Goal: Task Accomplishment & Management: Use online tool/utility

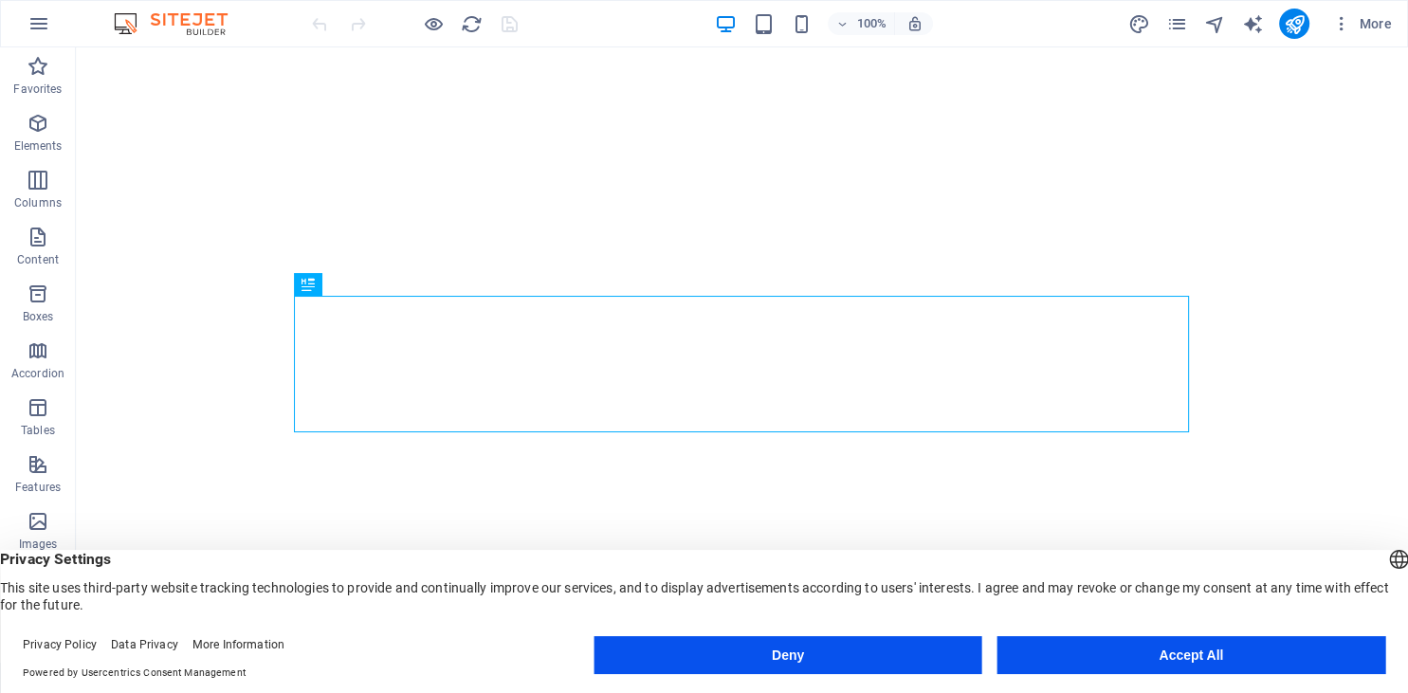
click at [1065, 644] on button "Accept All" at bounding box center [1191, 655] width 388 height 38
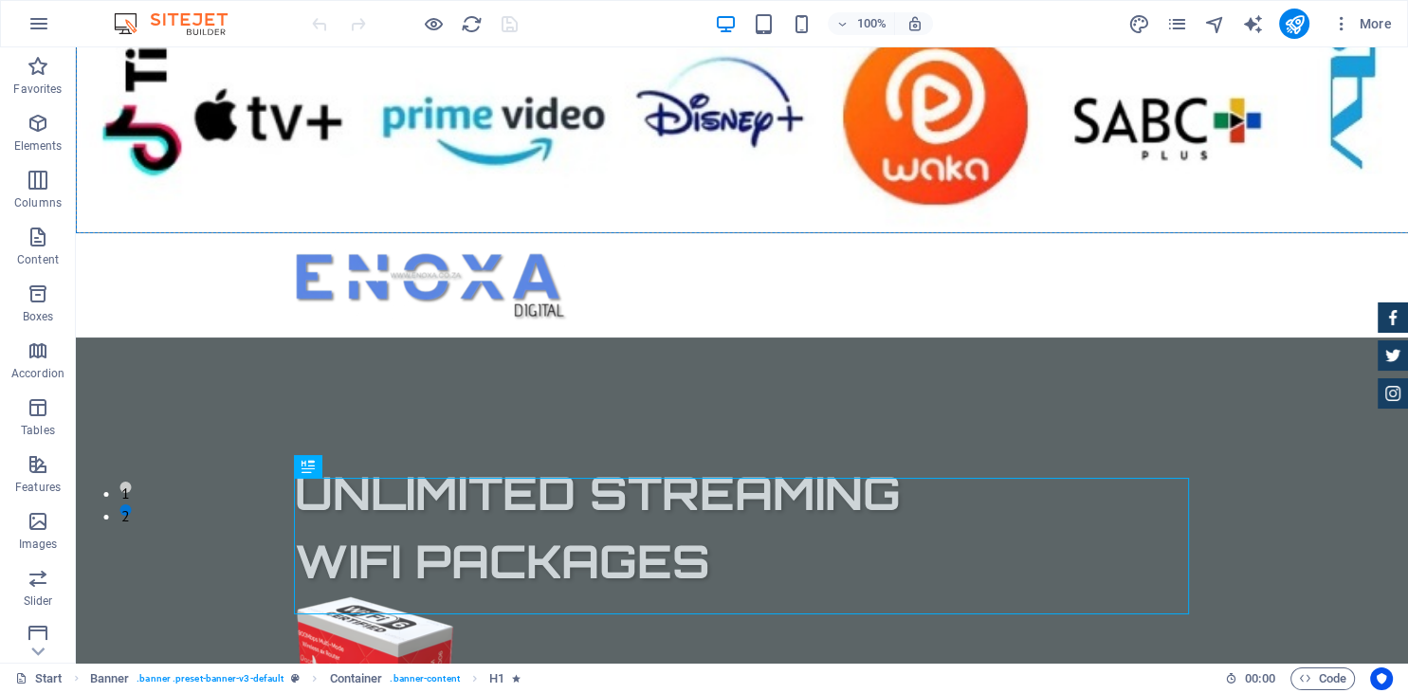
scroll to position [141, 0]
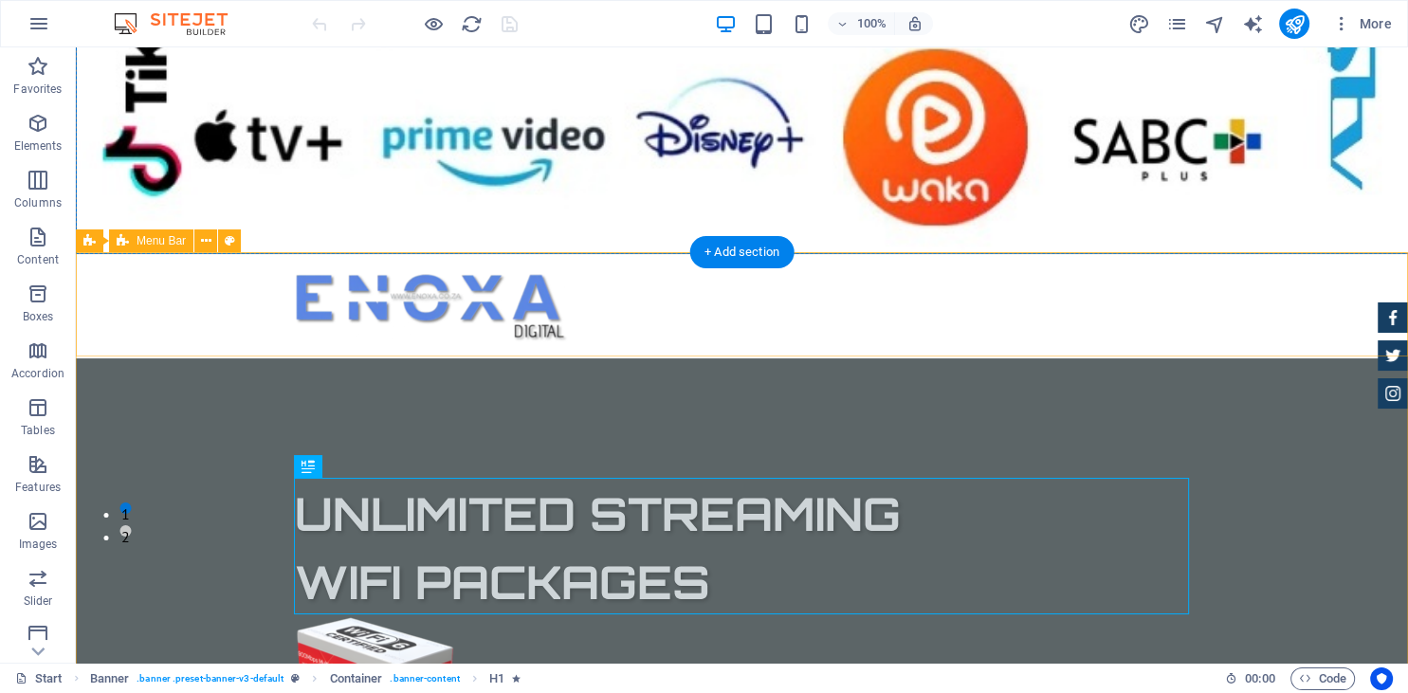
click at [579, 336] on div at bounding box center [742, 306] width 1332 height 104
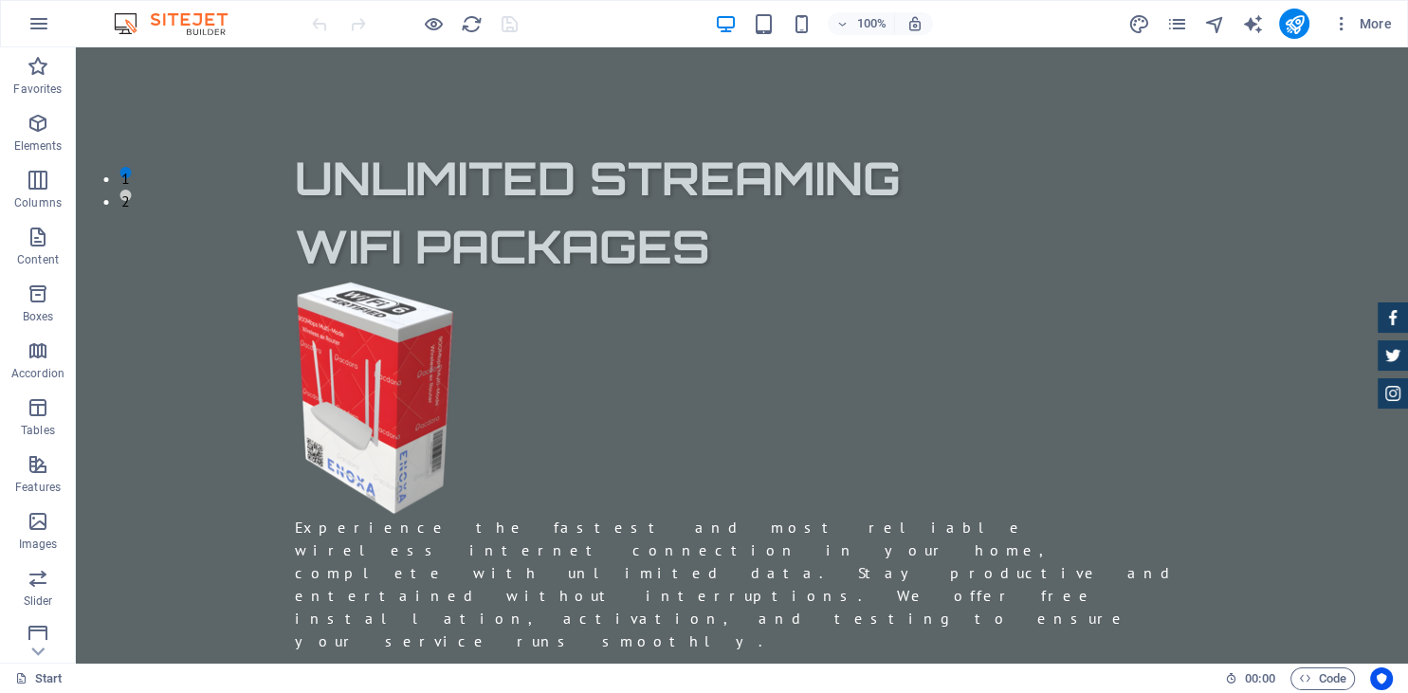
scroll to position [0, 0]
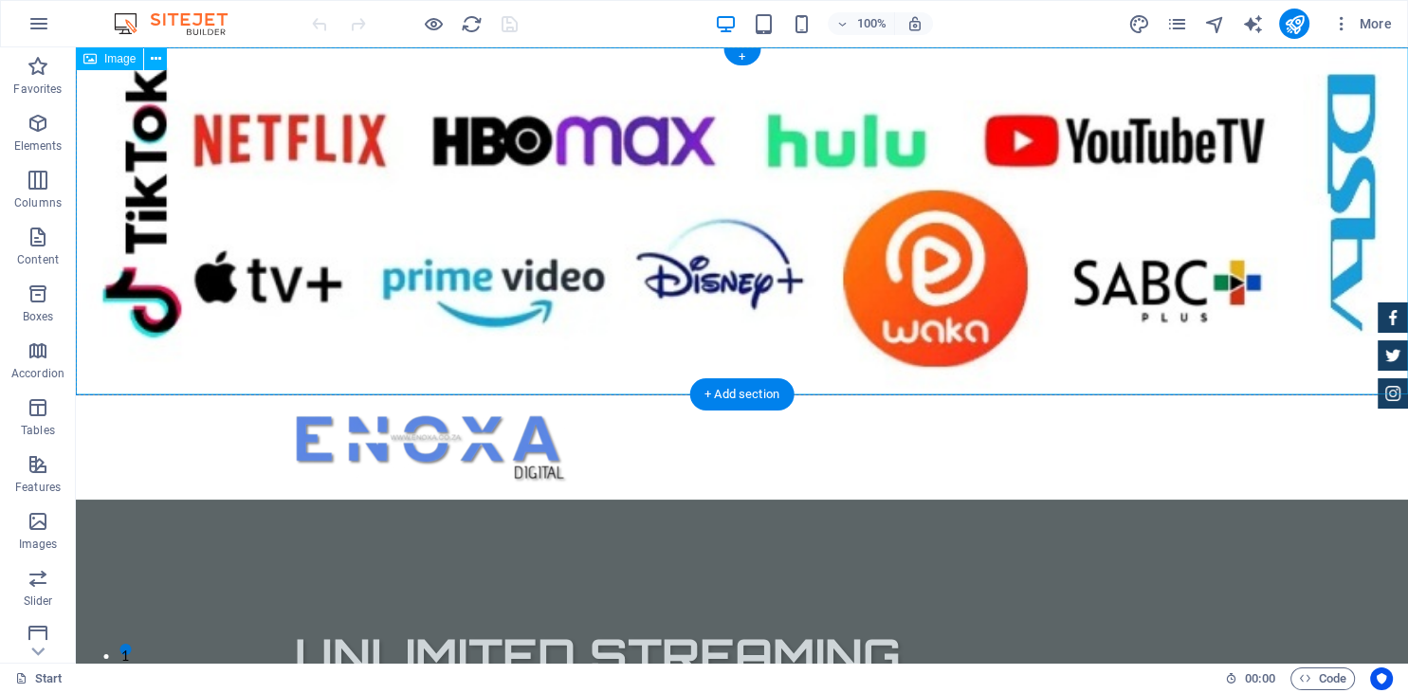
click at [900, 192] on figure at bounding box center [742, 221] width 1332 height 348
click at [154, 60] on icon at bounding box center [156, 59] width 10 height 20
click at [122, 186] on figure at bounding box center [742, 221] width 1332 height 348
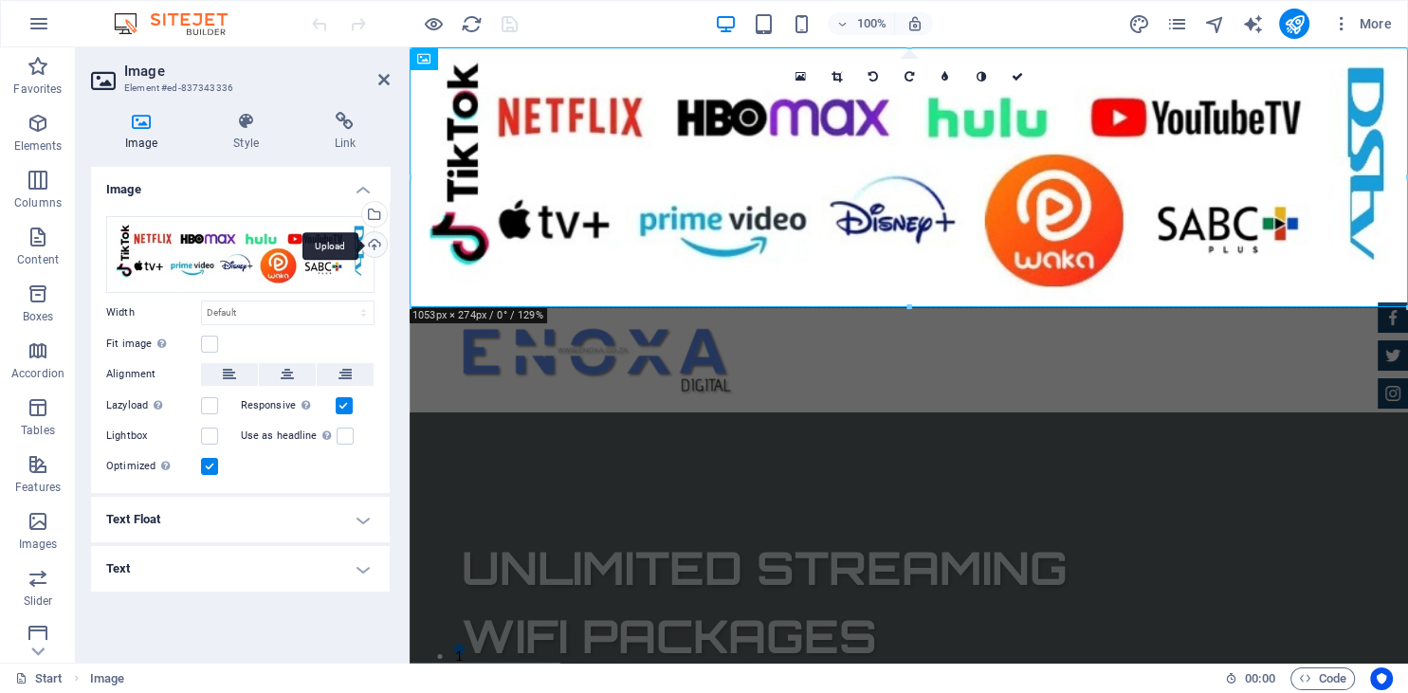
click at [377, 248] on div "Upload" at bounding box center [372, 246] width 28 height 28
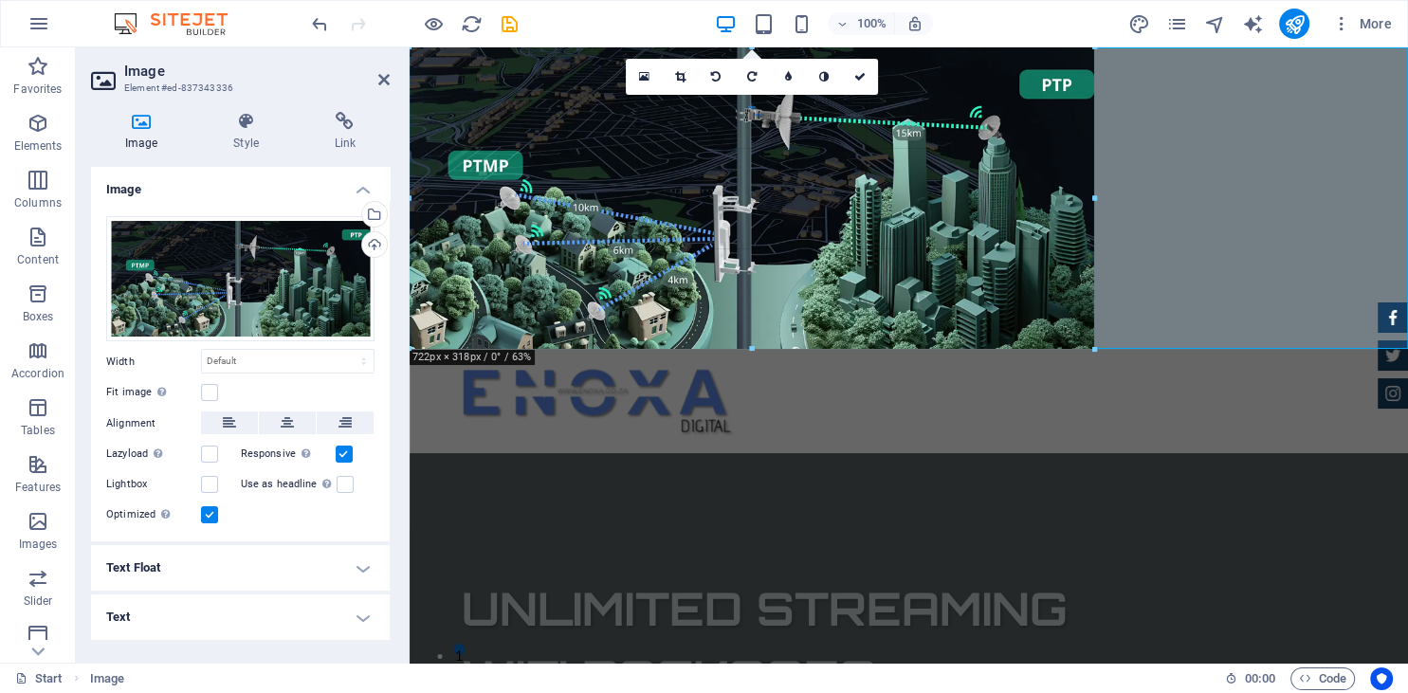
drag, startPoint x: 1125, startPoint y: 47, endPoint x: 1103, endPoint y: 221, distance: 174.9
click at [1103, 221] on div "Drag here to replace the existing content. Press “Ctrl” if you want to create a…" at bounding box center [909, 354] width 998 height 615
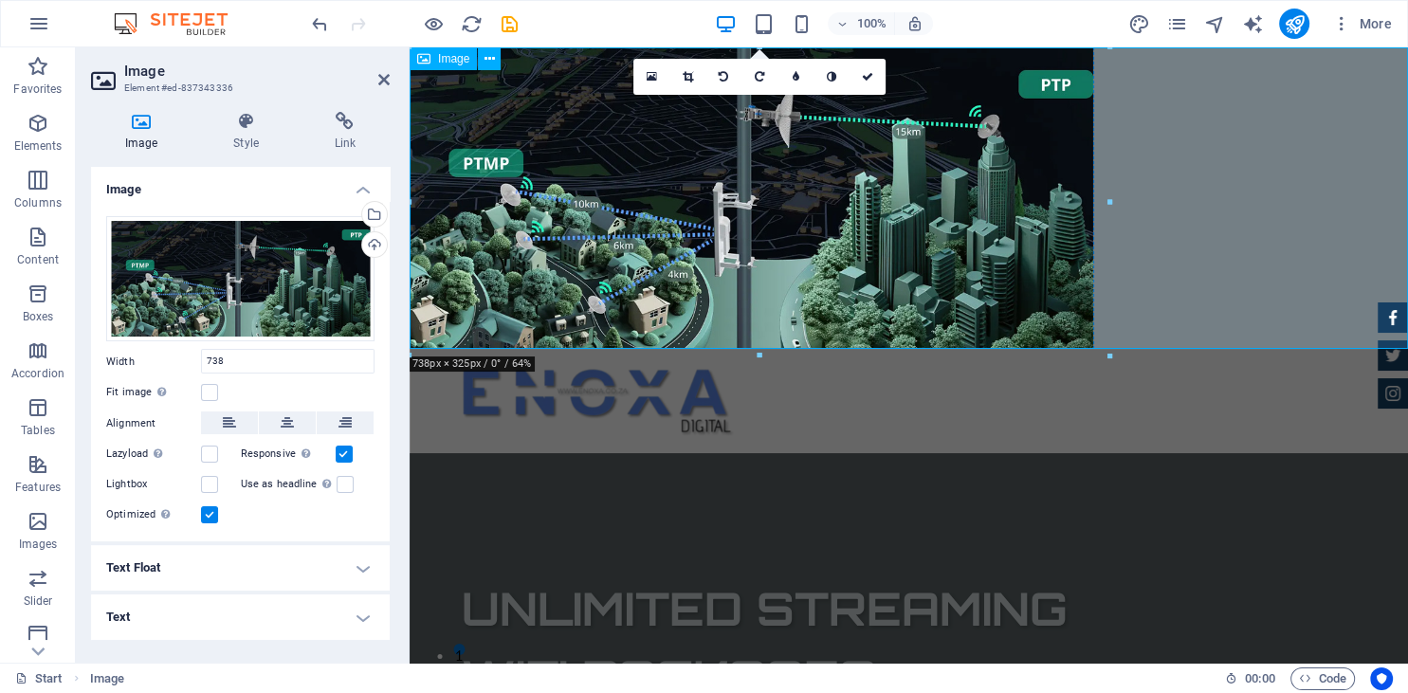
type input "738"
select select "px"
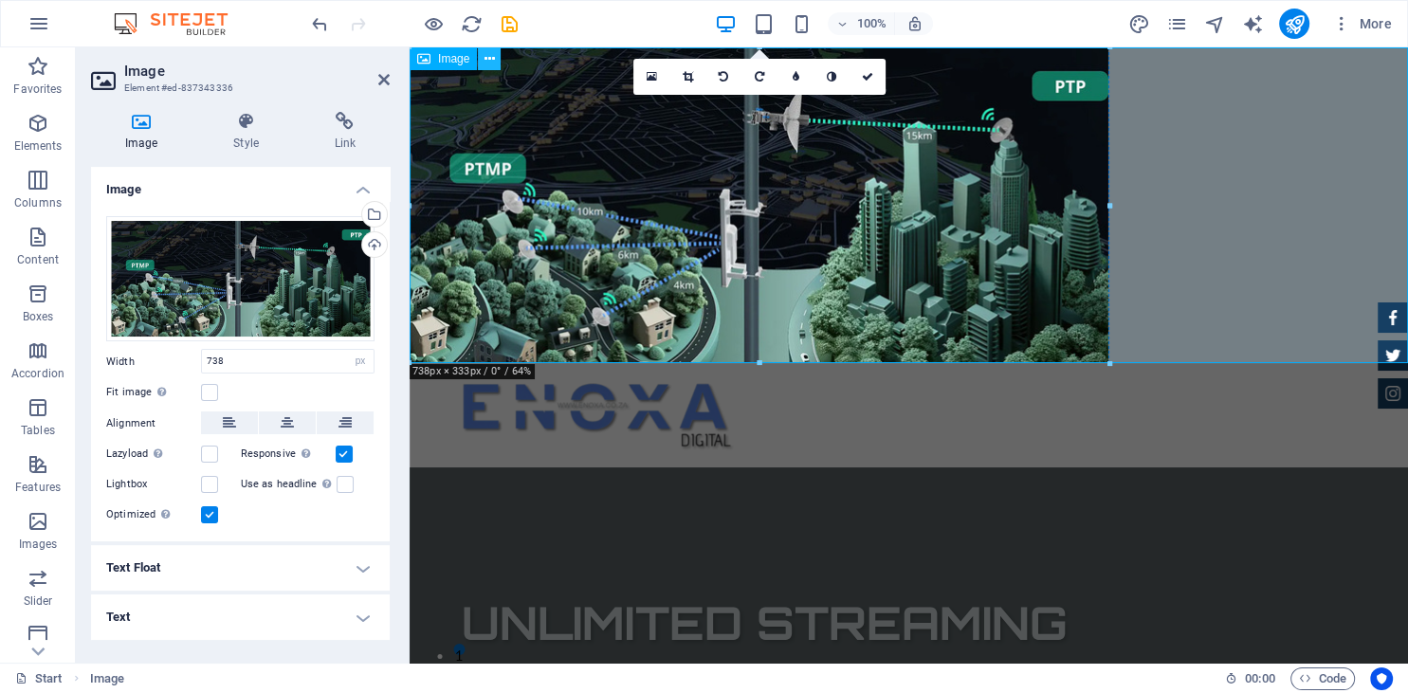
click at [488, 57] on icon at bounding box center [490, 59] width 10 height 20
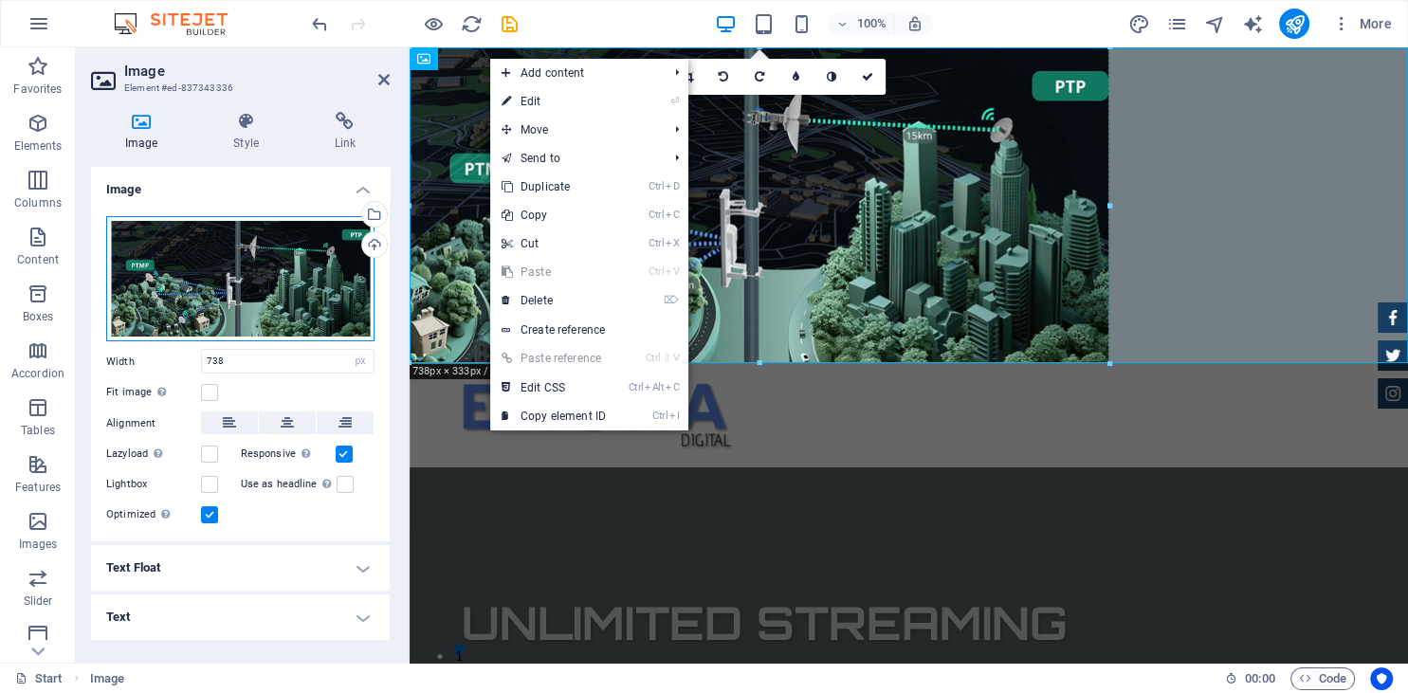
click at [332, 275] on div "Drag files here, click to choose files or select files from Files or our free s…" at bounding box center [240, 279] width 268 height 126
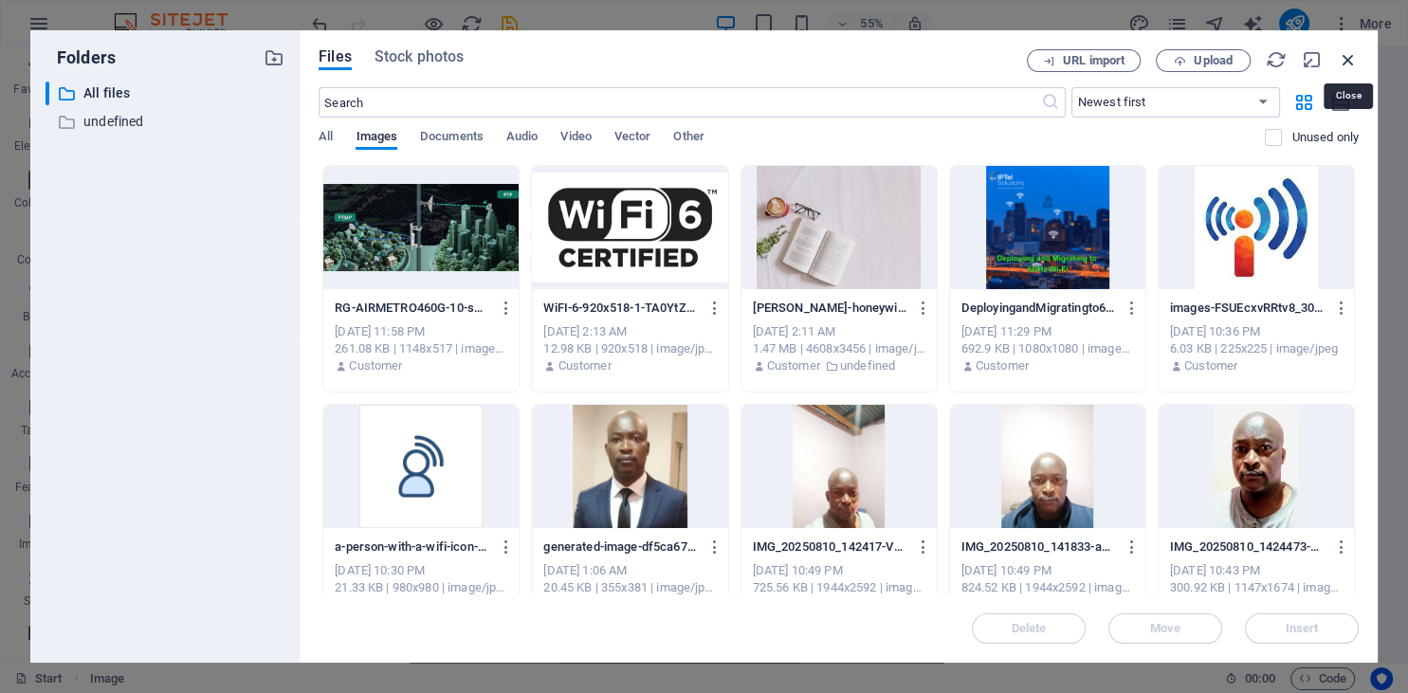
click at [1351, 58] on icon "button" at bounding box center [1348, 59] width 21 height 21
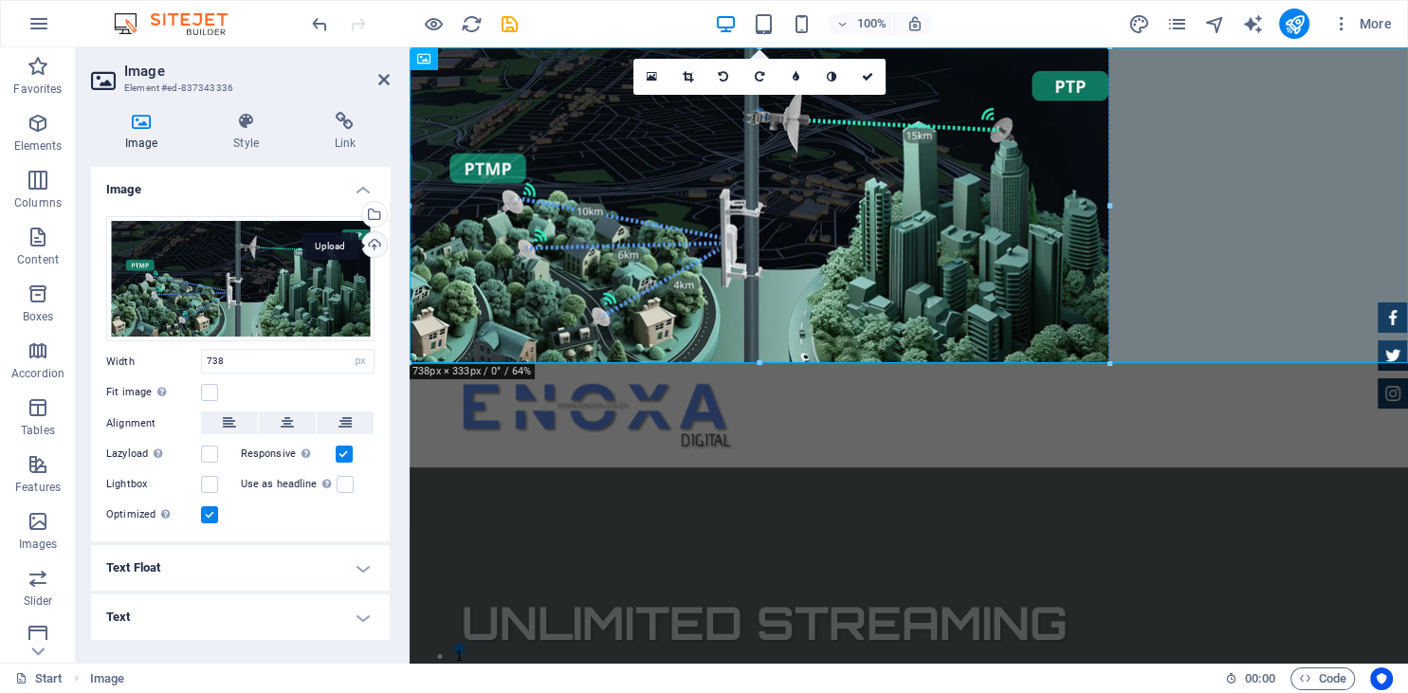
click at [369, 243] on div "Upload" at bounding box center [372, 246] width 28 height 28
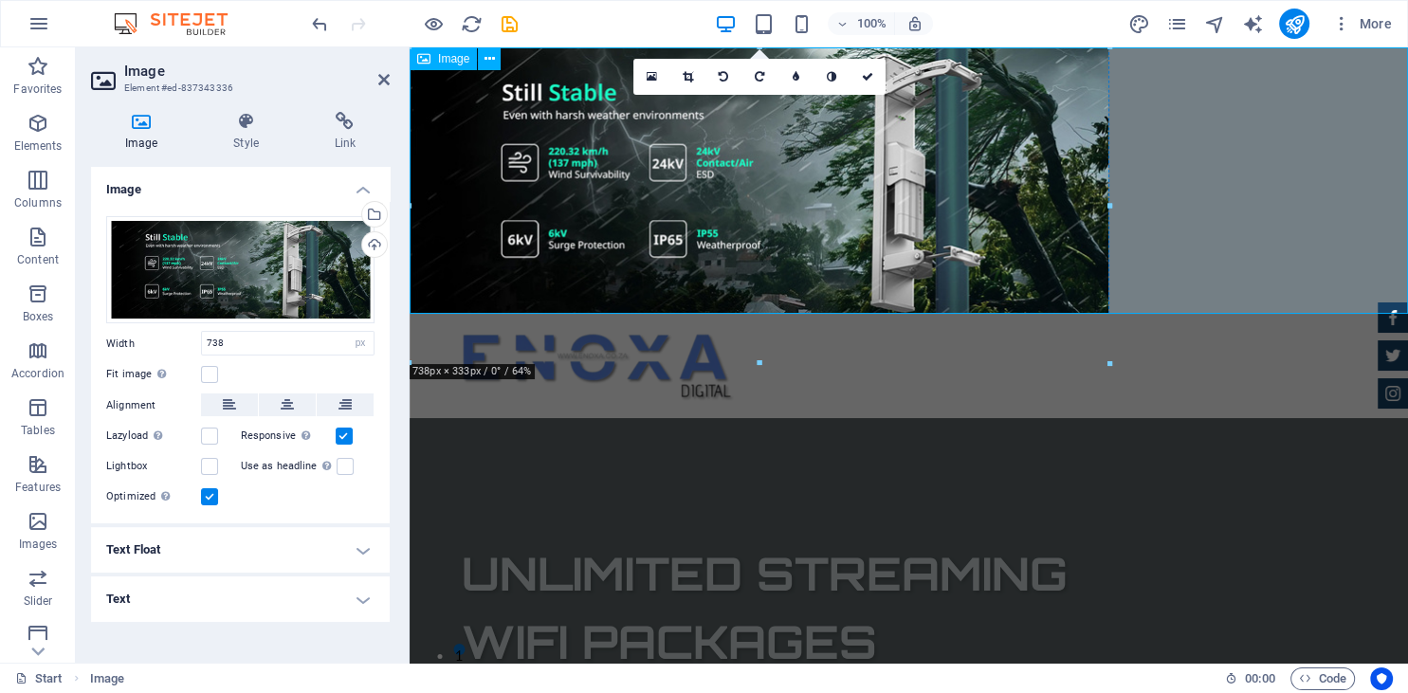
drag, startPoint x: 1521, startPoint y: 255, endPoint x: 1213, endPoint y: 199, distance: 313.2
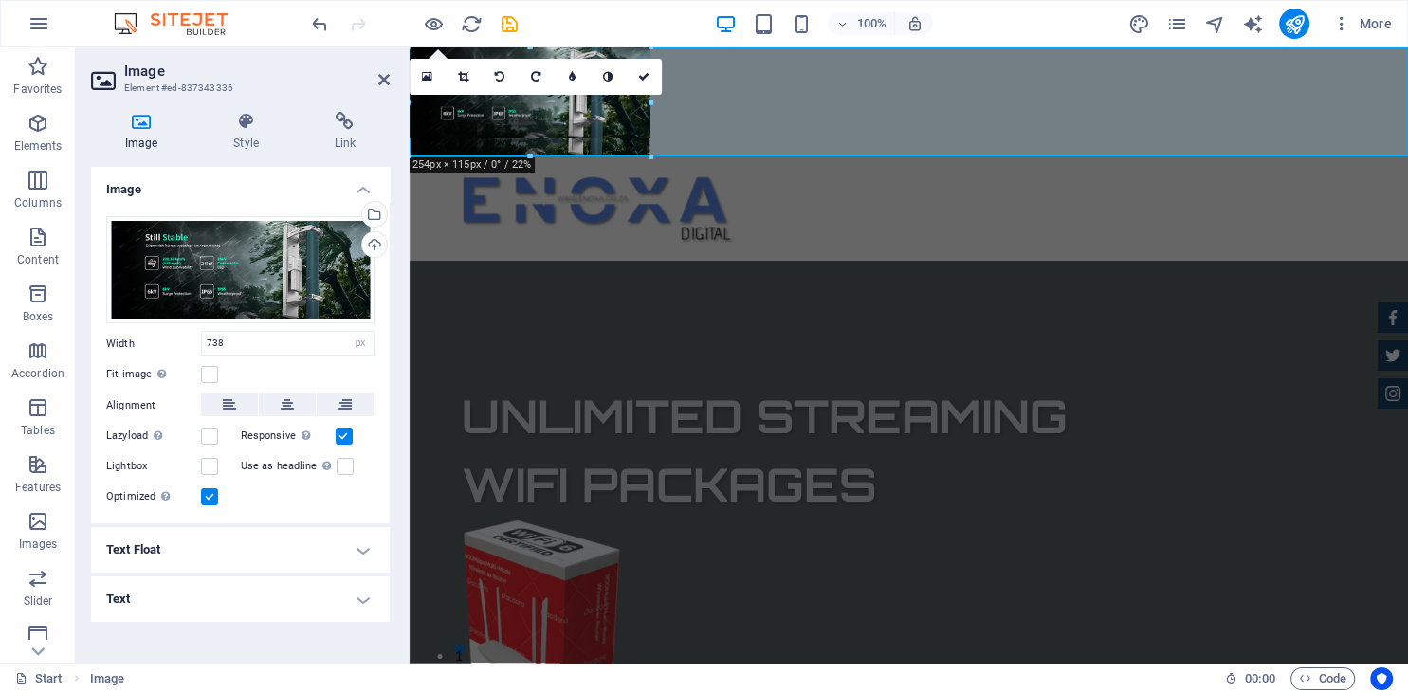
drag, startPoint x: 1108, startPoint y: 207, endPoint x: 650, endPoint y: 199, distance: 459.0
click at [650, 199] on div "H1 Banner Container Container Banner Menu Bar Image 180 170 160 150 140 130 120…" at bounding box center [909, 354] width 998 height 615
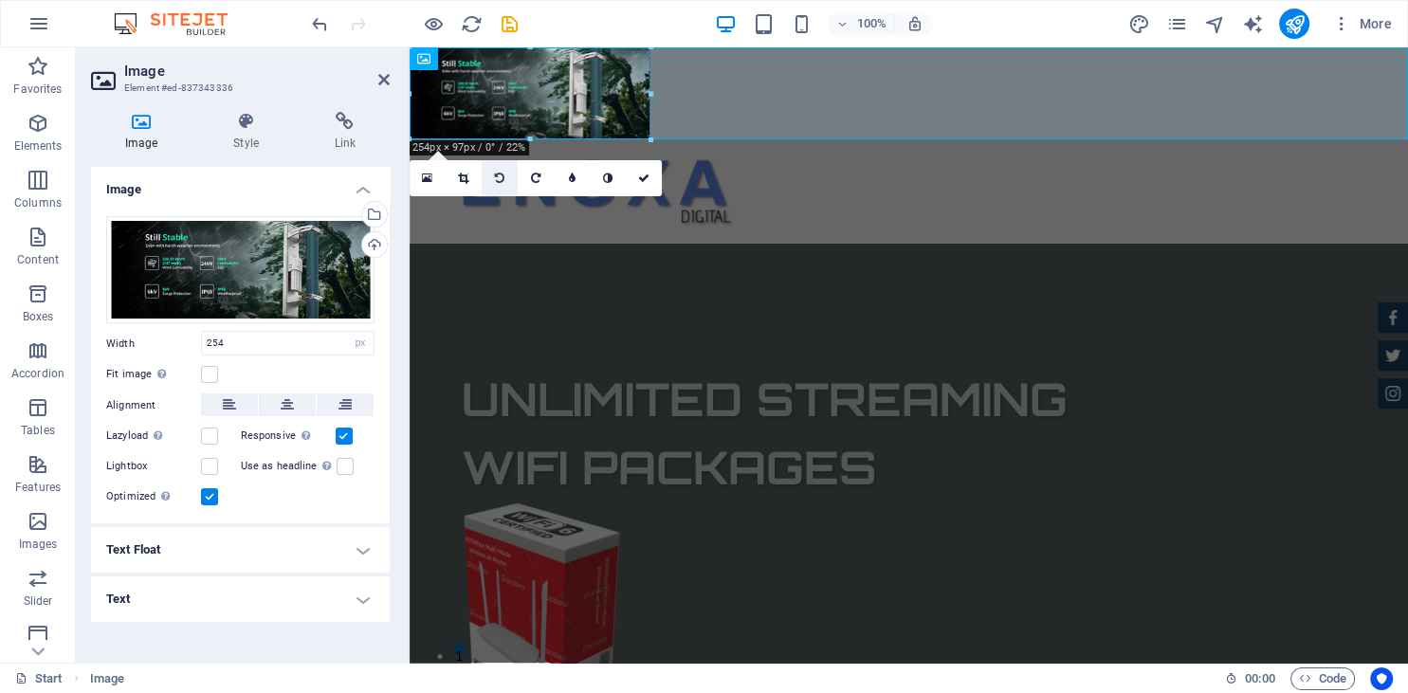
click at [499, 181] on icon at bounding box center [499, 178] width 9 height 11
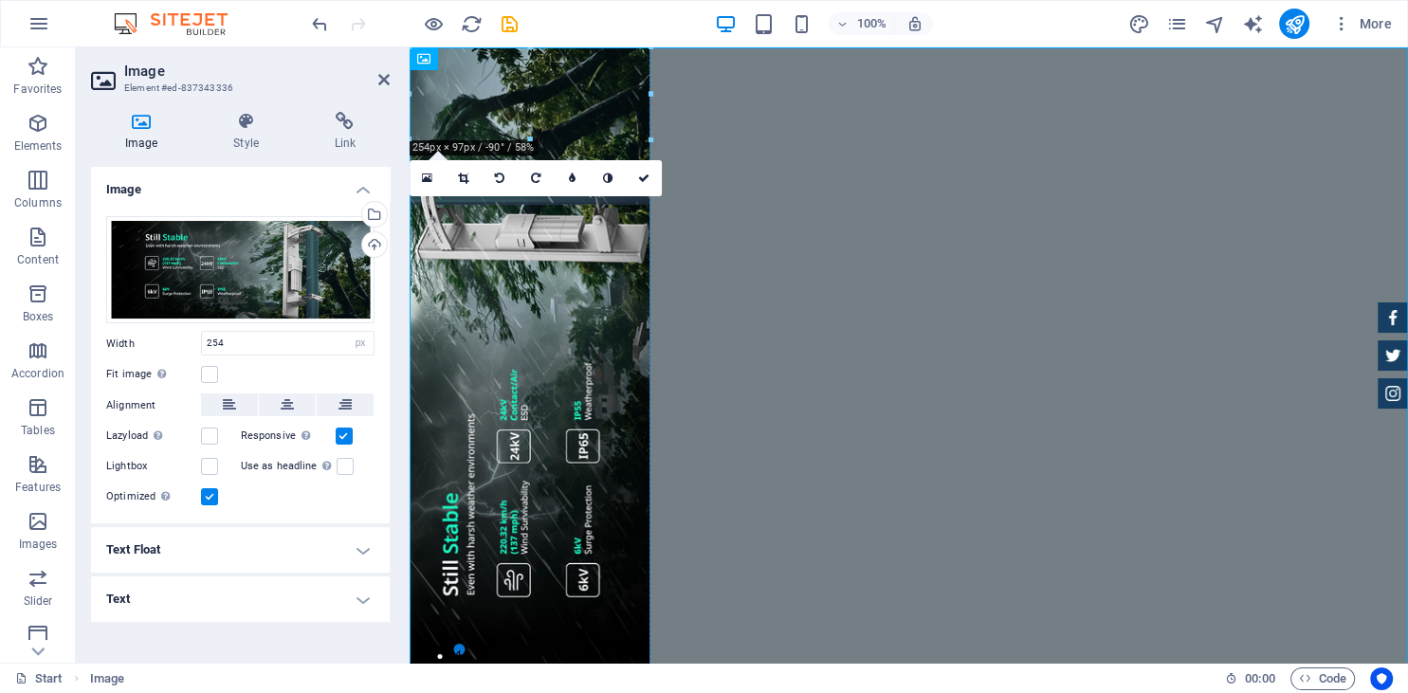
click at [499, 181] on icon at bounding box center [499, 178] width 9 height 11
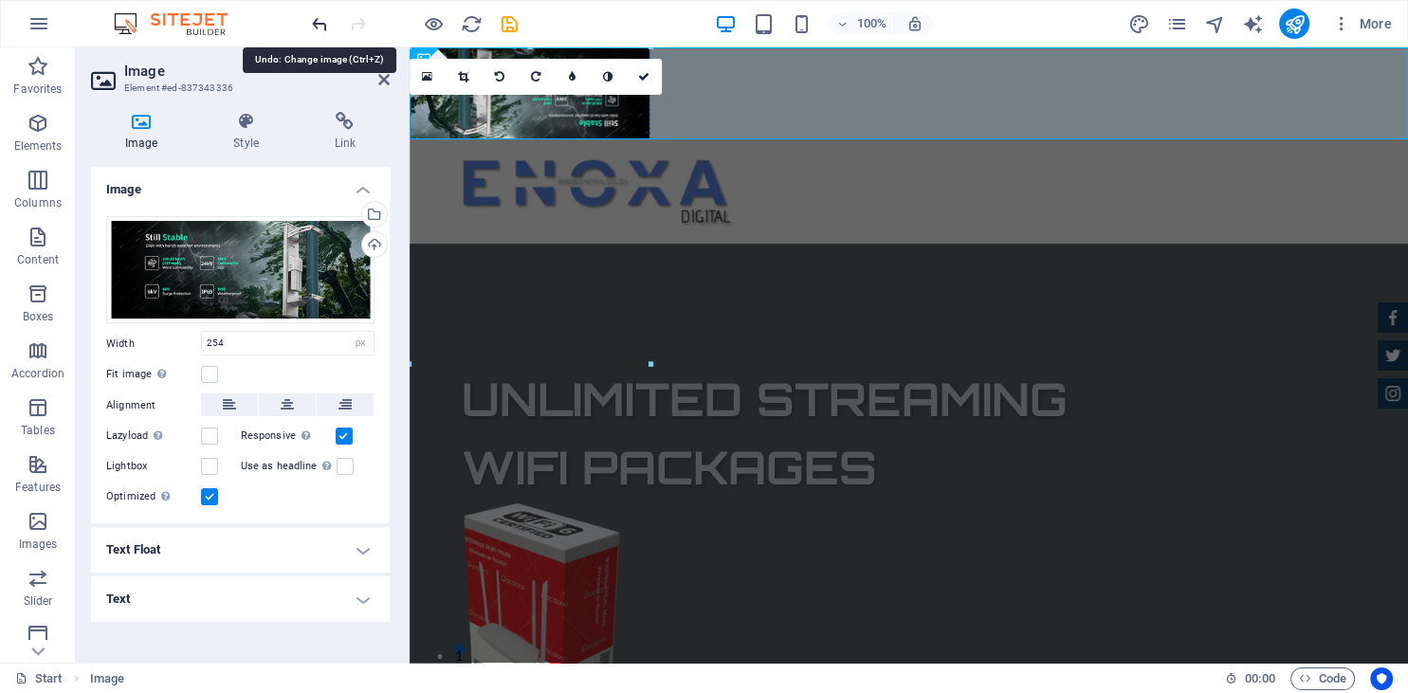
click at [321, 32] on icon "undo" at bounding box center [320, 24] width 22 height 22
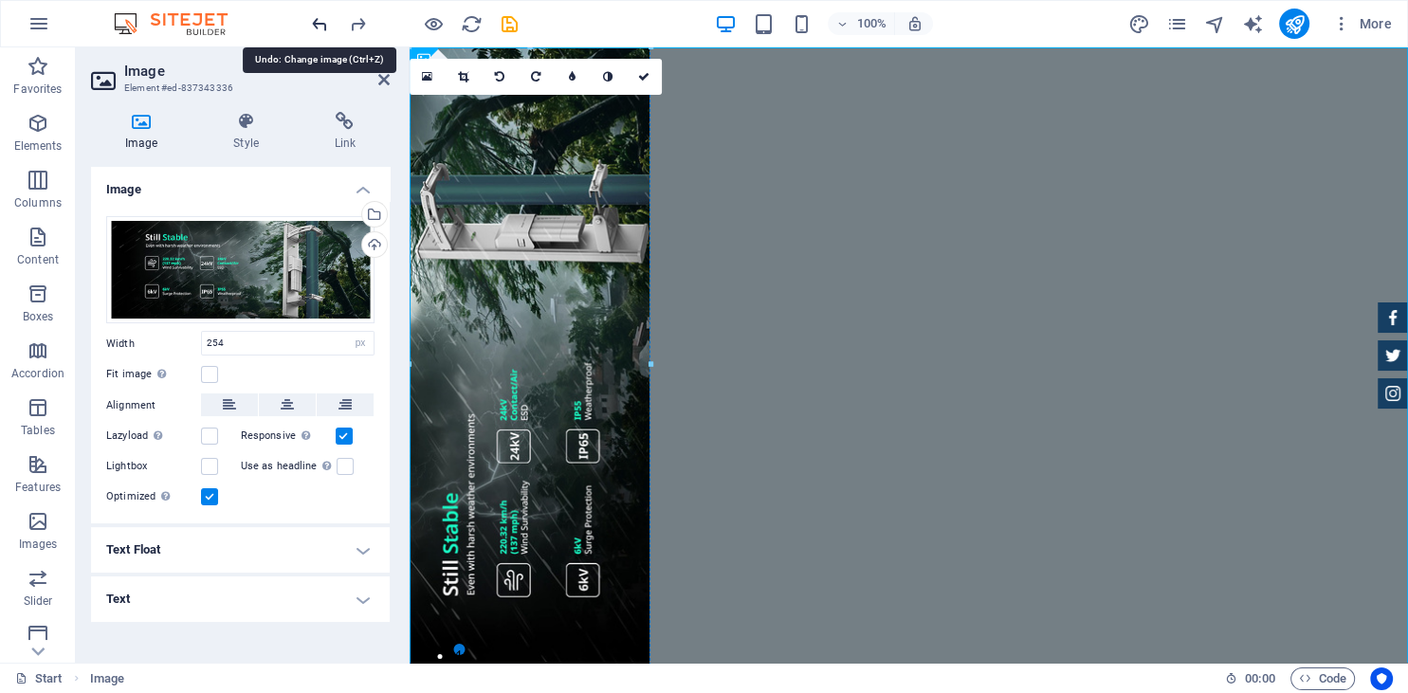
click at [321, 32] on icon "undo" at bounding box center [320, 24] width 22 height 22
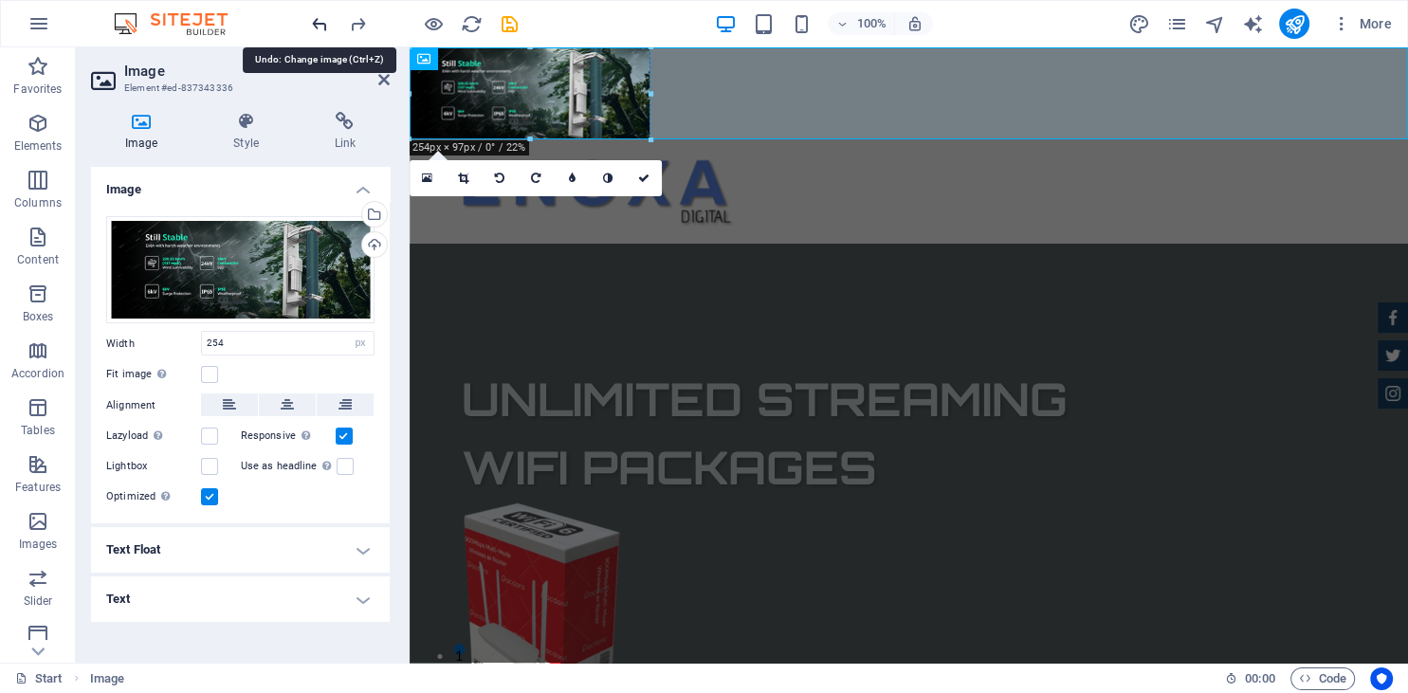
click at [321, 32] on icon "undo" at bounding box center [320, 24] width 22 height 22
type input "738"
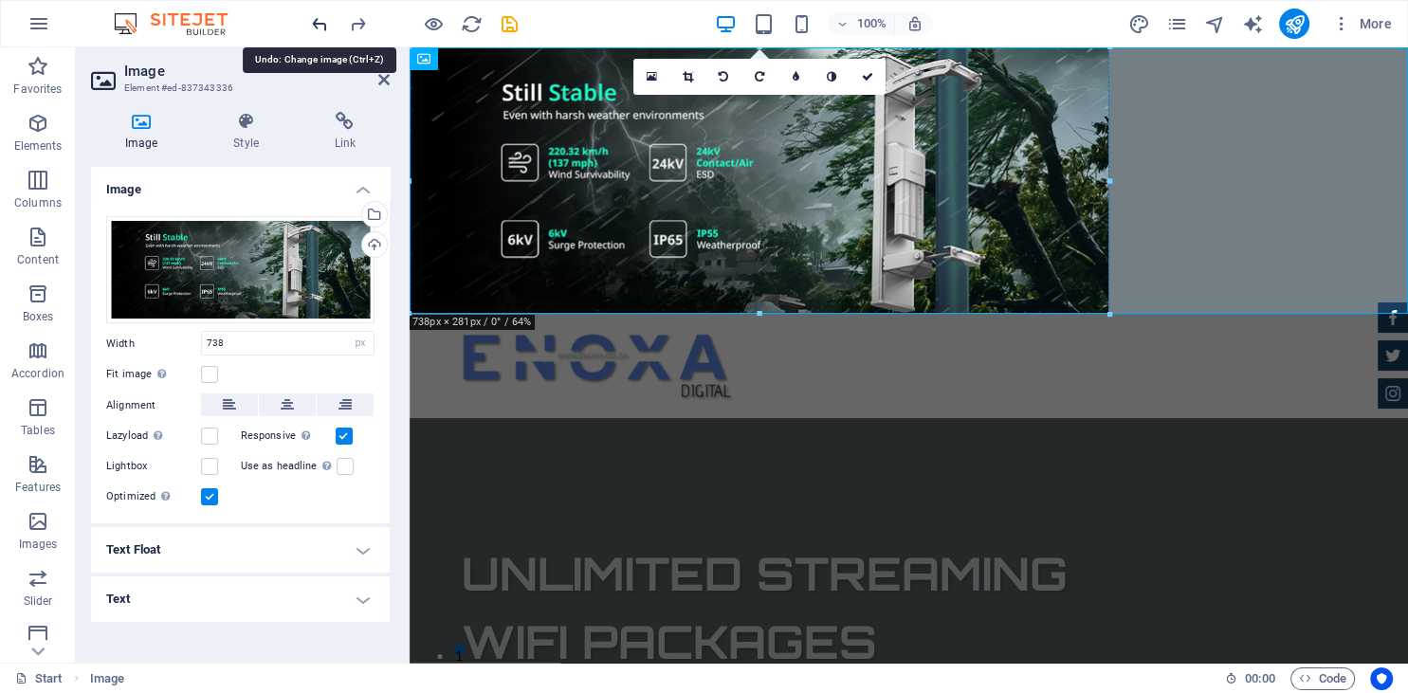
click at [321, 32] on icon "undo" at bounding box center [320, 24] width 22 height 22
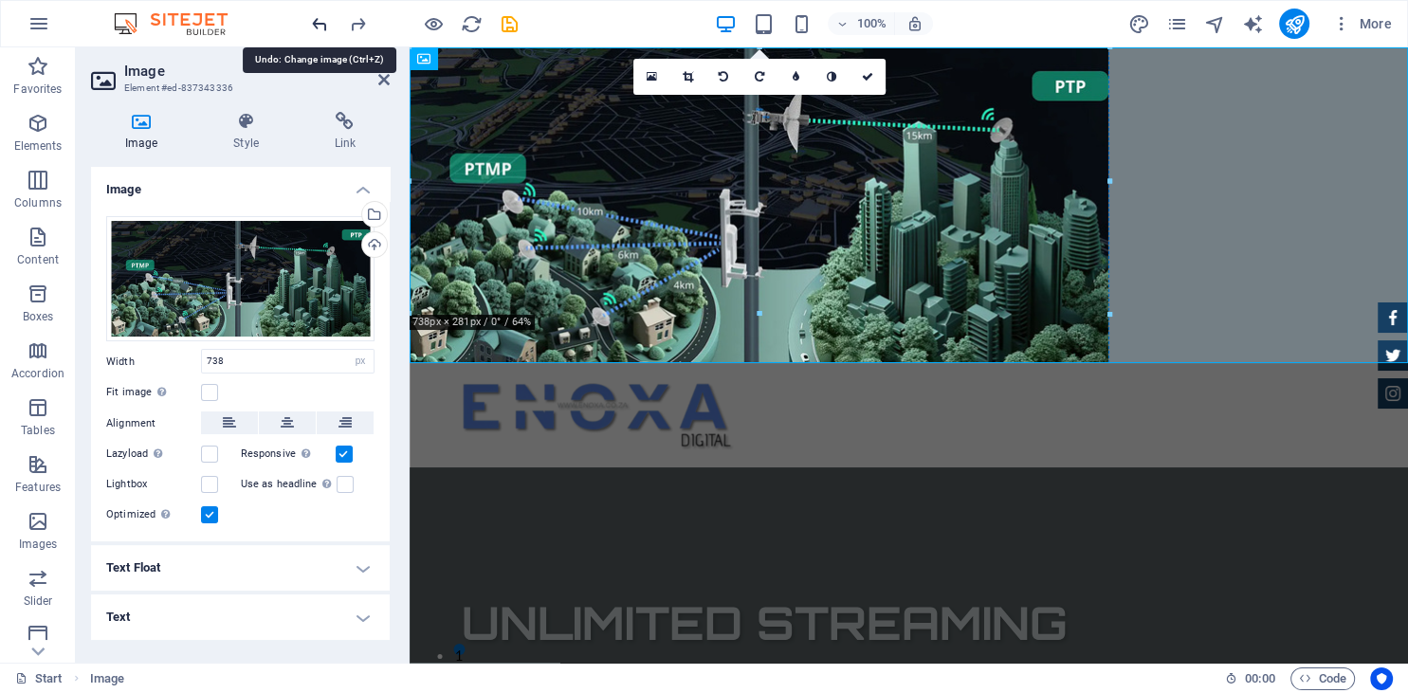
click at [321, 32] on icon "undo" at bounding box center [320, 24] width 22 height 22
select select "DISABLED_OPTION_VALUE"
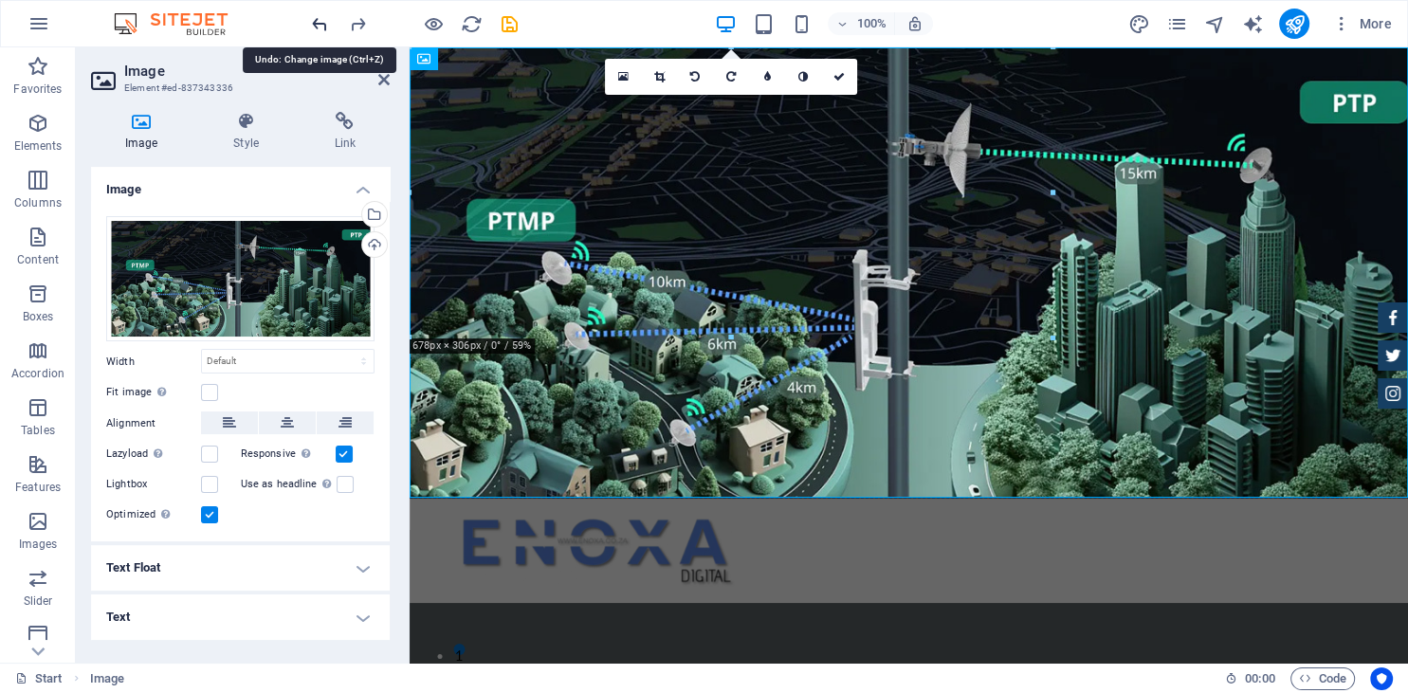
click at [321, 32] on icon "undo" at bounding box center [320, 24] width 22 height 22
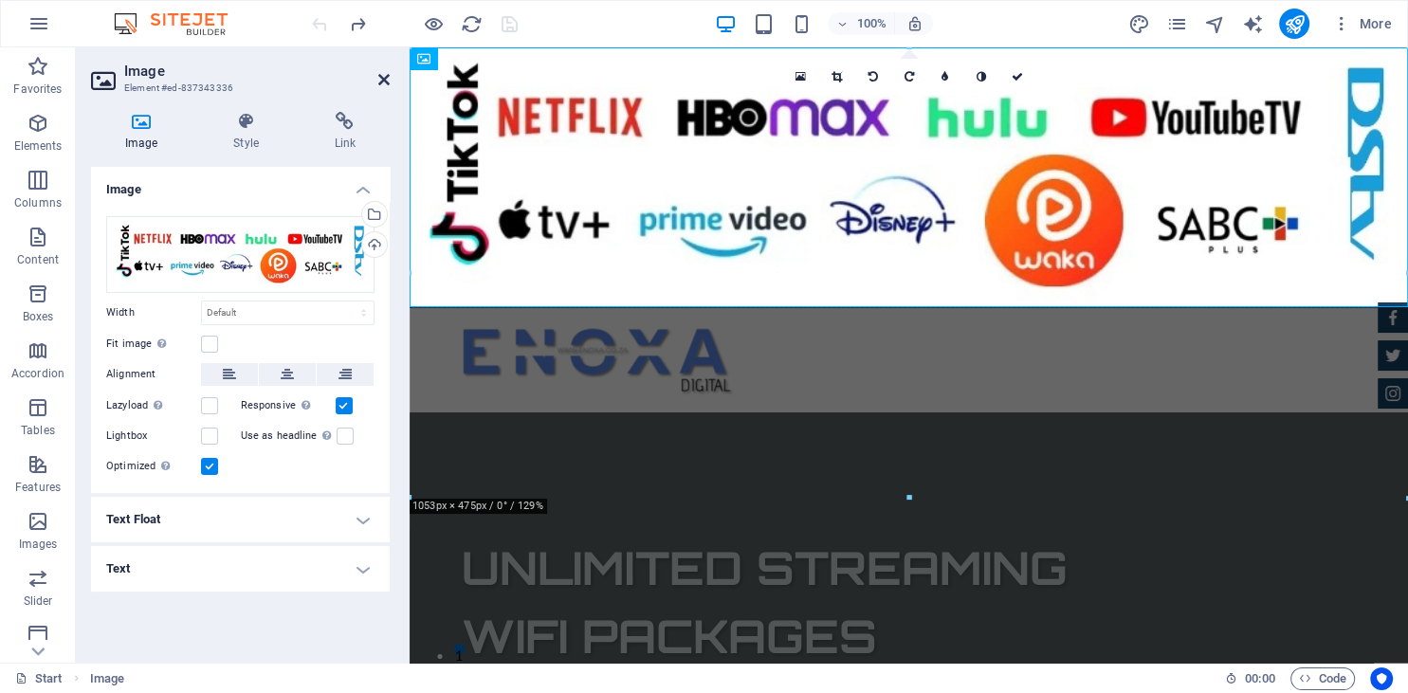
click at [387, 78] on icon at bounding box center [383, 79] width 11 height 15
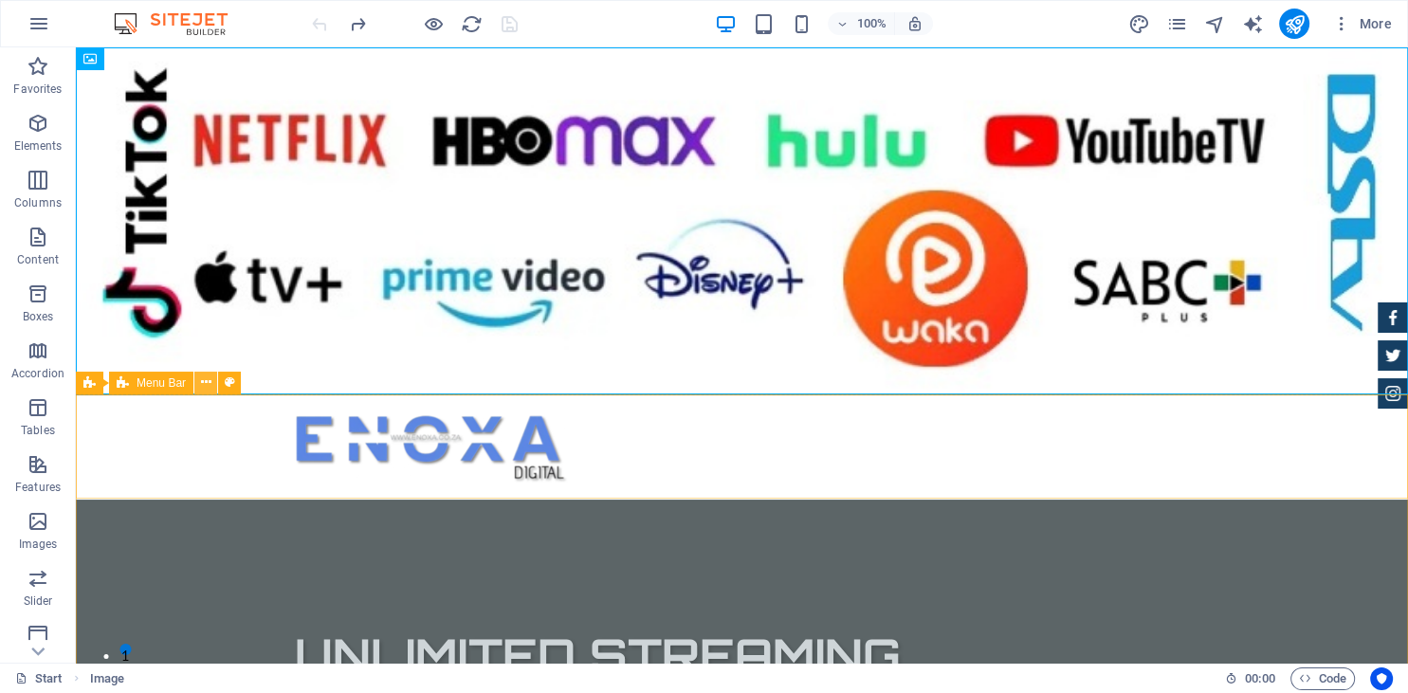
click at [210, 377] on icon at bounding box center [206, 383] width 10 height 20
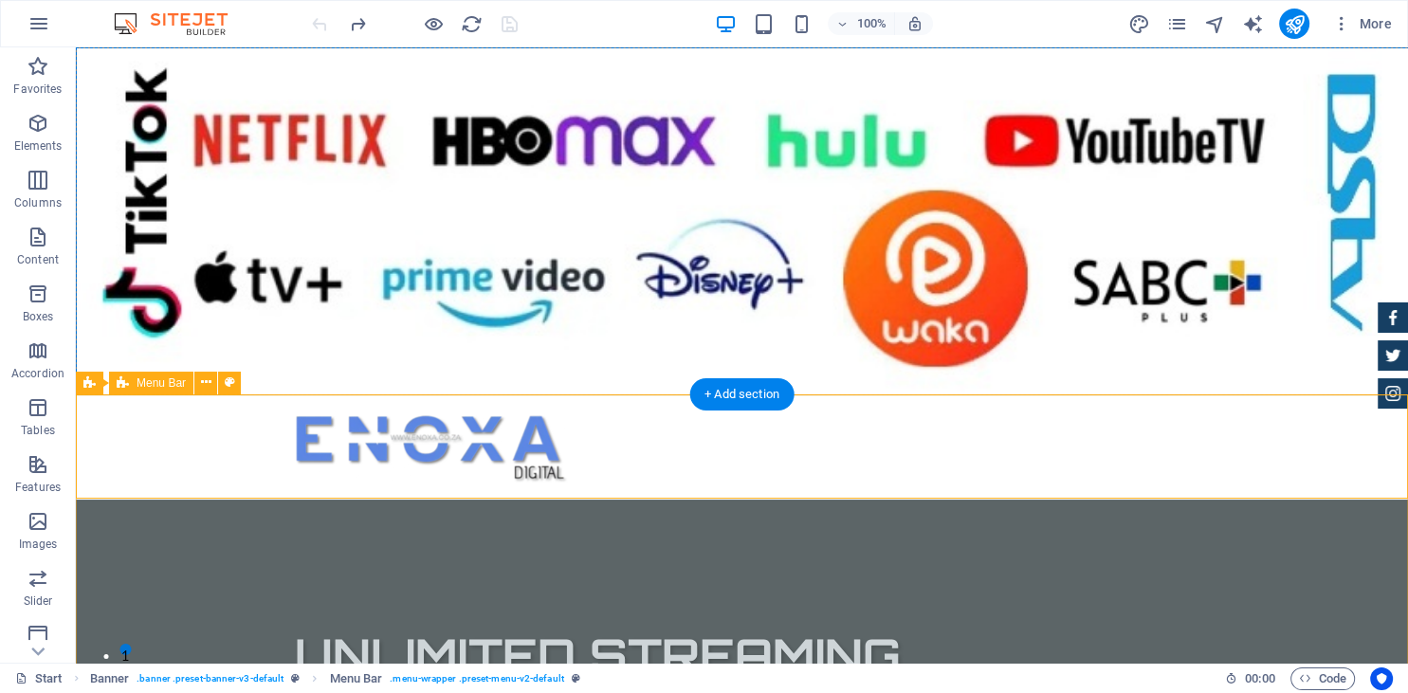
click at [251, 462] on div at bounding box center [742, 447] width 1332 height 104
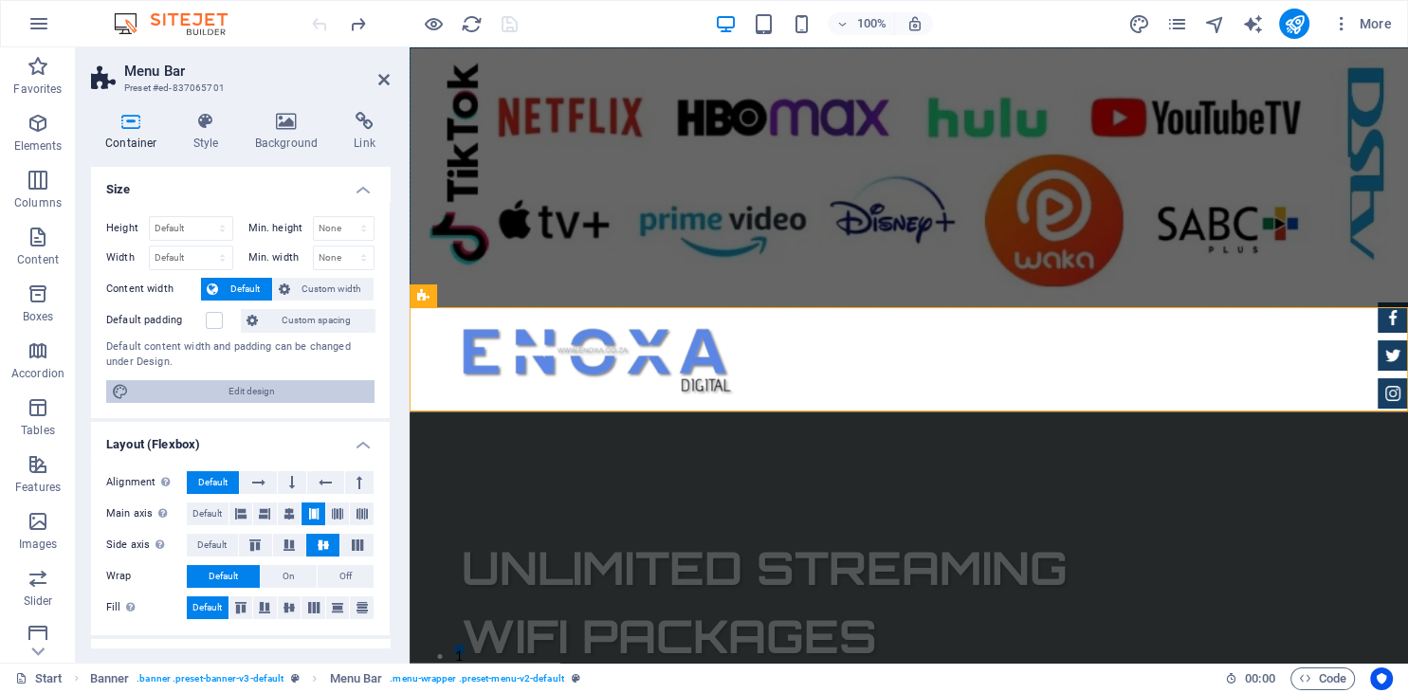
click at [284, 391] on span "Edit design" at bounding box center [252, 391] width 234 height 23
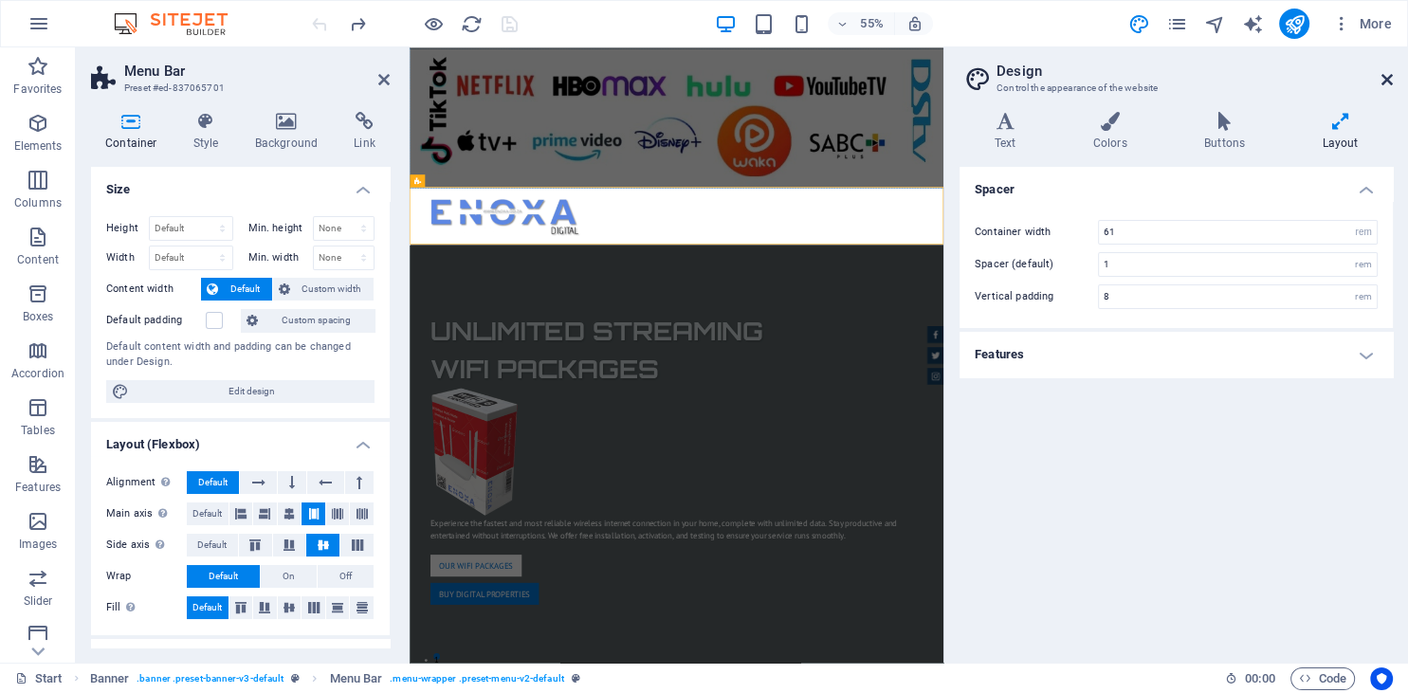
click at [1381, 83] on icon at bounding box center [1386, 79] width 11 height 15
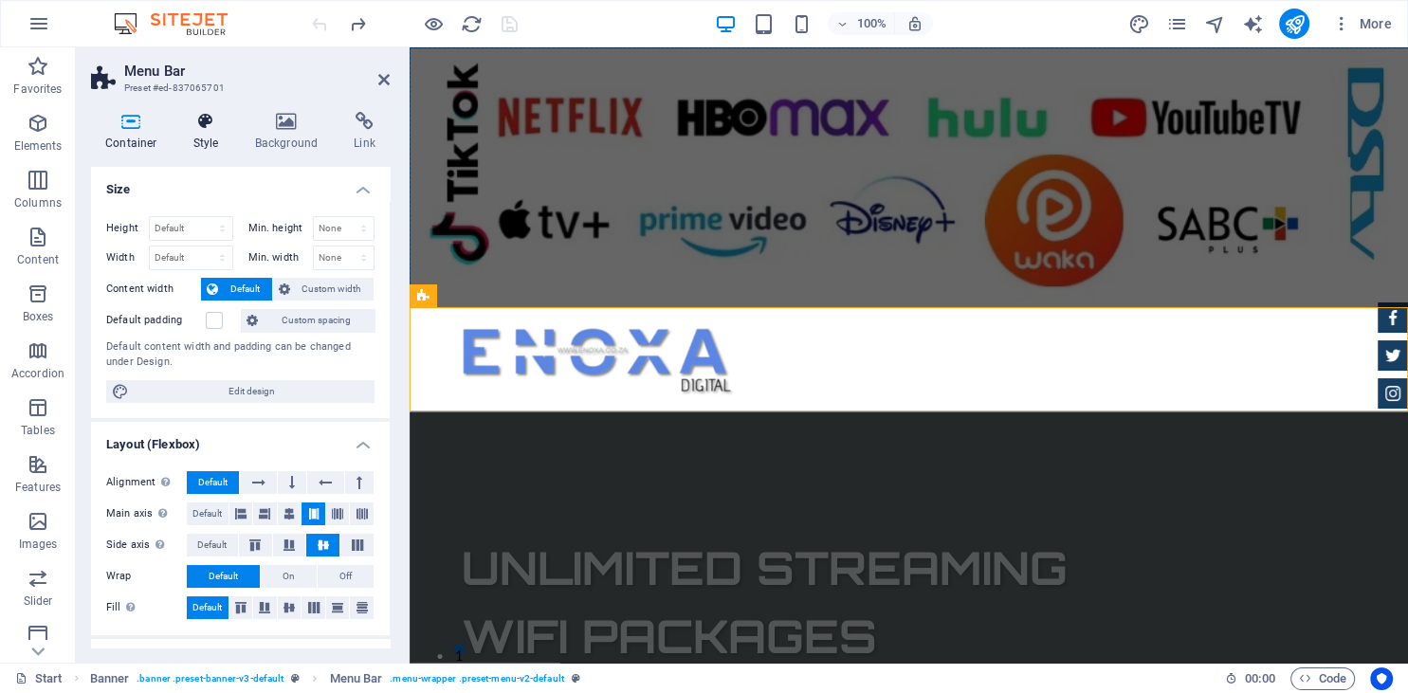
click at [210, 126] on icon at bounding box center [206, 121] width 54 height 19
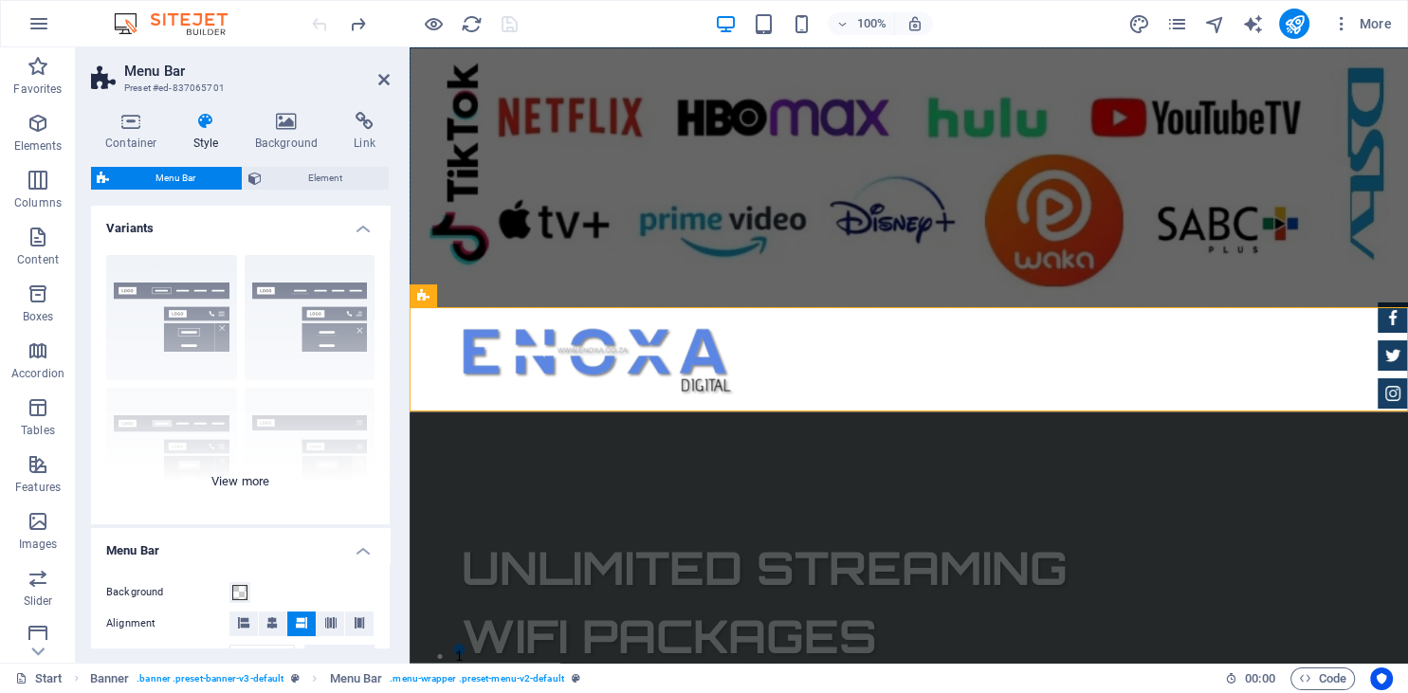
click at [210, 306] on div "Border Centered Default Fixed Loki Trigger Wide XXL" at bounding box center [240, 382] width 299 height 284
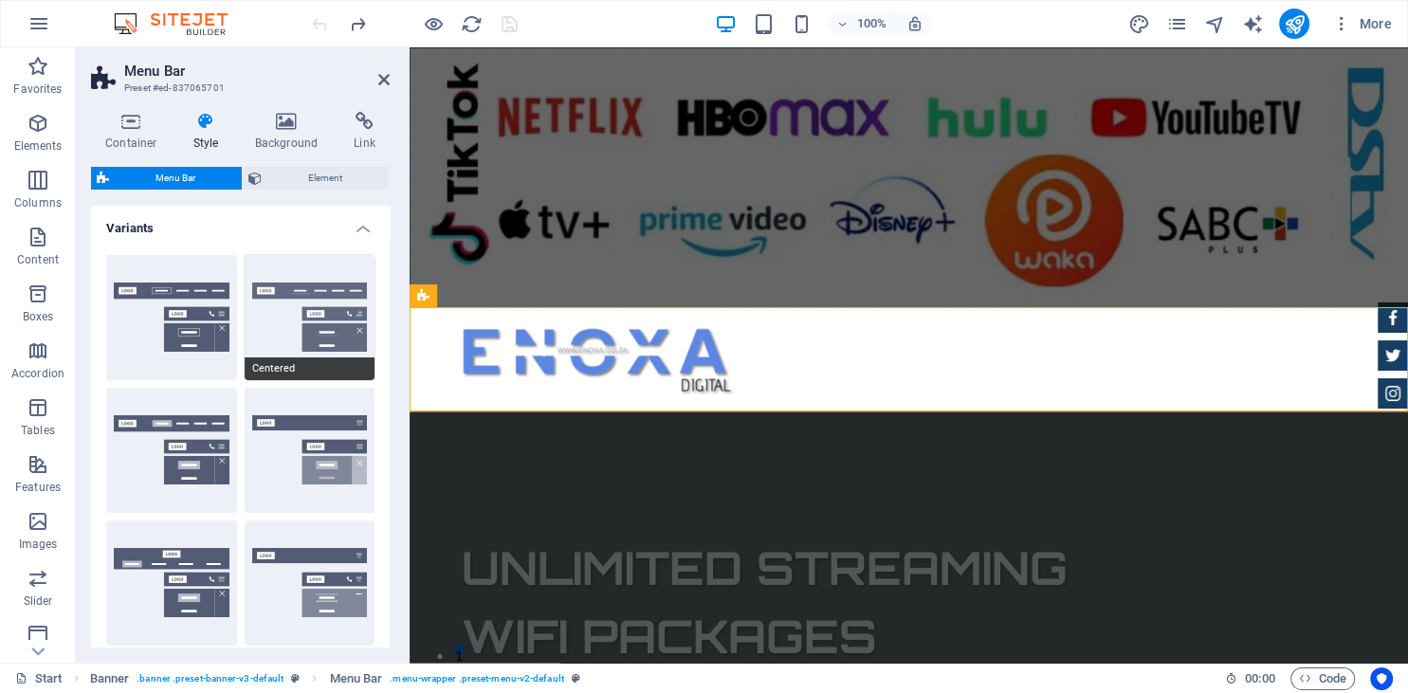
click at [332, 286] on button "Centered" at bounding box center [310, 317] width 131 height 125
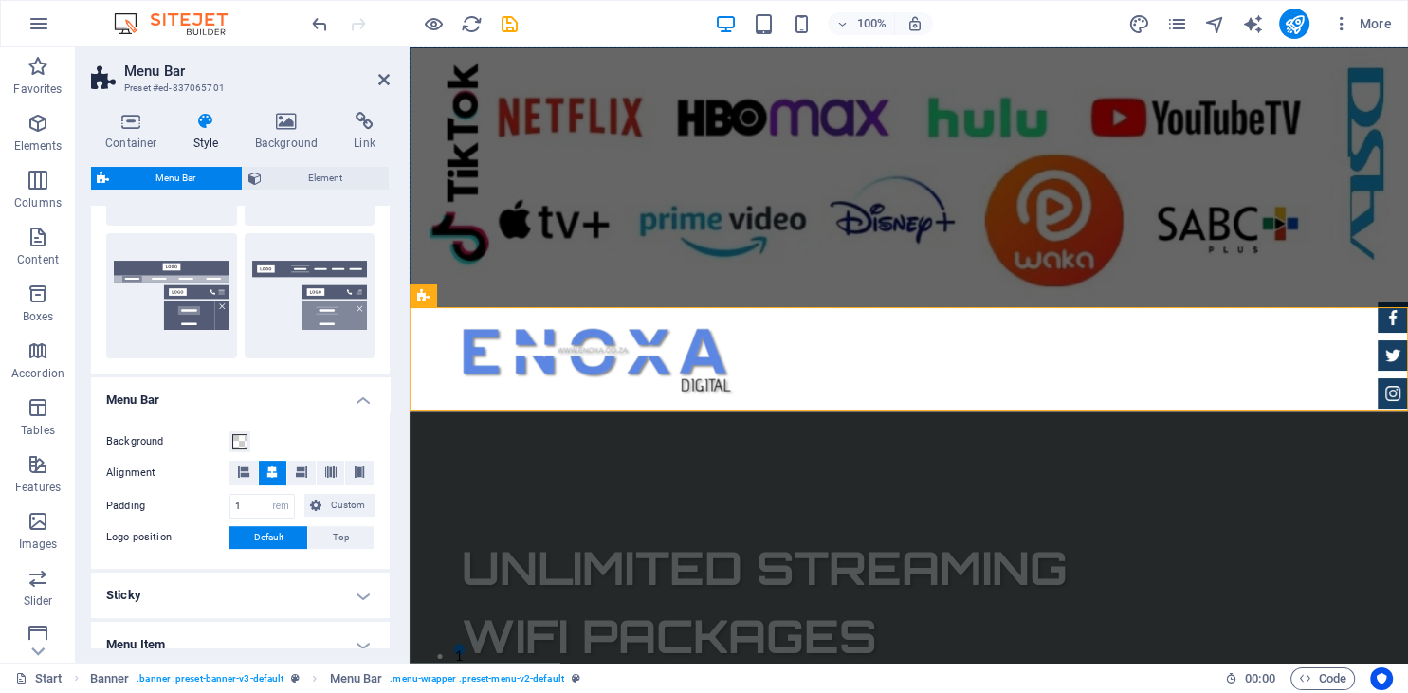
scroll to position [424, 0]
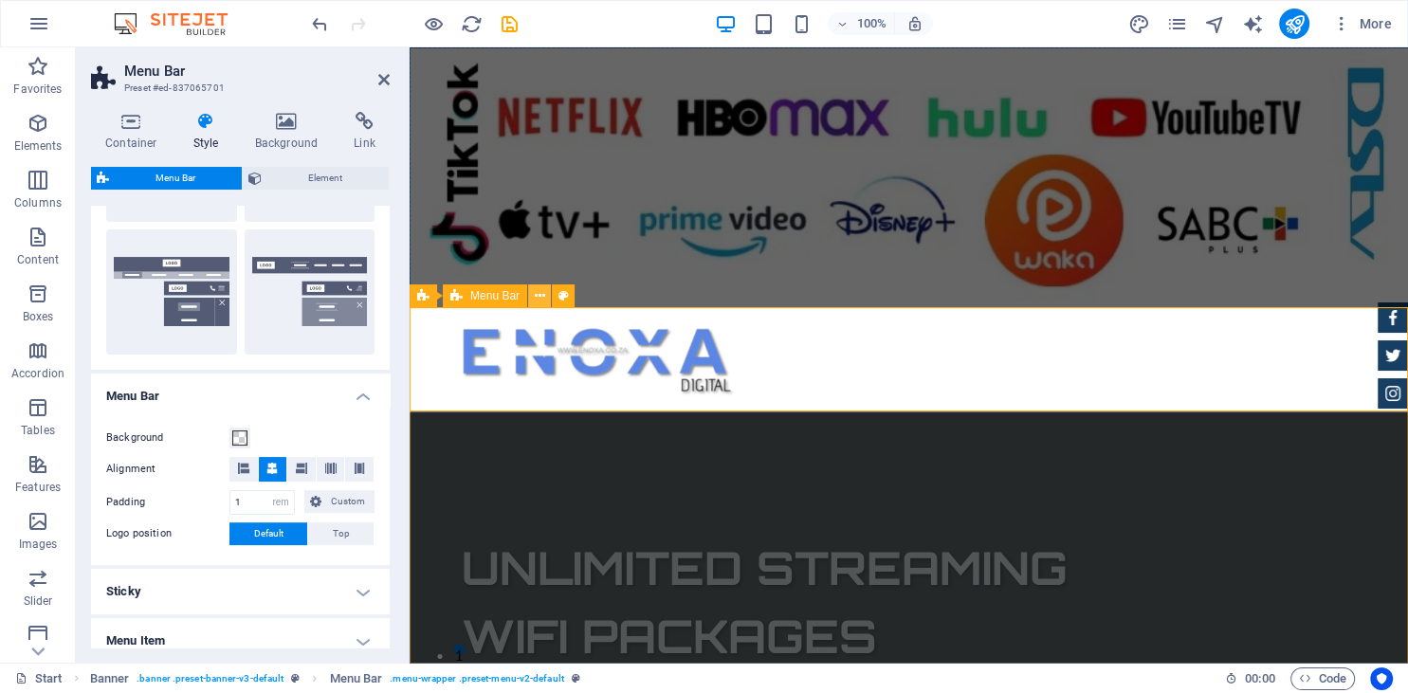
click at [546, 301] on button at bounding box center [539, 295] width 23 height 23
click at [800, 370] on div at bounding box center [909, 360] width 998 height 104
click at [302, 185] on span "Element" at bounding box center [325, 178] width 116 height 23
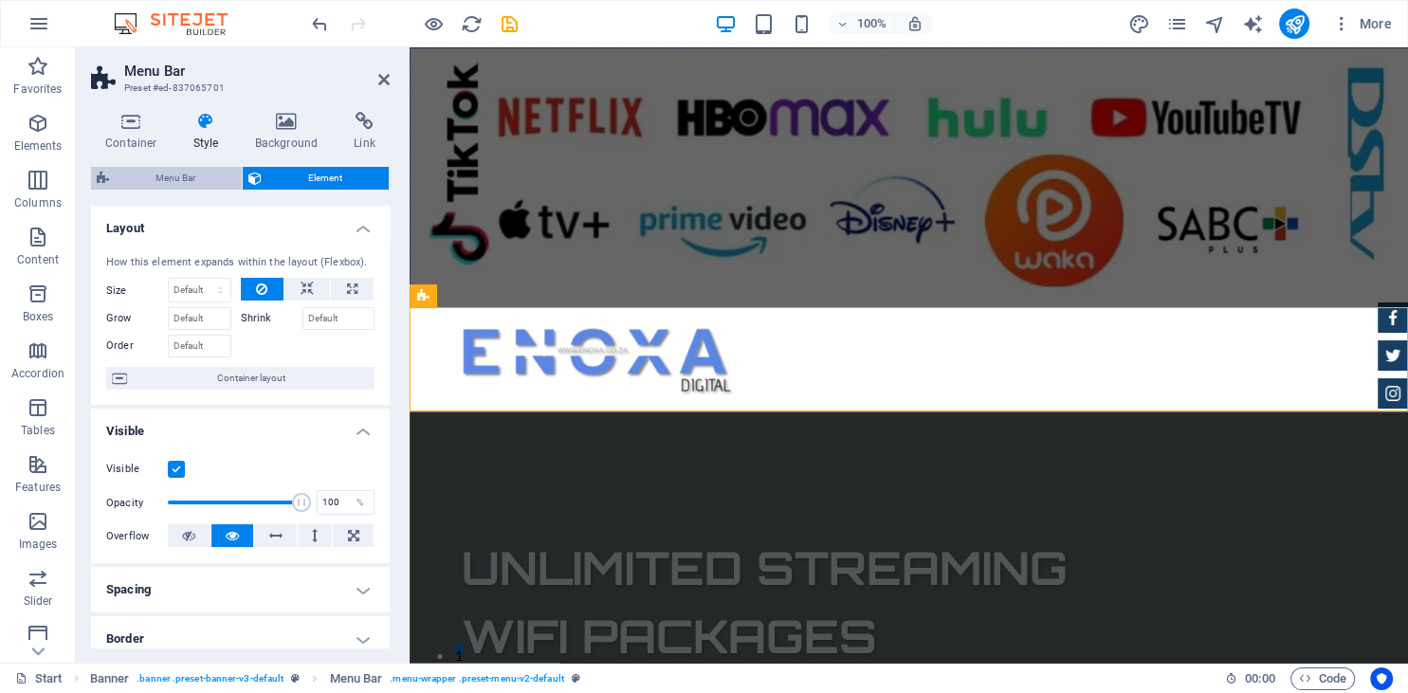
click at [189, 178] on span "Menu Bar" at bounding box center [175, 178] width 121 height 23
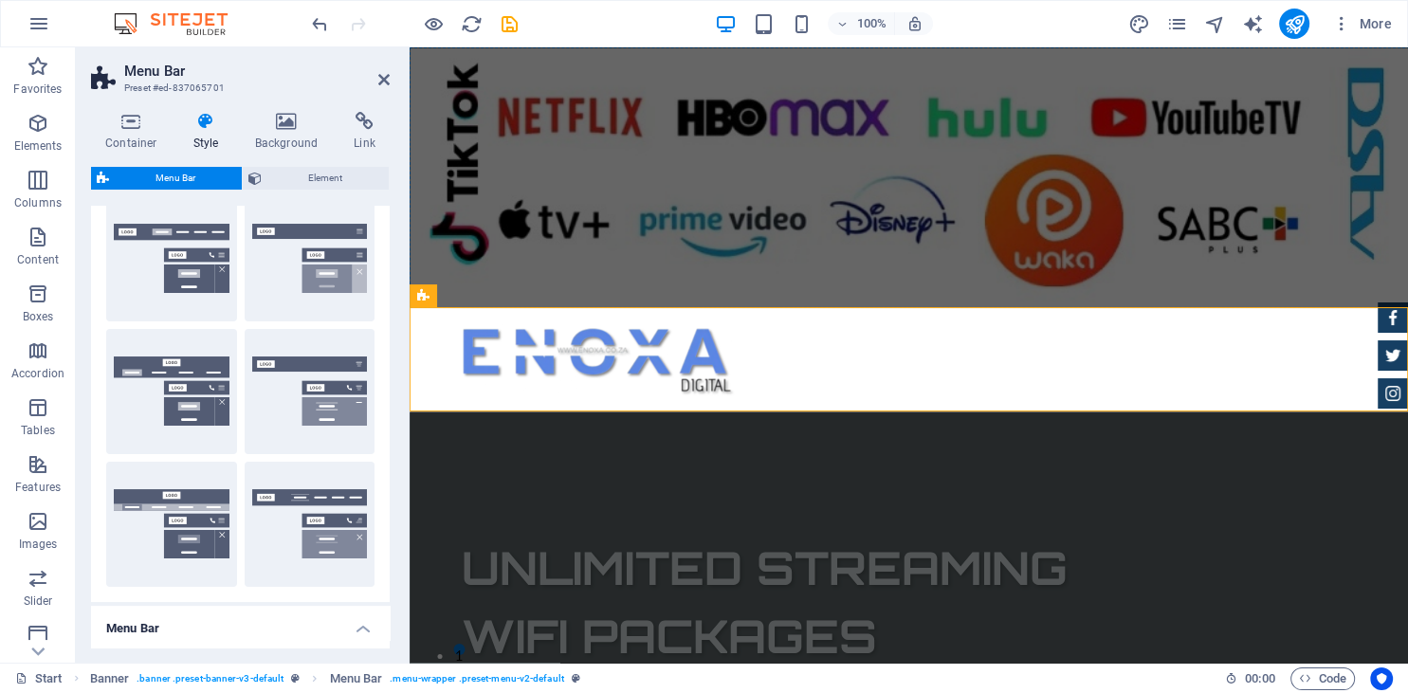
scroll to position [156, 0]
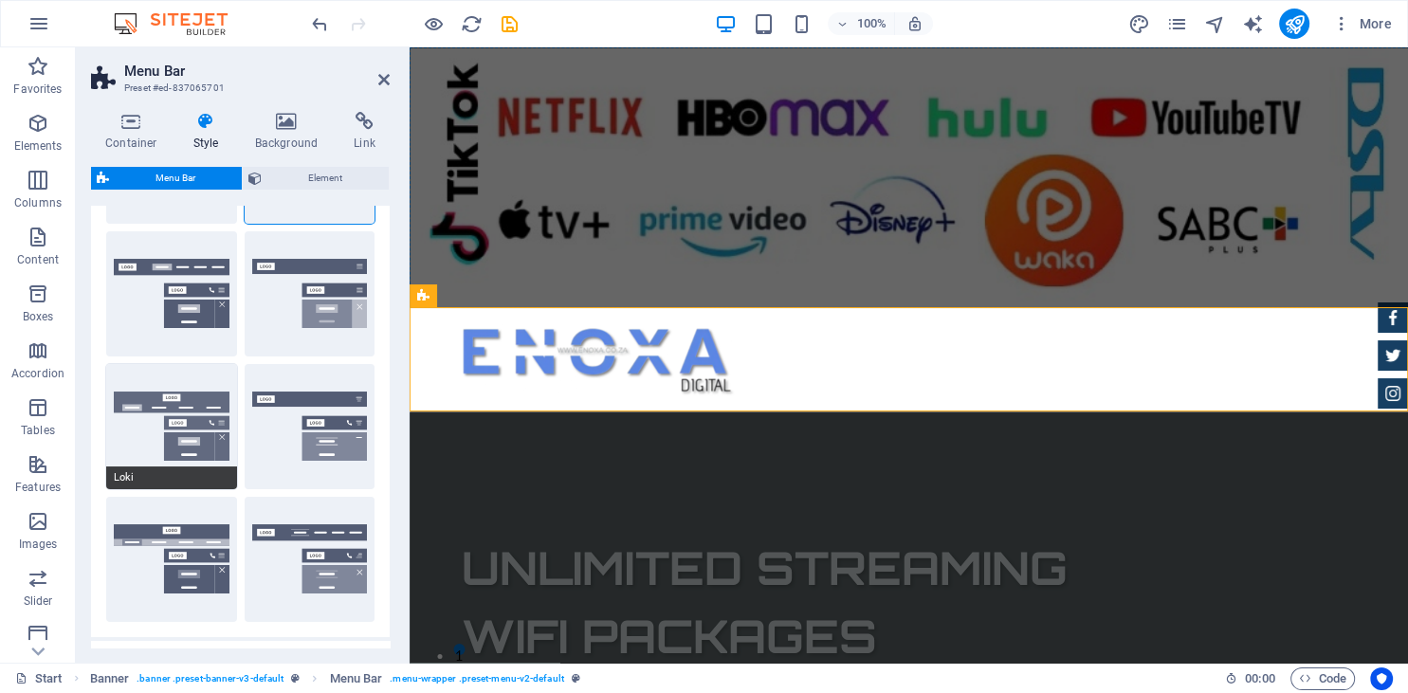
click at [173, 423] on button "Loki" at bounding box center [171, 426] width 131 height 125
type input "0"
select select "DISABLED_OPTION_VALUE"
type input "2"
type input "1"
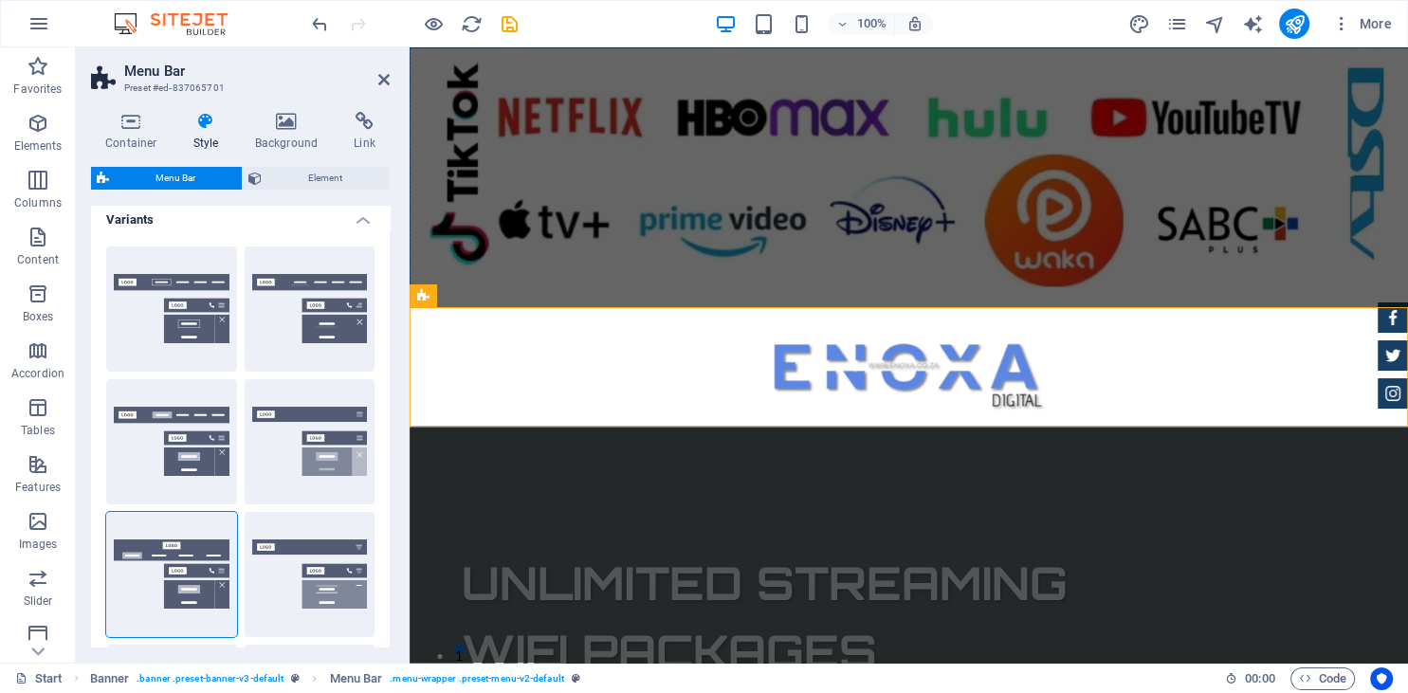
scroll to position [0, 0]
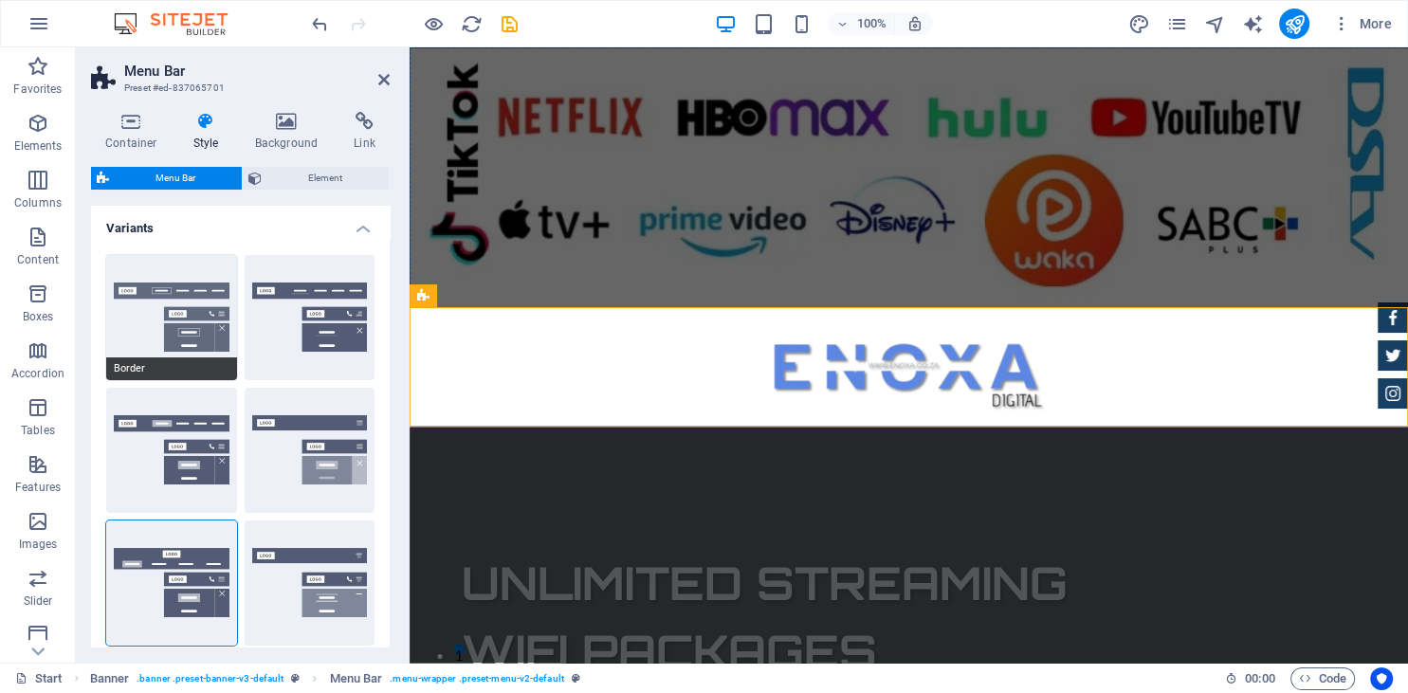
click at [183, 286] on button "Border" at bounding box center [171, 317] width 131 height 125
type input "1"
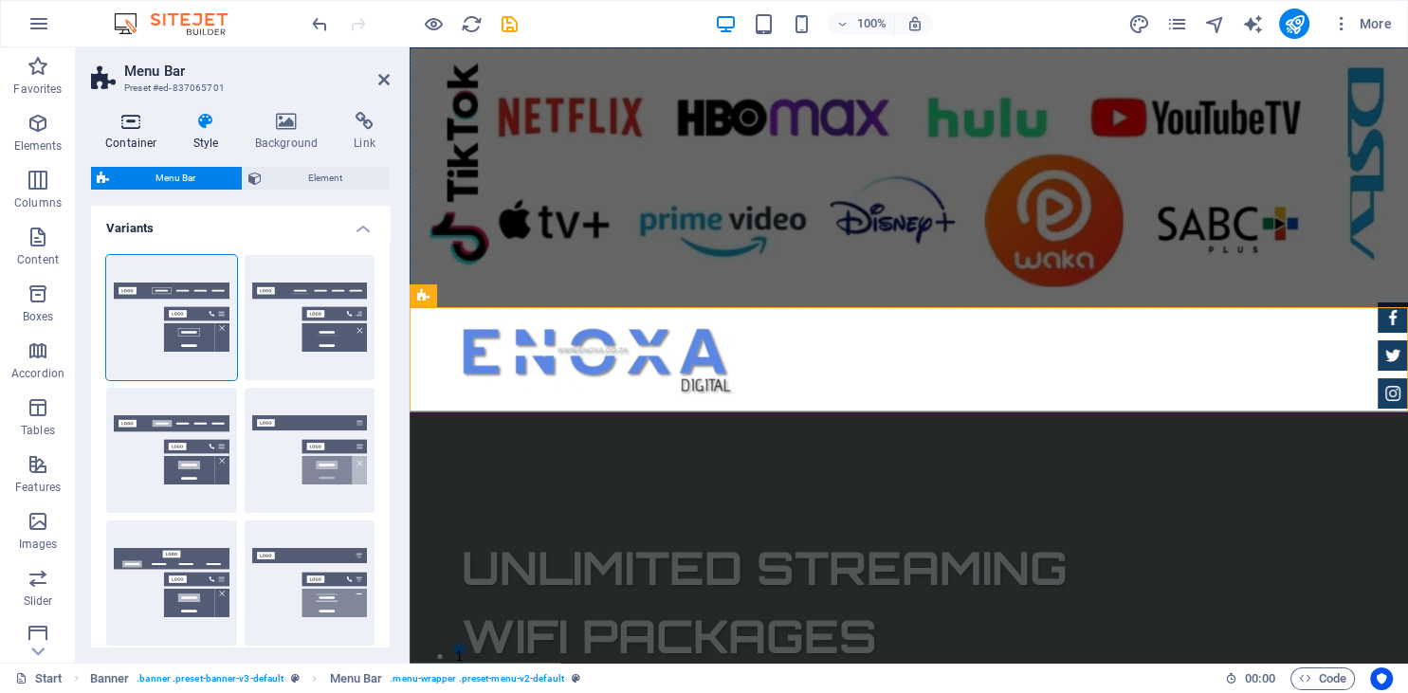
click at [132, 122] on icon at bounding box center [131, 121] width 81 height 19
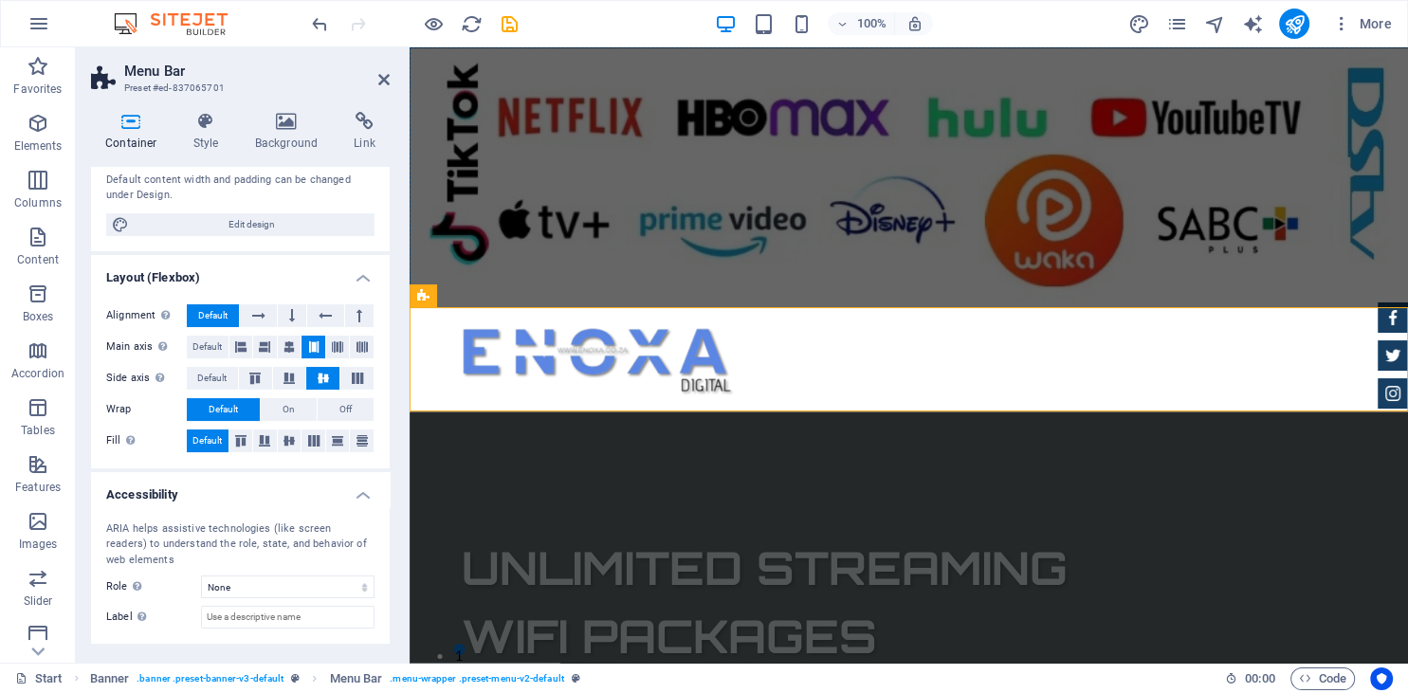
scroll to position [159, 0]
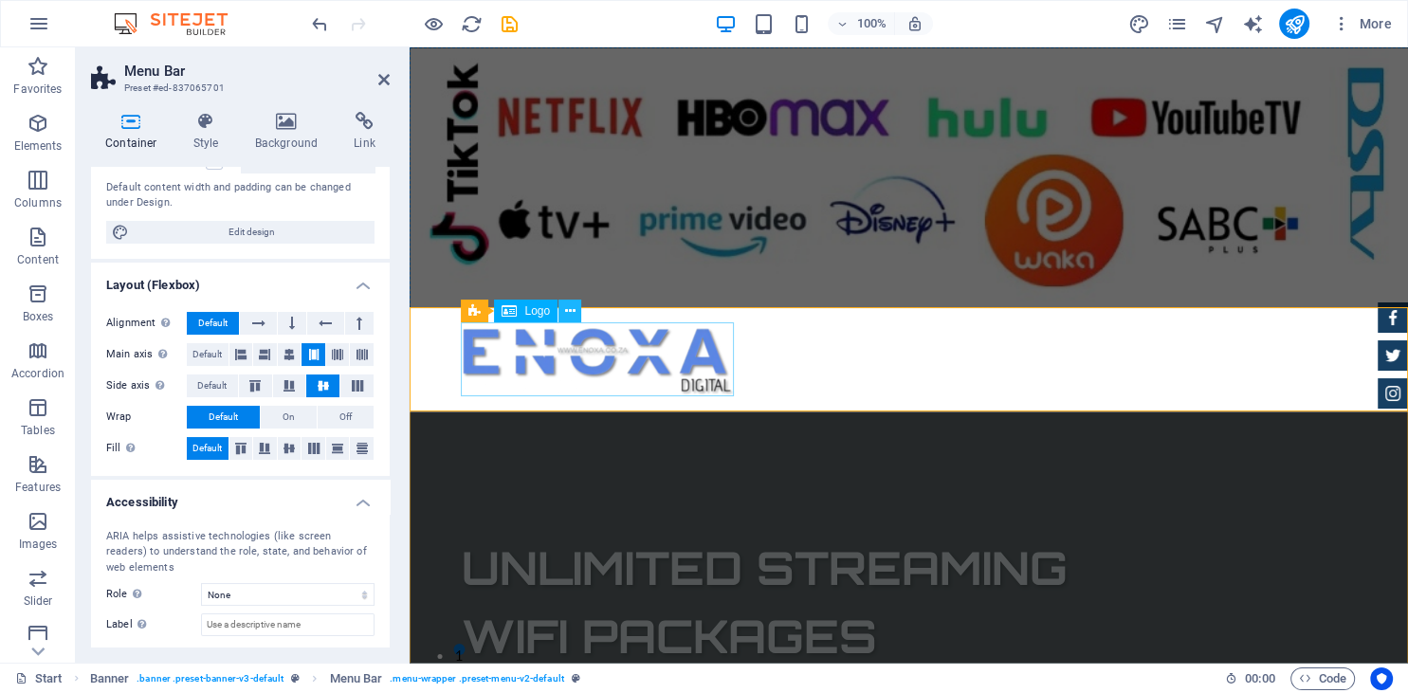
click at [570, 315] on icon at bounding box center [570, 312] width 10 height 20
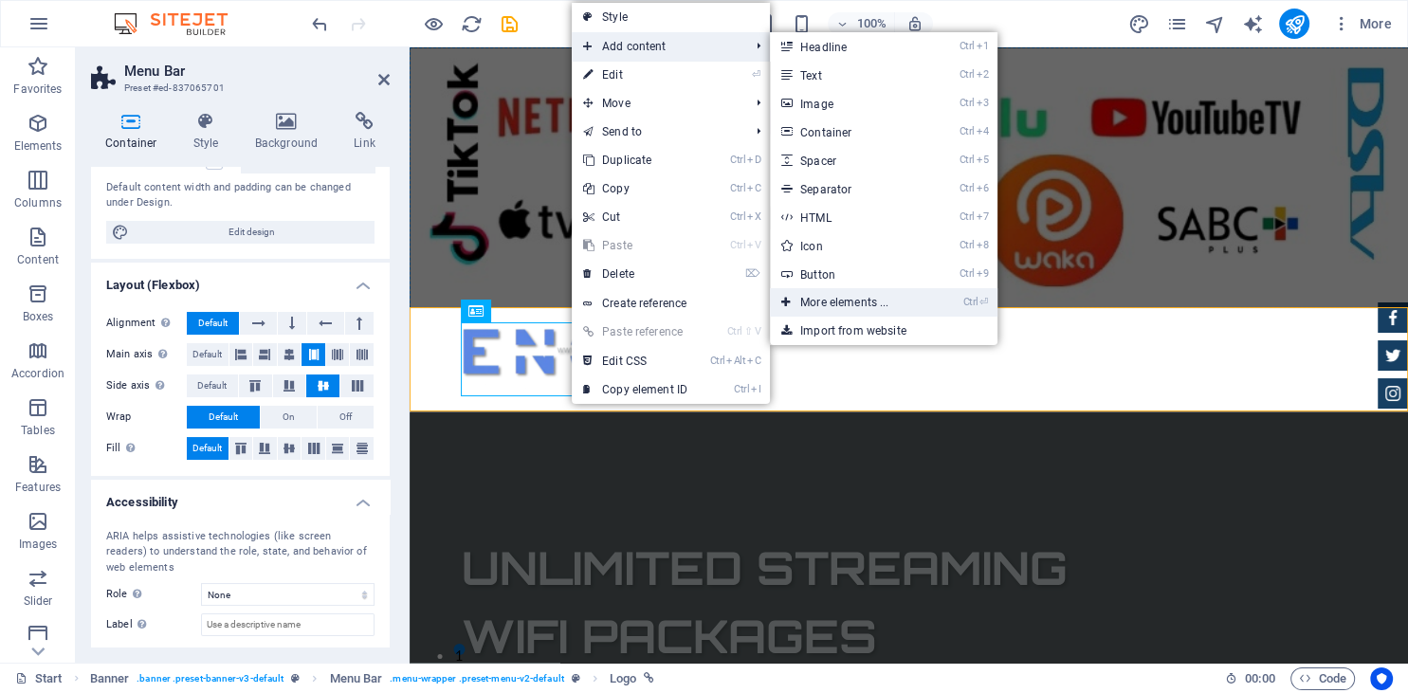
click at [851, 302] on link "Ctrl ⏎ More elements ..." at bounding box center [848, 302] width 156 height 28
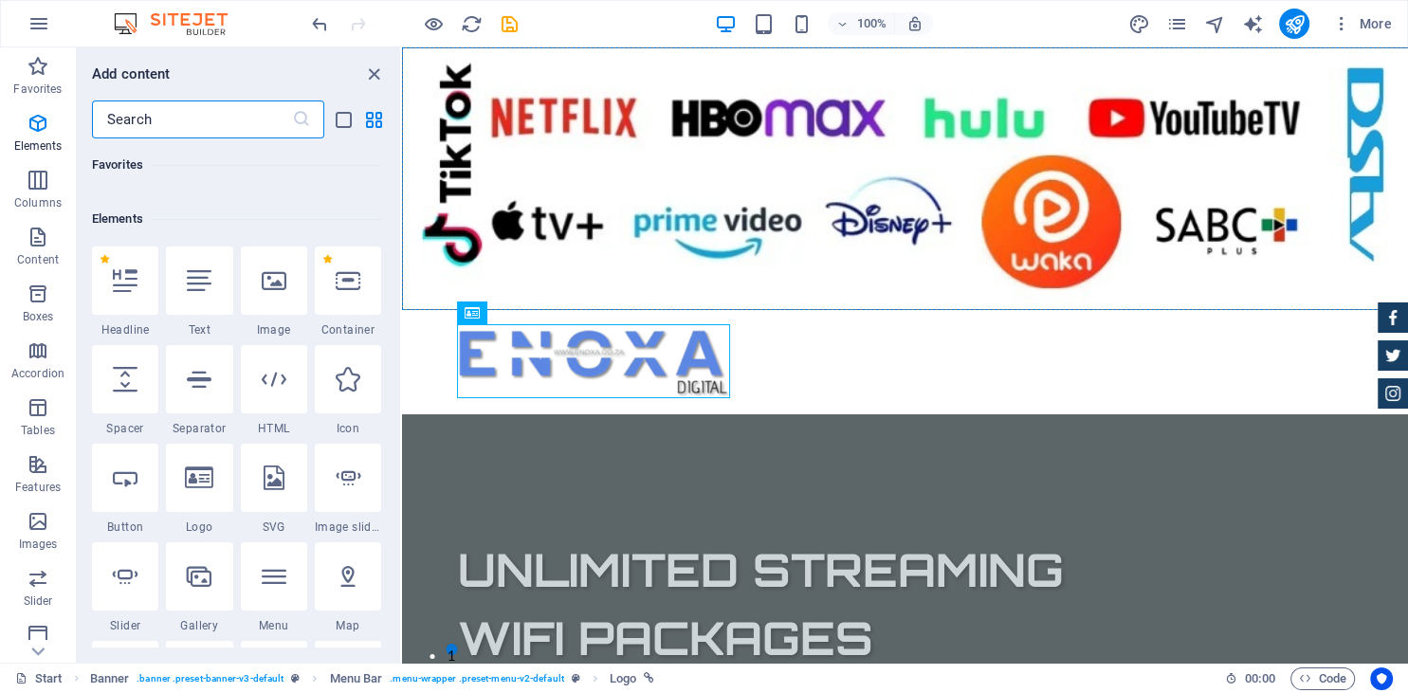
scroll to position [177, 0]
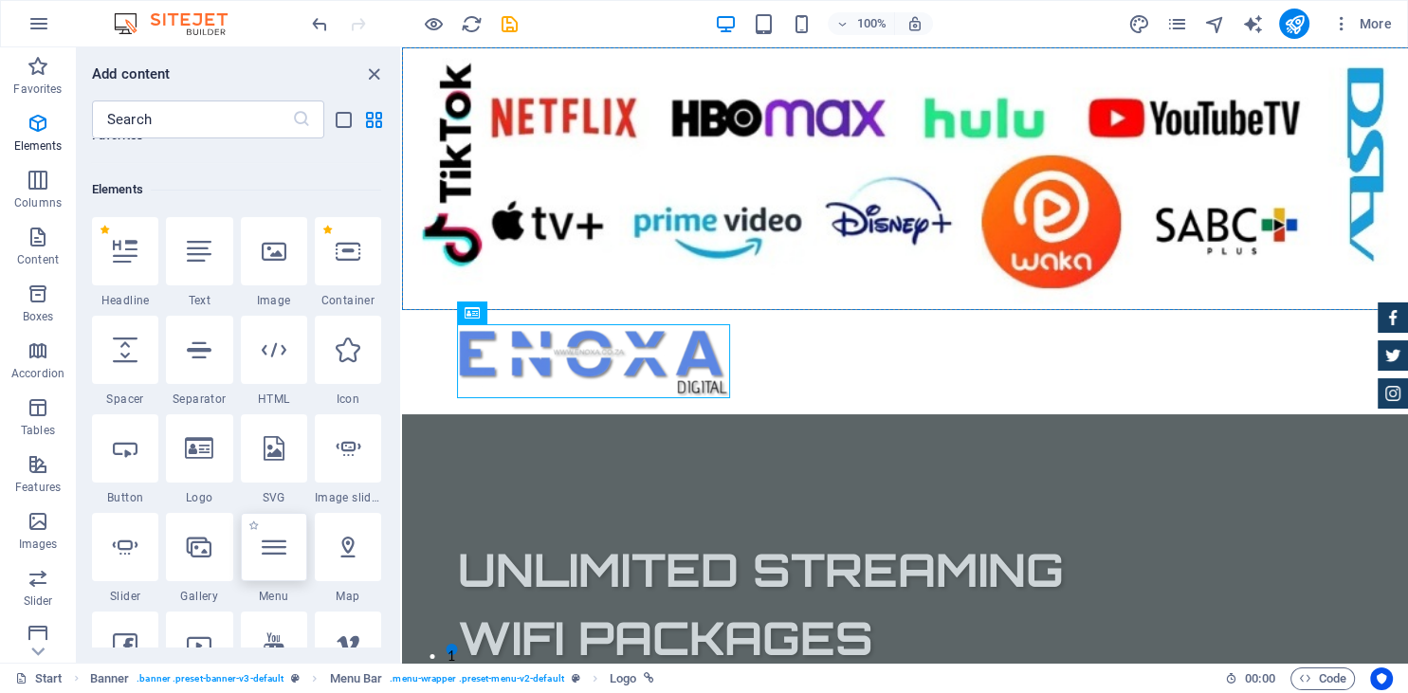
click at [292, 542] on div at bounding box center [274, 547] width 66 height 68
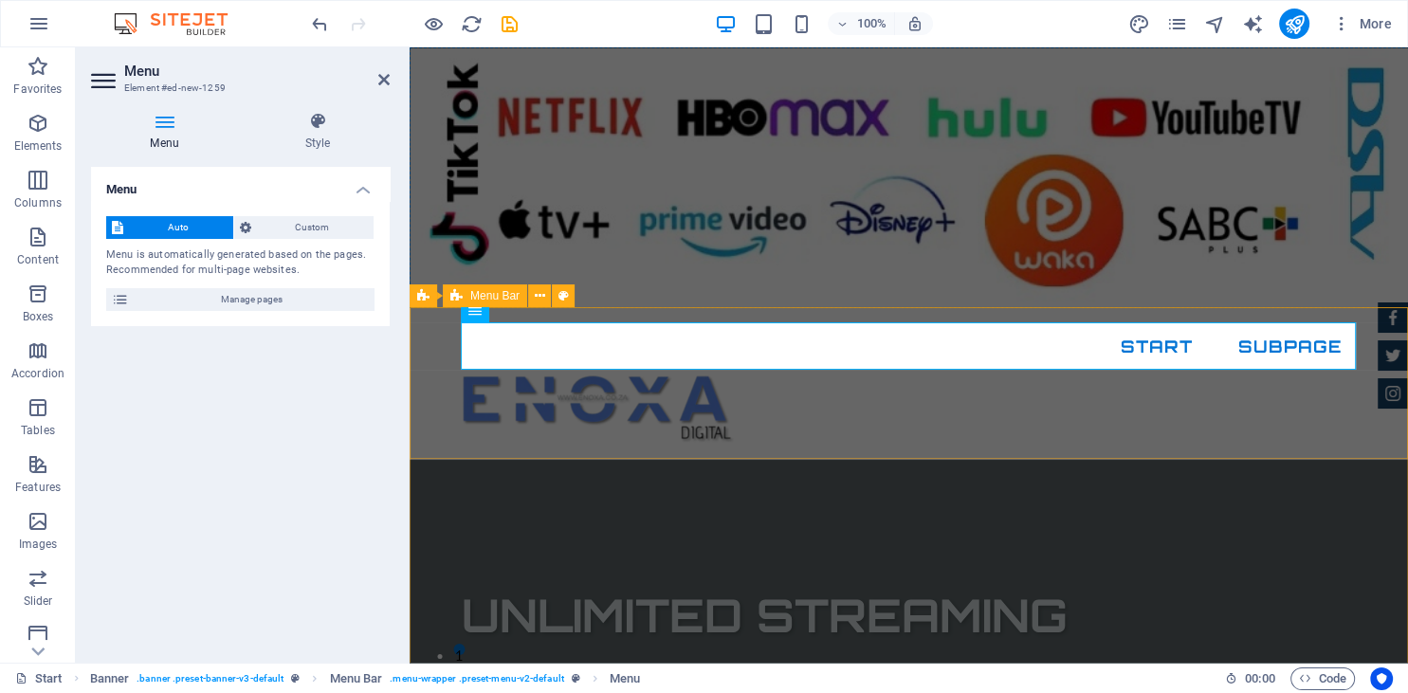
click at [970, 418] on div "Start Subpage" at bounding box center [909, 384] width 998 height 152
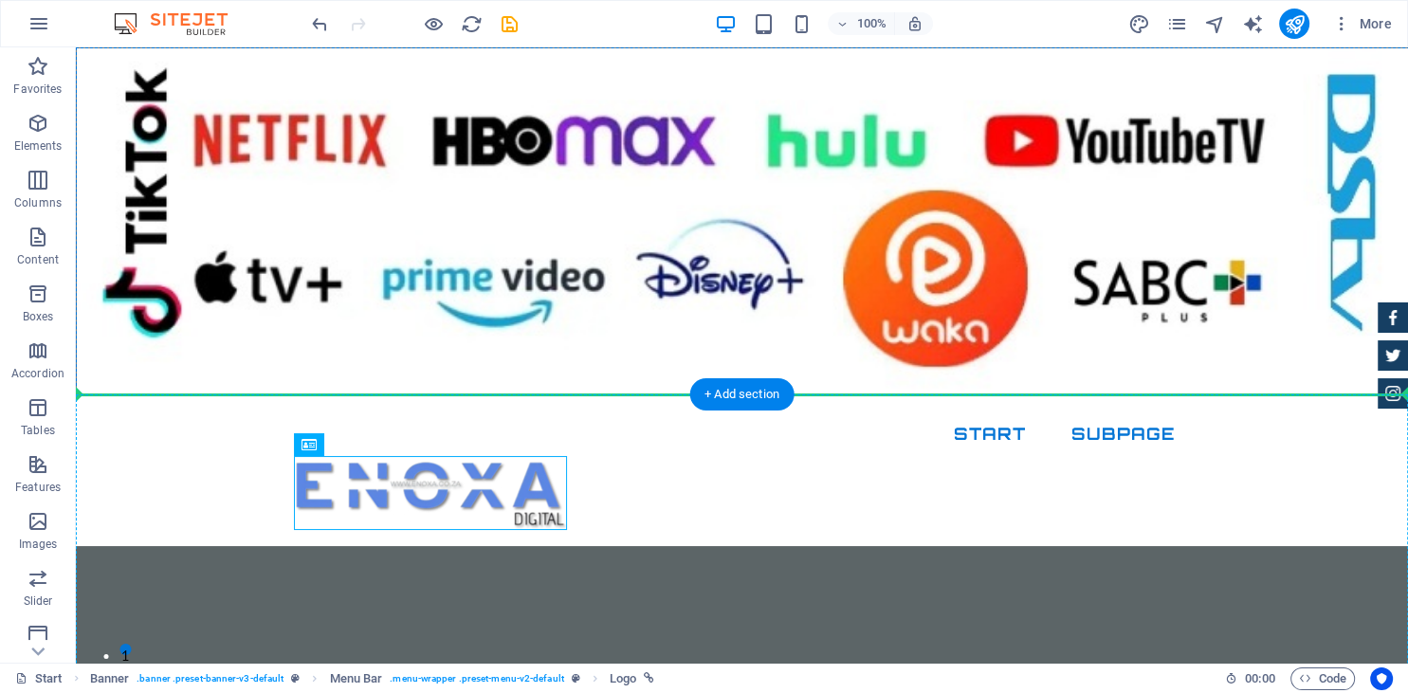
drag, startPoint x: 467, startPoint y: 495, endPoint x: 173, endPoint y: 446, distance: 298.0
click at [173, 446] on div "Start Subpage" at bounding box center [742, 471] width 1332 height 152
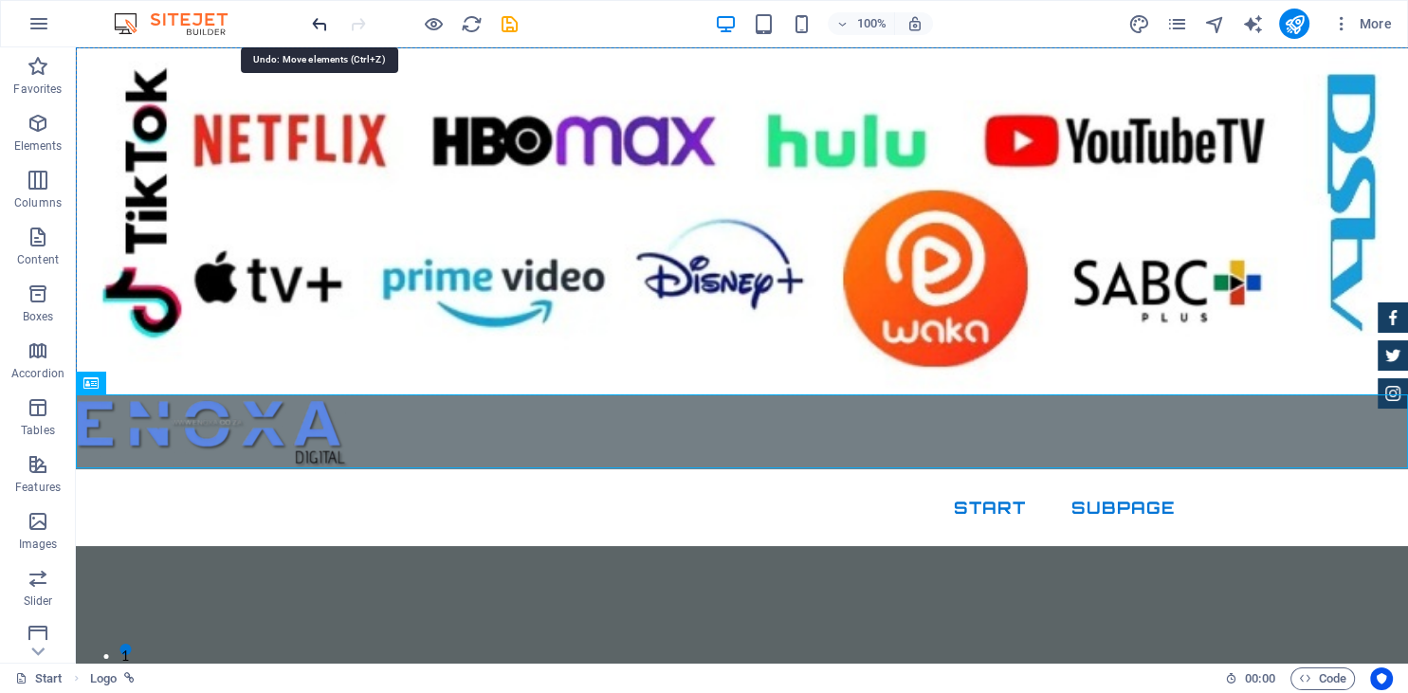
click at [313, 24] on icon "undo" at bounding box center [320, 24] width 22 height 22
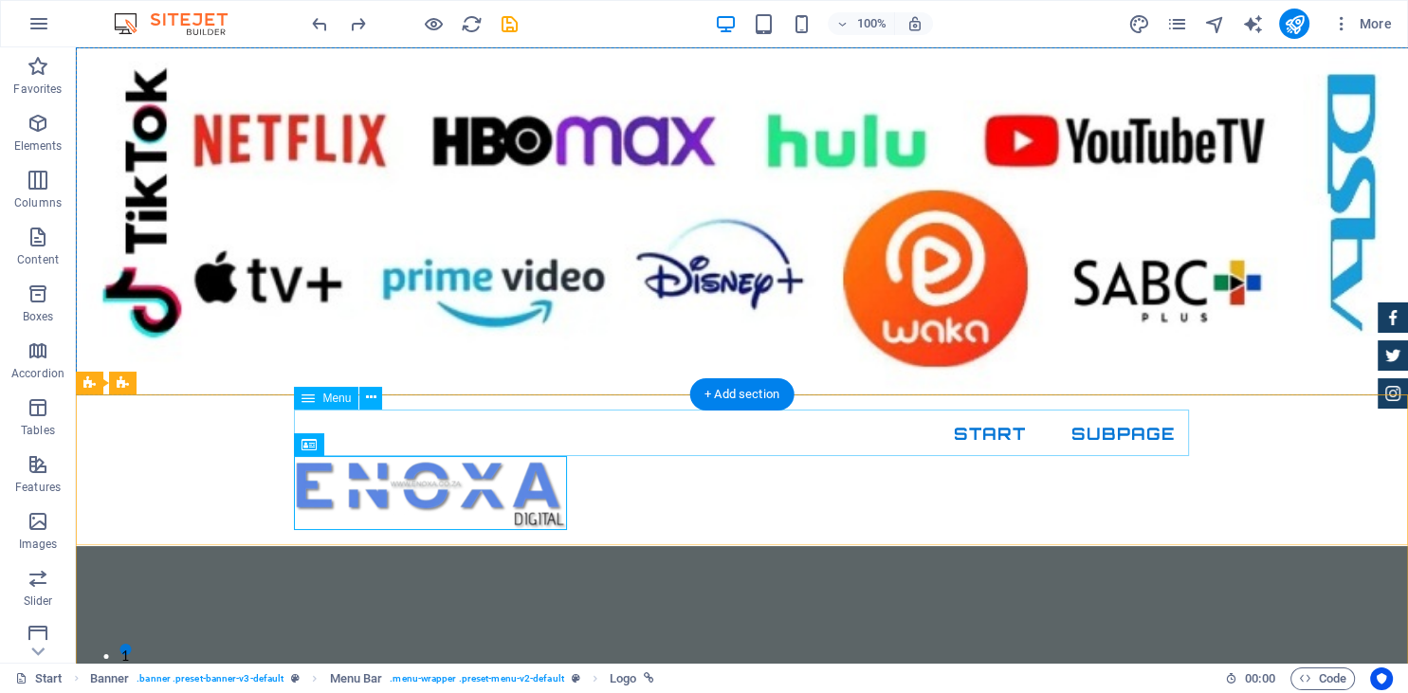
click at [767, 429] on nav "Start Subpage" at bounding box center [742, 434] width 895 height 47
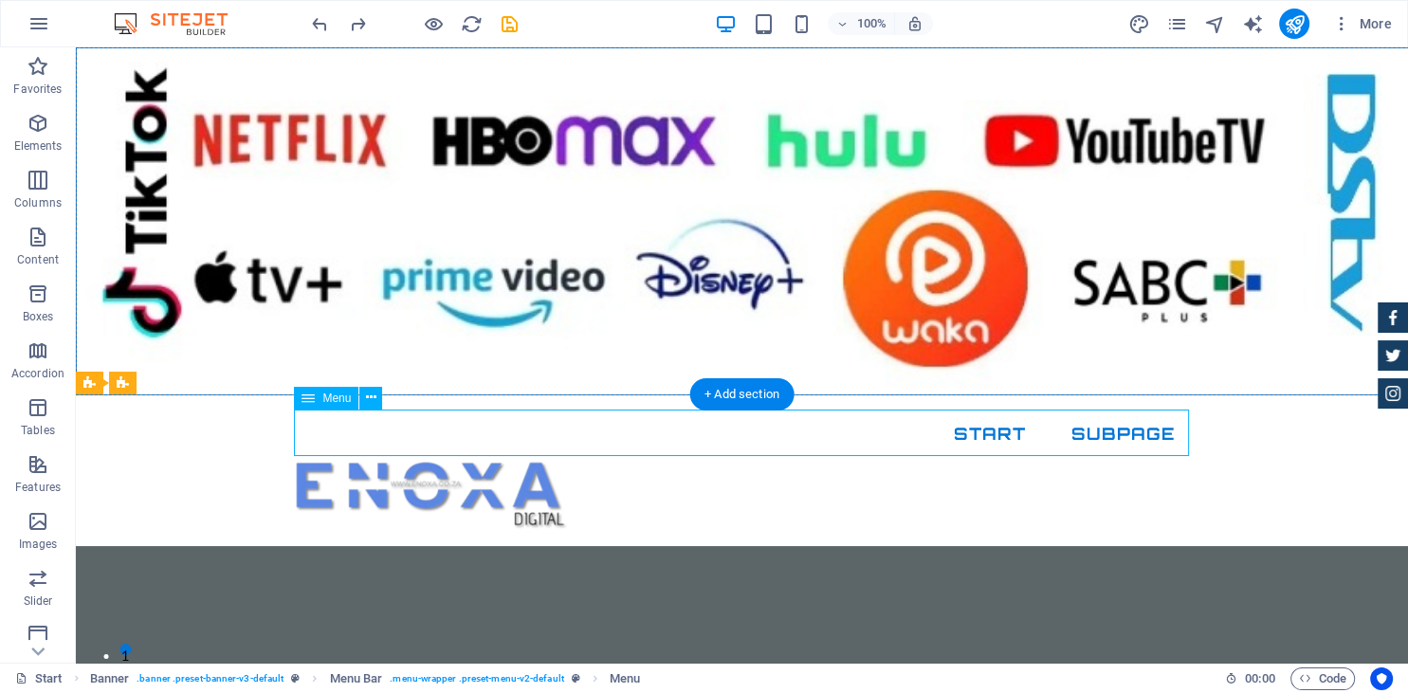
click at [767, 429] on nav "Start Subpage" at bounding box center [742, 434] width 895 height 47
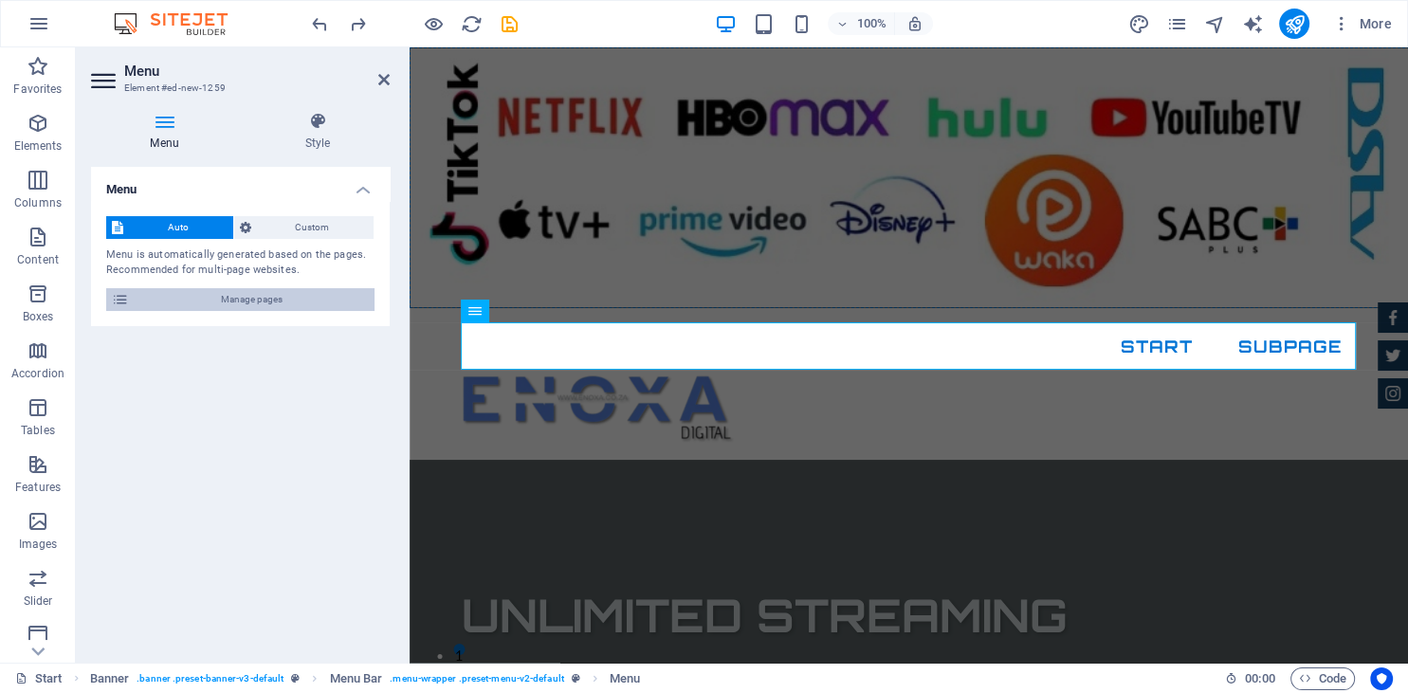
click at [329, 310] on span "Manage pages" at bounding box center [252, 299] width 234 height 23
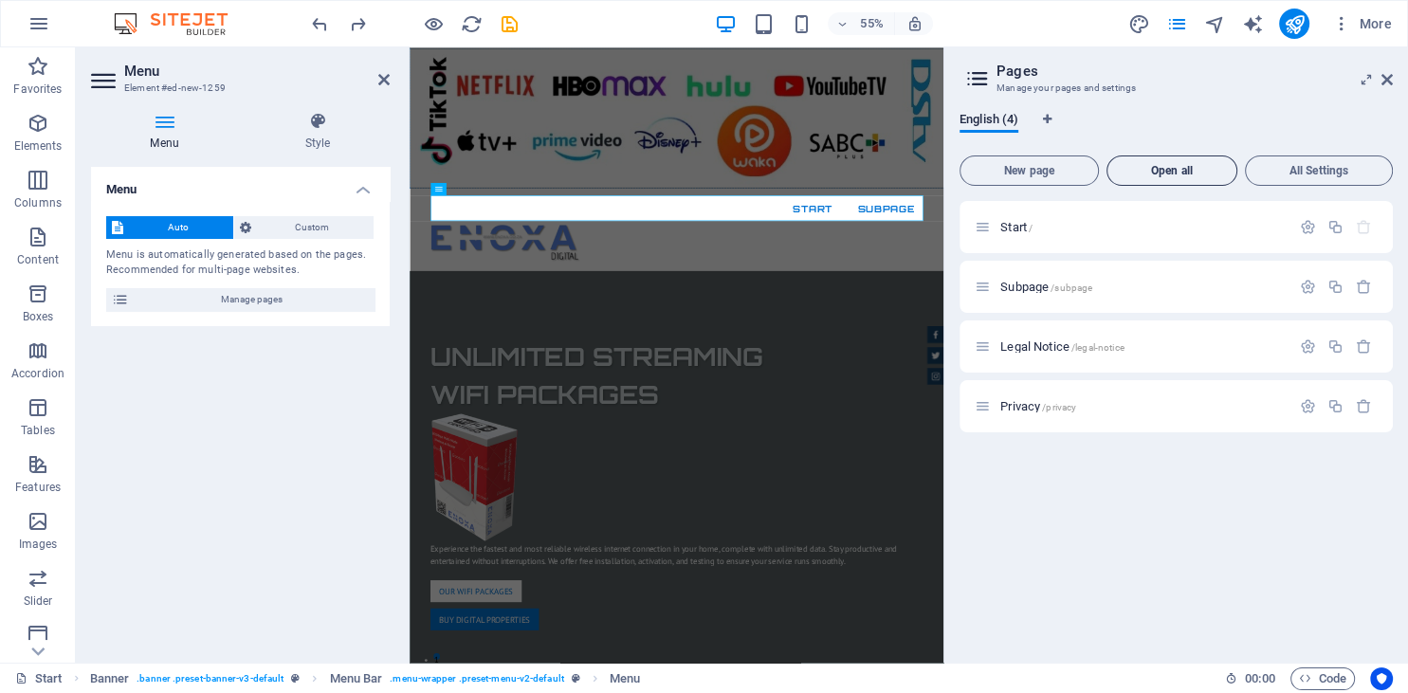
click at [1169, 167] on span "Open all" at bounding box center [1172, 170] width 114 height 11
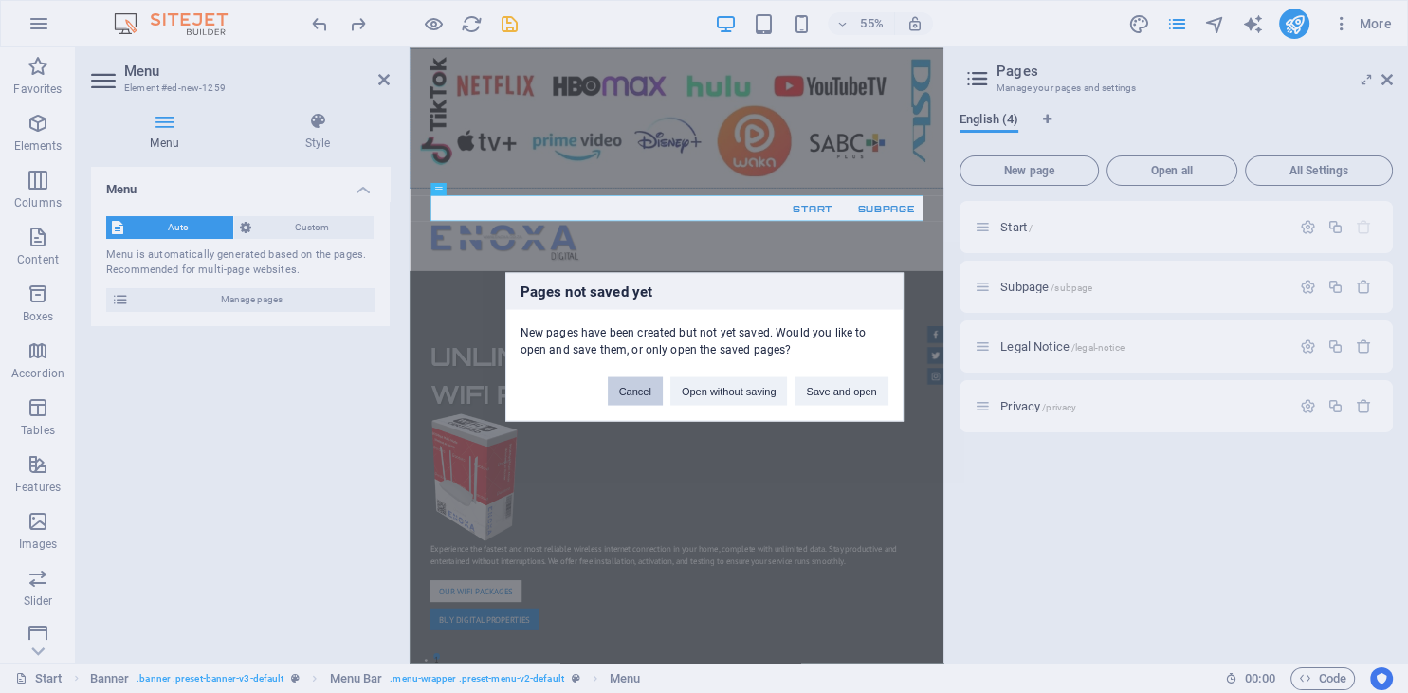
click at [631, 393] on button "Cancel" at bounding box center [635, 390] width 55 height 28
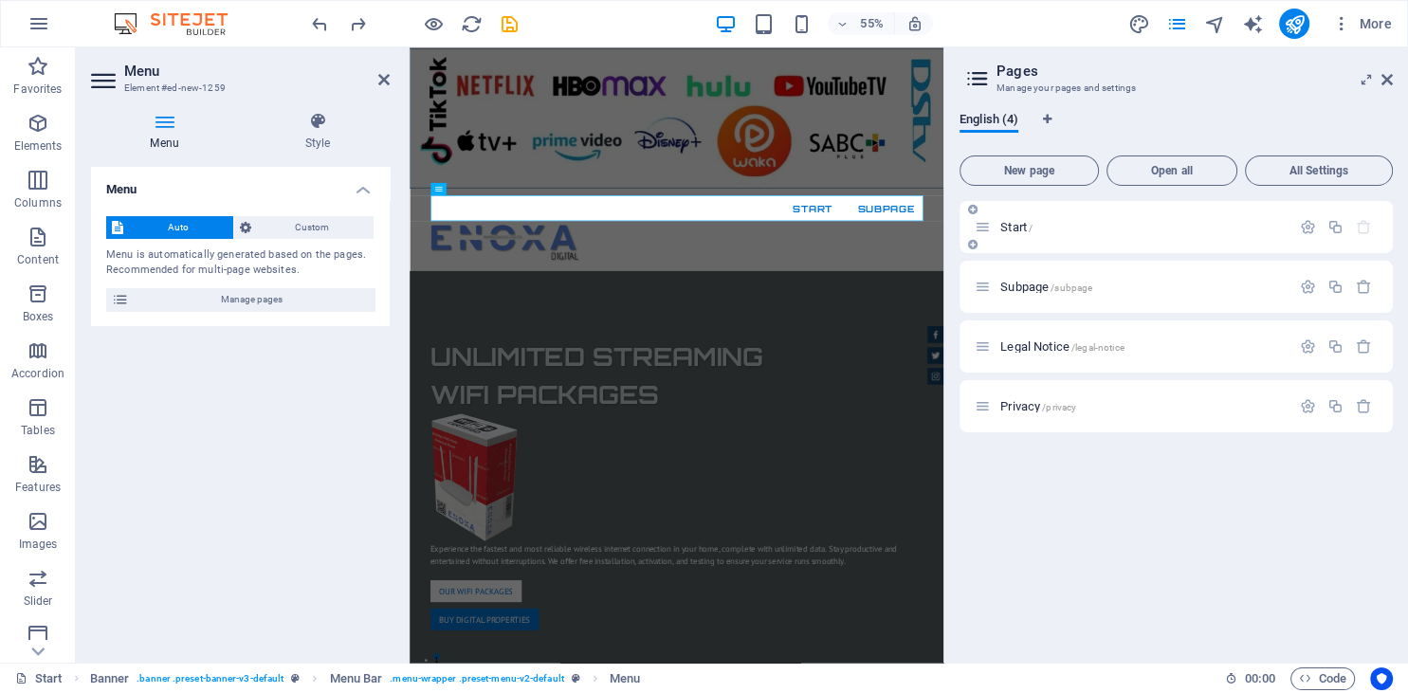
click at [1088, 232] on p "Start /" at bounding box center [1142, 227] width 284 height 12
click at [1307, 228] on icon "button" at bounding box center [1308, 227] width 16 height 16
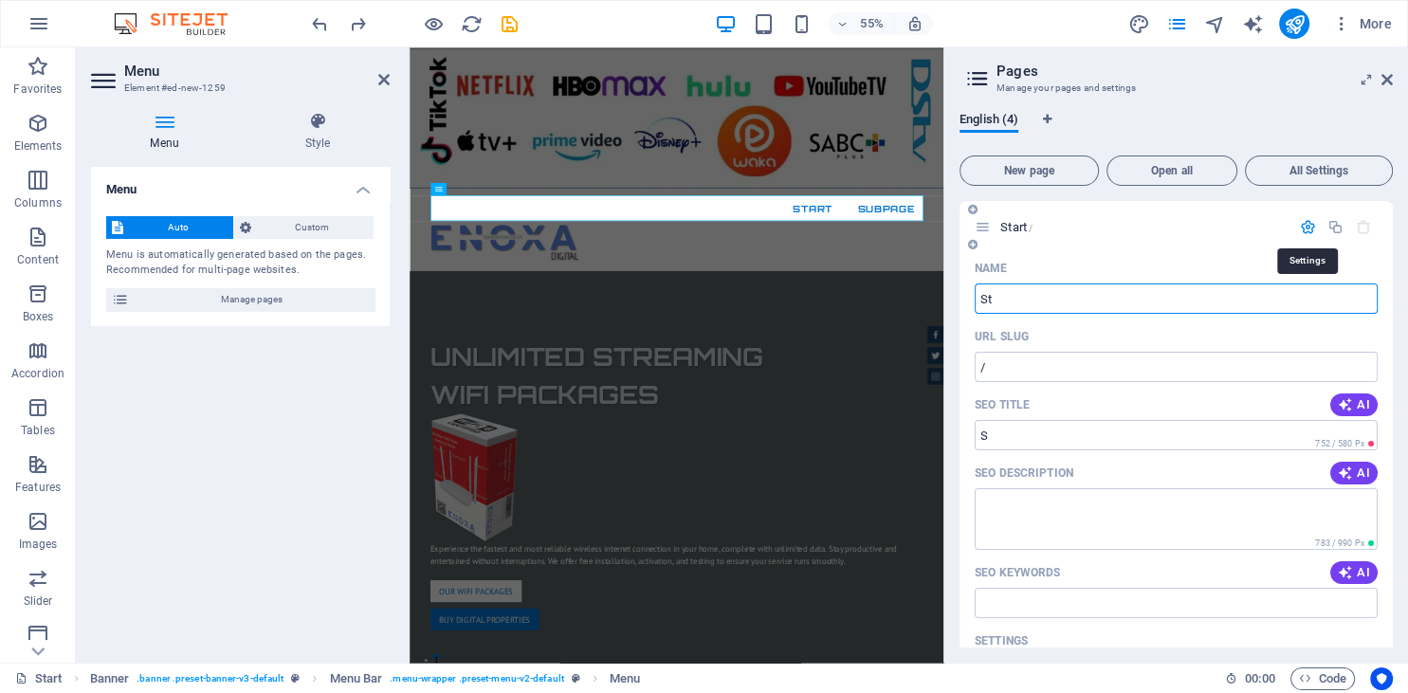
type input "S"
type input "Home"
type input "/home"
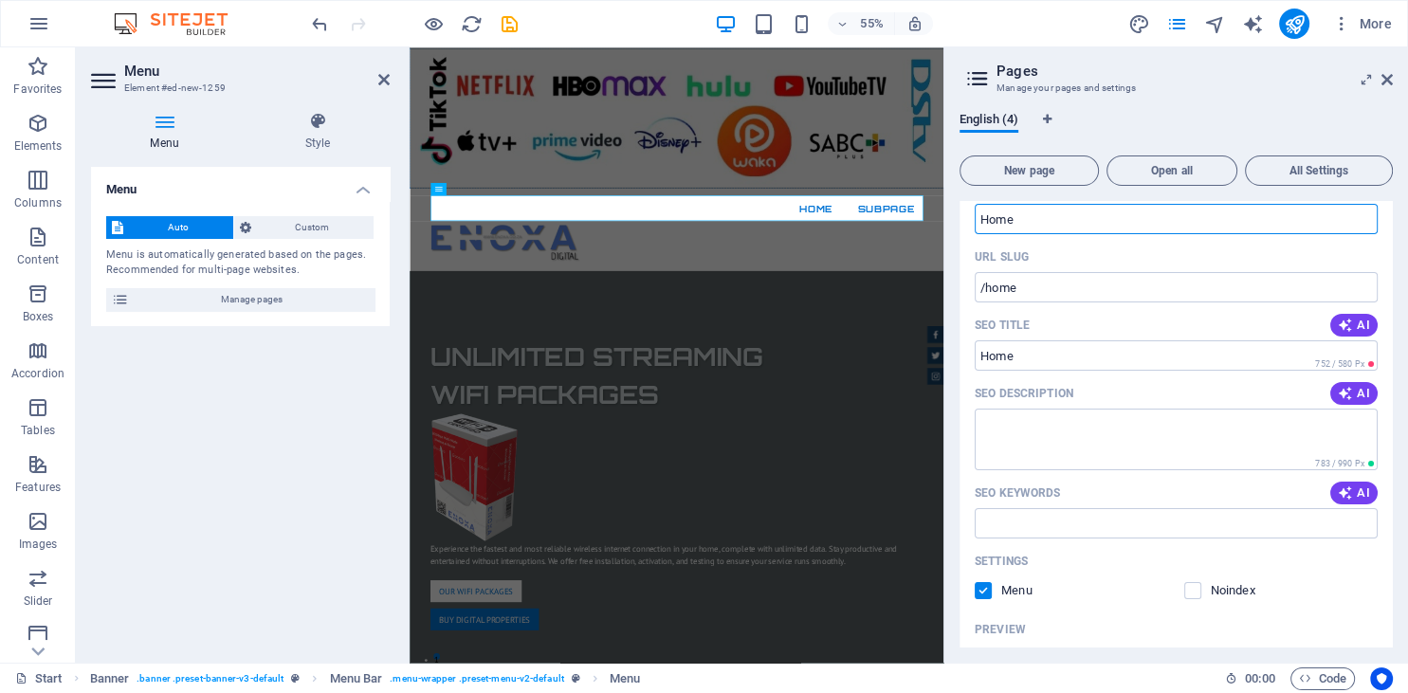
scroll to position [0, 0]
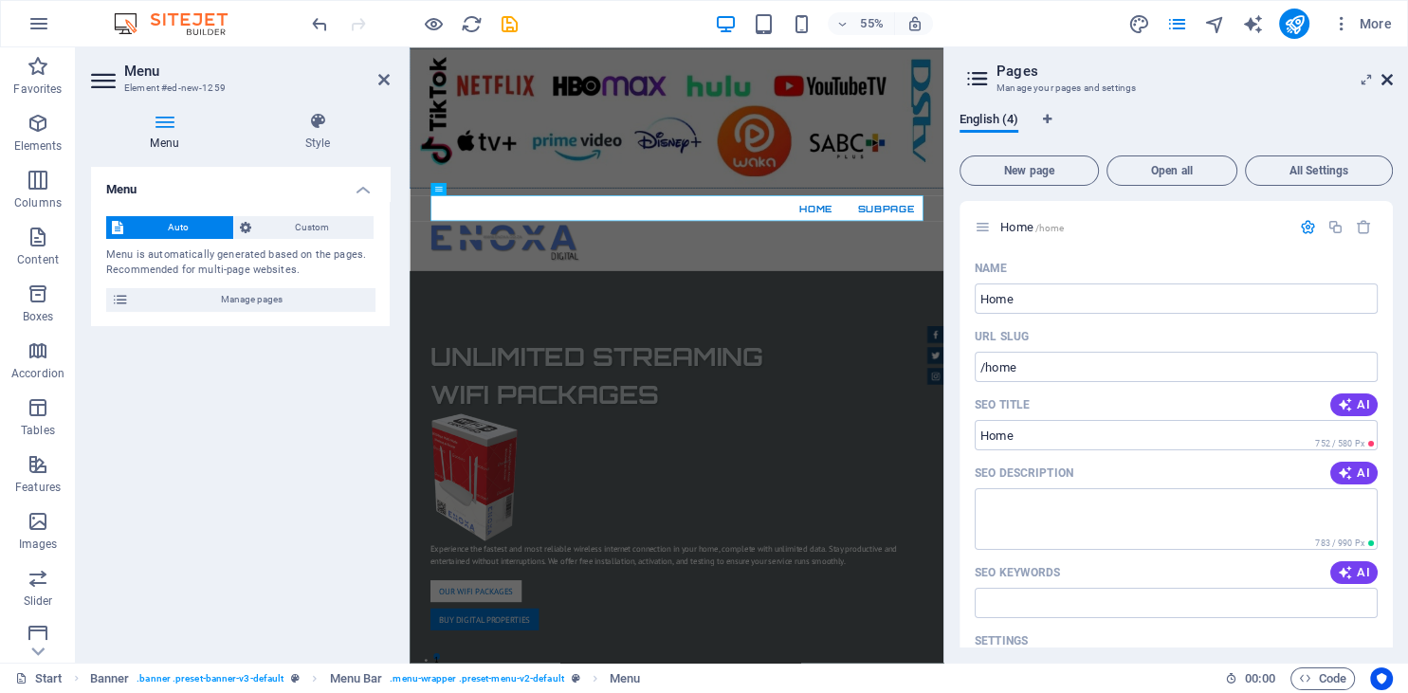
click at [1390, 82] on icon at bounding box center [1386, 79] width 11 height 15
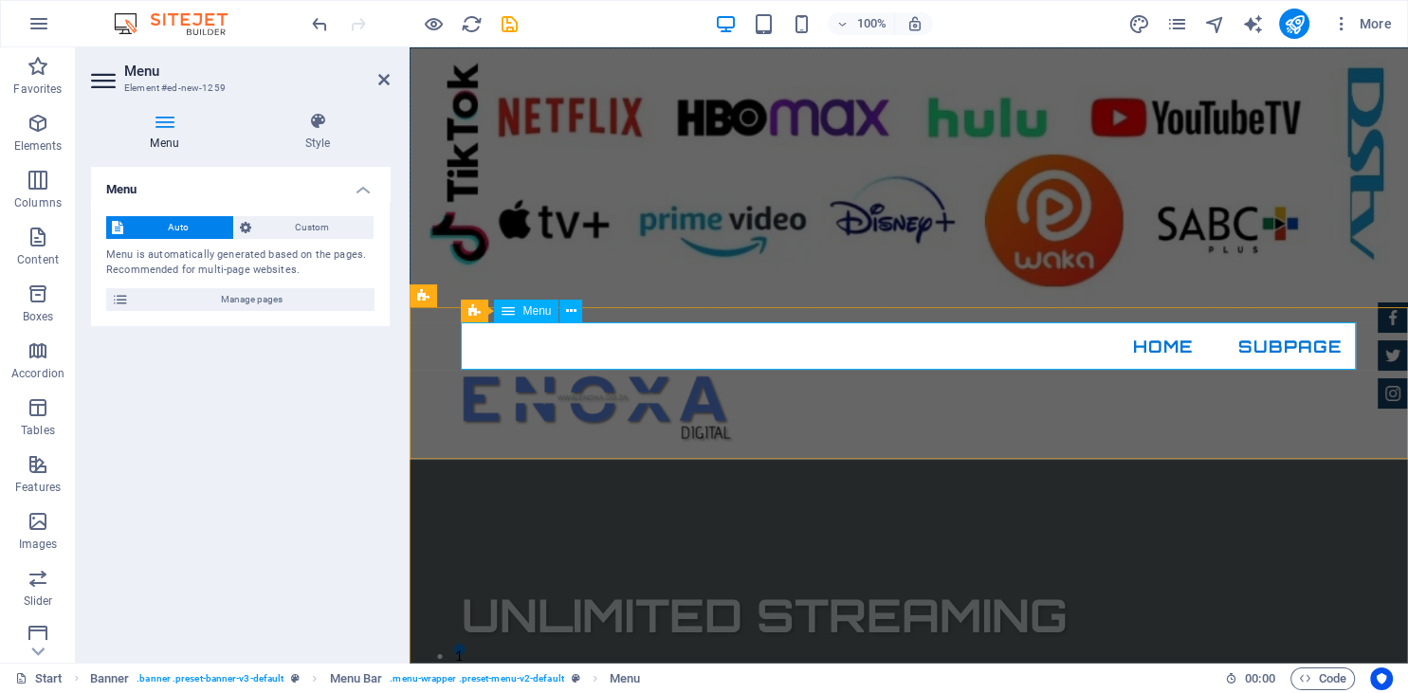
click at [1244, 338] on nav "Home Subpage" at bounding box center [909, 346] width 895 height 47
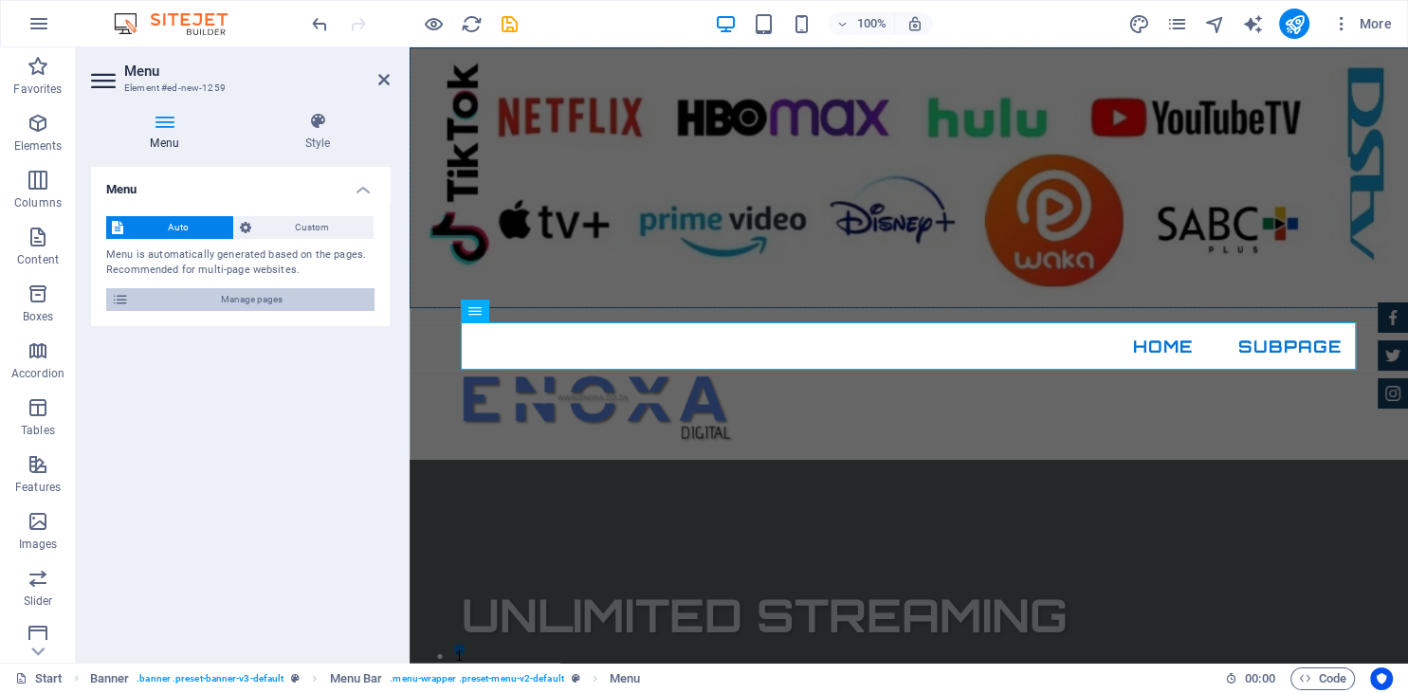
click at [294, 305] on span "Manage pages" at bounding box center [252, 299] width 234 height 23
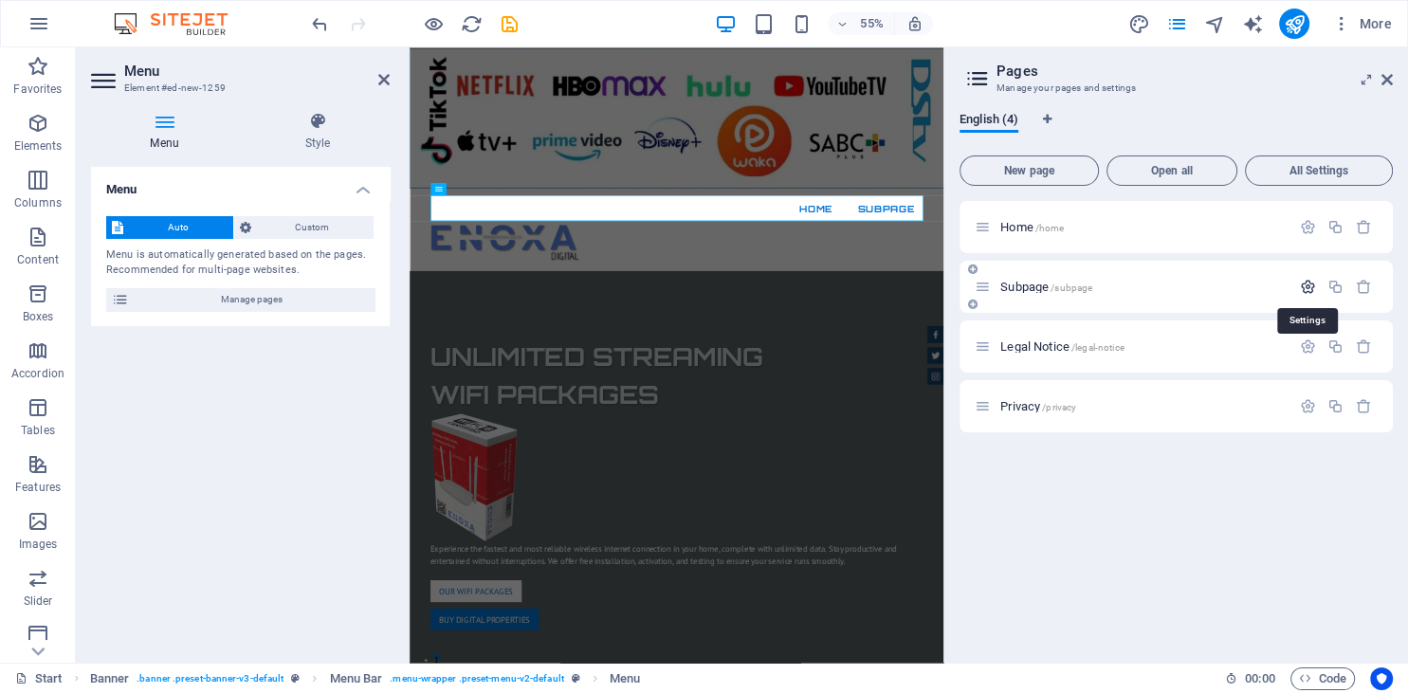
click at [1312, 291] on icon "button" at bounding box center [1308, 287] width 16 height 16
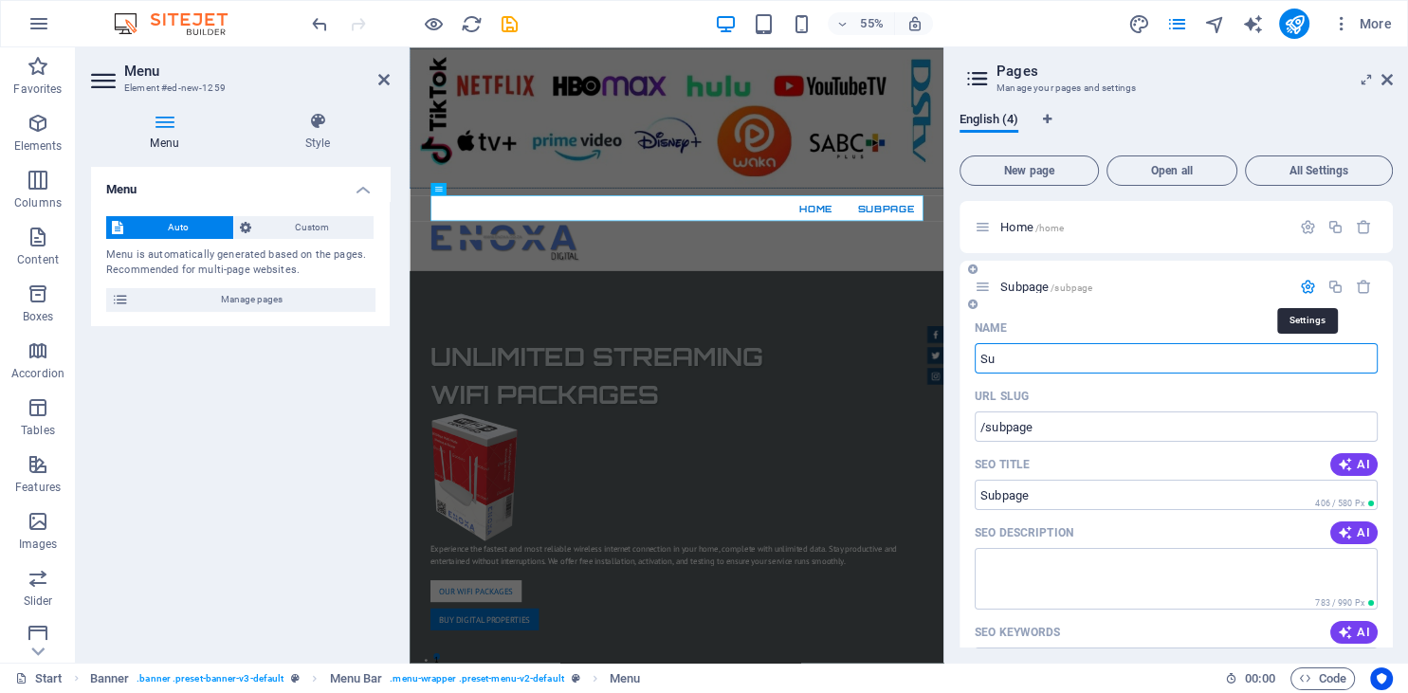
type input "S"
type input "/"
type input "About"
type input "/about"
type input "About"
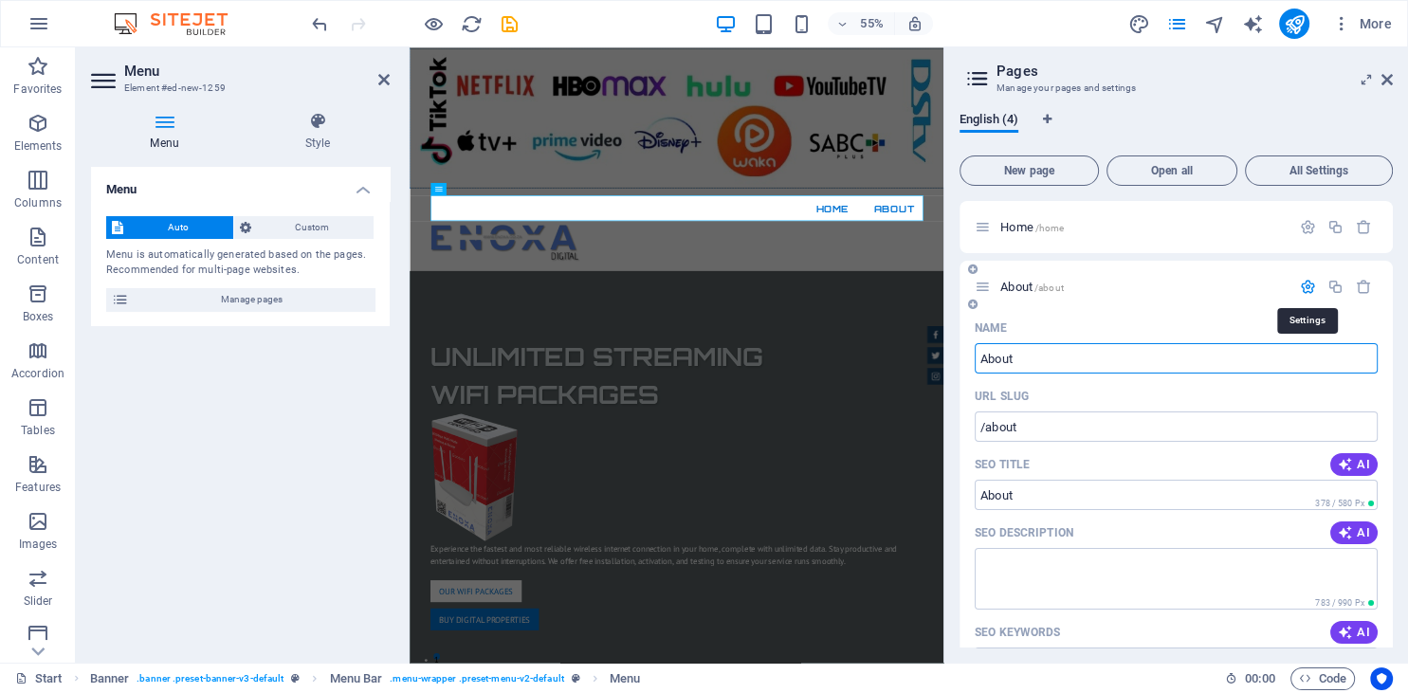
type input "About U"
type input "About"
type input "About Us"
type input "/about-u"
type input "About U"
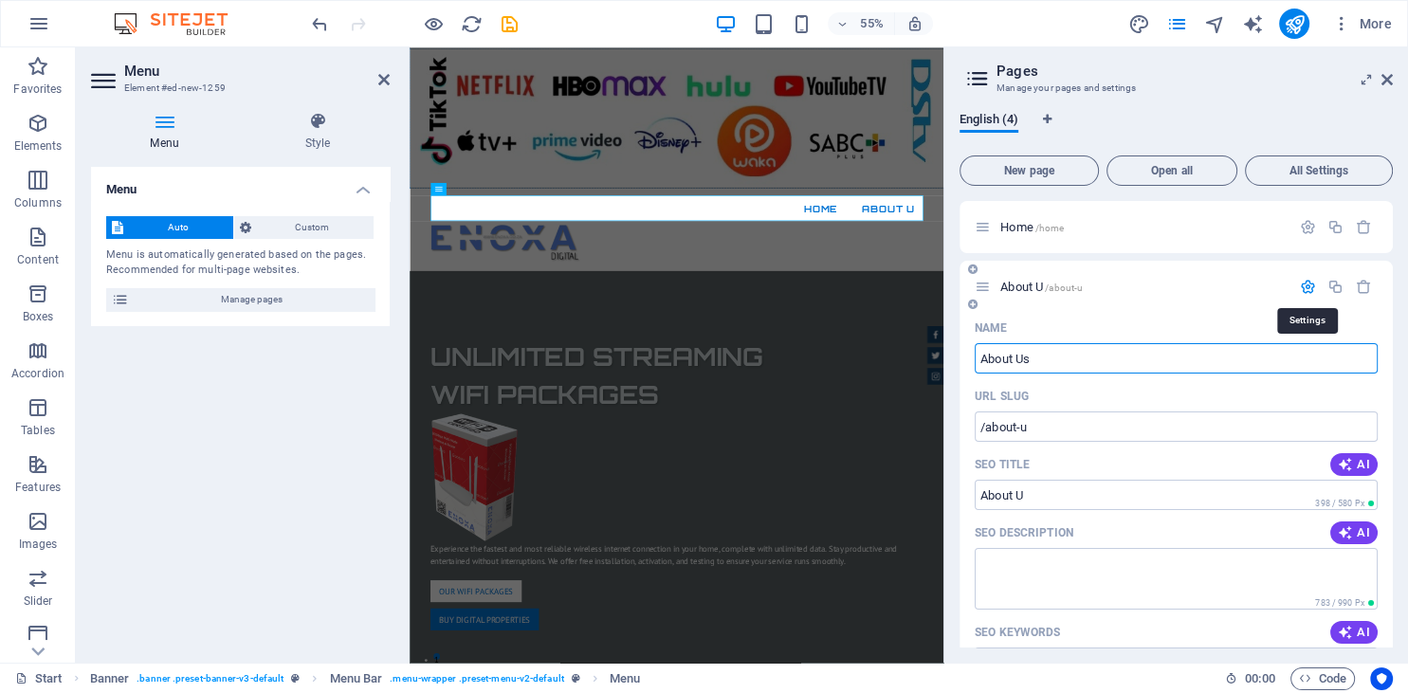
type input "About Us"
type input "/about-us"
type input "About Us"
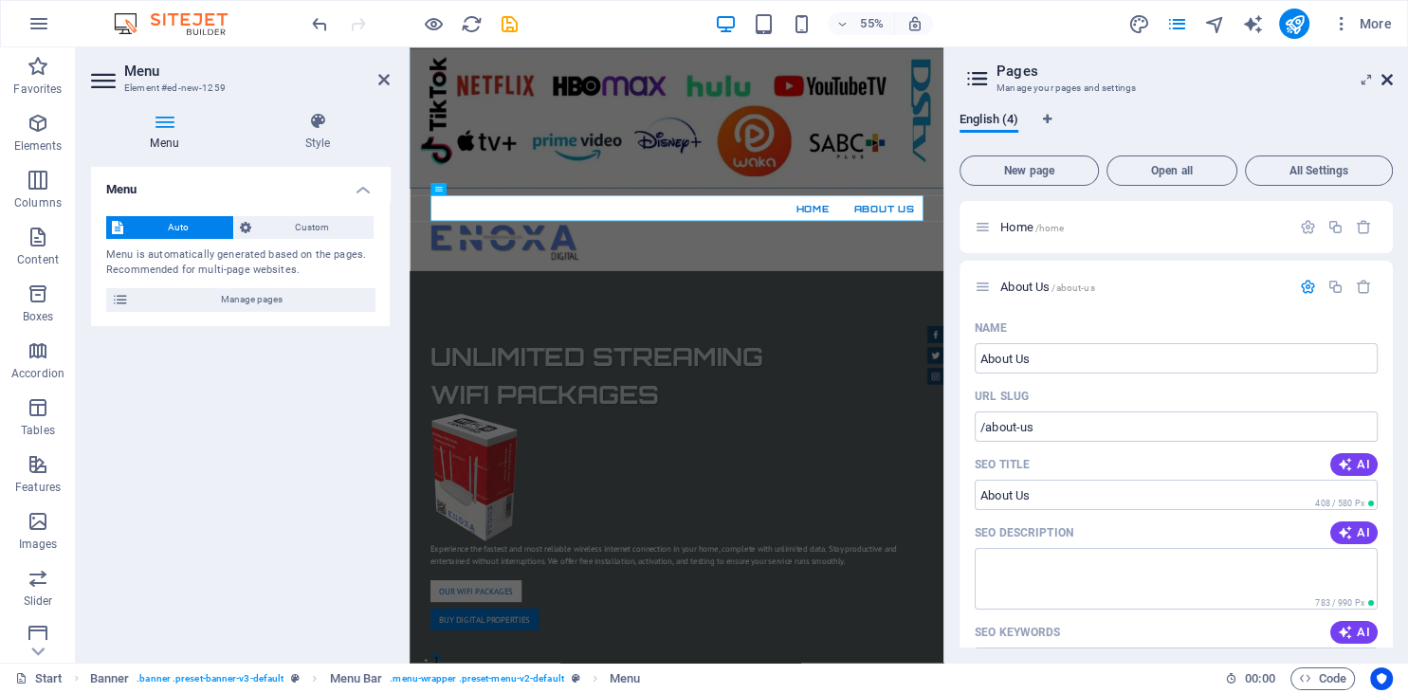
click at [1386, 82] on icon at bounding box center [1386, 79] width 11 height 15
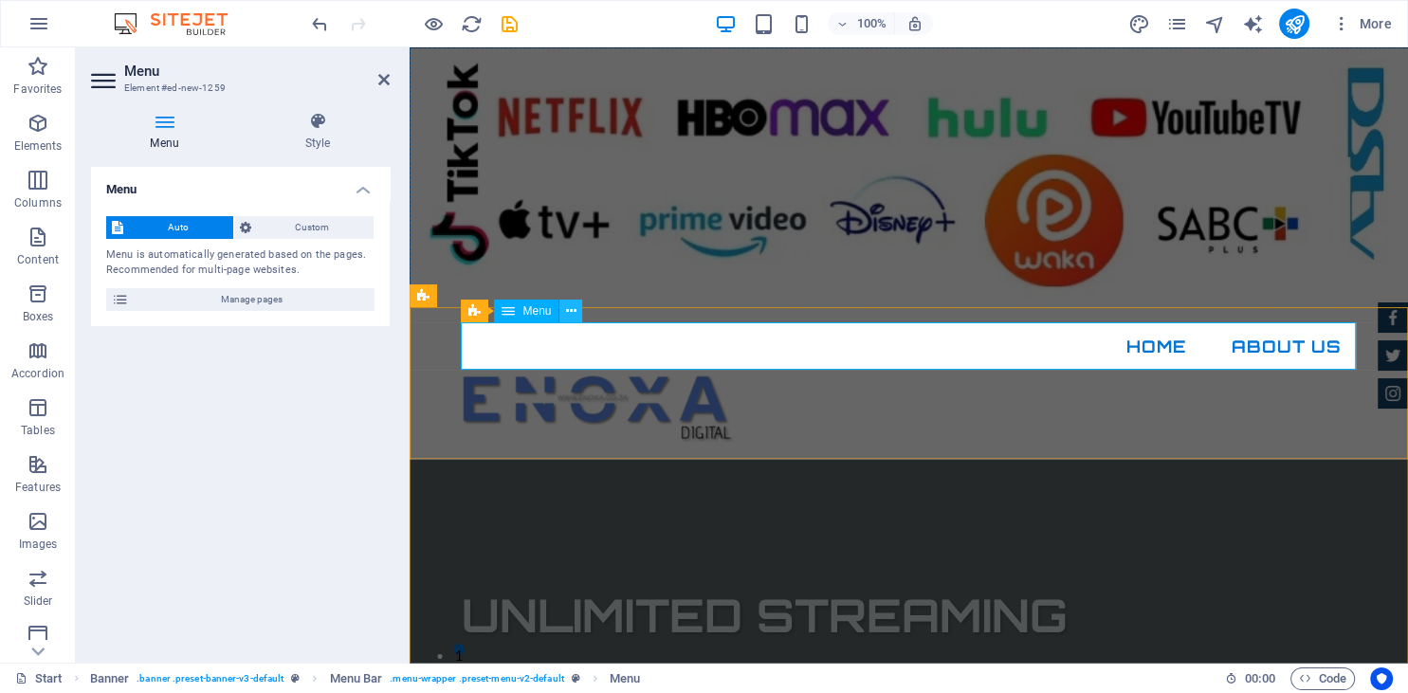
click at [575, 310] on icon at bounding box center [571, 312] width 10 height 20
click at [576, 315] on icon at bounding box center [571, 312] width 10 height 20
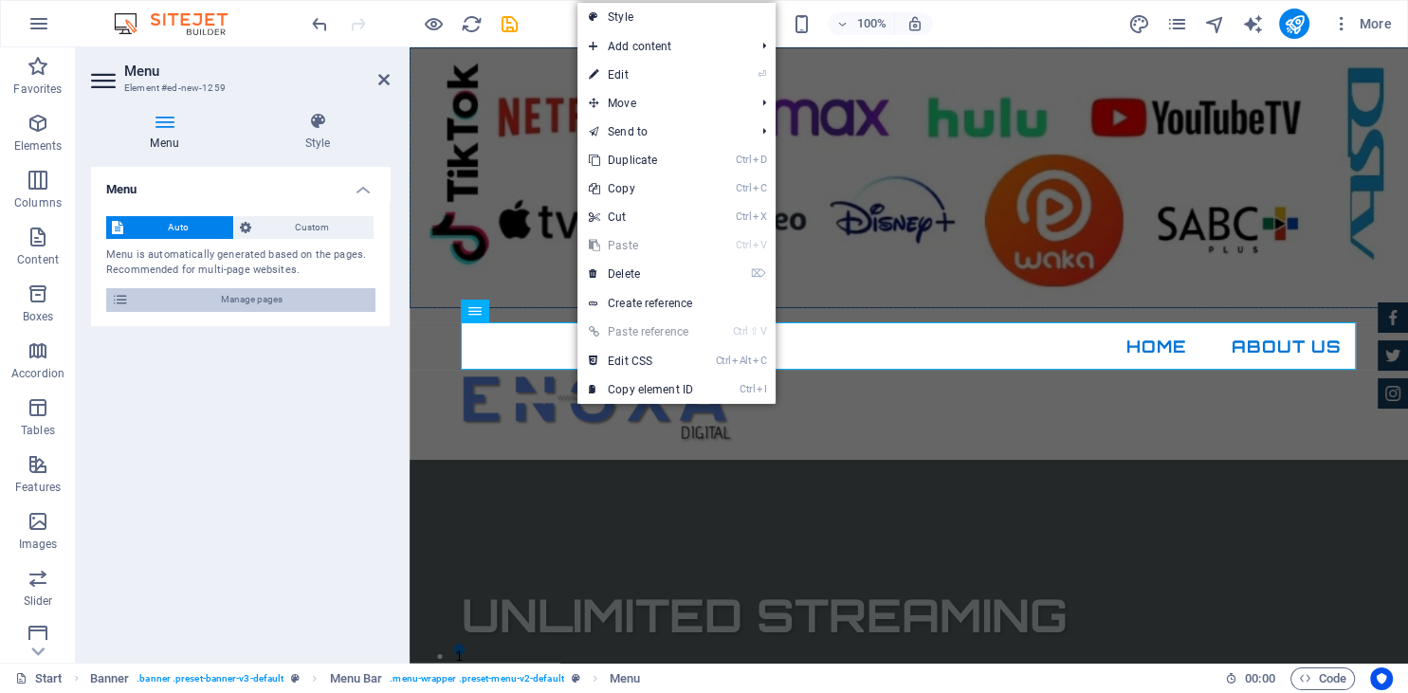
click at [288, 295] on span "Manage pages" at bounding box center [252, 299] width 234 height 23
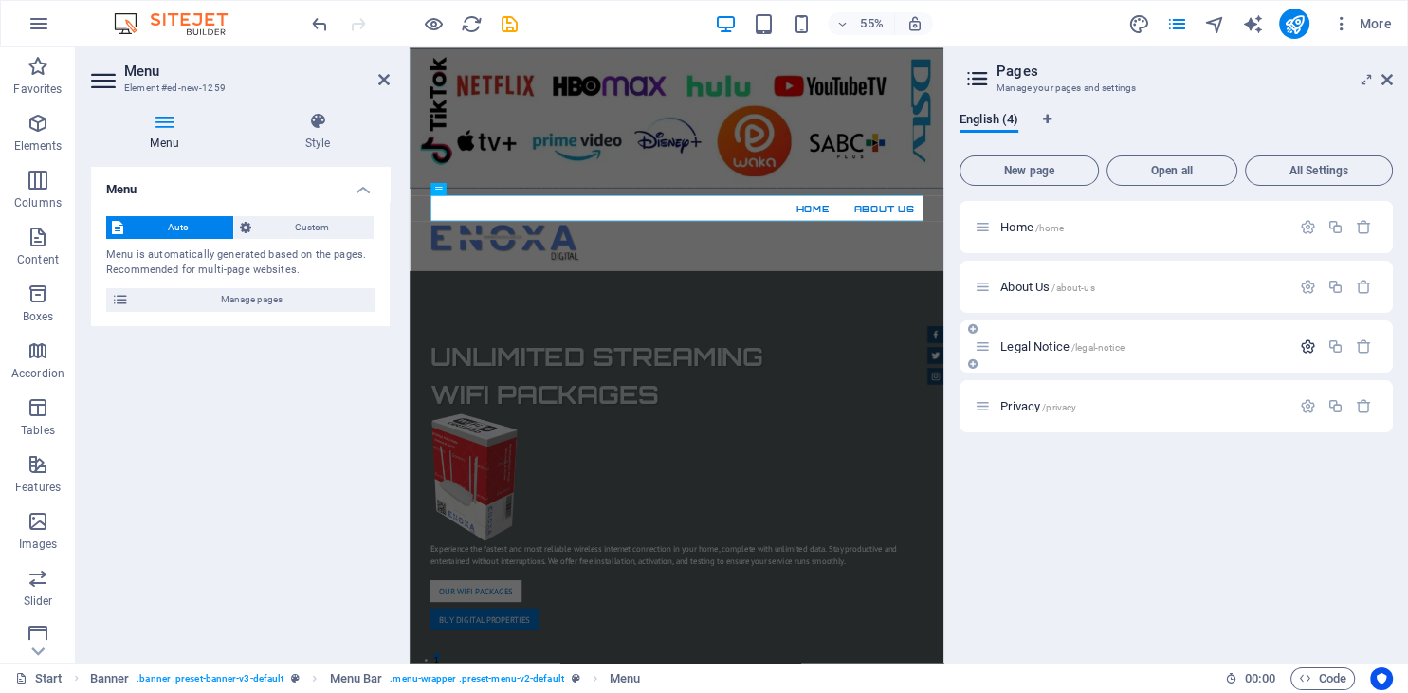
click at [1308, 343] on icon "button" at bounding box center [1308, 347] width 16 height 16
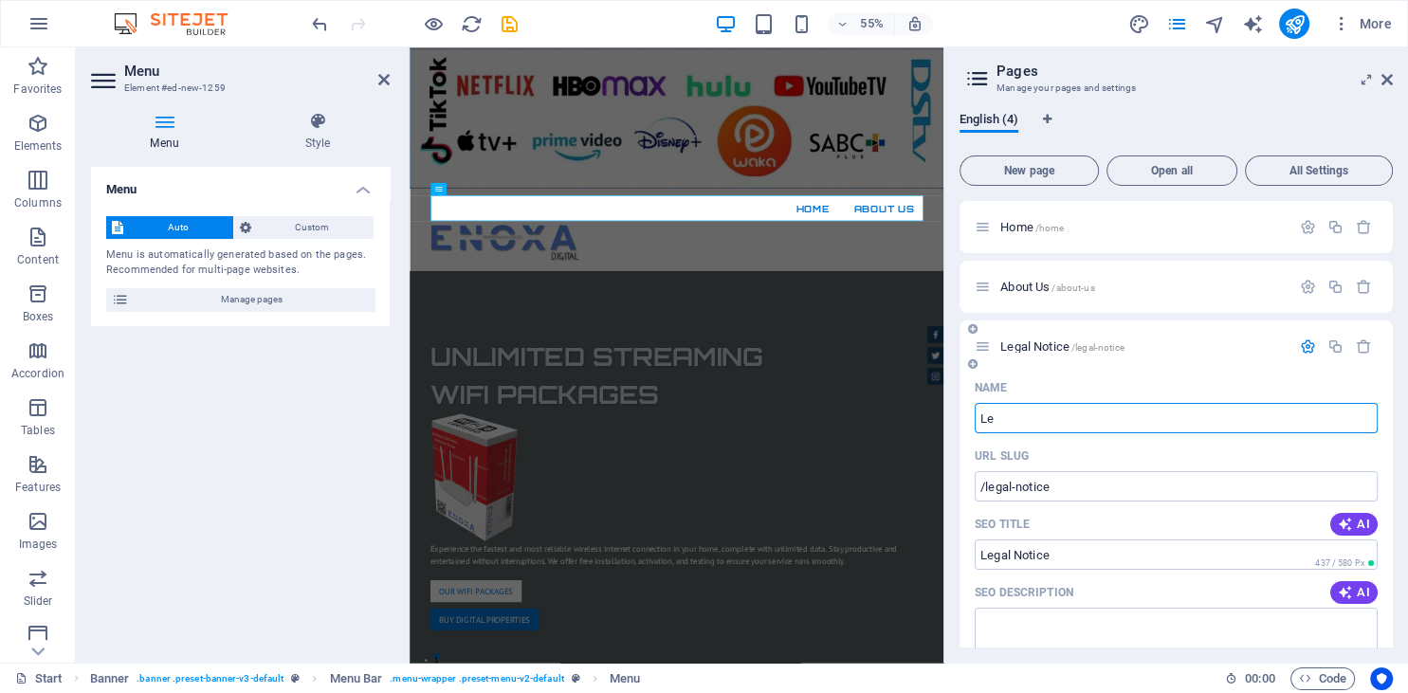
type input "L"
type input "/"
type input "Wifi"
type input "/wi"
type input "Wi"
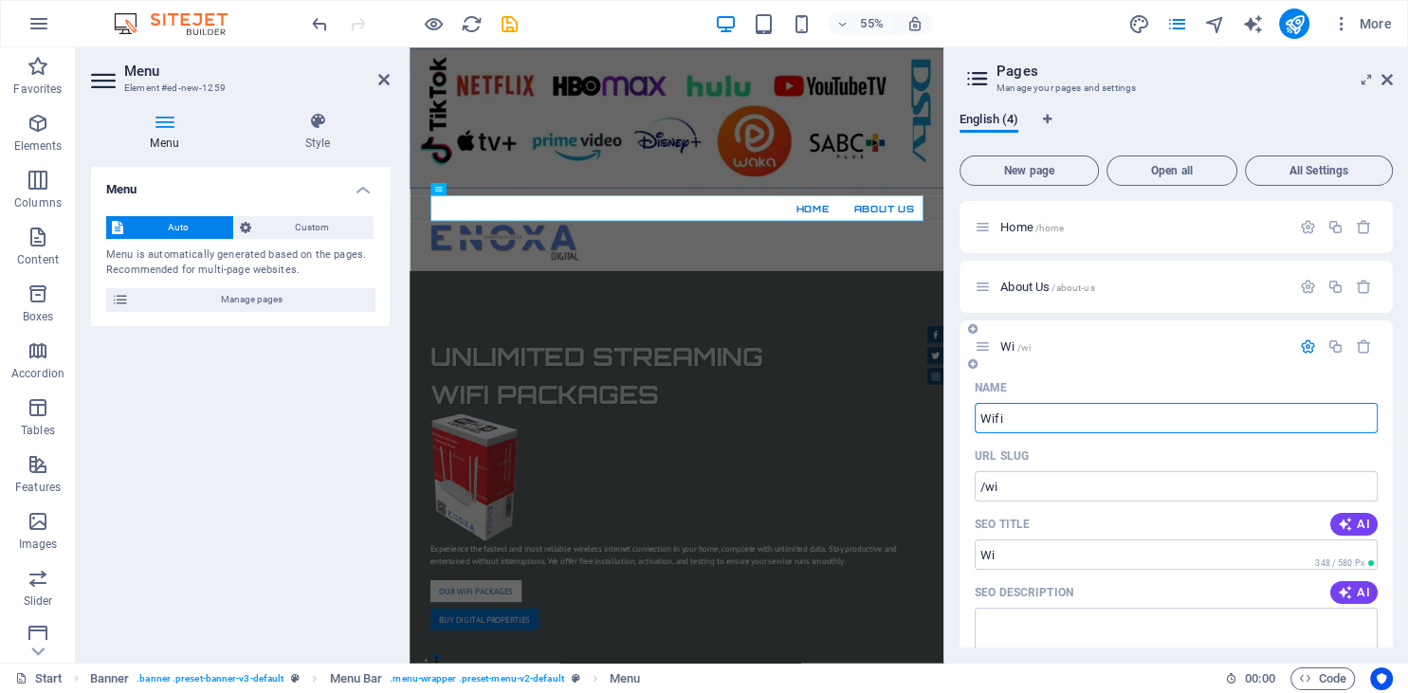
type input "Wifi"
type input "/wifi"
type input "Wifi"
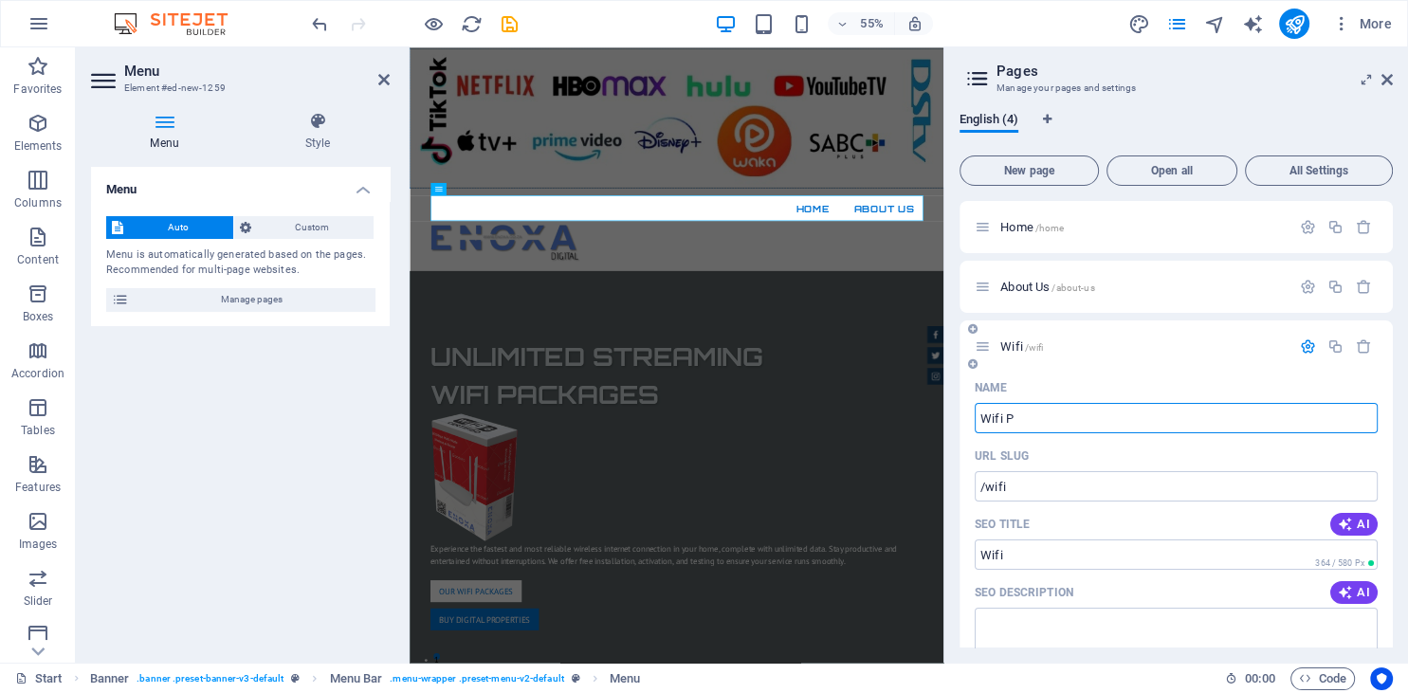
type input "Wifi P"
type input "/wifi-p"
type input "Wifi P"
type input "W"
type input "/"
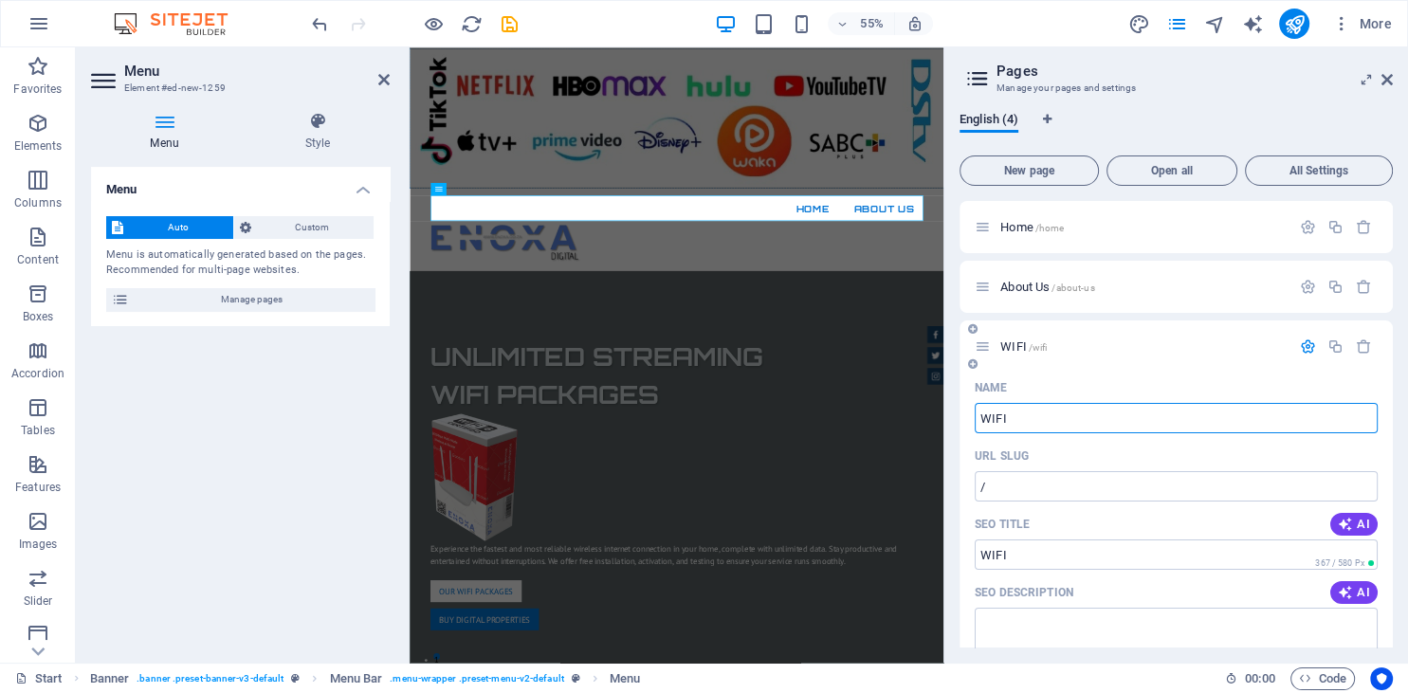
type input "WIFI"
type input "/wifi"
type input "WIFI"
type input "WIFI P"
type input "WIFI"
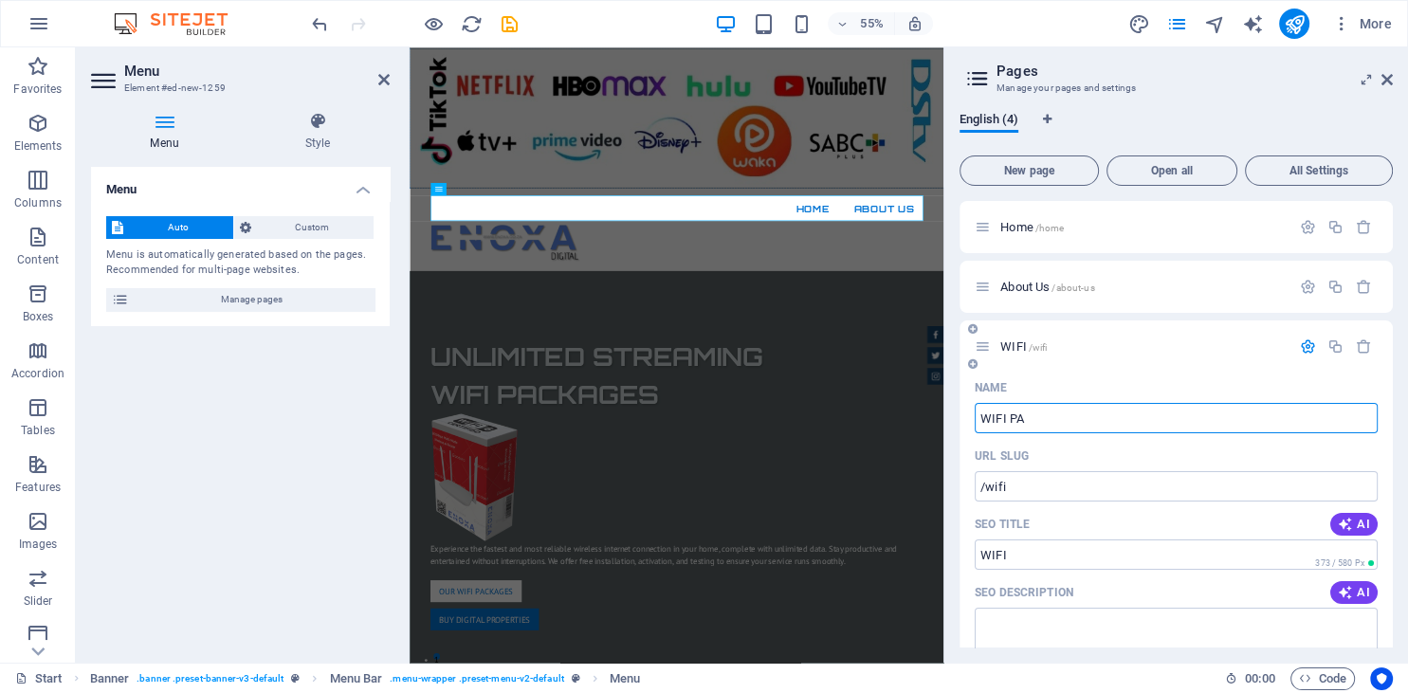
type input "WIFI PAC"
type input "/wifi-pa"
type input "WIFI PA"
type input "WIFI PACKAG"
type input "/wifi-packa"
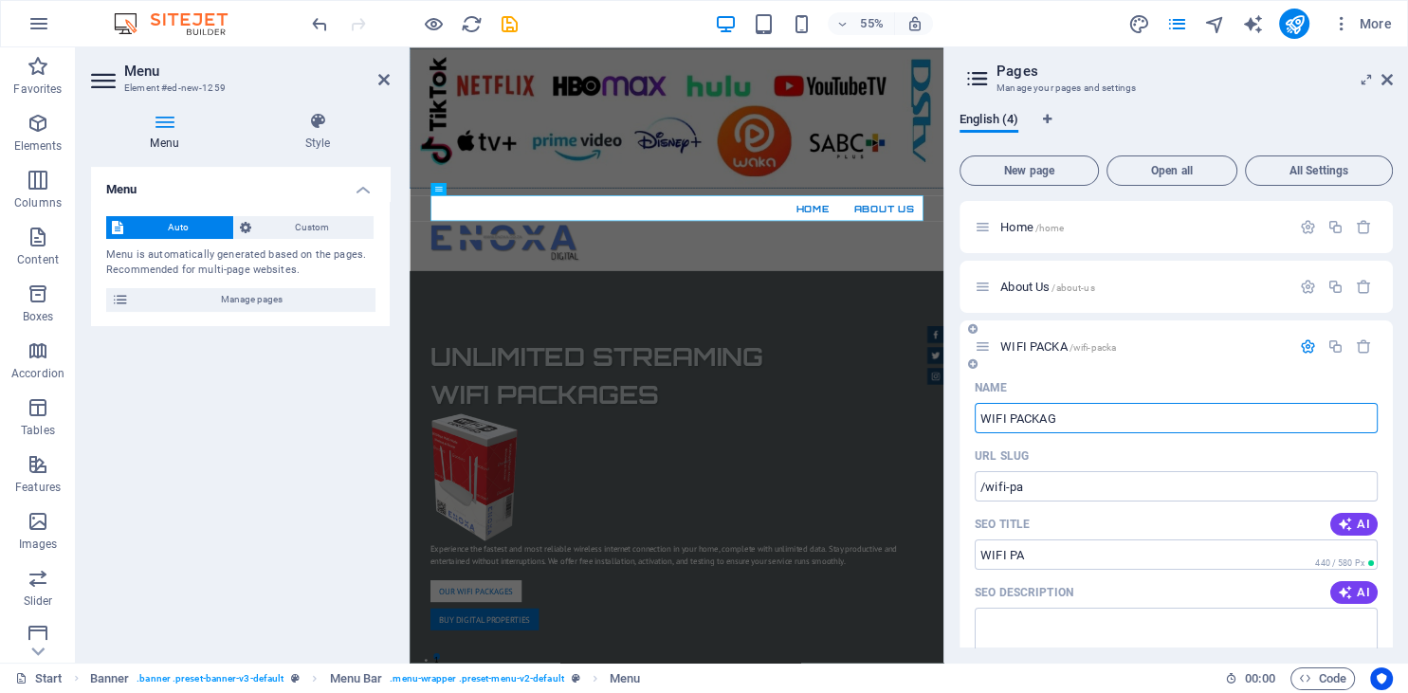
type input "WIFI PACKA"
type input "WIFI PACKAGES"
type input "/wifi-packages"
type input "WIFI PACKAGES"
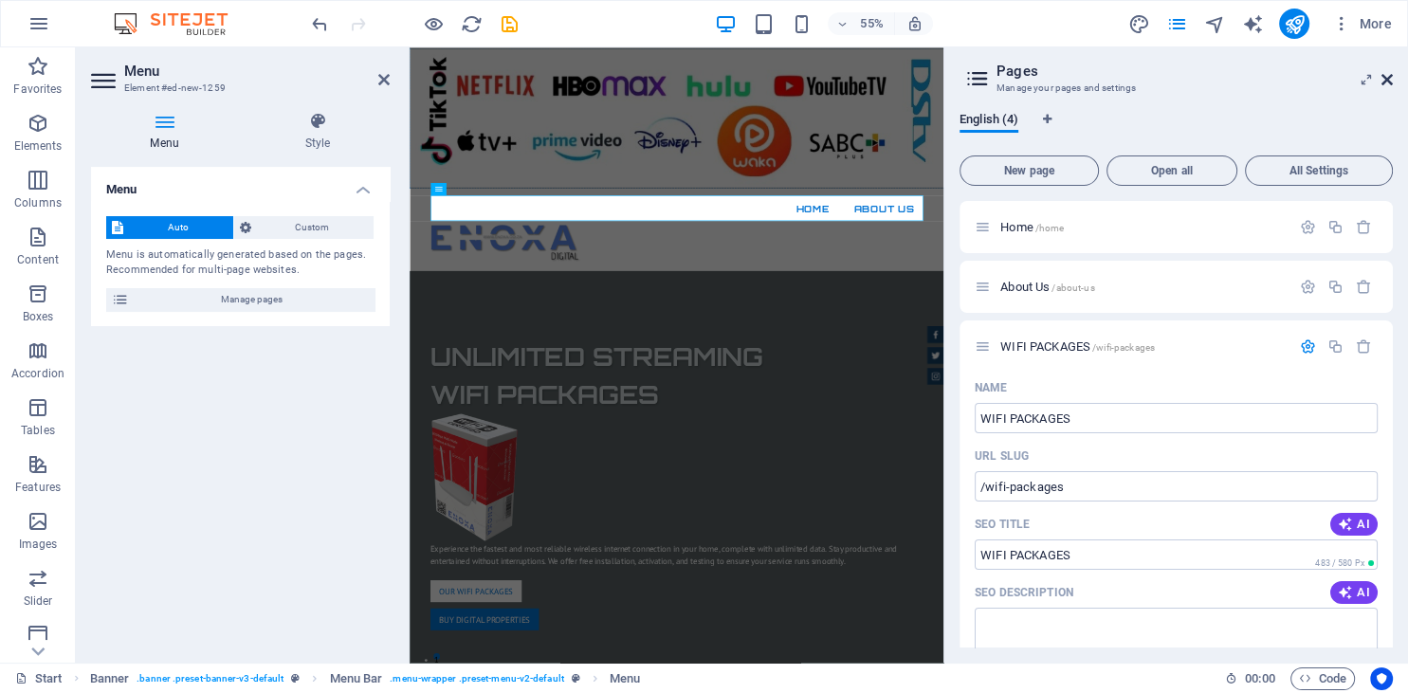
click at [1386, 82] on icon at bounding box center [1386, 79] width 11 height 15
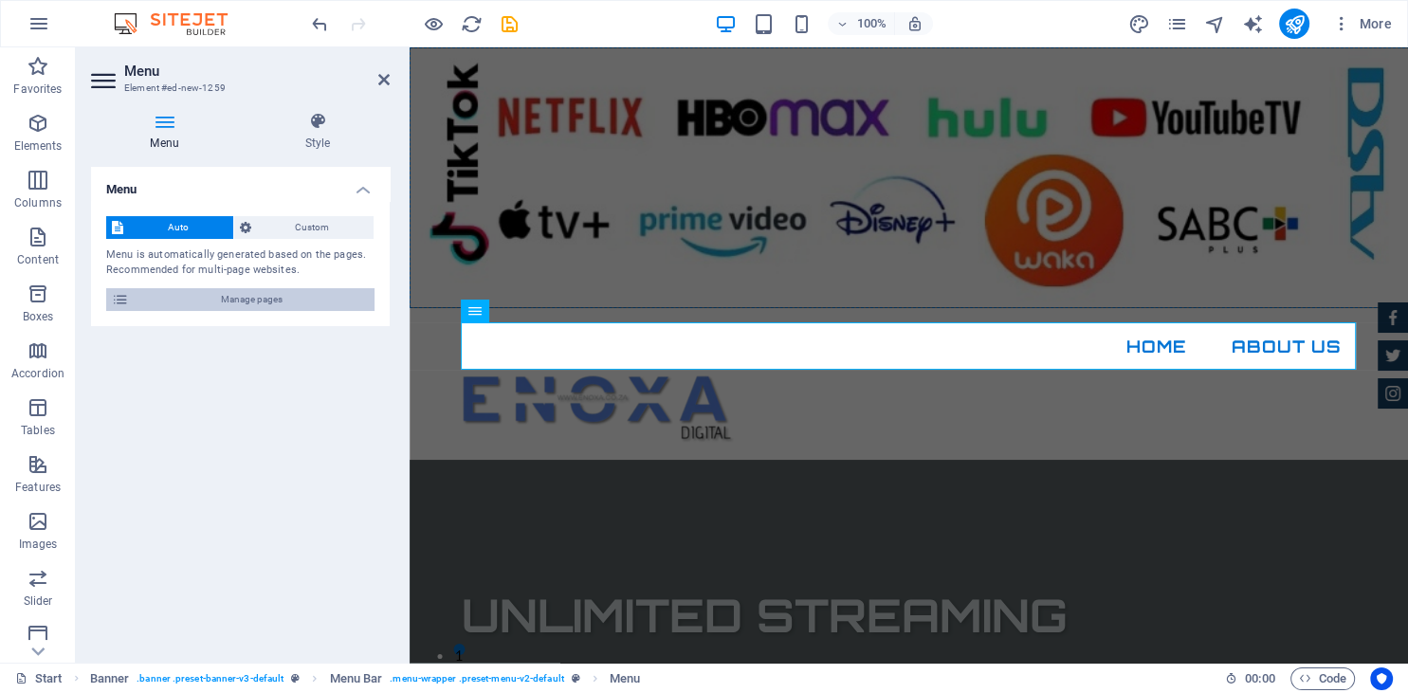
click at [252, 305] on span "Manage pages" at bounding box center [252, 299] width 234 height 23
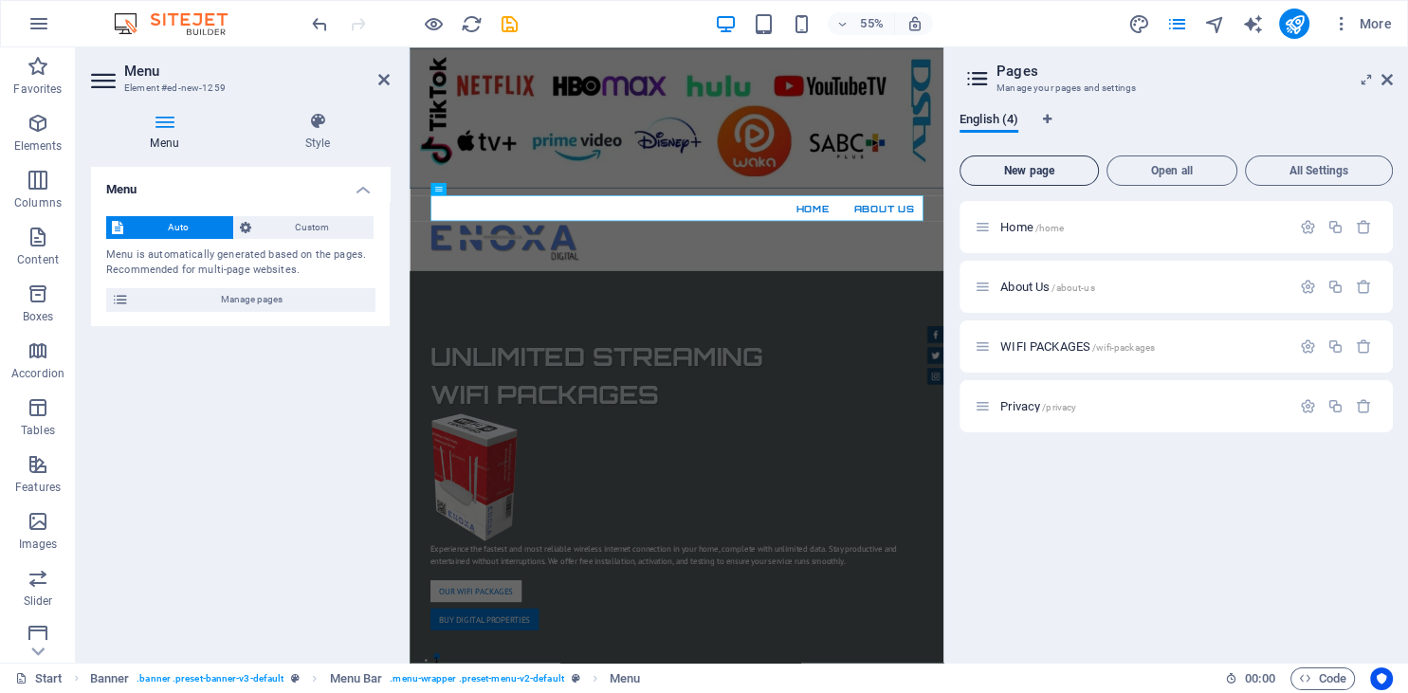
click at [1056, 165] on span "New page" at bounding box center [1029, 170] width 122 height 11
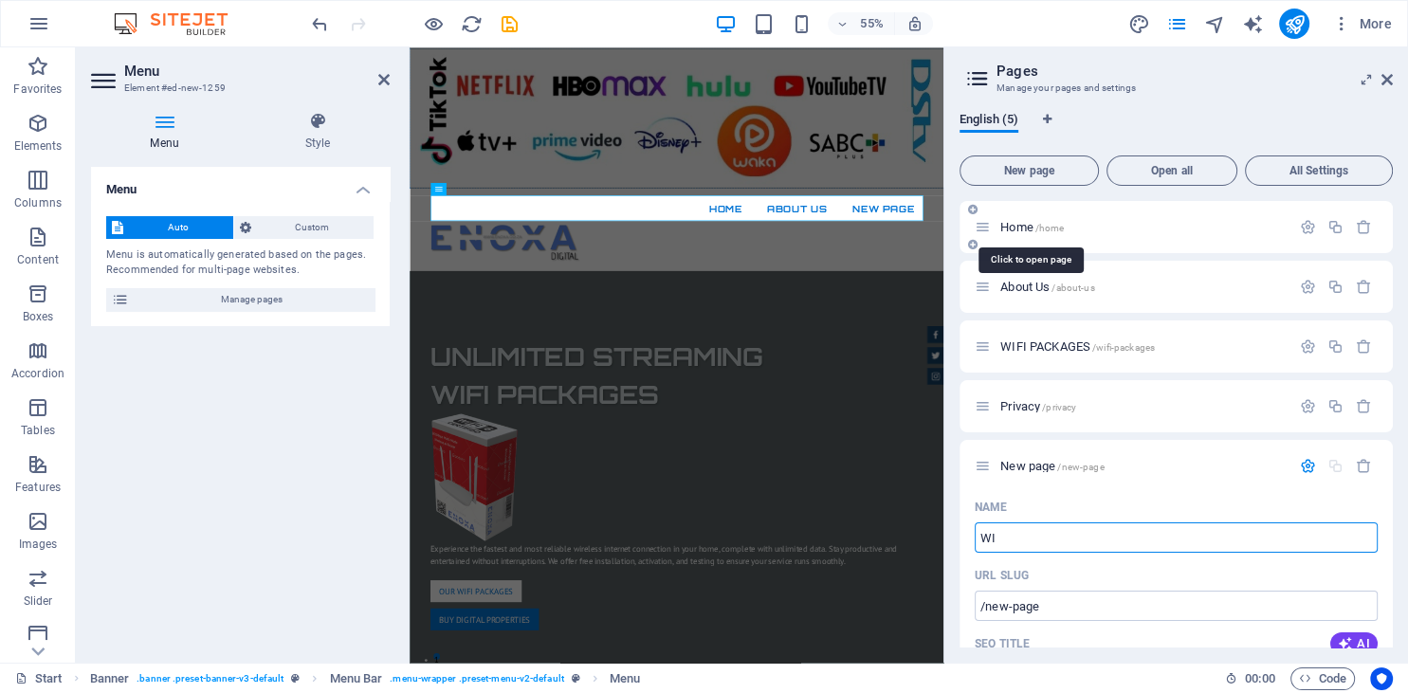
type input "WI"
type input "/wi"
type input "WIFI"
type input "/wifi"
type input "WIFI PACK"
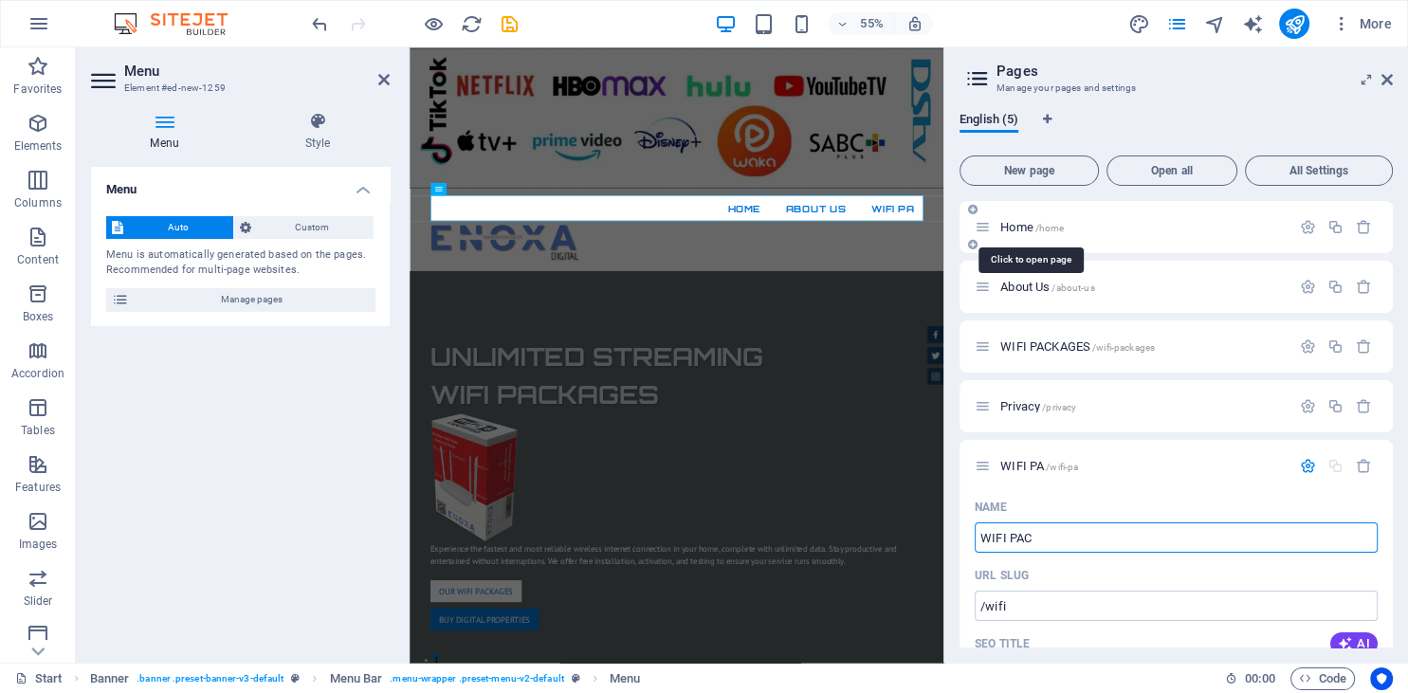
type input "/wifi-pa"
type input "WIFI PACKAGES"
type input "/wifi-packages-5"
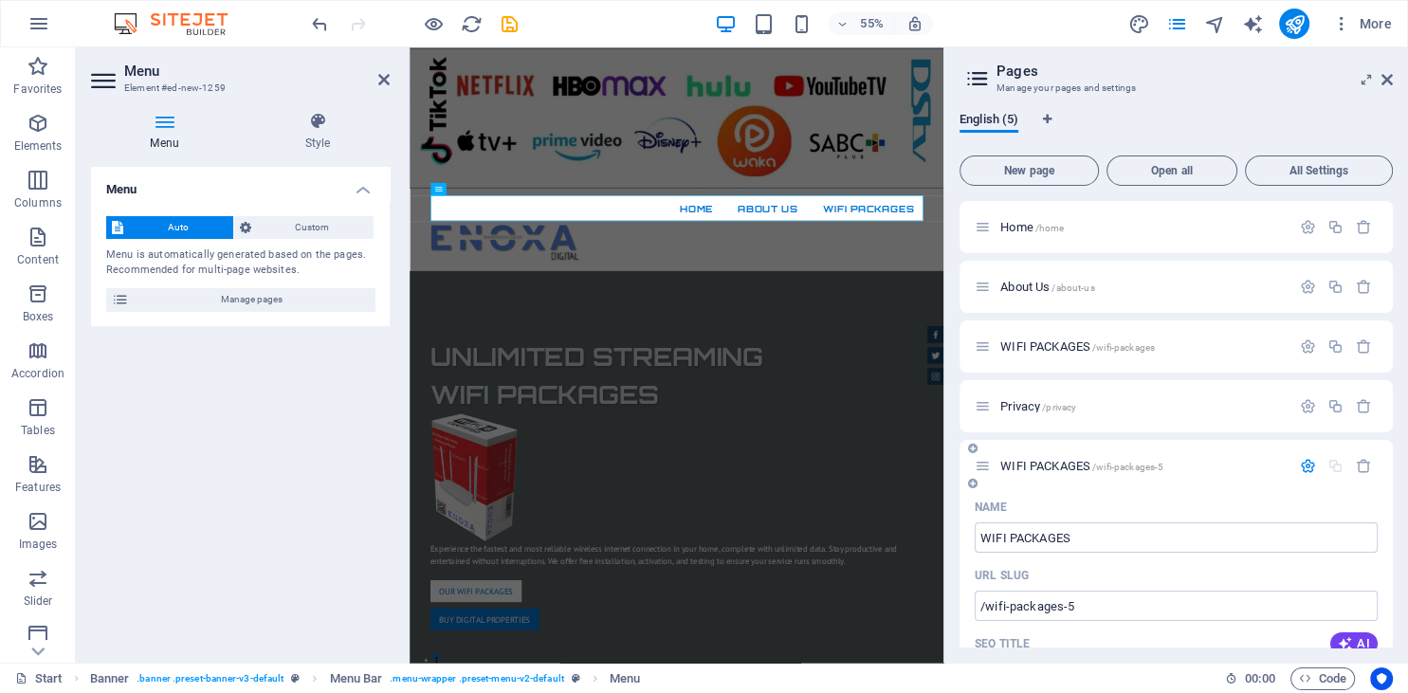
click at [1304, 466] on icon "button" at bounding box center [1308, 466] width 16 height 16
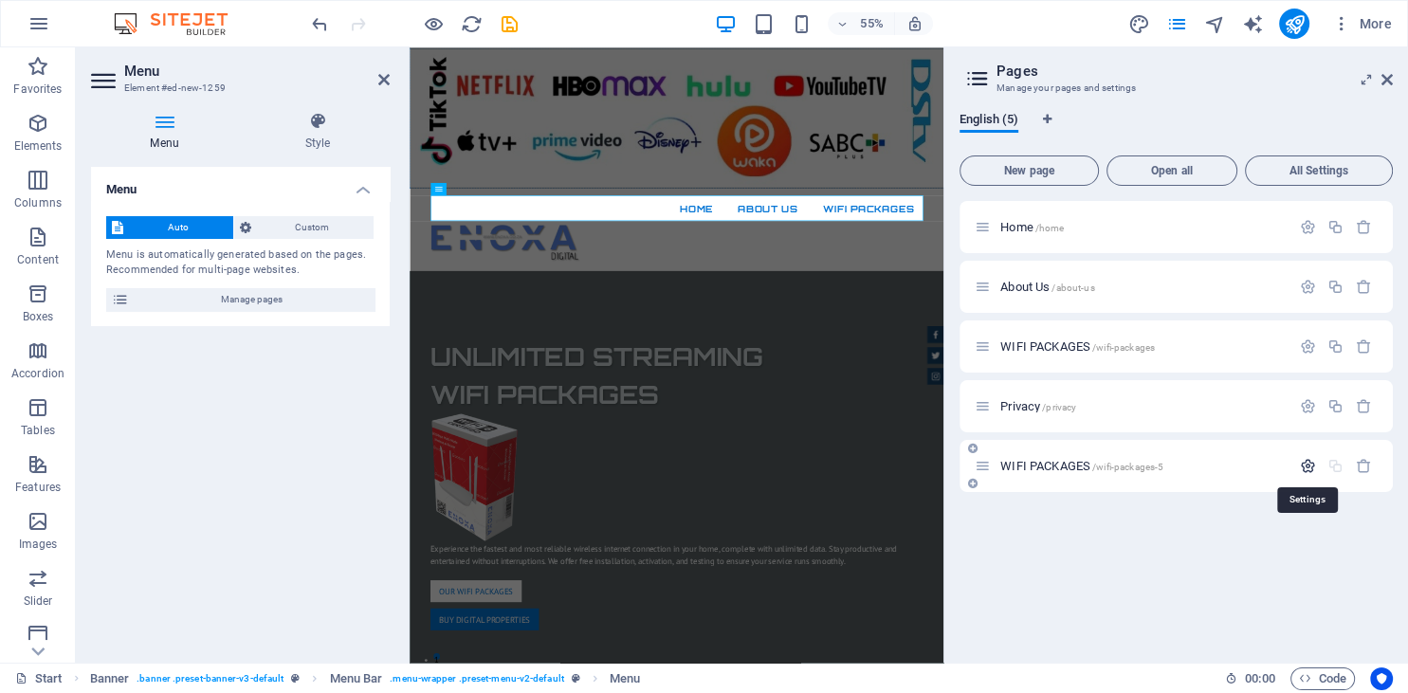
click at [1304, 466] on icon "button" at bounding box center [1308, 466] width 16 height 16
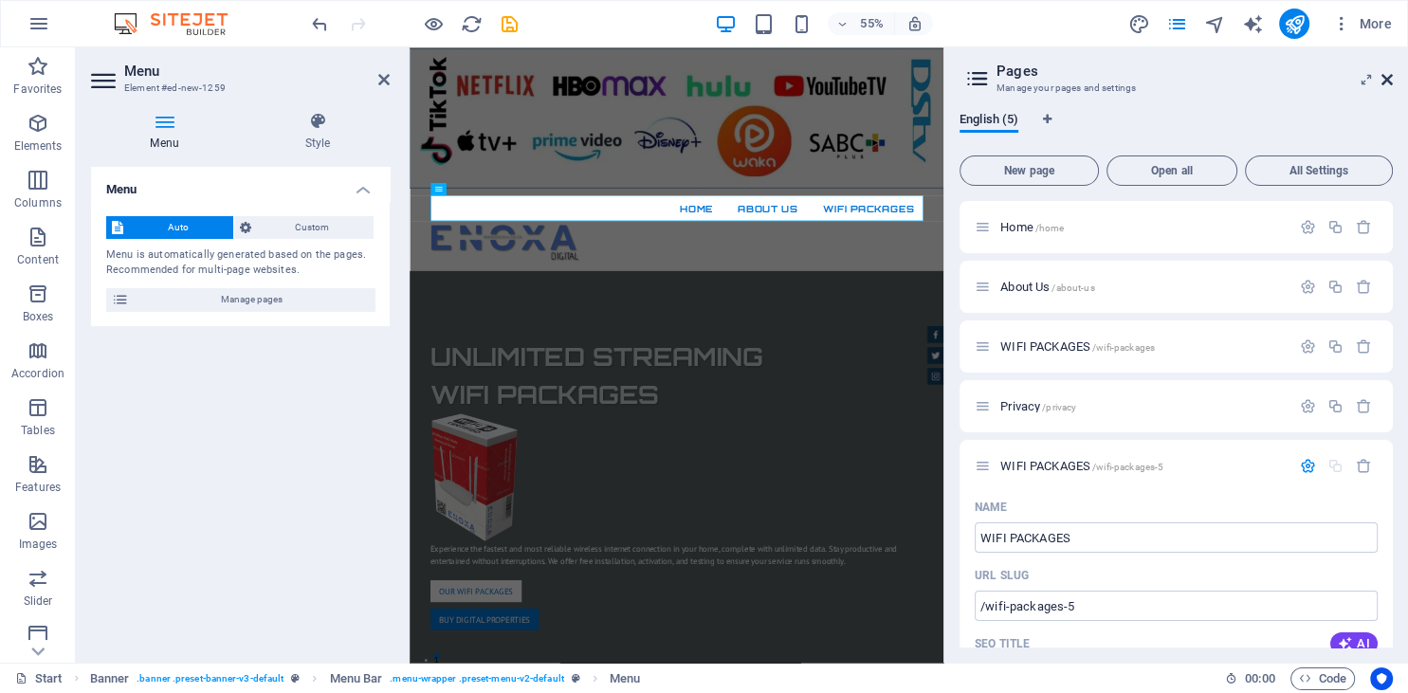
click at [1382, 82] on icon at bounding box center [1386, 79] width 11 height 15
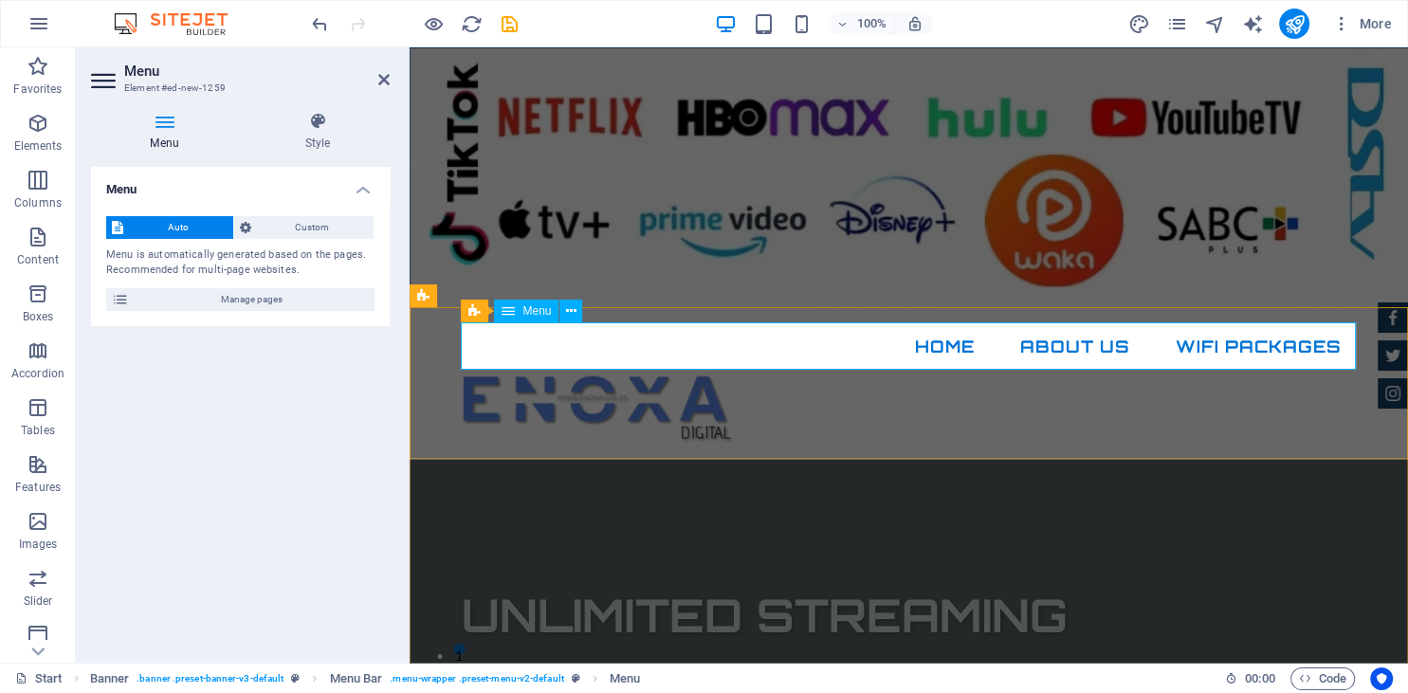
click at [658, 339] on nav "Home About Us WIFI PACKAGES" at bounding box center [909, 346] width 895 height 47
click at [575, 316] on icon at bounding box center [571, 312] width 10 height 20
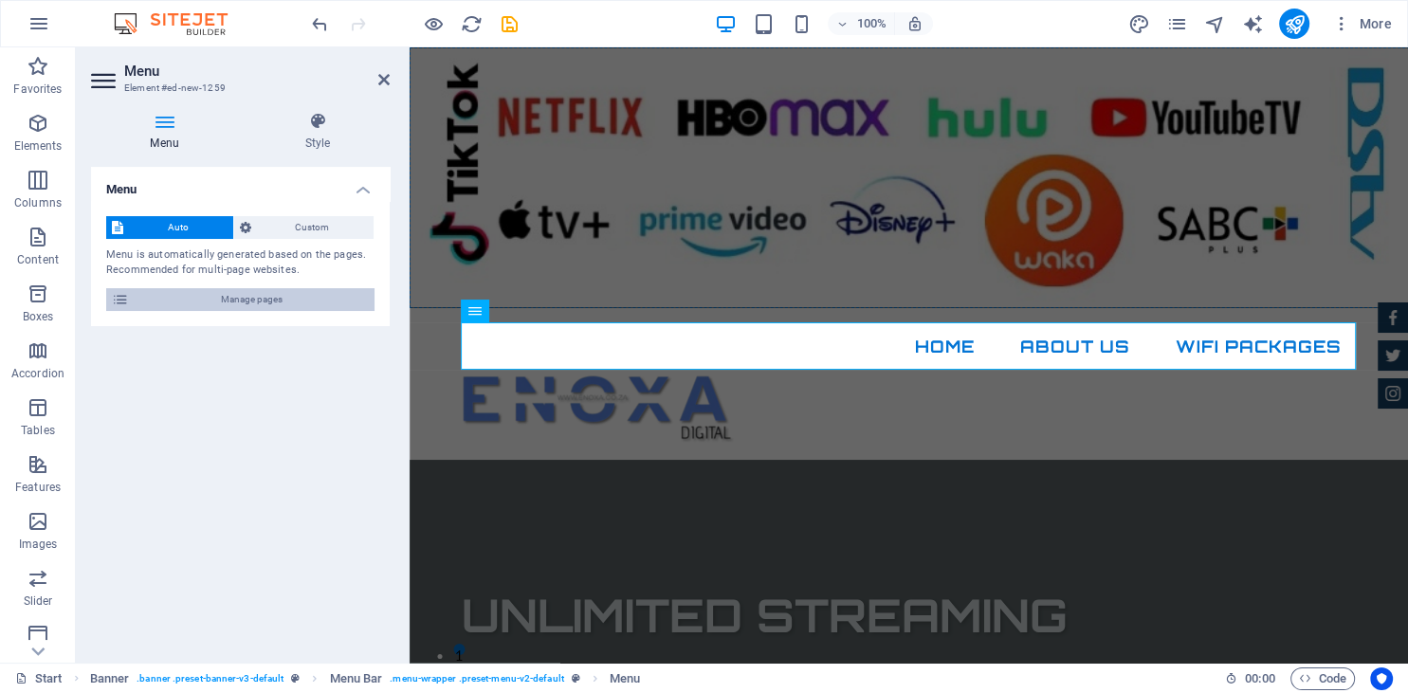
click at [252, 302] on span "Manage pages" at bounding box center [252, 299] width 234 height 23
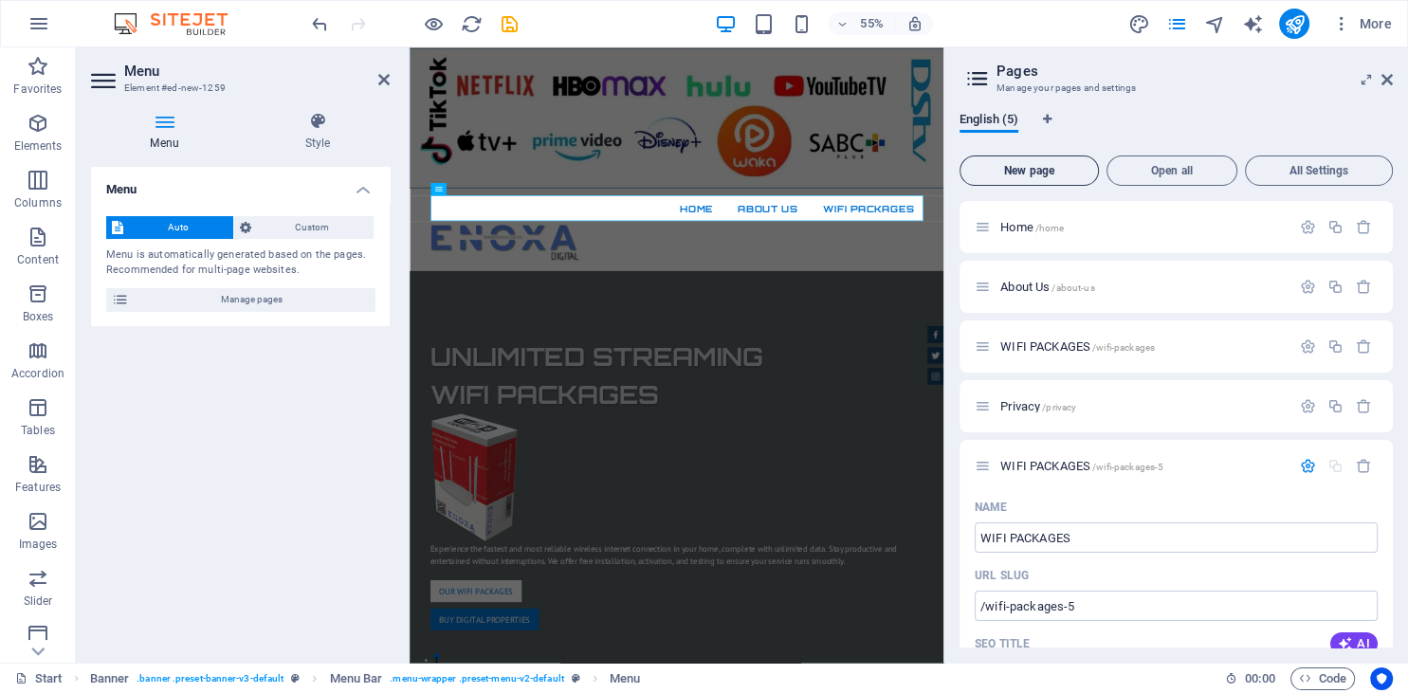
click at [1034, 176] on span "New page" at bounding box center [1029, 170] width 122 height 11
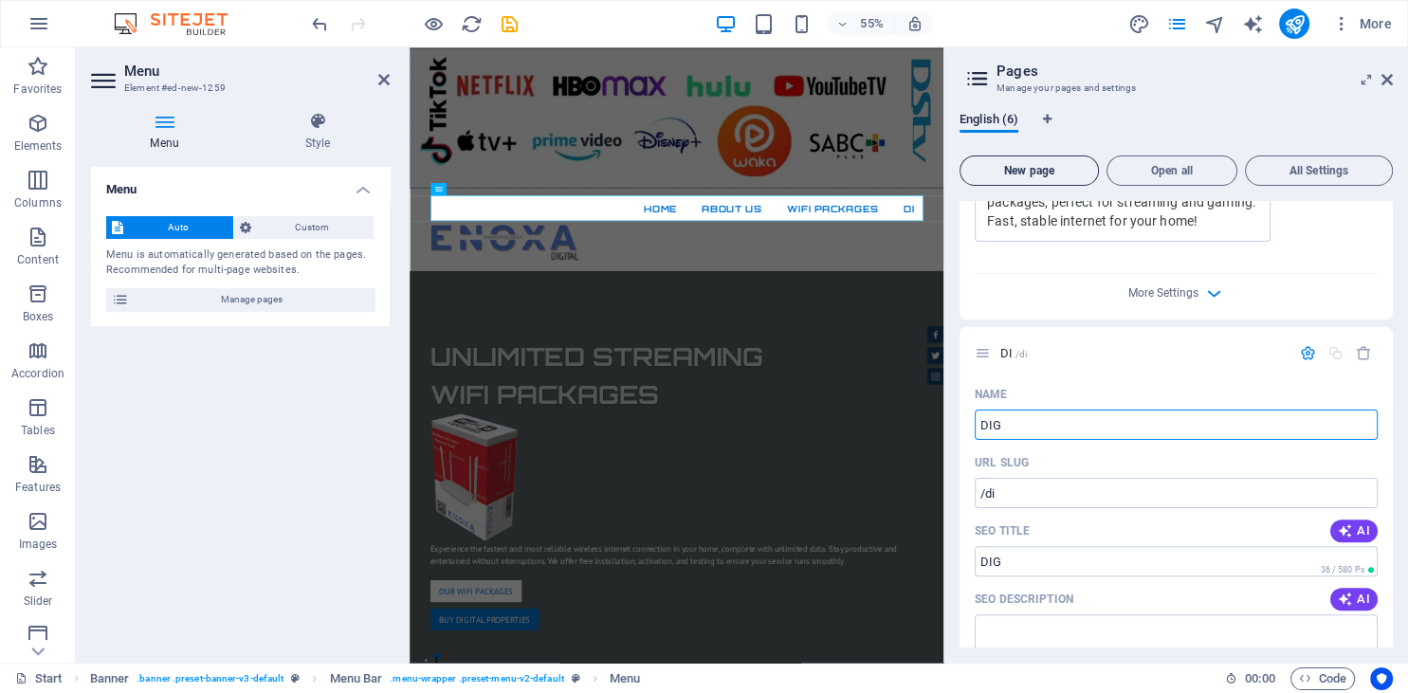
type input "DIGI"
type input "/di"
type input "DIGI"
type input "/digi"
type input "DIGITA"
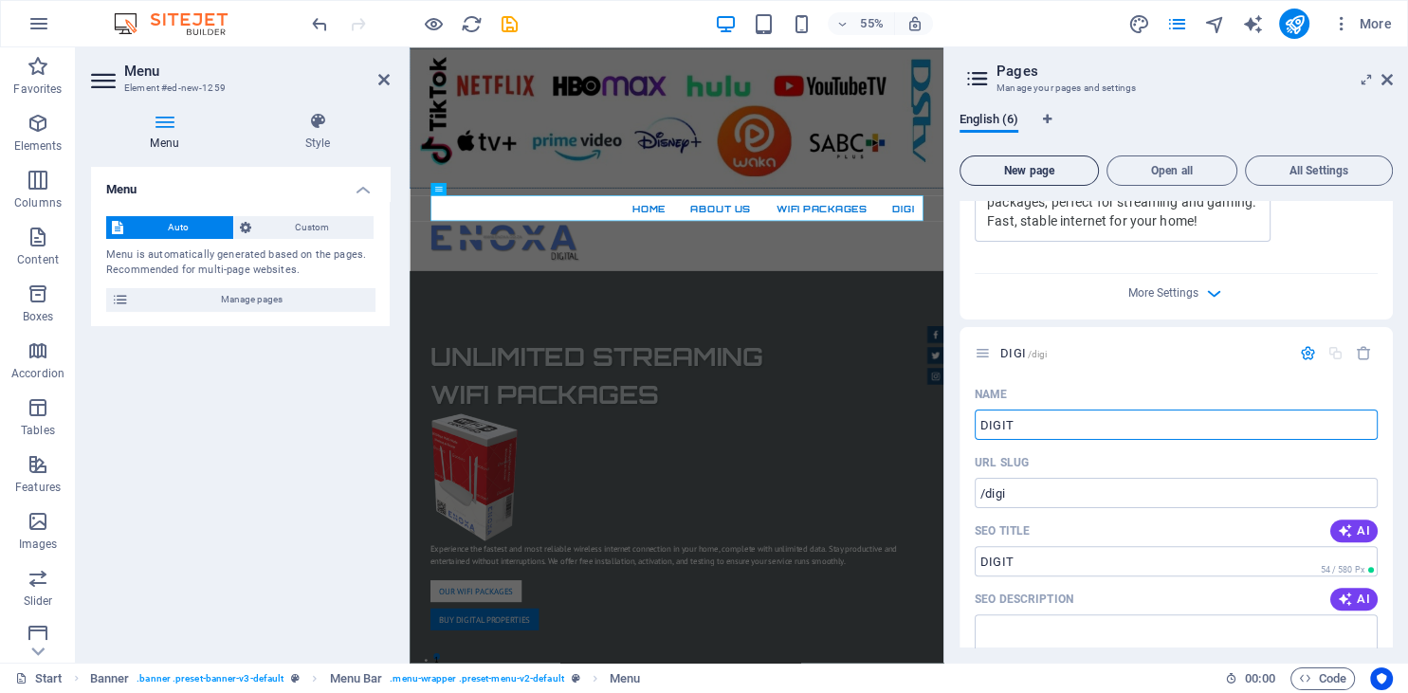
type input "/digit"
type input "DIGITAL"
type input "/digital"
type input "DIGITAL ASSET"
type input "/digital-asset"
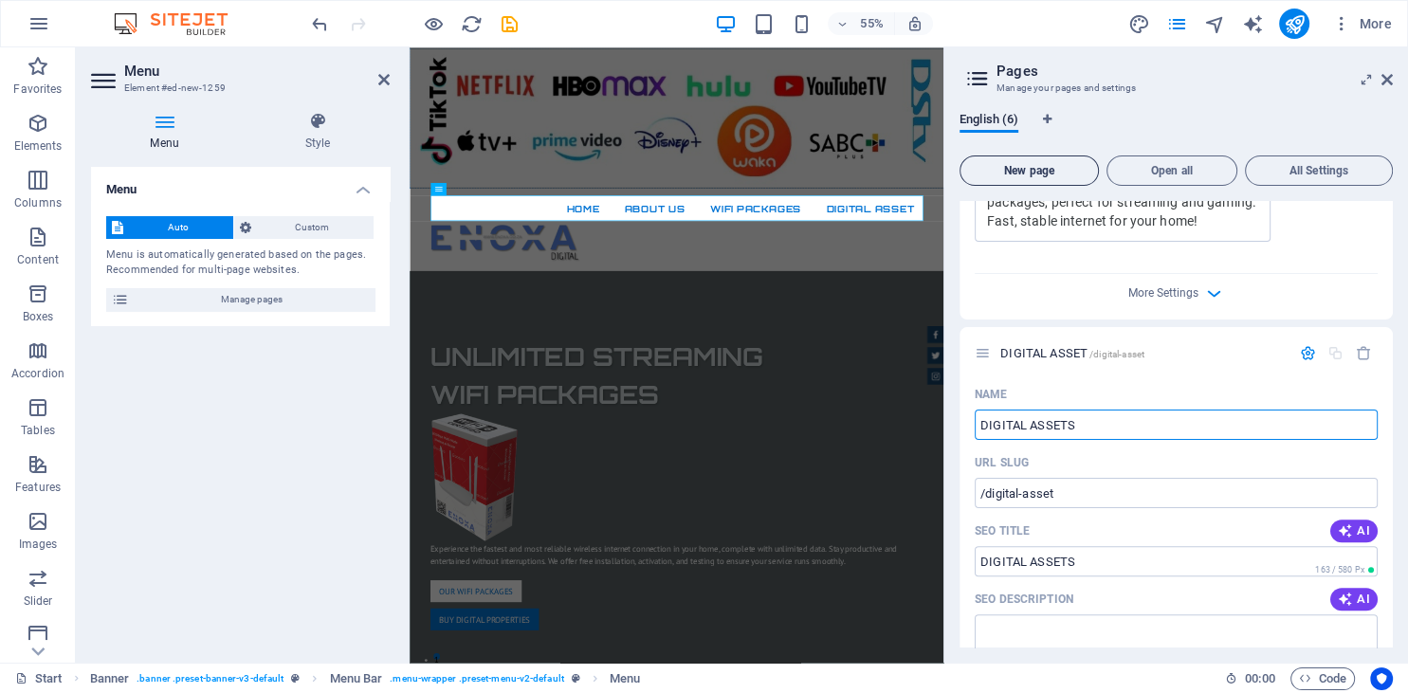
type input "DIGITAL ASSETS"
type input "/digital-assets"
click at [1396, 79] on aside "Pages Manage your pages and settings English (6) New page Open all All Settings…" at bounding box center [1175, 354] width 465 height 615
click at [1387, 77] on icon at bounding box center [1386, 79] width 11 height 15
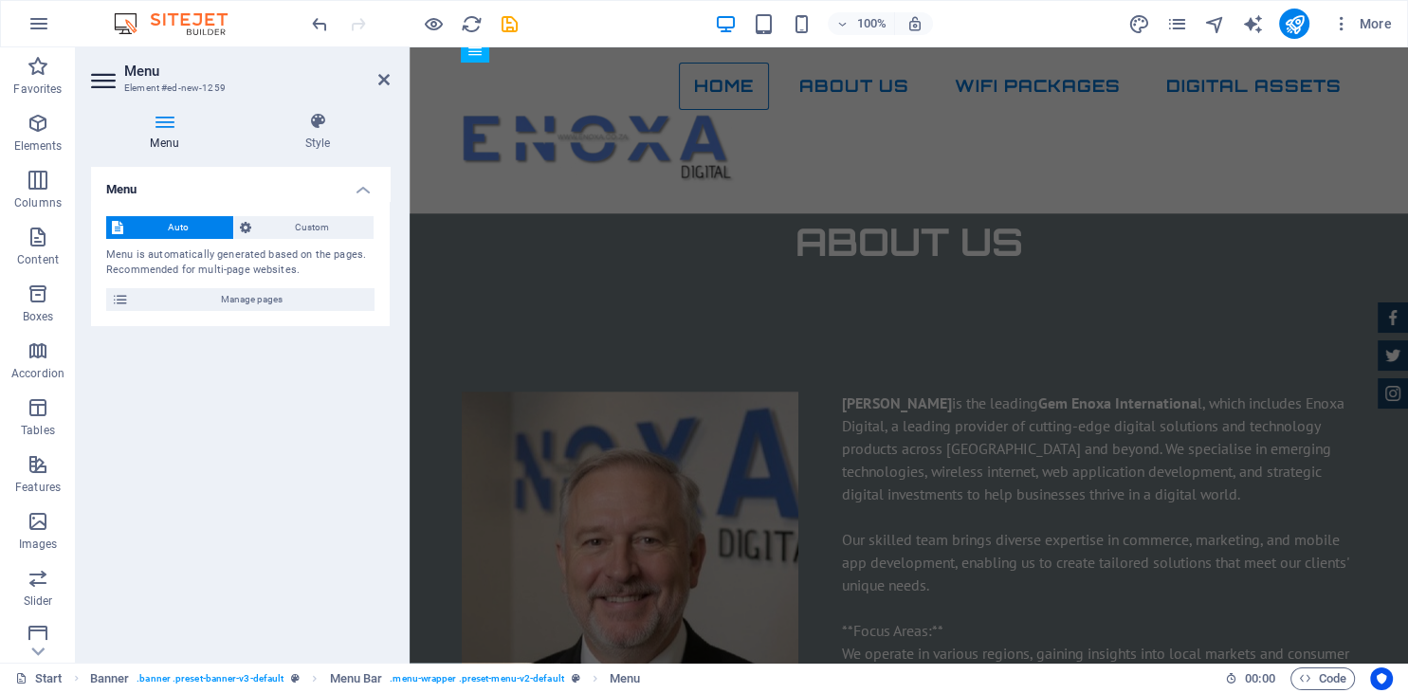
scroll to position [1467, 0]
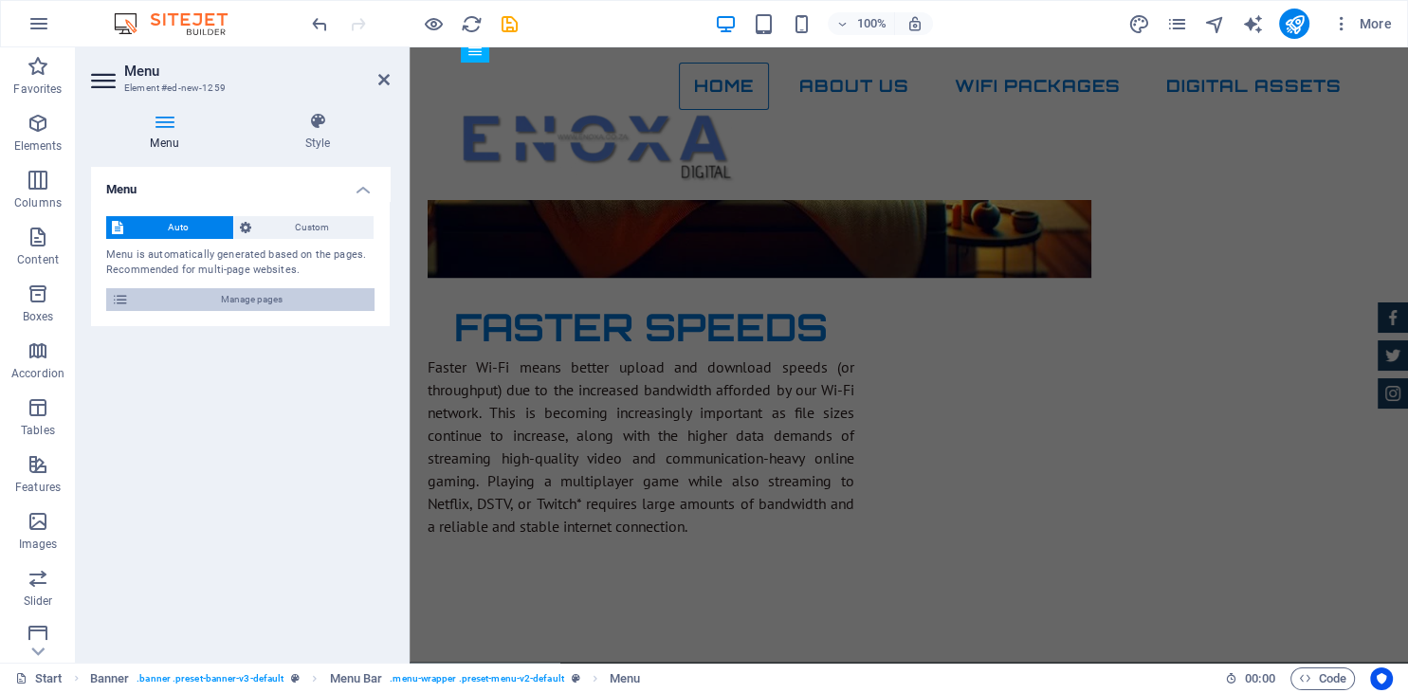
click at [237, 293] on span "Manage pages" at bounding box center [252, 299] width 234 height 23
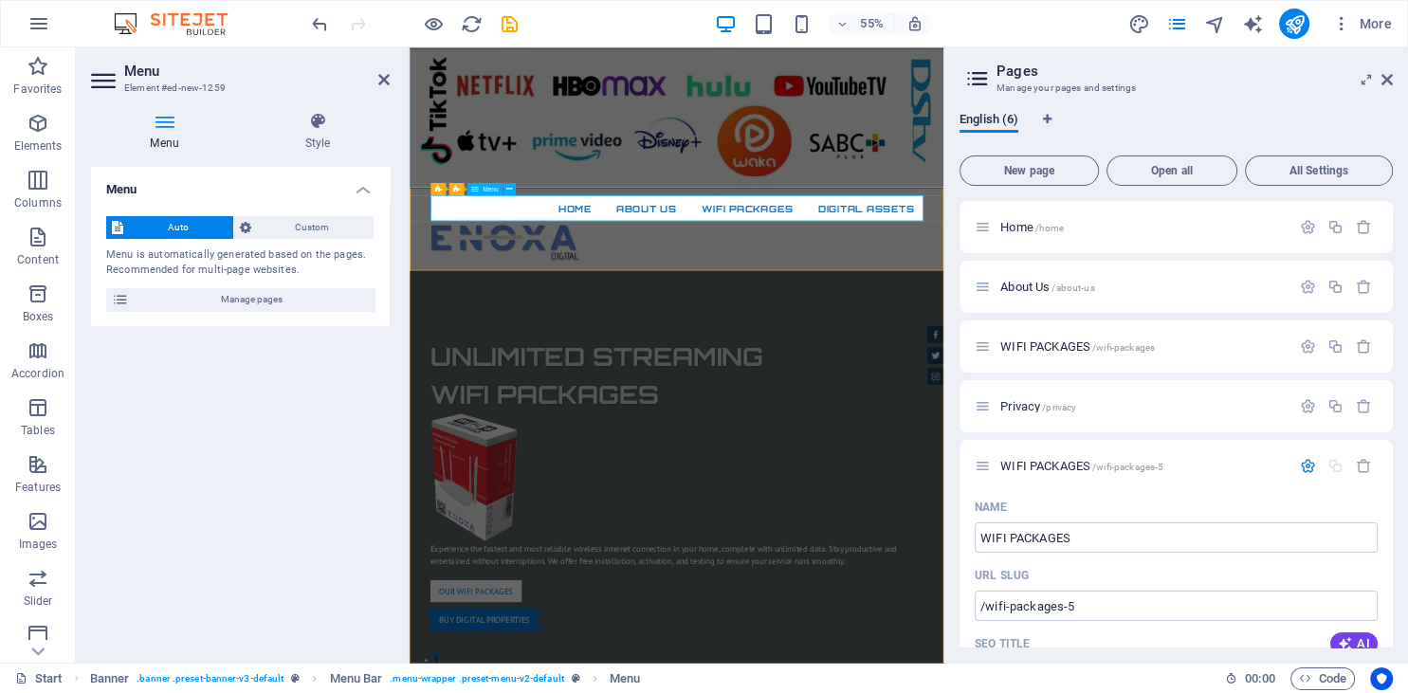
scroll to position [943, 0]
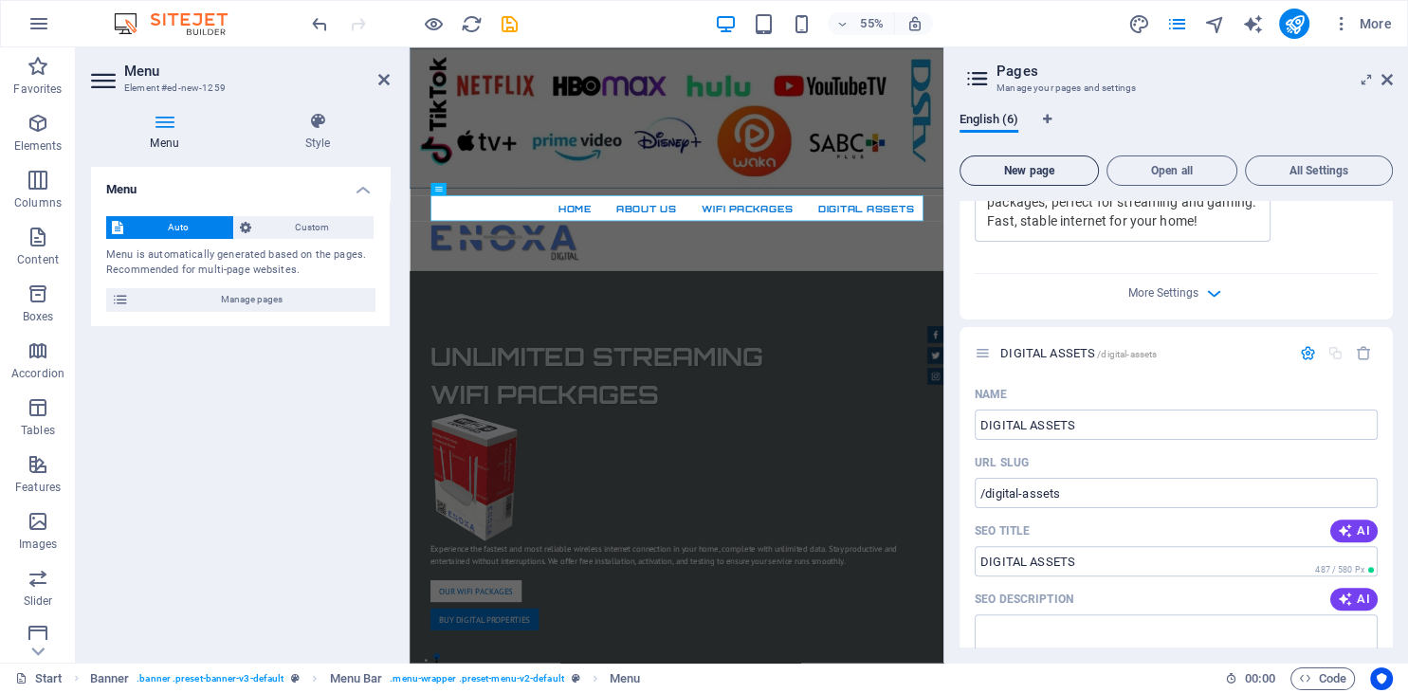
click at [1017, 173] on span "New page" at bounding box center [1029, 170] width 122 height 11
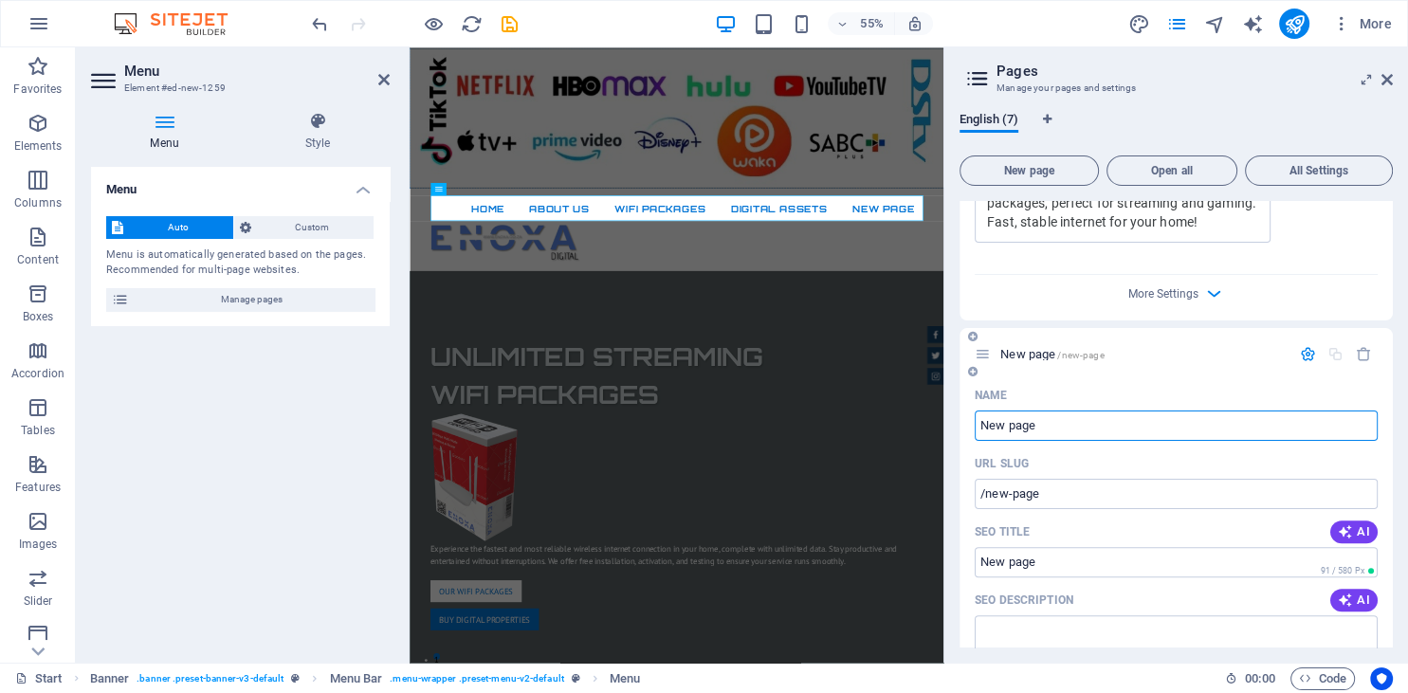
click at [1063, 423] on input "New page" at bounding box center [1176, 426] width 403 height 30
type input "N"
type input "/"
type input "TEAM"
type input "/te"
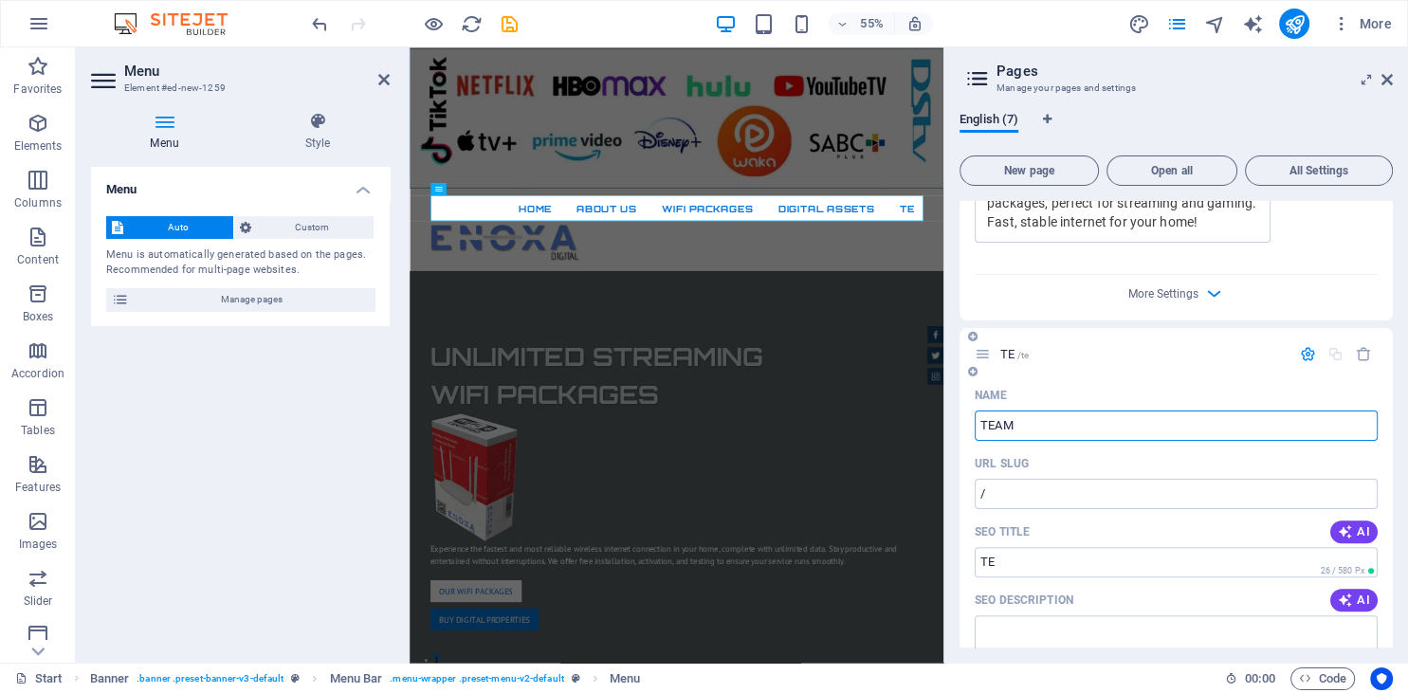
type input "TE"
type input "TEAM"
type input "/team"
type input "TEAM"
click at [1043, 161] on button "New page" at bounding box center [1029, 171] width 139 height 30
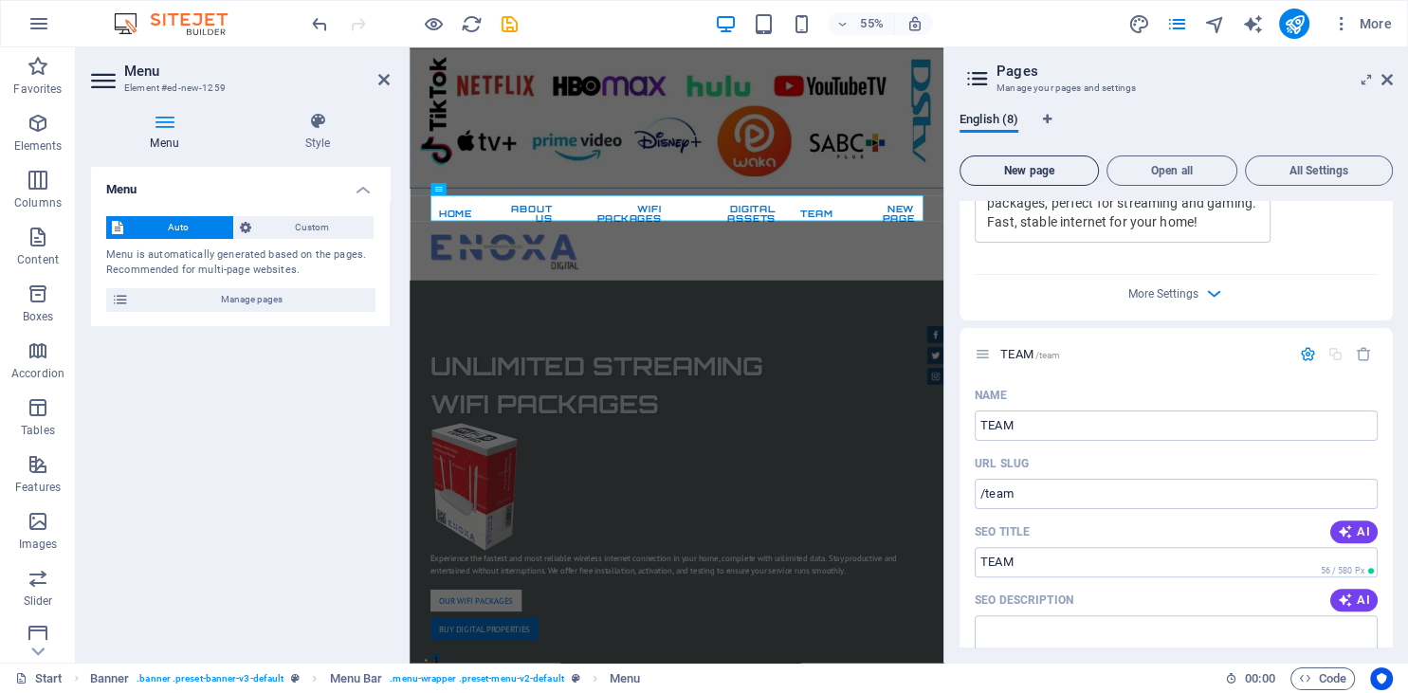
scroll to position [2521, 0]
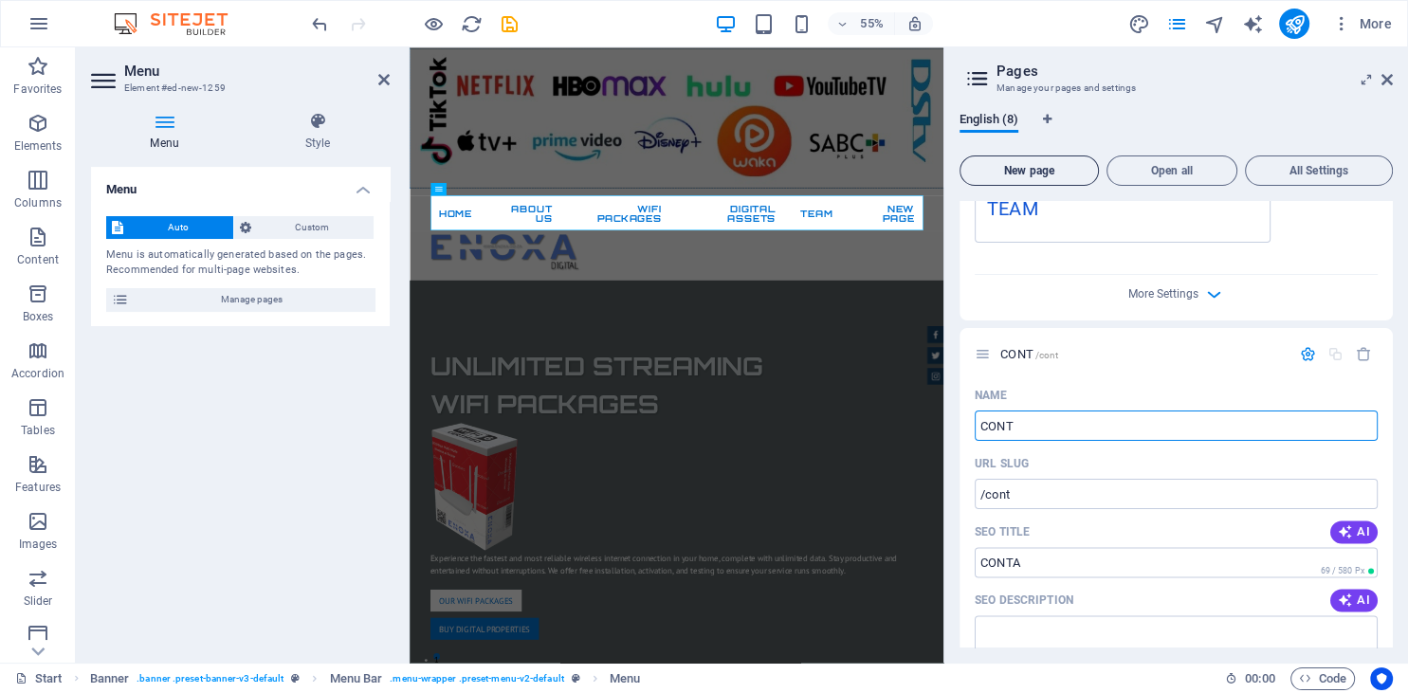
type input "CONTA"
type input "/cont"
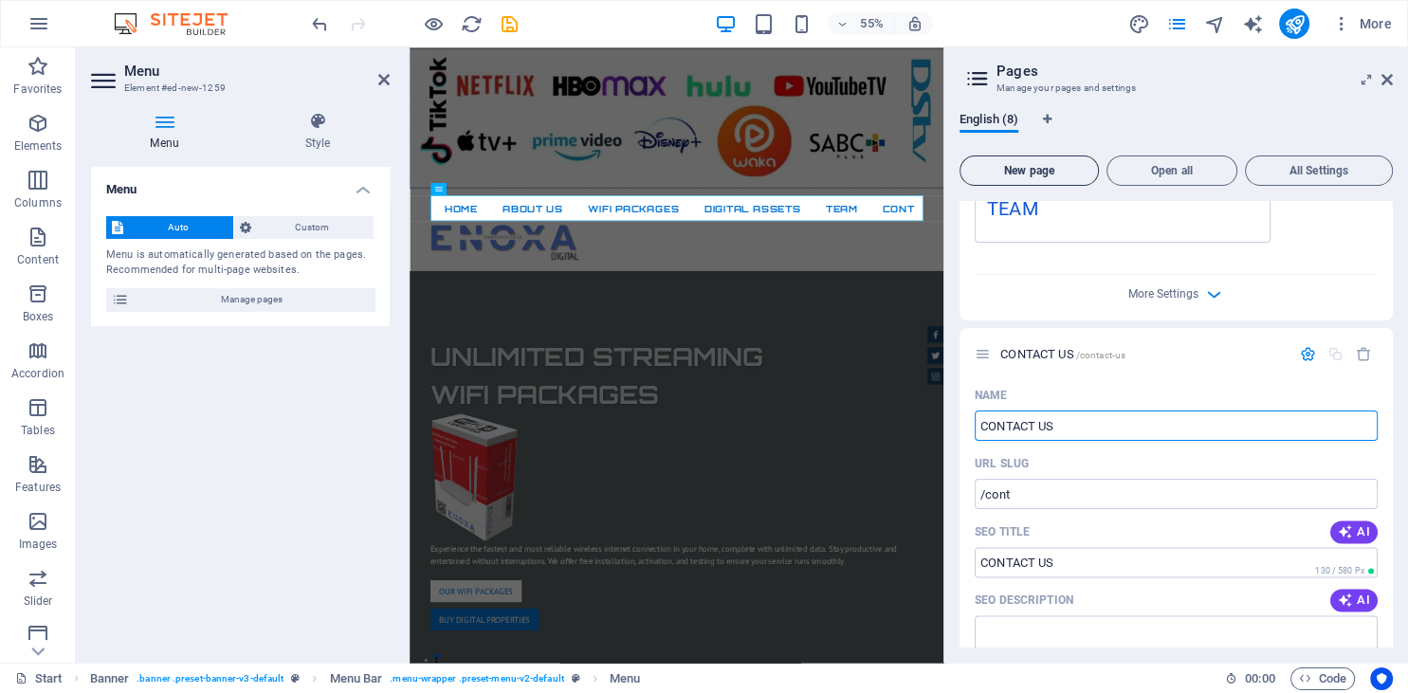
type input "CONTACT US"
type input "/contact-us"
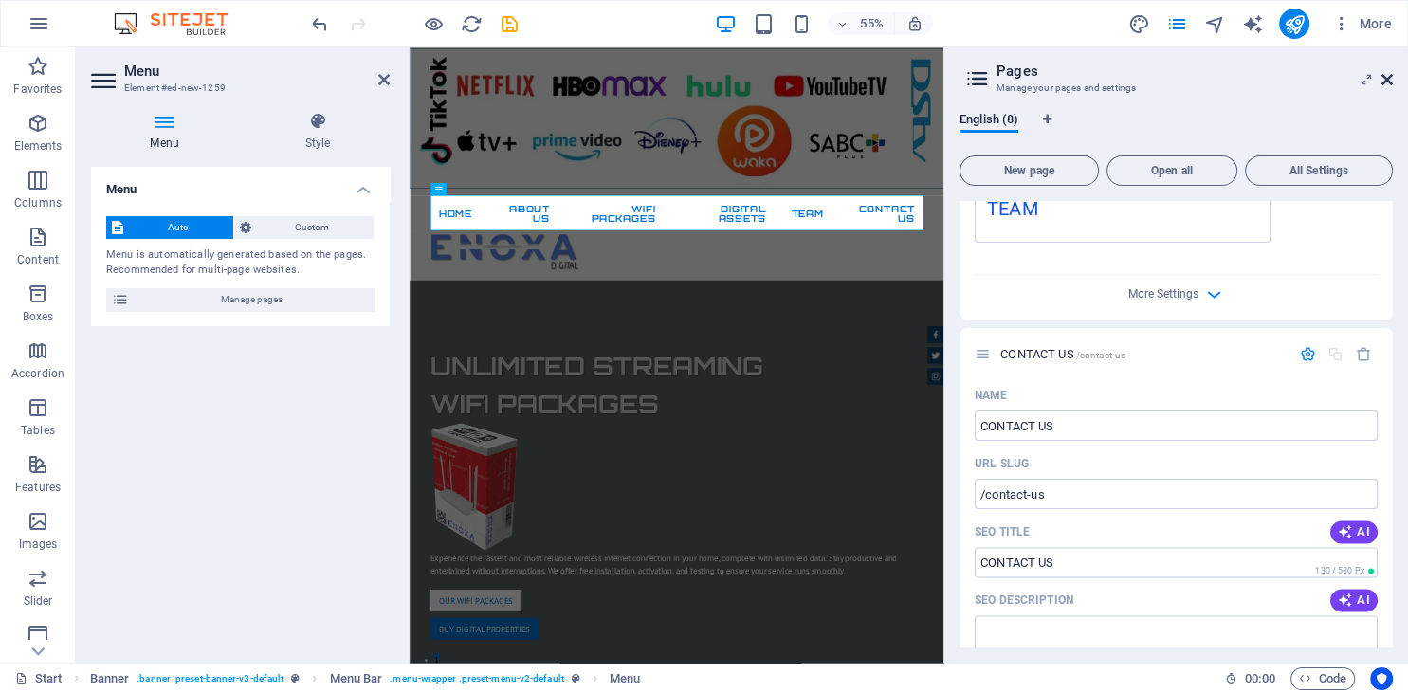
click at [1392, 79] on icon at bounding box center [1386, 79] width 11 height 15
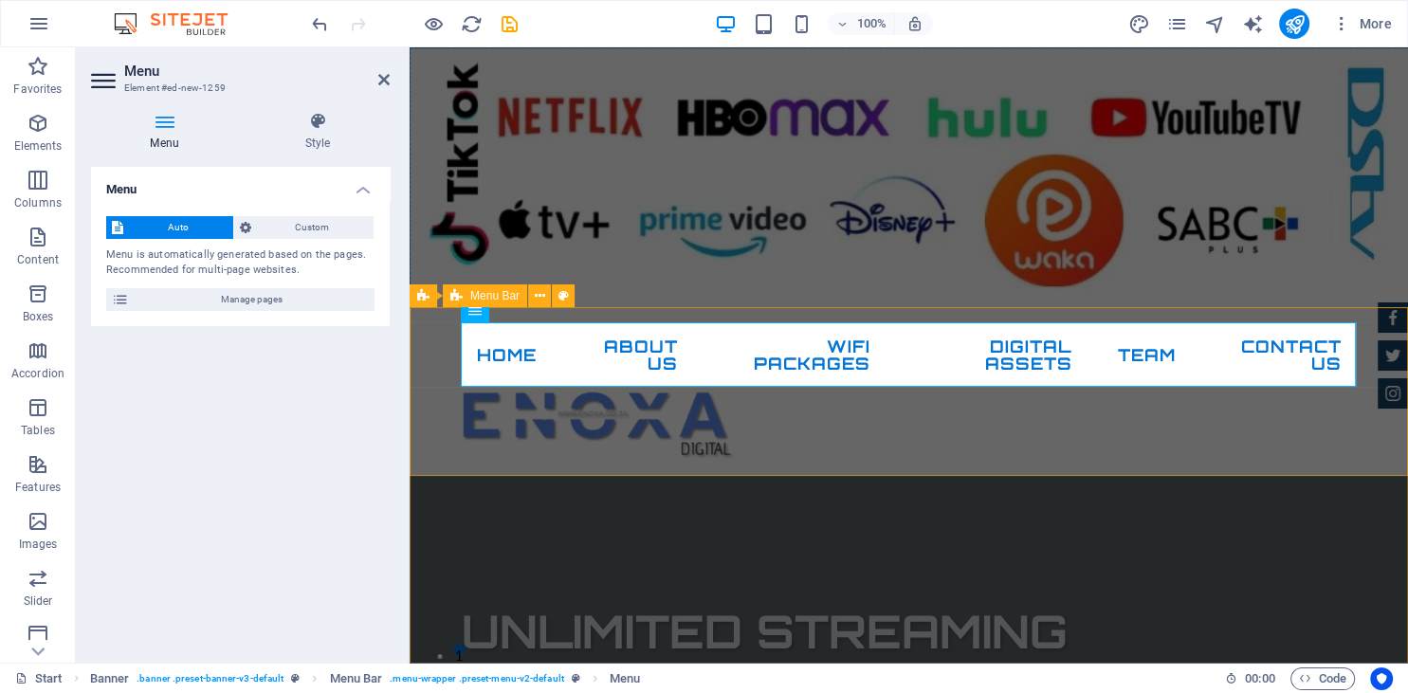
click at [1121, 448] on div "Home About Us WIFI PACKAGES DIGITAL ASSETS TEAM CONTACT US" at bounding box center [909, 392] width 998 height 168
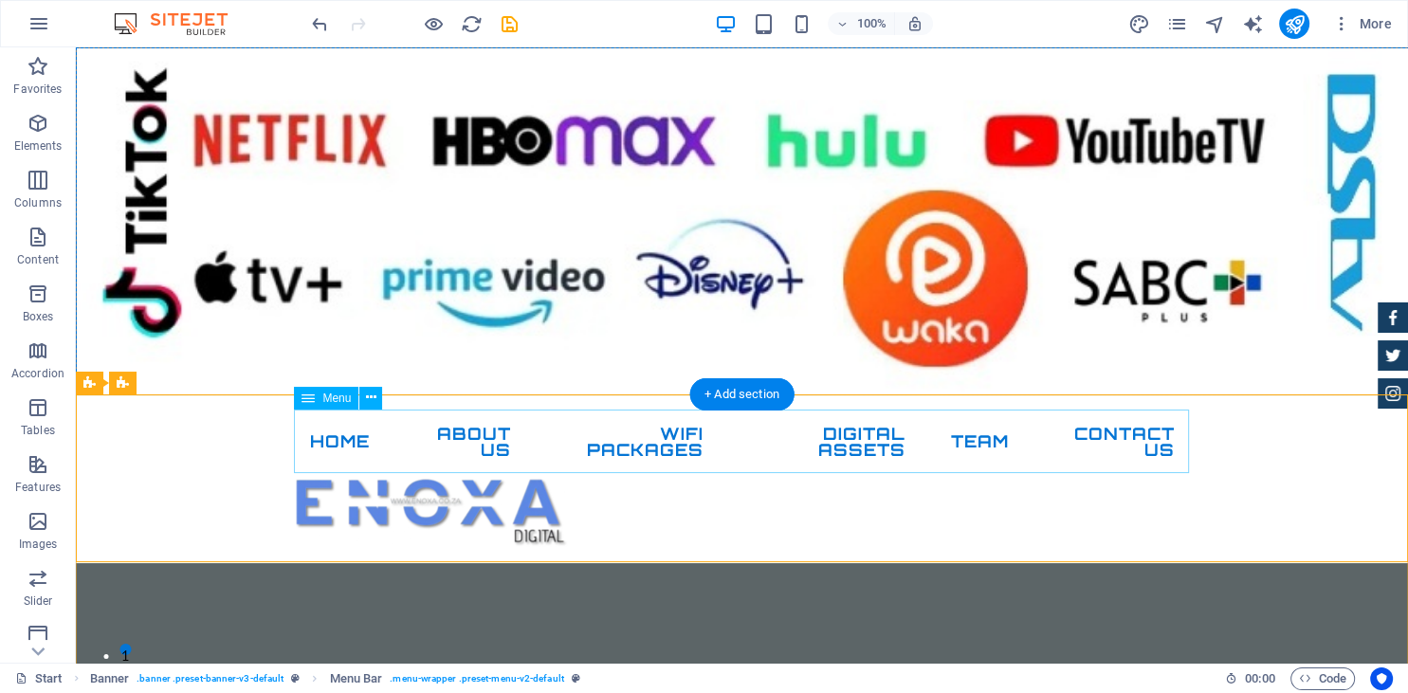
click at [1121, 448] on nav "Home About Us WIFI PACKAGES DIGITAL ASSETS TEAM CONTACT US" at bounding box center [742, 443] width 895 height 64
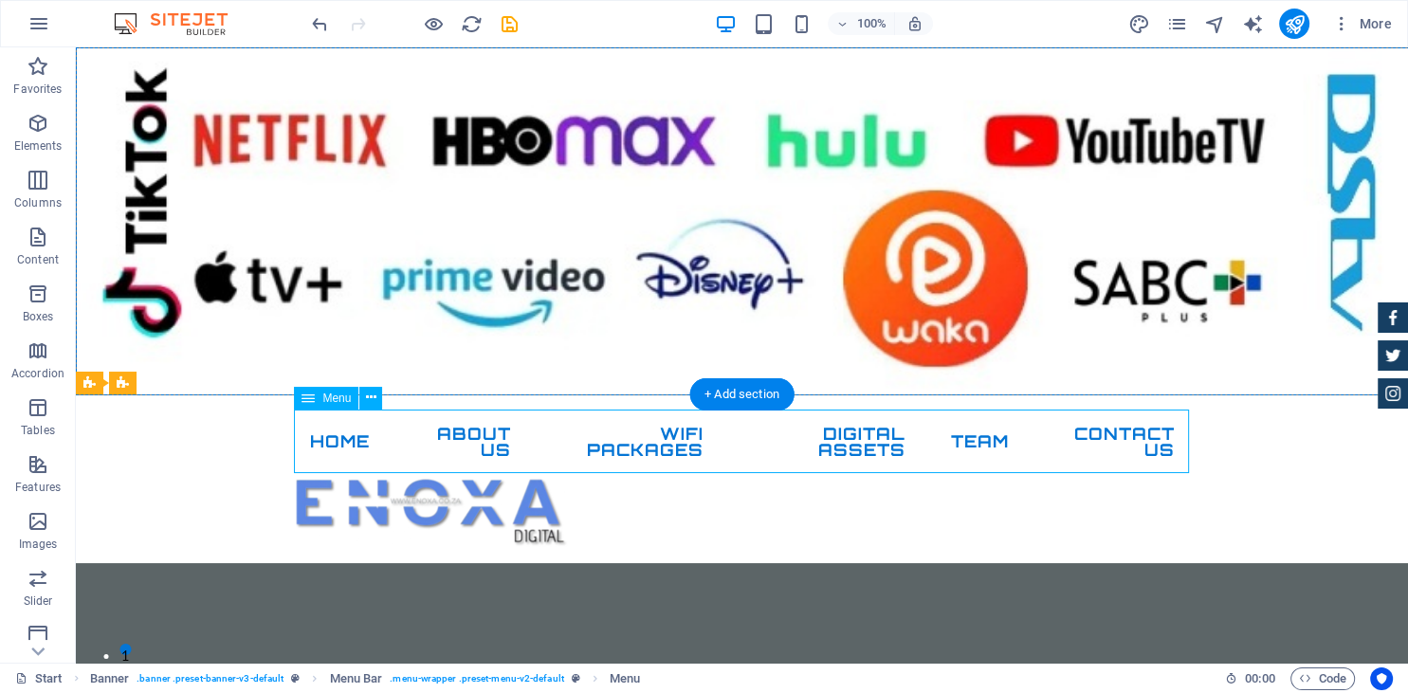
click at [1121, 448] on nav "Home About Us WIFI PACKAGES DIGITAL ASSETS TEAM CONTACT US" at bounding box center [742, 443] width 895 height 64
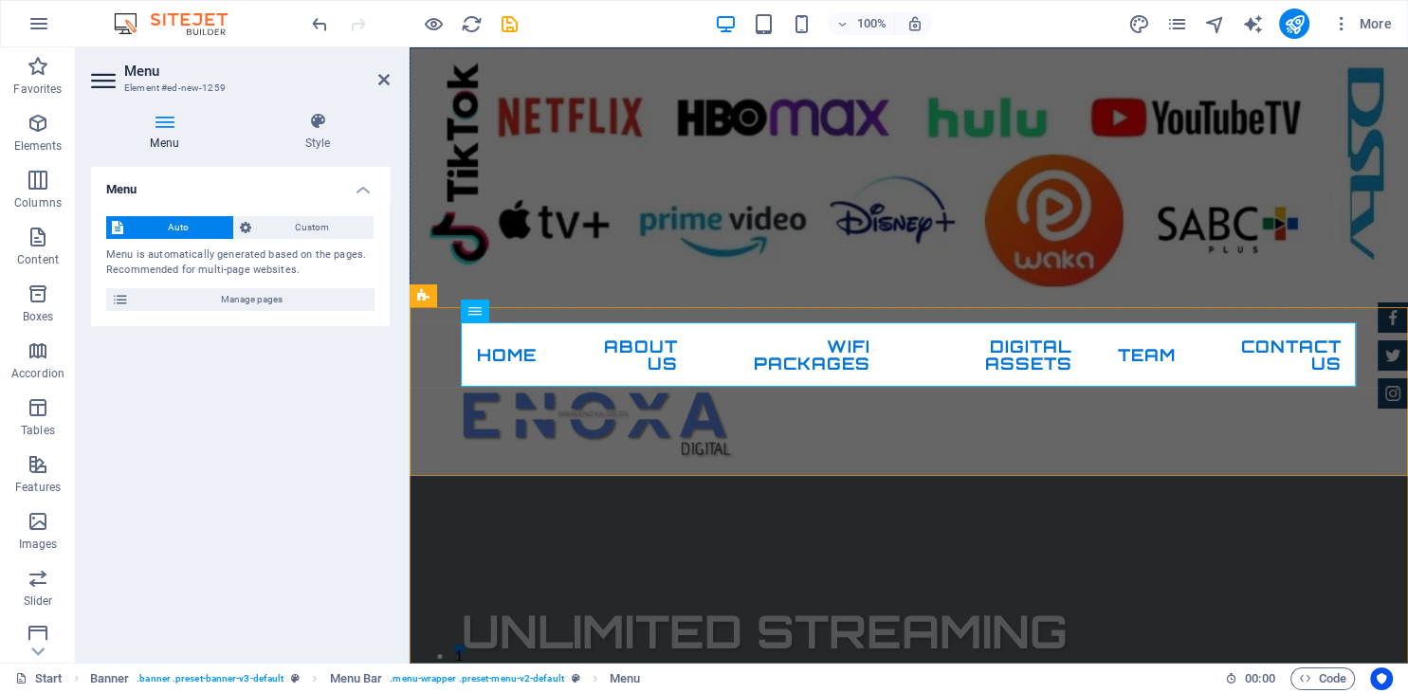
click at [1121, 448] on div "Home About Us WIFI PACKAGES DIGITAL ASSETS TEAM CONTACT US" at bounding box center [909, 392] width 998 height 168
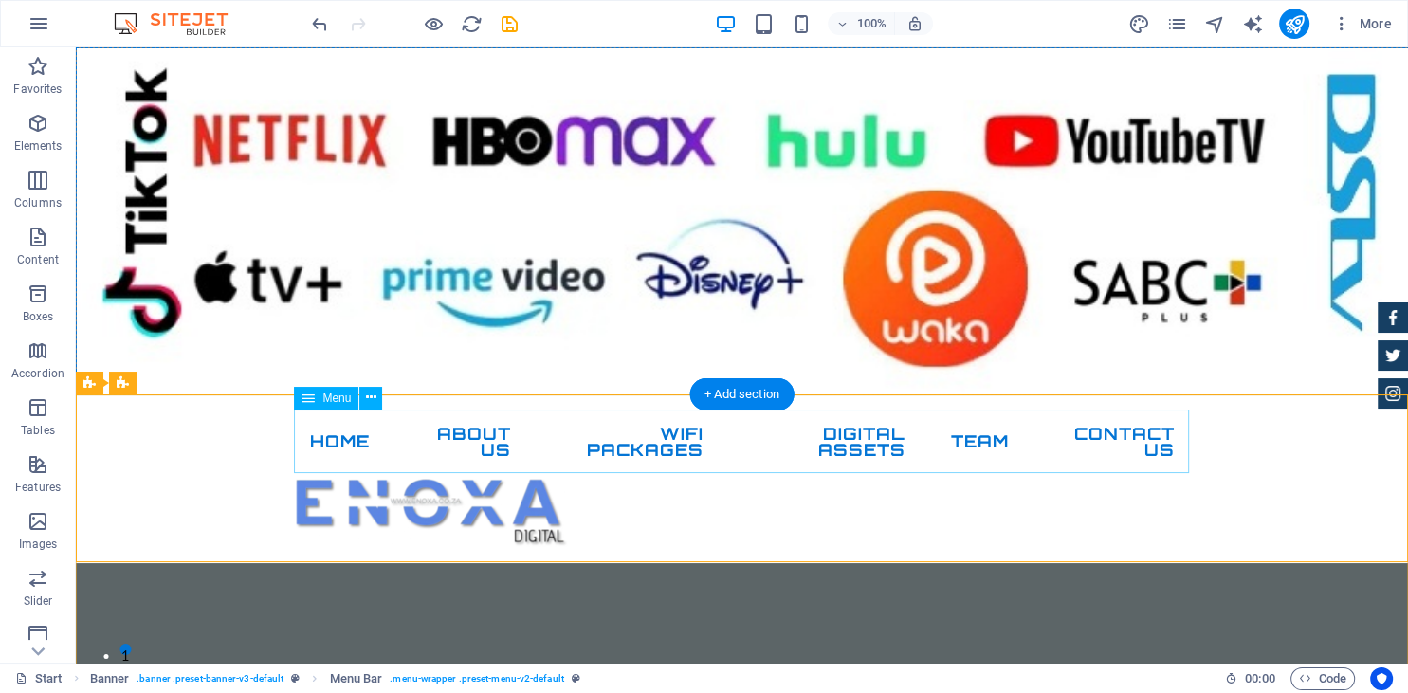
click at [675, 434] on nav "Home About Us WIFI PACKAGES DIGITAL ASSETS TEAM CONTACT US" at bounding box center [742, 443] width 895 height 64
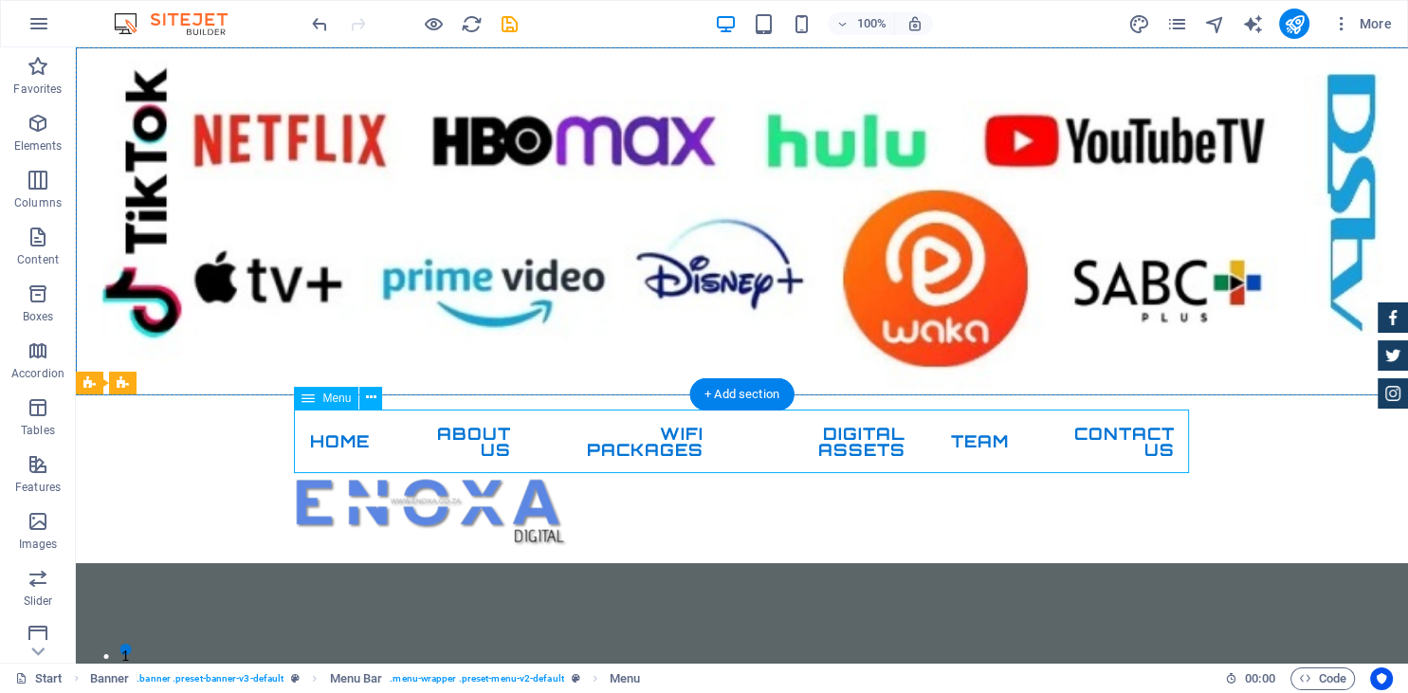
click at [675, 434] on nav "Home About Us WIFI PACKAGES DIGITAL ASSETS TEAM CONTACT US" at bounding box center [742, 443] width 895 height 64
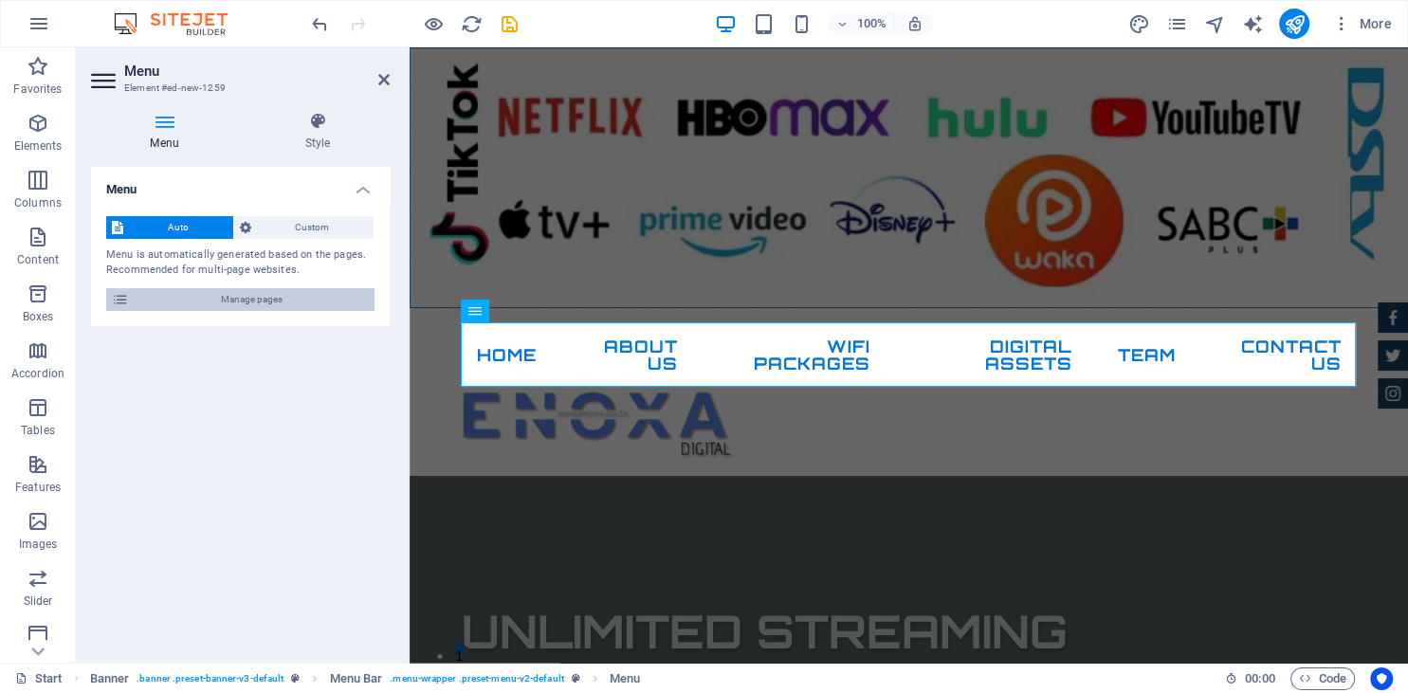
click at [293, 293] on span "Manage pages" at bounding box center [252, 299] width 234 height 23
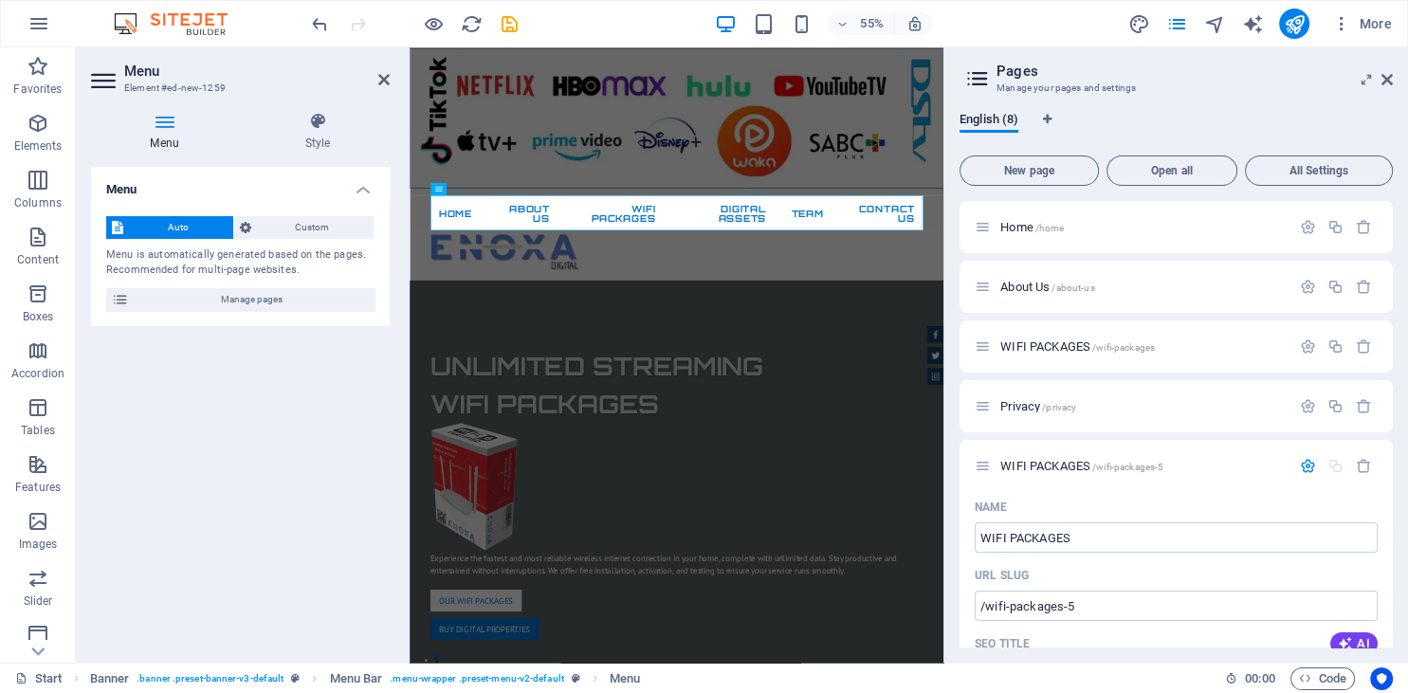
scroll to position [2605, 0]
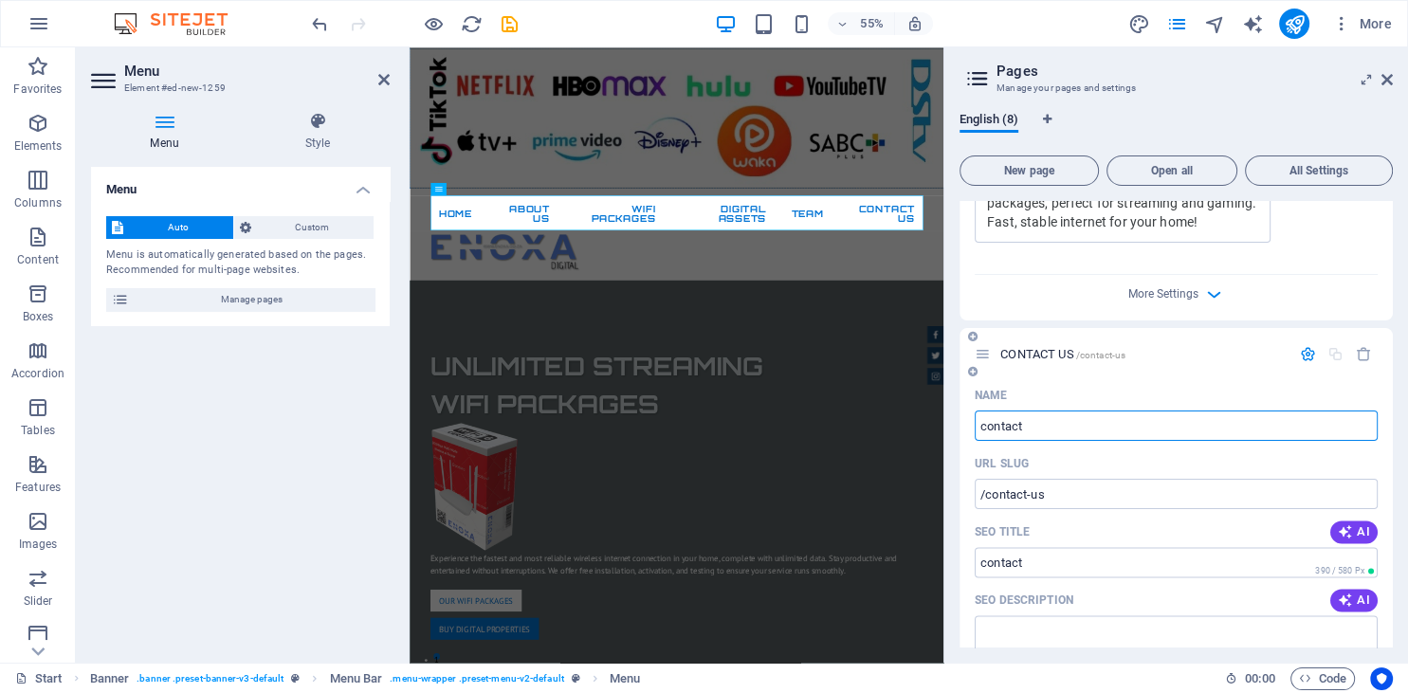
type input "contact"
type input "/contact"
type input "contact u"
type input "/contact-u"
type input "contact us"
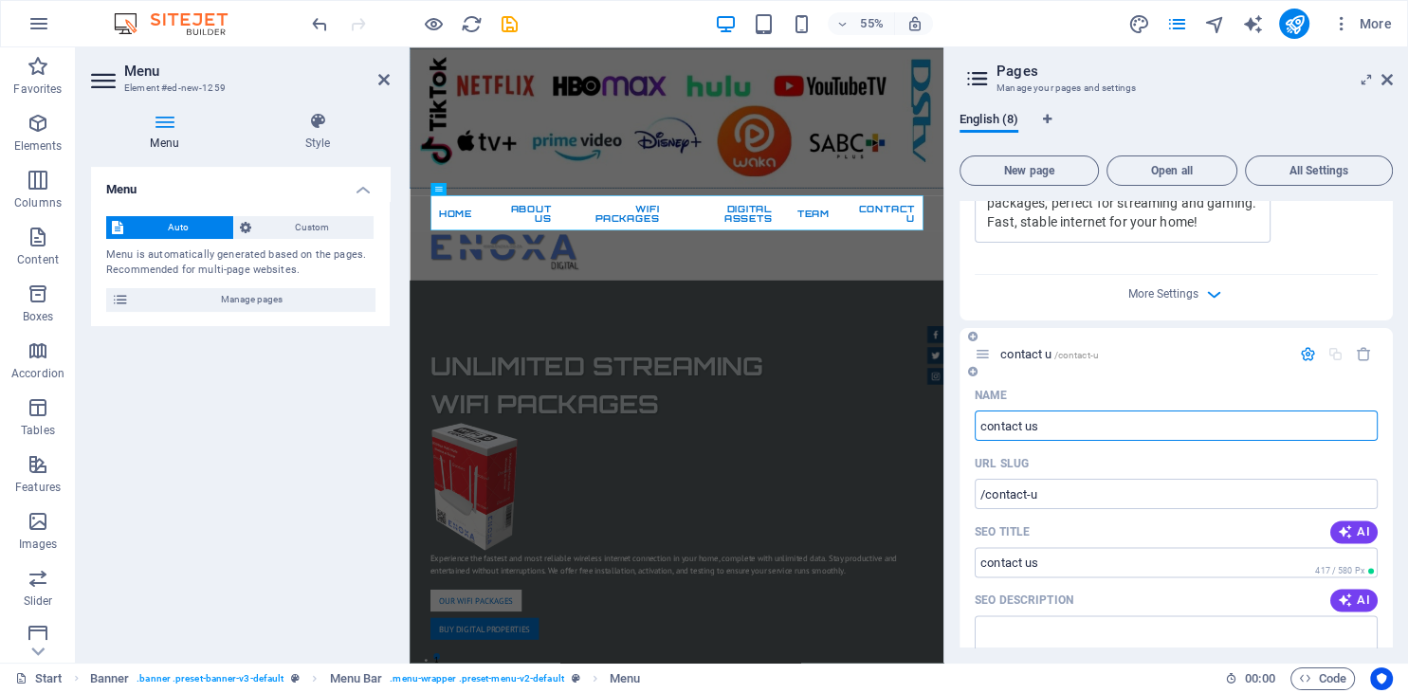
type input "/contact-us"
click at [1390, 78] on icon at bounding box center [1386, 79] width 11 height 15
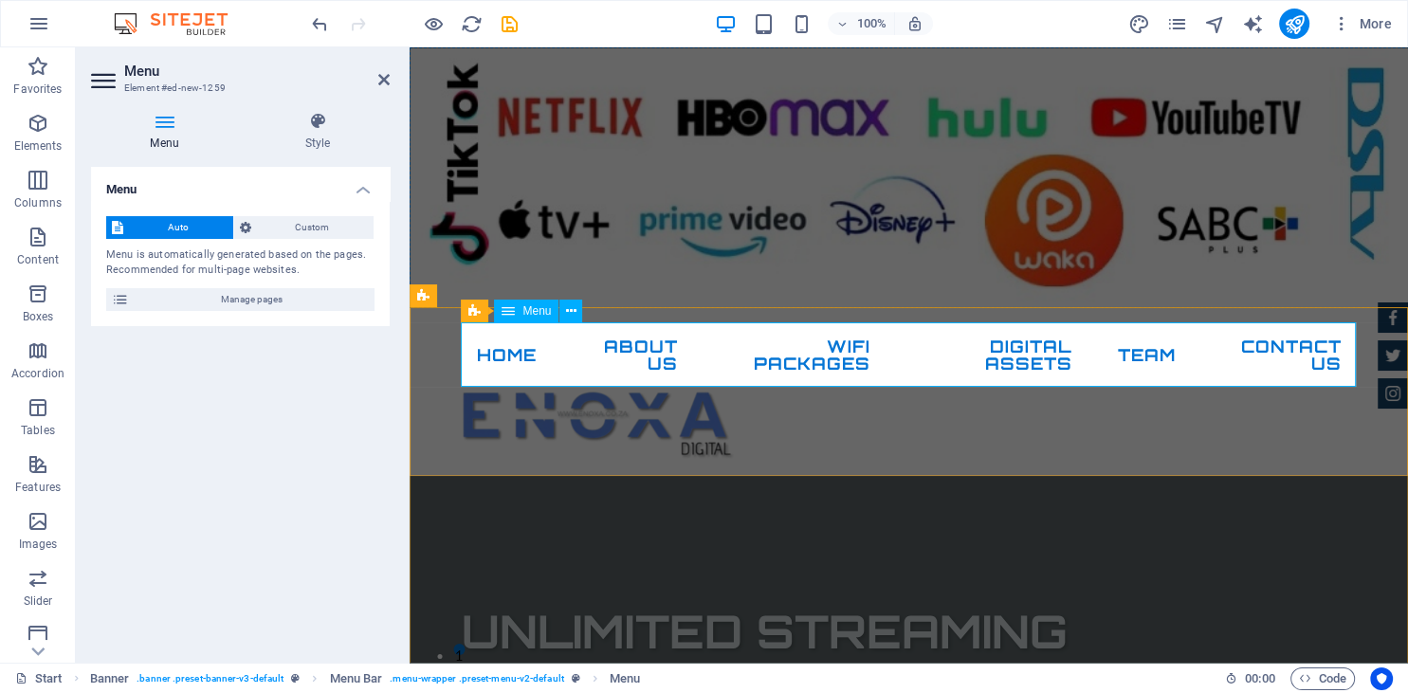
click at [1070, 360] on nav "Home About Us WIFI PACKAGES DIGITAL ASSETS TEAM contact us" at bounding box center [909, 355] width 895 height 64
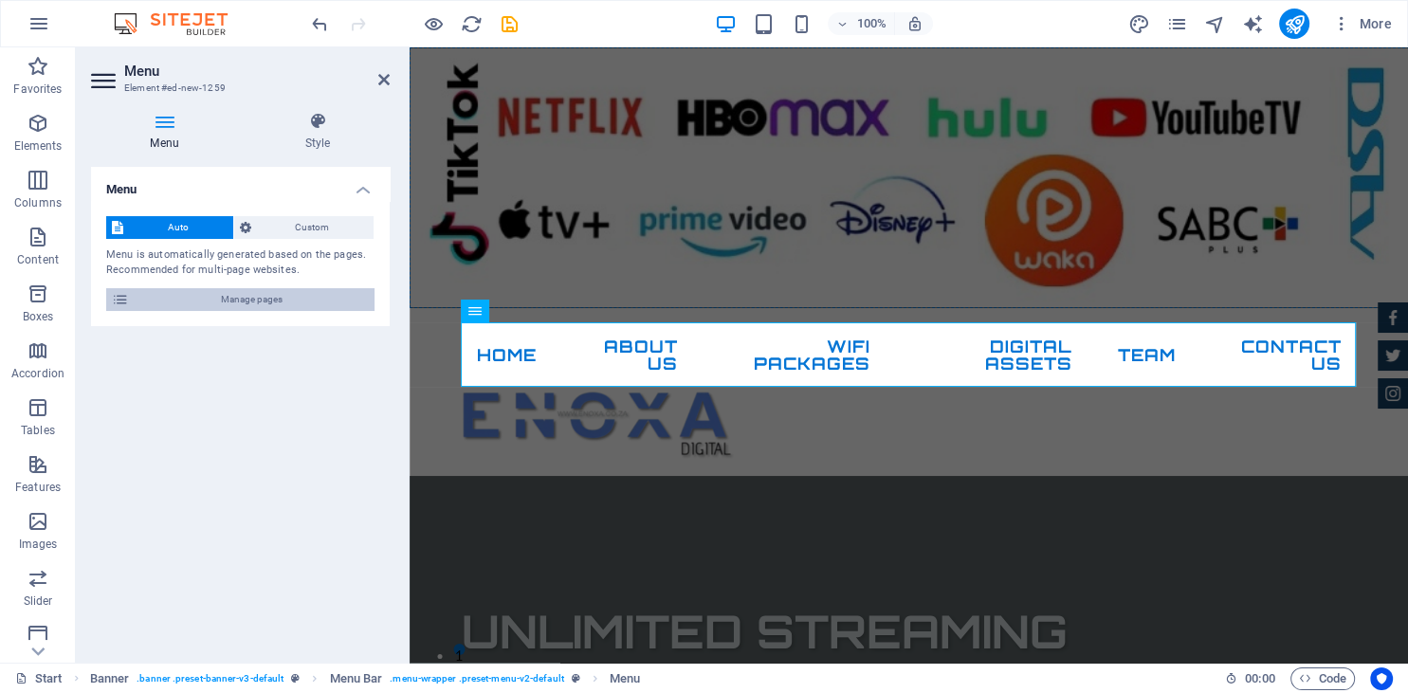
click at [304, 302] on span "Manage pages" at bounding box center [252, 299] width 234 height 23
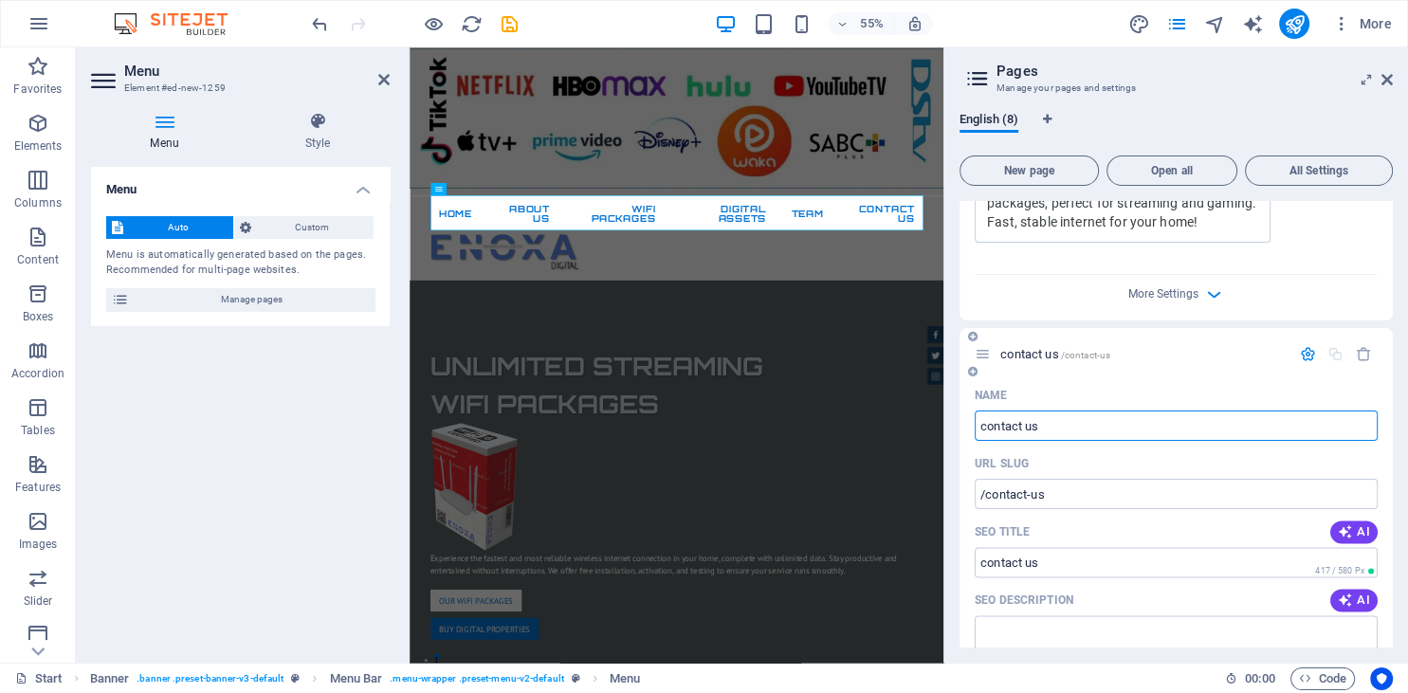
click at [1059, 430] on input "contact us" at bounding box center [1176, 426] width 403 height 30
type input "contact"
type input "/contact"
click at [1394, 75] on aside "Pages Manage your pages and settings English (8) New page Open all All Settings…" at bounding box center [1175, 354] width 465 height 615
click at [1386, 79] on icon at bounding box center [1386, 79] width 11 height 15
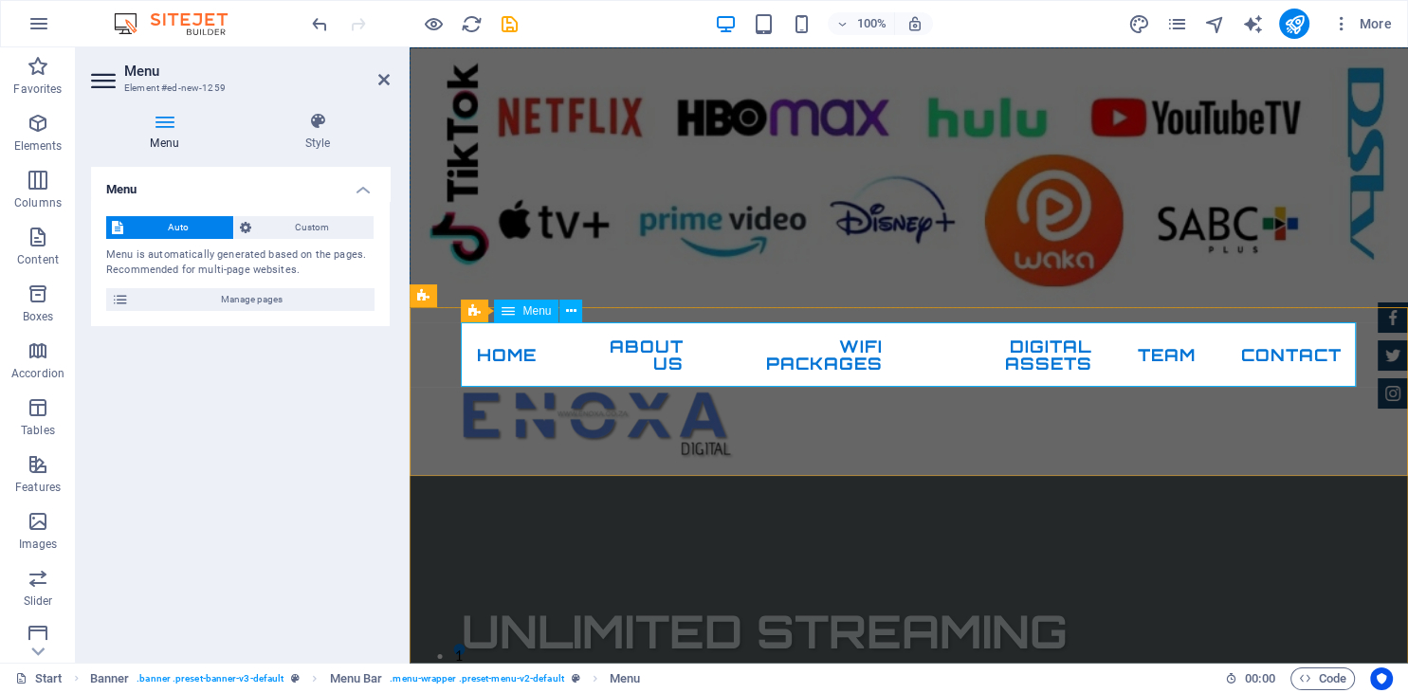
click at [1045, 360] on nav "Home About Us WIFI PACKAGES DIGITAL ASSETS TEAM contact" at bounding box center [909, 355] width 895 height 64
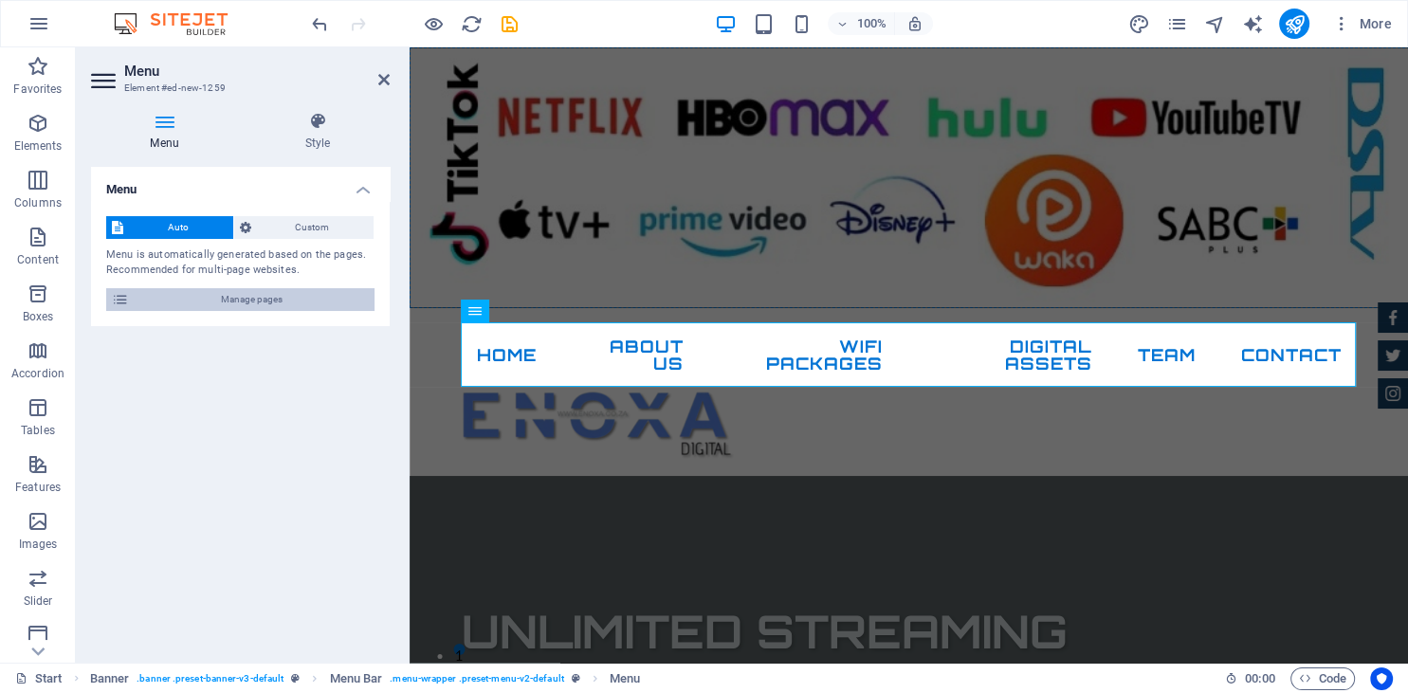
drag, startPoint x: 314, startPoint y: 302, endPoint x: 27, endPoint y: 398, distance: 303.1
click at [314, 302] on span "Manage pages" at bounding box center [252, 299] width 234 height 23
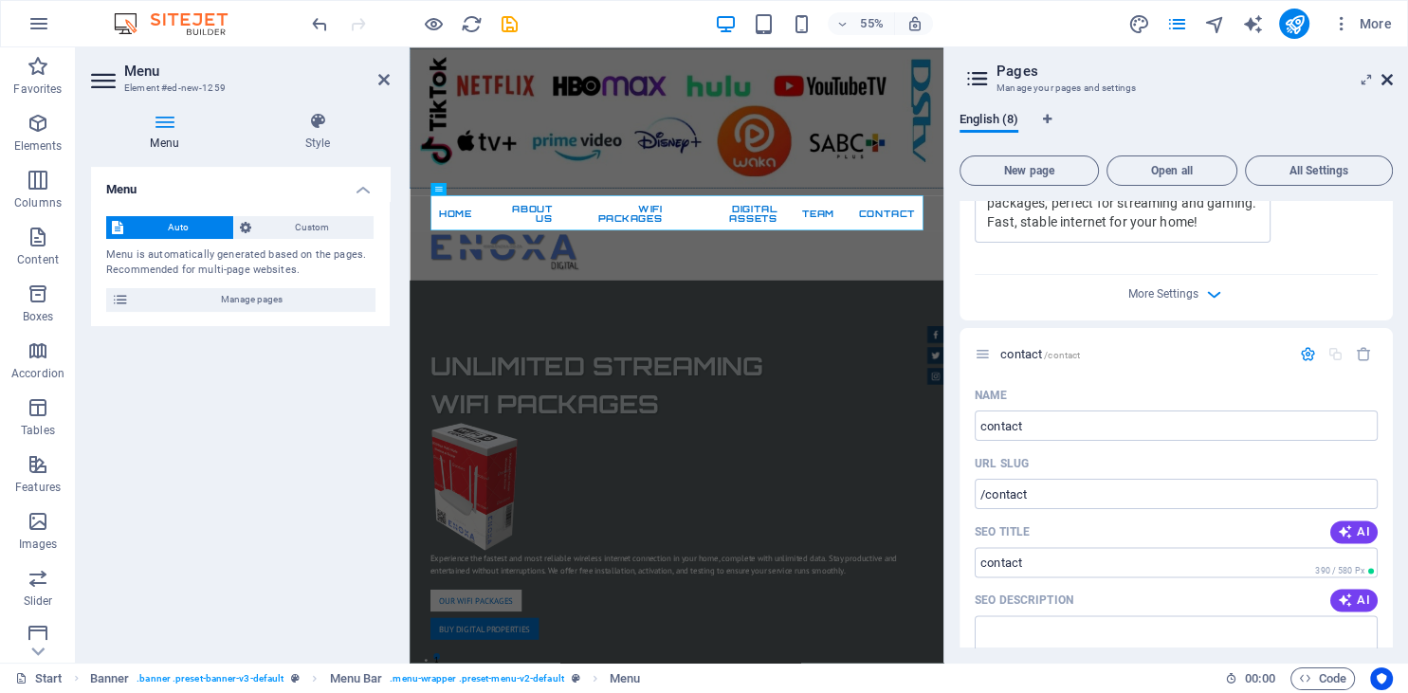
click at [1390, 79] on icon at bounding box center [1386, 79] width 11 height 15
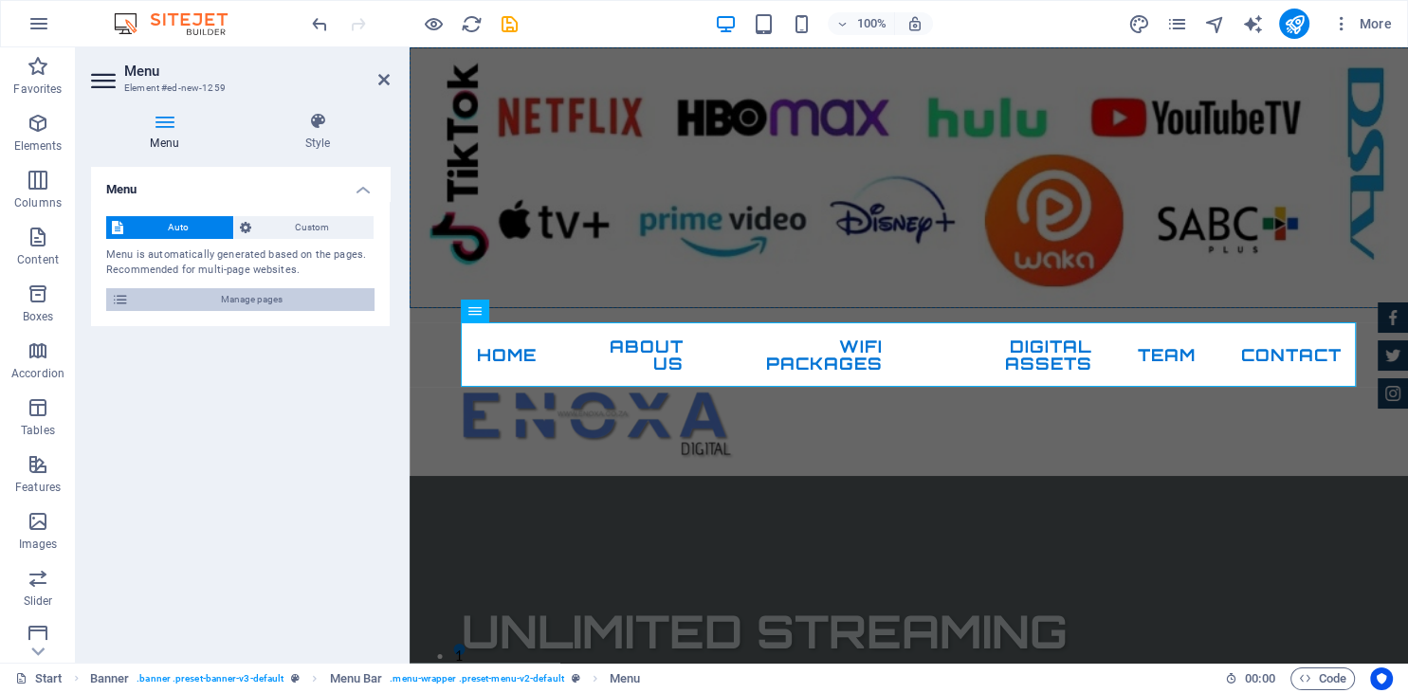
click at [277, 305] on span "Manage pages" at bounding box center [252, 299] width 234 height 23
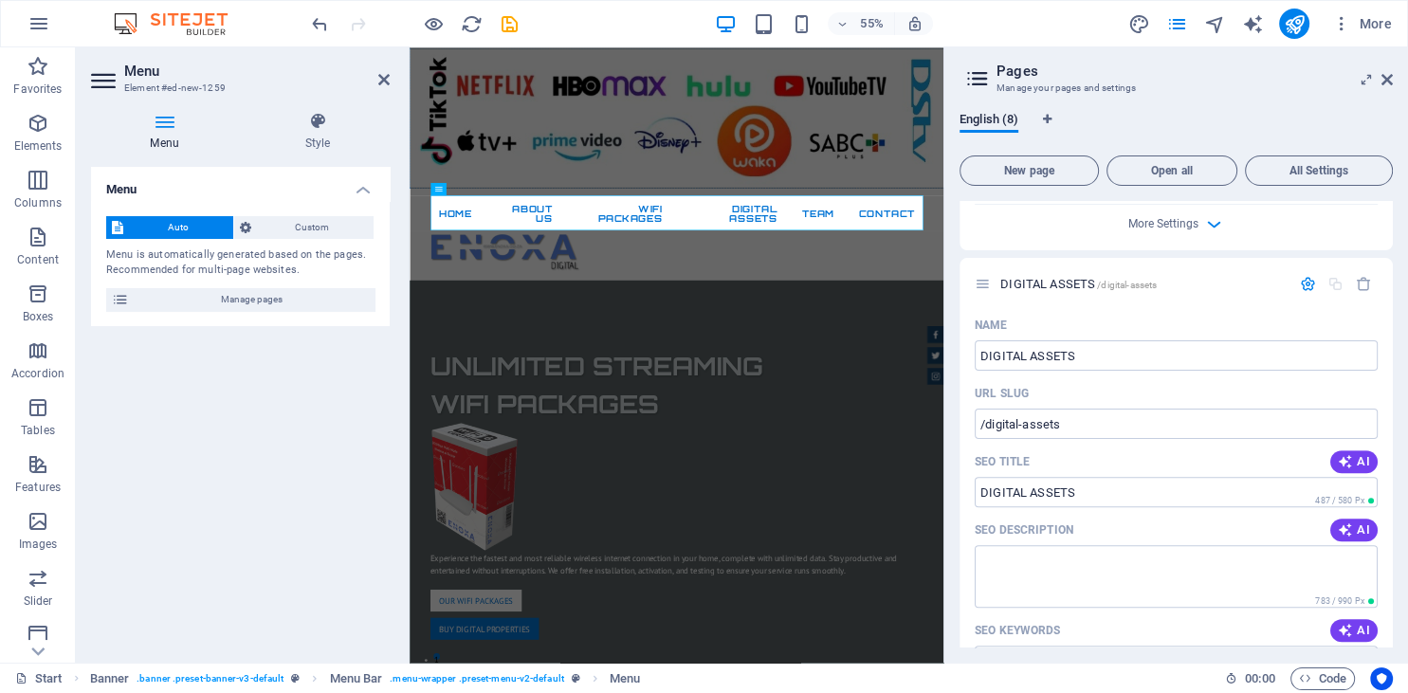
scroll to position [1000, 0]
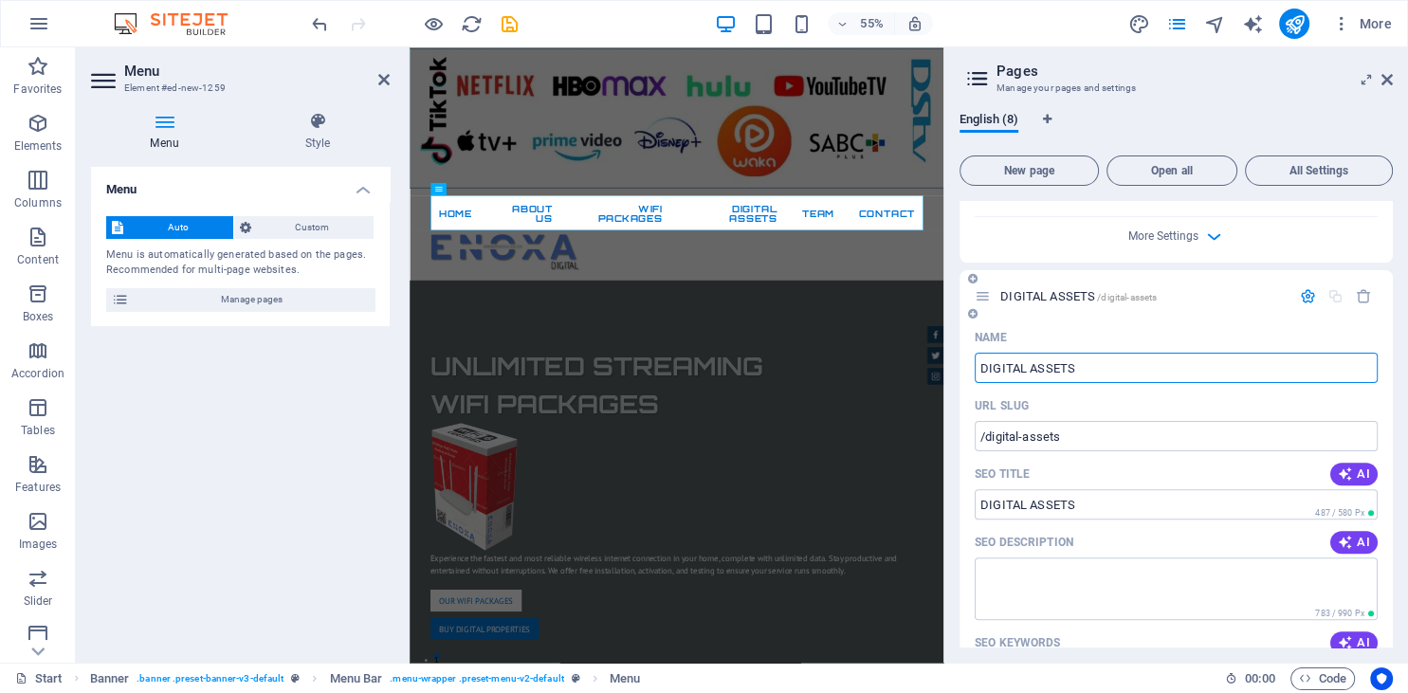
click at [1029, 367] on input "DIGITAL ASSETS" at bounding box center [1176, 368] width 403 height 30
type input "ASSETS"
type input "/assets"
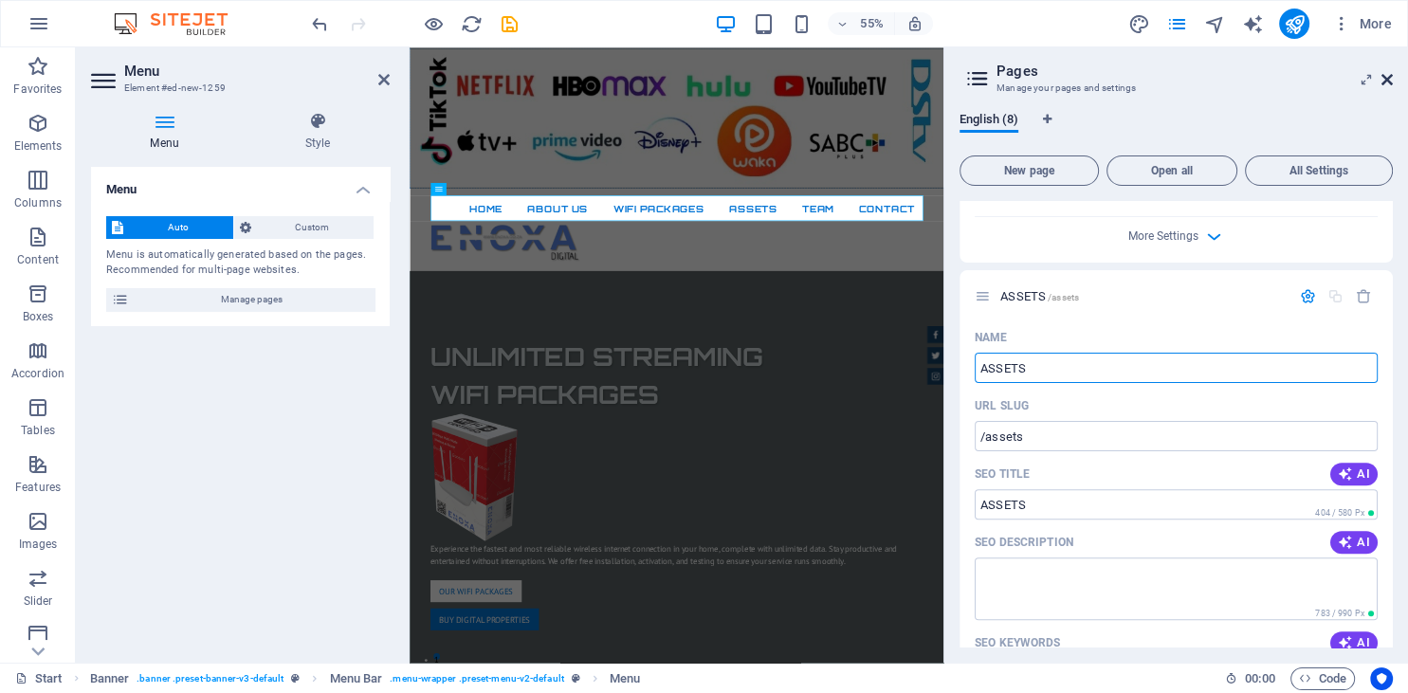
click at [1382, 80] on icon at bounding box center [1386, 79] width 11 height 15
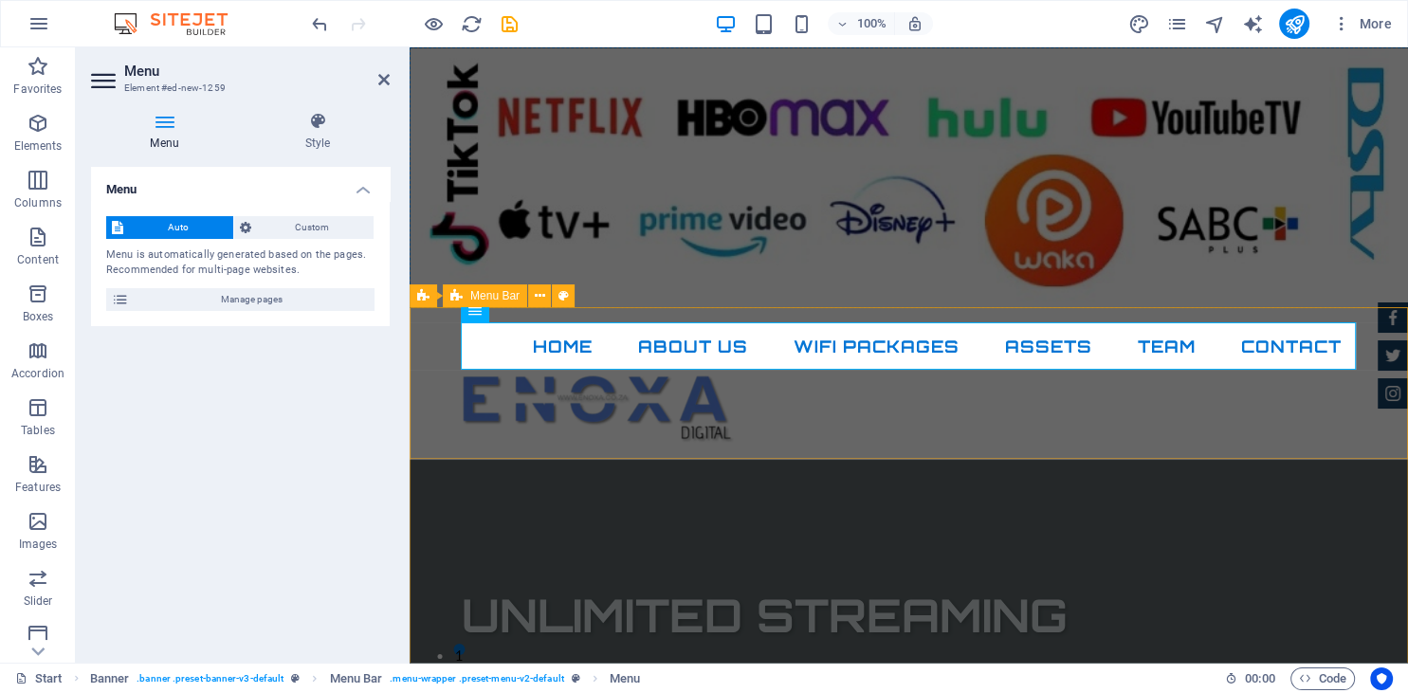
click at [943, 434] on div "Home About Us WIFI PACKAGES ASSETS TEAM contact" at bounding box center [909, 384] width 998 height 152
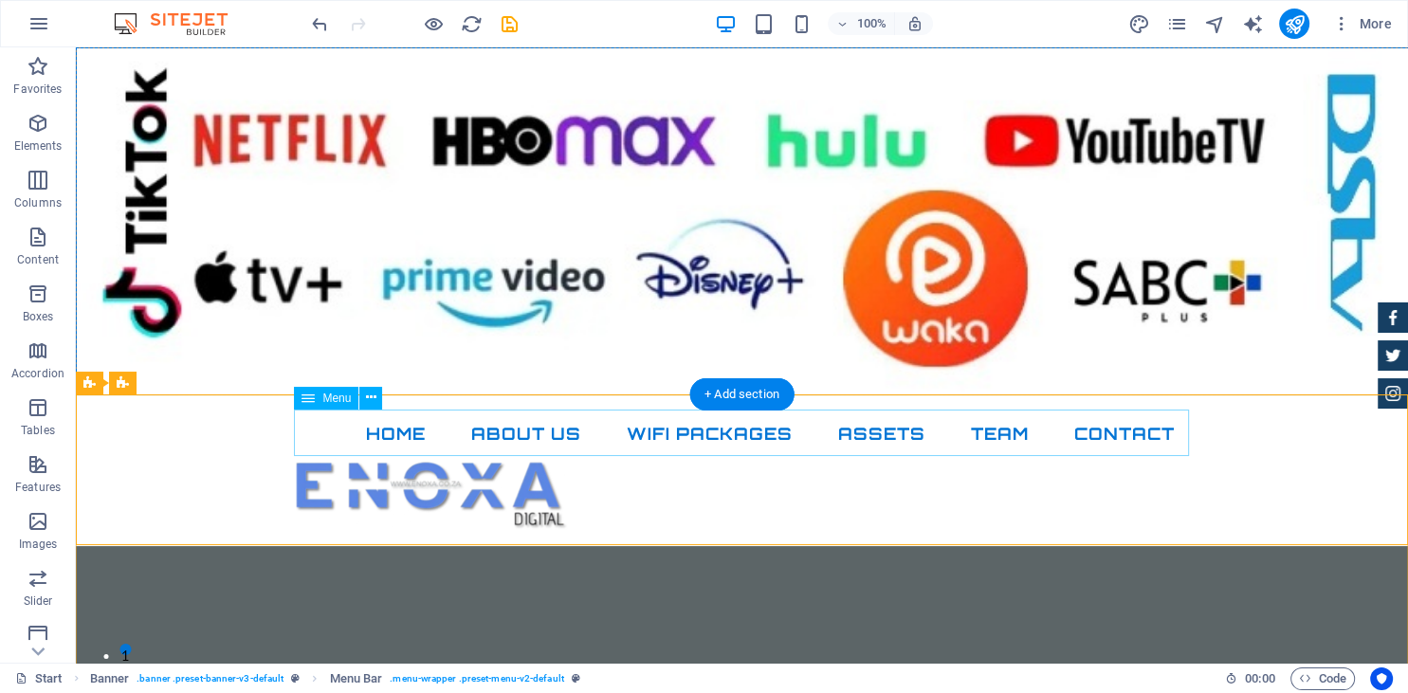
click at [772, 424] on nav "Home About Us WIFI PACKAGES ASSETS TEAM contact" at bounding box center [742, 434] width 895 height 47
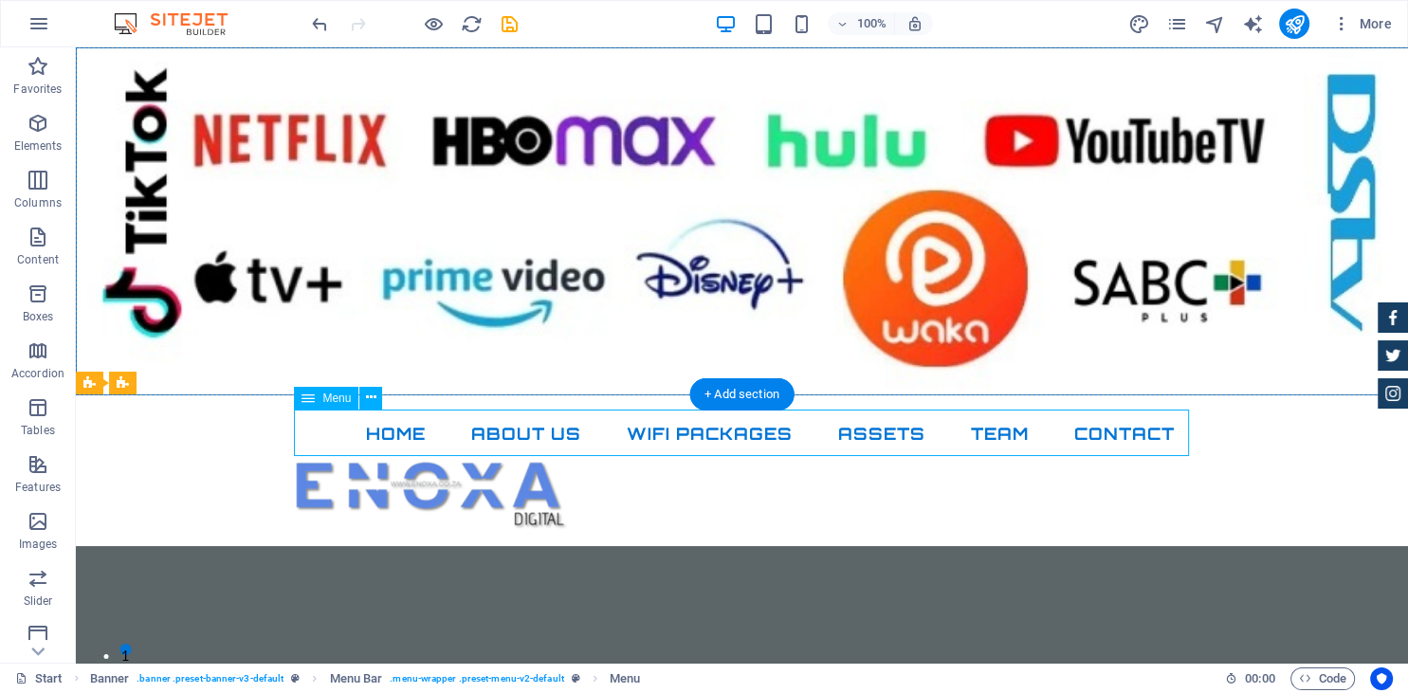
click at [772, 424] on nav "Home About Us WIFI PACKAGES ASSETS TEAM contact" at bounding box center [742, 434] width 895 height 47
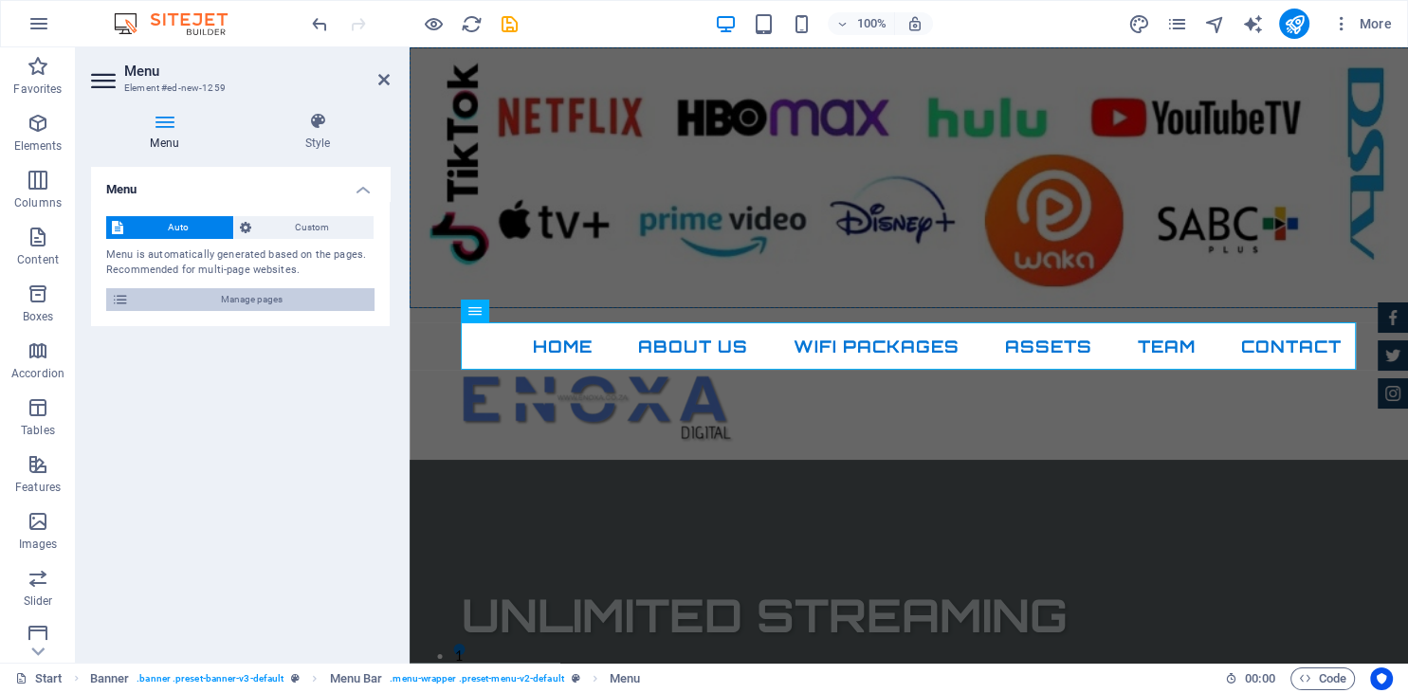
click at [286, 308] on span "Manage pages" at bounding box center [252, 299] width 234 height 23
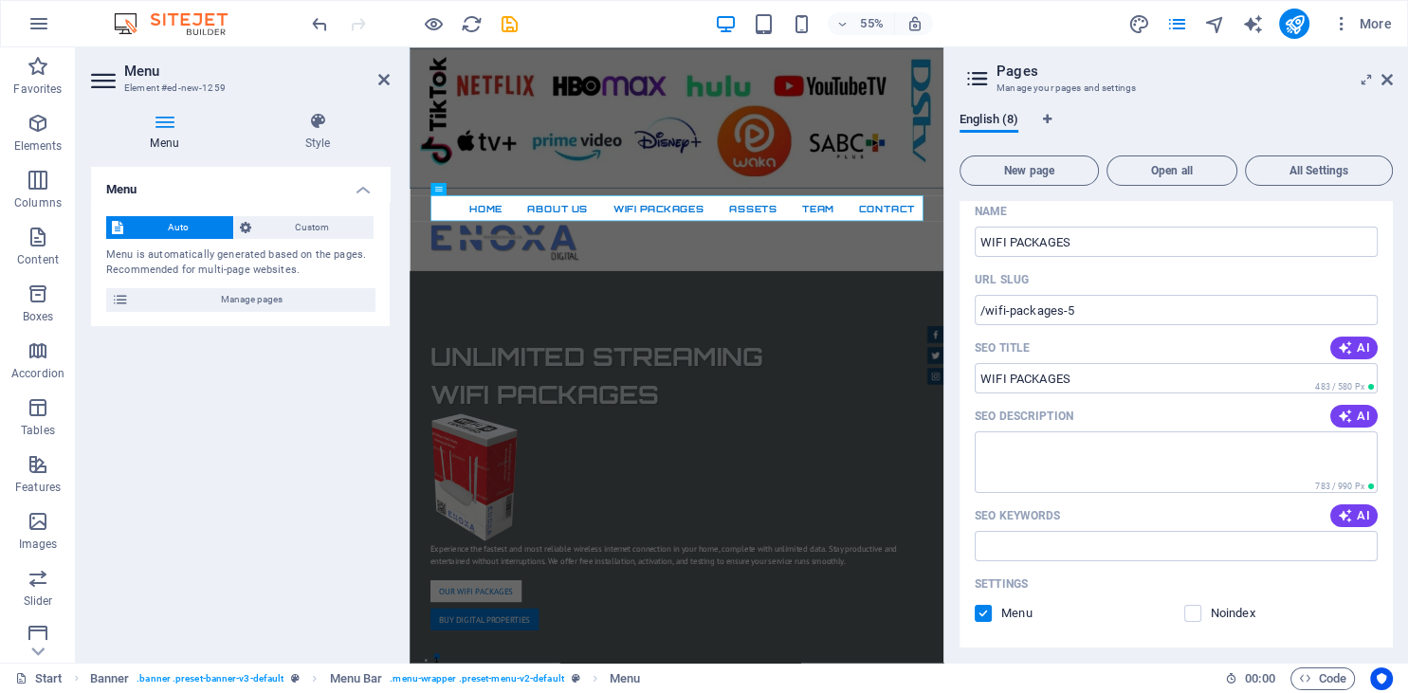
scroll to position [270, 0]
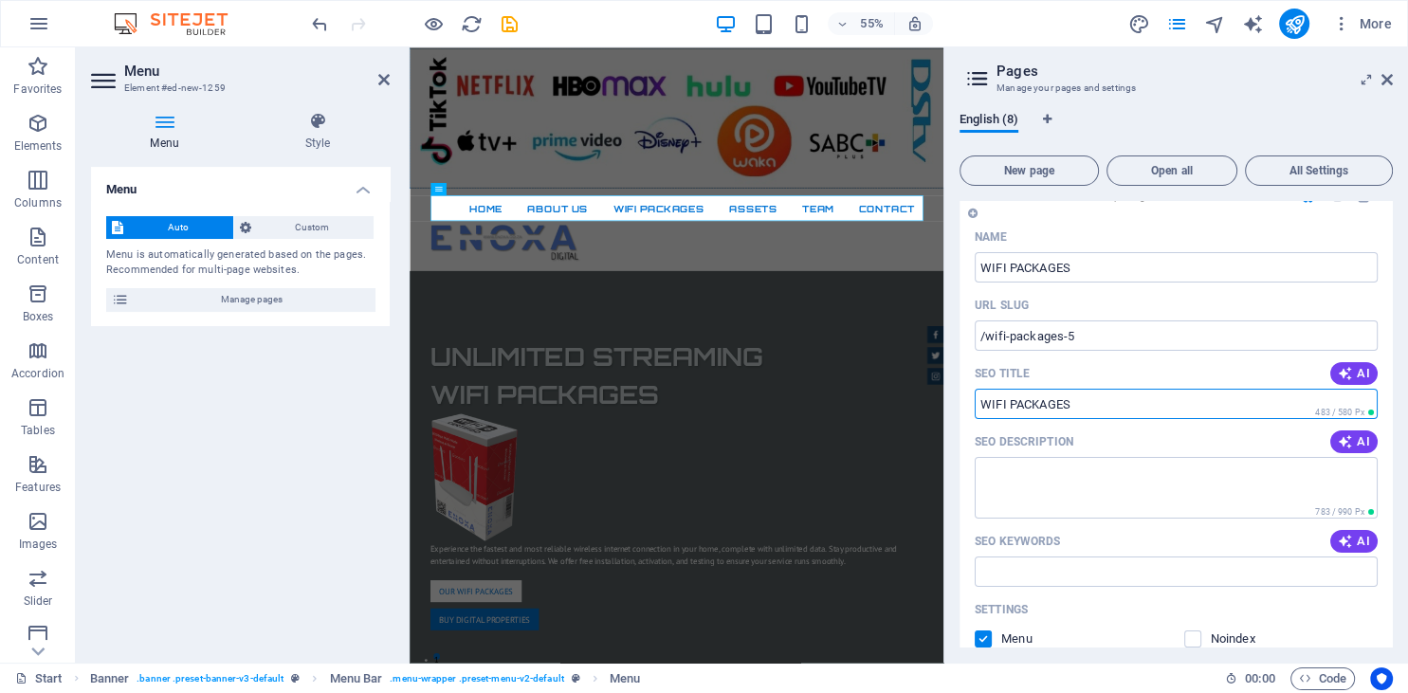
click at [1006, 399] on input "SEO Title" at bounding box center [1176, 404] width 403 height 30
click at [1005, 403] on input "SEO Title" at bounding box center [1176, 404] width 403 height 30
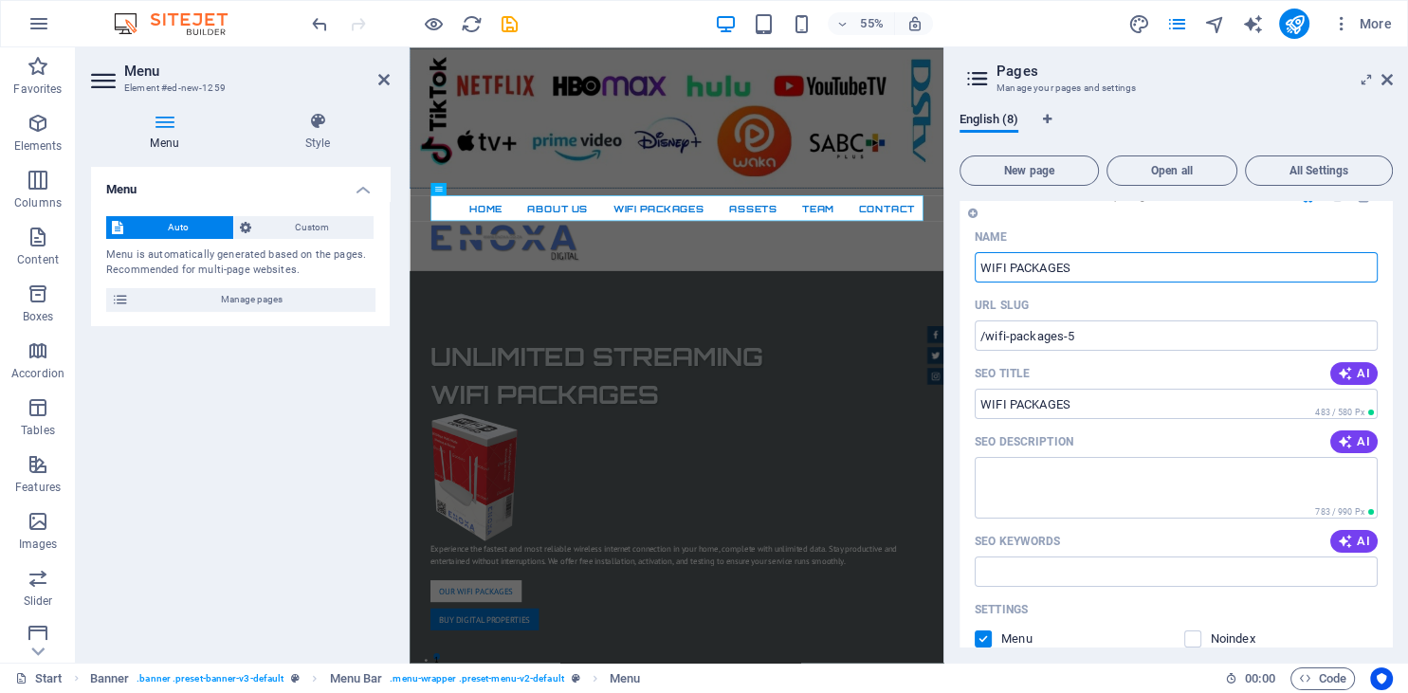
click at [1003, 266] on input "WIFI PACKAGES" at bounding box center [1176, 267] width 403 height 30
type input "PACKAGES"
click at [1383, 82] on icon at bounding box center [1386, 79] width 11 height 15
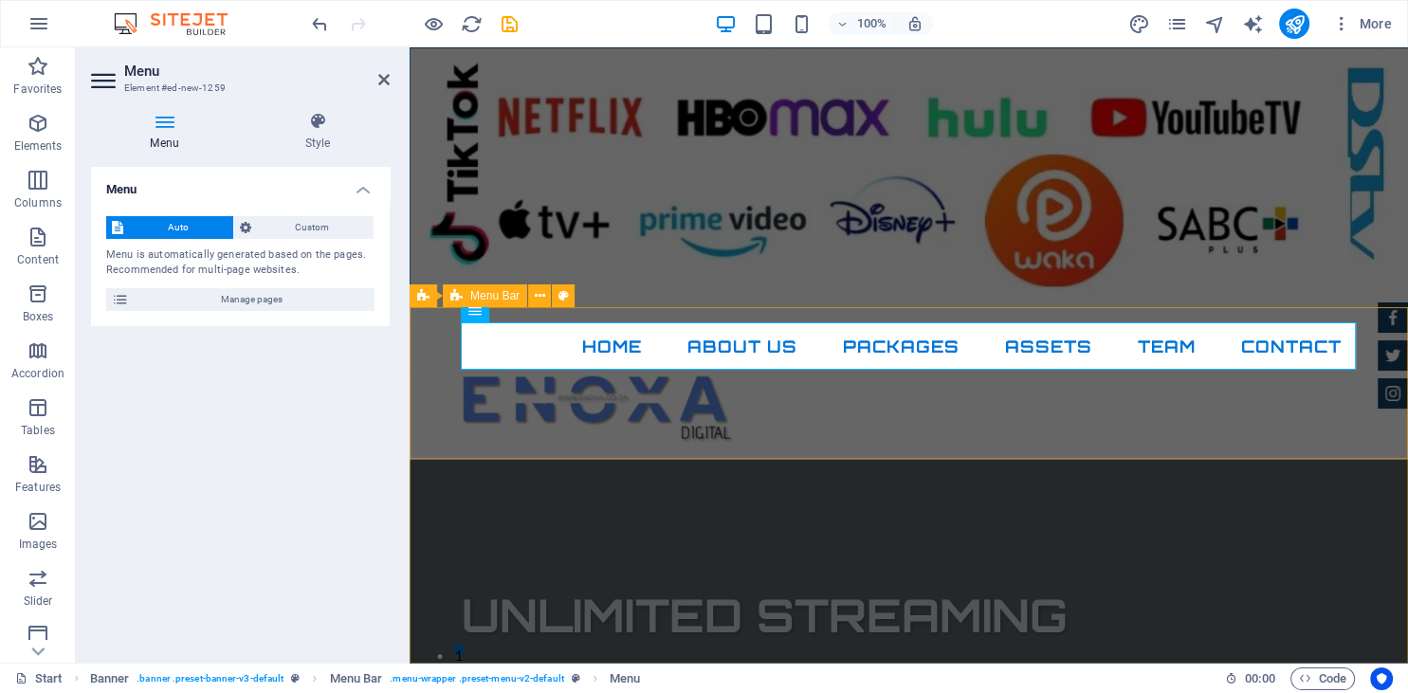
click at [1109, 410] on div "Home About Us PACKAGES ASSETS TEAM contact" at bounding box center [909, 384] width 998 height 152
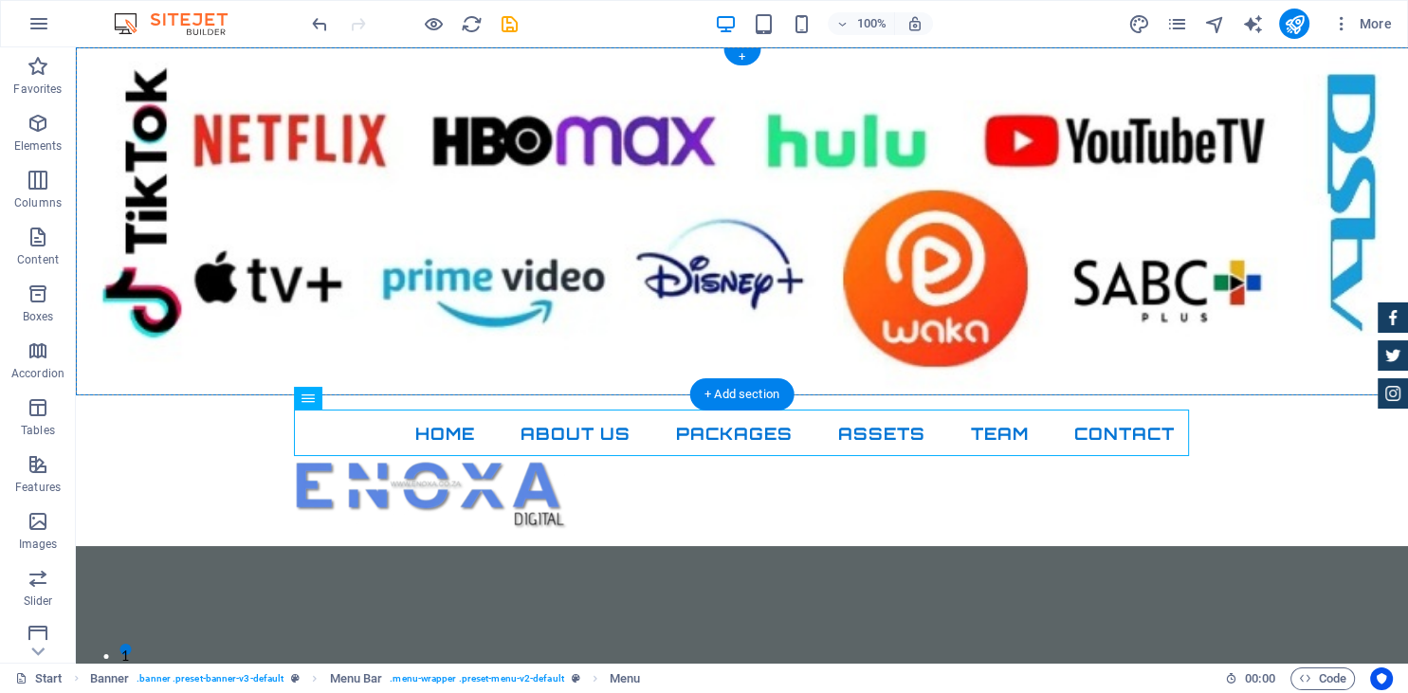
drag, startPoint x: 761, startPoint y: 427, endPoint x: 763, endPoint y: 393, distance: 34.2
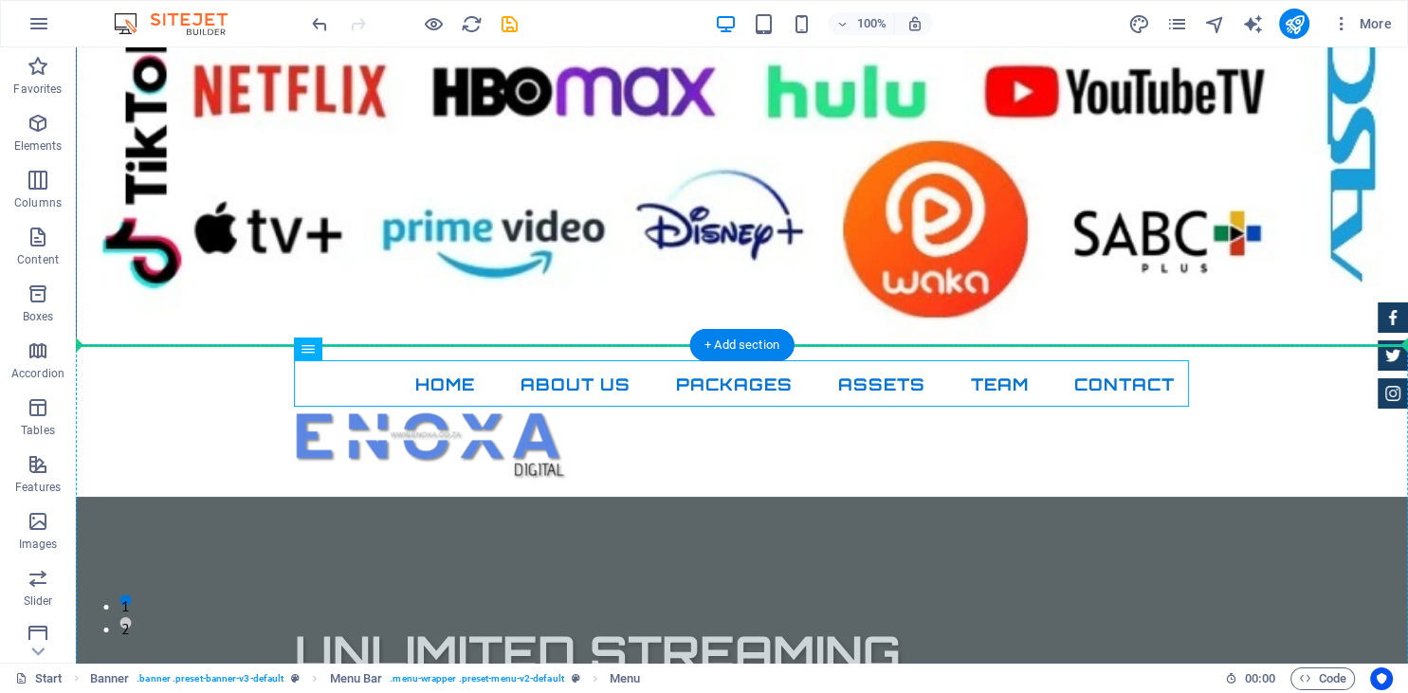
scroll to position [53, 0]
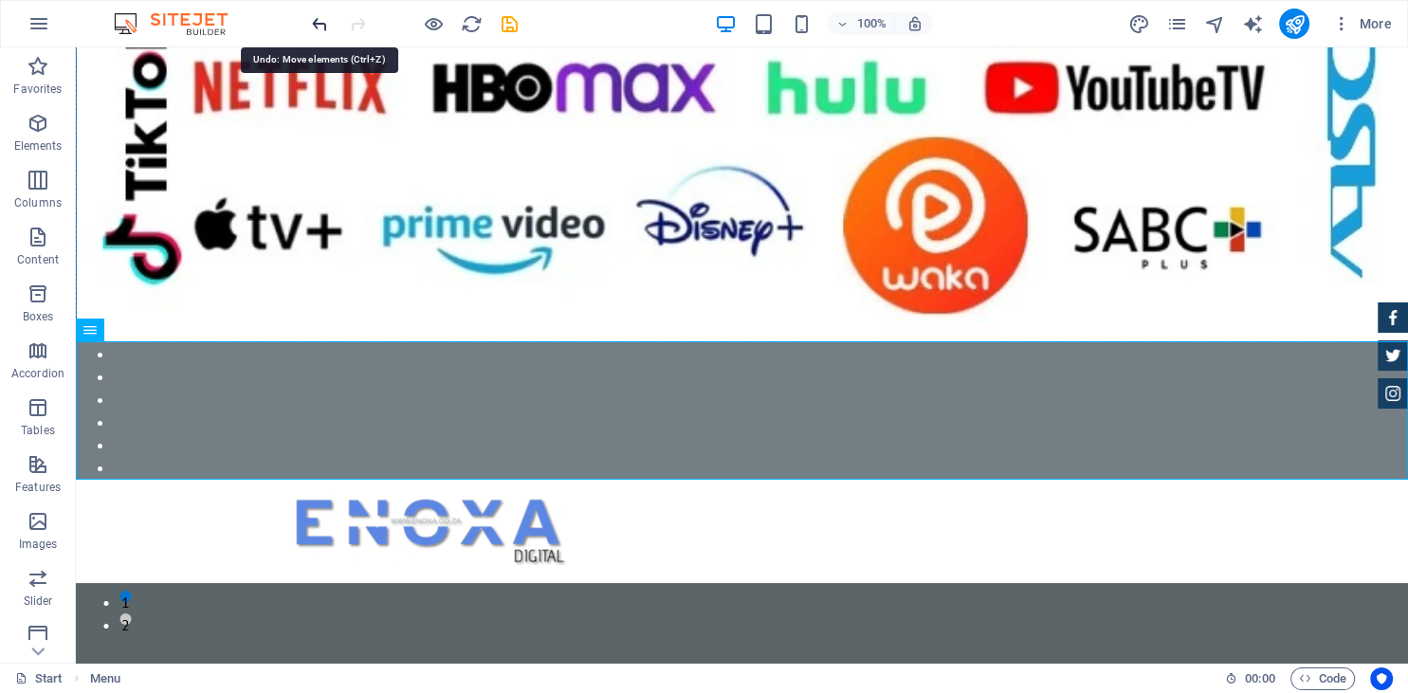
click at [318, 22] on icon "undo" at bounding box center [320, 24] width 22 height 22
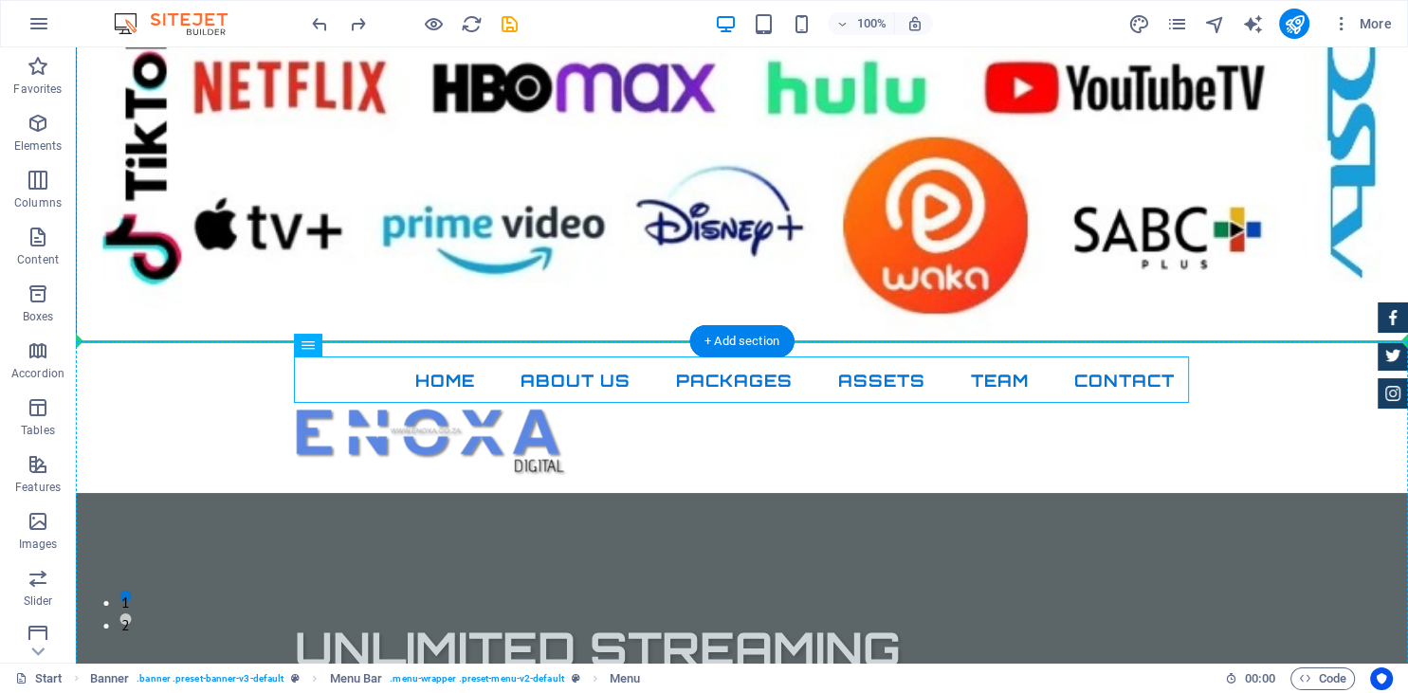
drag, startPoint x: 356, startPoint y: 367, endPoint x: 343, endPoint y: 342, distance: 27.6
click at [343, 342] on div "Home About Us PACKAGES ASSETS TEAM contact" at bounding box center [742, 418] width 1332 height 152
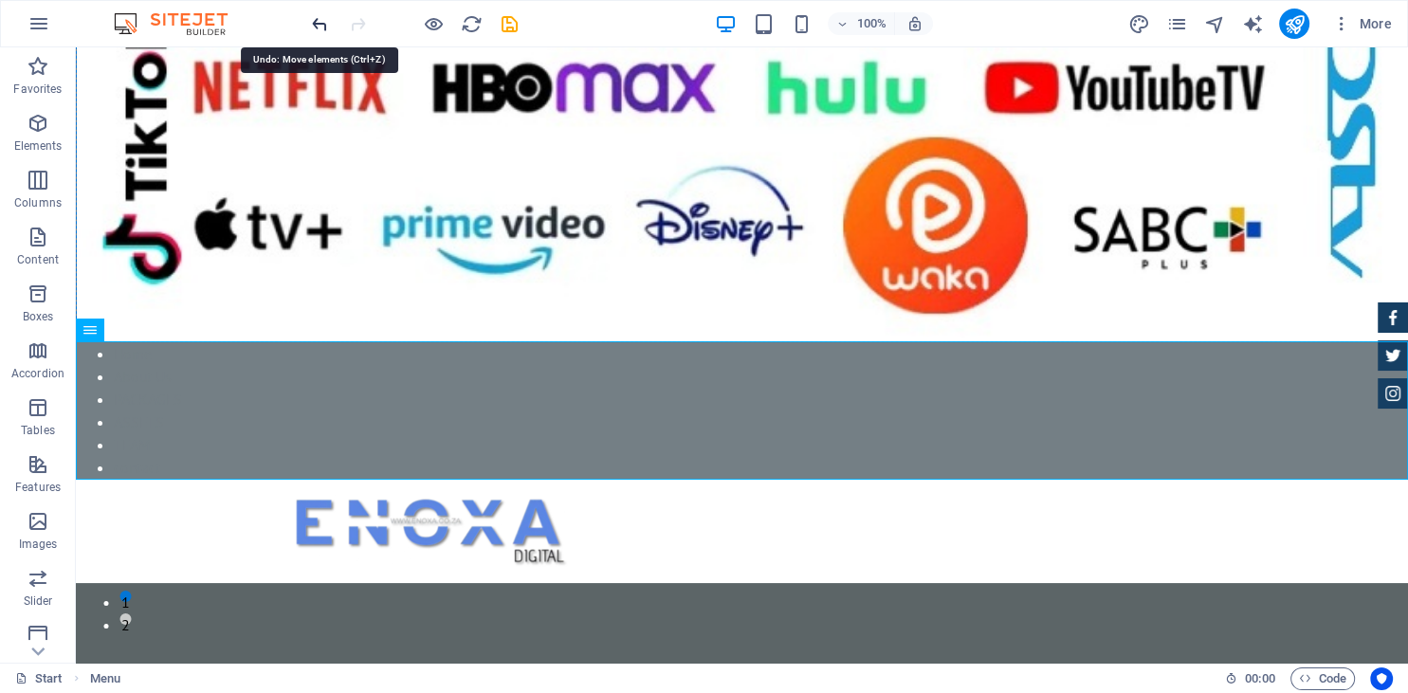
click at [310, 25] on icon "undo" at bounding box center [320, 24] width 22 height 22
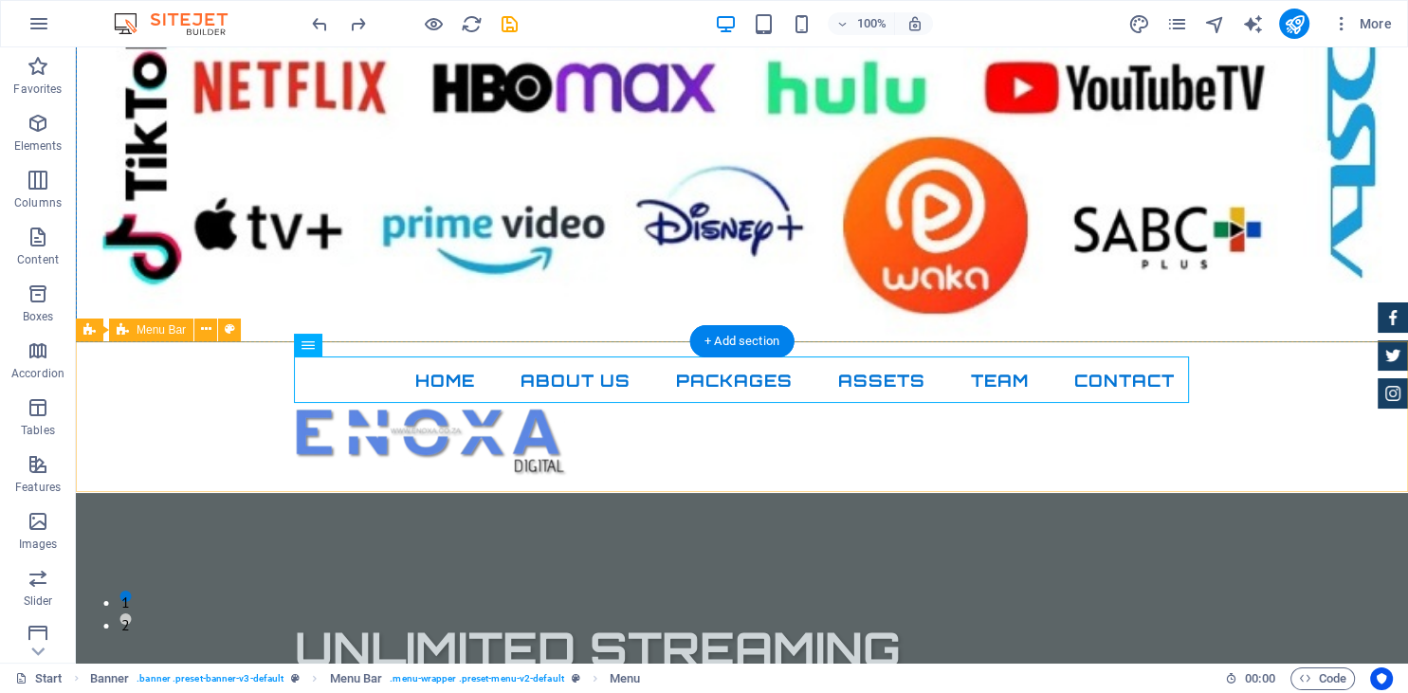
click at [1291, 400] on div "Home About Us PACKAGES ASSETS TEAM contact" at bounding box center [742, 418] width 1332 height 152
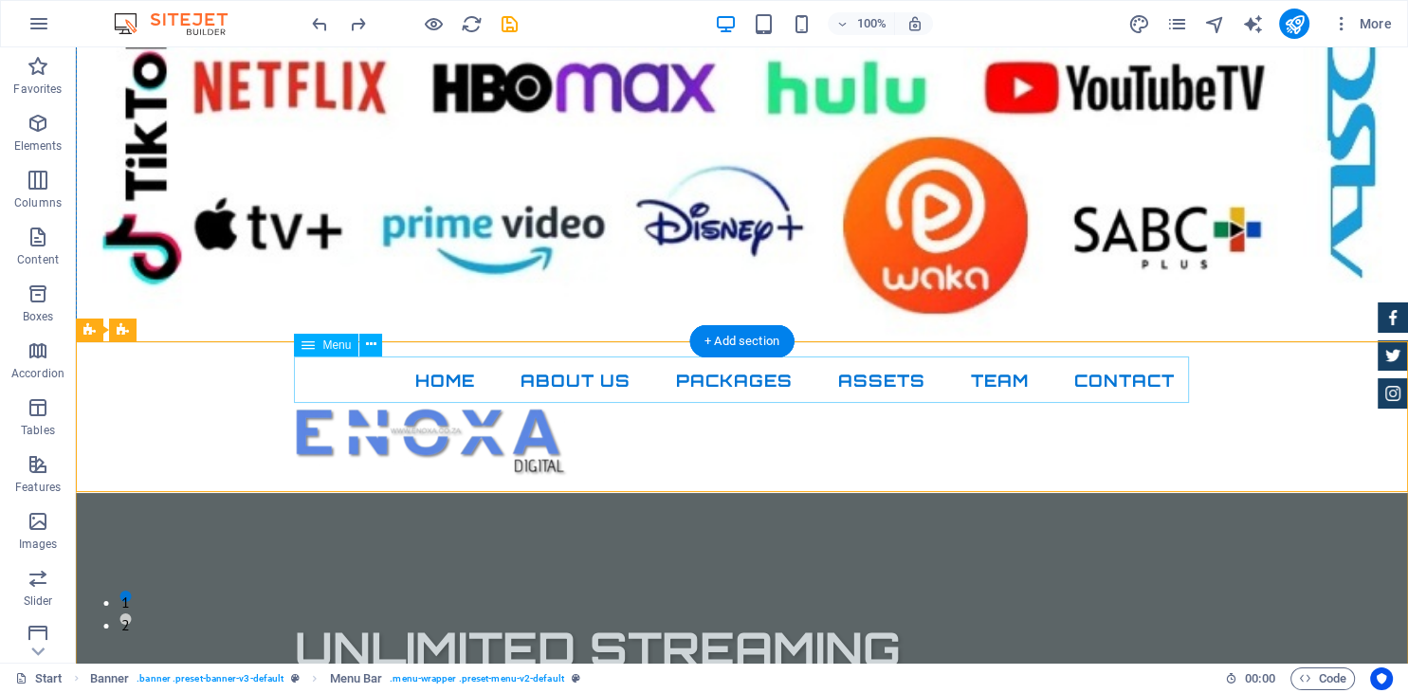
click at [1127, 380] on nav "Home About Us PACKAGES ASSETS TEAM contact" at bounding box center [742, 380] width 895 height 47
click at [1186, 382] on nav "Home About Us PACKAGES ASSETS TEAM contact" at bounding box center [742, 380] width 895 height 47
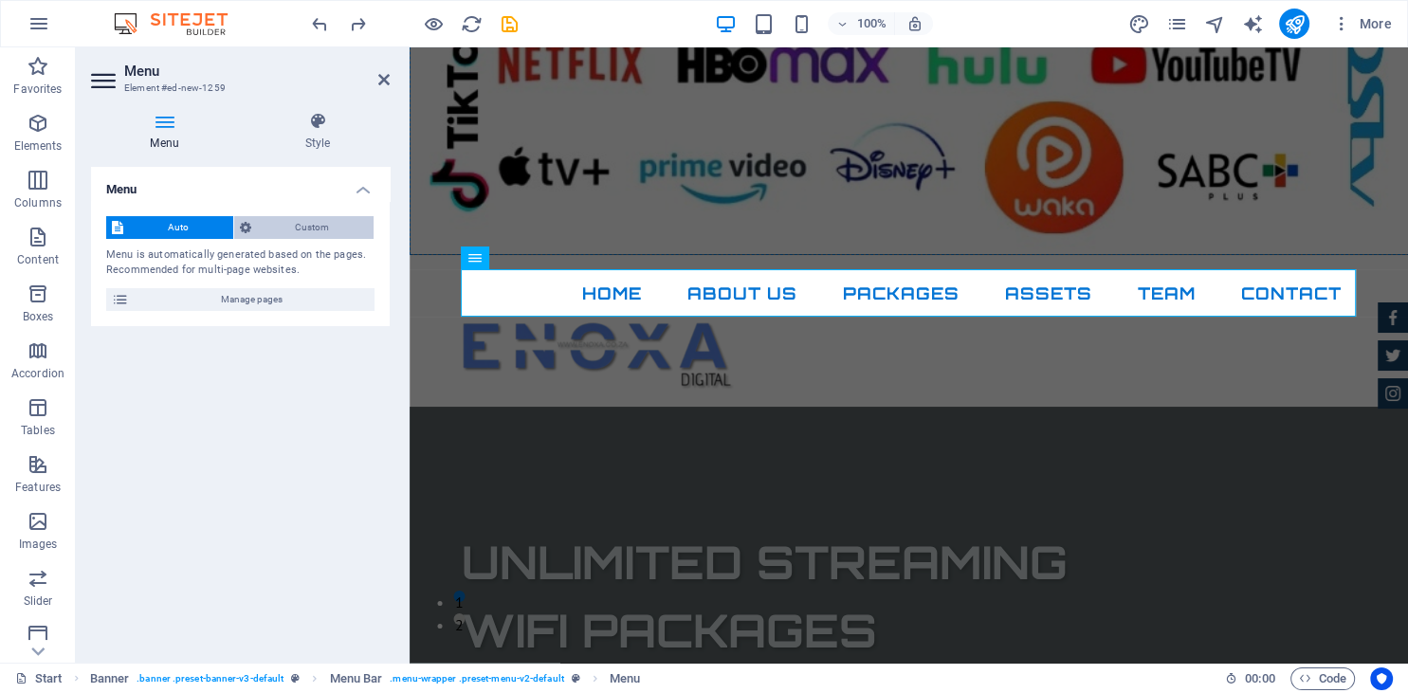
click at [337, 222] on span "Custom" at bounding box center [313, 227] width 112 height 23
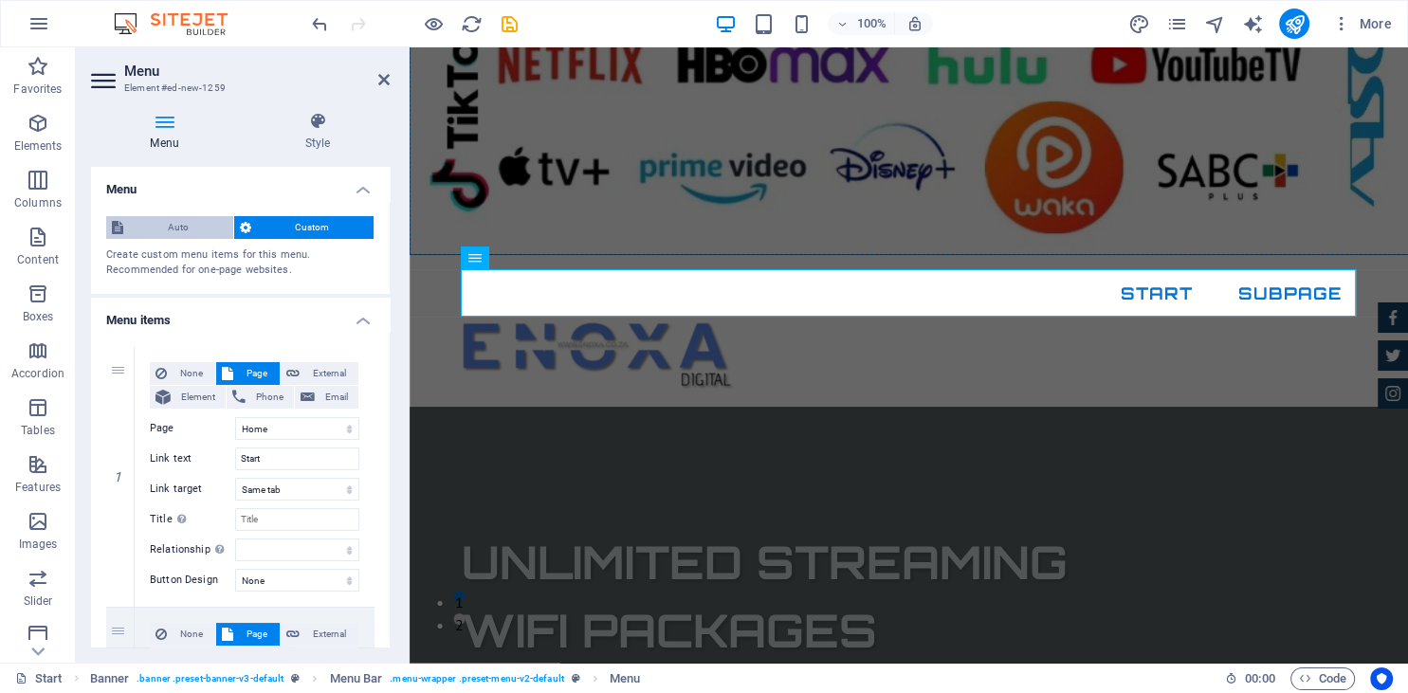
click at [177, 233] on span "Auto" at bounding box center [178, 227] width 99 height 23
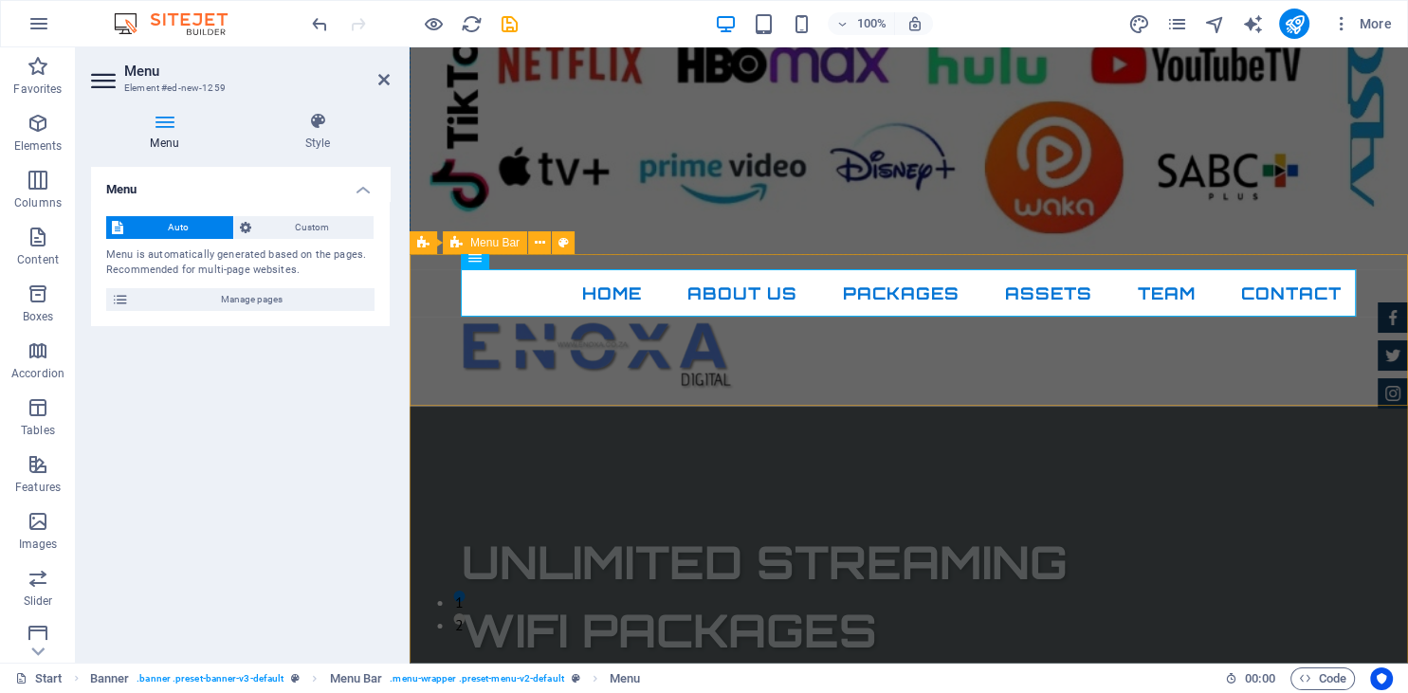
click at [801, 390] on div "Home About Us PACKAGES ASSETS TEAM contact" at bounding box center [909, 331] width 998 height 152
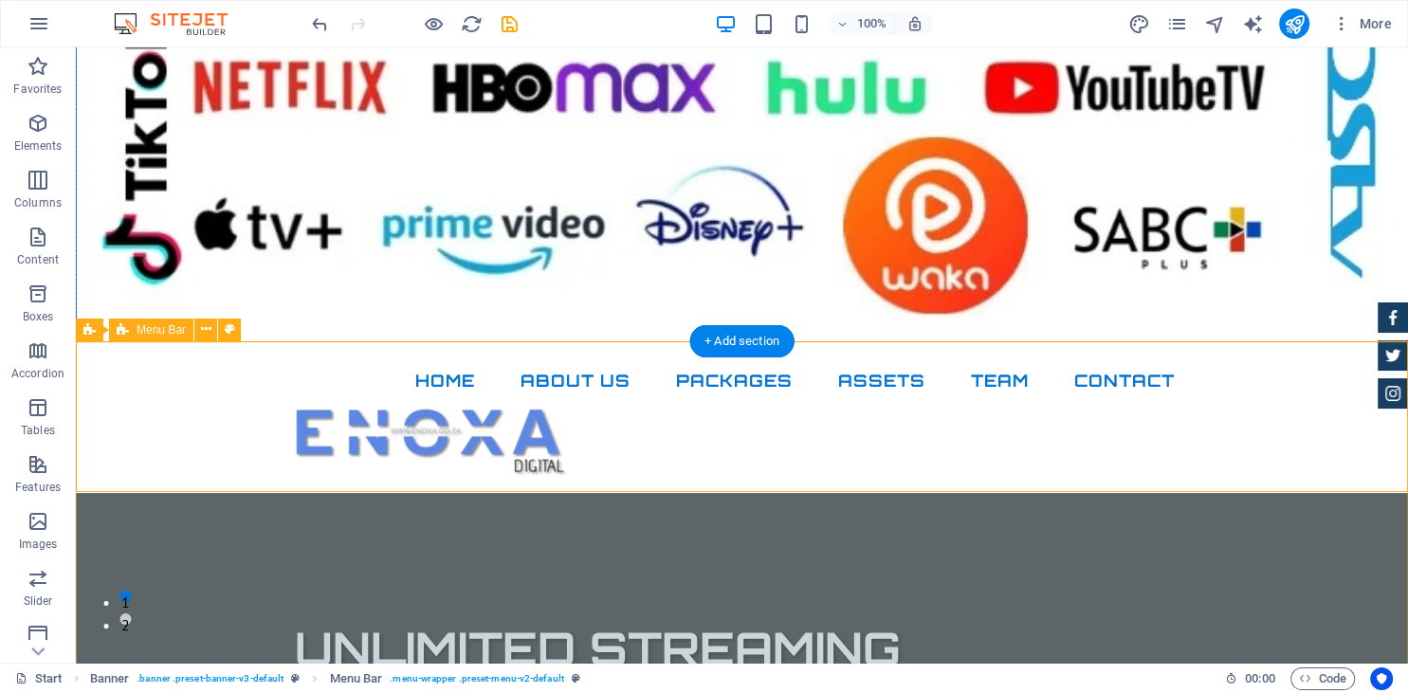
click at [1333, 363] on div "Home About Us PACKAGES ASSETS TEAM contact" at bounding box center [742, 418] width 1332 height 152
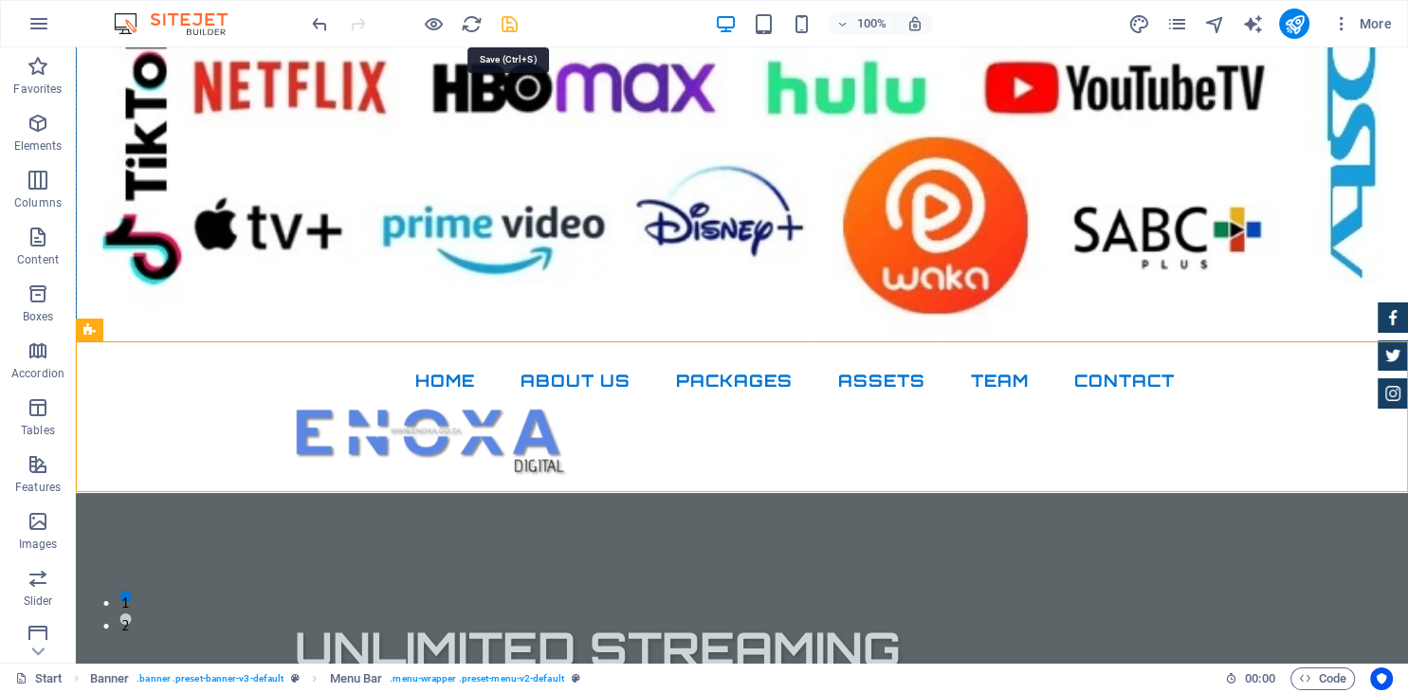
click at [511, 20] on icon "save" at bounding box center [510, 24] width 22 height 22
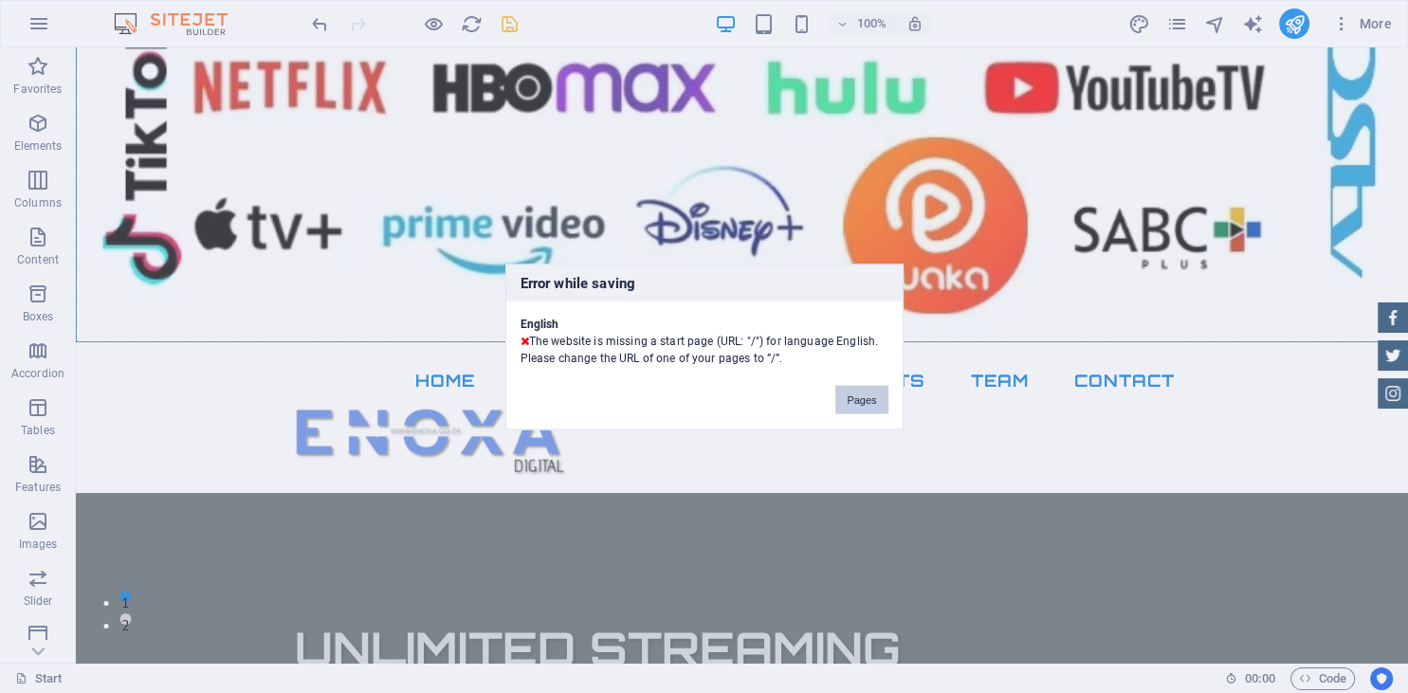
click at [870, 393] on button "Pages" at bounding box center [861, 399] width 52 height 28
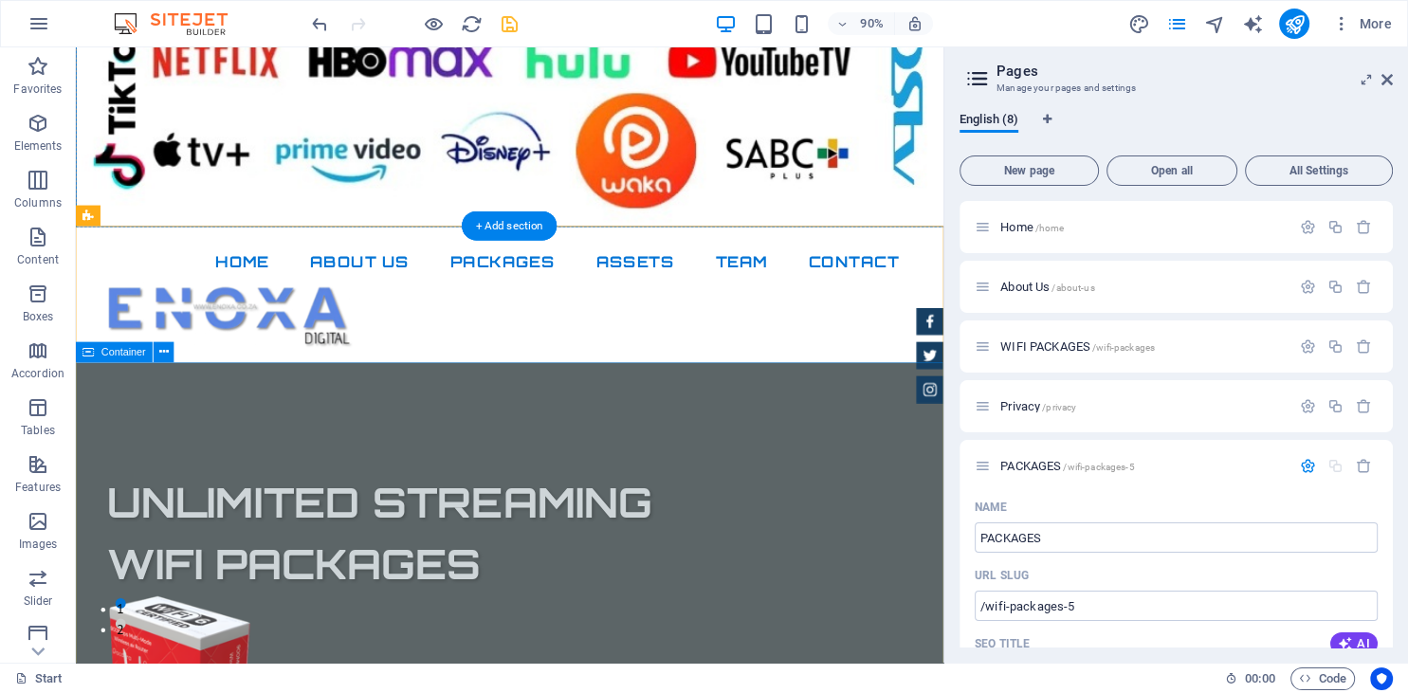
scroll to position [2605, 0]
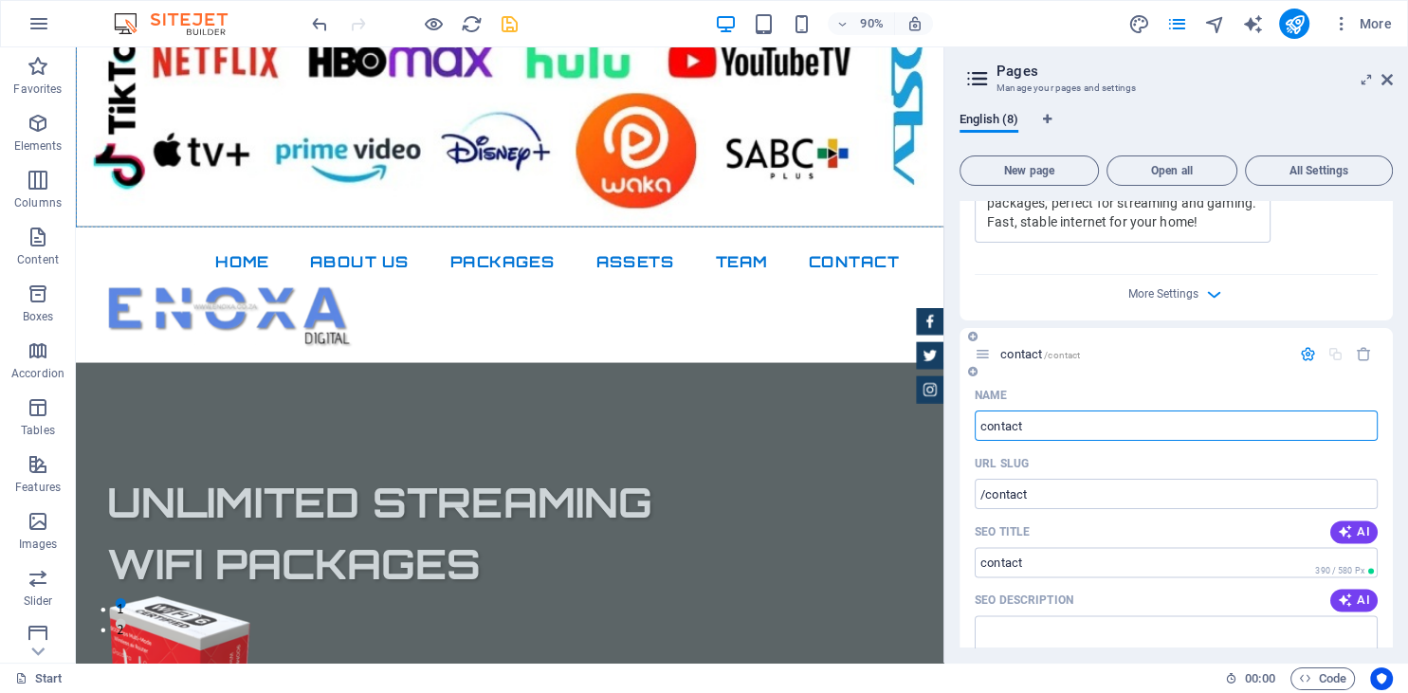
click at [1080, 426] on input "contact" at bounding box center [1176, 426] width 403 height 30
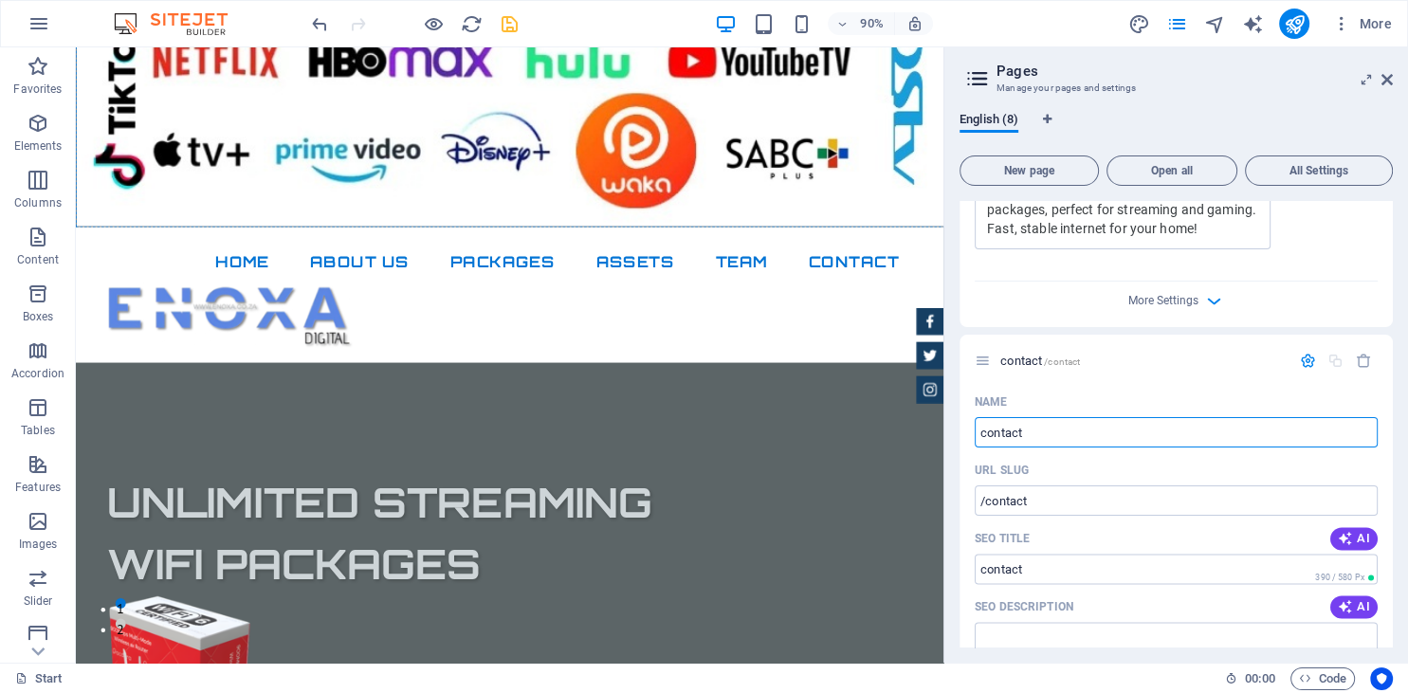
scroll to position [2624, 0]
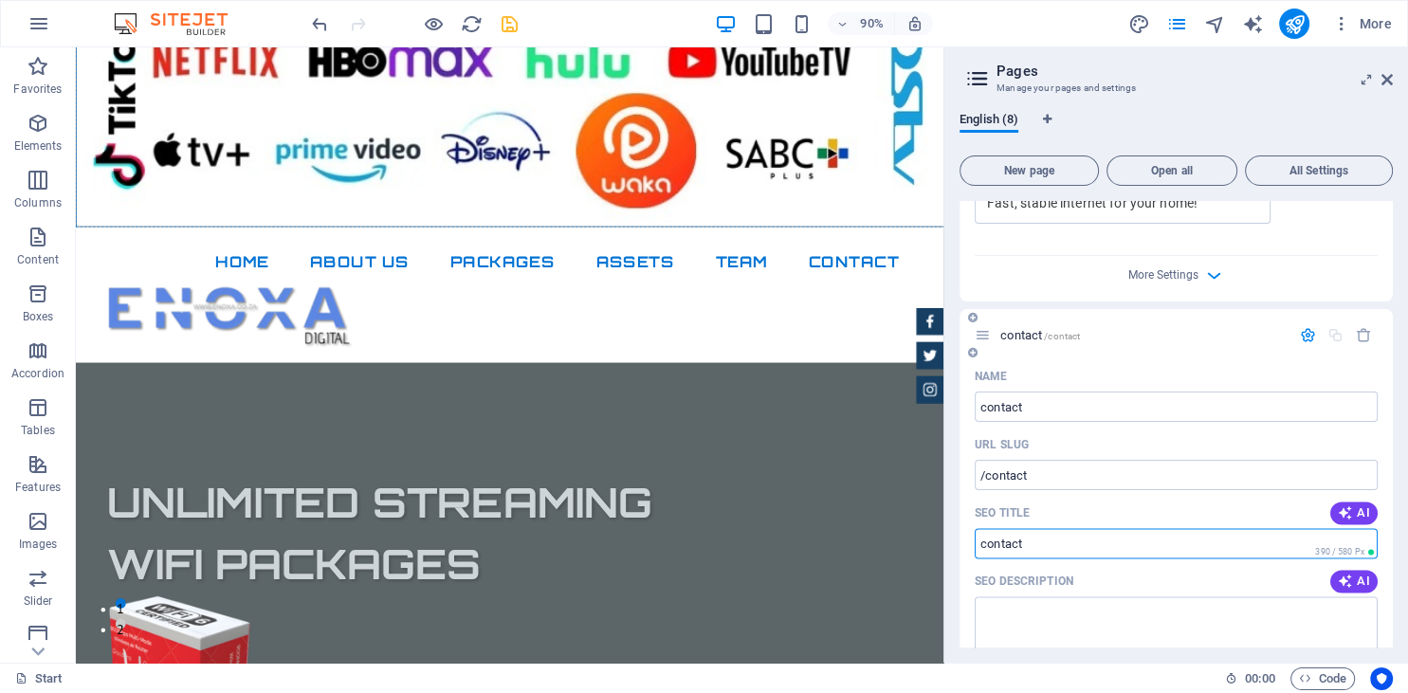
drag, startPoint x: 1189, startPoint y: 534, endPoint x: 1388, endPoint y: 540, distance: 199.2
click at [1378, 540] on input "SEO Title" at bounding box center [1176, 543] width 403 height 30
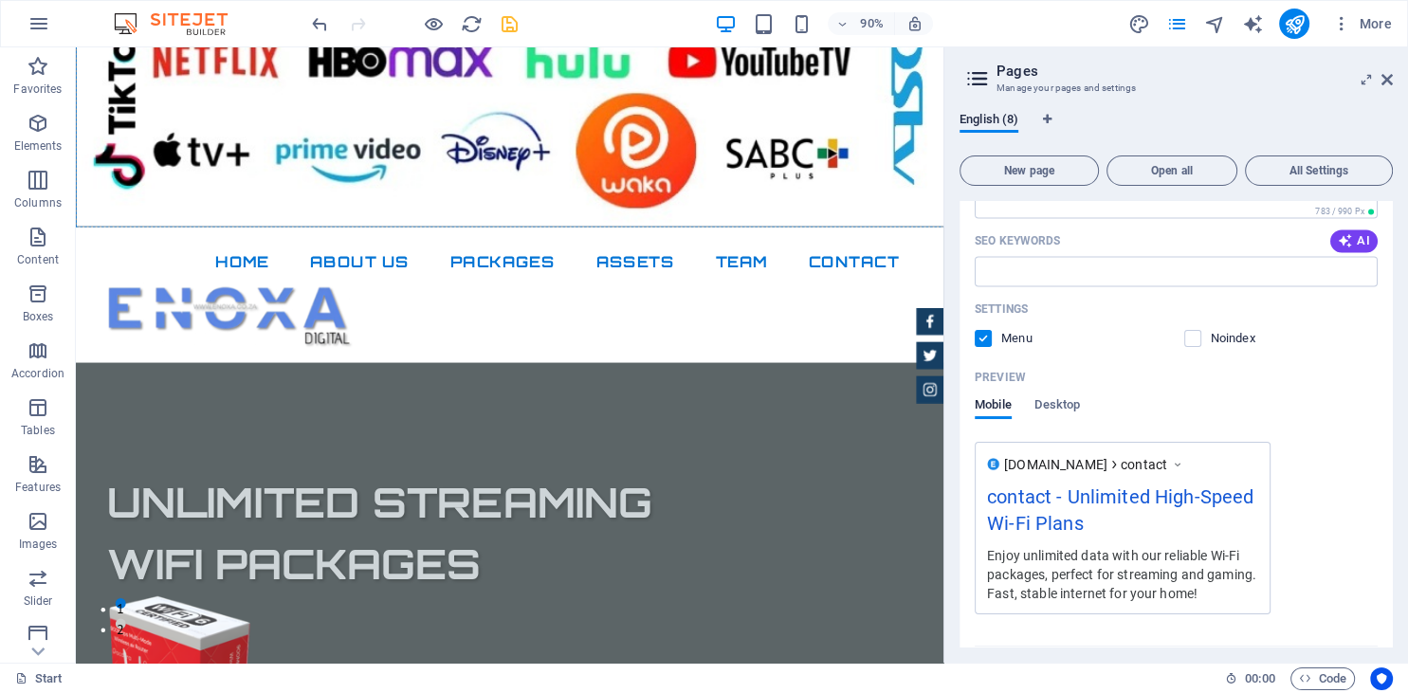
scroll to position [3114, 0]
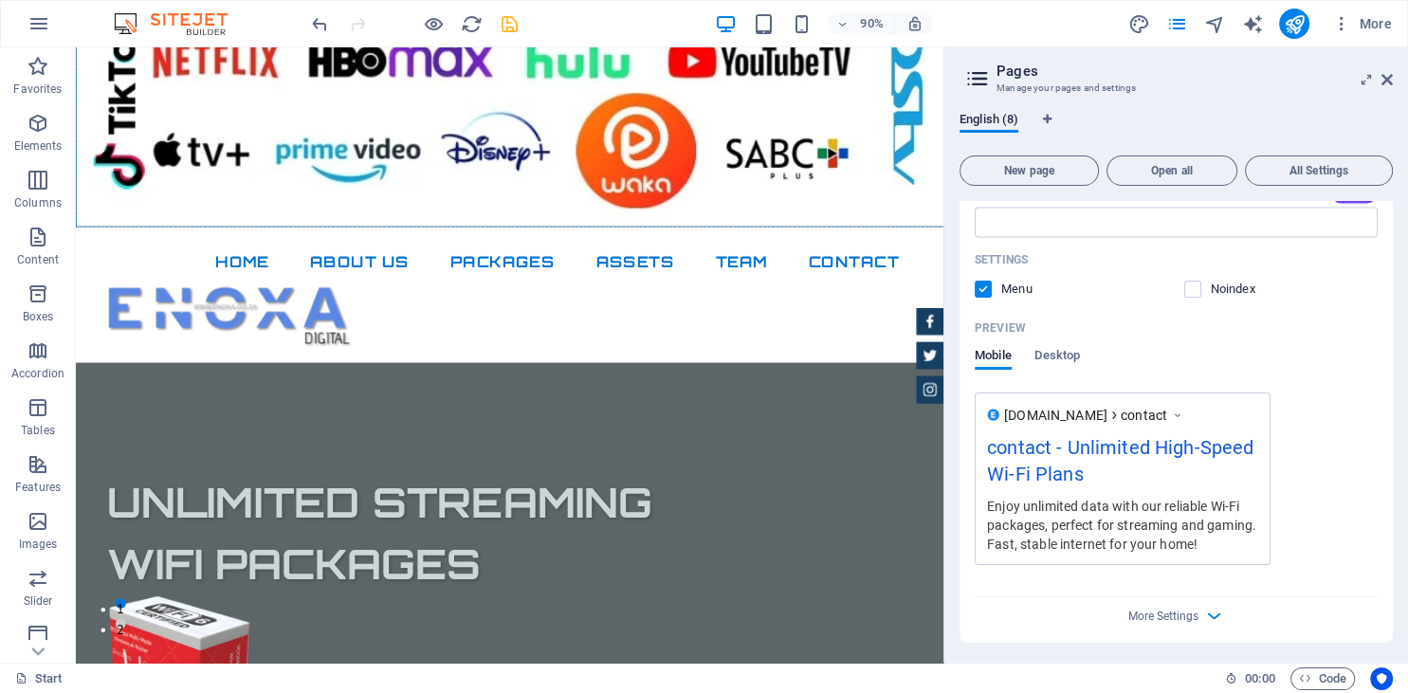
click at [1197, 286] on label at bounding box center [1192, 289] width 17 height 17
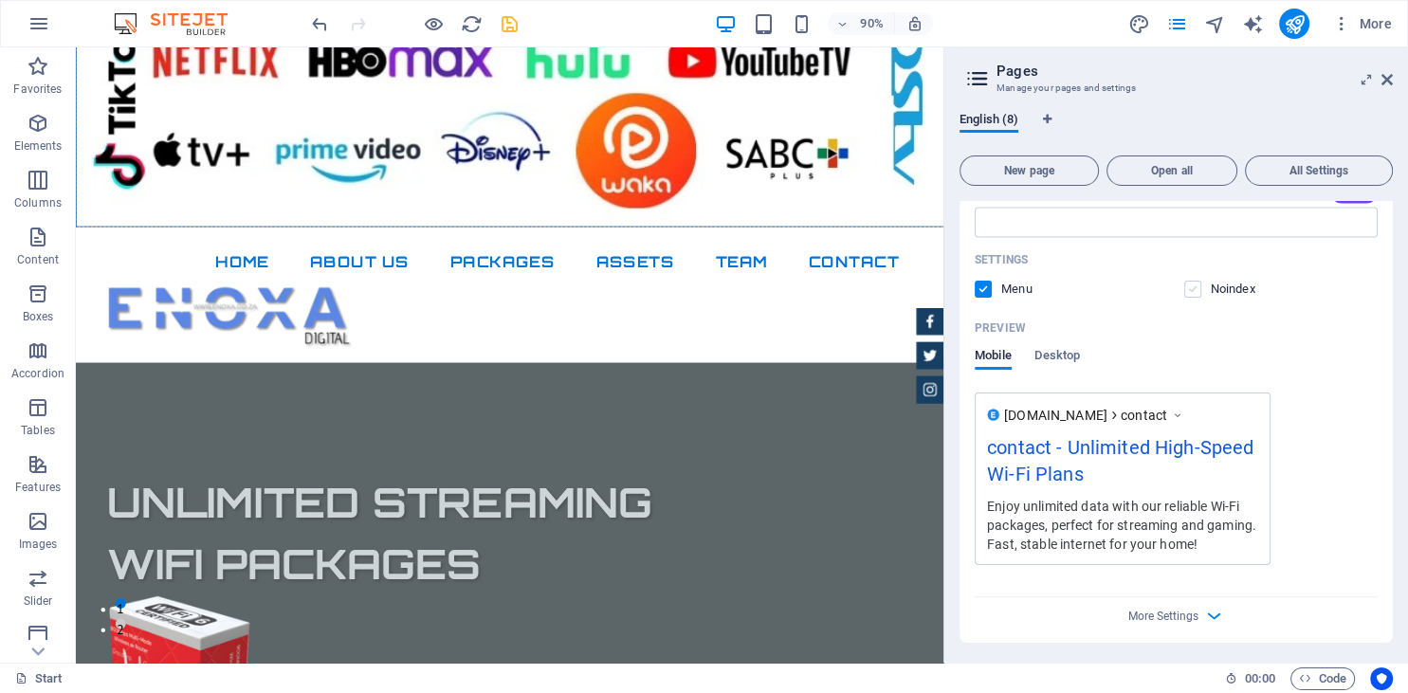
click at [0, 0] on input "checkbox" at bounding box center [0, 0] width 0 height 0
click at [1056, 357] on span "Desktop" at bounding box center [1057, 357] width 46 height 27
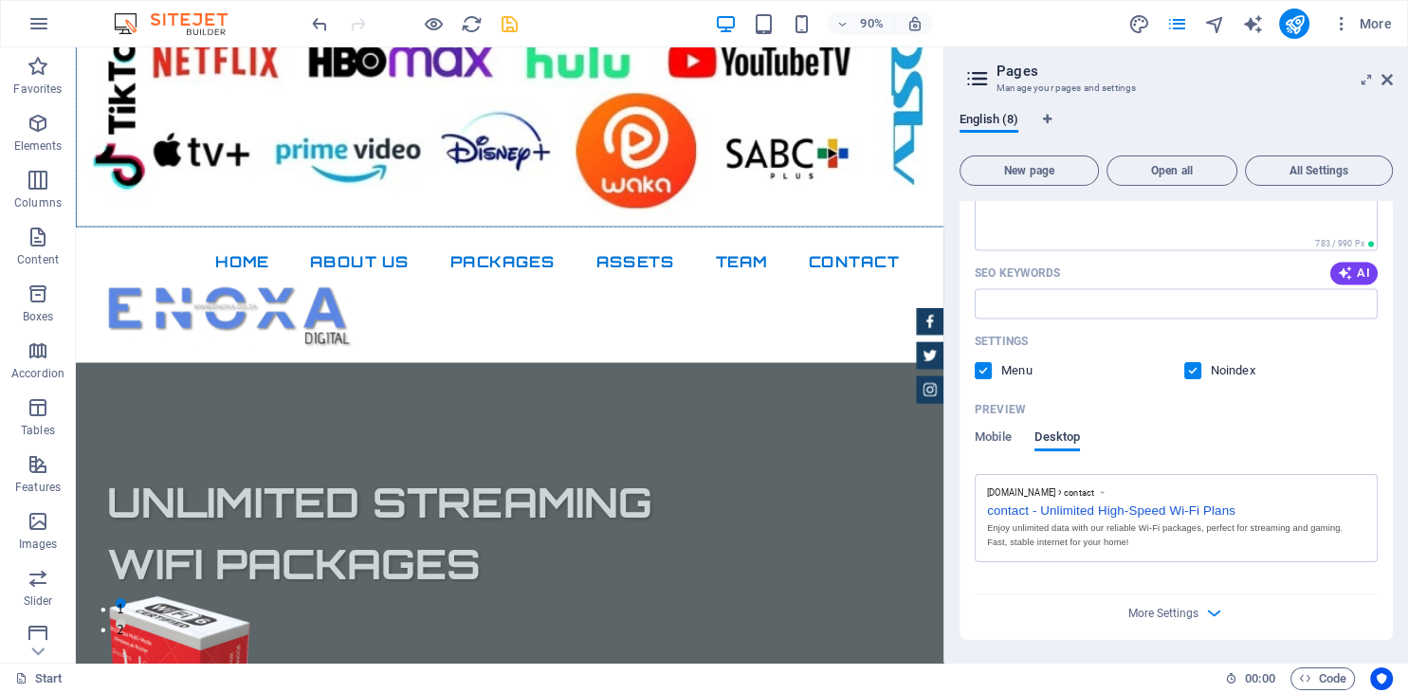
scroll to position [3030, 0]
click at [1016, 518] on div "contact - Unlimited High-Speed Wi-Fi Plans" at bounding box center [1176, 511] width 378 height 20
click at [1193, 366] on label at bounding box center [1192, 372] width 17 height 17
click at [0, 0] on input "checkbox" at bounding box center [0, 0] width 0 height 0
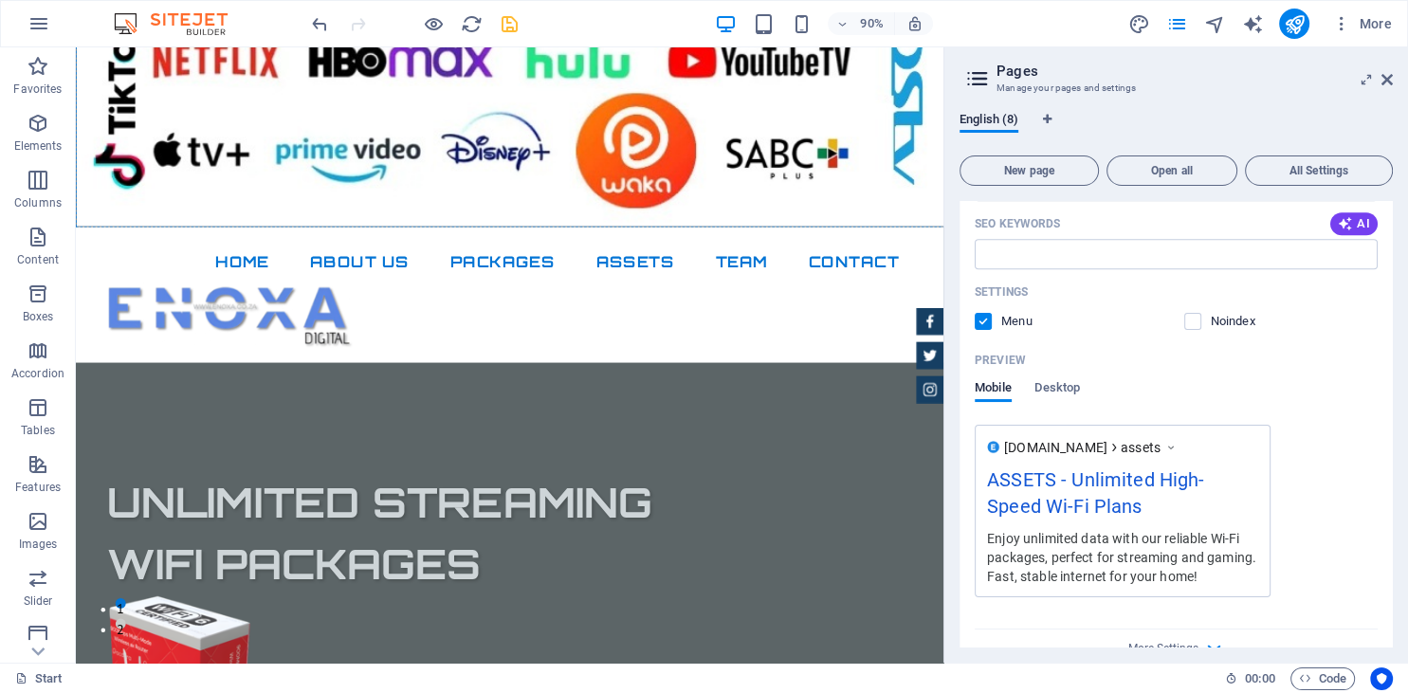
scroll to position [1401, 0]
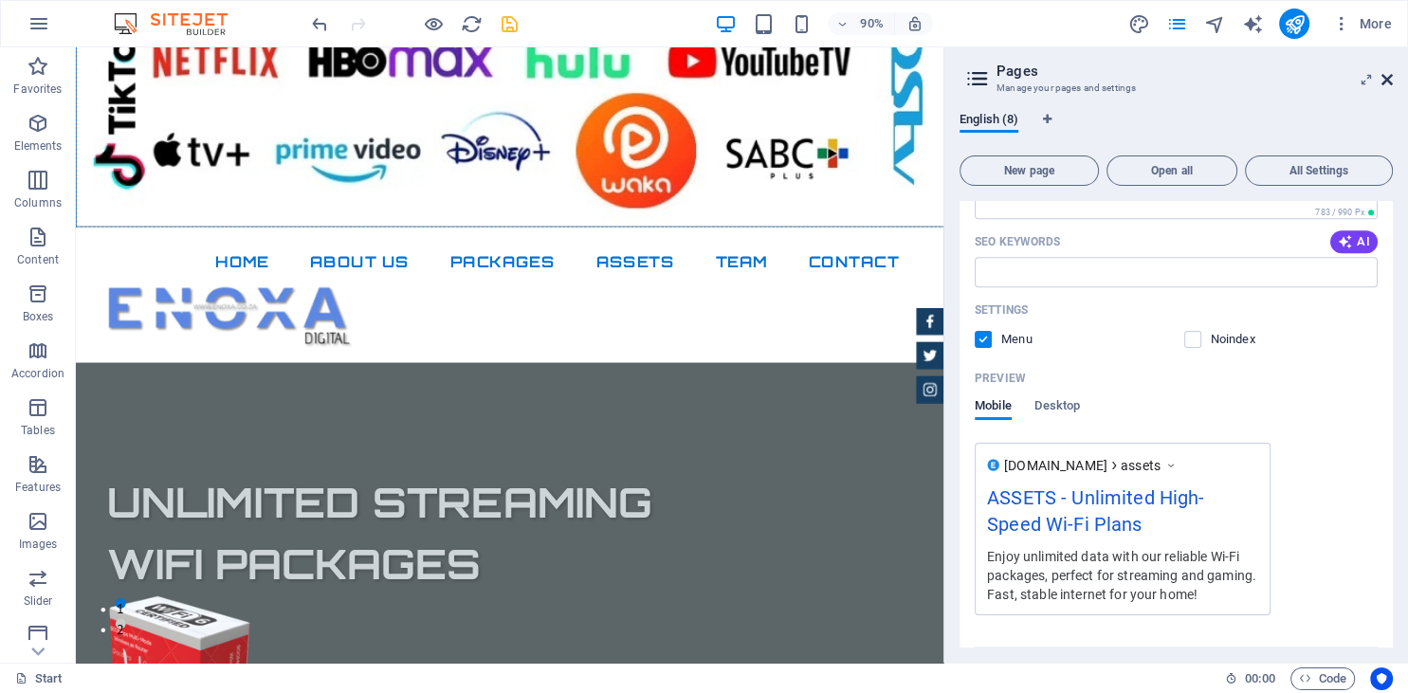
click at [1385, 76] on icon at bounding box center [1386, 79] width 11 height 15
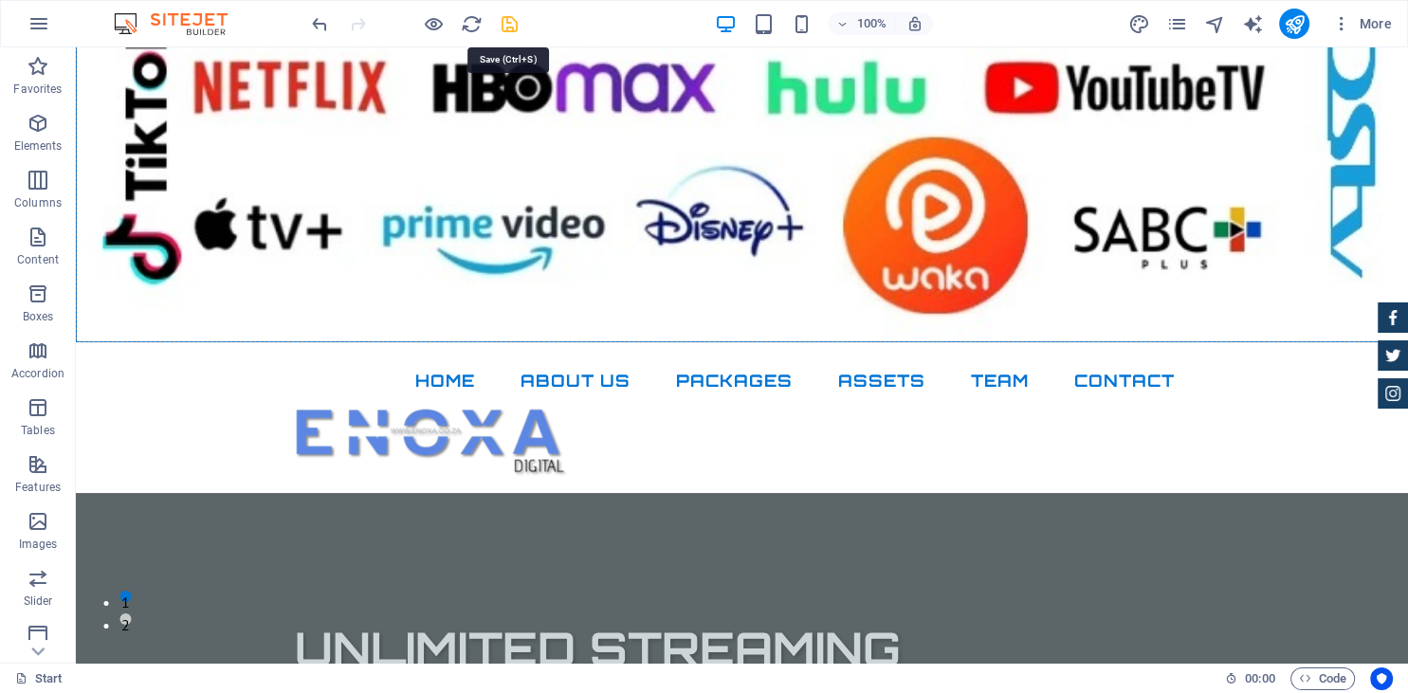
click at [512, 22] on icon "save" at bounding box center [510, 24] width 22 height 22
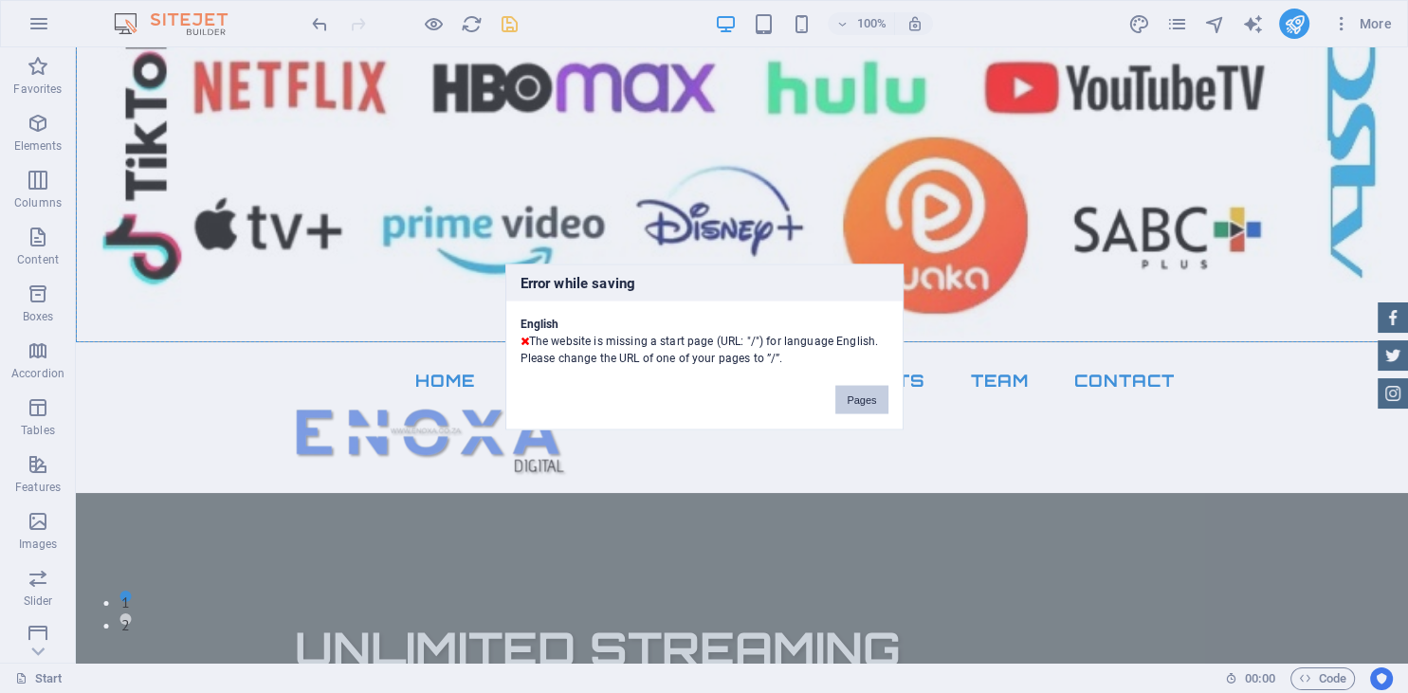
click at [858, 408] on button "Pages" at bounding box center [861, 399] width 52 height 28
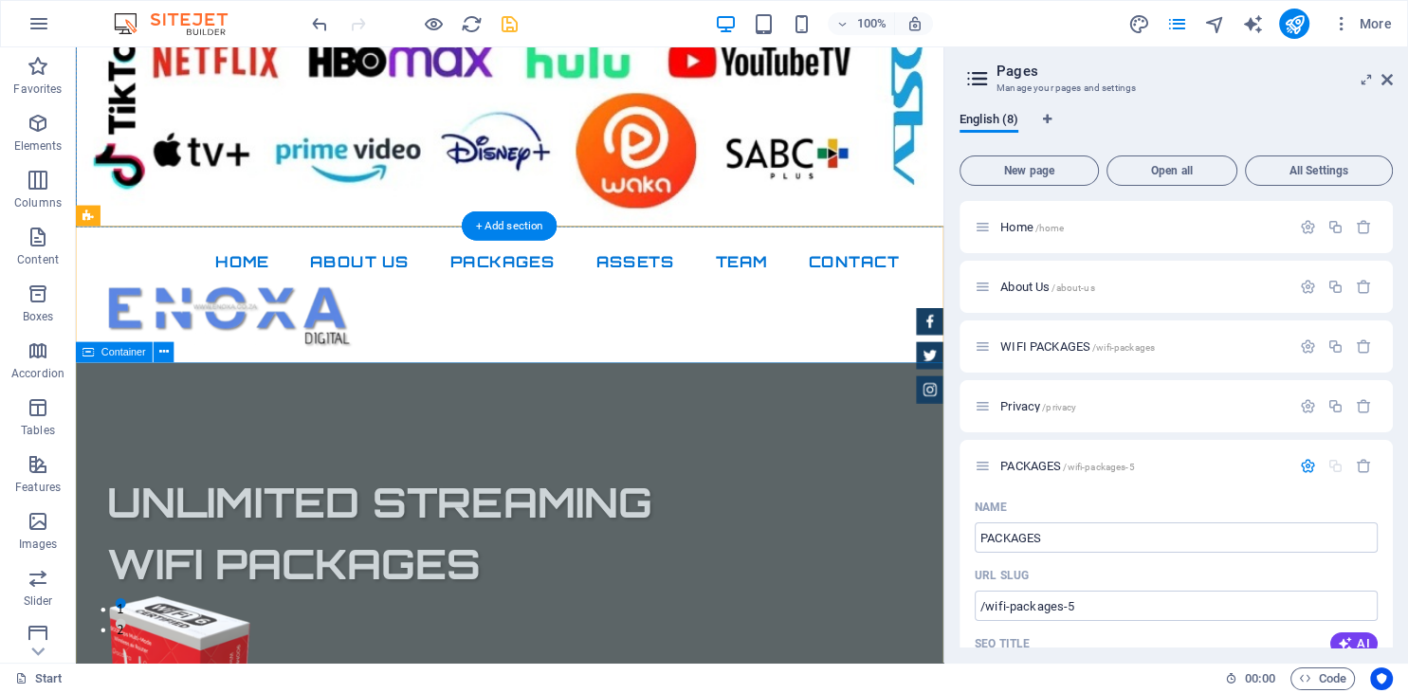
scroll to position [2605, 0]
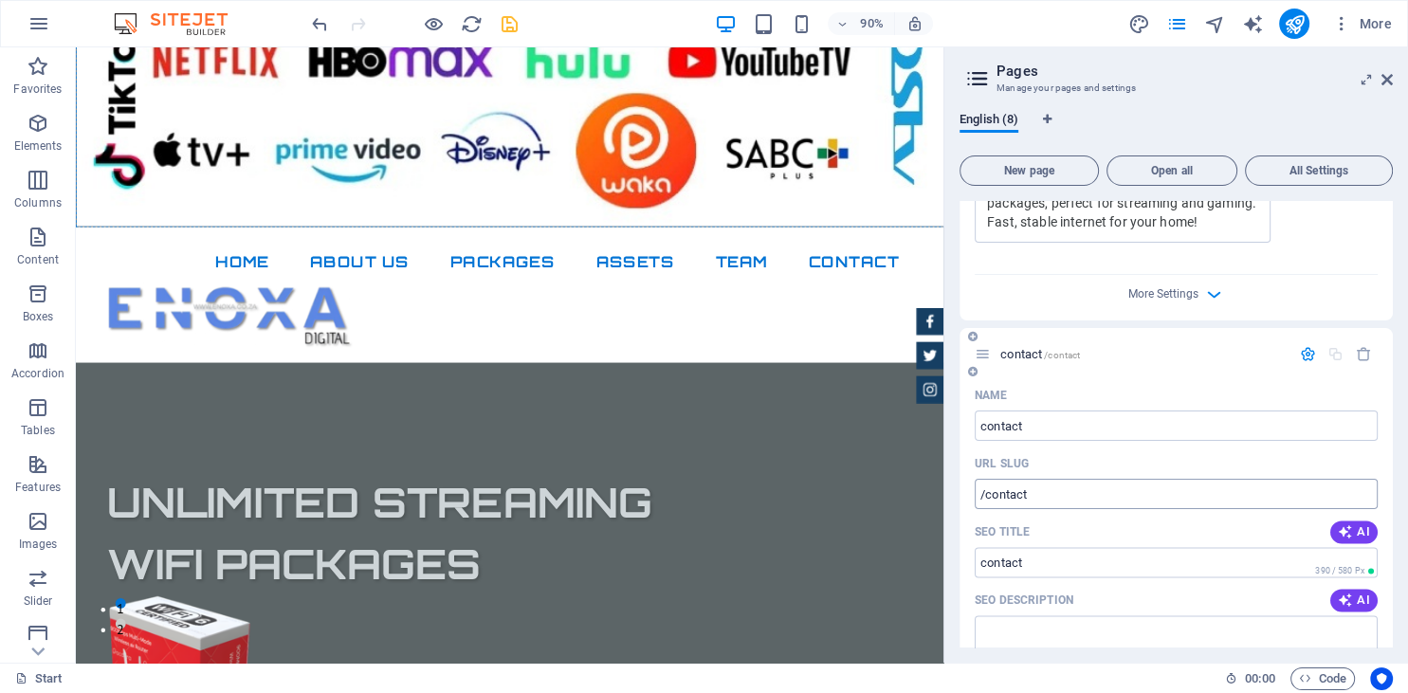
drag, startPoint x: 1083, startPoint y: 518, endPoint x: 1107, endPoint y: 507, distance: 25.9
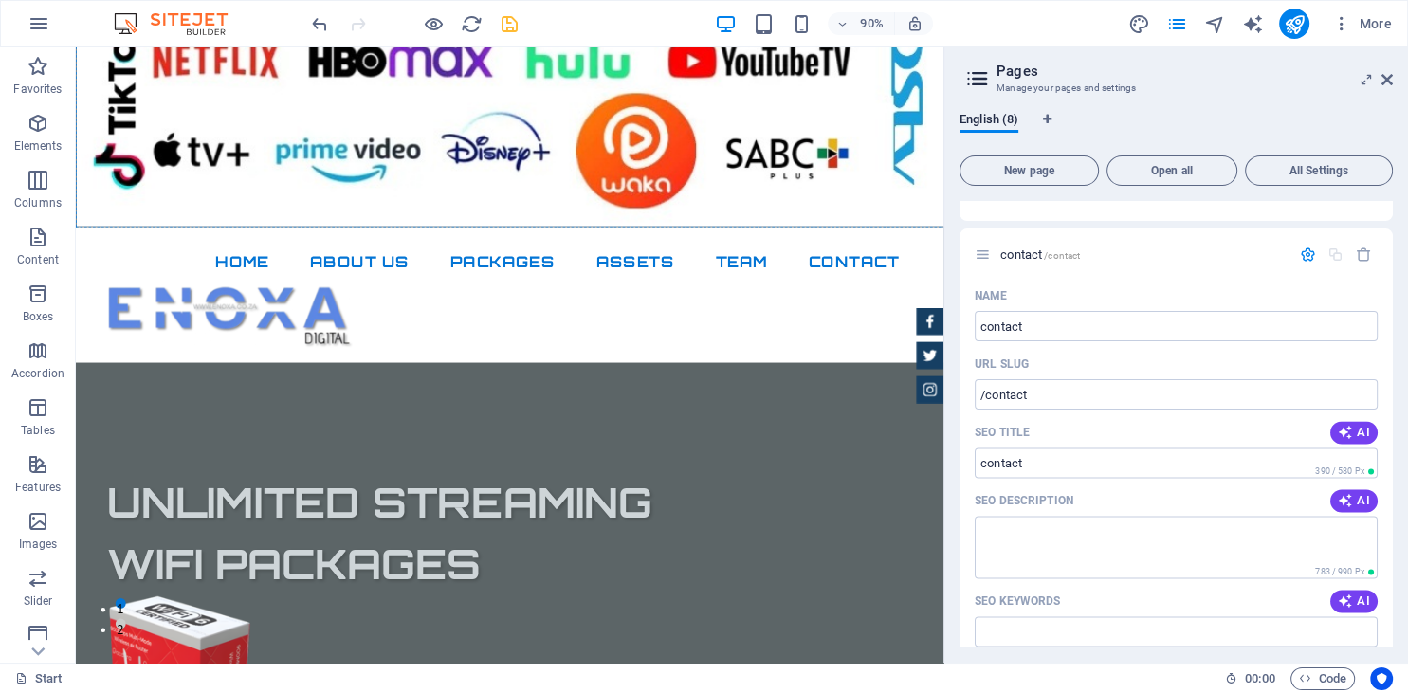
scroll to position [2736, 0]
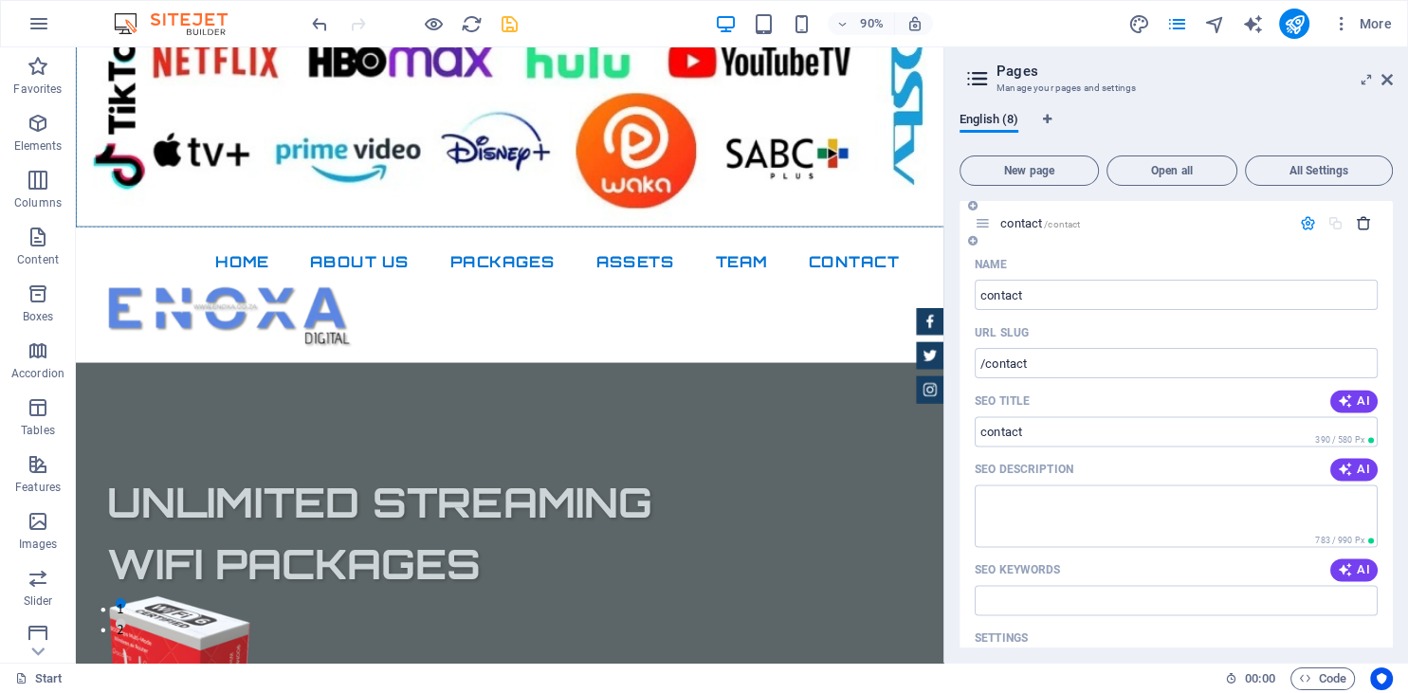
click at [1364, 218] on icon "button" at bounding box center [1364, 223] width 16 height 16
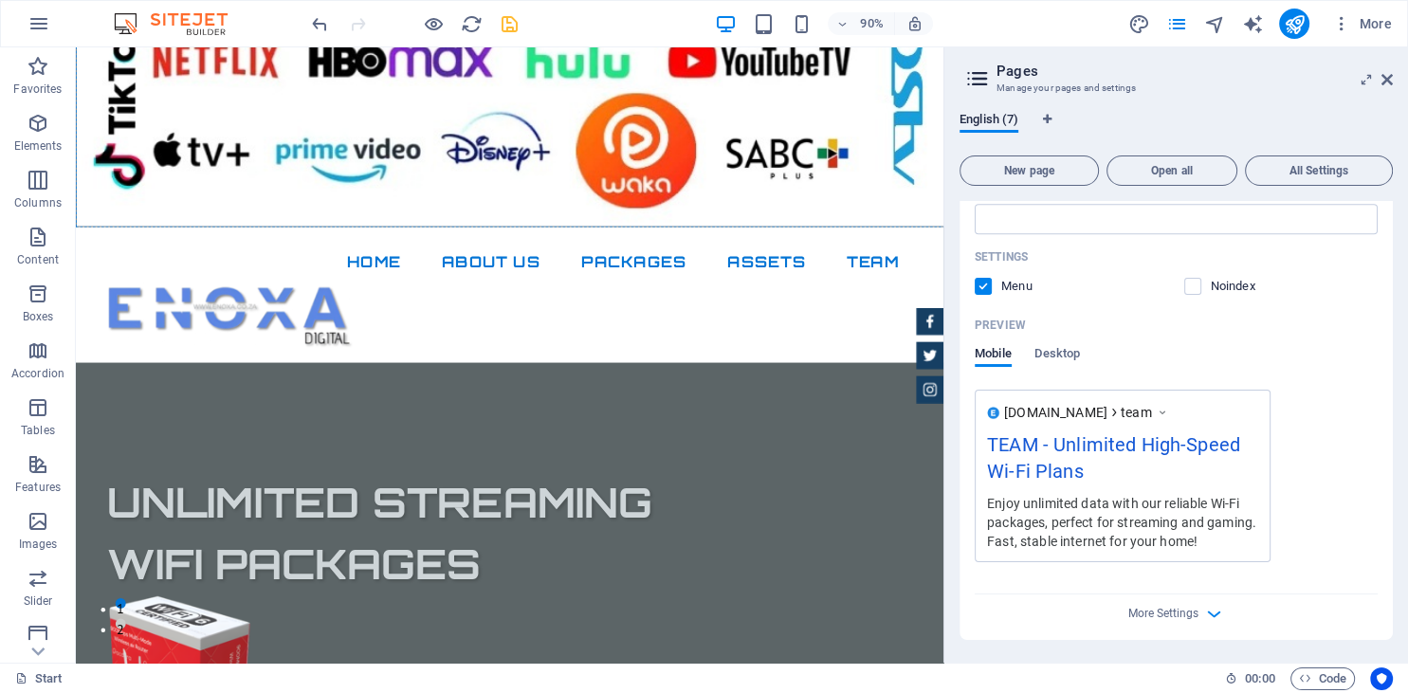
scroll to position [2283, 0]
click at [1388, 81] on icon at bounding box center [1386, 79] width 11 height 15
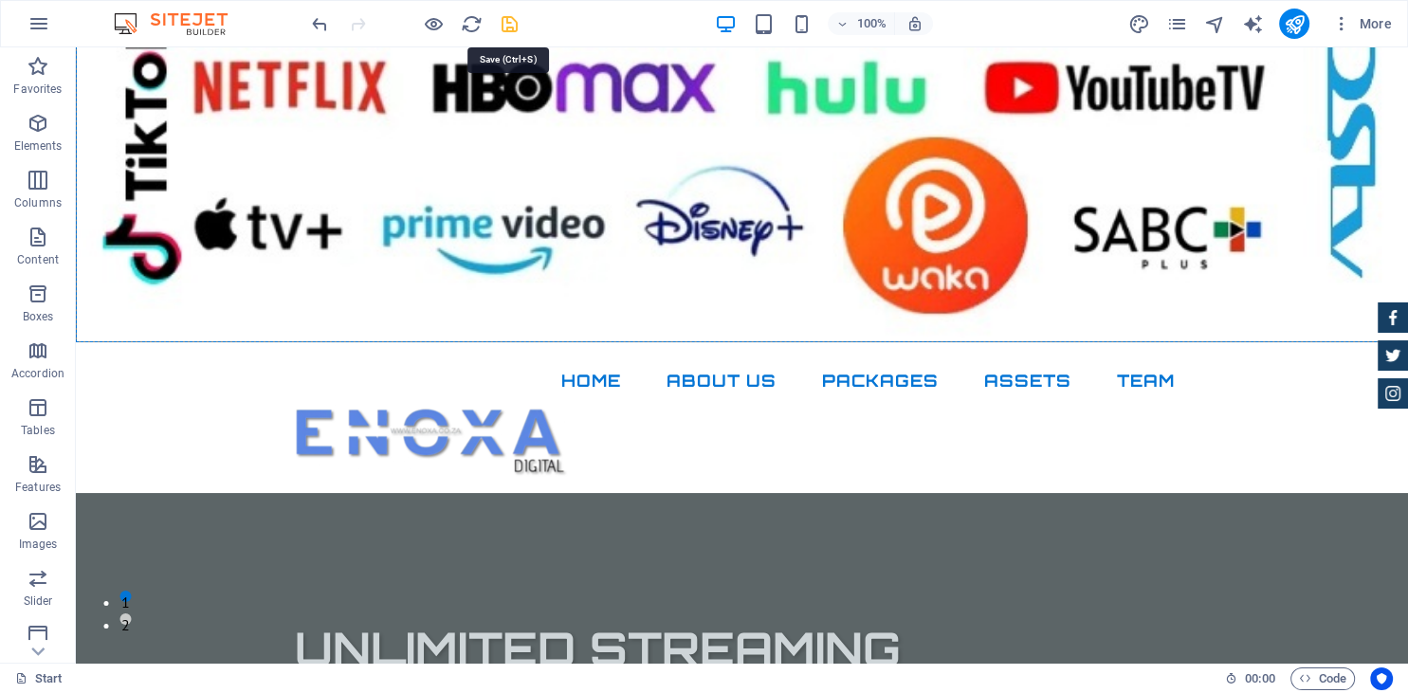
click at [517, 24] on icon "save" at bounding box center [510, 24] width 22 height 22
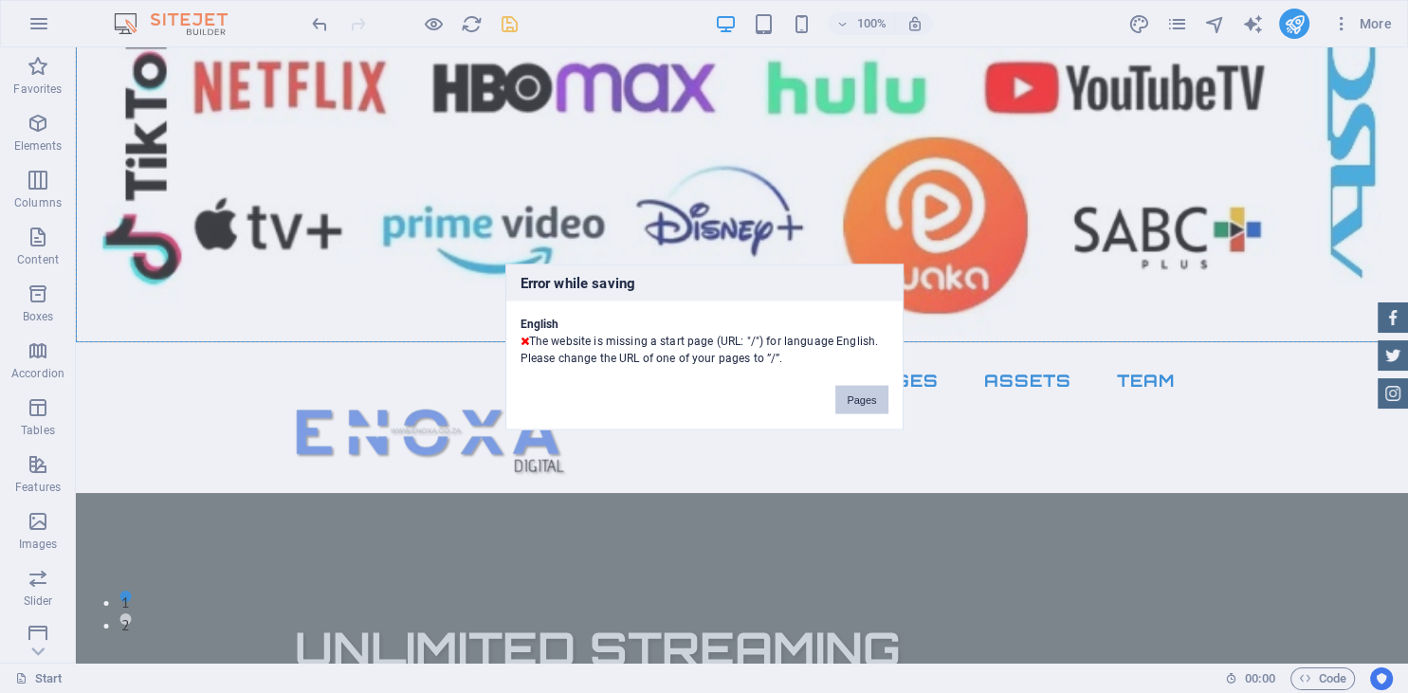
click at [862, 396] on button "Pages" at bounding box center [861, 399] width 52 height 28
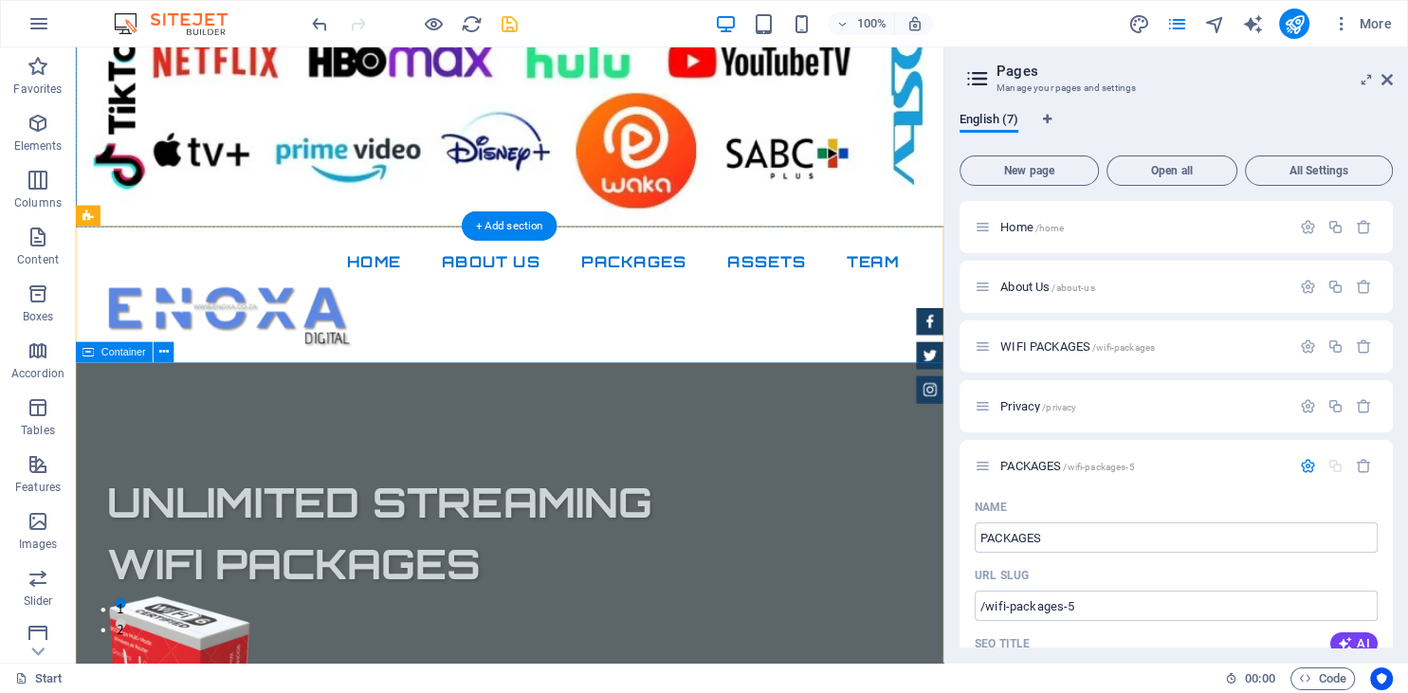
scroll to position [1774, 0]
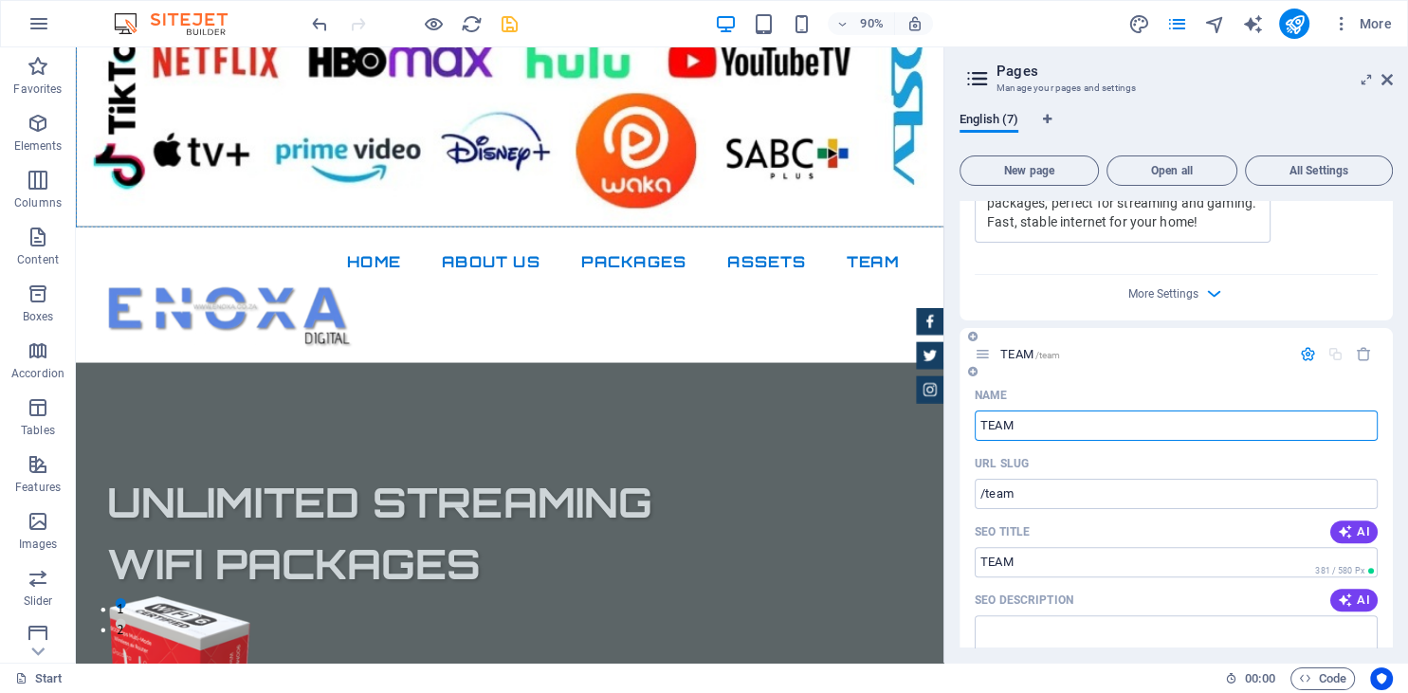
click at [1045, 430] on input "TEAM" at bounding box center [1176, 426] width 403 height 30
click at [1350, 530] on icon "button" at bounding box center [1345, 531] width 15 height 15
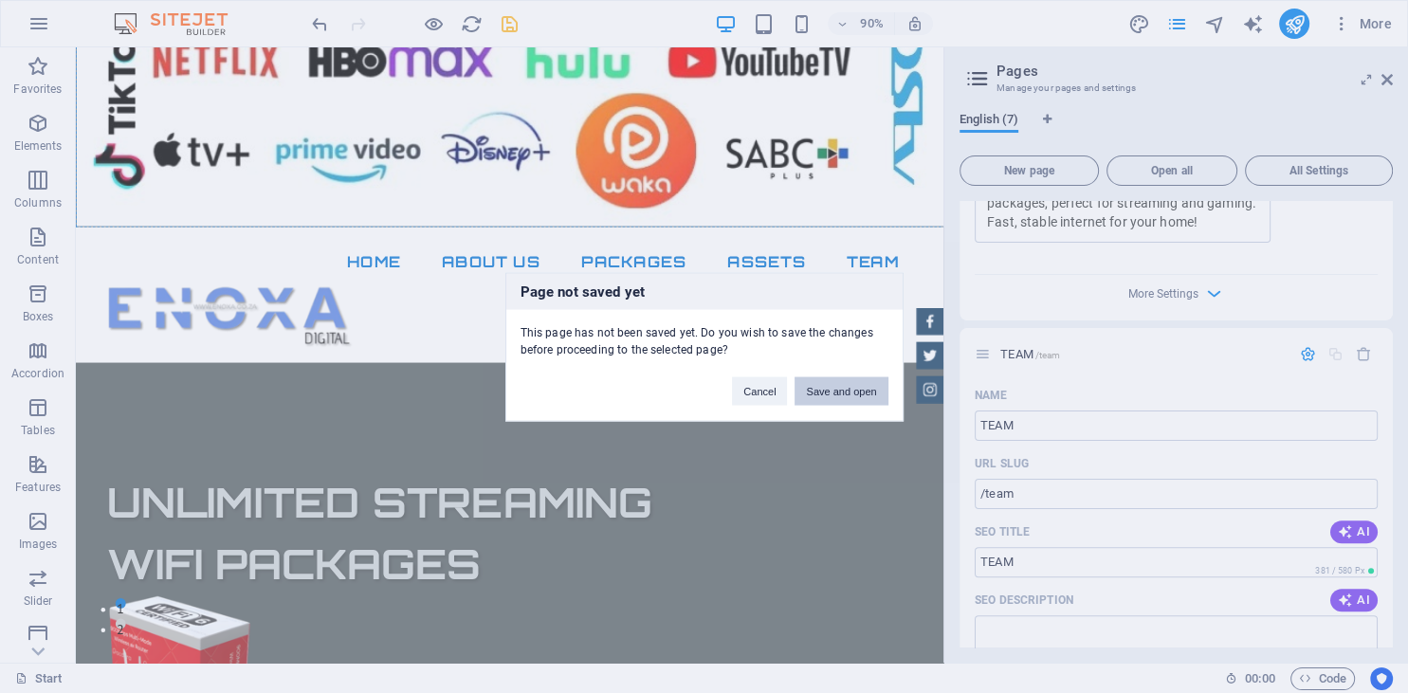
click at [882, 393] on button "Save and open" at bounding box center [841, 390] width 93 height 28
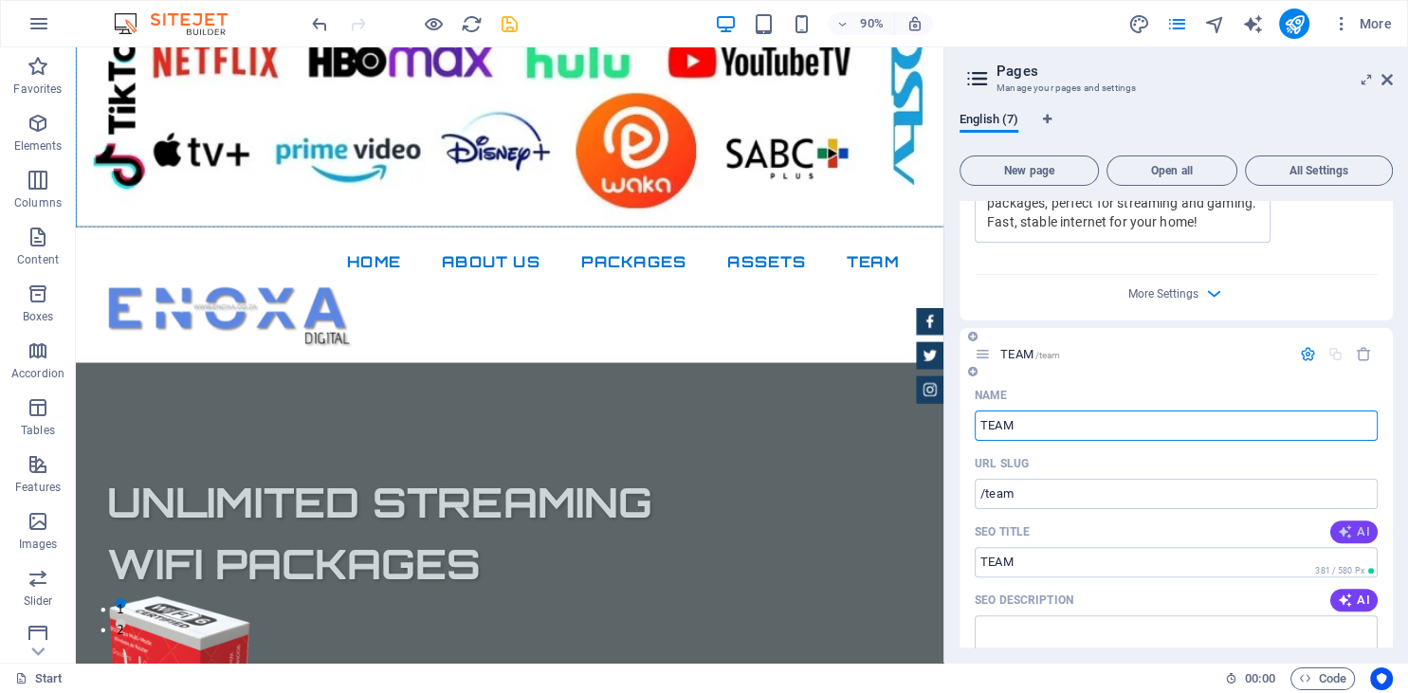
click at [1347, 529] on icon "button" at bounding box center [1345, 531] width 15 height 15
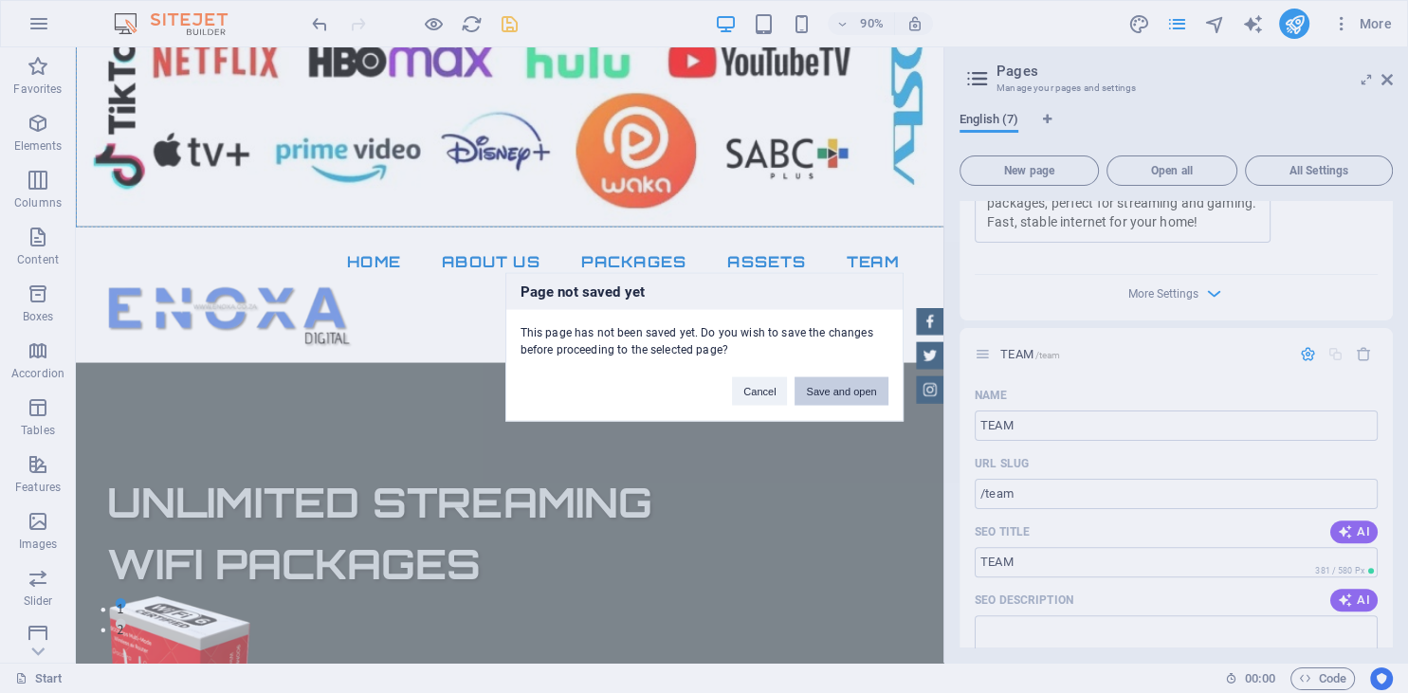
click at [832, 387] on button "Save and open" at bounding box center [841, 390] width 93 height 28
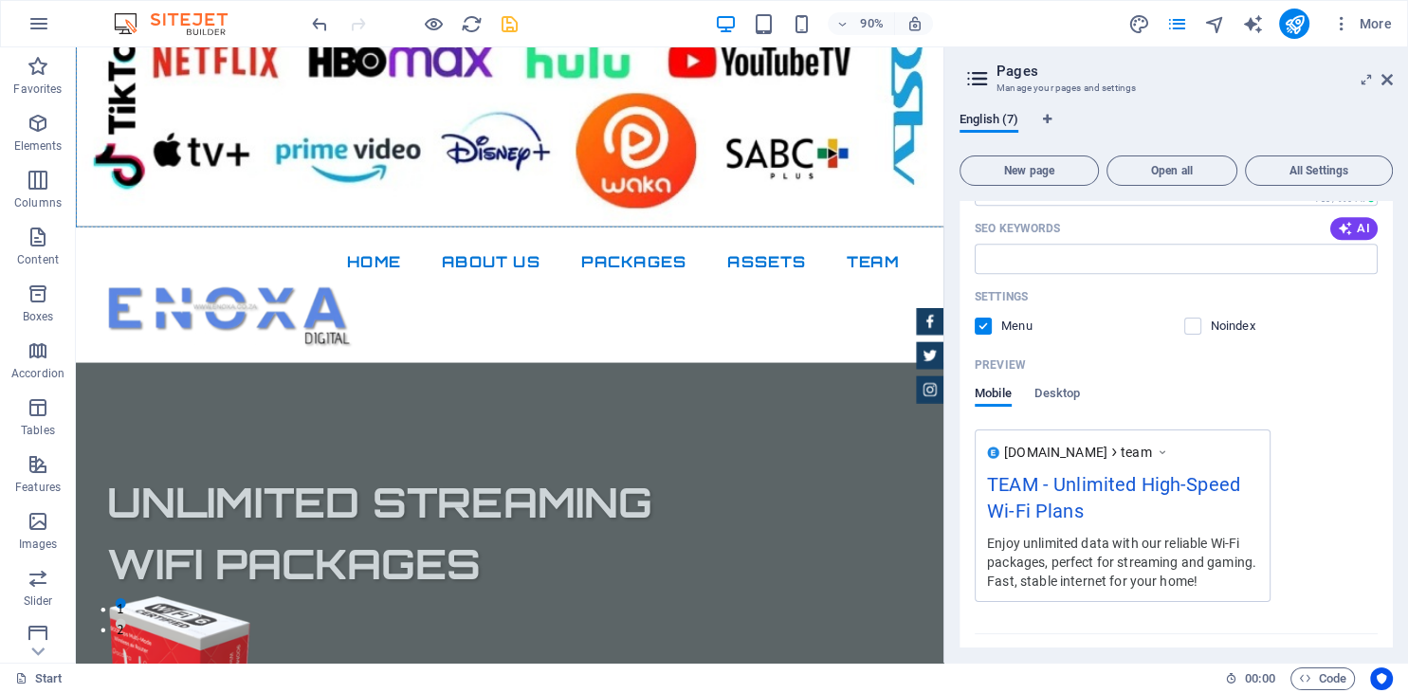
scroll to position [2283, 0]
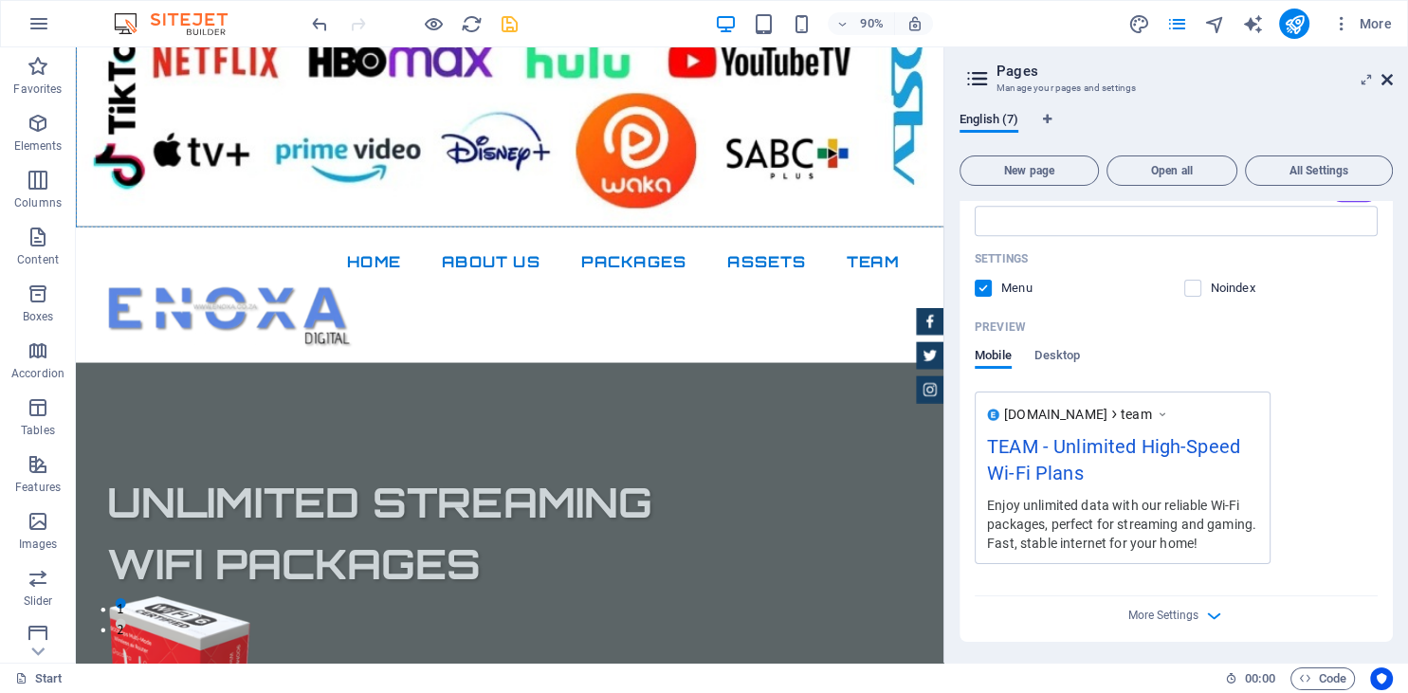
click at [1383, 79] on icon at bounding box center [1386, 79] width 11 height 15
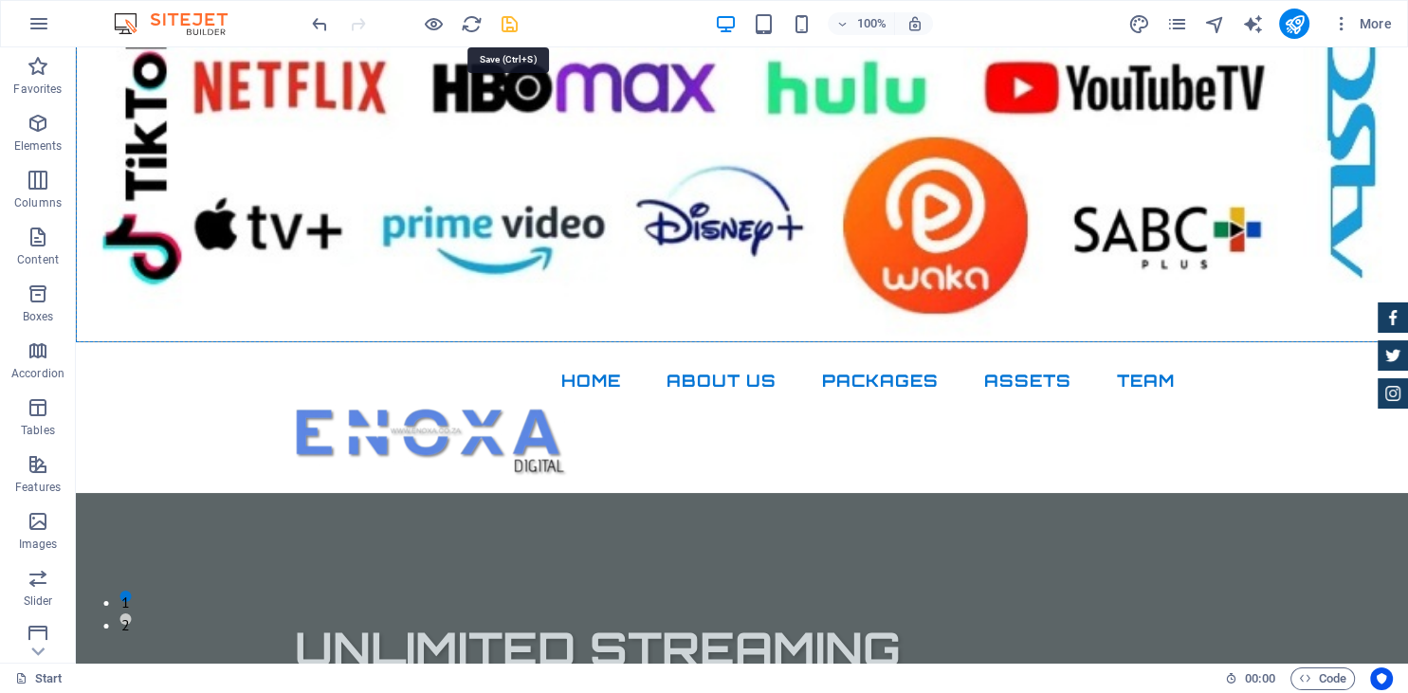
click at [506, 21] on icon "save" at bounding box center [510, 24] width 22 height 22
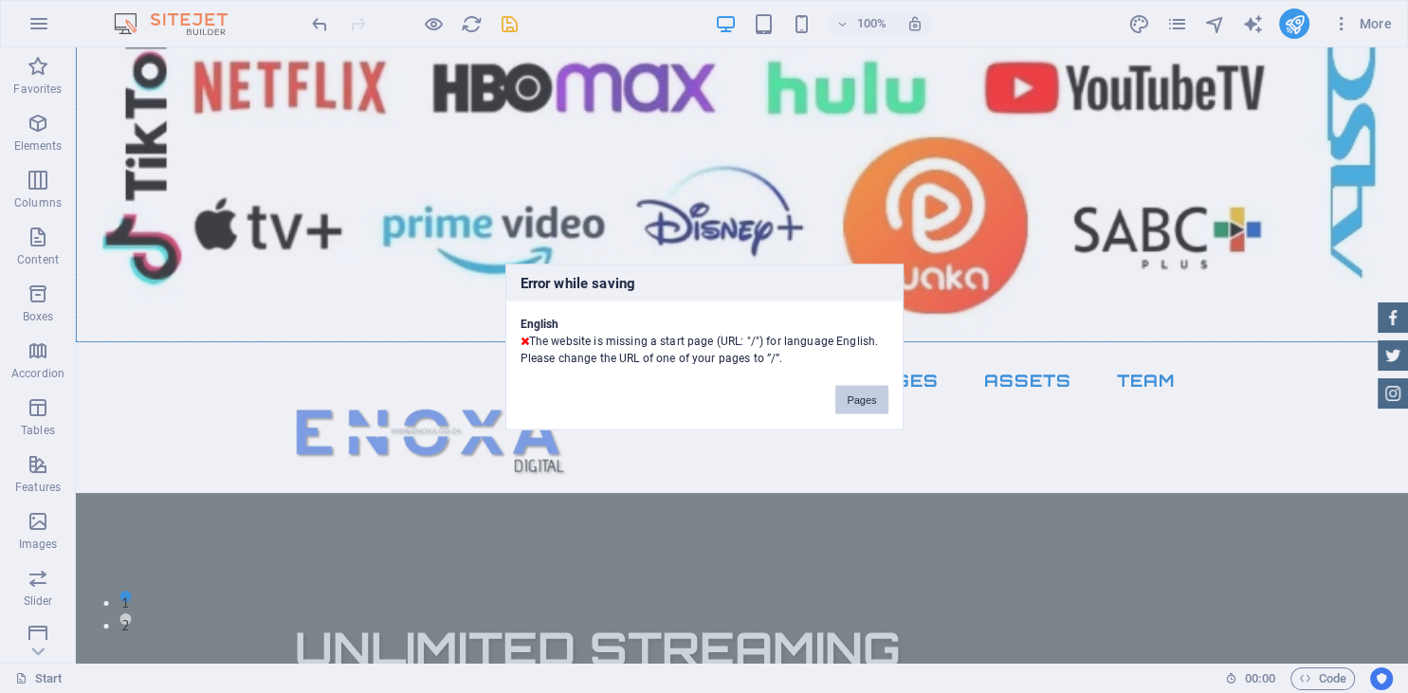
click at [867, 409] on button "Pages" at bounding box center [861, 399] width 52 height 28
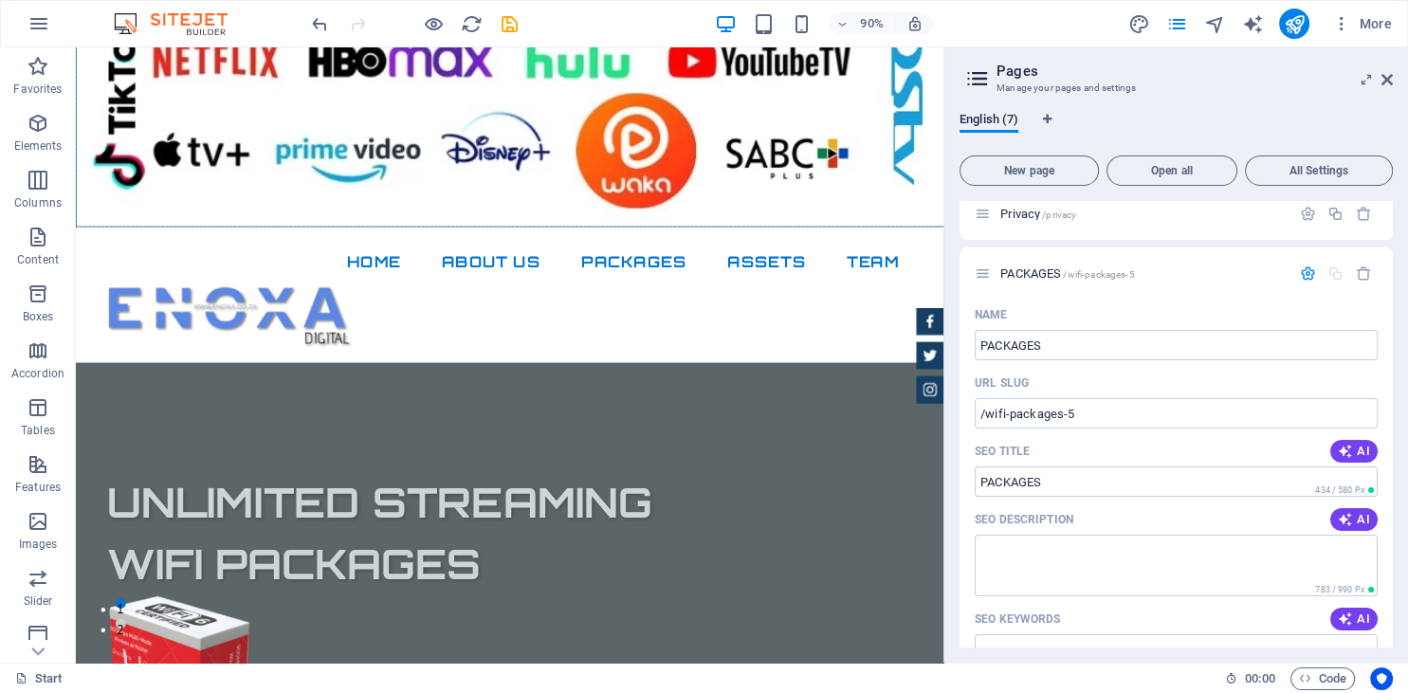
scroll to position [0, 0]
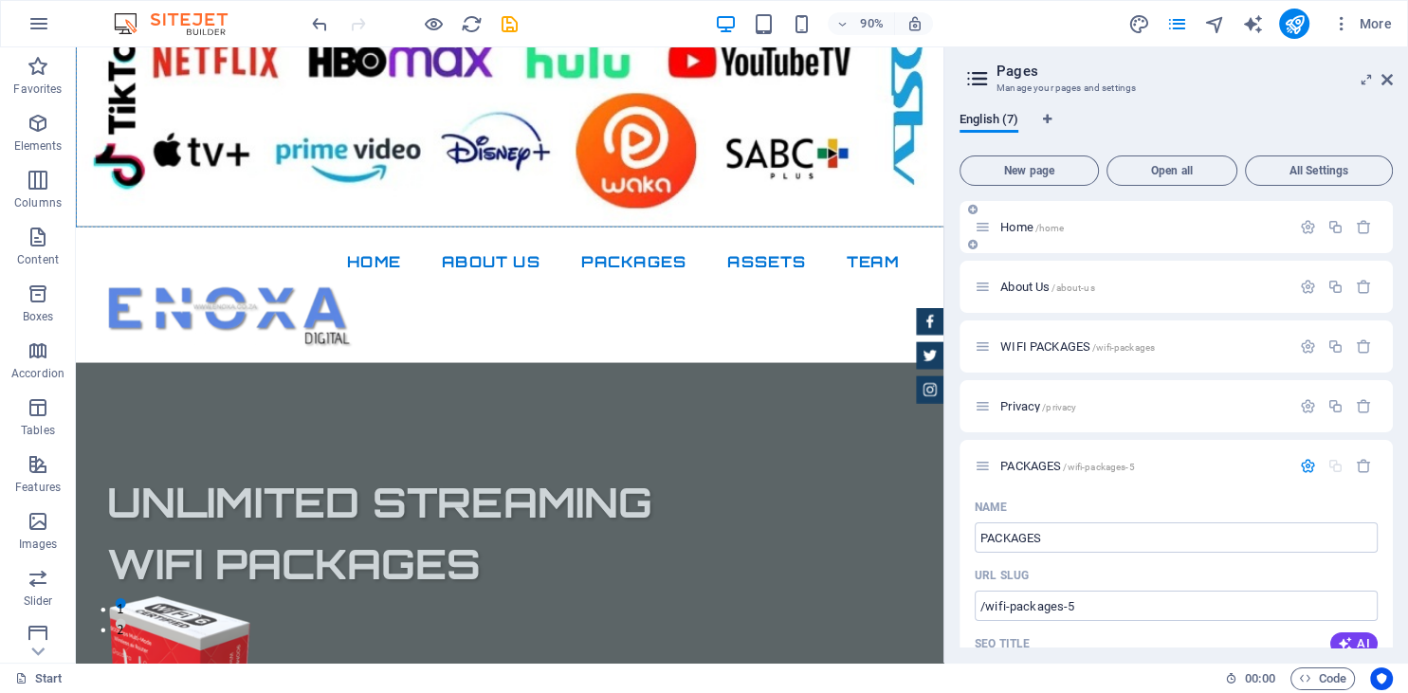
click at [1229, 229] on p "Home /home" at bounding box center [1142, 227] width 284 height 12
click at [1309, 221] on icon "button" at bounding box center [1308, 227] width 16 height 16
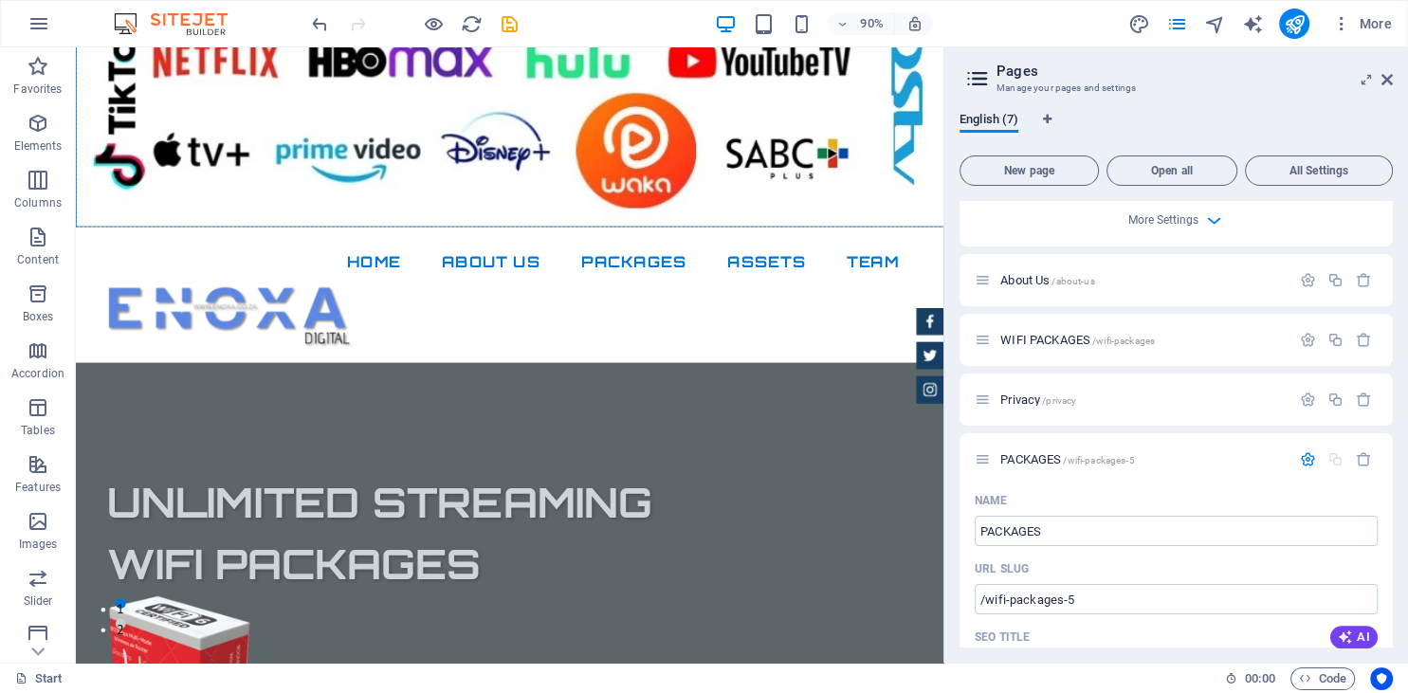
scroll to position [811, 0]
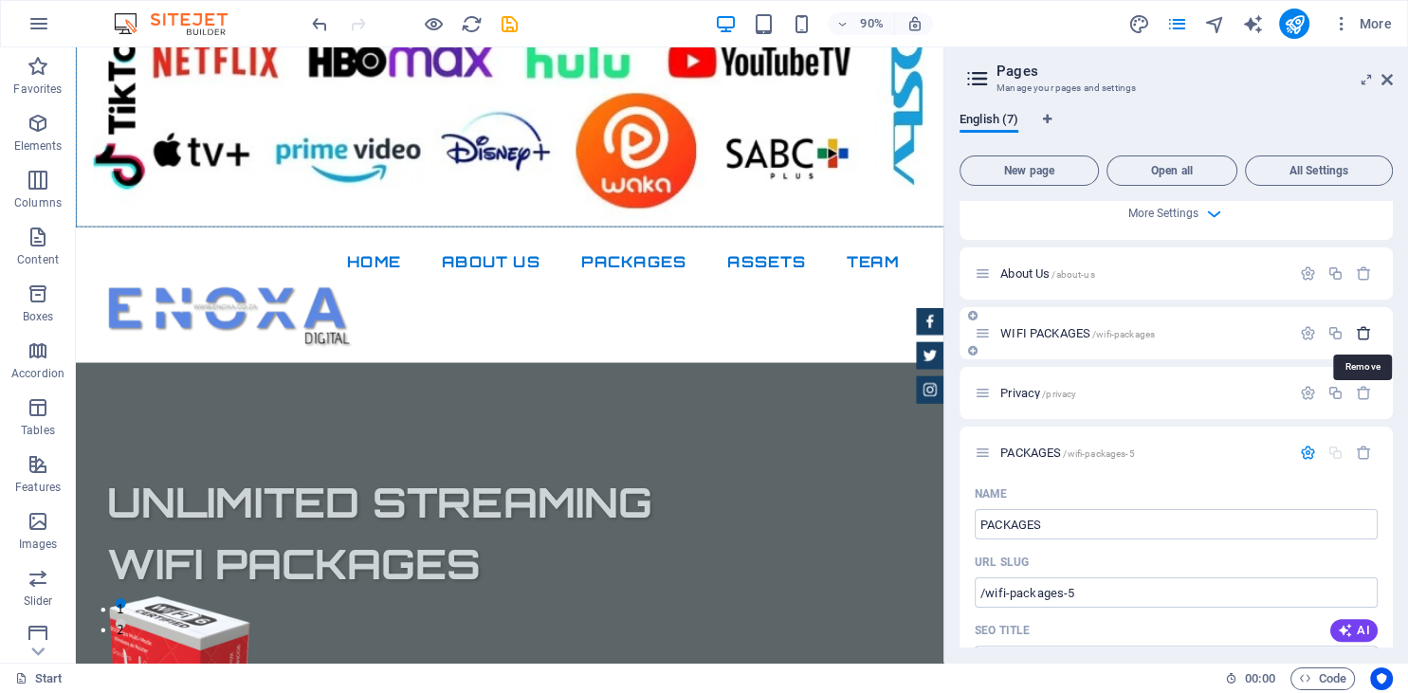
click at [1367, 335] on icon "button" at bounding box center [1364, 333] width 16 height 16
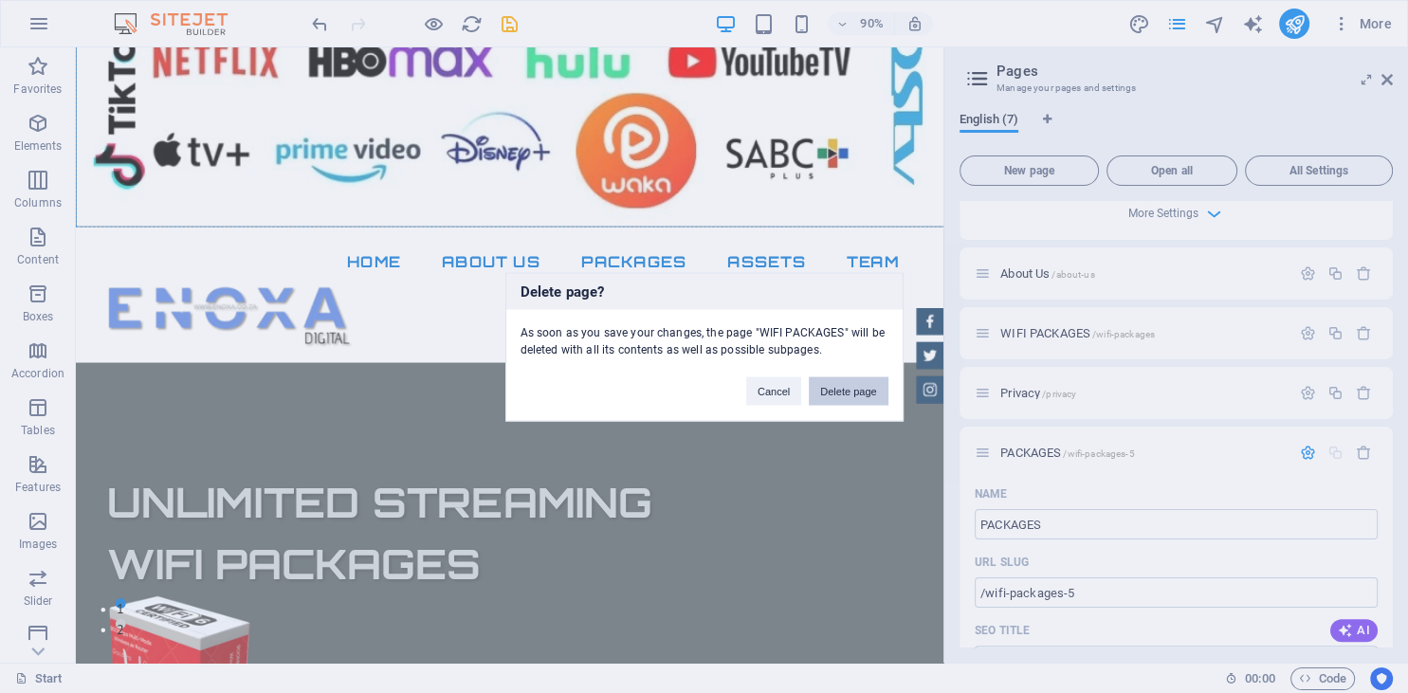
click at [851, 387] on button "Delete page" at bounding box center [848, 390] width 79 height 28
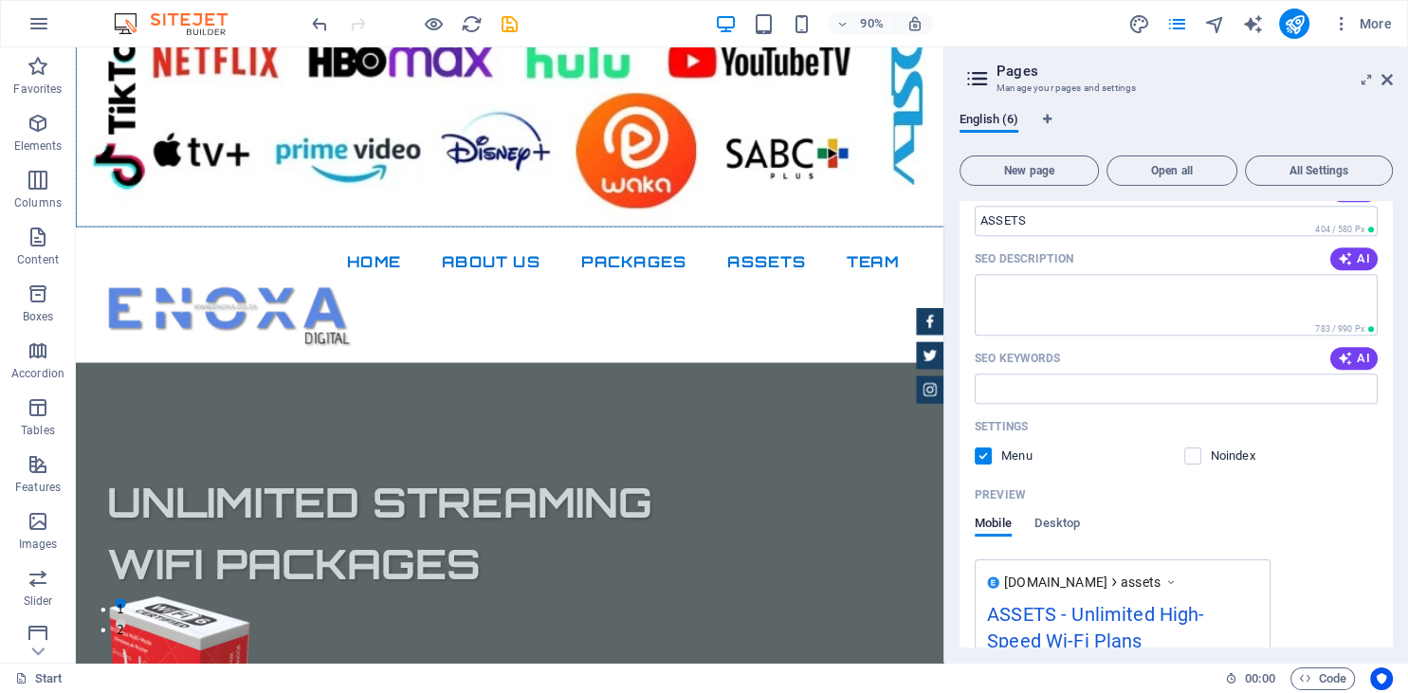
scroll to position [2084, 0]
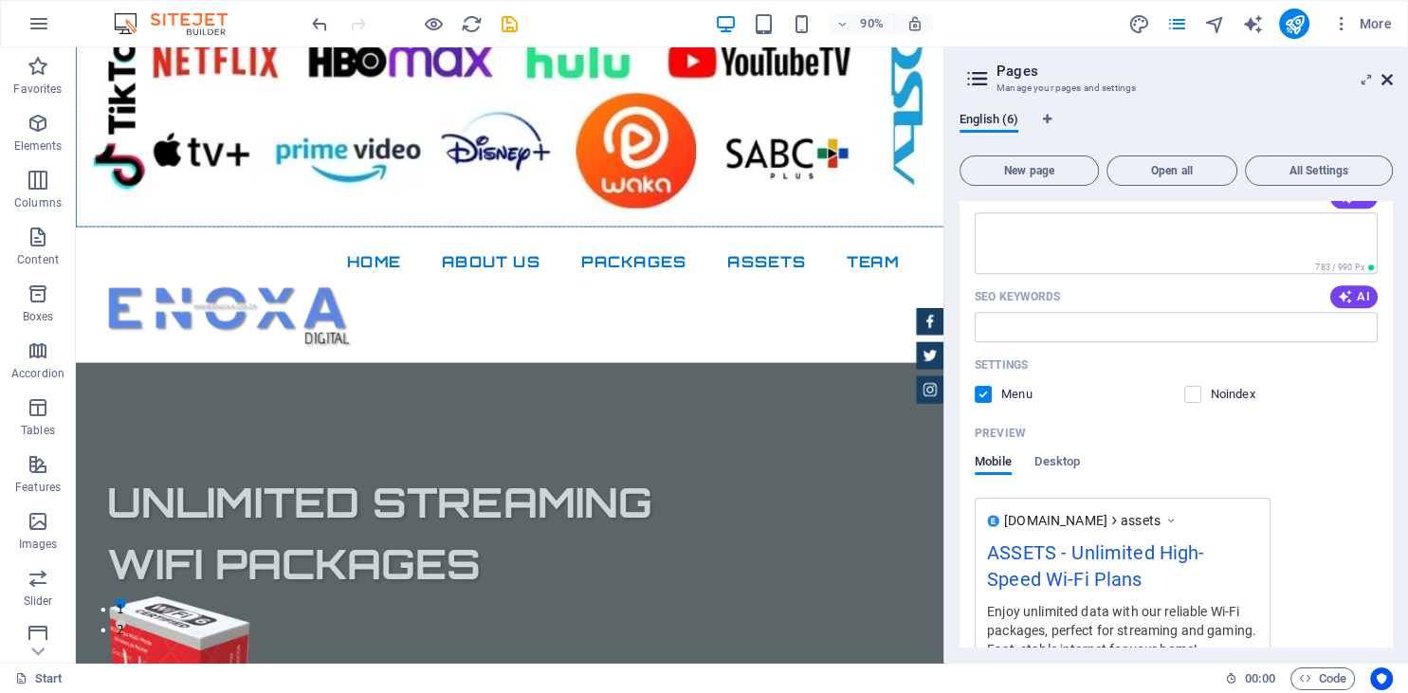
click at [1382, 83] on icon at bounding box center [1386, 79] width 11 height 15
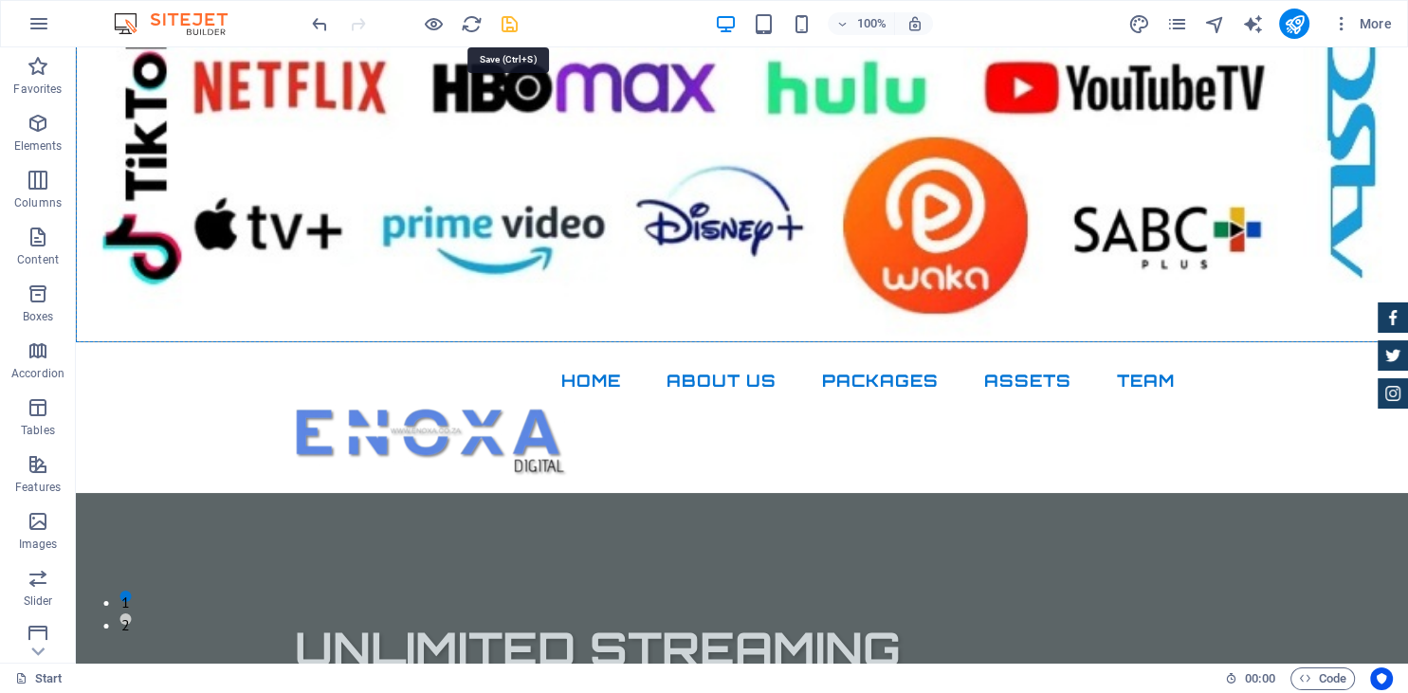
click at [507, 25] on icon "save" at bounding box center [510, 24] width 22 height 22
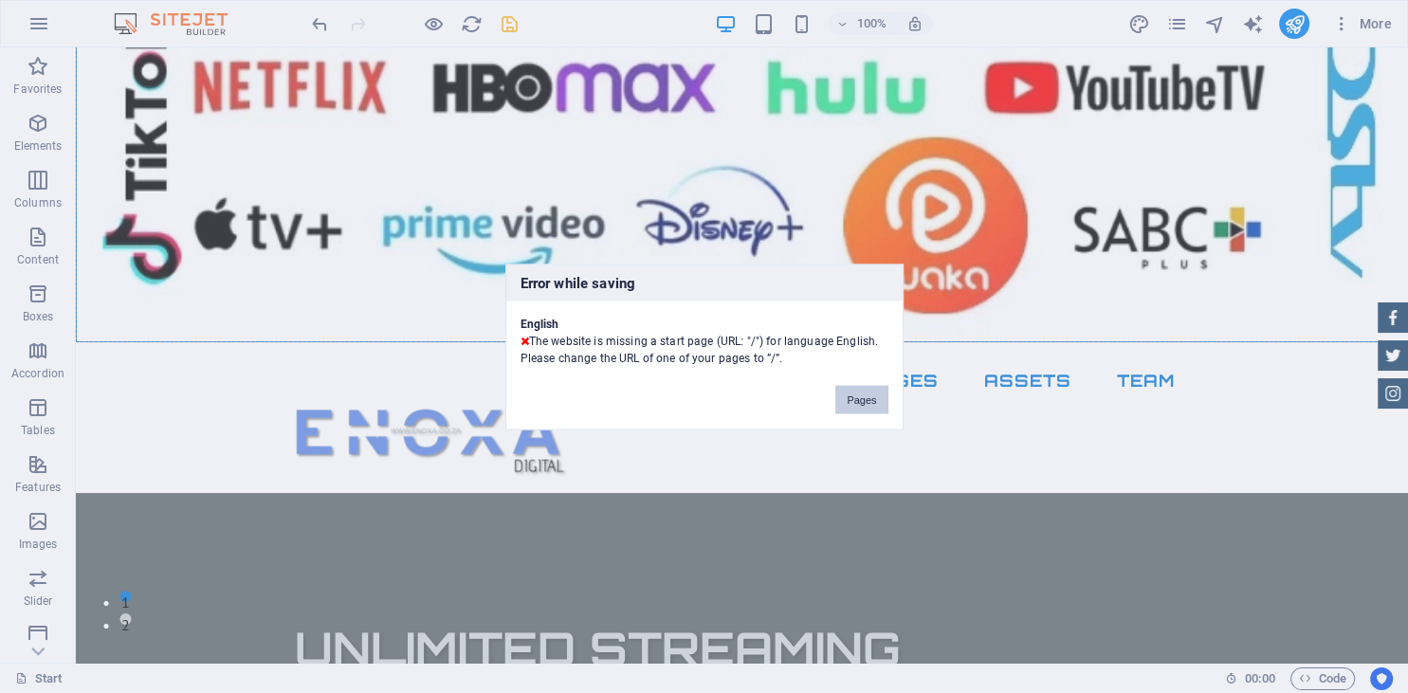
click at [878, 394] on button "Pages" at bounding box center [861, 399] width 52 height 28
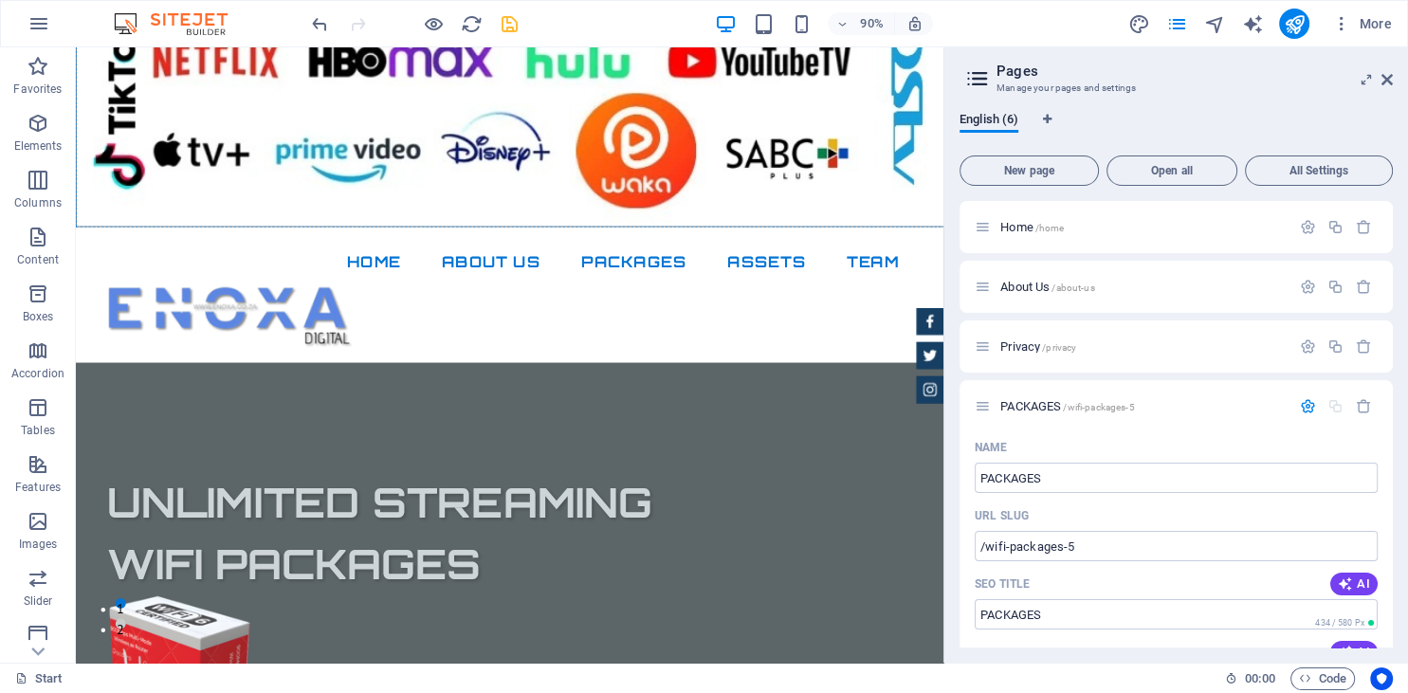
scroll to position [1714, 0]
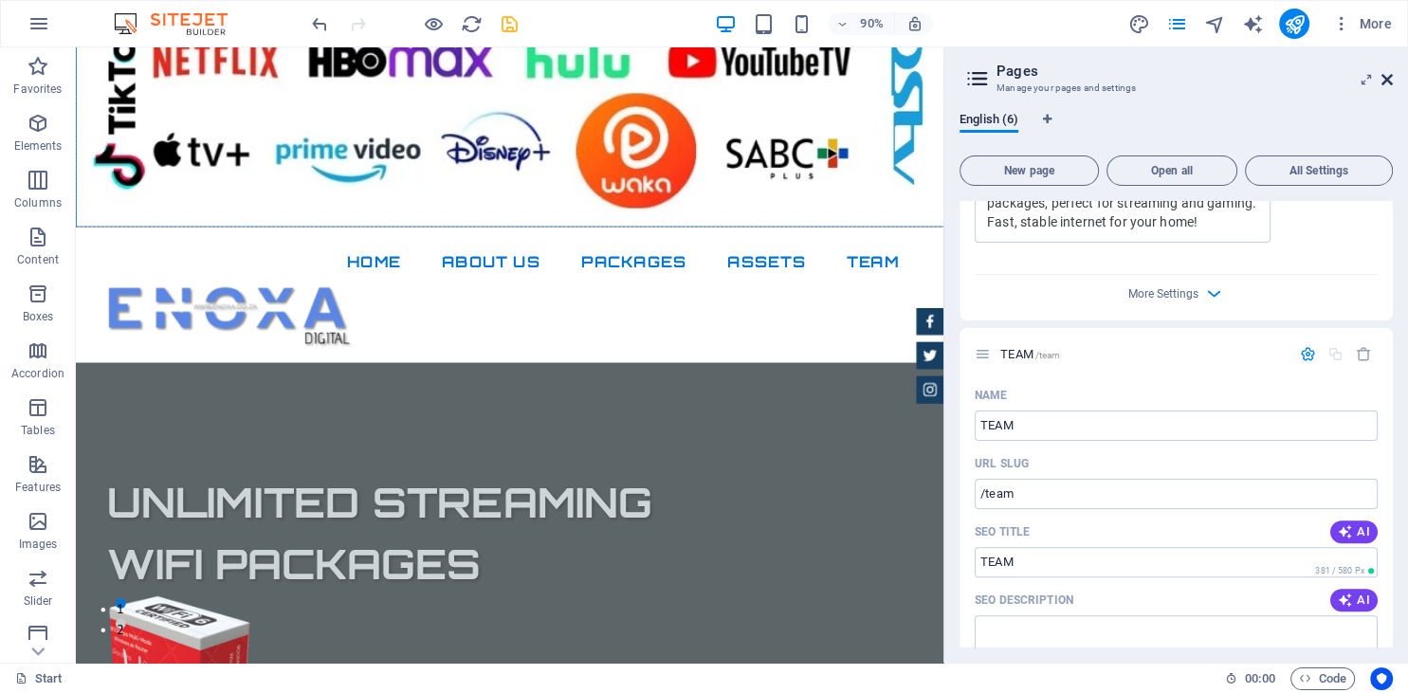
click at [1386, 83] on icon at bounding box center [1386, 79] width 11 height 15
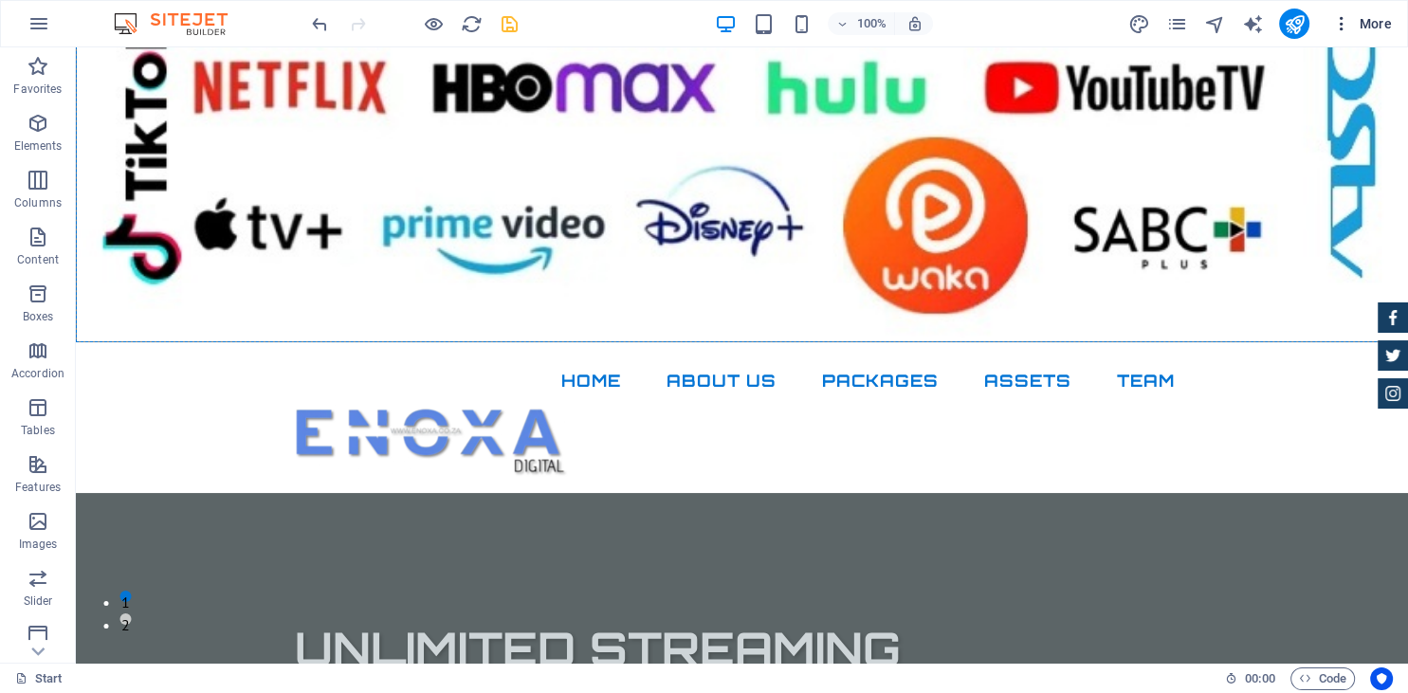
click at [1342, 24] on icon "button" at bounding box center [1341, 23] width 19 height 19
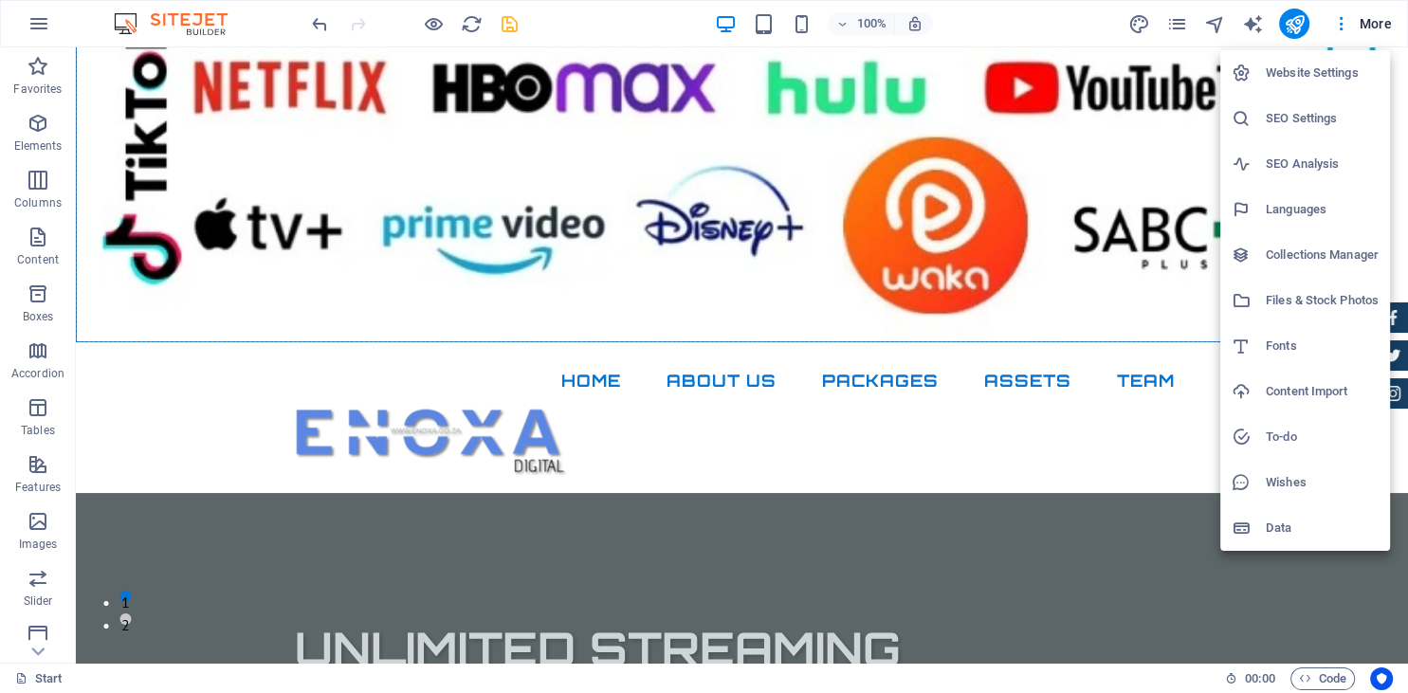
click at [1181, 25] on div at bounding box center [704, 346] width 1408 height 693
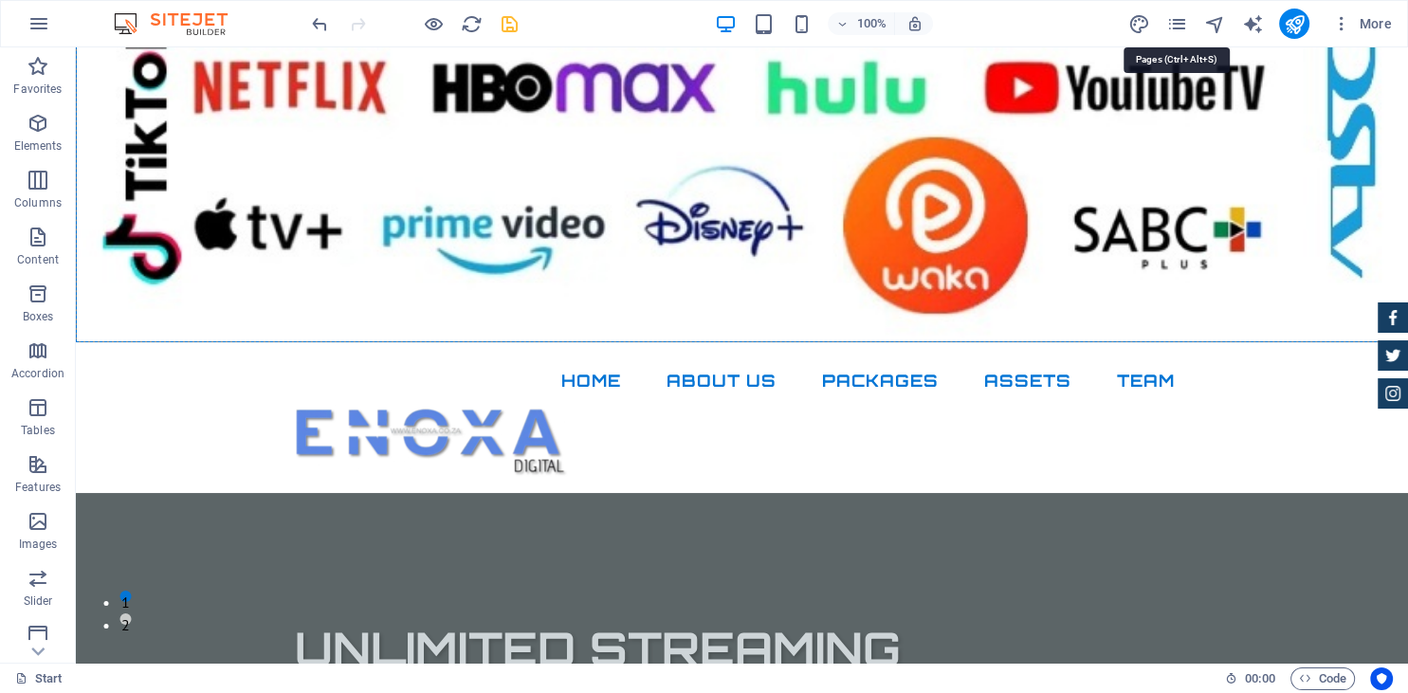
click at [1181, 25] on icon "pages" at bounding box center [1176, 24] width 22 height 22
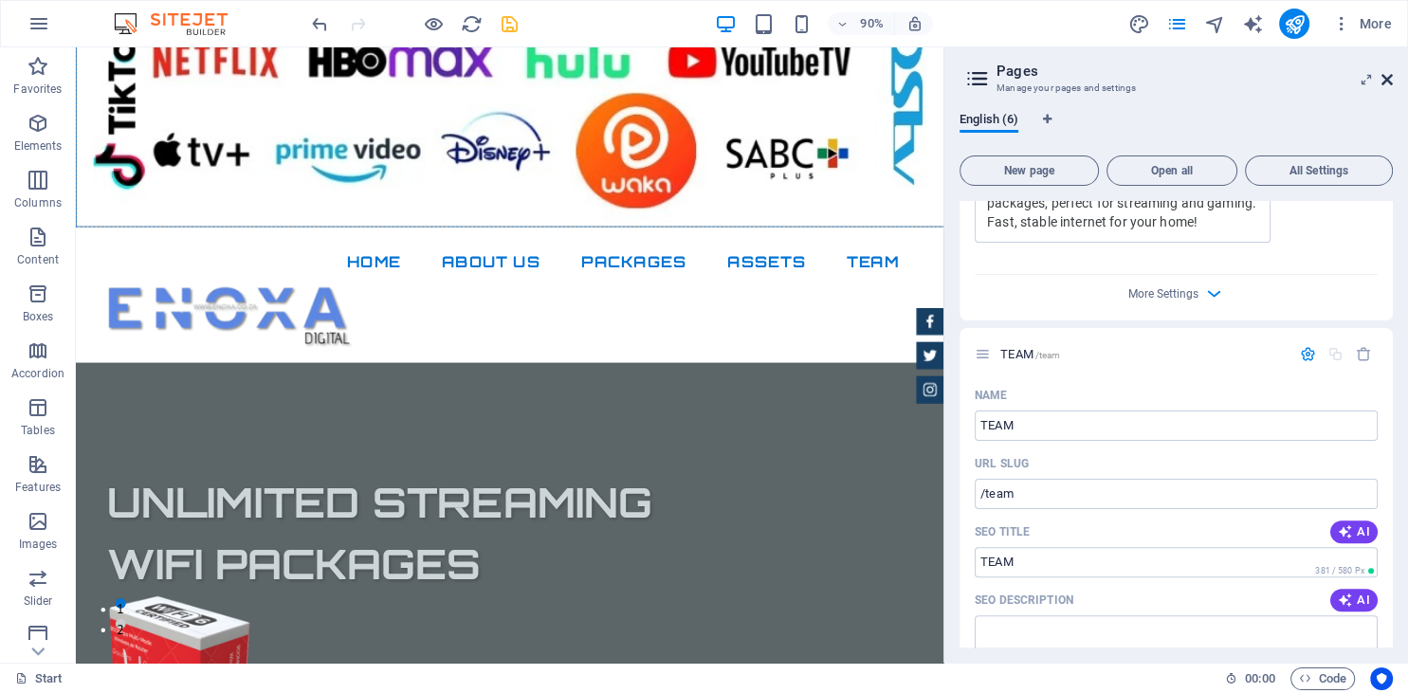
click at [1384, 79] on icon at bounding box center [1386, 79] width 11 height 15
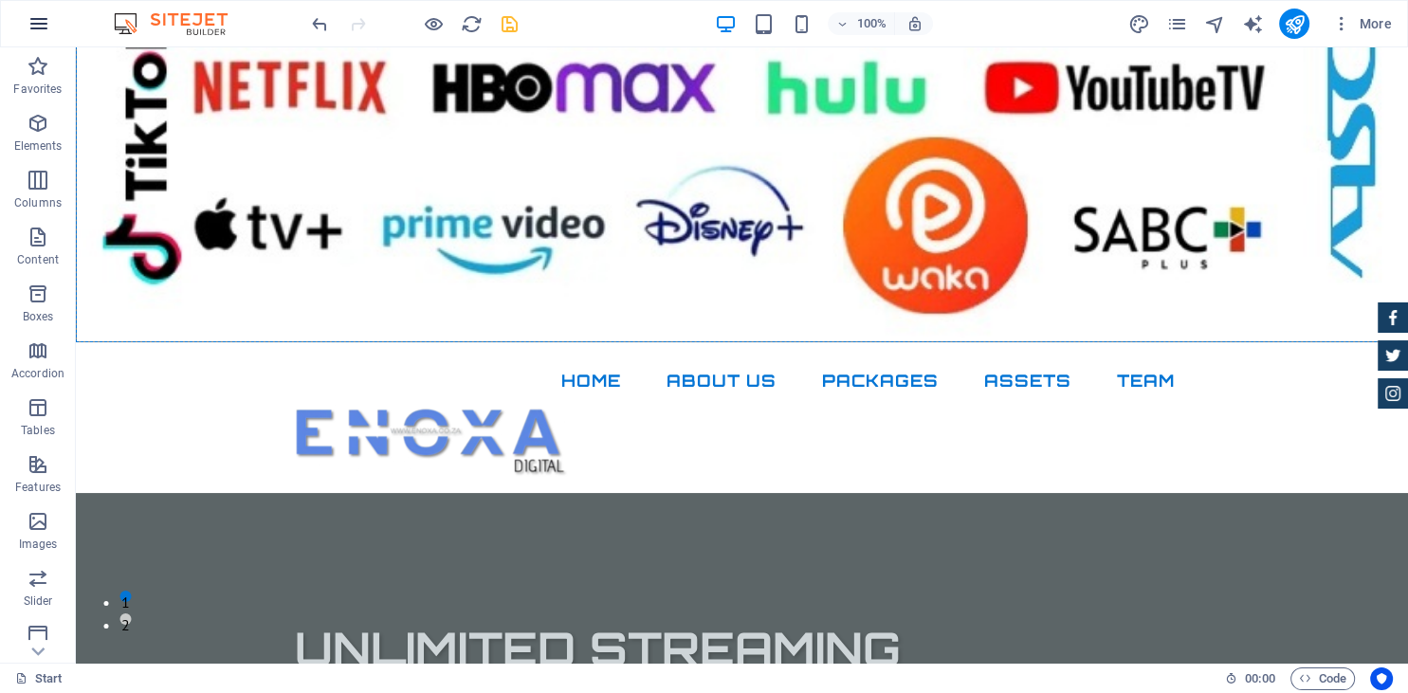
click at [44, 25] on icon "button" at bounding box center [38, 23] width 23 height 23
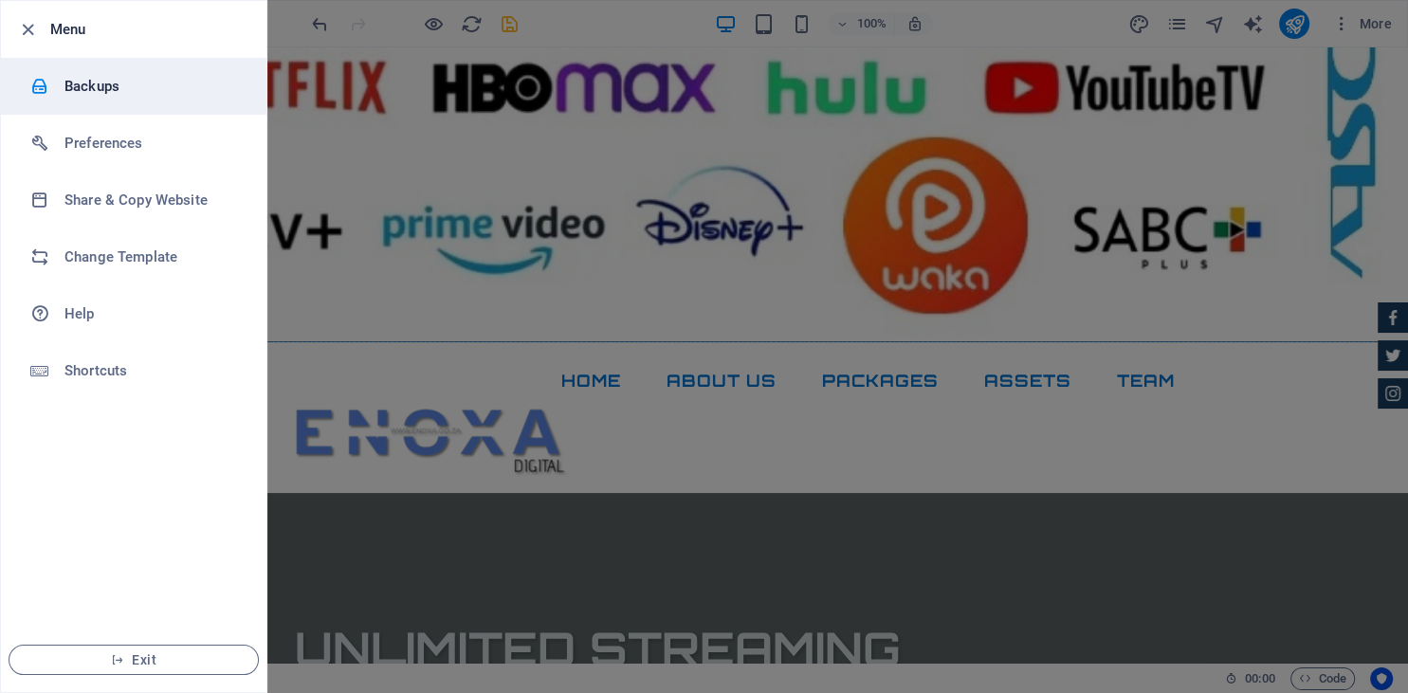
click at [71, 86] on h6 "Backups" at bounding box center [151, 86] width 175 height 23
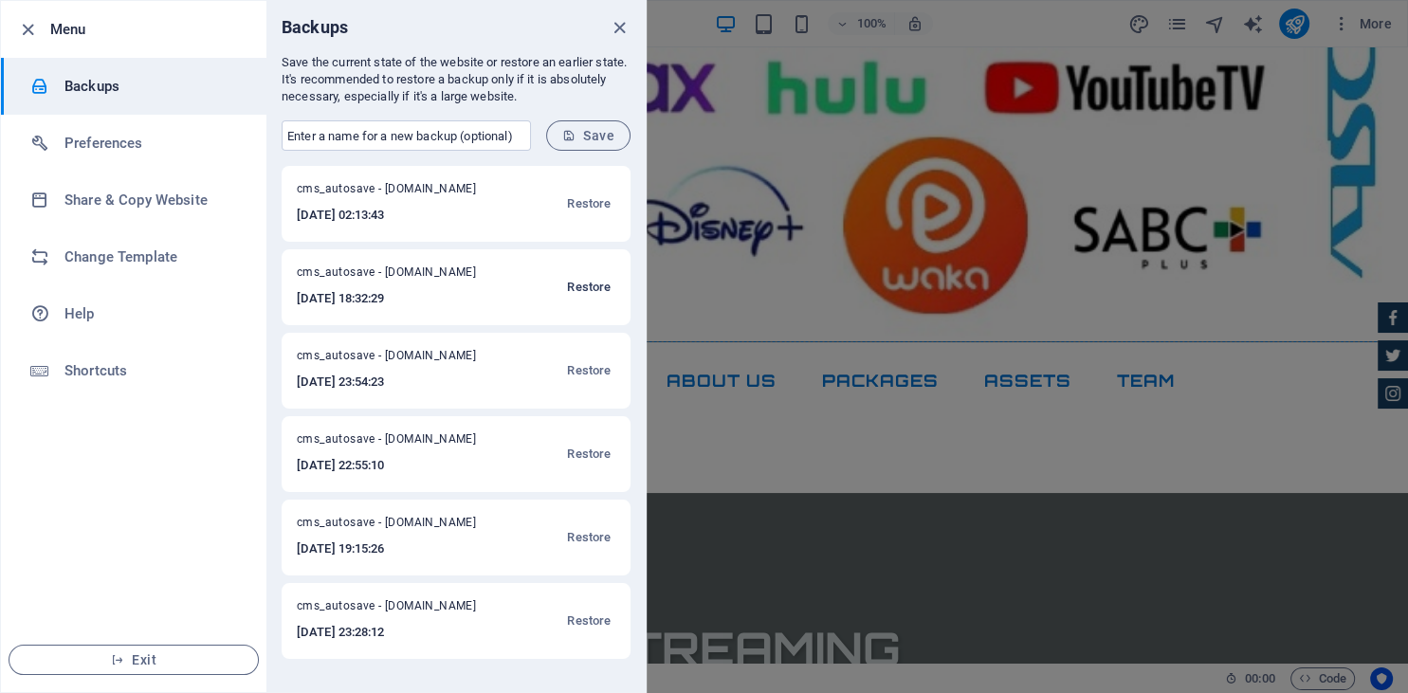
click at [590, 289] on span "Restore" at bounding box center [589, 287] width 44 height 23
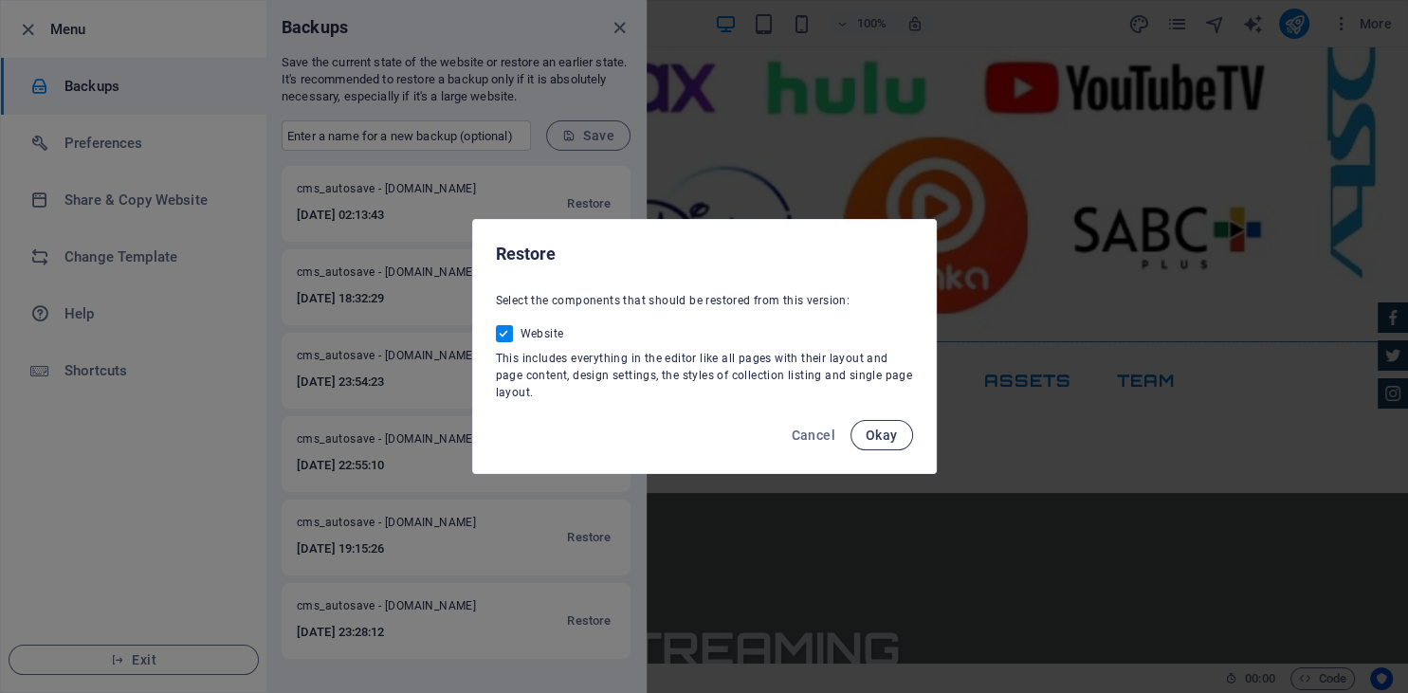
click at [883, 441] on span "Okay" at bounding box center [882, 435] width 32 height 15
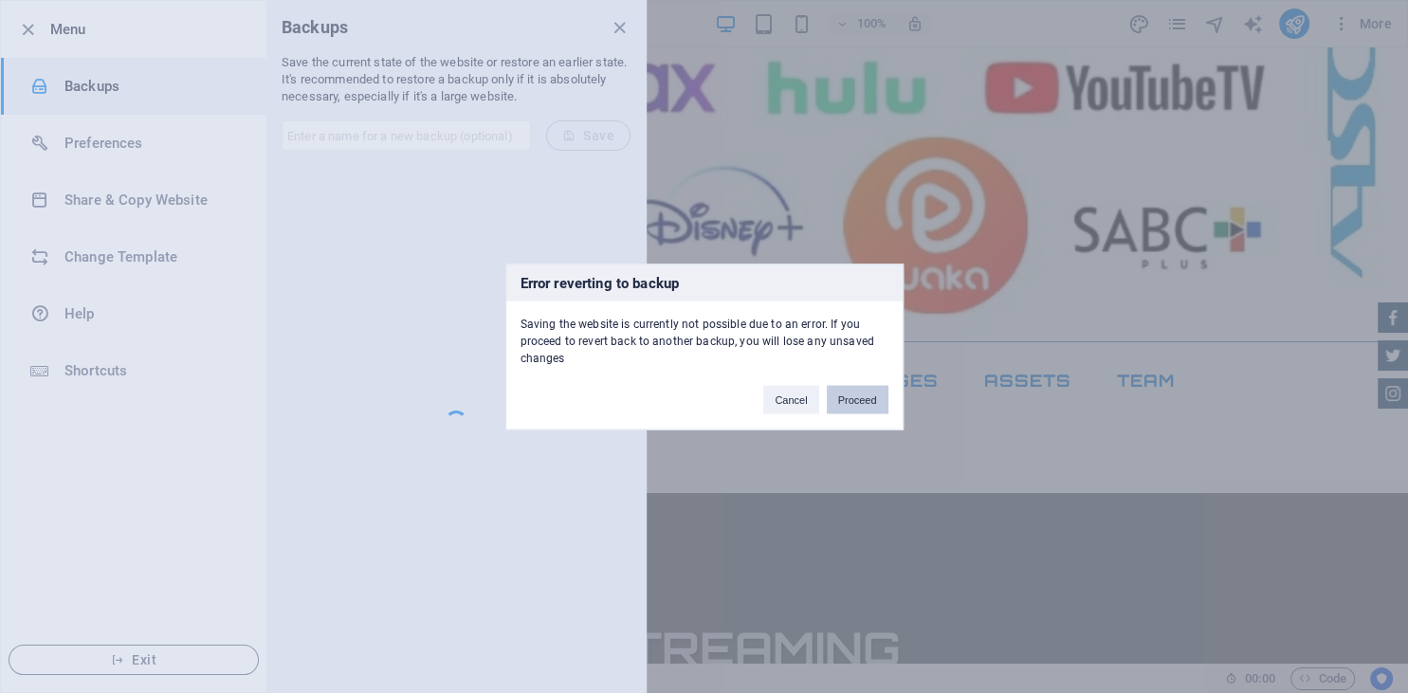
click at [864, 398] on button "Proceed" at bounding box center [858, 399] width 62 height 28
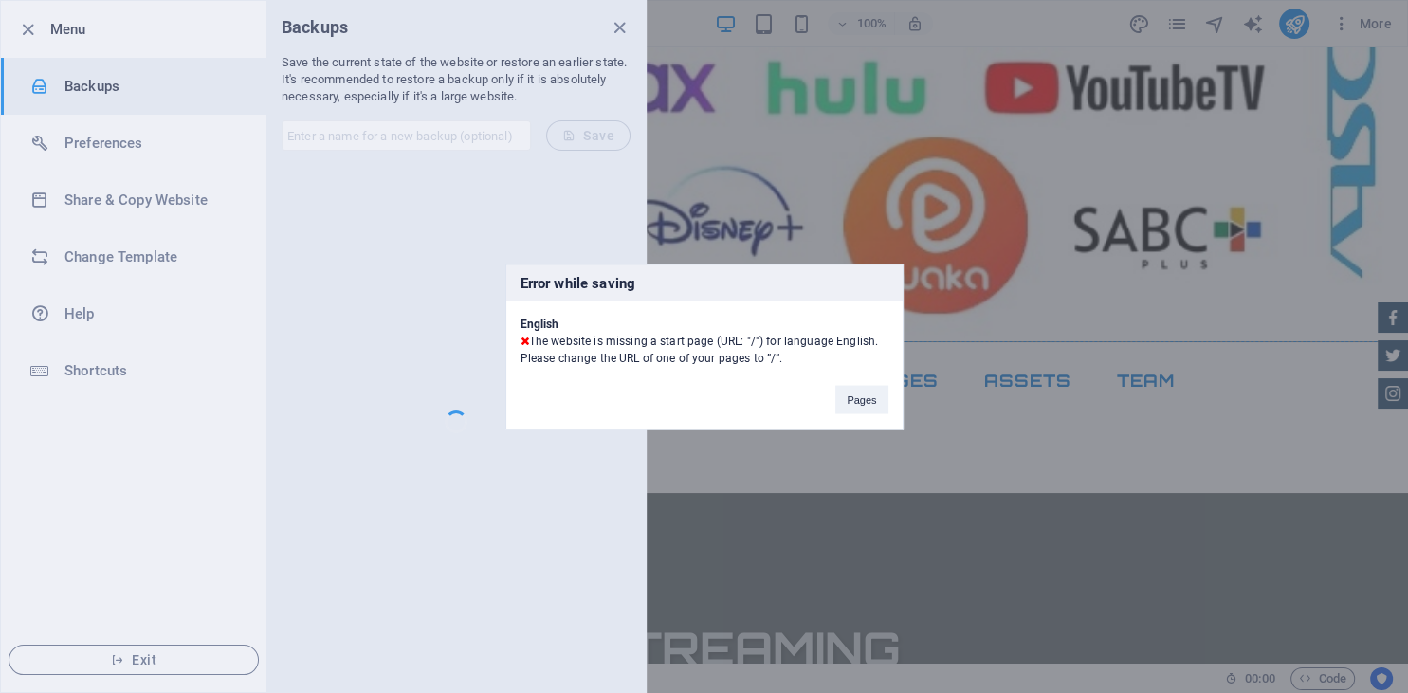
click at [864, 398] on button "Pages" at bounding box center [861, 399] width 52 height 28
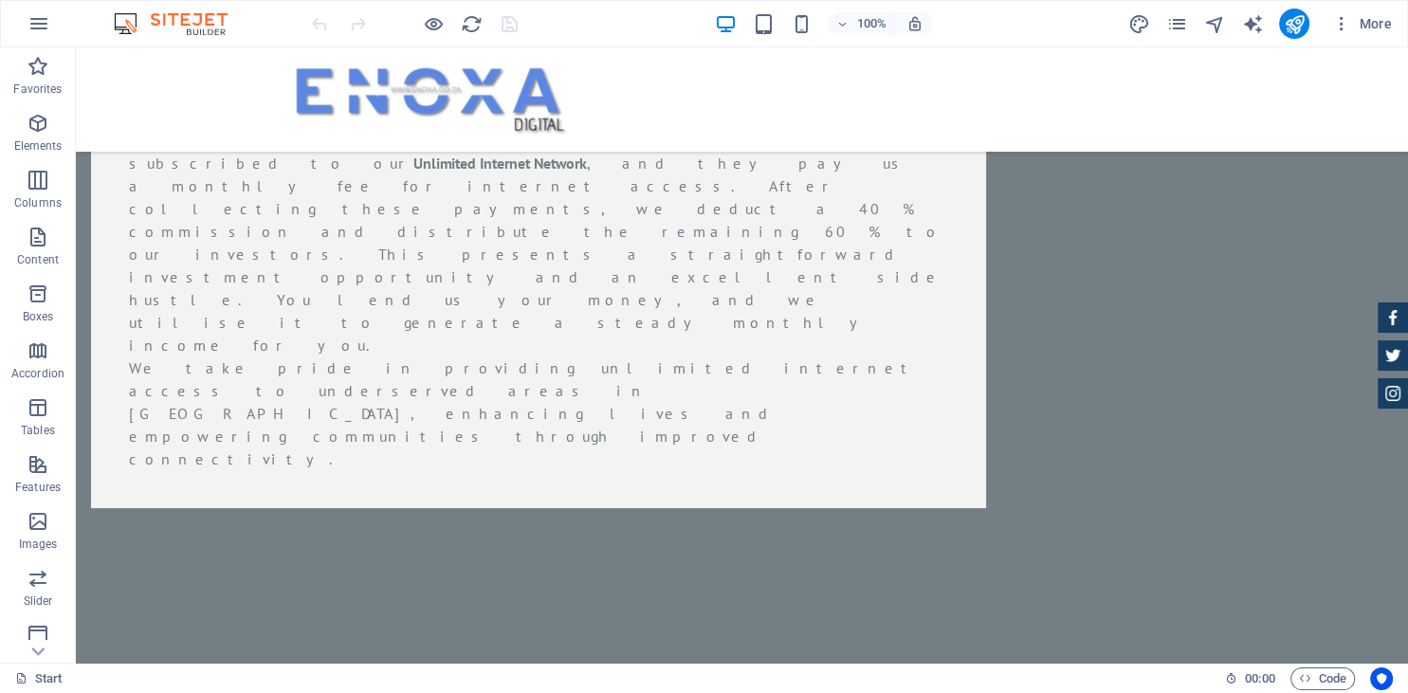
scroll to position [6994, 0]
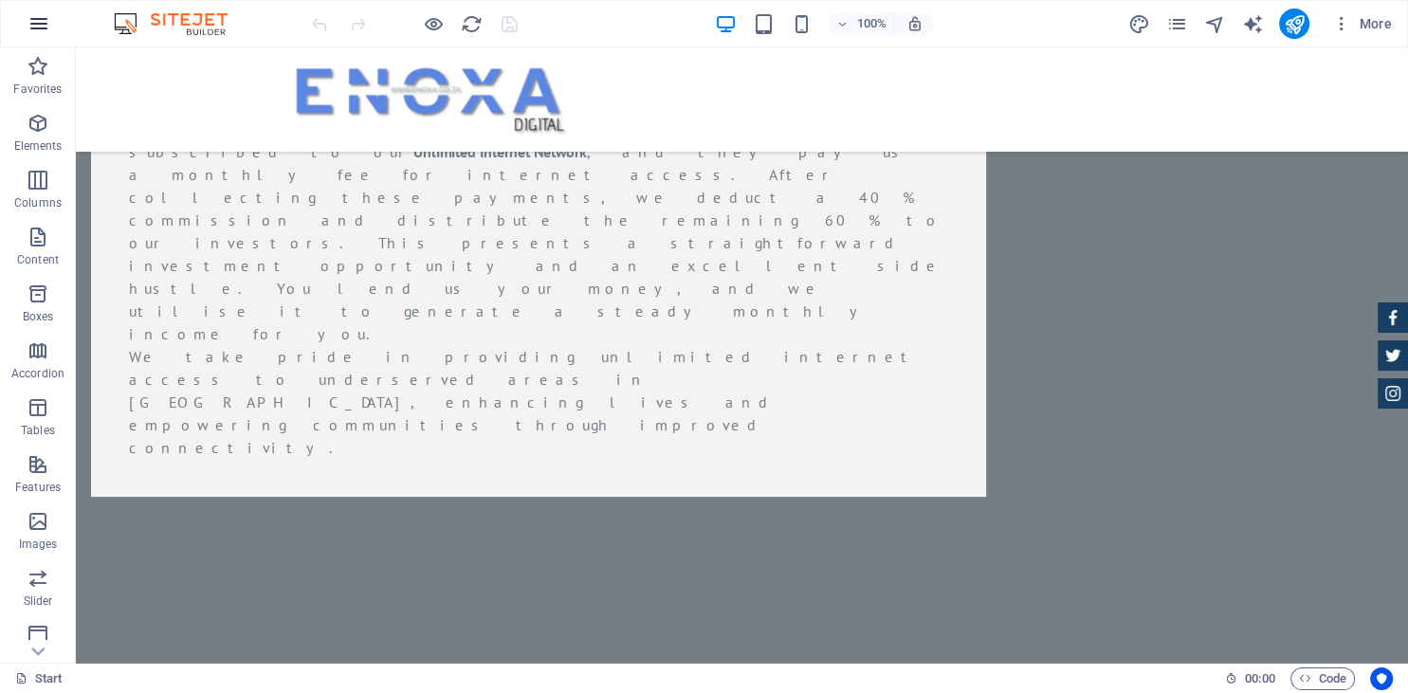
click at [37, 29] on icon "button" at bounding box center [38, 23] width 23 height 23
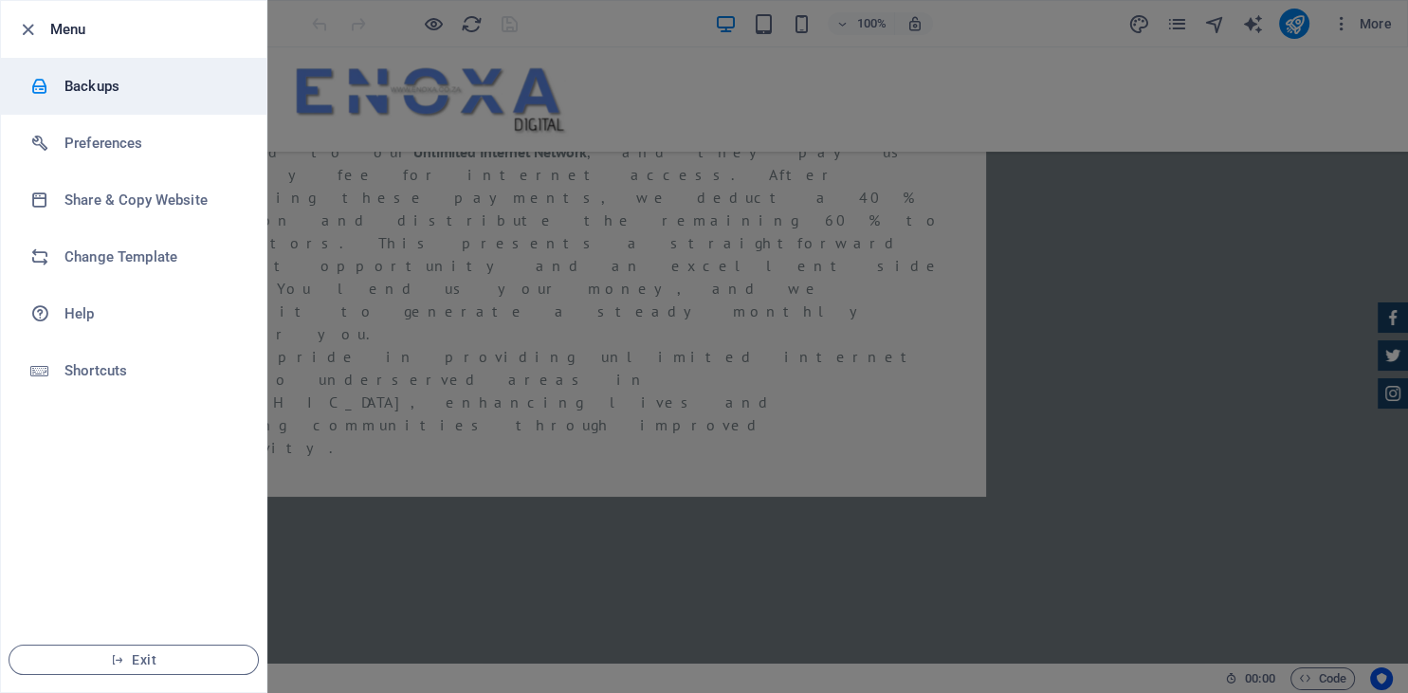
click at [106, 86] on h6 "Backups" at bounding box center [151, 86] width 175 height 23
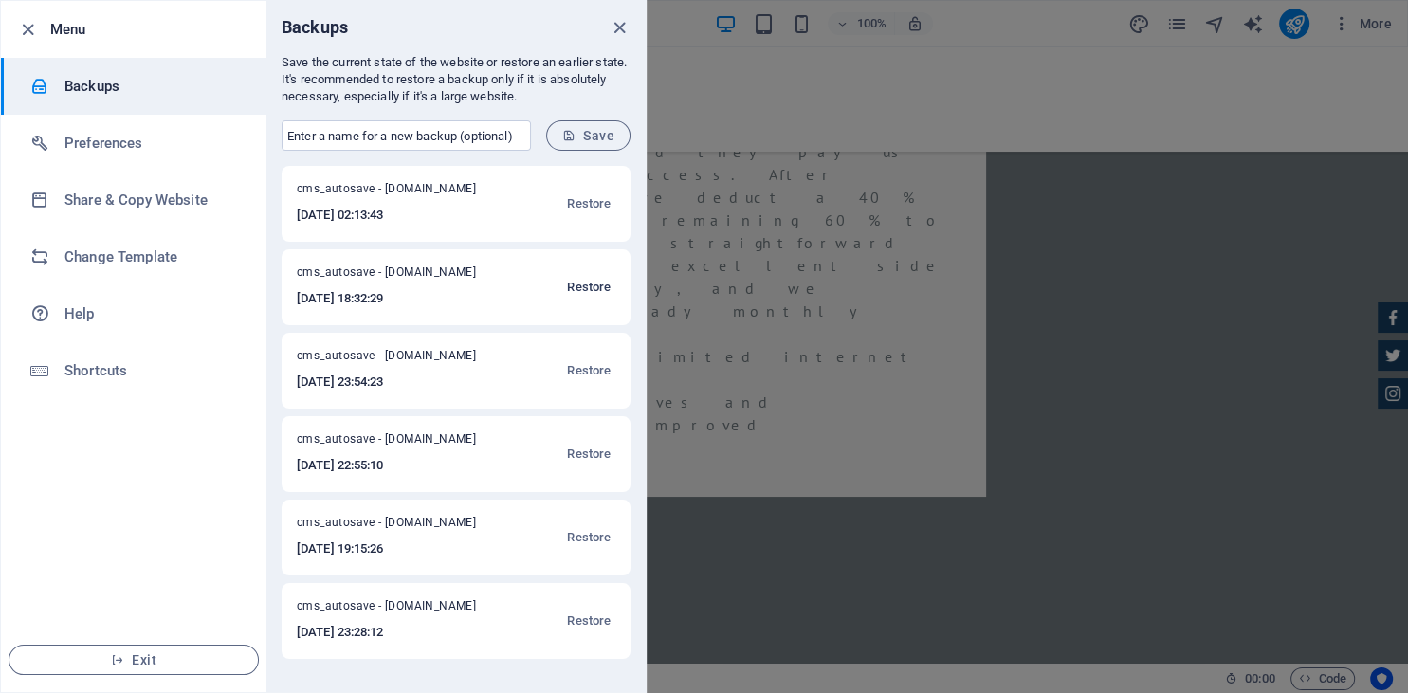
click at [603, 286] on span "Restore" at bounding box center [589, 287] width 44 height 23
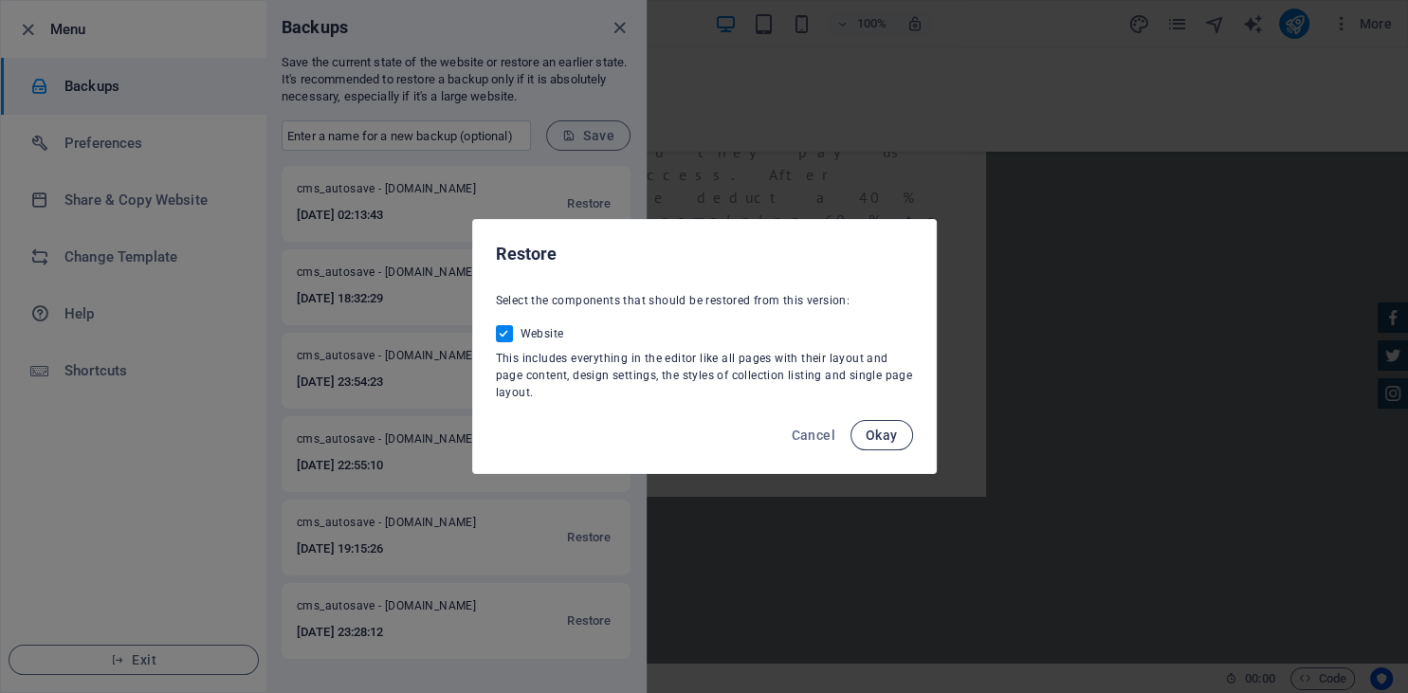
click at [878, 434] on span "Okay" at bounding box center [882, 435] width 32 height 15
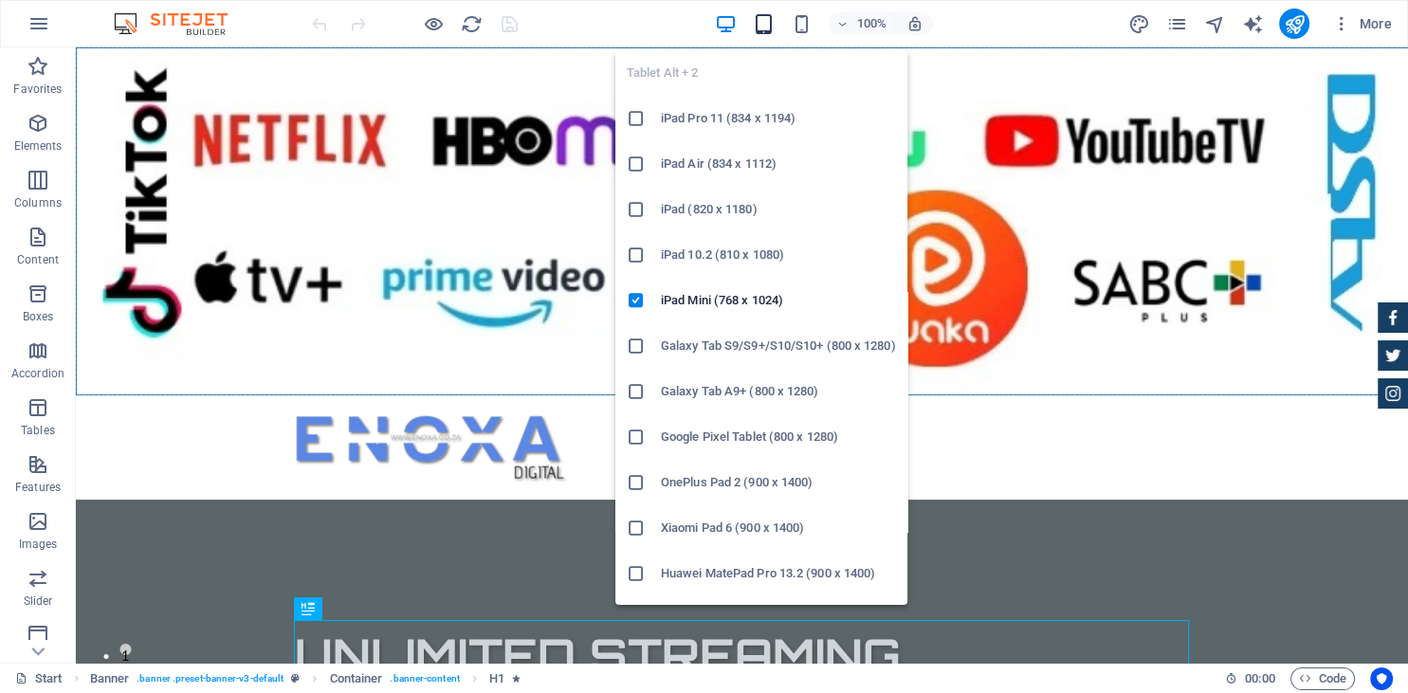
click at [763, 28] on icon "button" at bounding box center [764, 24] width 22 height 22
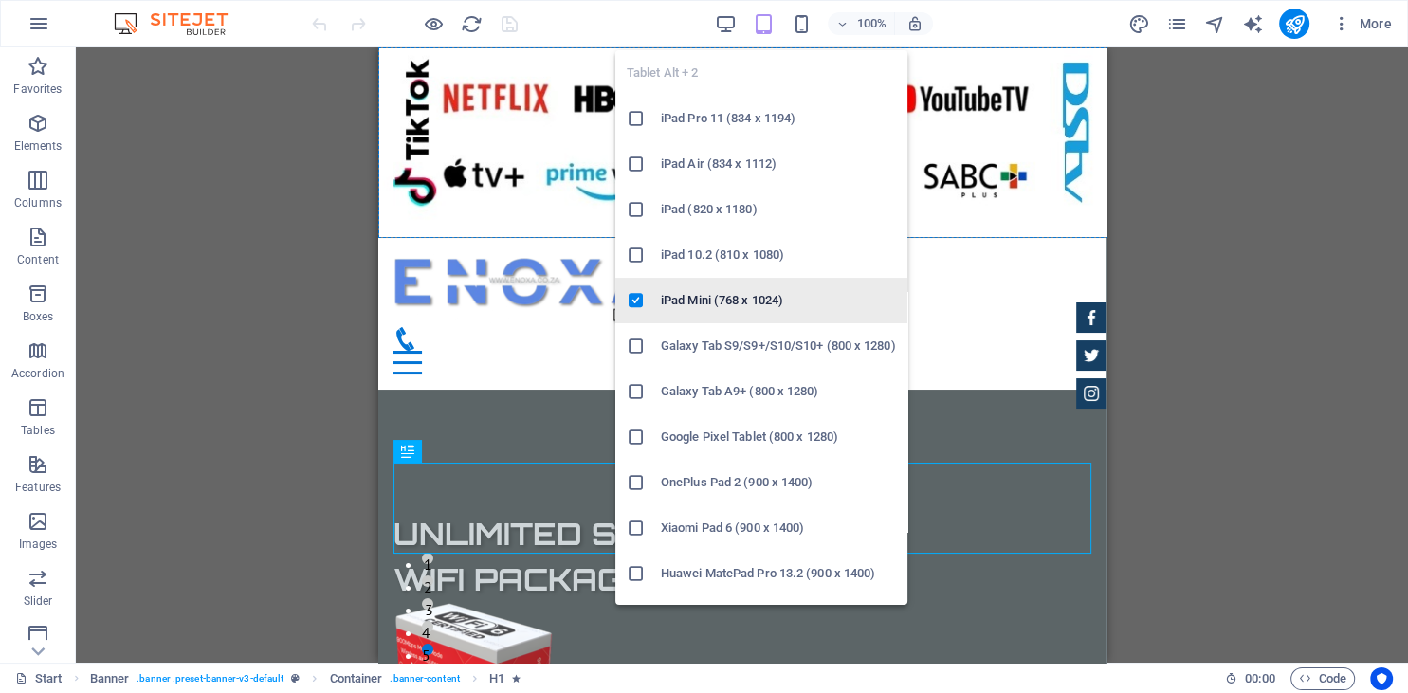
click at [633, 299] on icon at bounding box center [636, 300] width 19 height 19
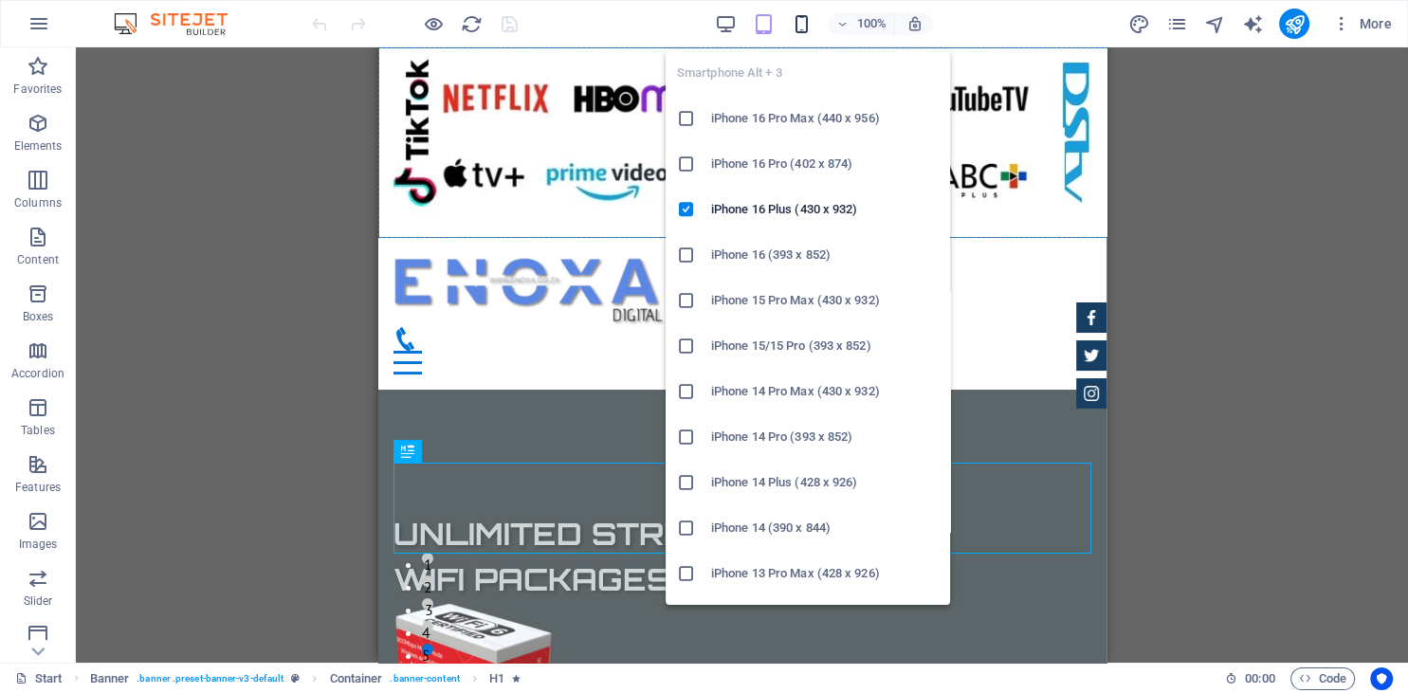
click at [798, 25] on icon "button" at bounding box center [802, 24] width 22 height 22
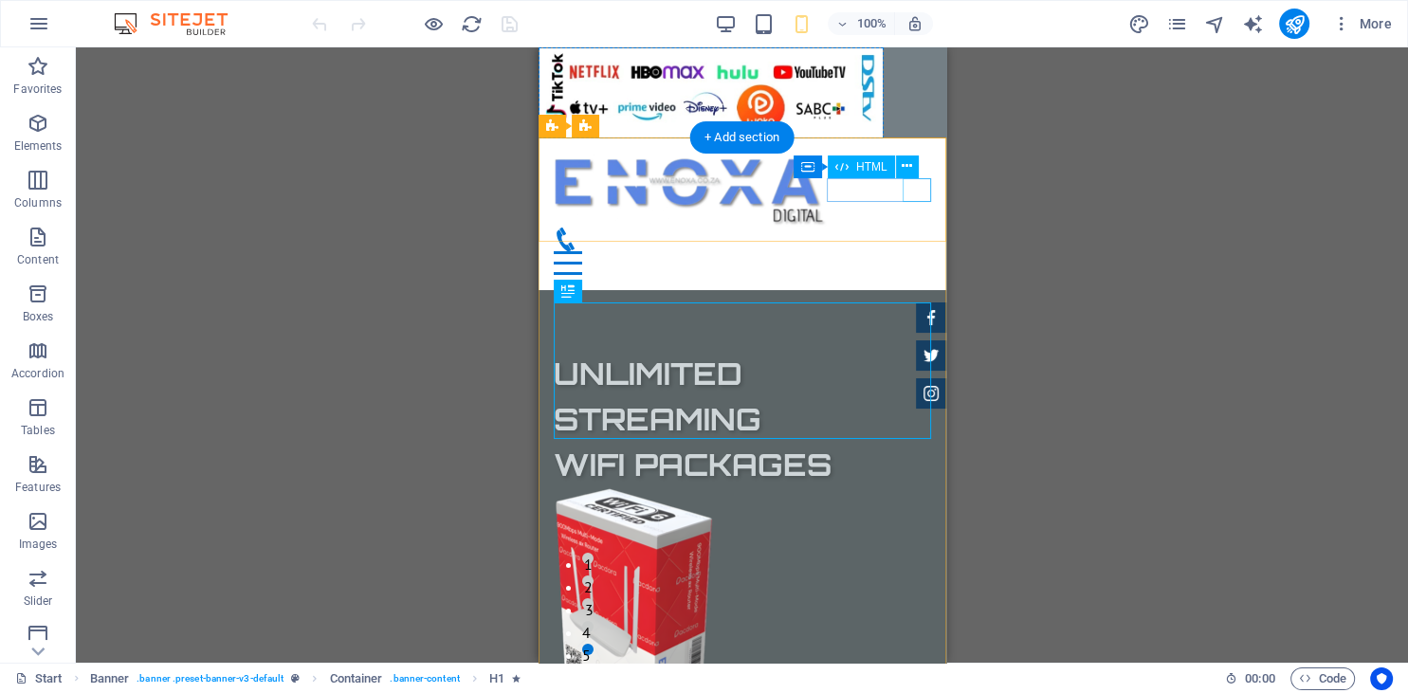
click at [906, 251] on div at bounding box center [741, 263] width 377 height 24
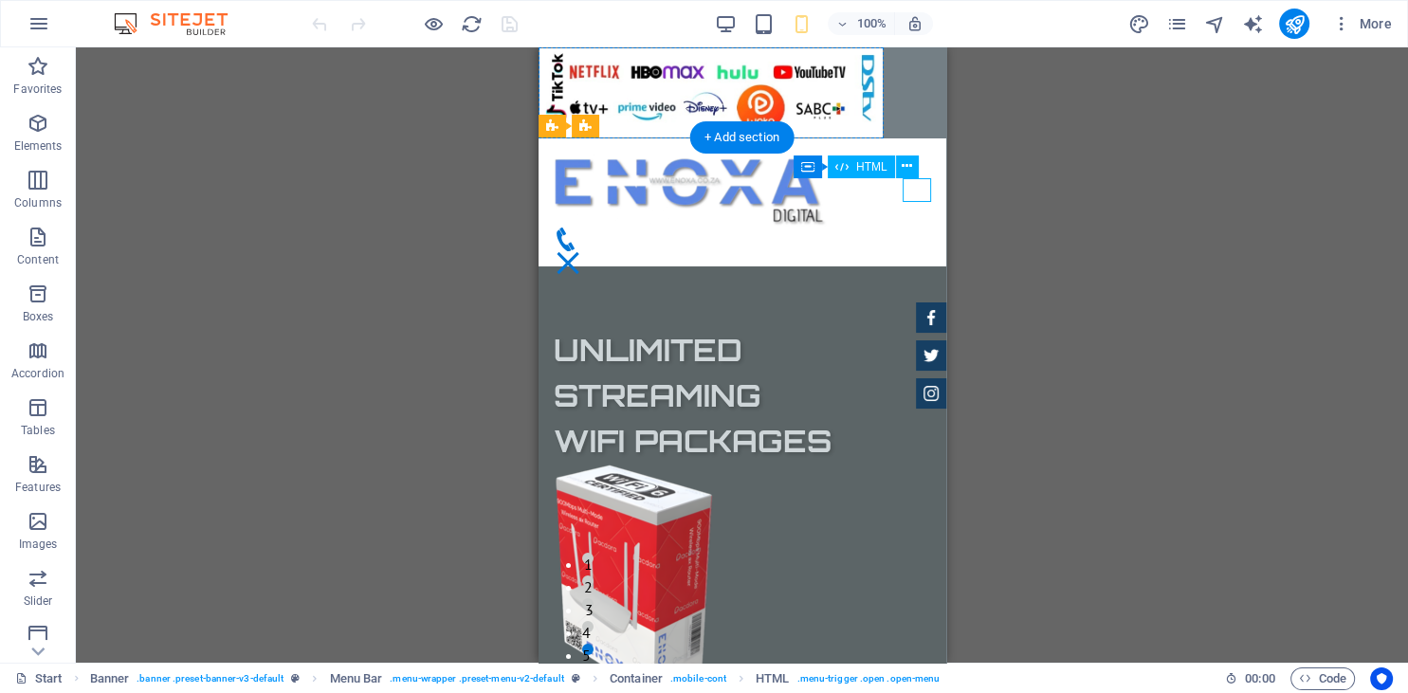
click at [581, 251] on div at bounding box center [567, 263] width 28 height 24
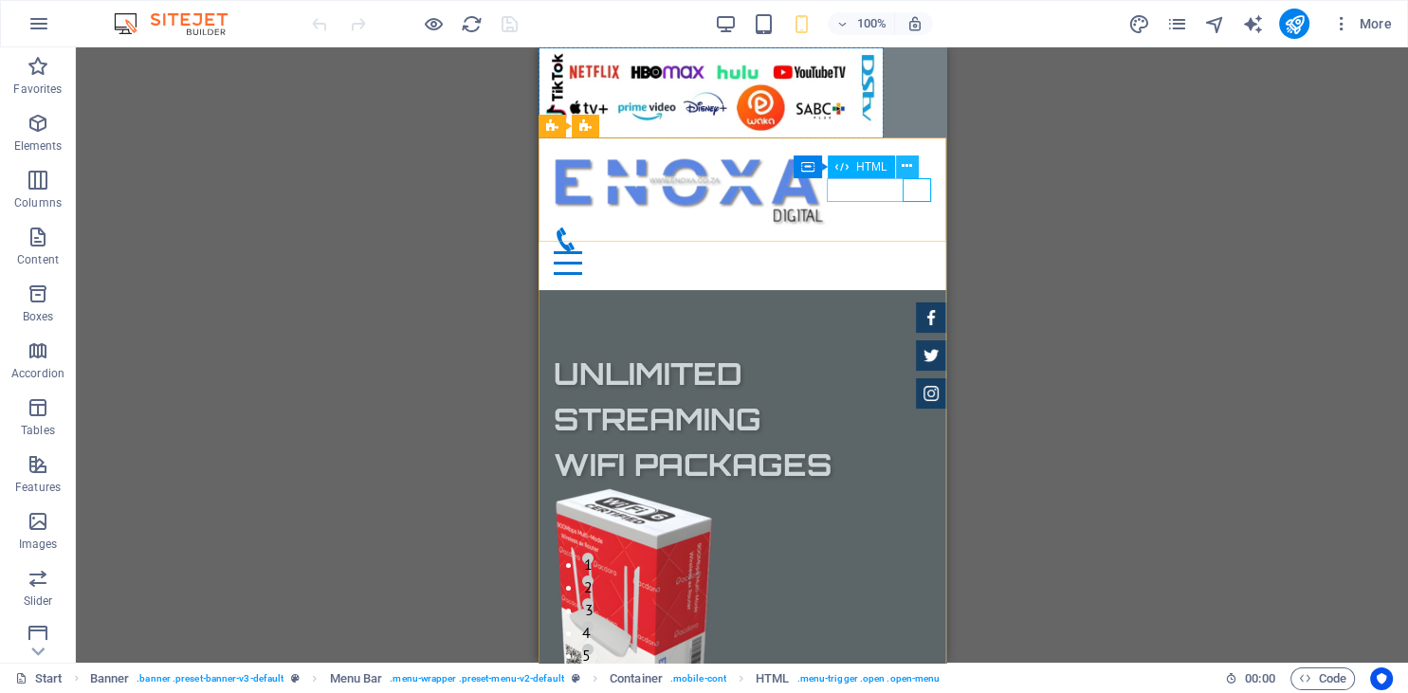
click at [905, 165] on icon at bounding box center [907, 166] width 10 height 20
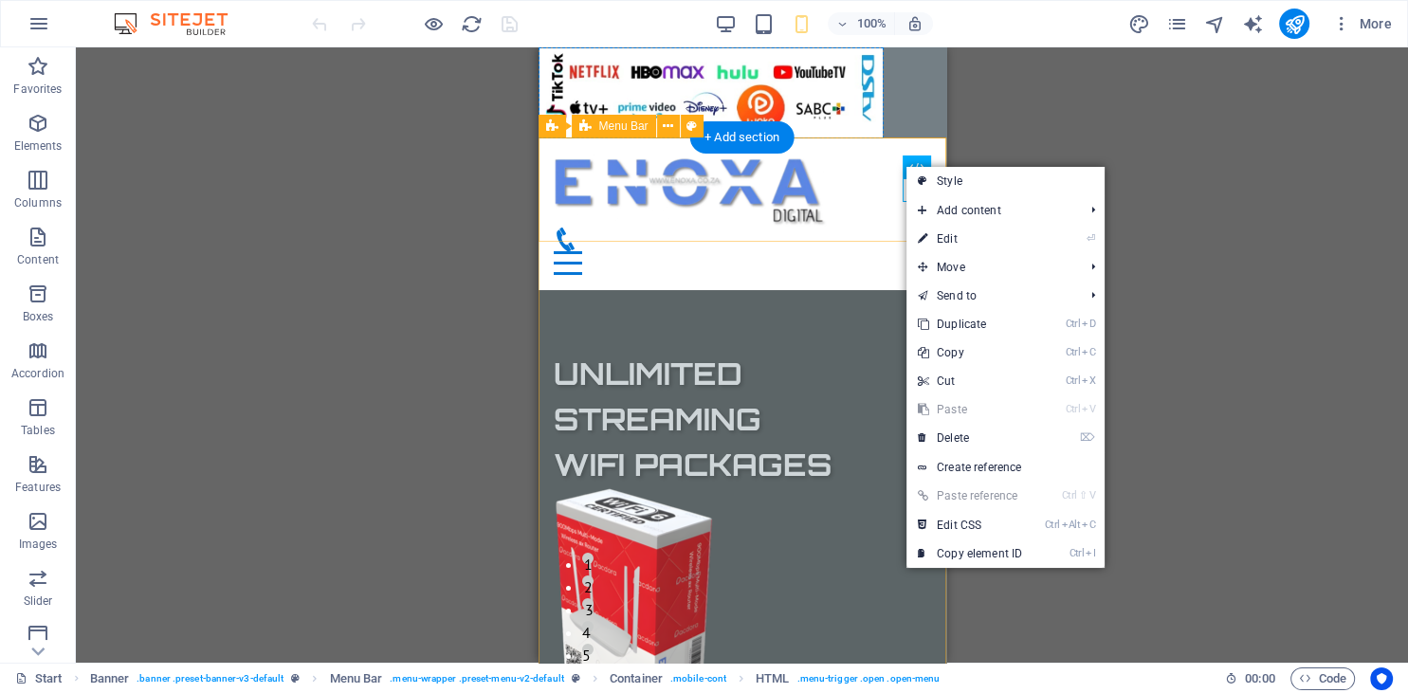
click at [836, 226] on div at bounding box center [742, 214] width 408 height 152
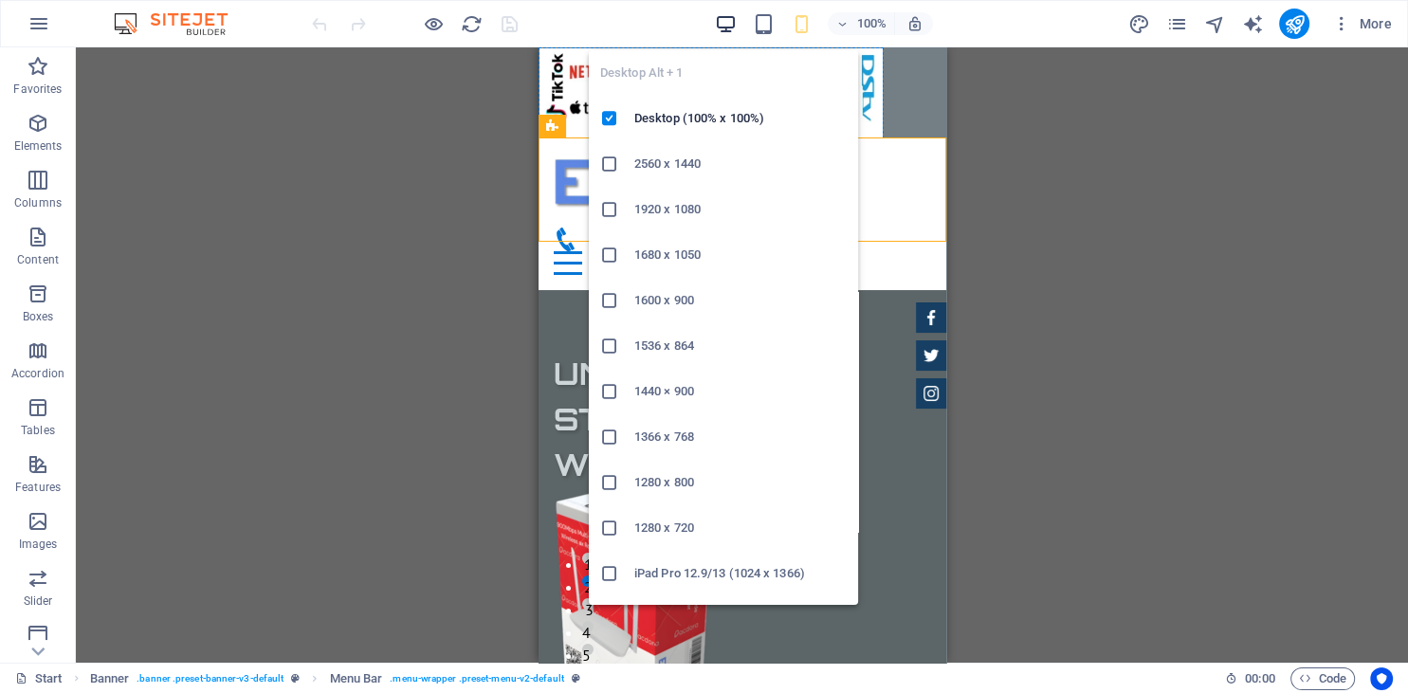
click at [724, 23] on icon "button" at bounding box center [726, 24] width 22 height 22
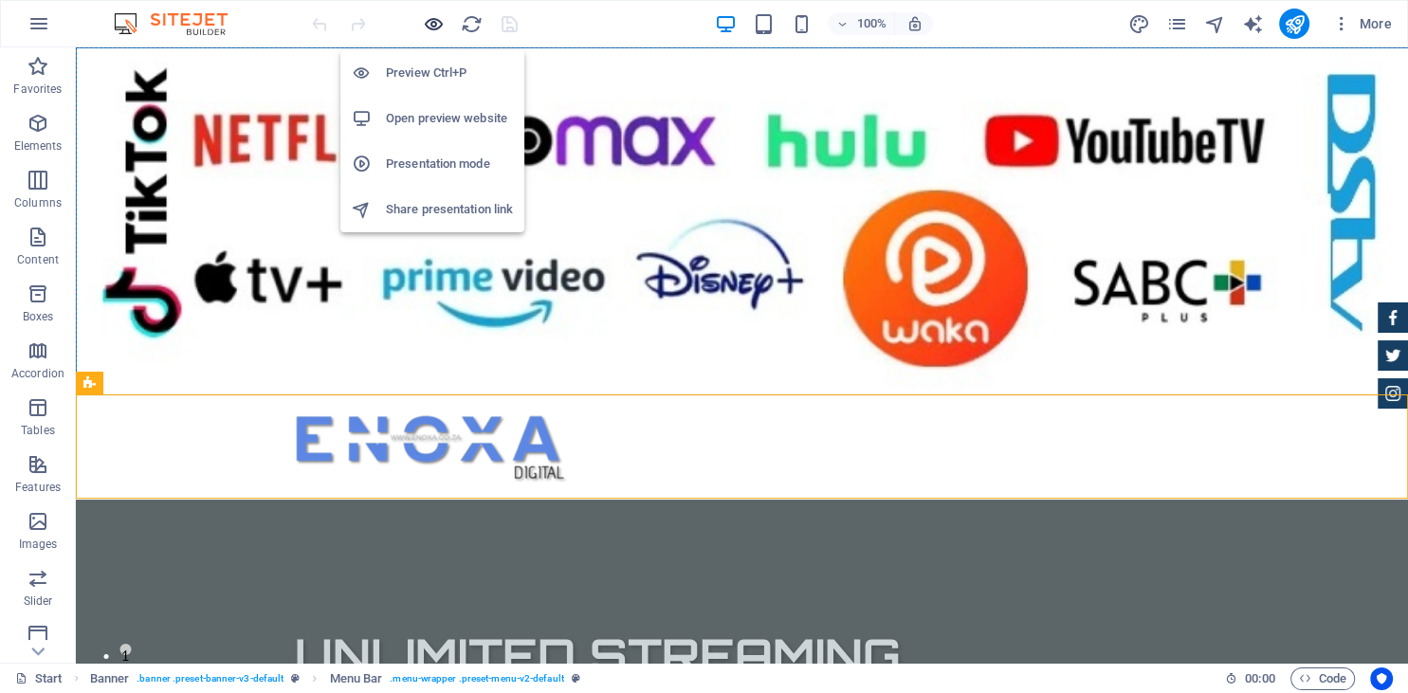
click at [436, 24] on icon "button" at bounding box center [434, 24] width 22 height 22
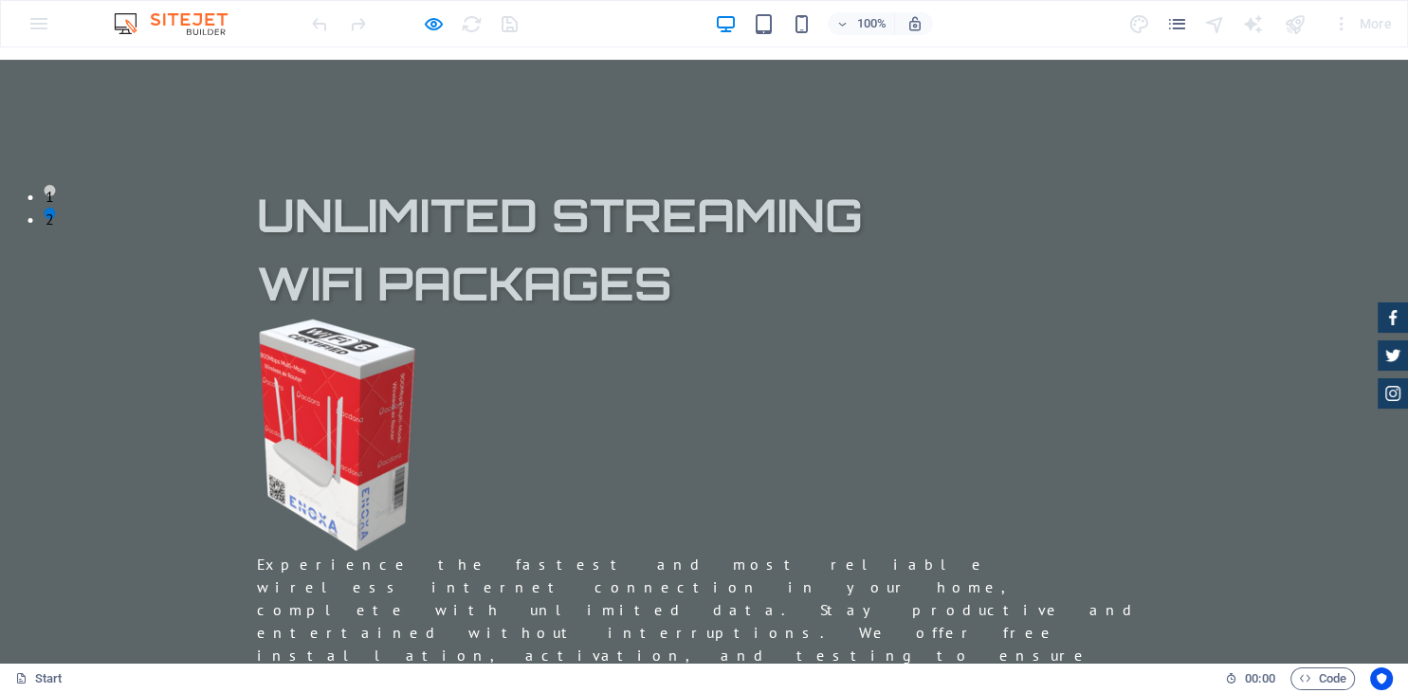
scroll to position [480, 0]
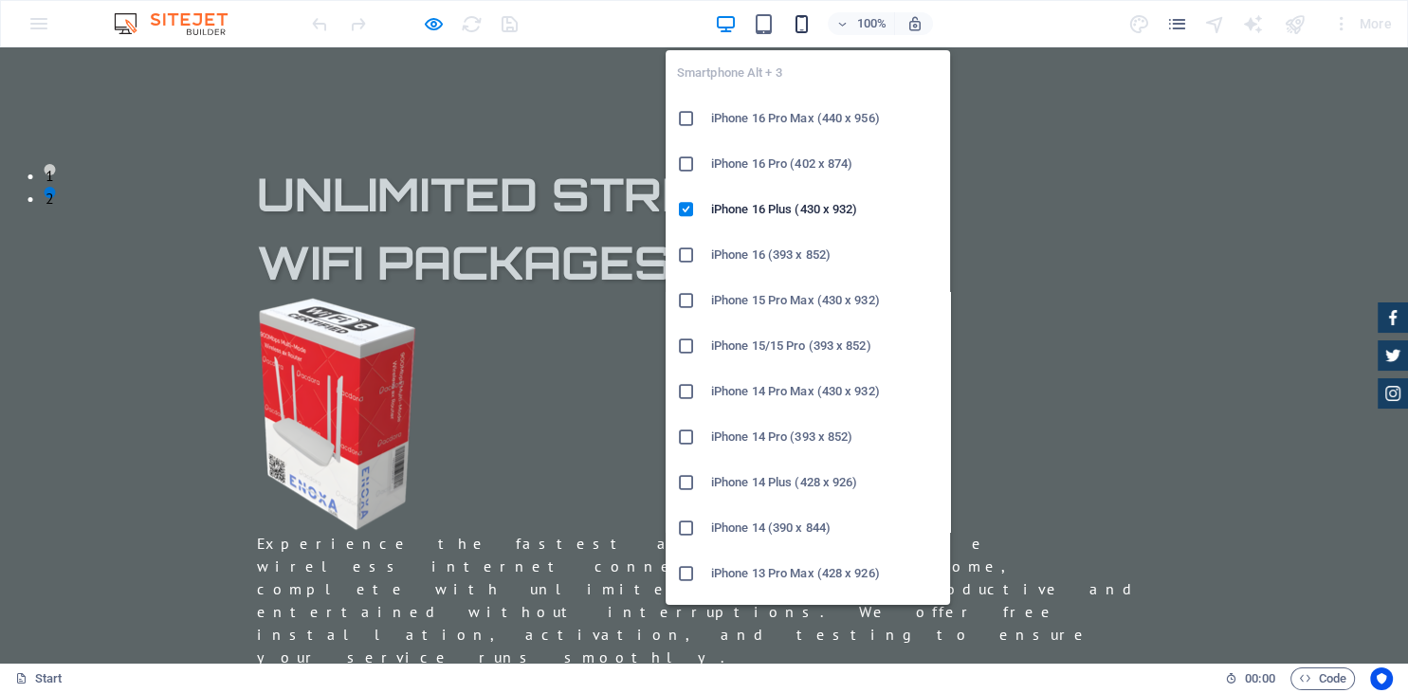
click at [802, 28] on icon "button" at bounding box center [802, 24] width 22 height 22
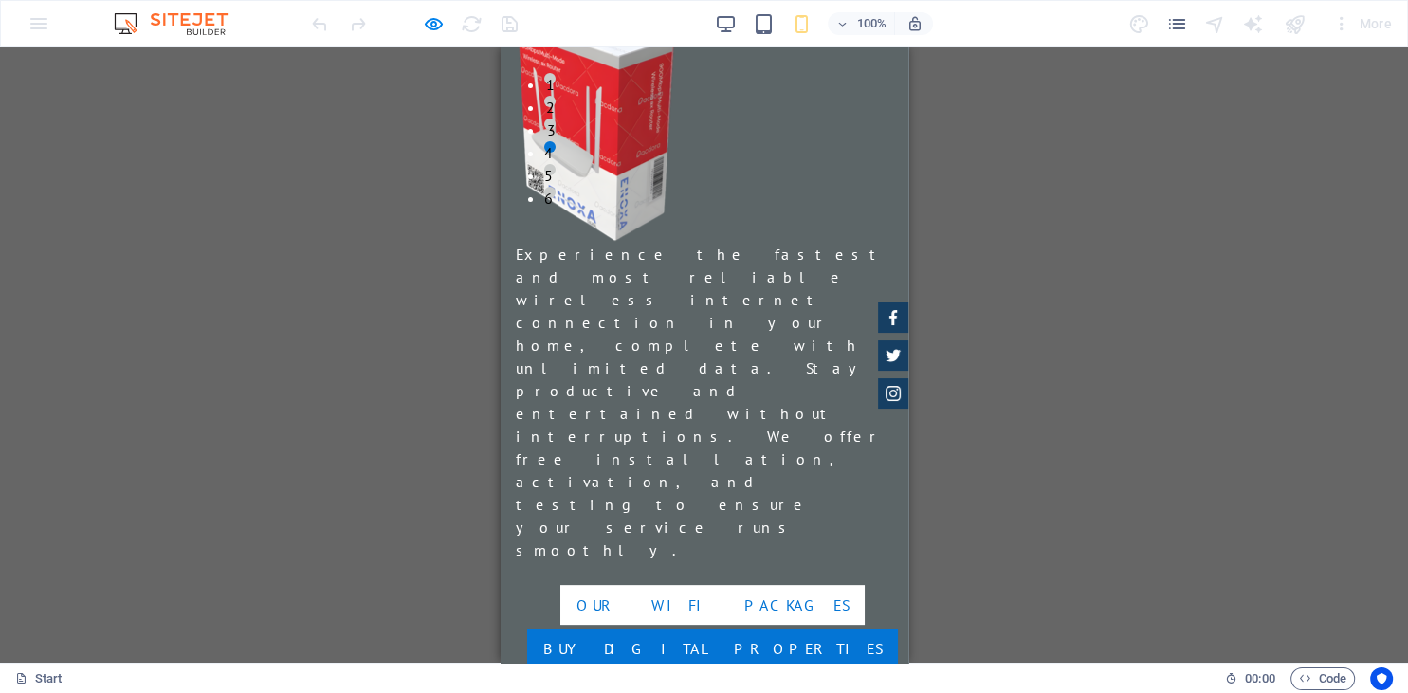
click at [980, 210] on div "Drag here to replace the existing content. Press “Ctrl” if you want to create a…" at bounding box center [704, 354] width 1408 height 615
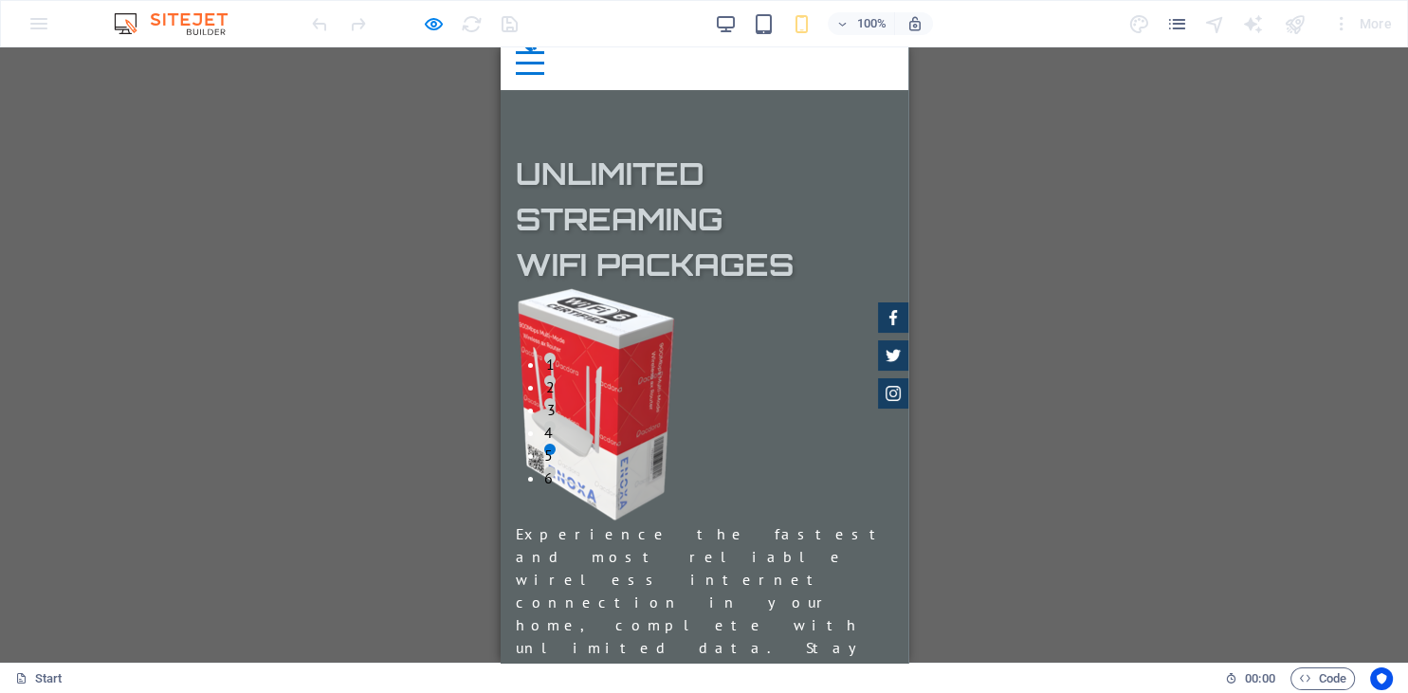
scroll to position [0, 0]
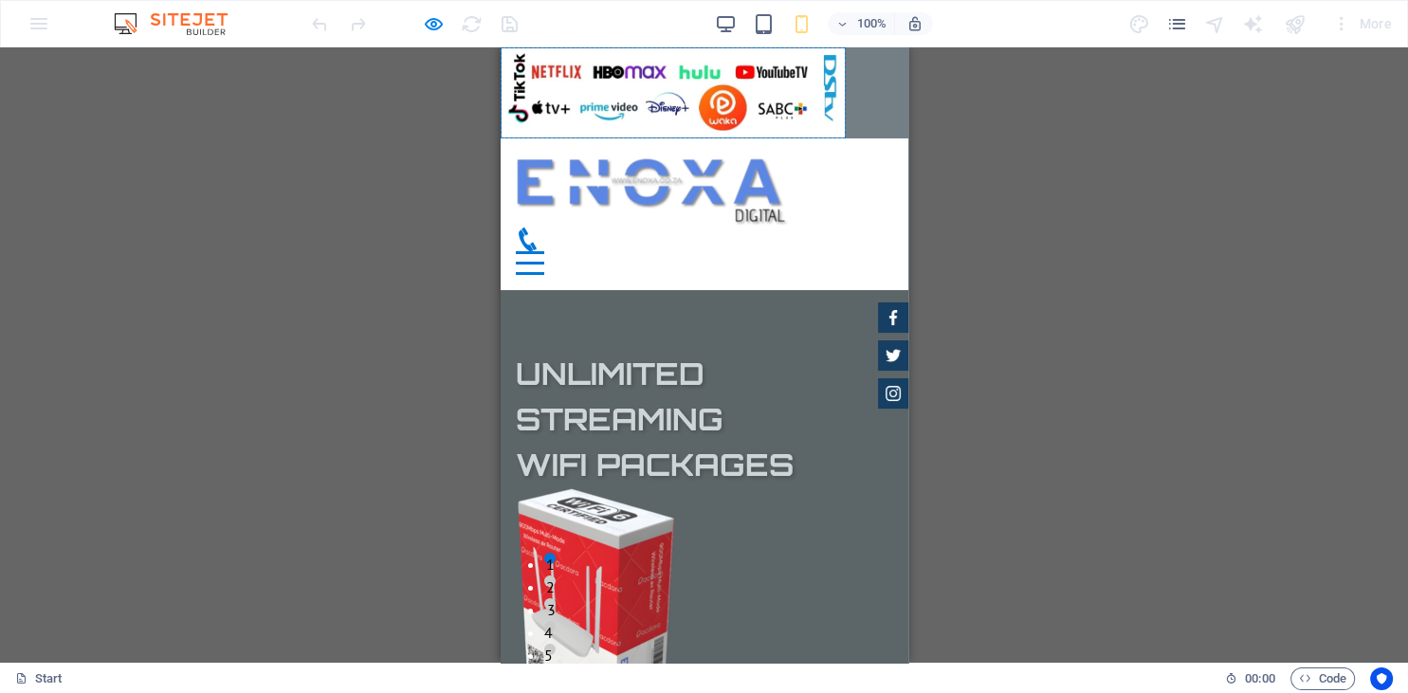
click at [89, 11] on div "100% More" at bounding box center [704, 24] width 1406 height 46
drag, startPoint x: 89, startPoint y: 11, endPoint x: 357, endPoint y: 34, distance: 268.4
click at [357, 34] on div "100% More" at bounding box center [704, 24] width 1406 height 46
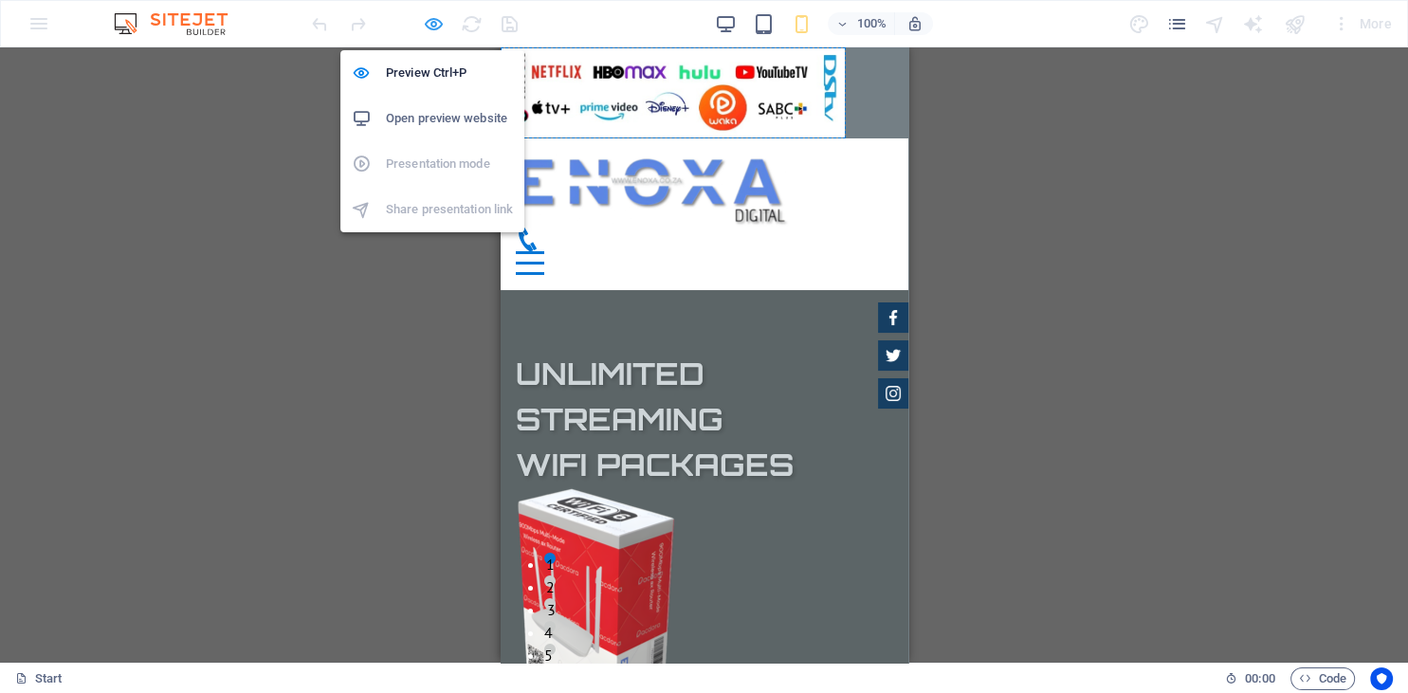
click at [435, 25] on icon "button" at bounding box center [434, 24] width 22 height 22
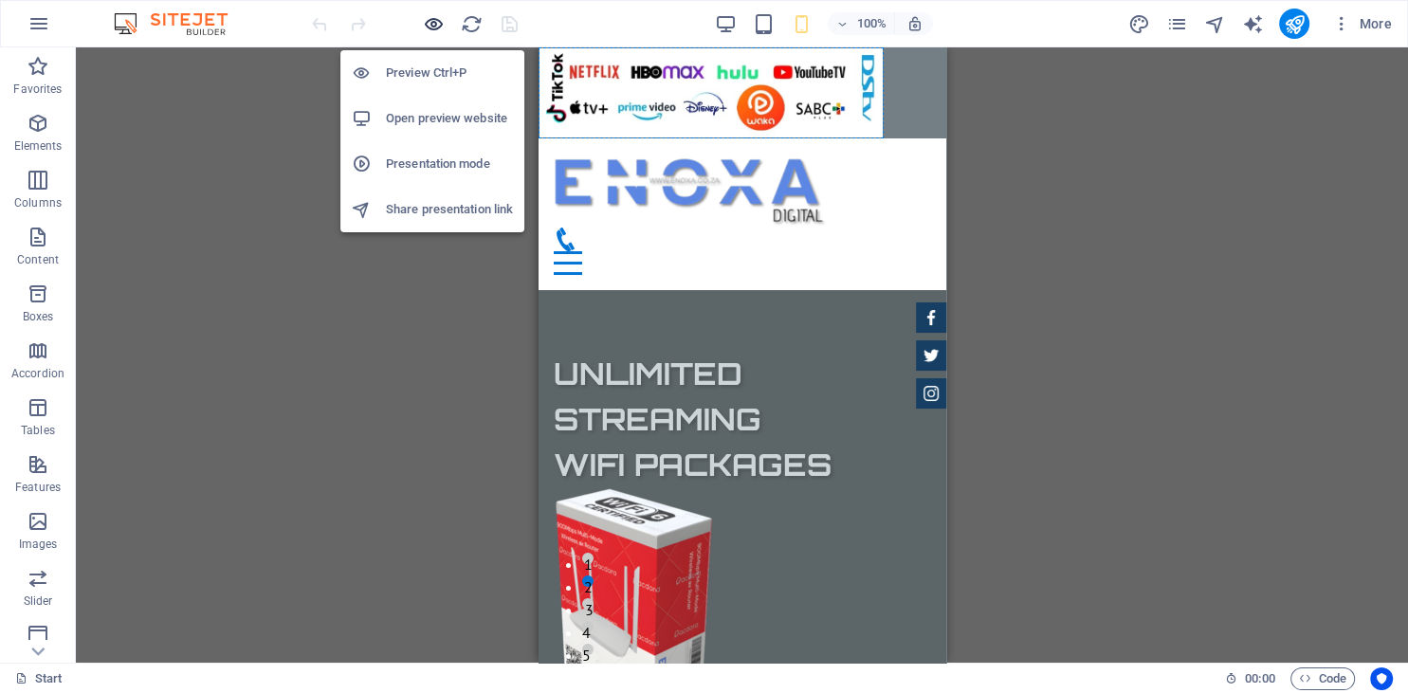
click at [435, 25] on icon "button" at bounding box center [434, 24] width 22 height 22
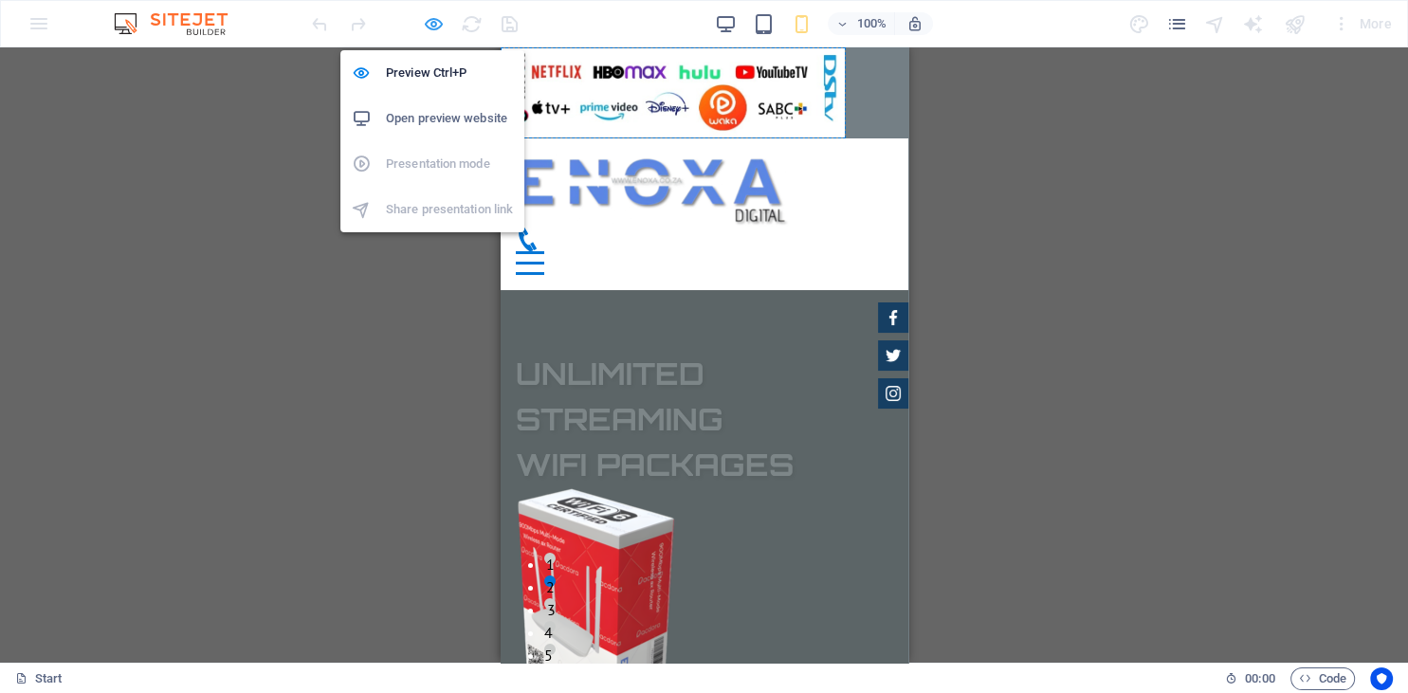
click at [430, 25] on icon "button" at bounding box center [434, 24] width 22 height 22
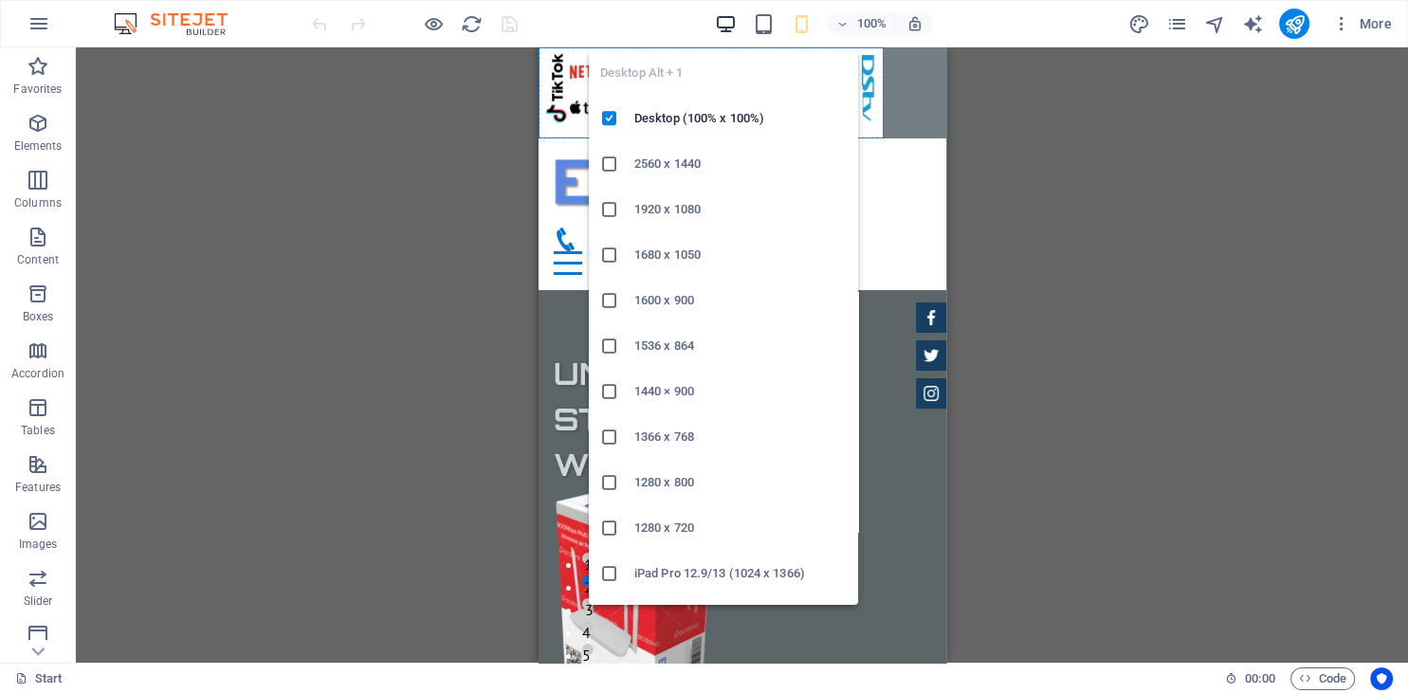
click at [730, 25] on icon "button" at bounding box center [726, 24] width 22 height 22
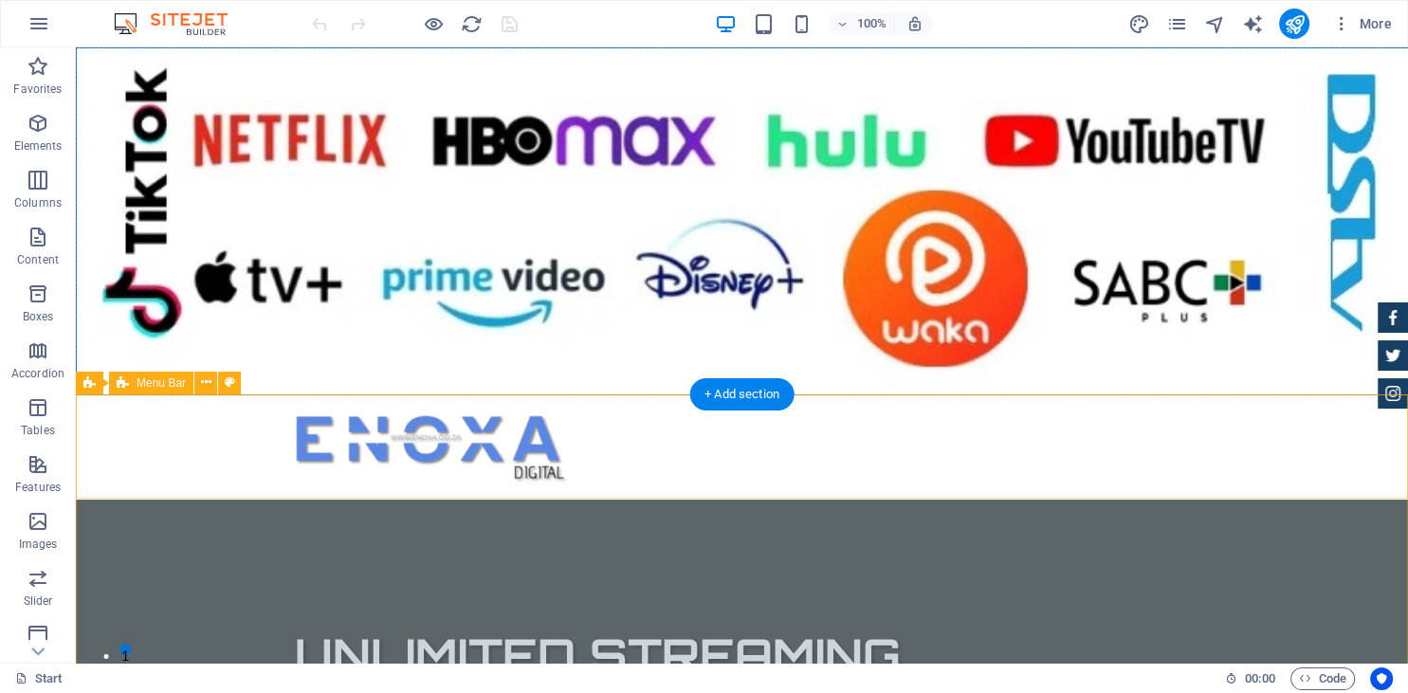
click at [186, 456] on div at bounding box center [742, 447] width 1332 height 104
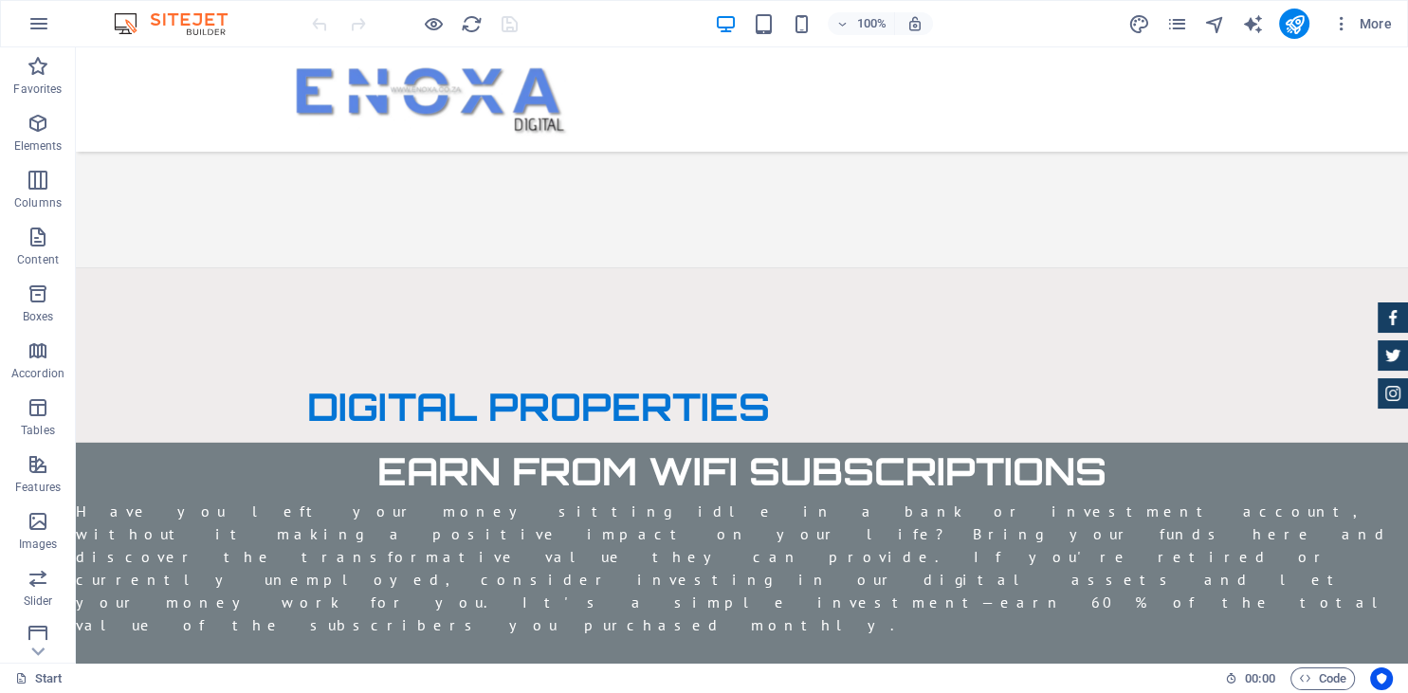
scroll to position [5671, 0]
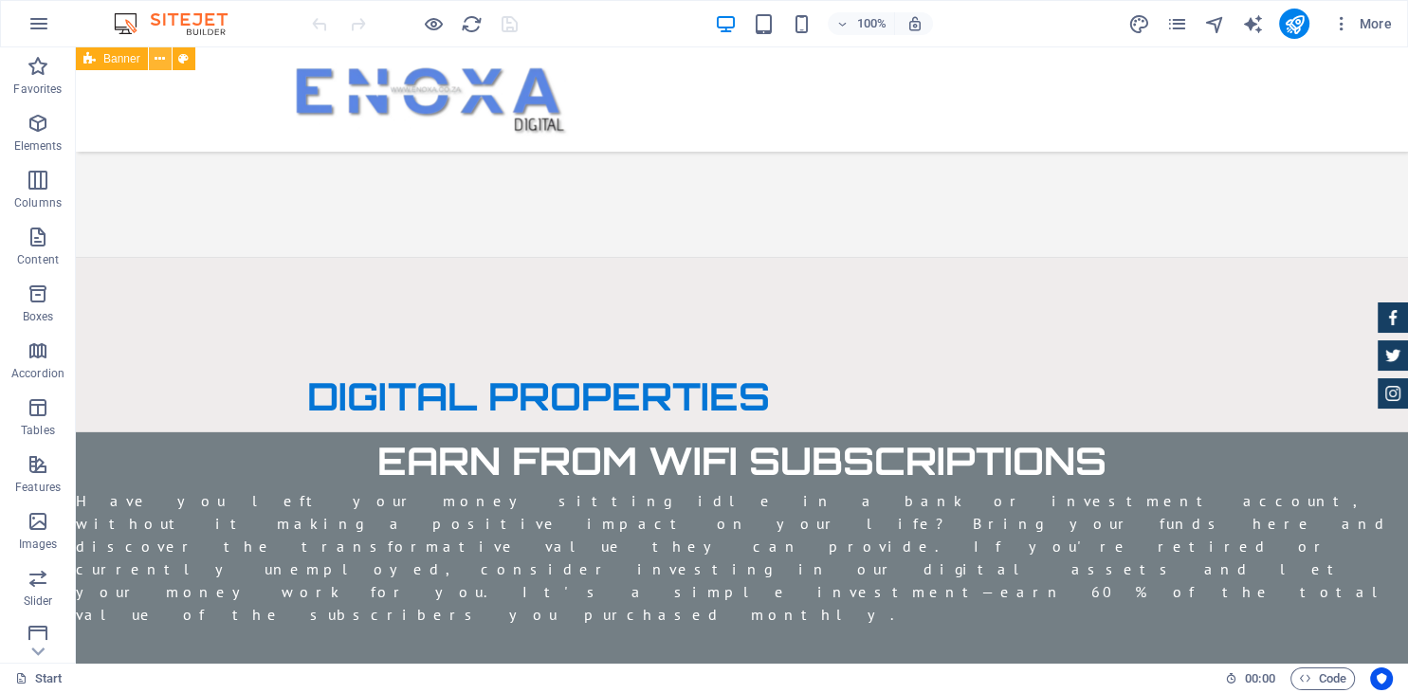
click at [161, 61] on icon at bounding box center [160, 59] width 10 height 20
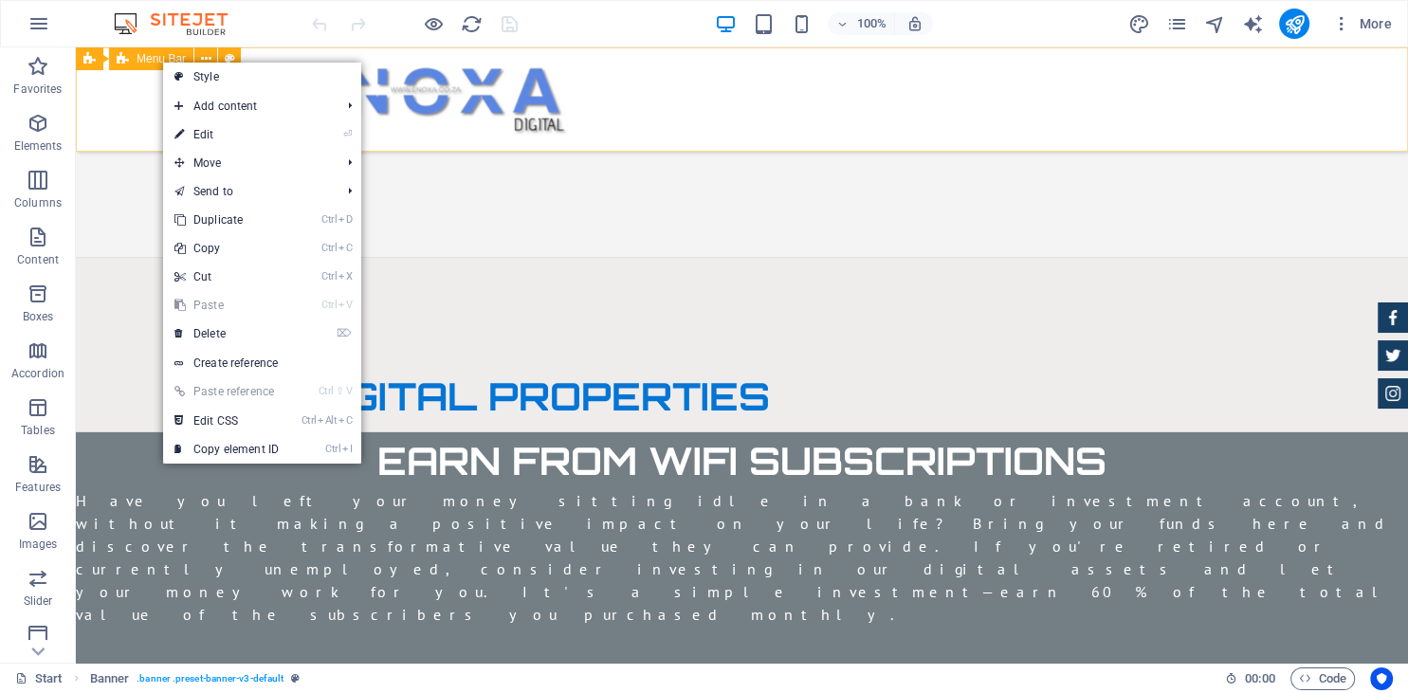
click at [134, 108] on div at bounding box center [742, 99] width 1332 height 104
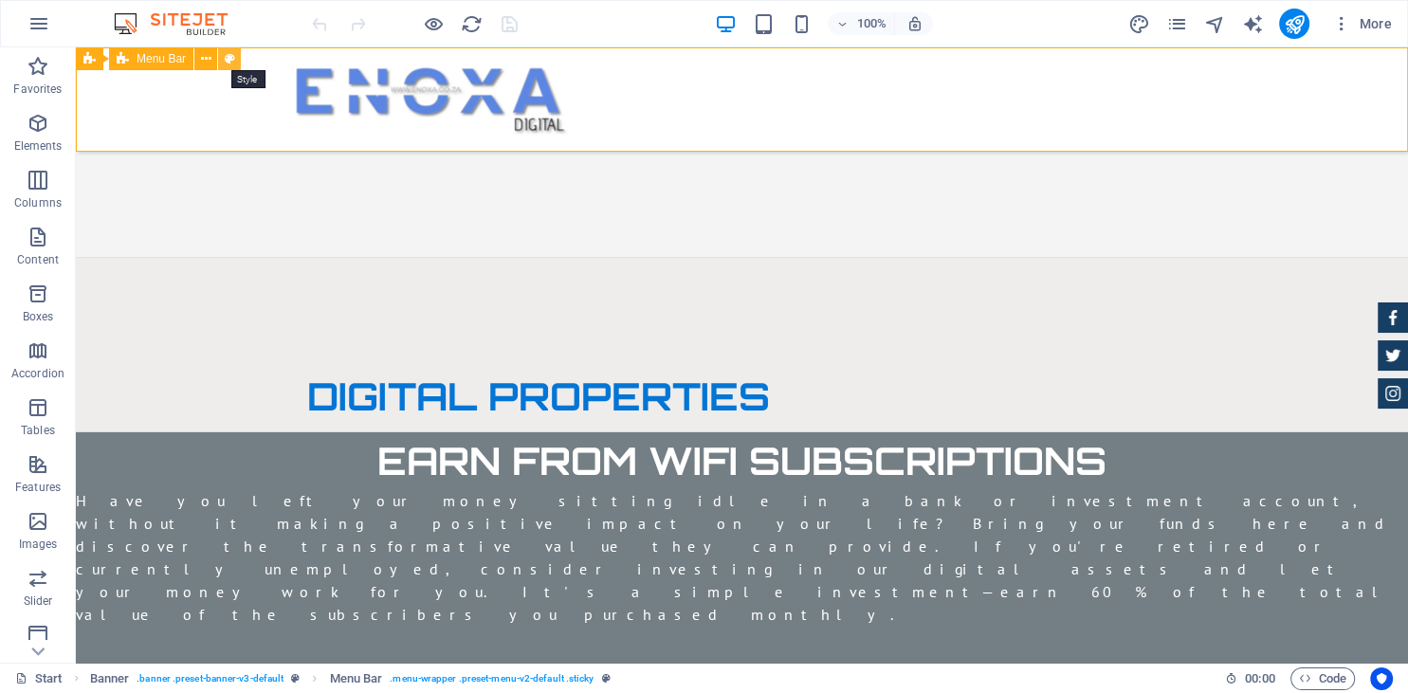
click at [236, 60] on button at bounding box center [229, 58] width 23 height 23
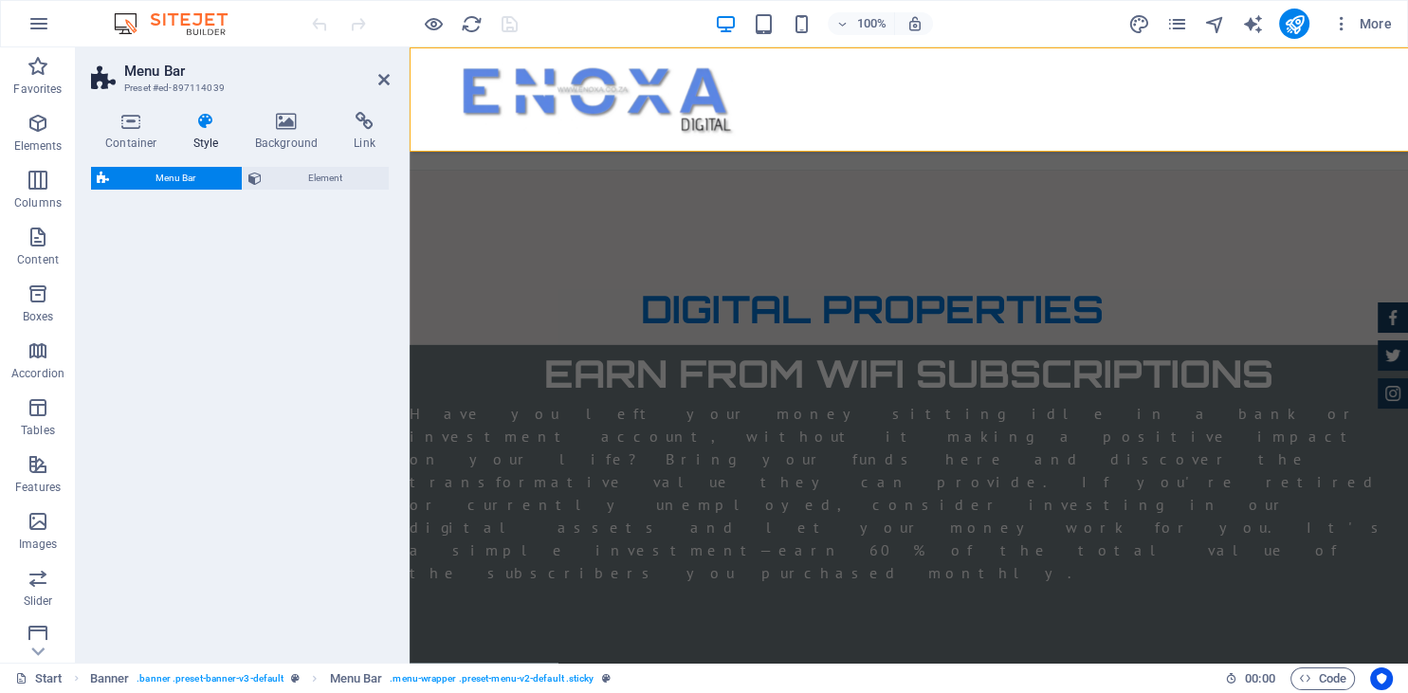
select select "rem"
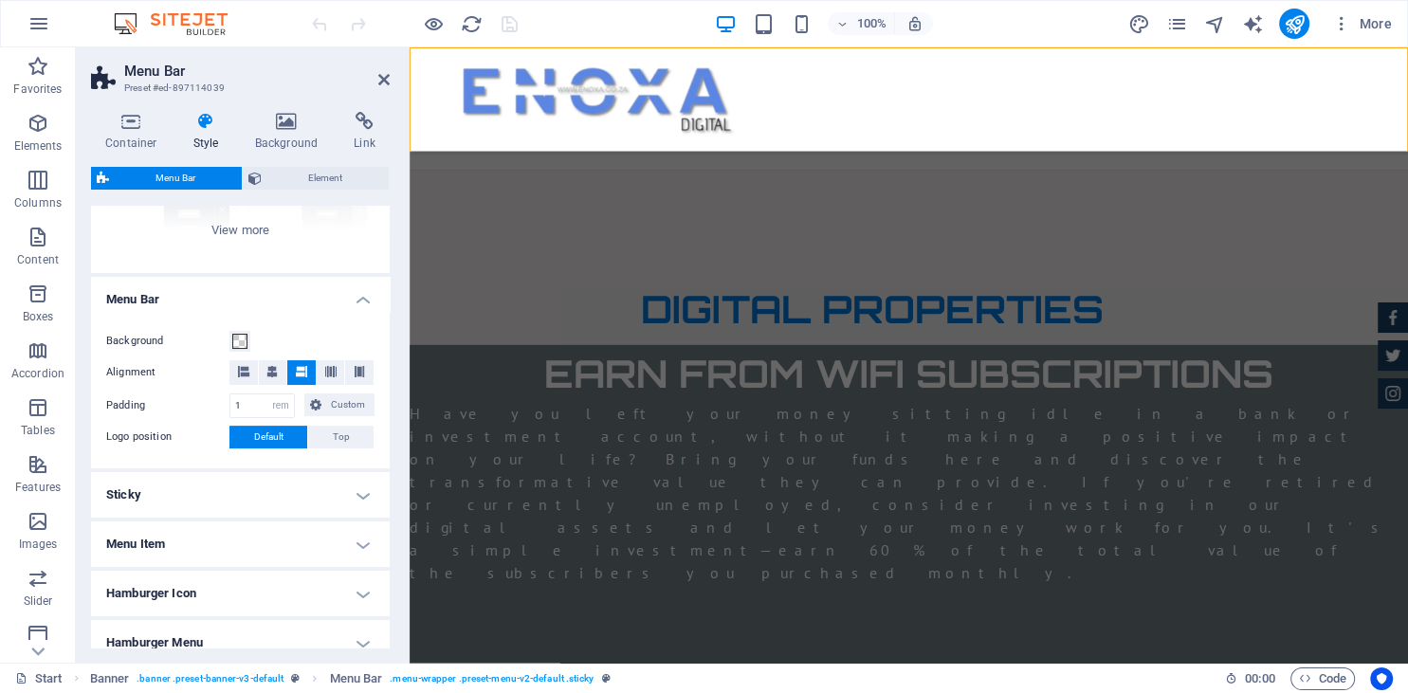
scroll to position [258, 0]
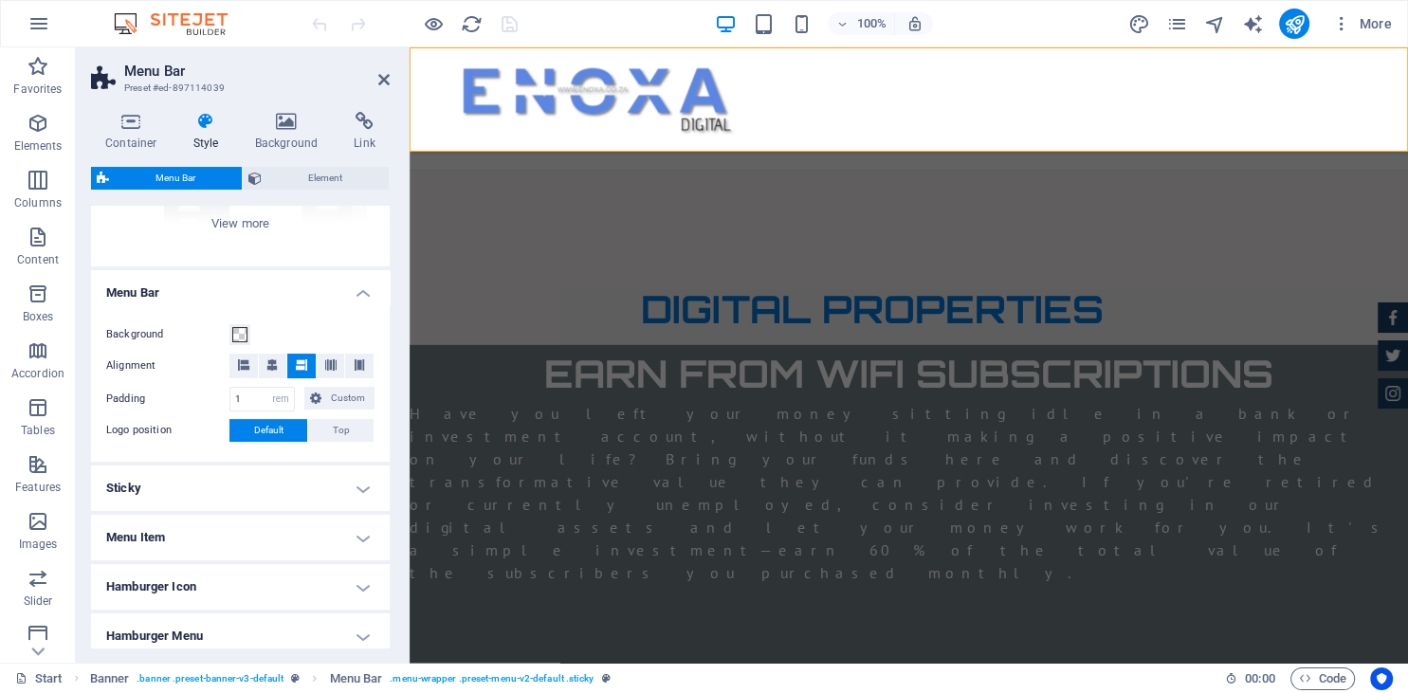
click at [279, 435] on span "Default" at bounding box center [268, 430] width 29 height 23
click at [347, 538] on h4 "Menu Item" at bounding box center [240, 538] width 299 height 46
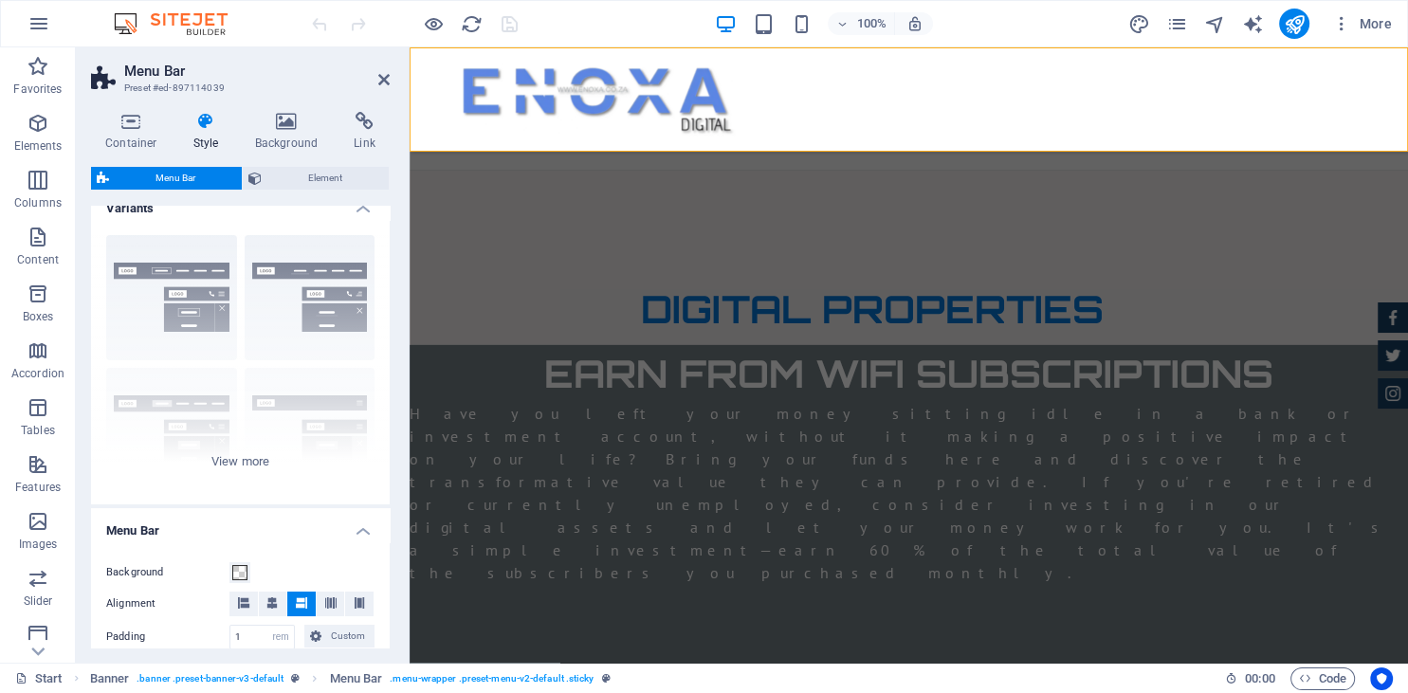
scroll to position [13, 0]
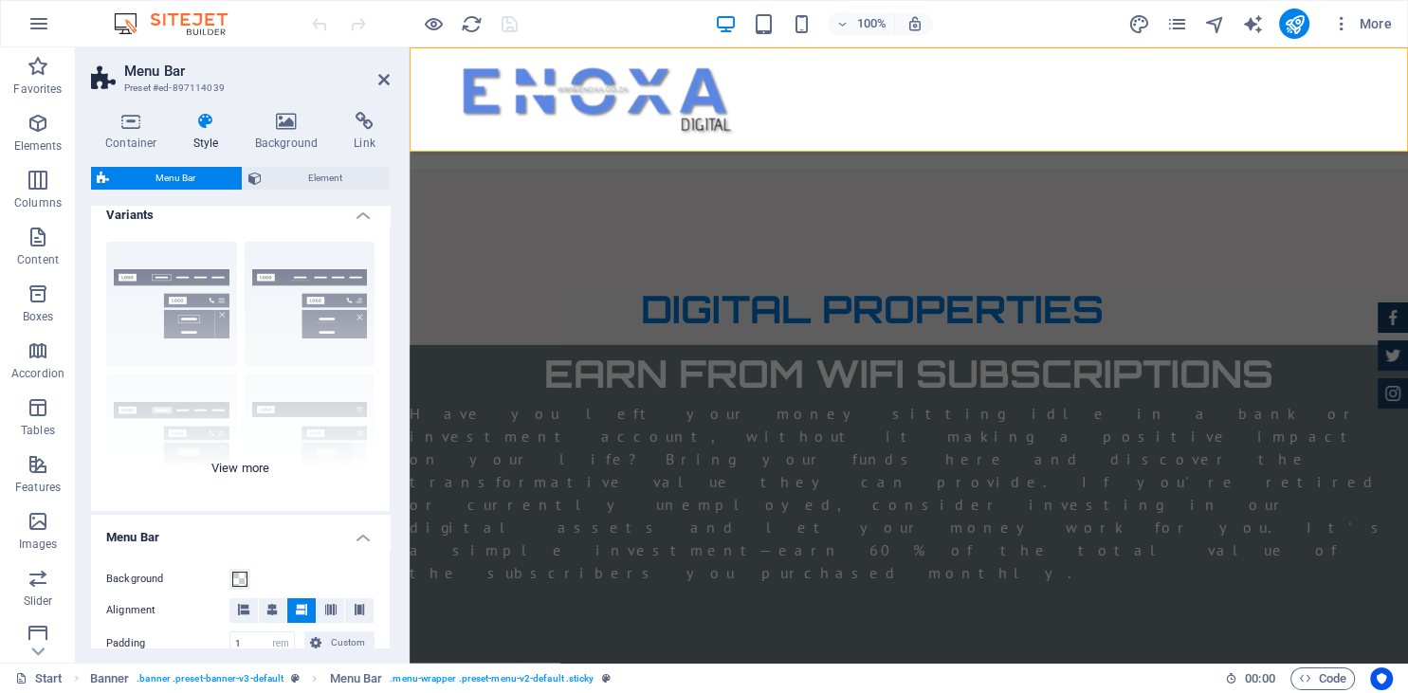
click at [237, 470] on div "Border Centered Default Fixed Loki Trigger Wide XXL" at bounding box center [240, 369] width 299 height 284
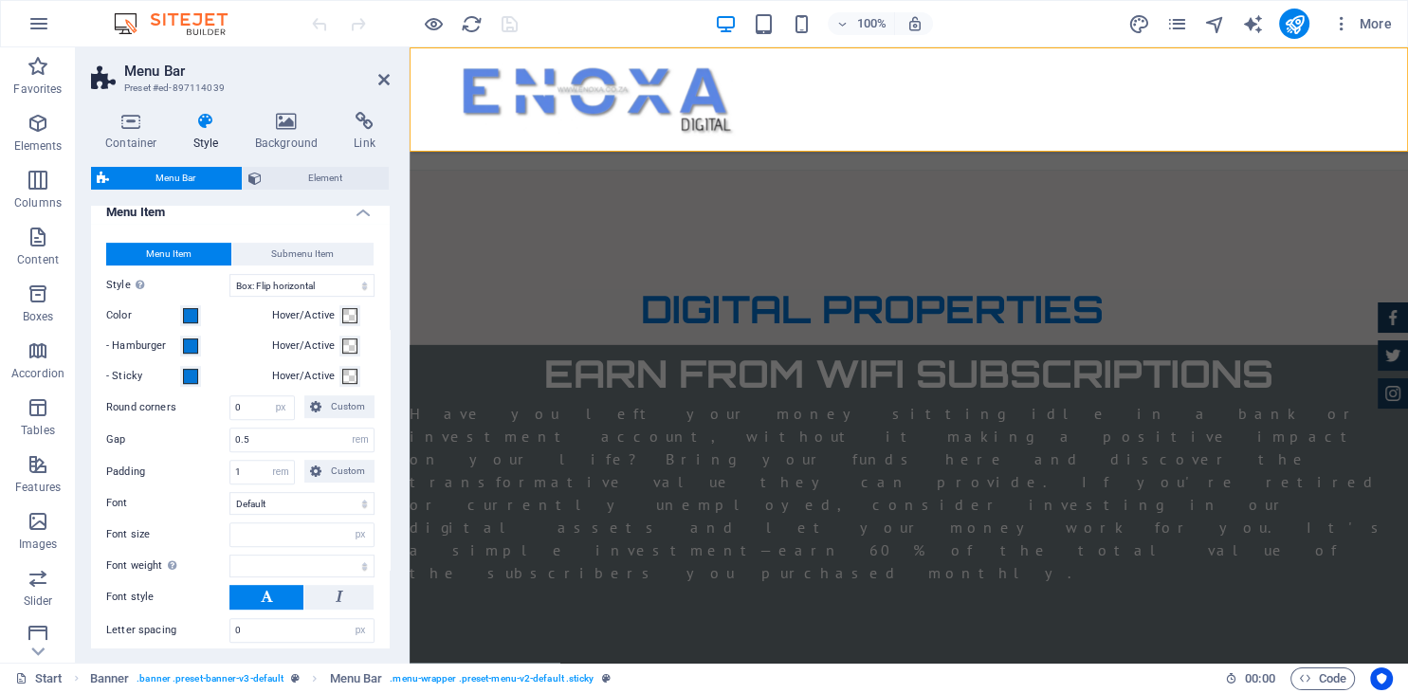
scroll to position [0, 0]
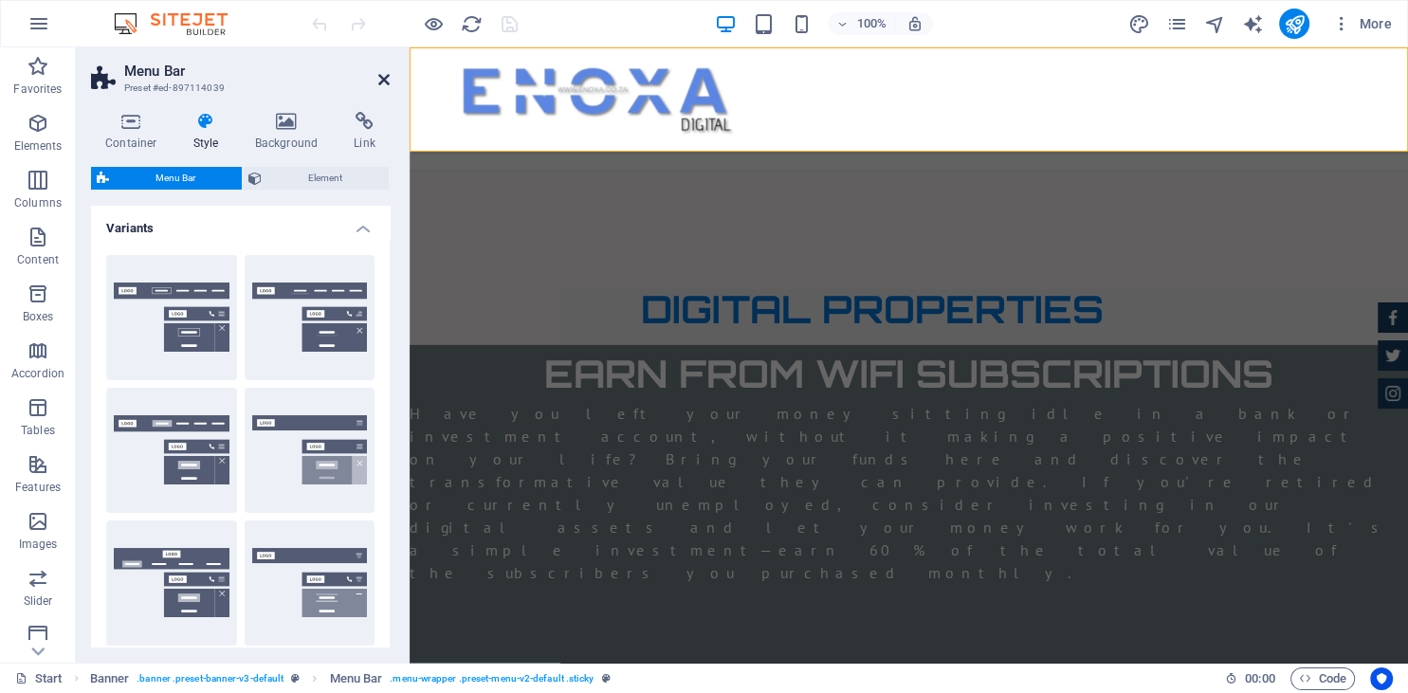
click at [382, 82] on icon at bounding box center [383, 79] width 11 height 15
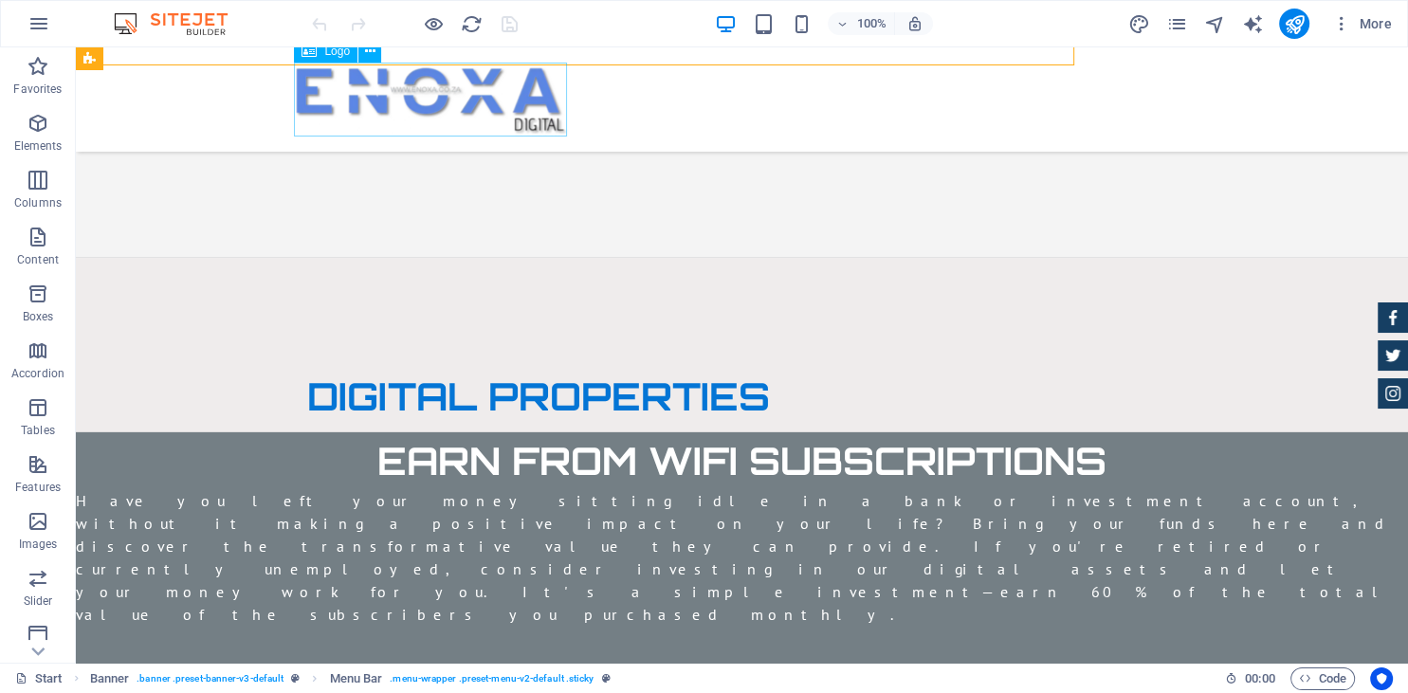
scroll to position [5757, 0]
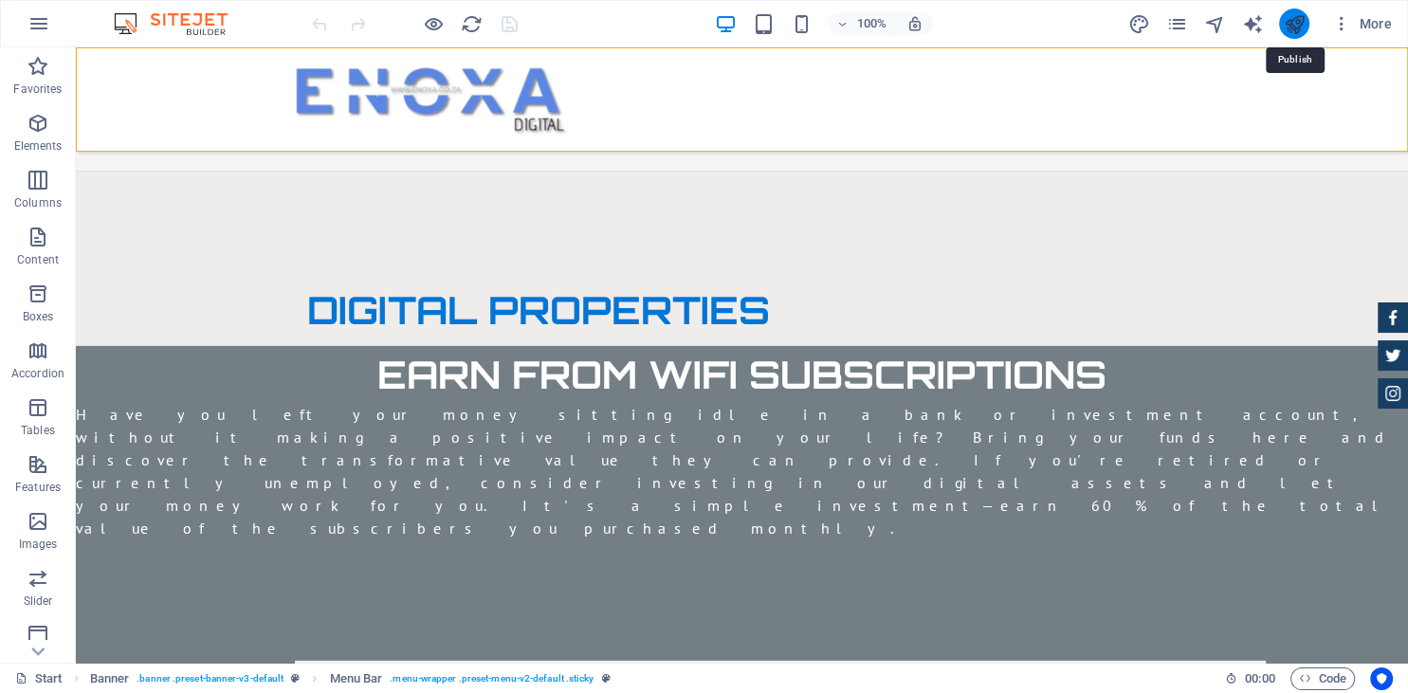
click at [1288, 24] on icon "publish" at bounding box center [1294, 24] width 22 height 22
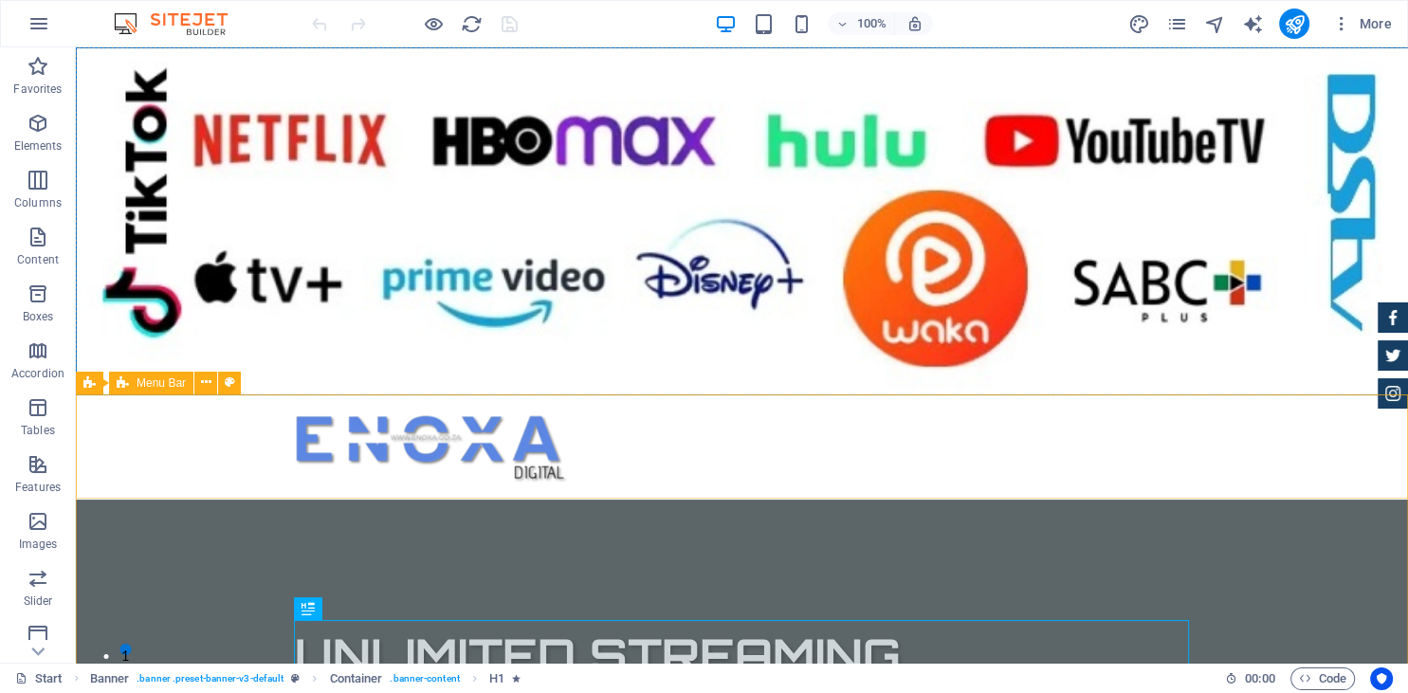
click at [173, 385] on span "Menu Bar" at bounding box center [161, 382] width 49 height 11
click at [232, 389] on icon at bounding box center [230, 383] width 10 height 20
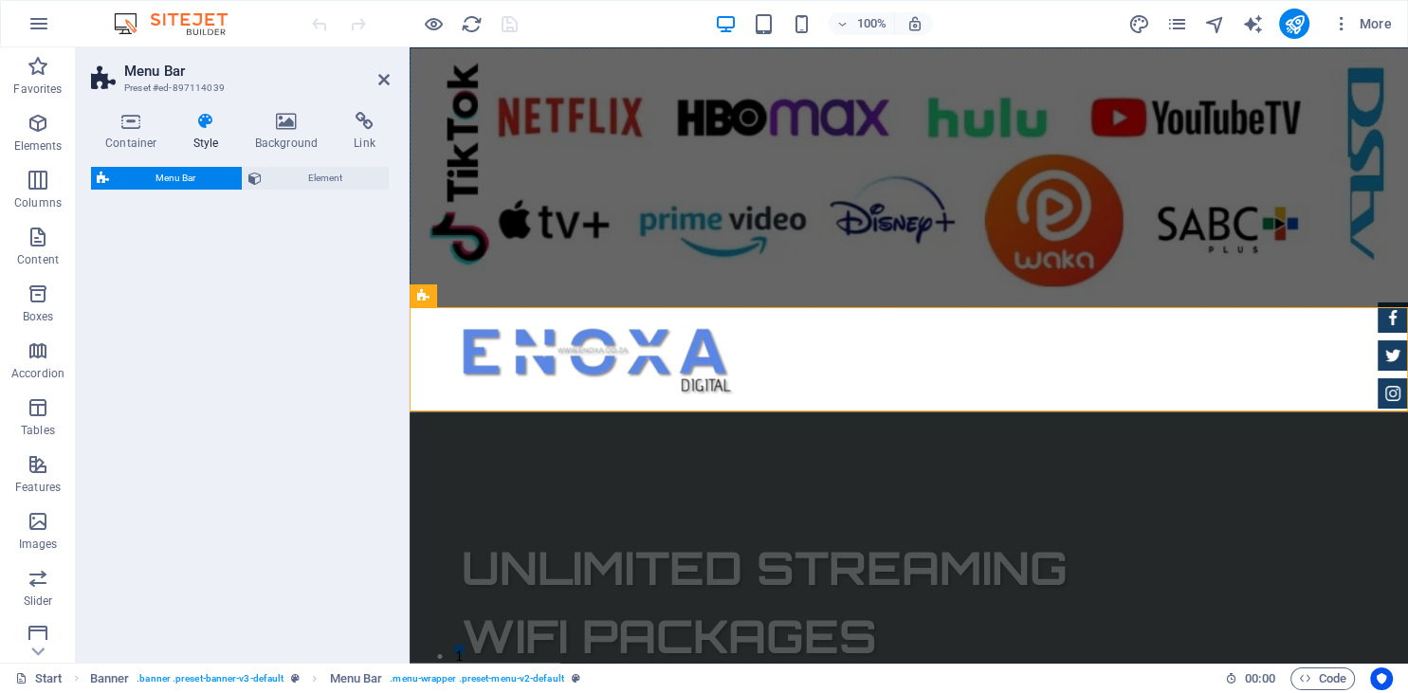
select select "rem"
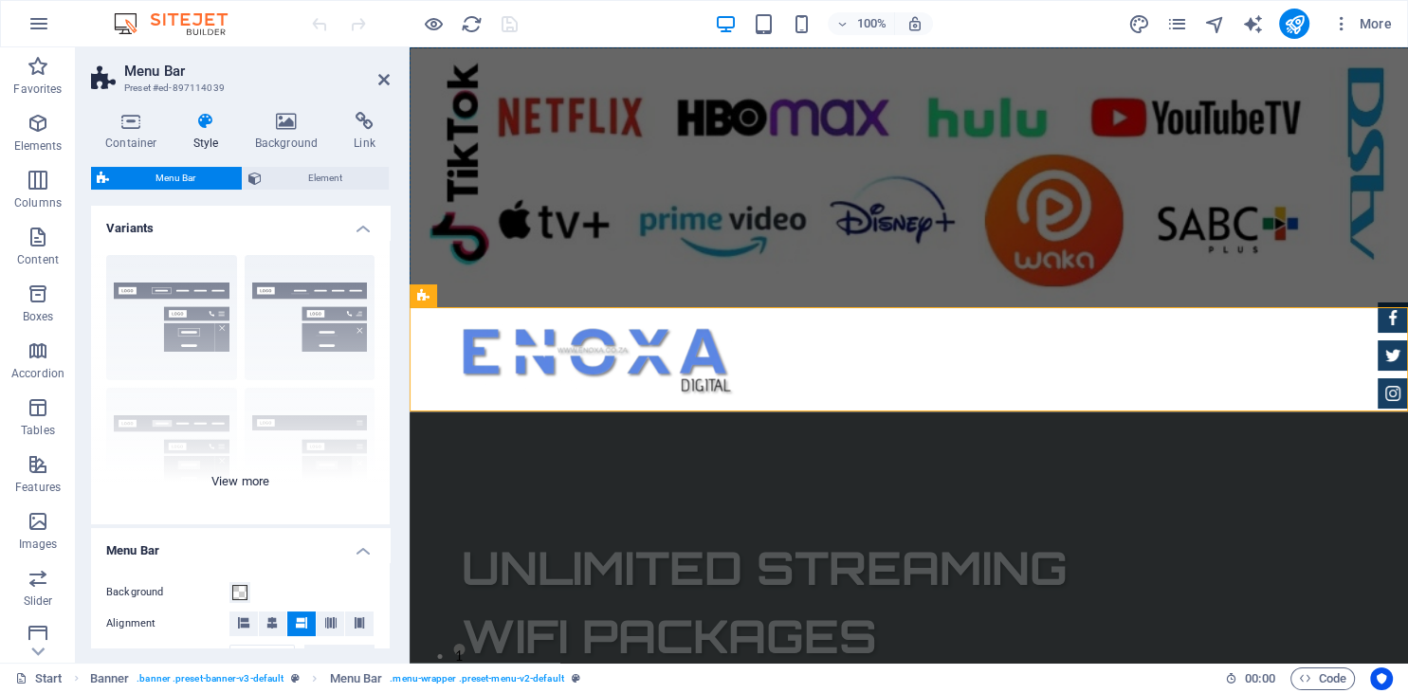
click at [256, 473] on div "Border Centered Default Fixed Loki Trigger Wide XXL" at bounding box center [240, 382] width 299 height 284
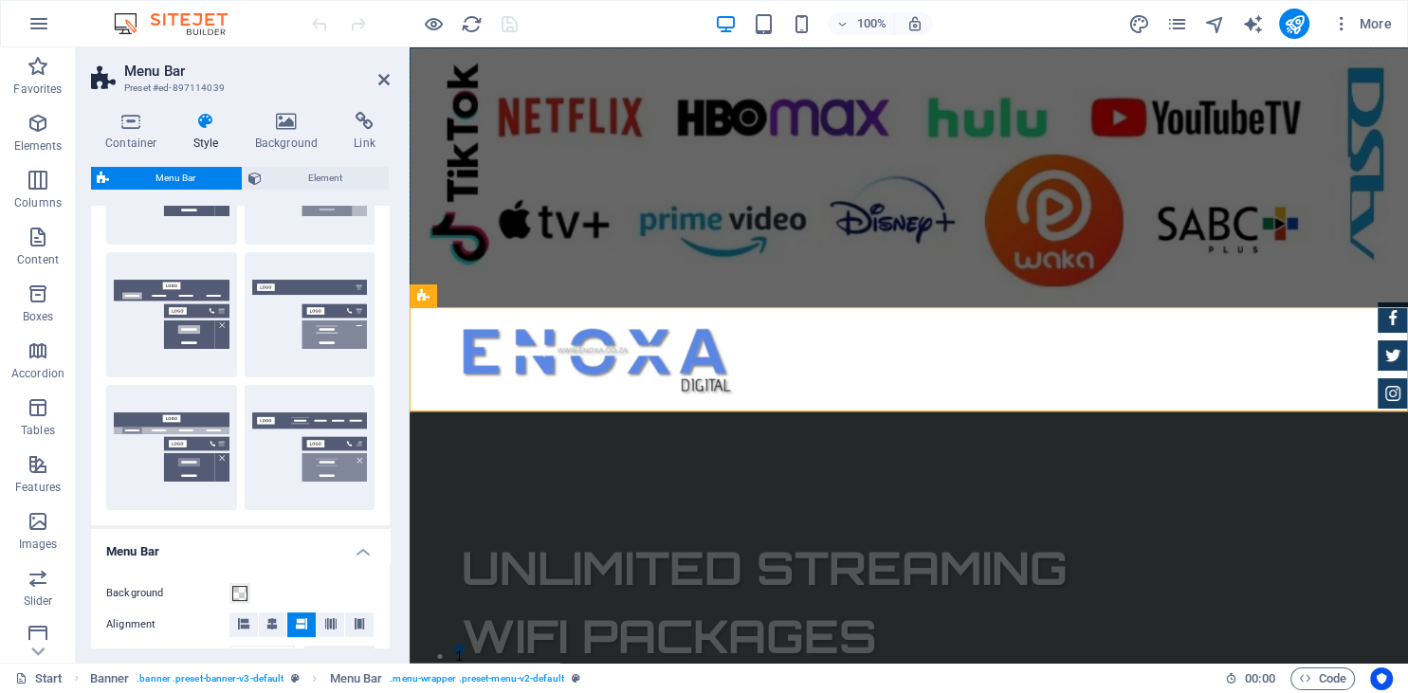
scroll to position [270, 0]
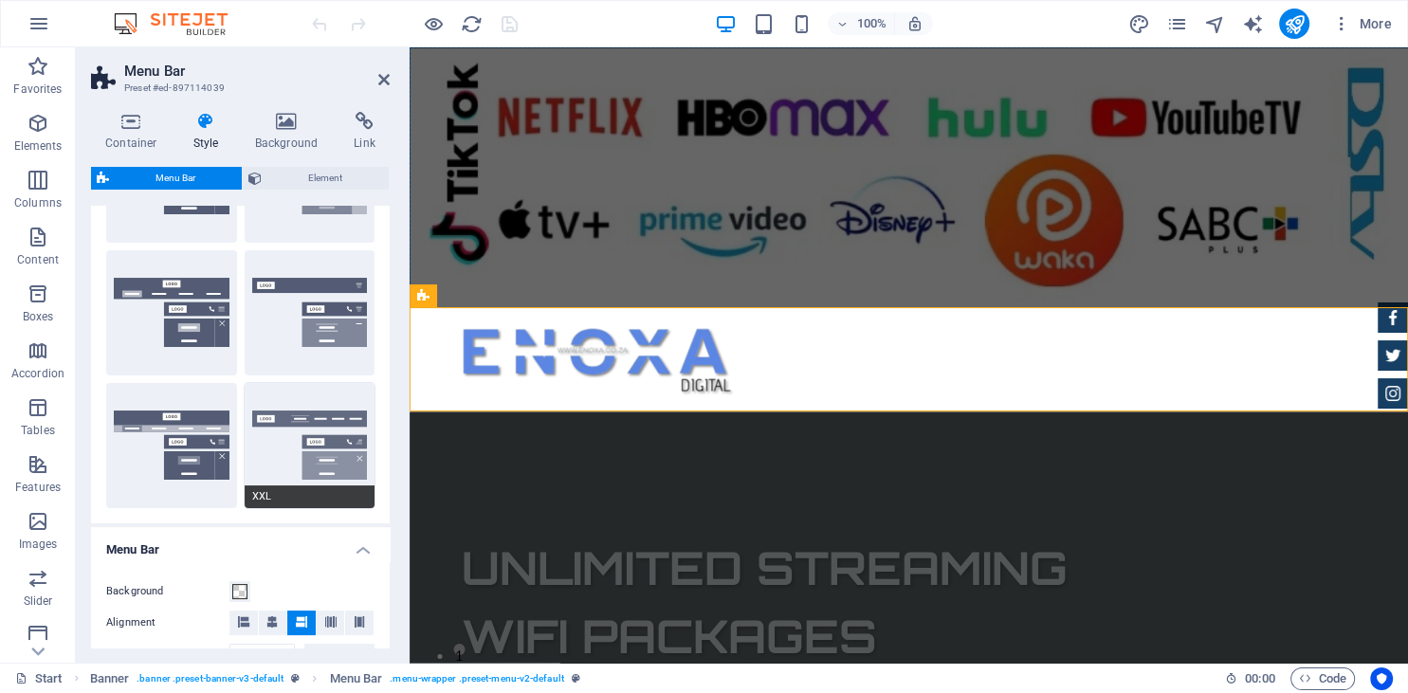
click at [305, 412] on button "XXL" at bounding box center [310, 445] width 131 height 125
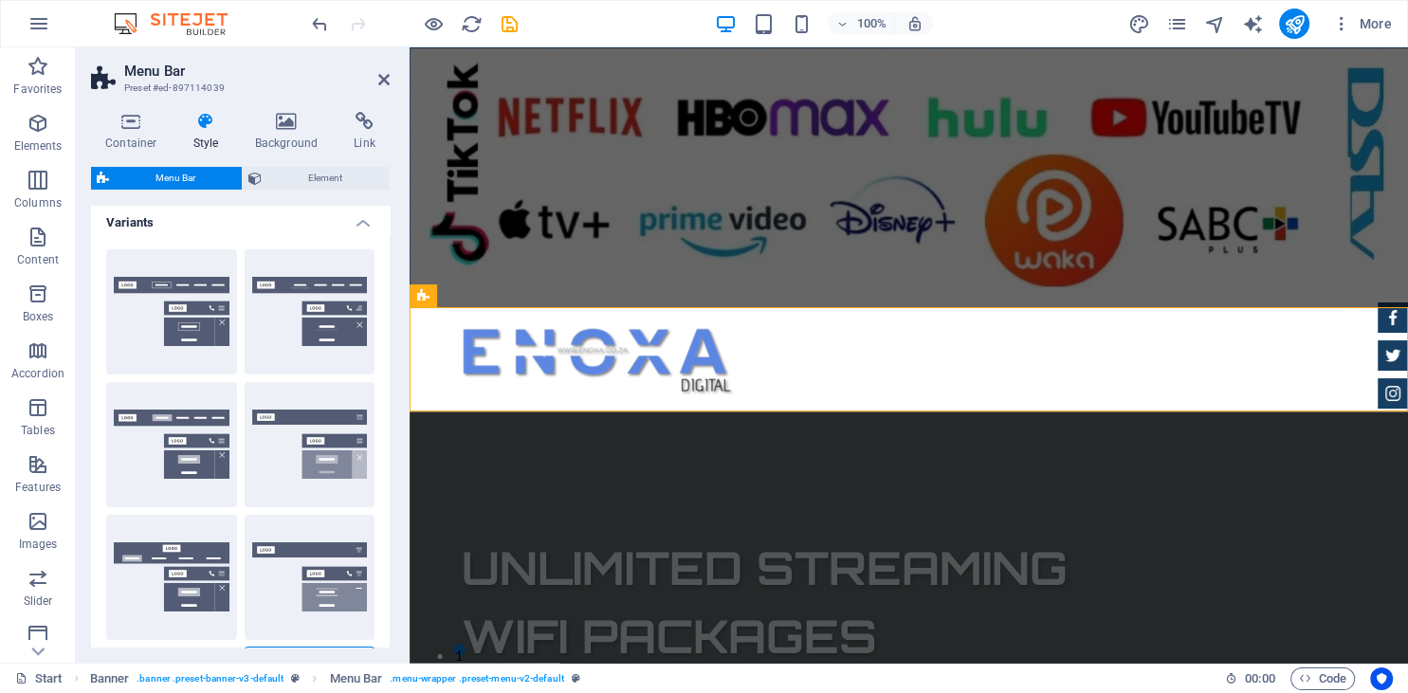
scroll to position [0, 0]
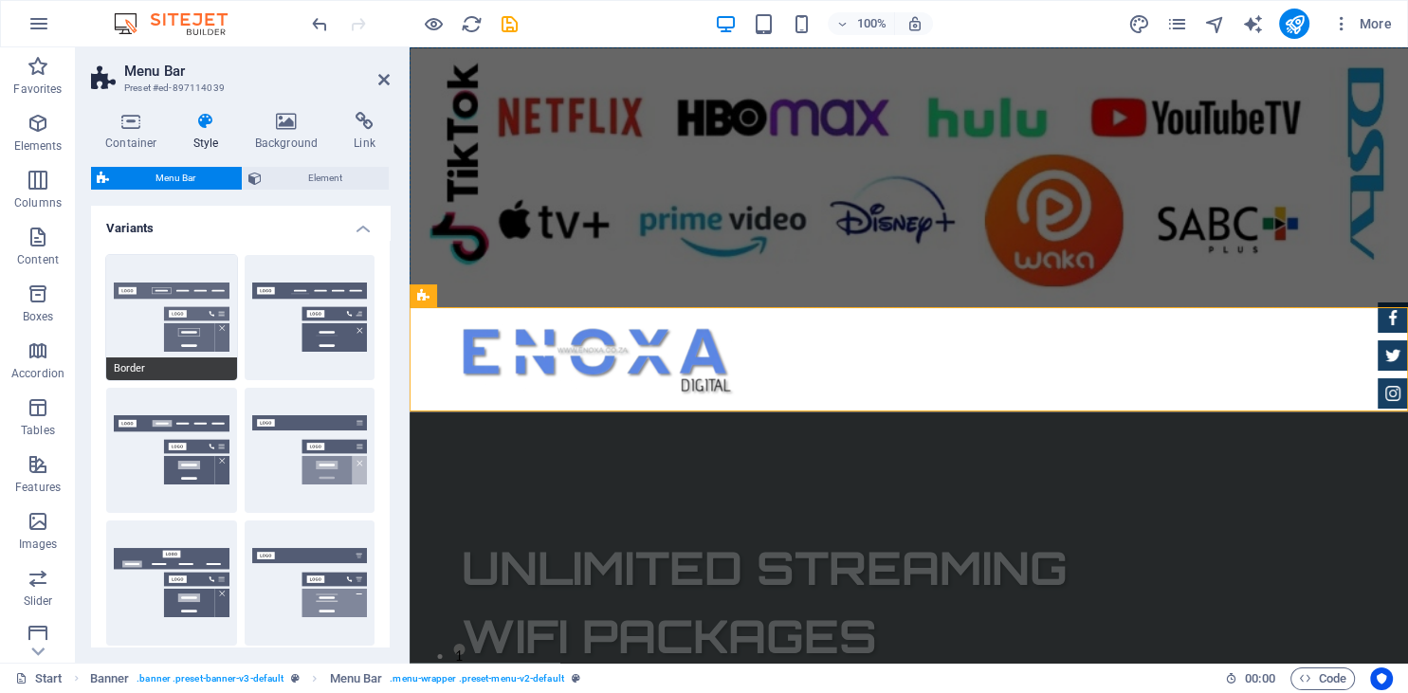
click at [156, 286] on button "Border" at bounding box center [171, 317] width 131 height 125
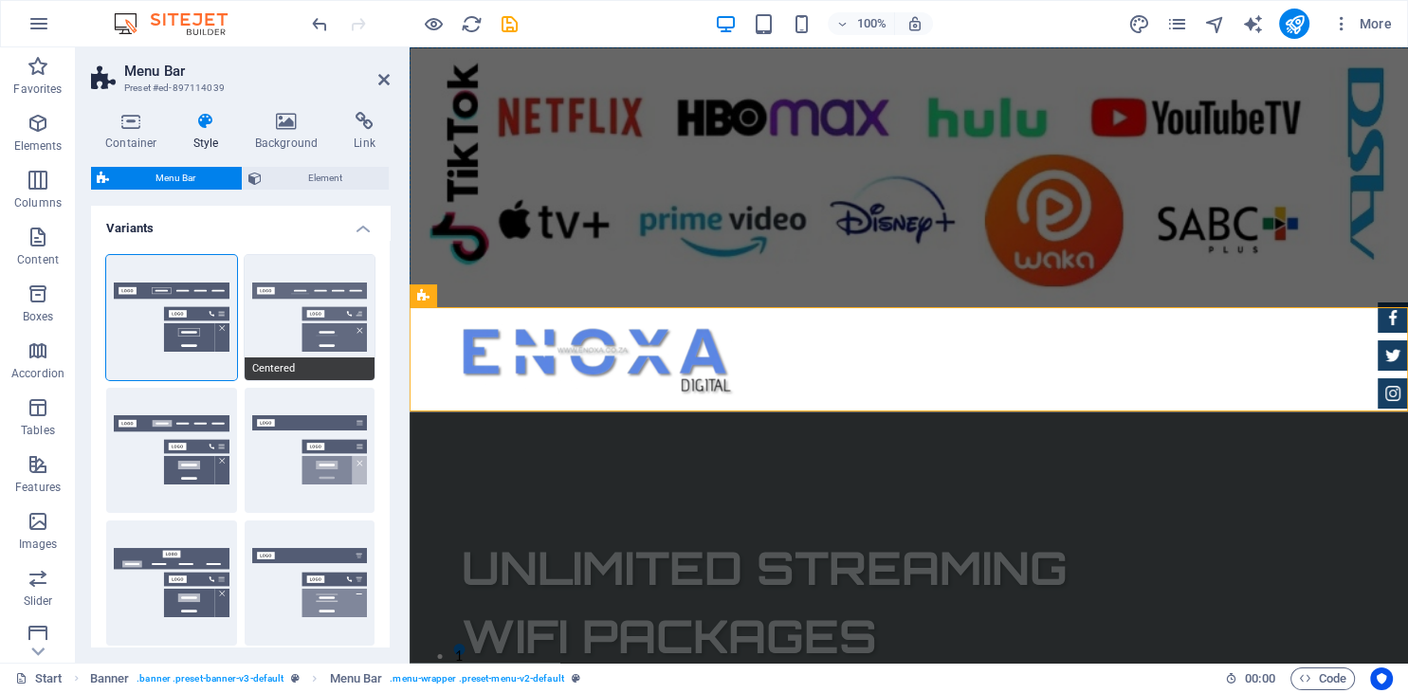
click at [267, 311] on button "Centered" at bounding box center [310, 317] width 131 height 125
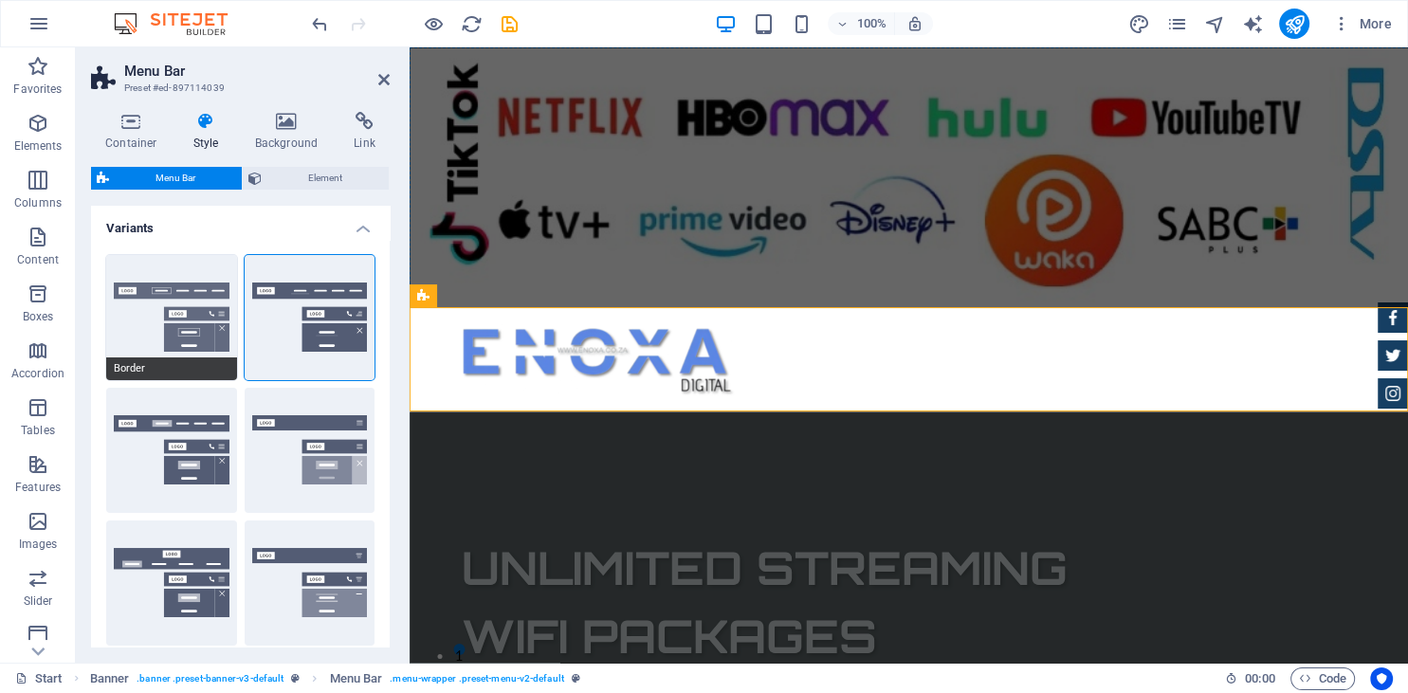
click at [176, 298] on button "Border" at bounding box center [171, 317] width 131 height 125
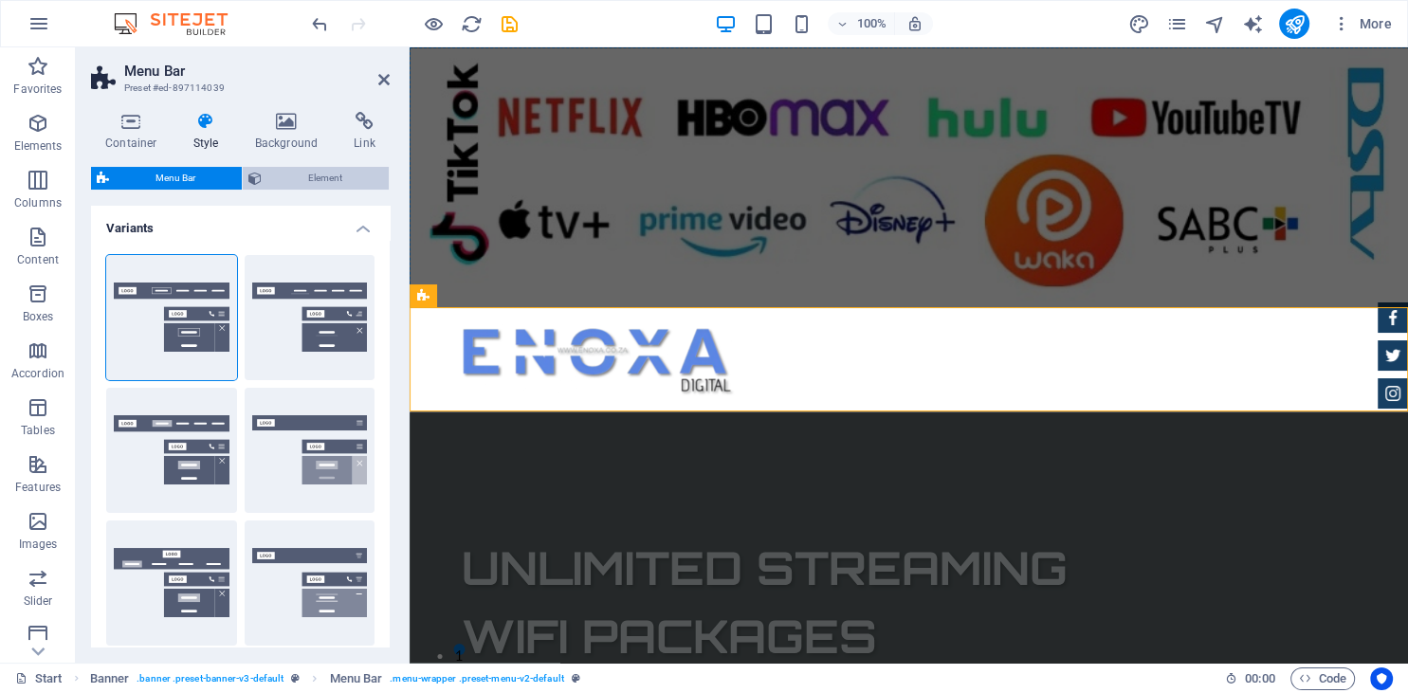
click at [320, 173] on span "Element" at bounding box center [325, 178] width 116 height 23
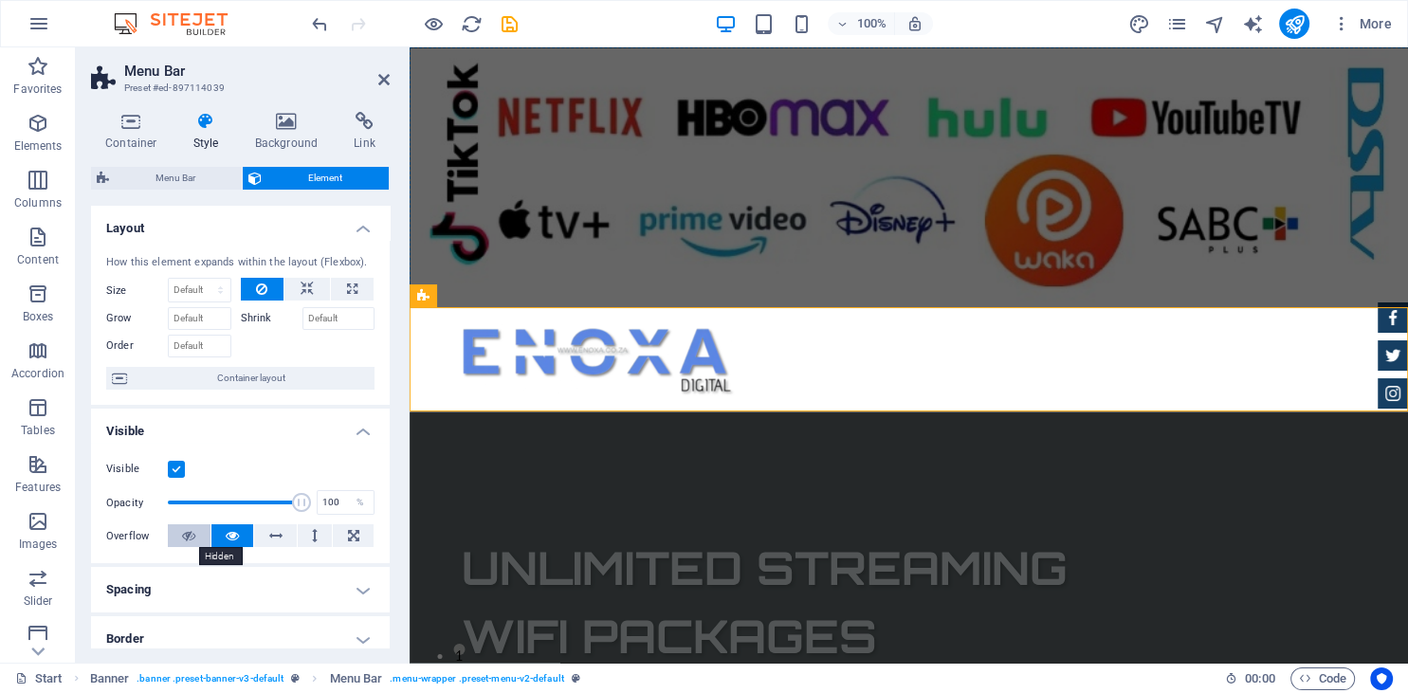
click at [184, 538] on icon at bounding box center [188, 535] width 13 height 23
click at [229, 536] on icon at bounding box center [232, 535] width 13 height 23
click at [274, 536] on icon at bounding box center [275, 535] width 13 height 23
click at [235, 536] on icon at bounding box center [232, 535] width 13 height 23
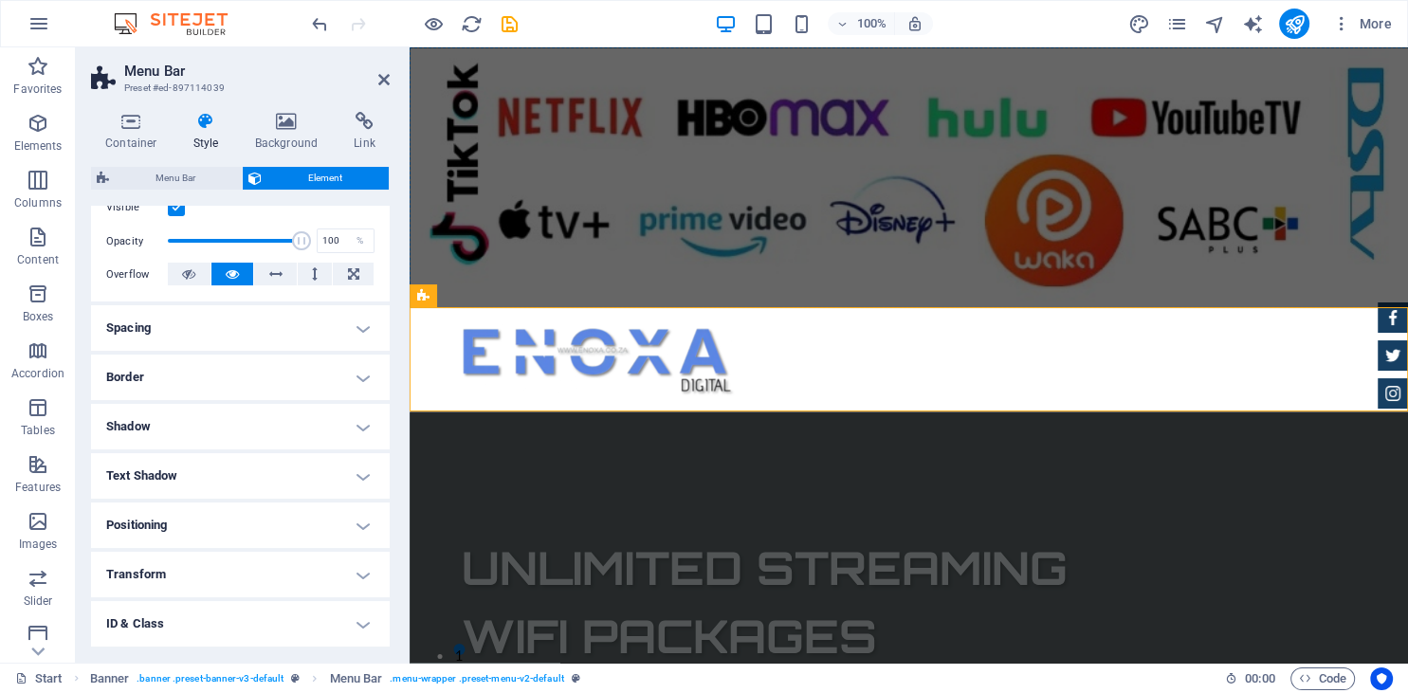
scroll to position [229, 0]
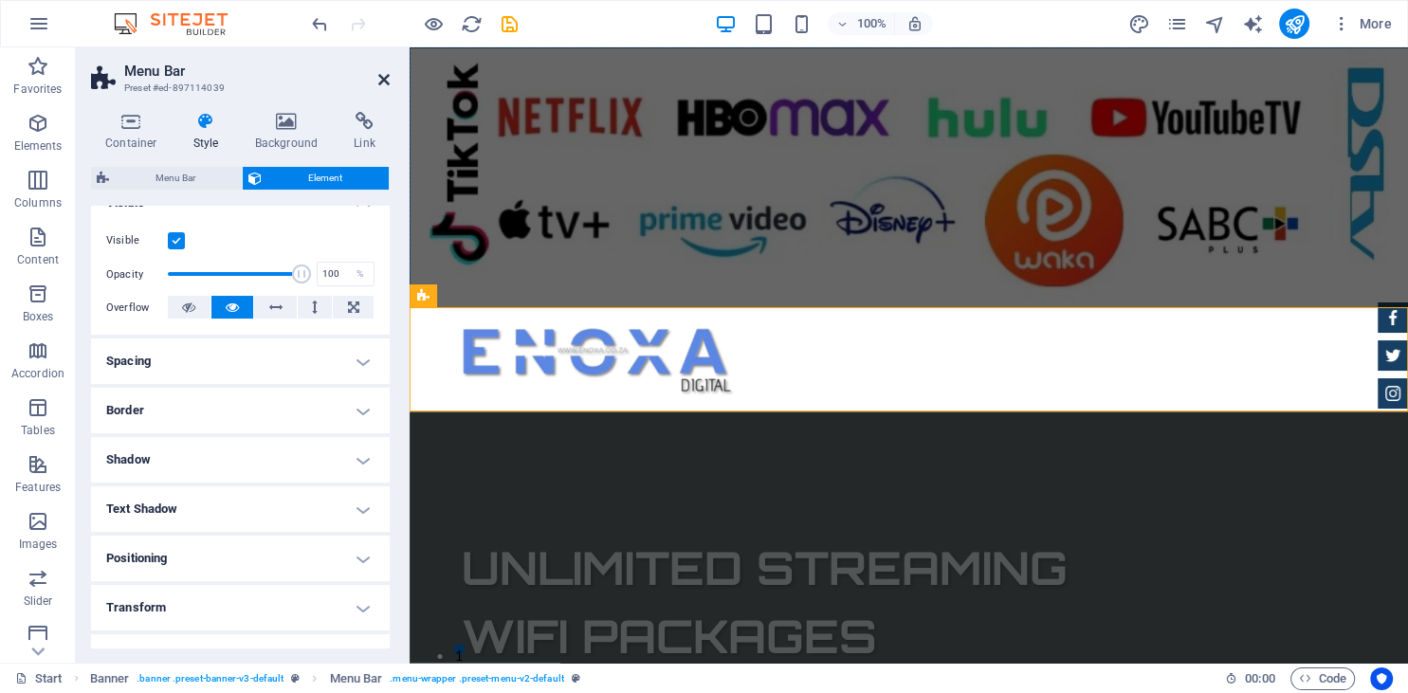
click at [381, 78] on icon at bounding box center [383, 79] width 11 height 15
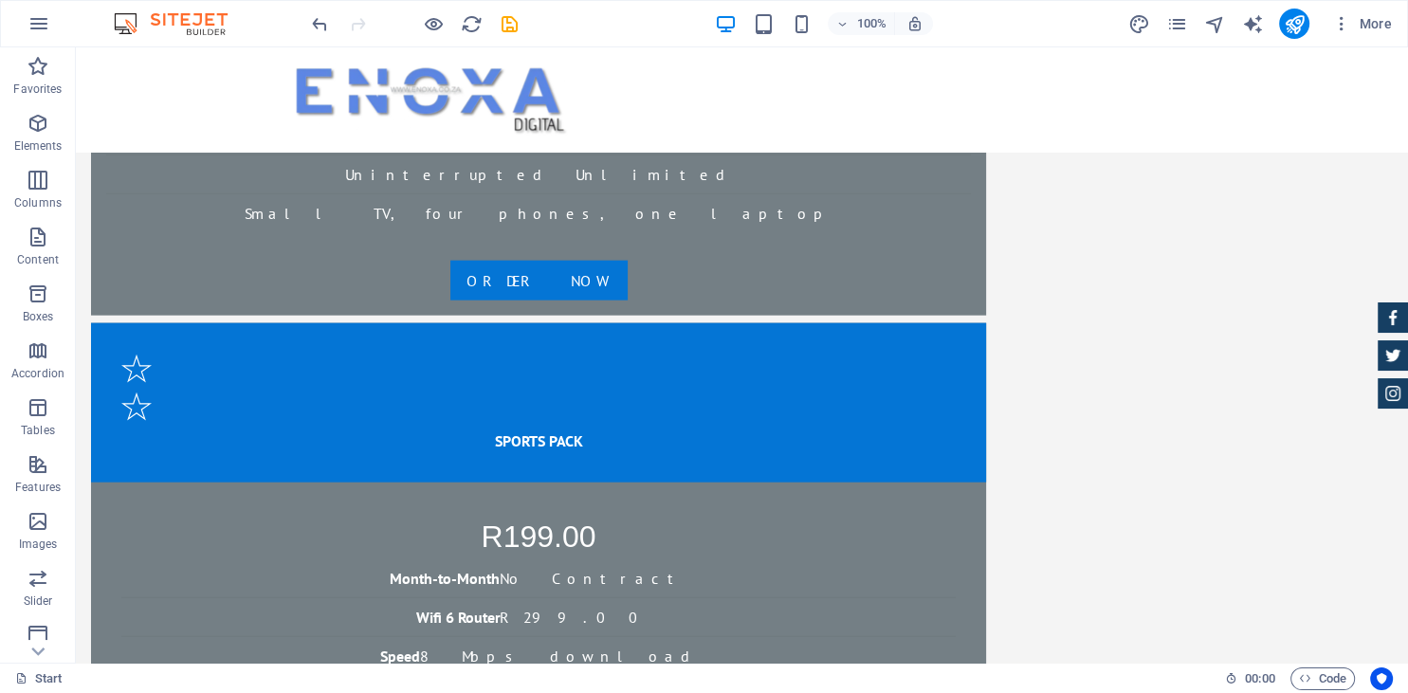
scroll to position [4318, 0]
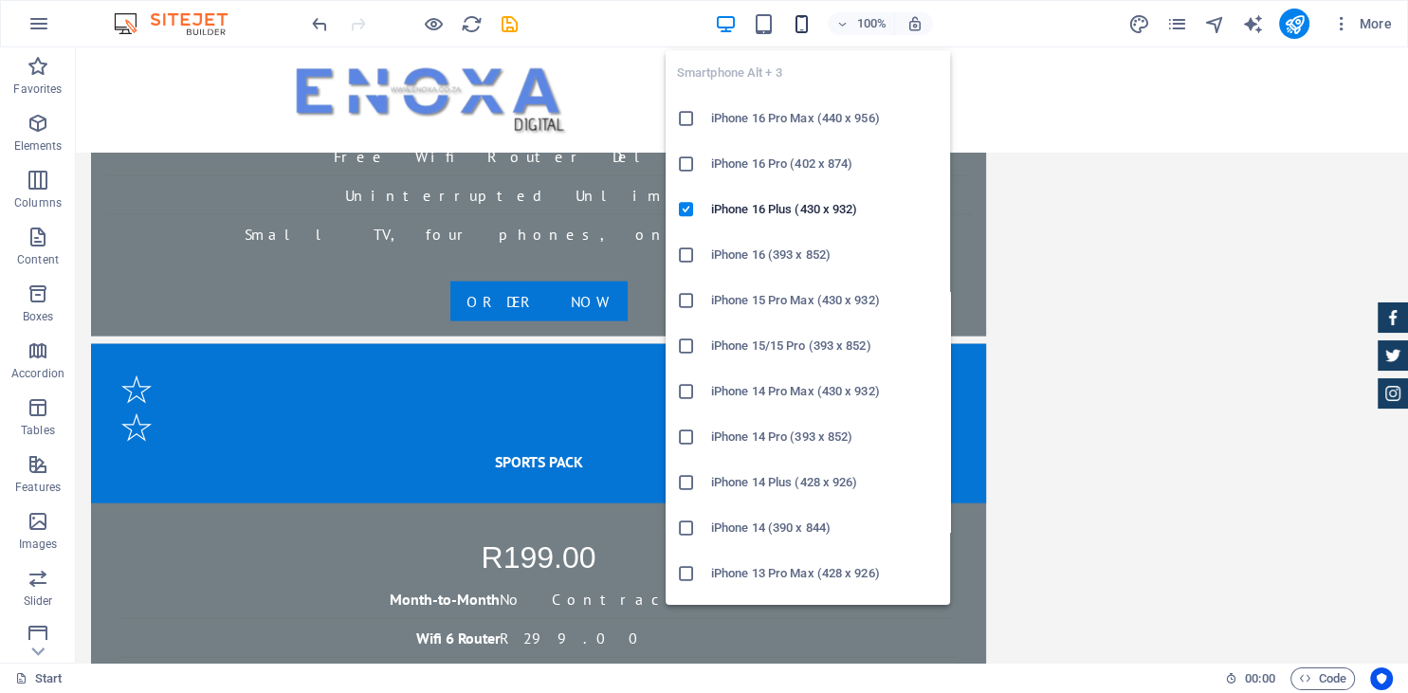
click at [798, 27] on icon "button" at bounding box center [802, 24] width 22 height 22
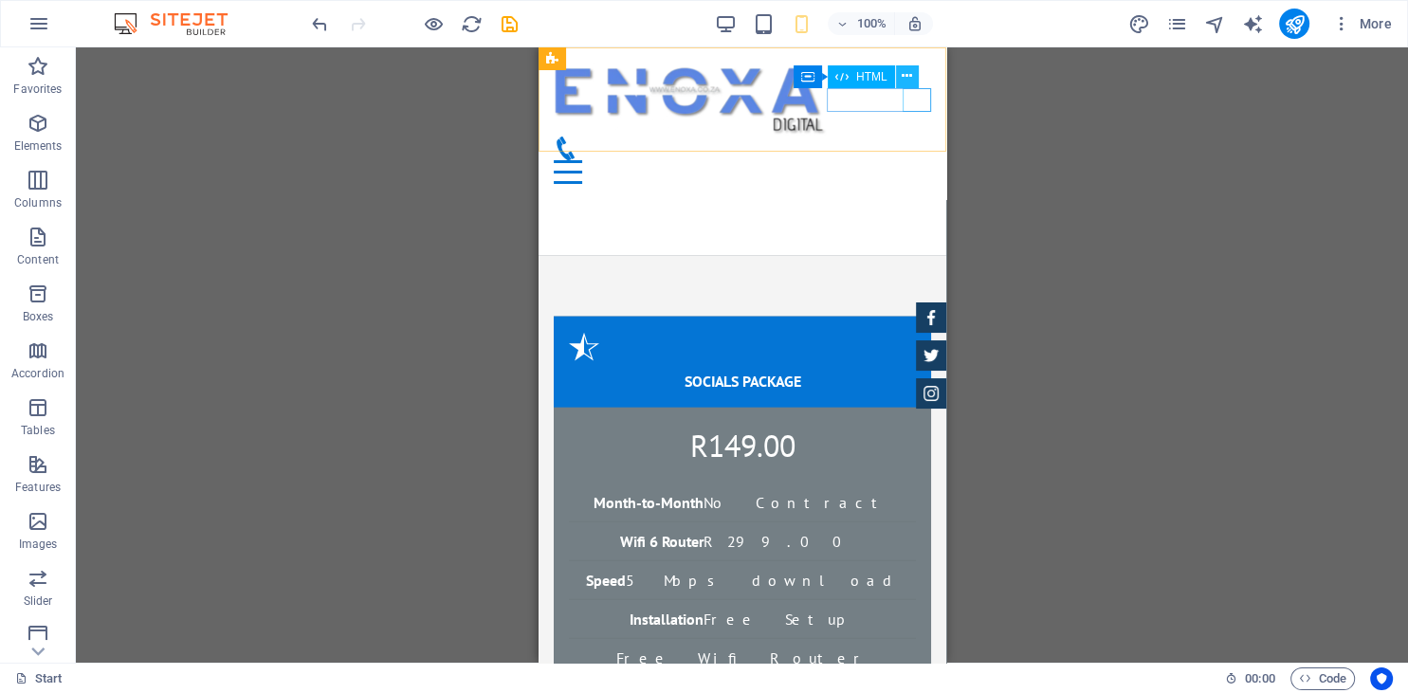
click at [909, 74] on icon at bounding box center [907, 76] width 10 height 20
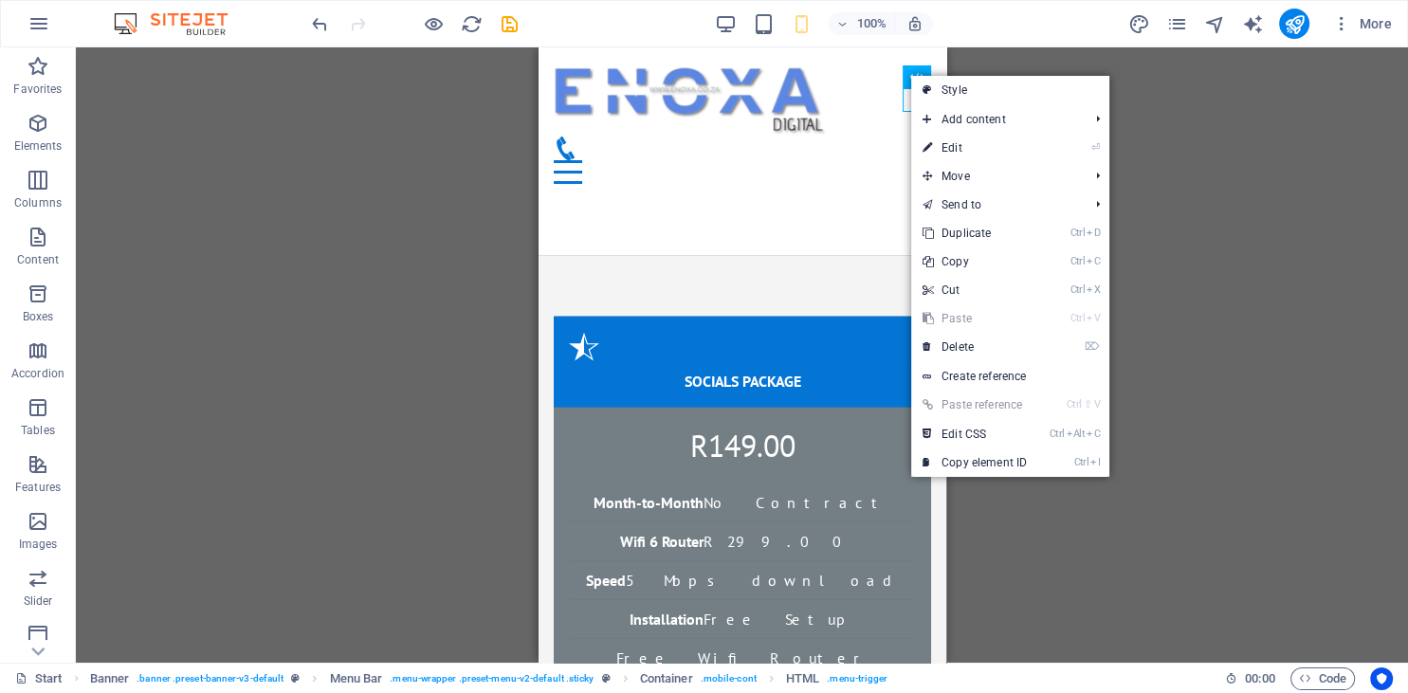
click at [1052, 588] on div "H1 Banner Container Menu Bar Image Logo Preset Text Plans Container Container S…" at bounding box center [742, 354] width 1332 height 615
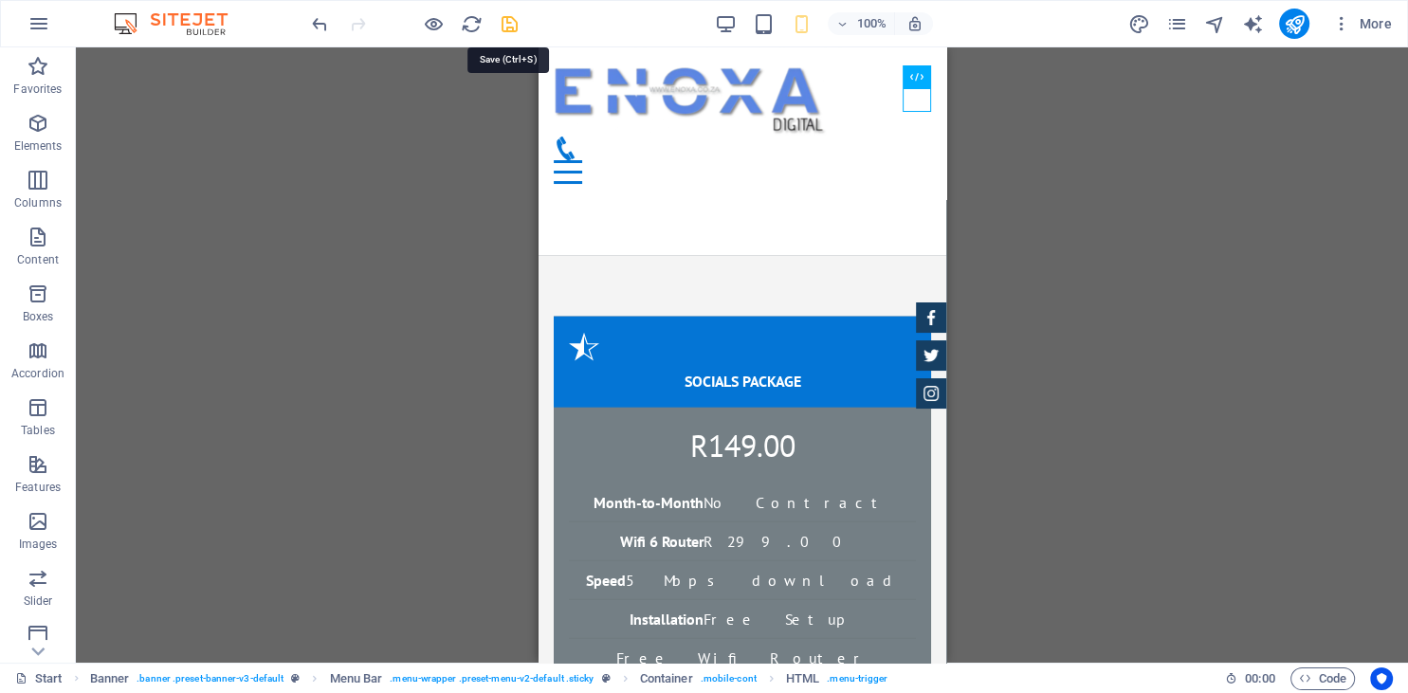
click at [504, 32] on icon "save" at bounding box center [510, 24] width 22 height 22
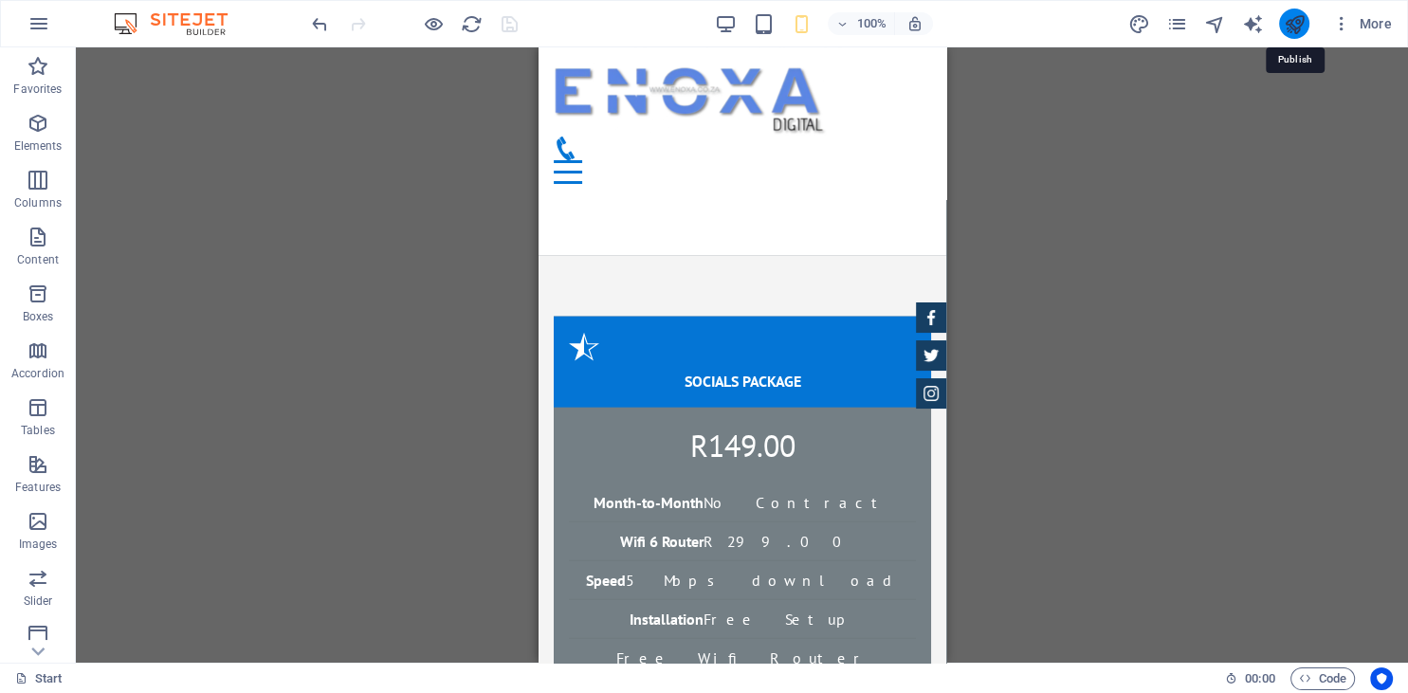
click at [1291, 22] on icon "publish" at bounding box center [1294, 24] width 22 height 22
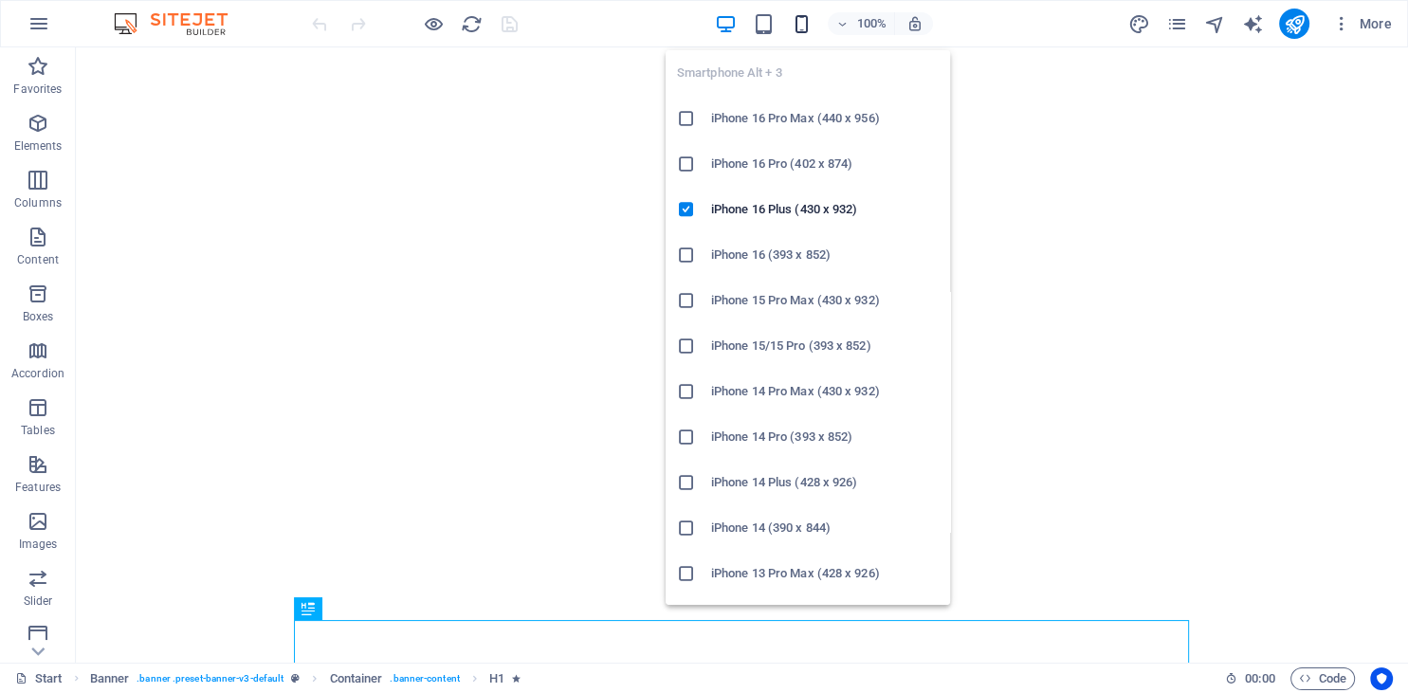
click at [806, 23] on icon "button" at bounding box center [802, 24] width 22 height 22
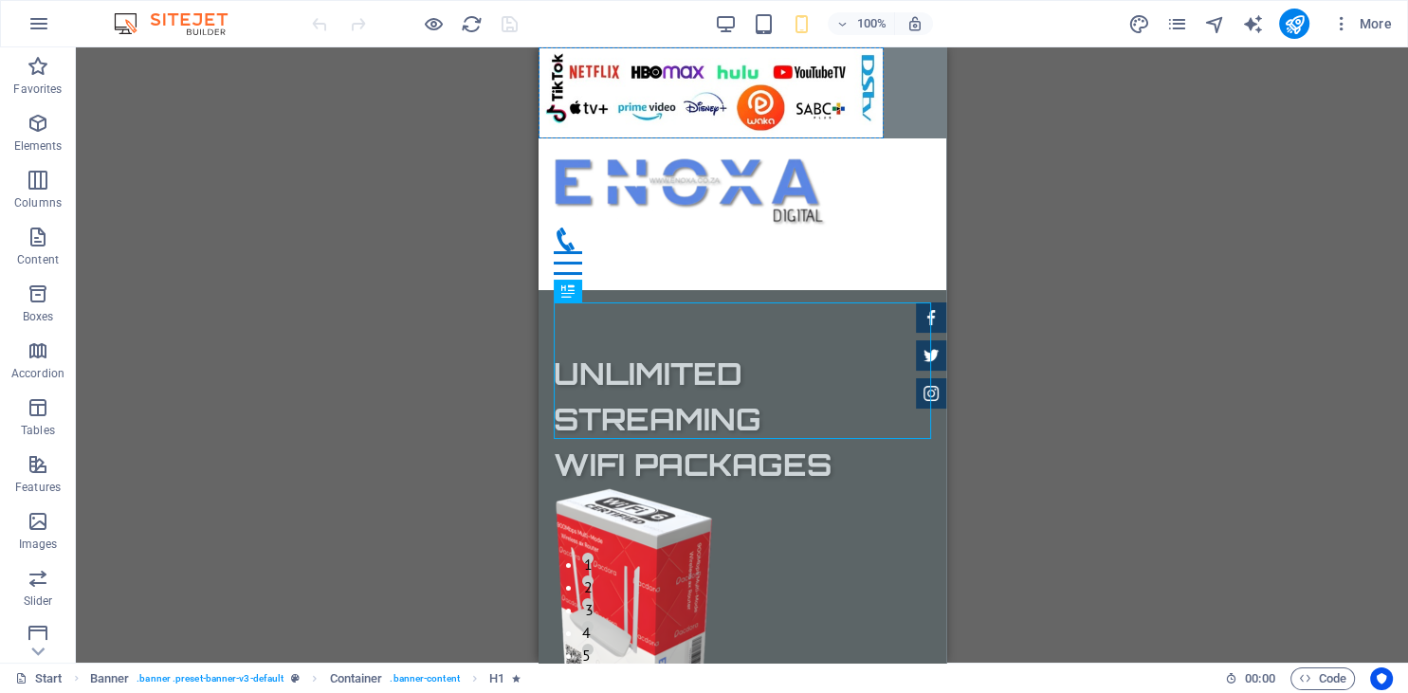
click at [993, 323] on div "Drag here to replace the existing content. Press “Ctrl” if you want to create a…" at bounding box center [742, 354] width 1332 height 615
click at [1190, 313] on div "Drag here to replace the existing content. Press “Ctrl” if you want to create a…" at bounding box center [742, 354] width 1332 height 615
click at [1204, 247] on div "Drag here to replace the existing content. Press “Ctrl” if you want to create a…" at bounding box center [742, 354] width 1332 height 615
click at [1180, 27] on icon "pages" at bounding box center [1176, 24] width 22 height 22
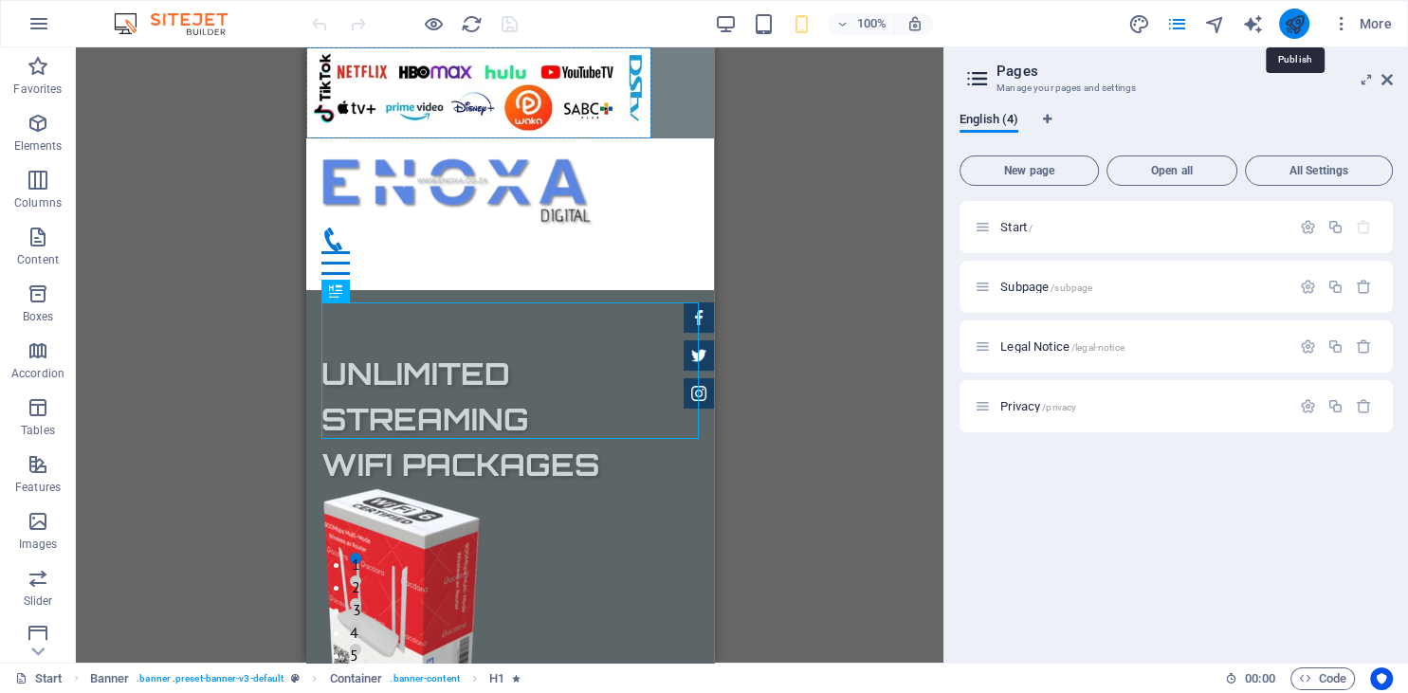
click at [1292, 28] on icon "publish" at bounding box center [1294, 24] width 22 height 22
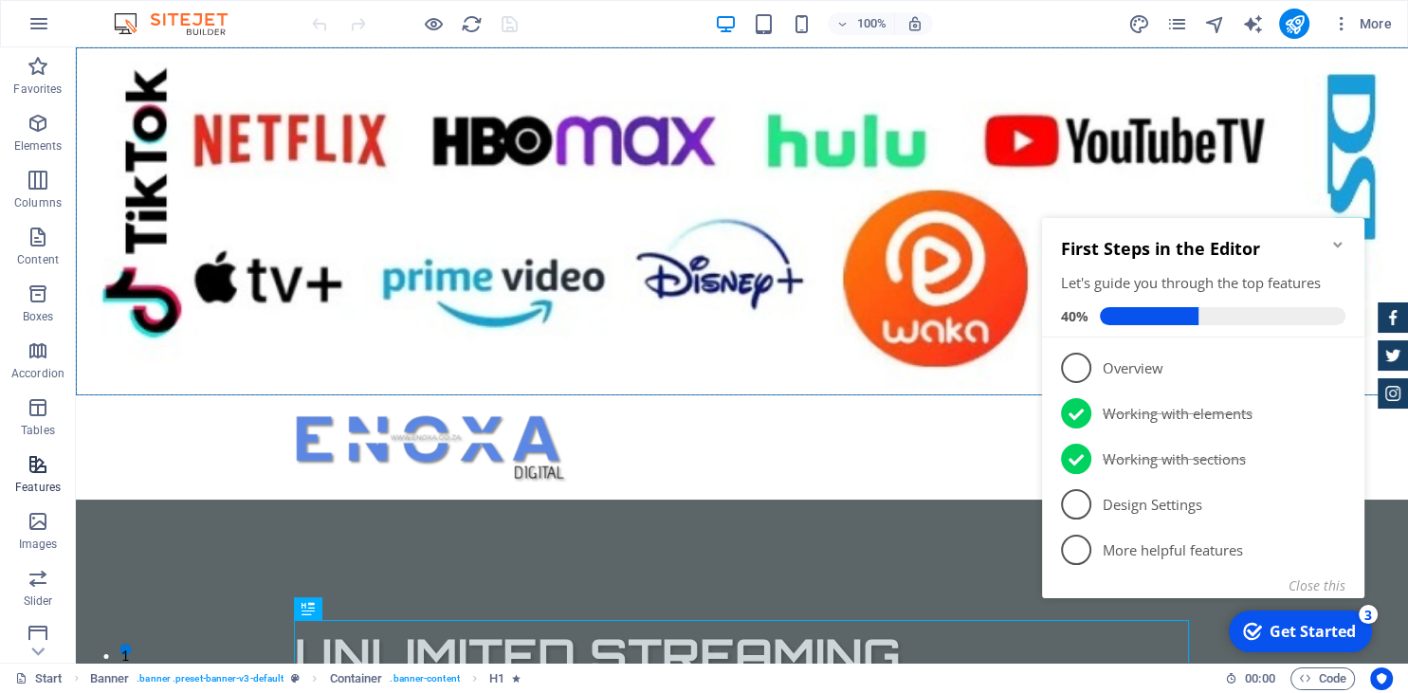
click at [43, 483] on p "Features" at bounding box center [38, 487] width 46 height 15
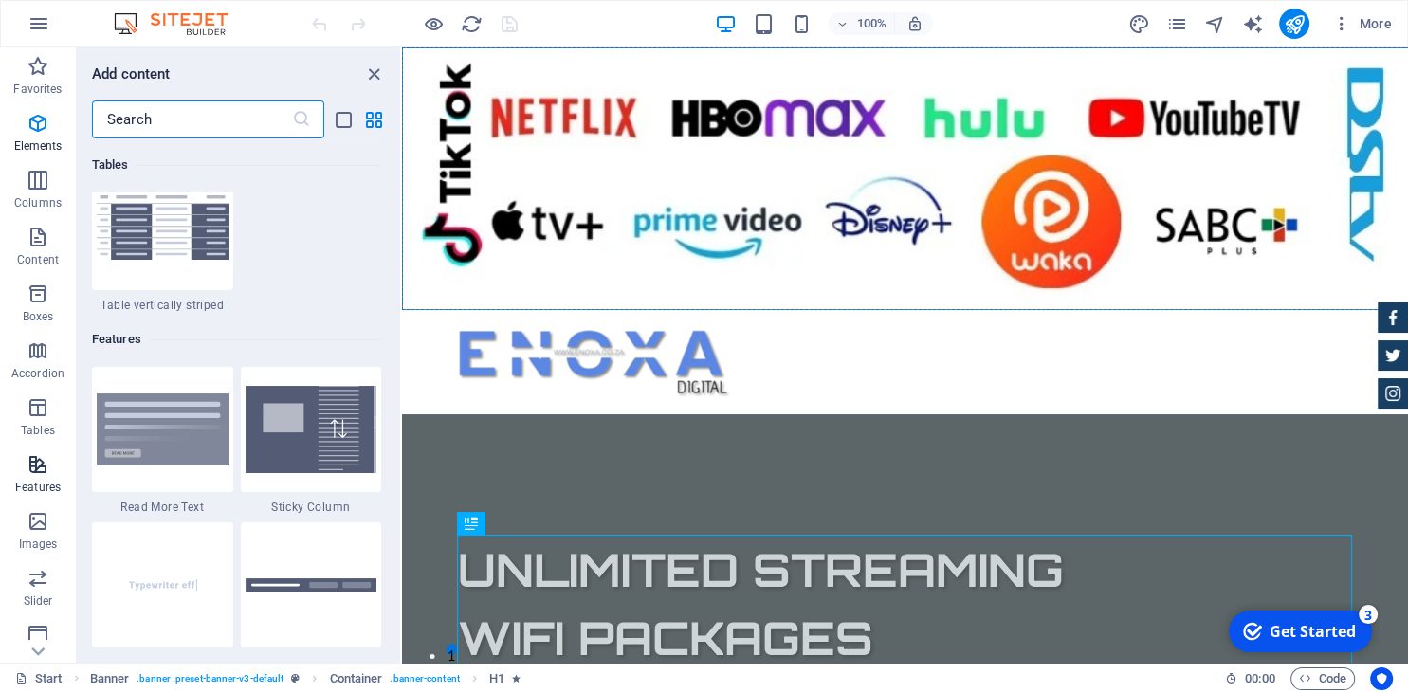
scroll to position [7391, 0]
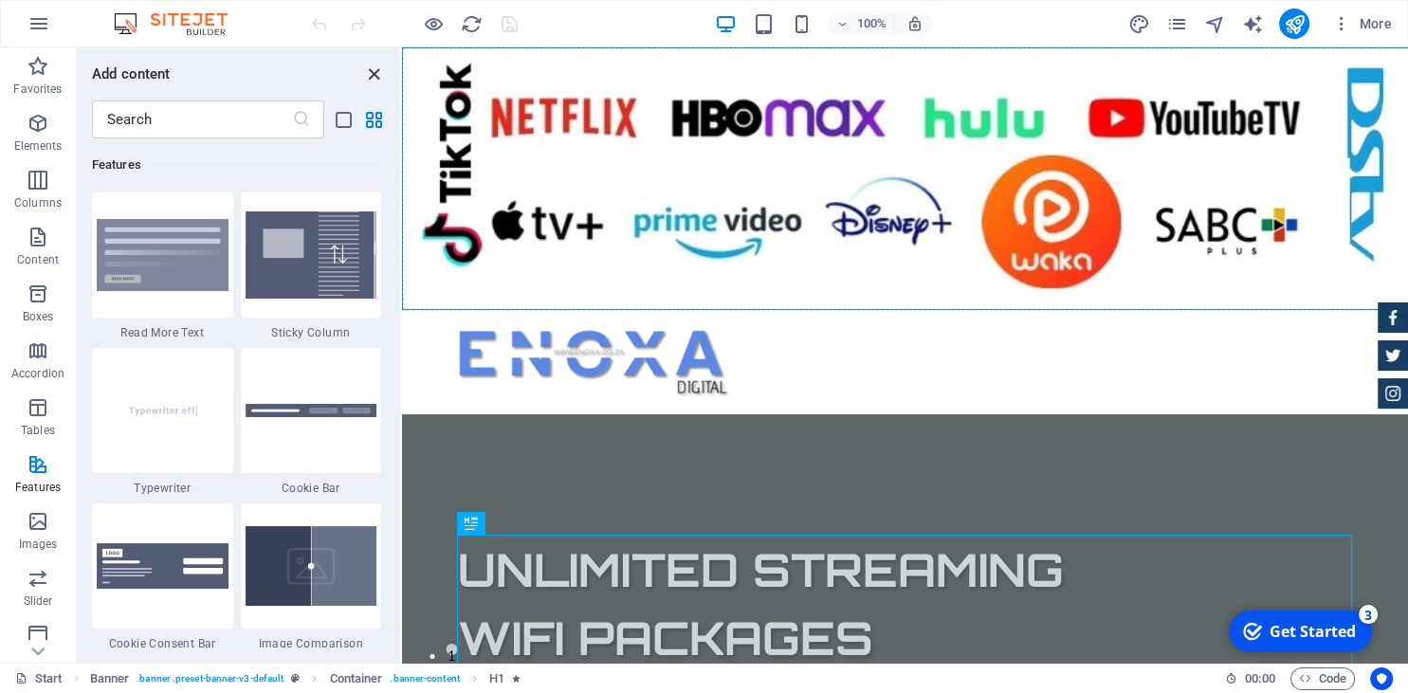
click at [370, 79] on icon "close panel" at bounding box center [374, 75] width 22 height 22
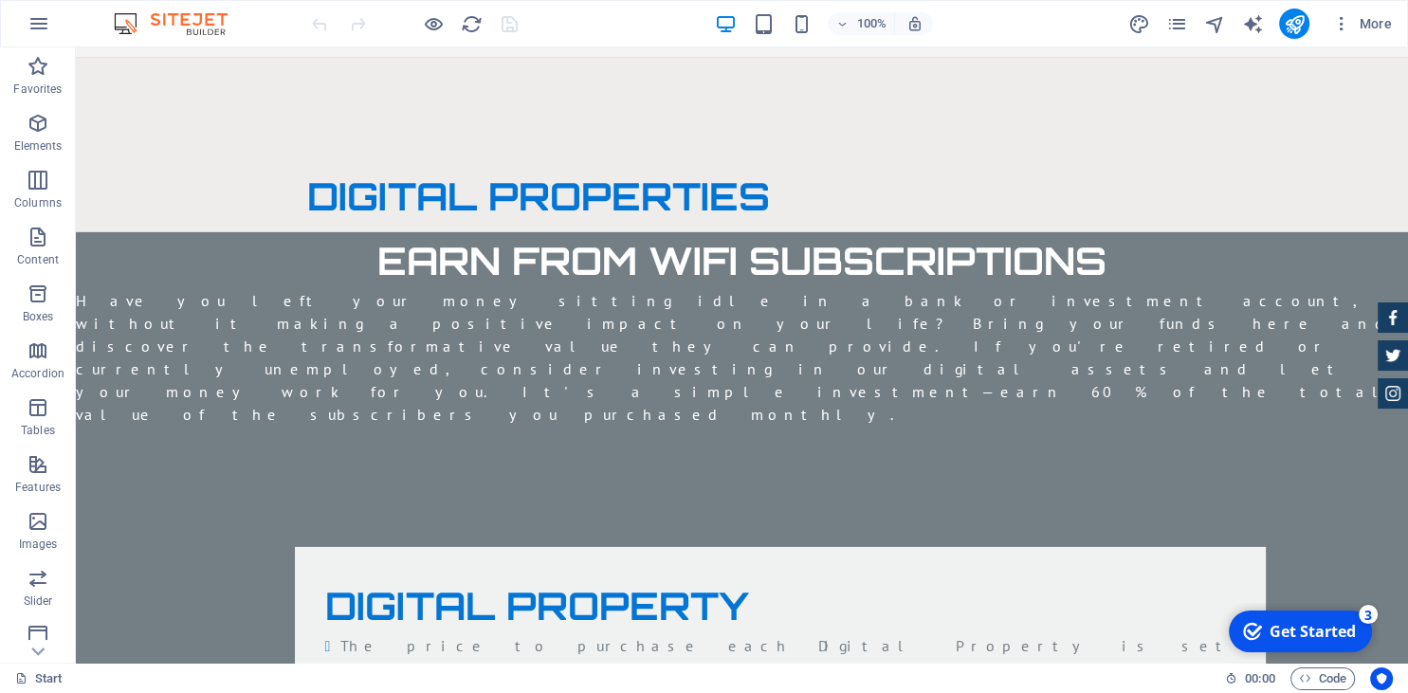
scroll to position [5874, 0]
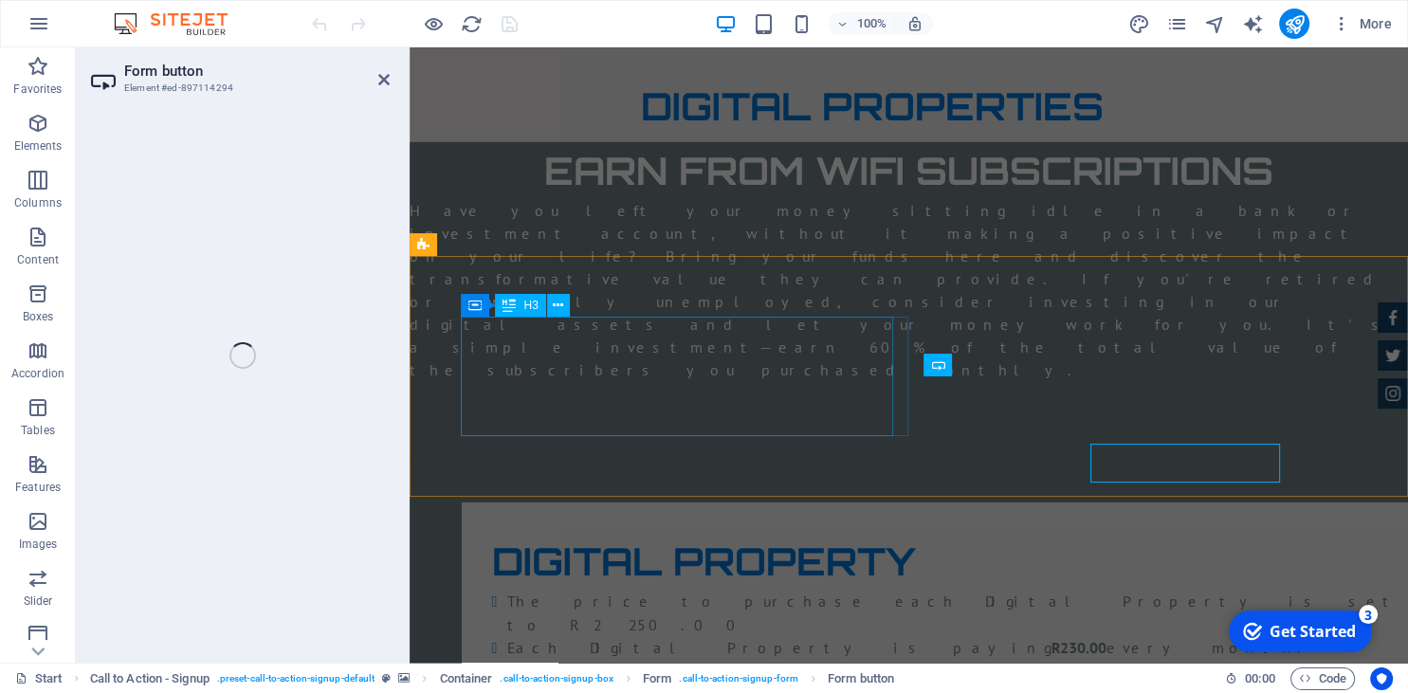
scroll to position [5787, 0]
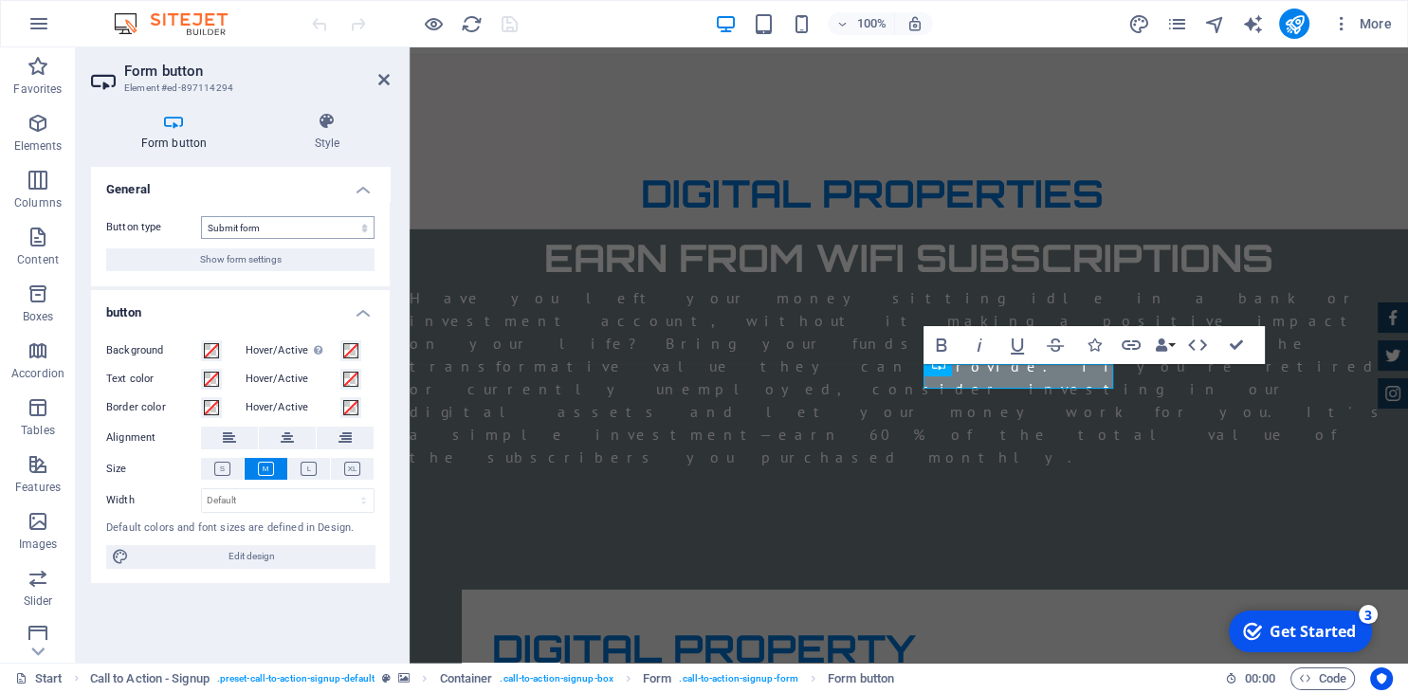
click at [265, 185] on h4 "General" at bounding box center [240, 184] width 299 height 34
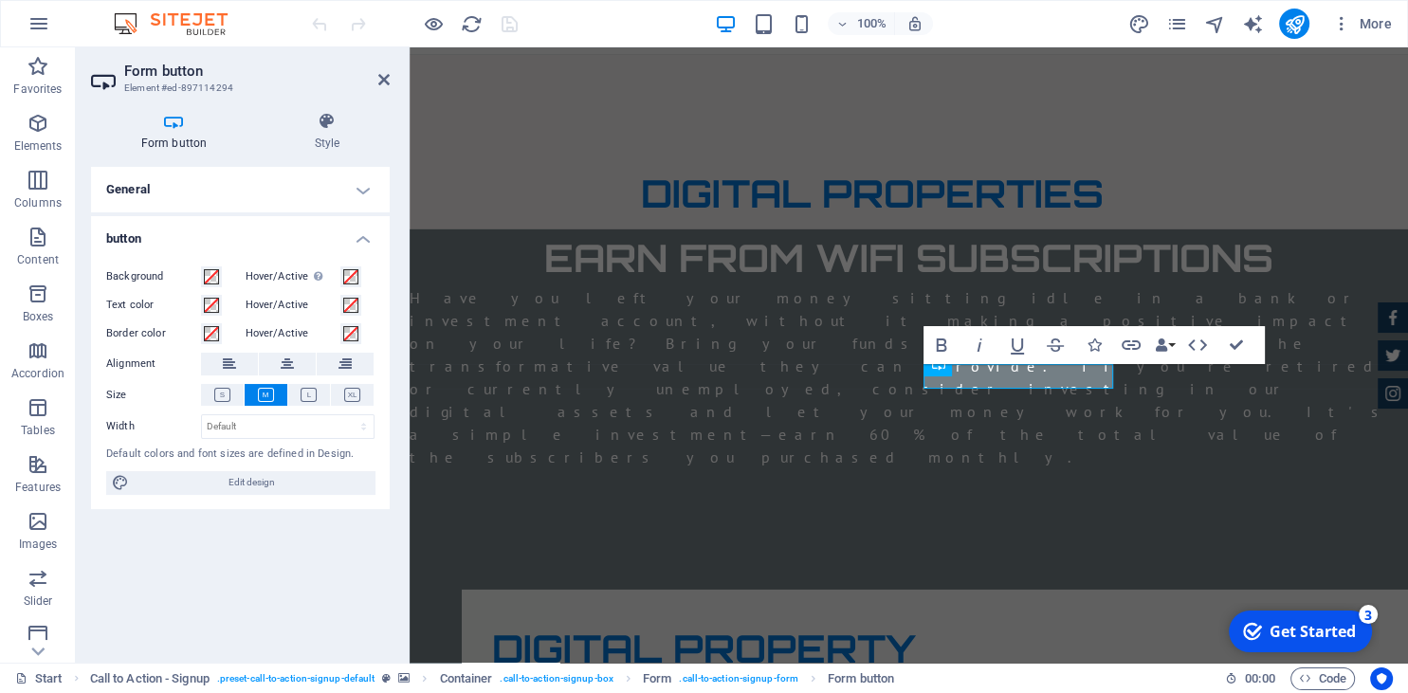
click at [177, 122] on icon at bounding box center [174, 121] width 166 height 19
click at [177, 486] on span "Edit design" at bounding box center [252, 482] width 234 height 23
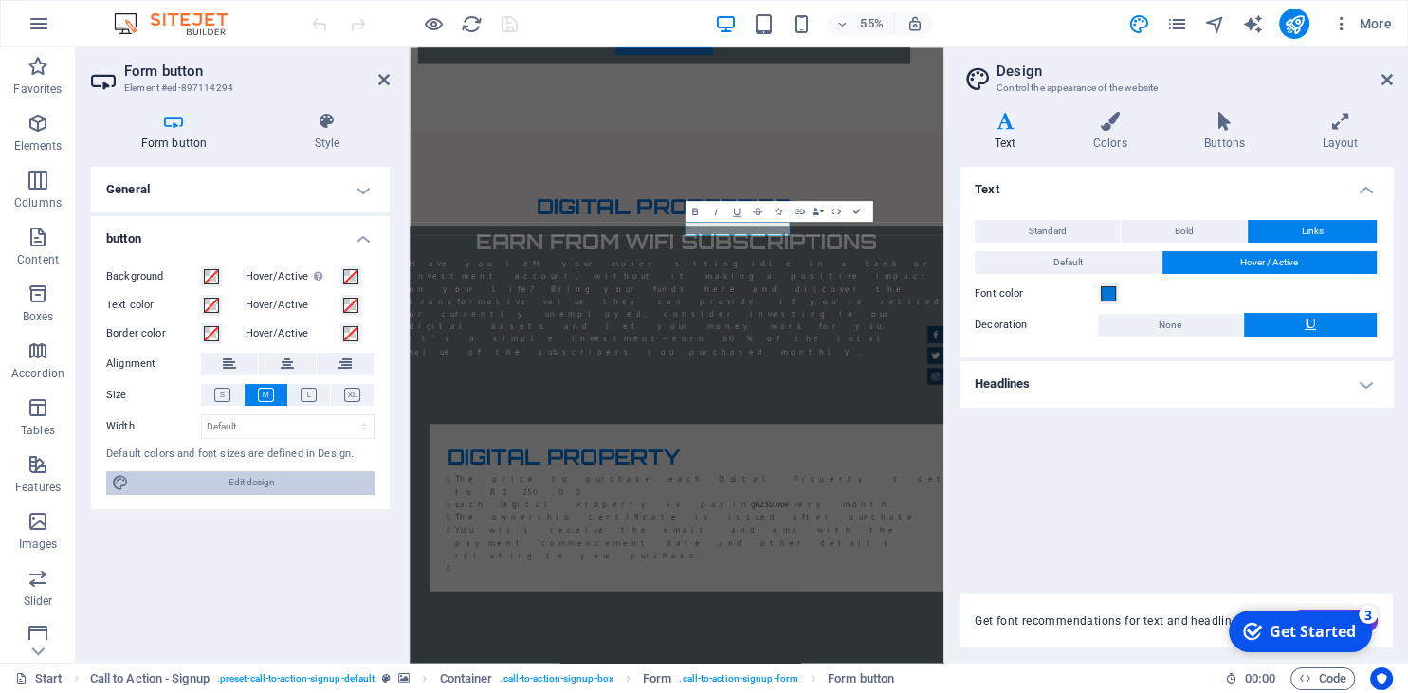
scroll to position [6003, 0]
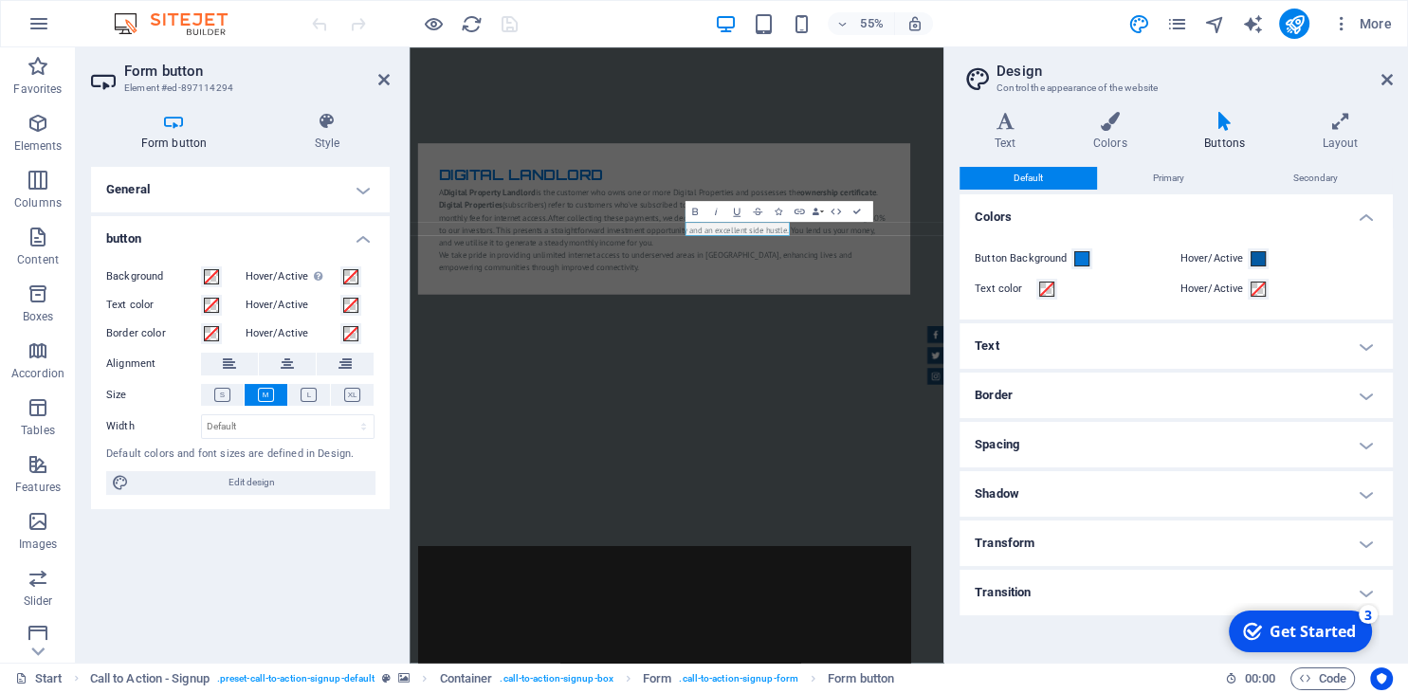
click at [1394, 82] on aside "Design Control the appearance of the website Variants Text Colors Buttons Layou…" at bounding box center [1175, 354] width 465 height 615
click at [1390, 81] on icon at bounding box center [1386, 79] width 11 height 15
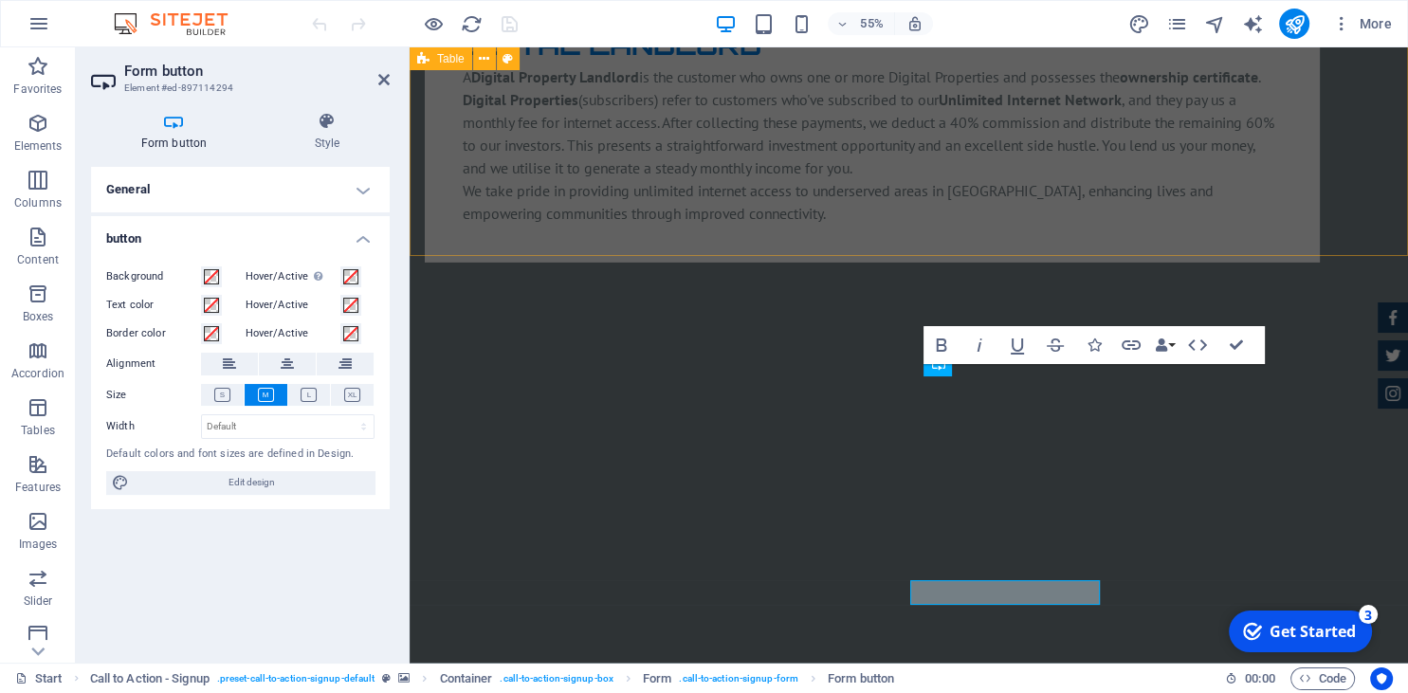
scroll to position [5787, 0]
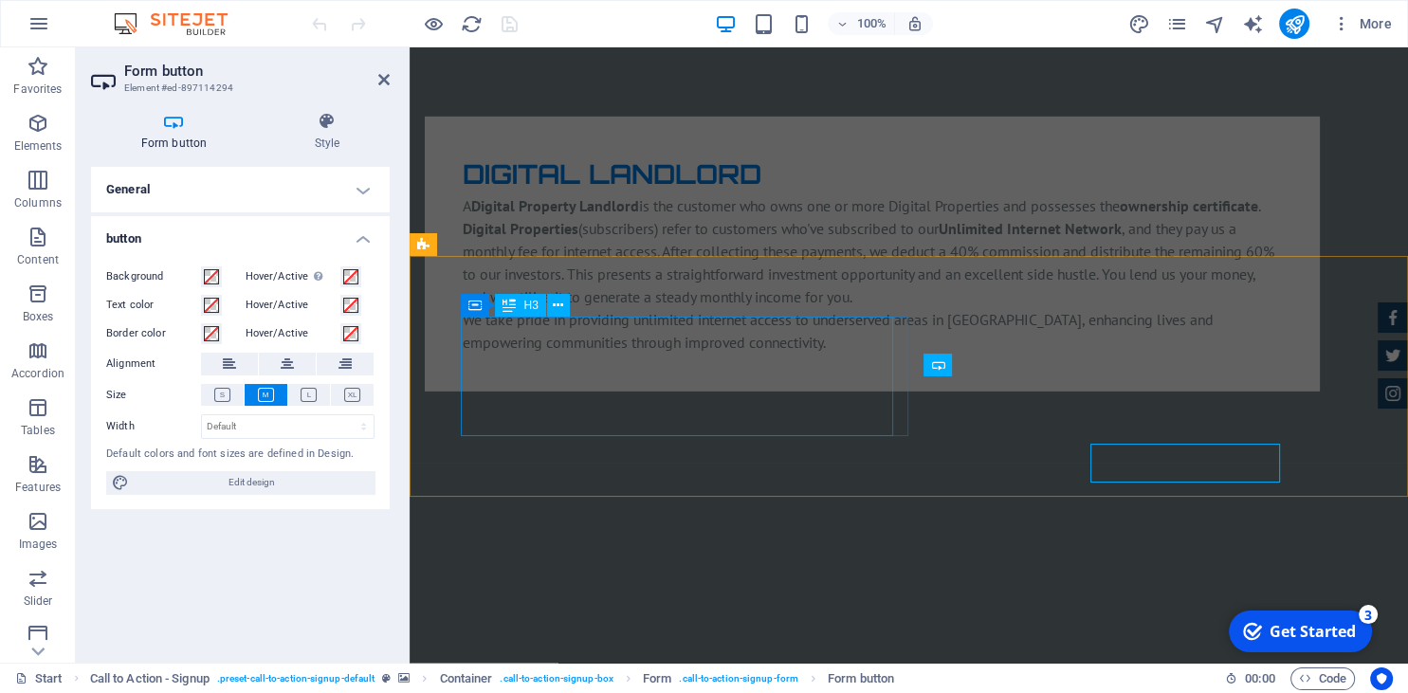
scroll to position [5787, 0]
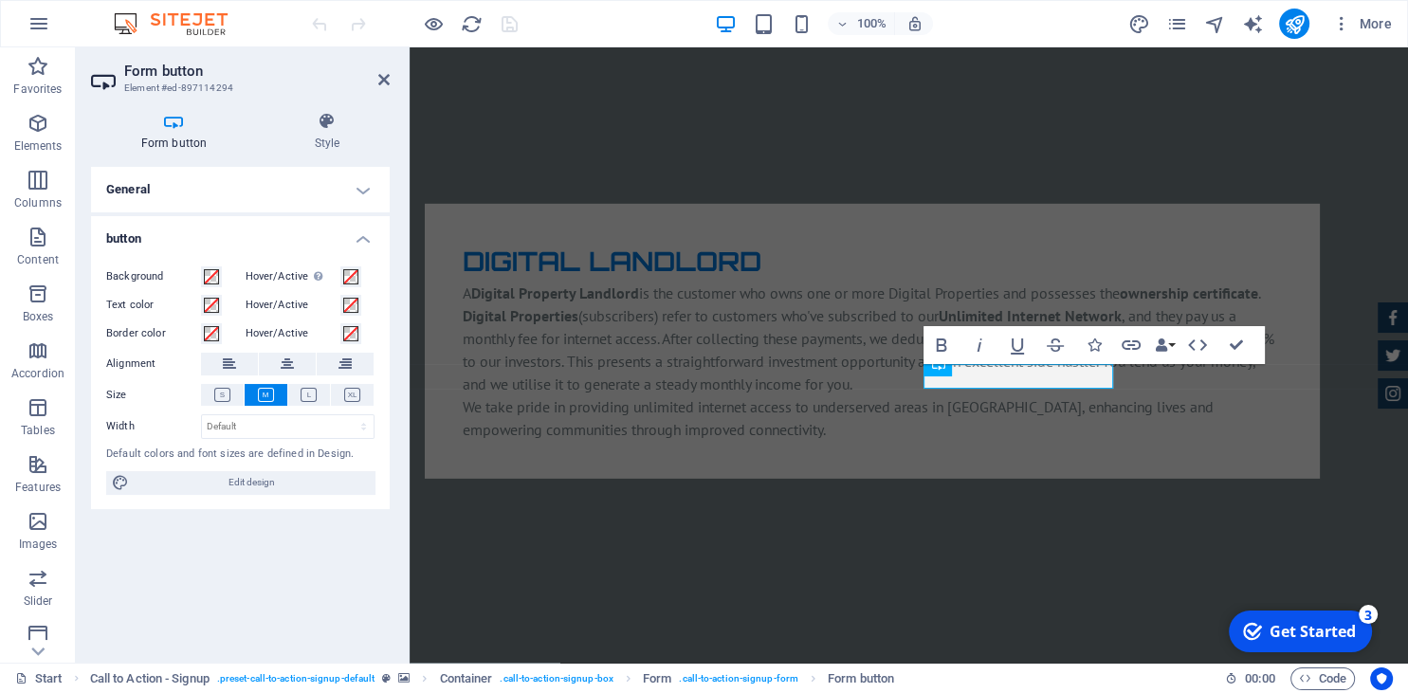
click at [252, 189] on h4 "General" at bounding box center [240, 190] width 299 height 46
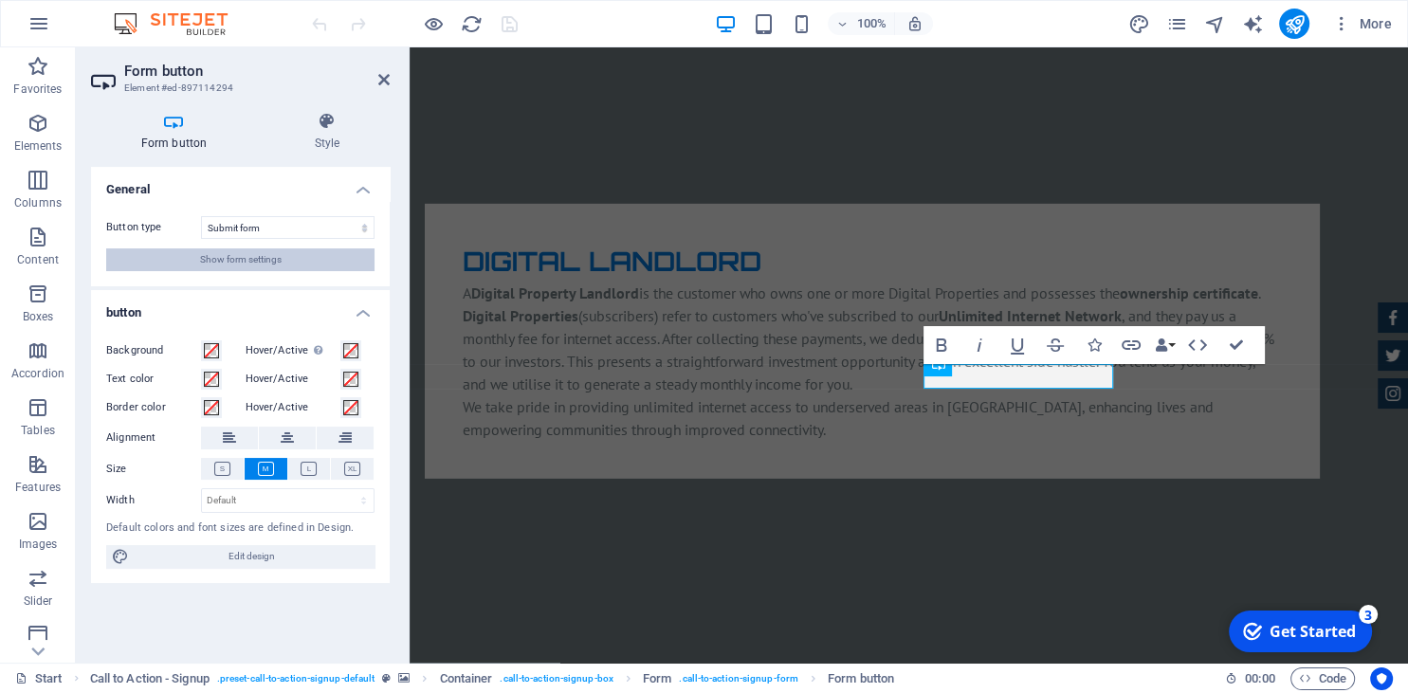
click at [214, 258] on span "Show form settings" at bounding box center [241, 259] width 82 height 23
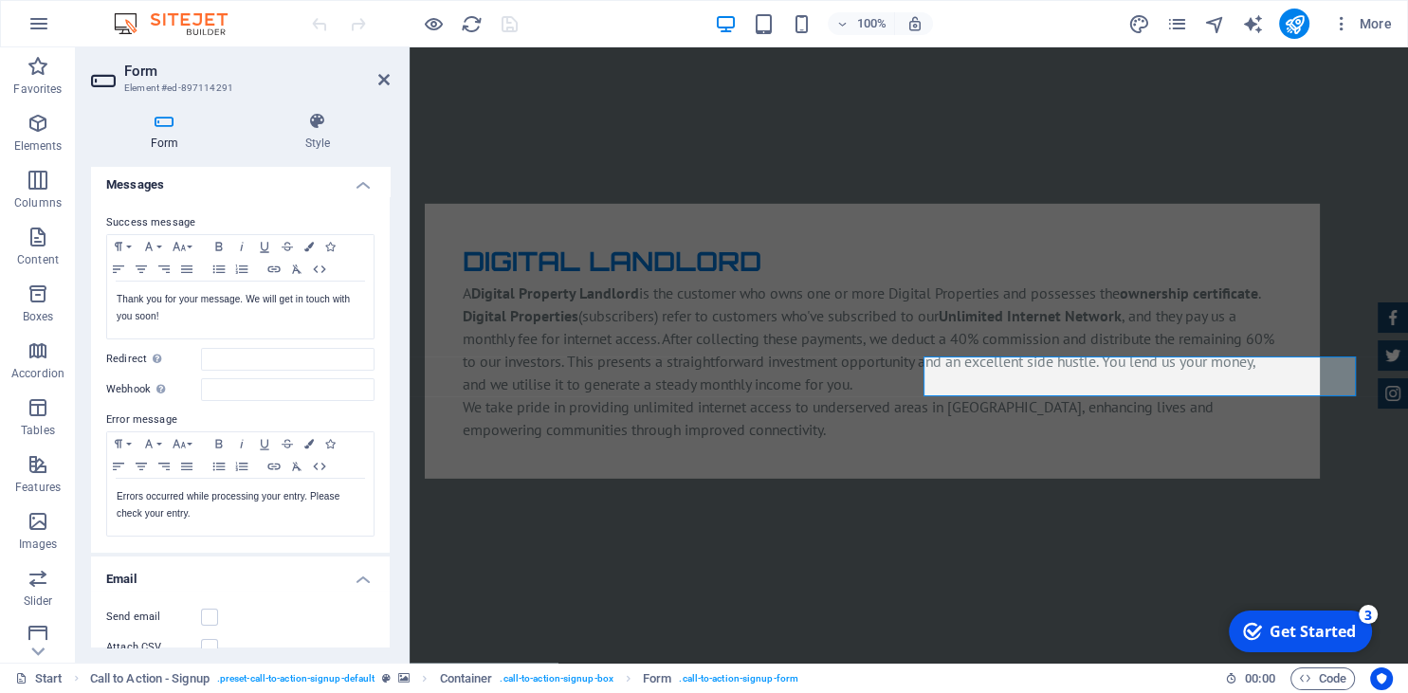
scroll to position [98, 0]
click at [279, 266] on icon "button" at bounding box center [274, 267] width 23 height 15
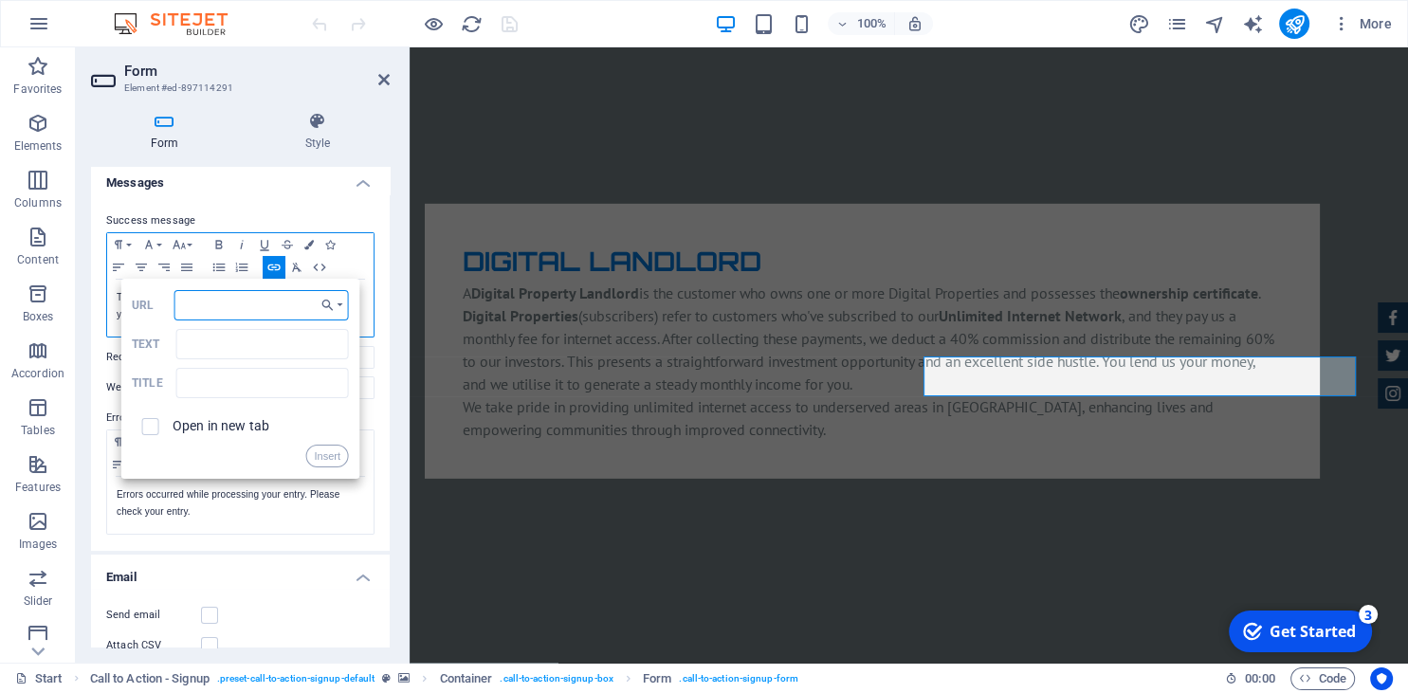
click at [252, 301] on input "URL" at bounding box center [261, 305] width 174 height 30
paste input "<script type="text/javascript">function zforms_open_window(url, height, width){…"
type input "<script type="text/javascript">function zforms_open_window(url, height, width){…"
click at [322, 458] on button "Insert" at bounding box center [327, 456] width 44 height 23
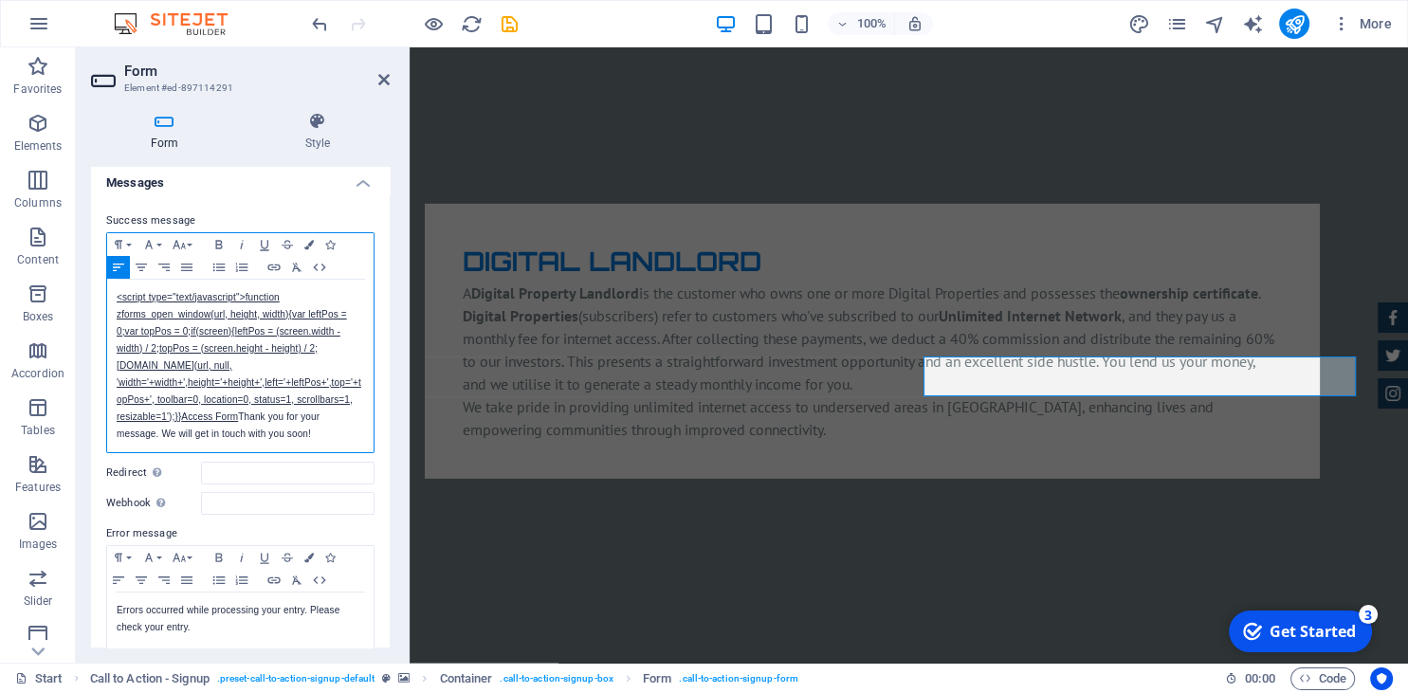
click at [299, 437] on p "<script type="text/javascript">function zforms_open_window(url, height, width){…" at bounding box center [240, 366] width 247 height 154
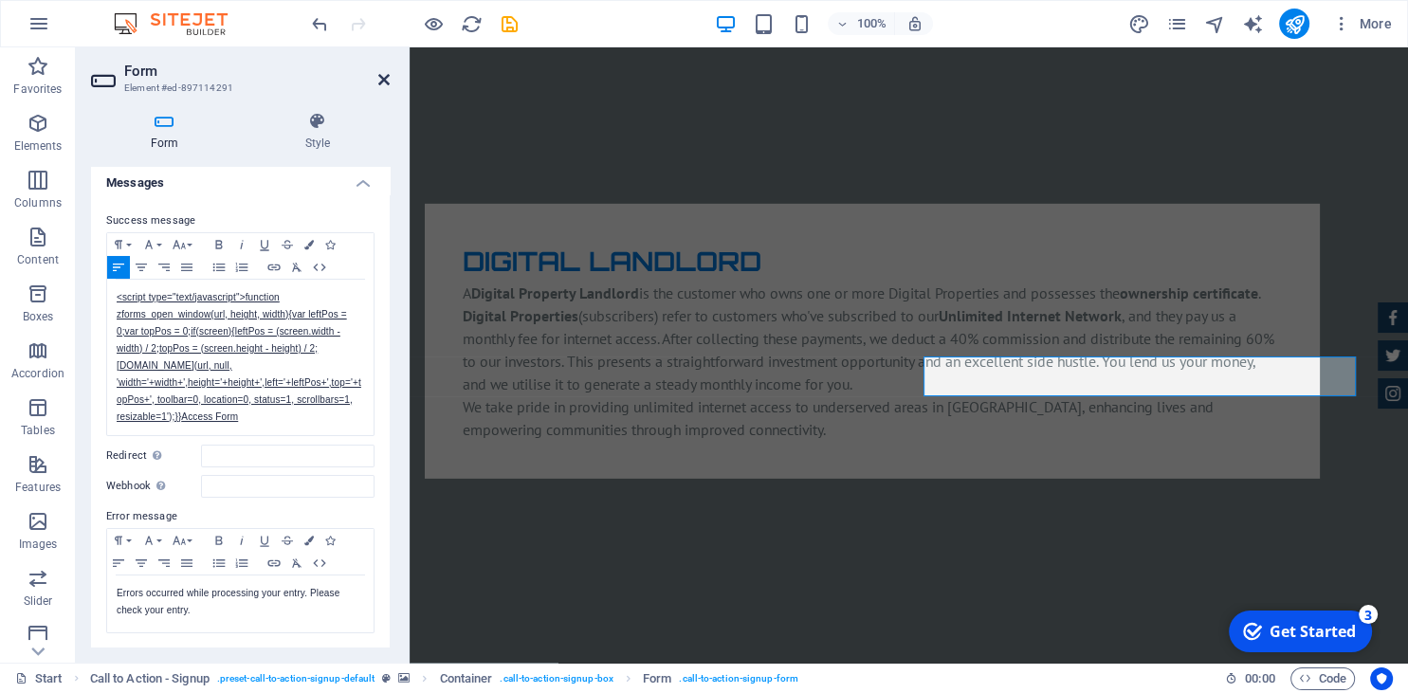
click at [381, 82] on icon at bounding box center [383, 79] width 11 height 15
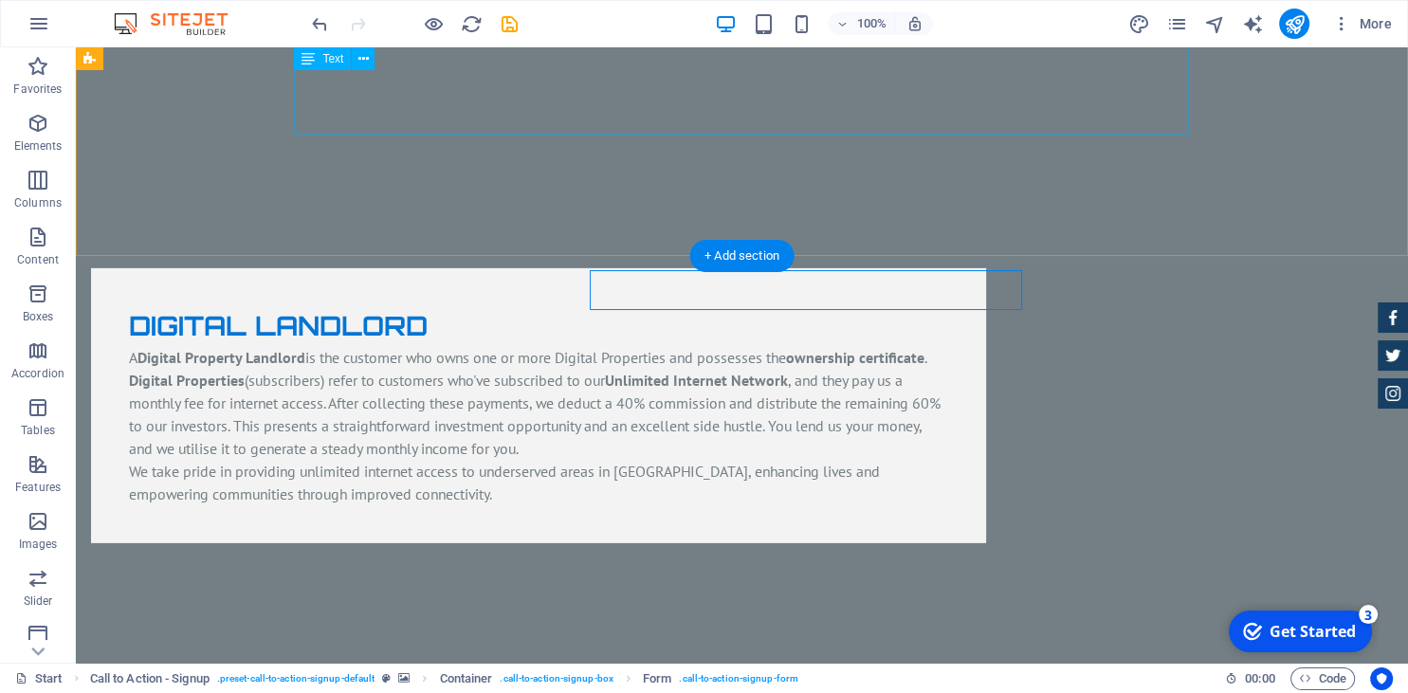
scroll to position [5874, 0]
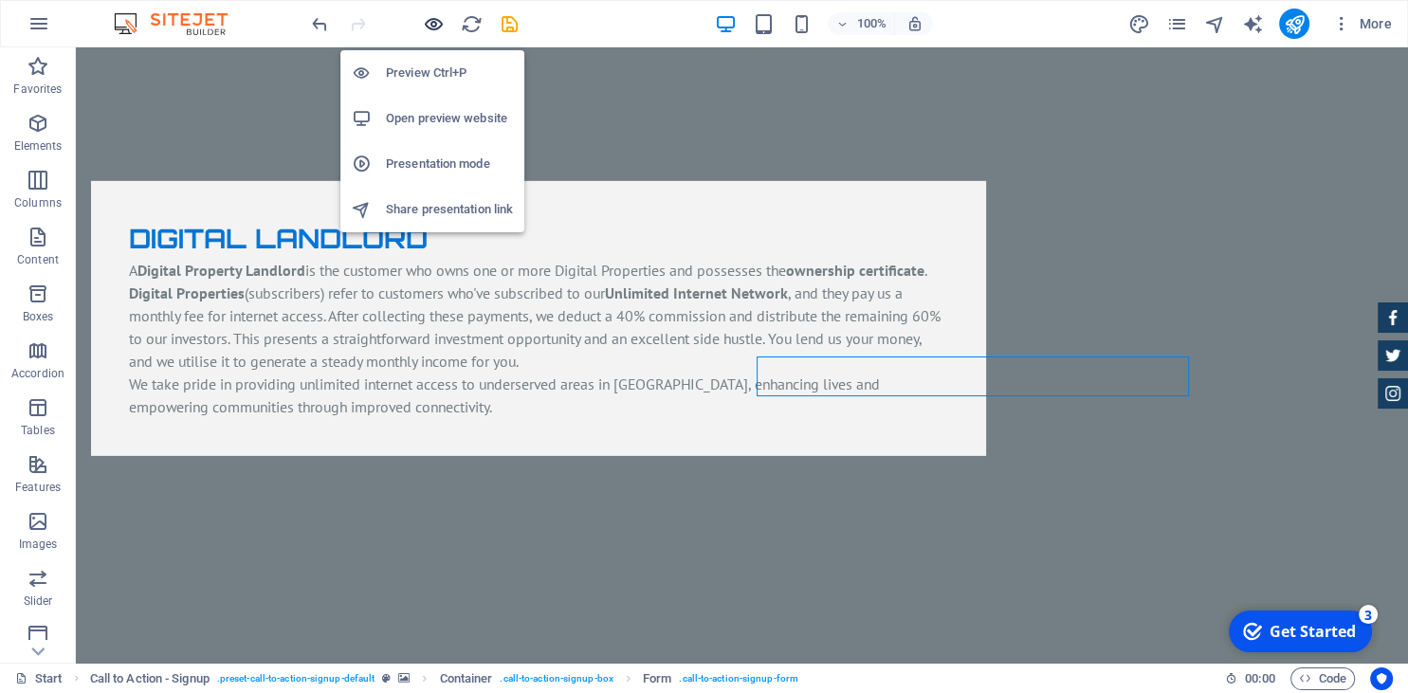
click at [427, 17] on icon "button" at bounding box center [434, 24] width 22 height 22
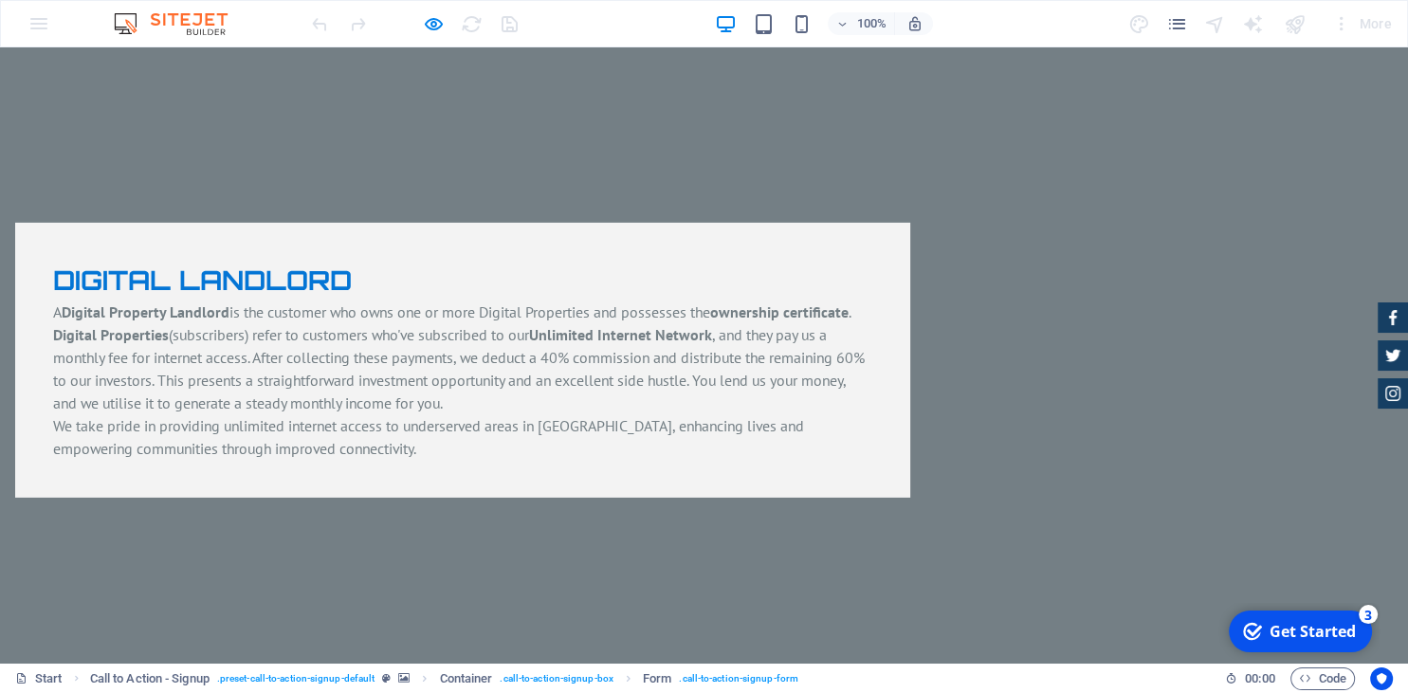
click button "PURCHASE NOW"
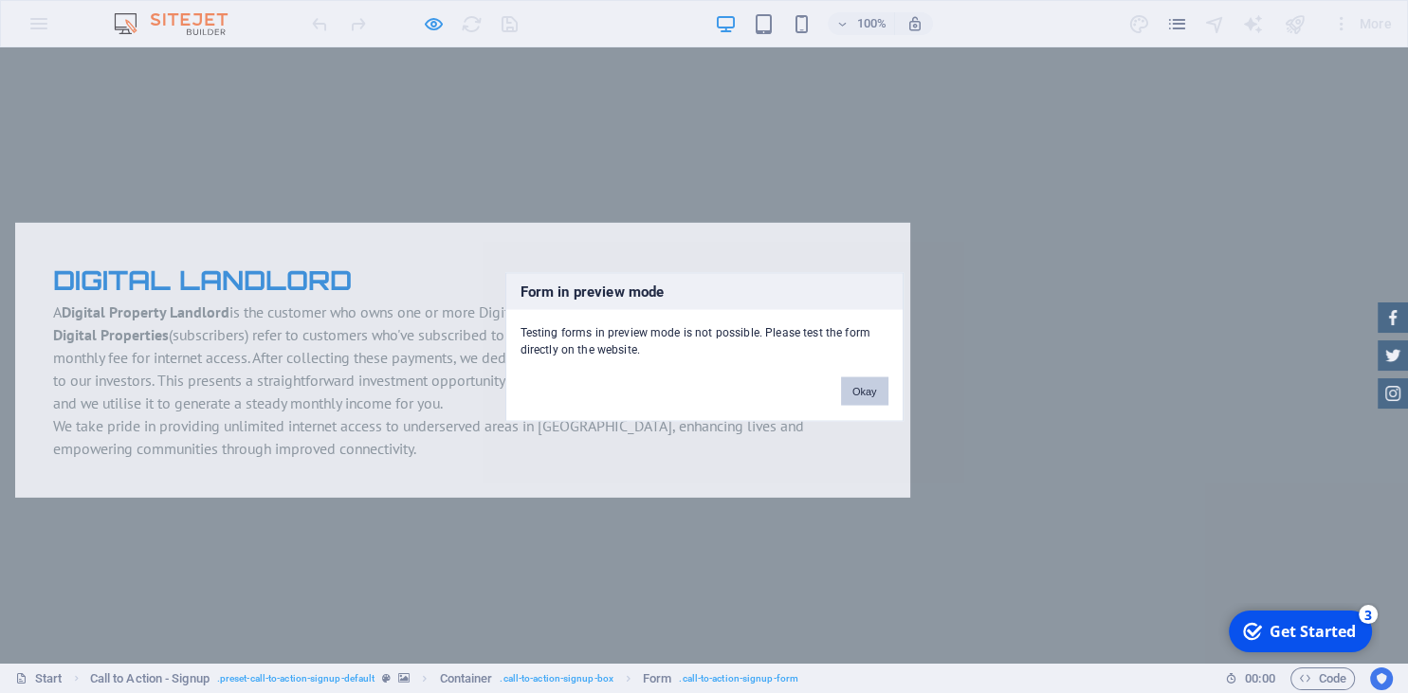
click at [869, 389] on button "Okay" at bounding box center [864, 390] width 47 height 28
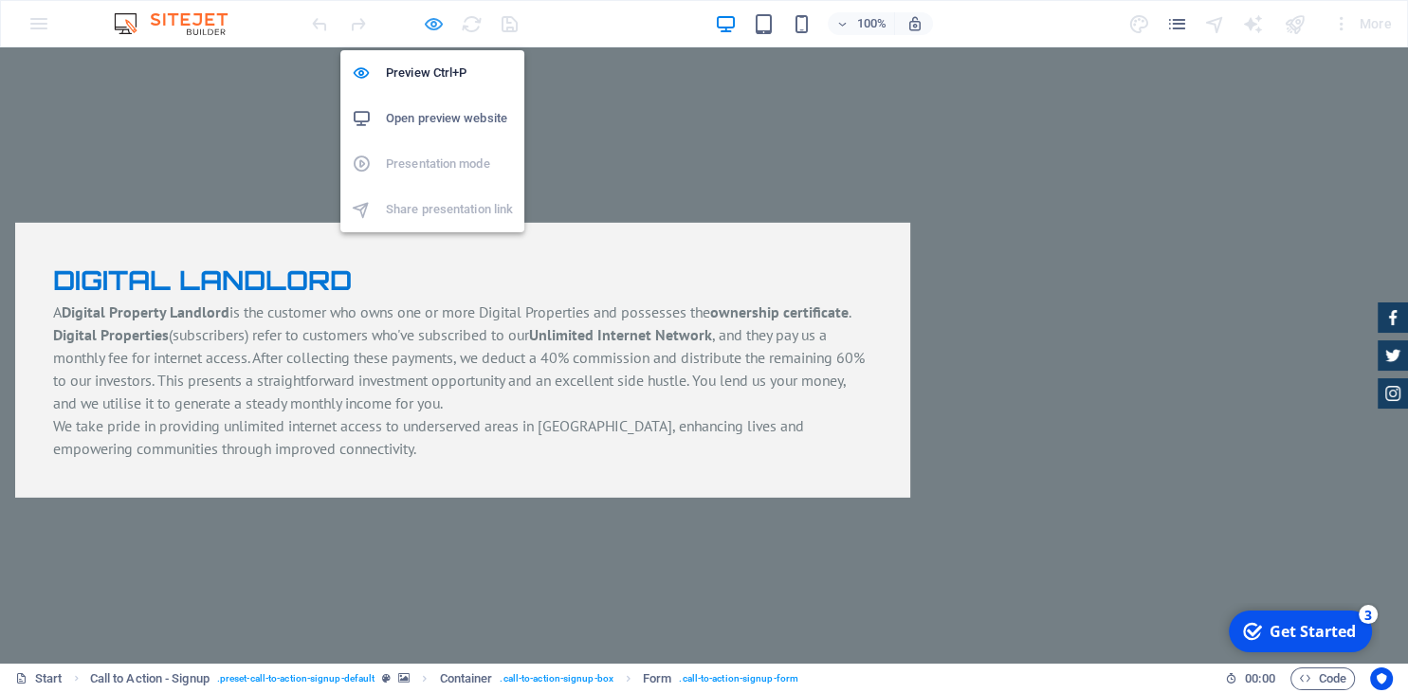
click at [428, 26] on icon "button" at bounding box center [434, 24] width 22 height 22
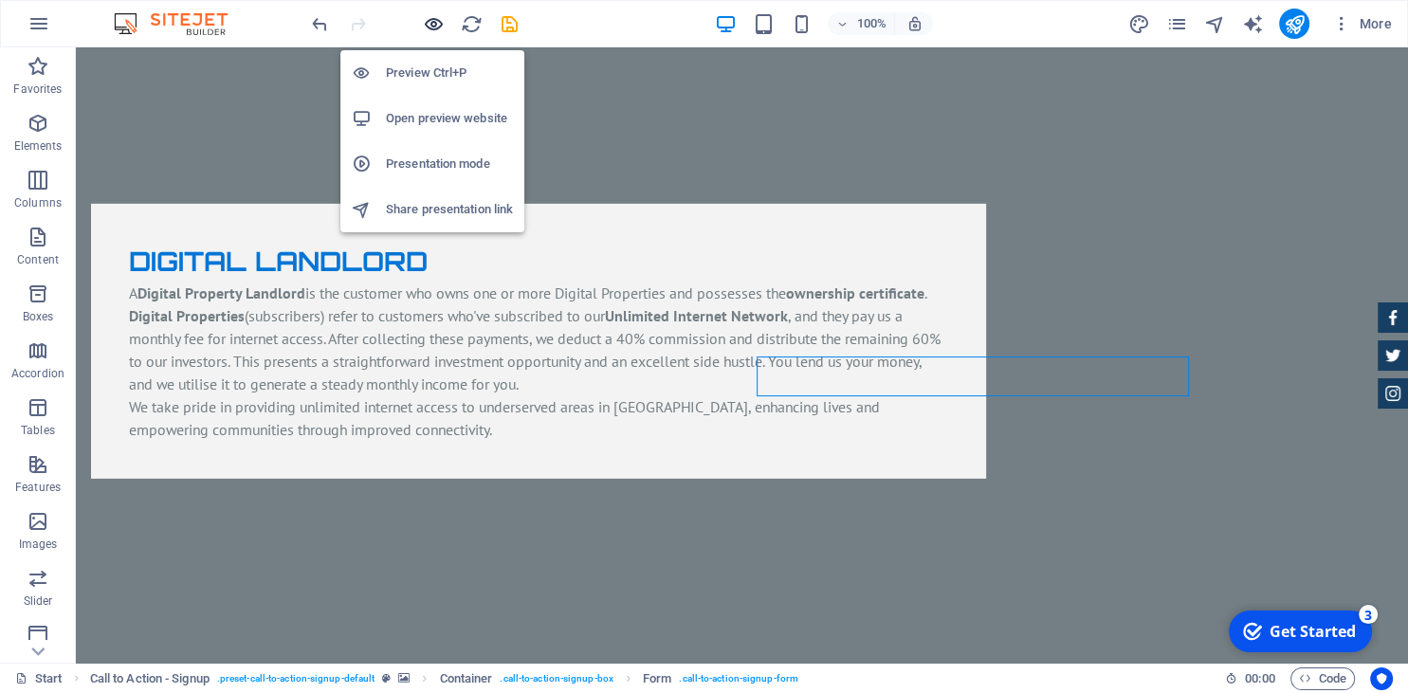
scroll to position [5874, 0]
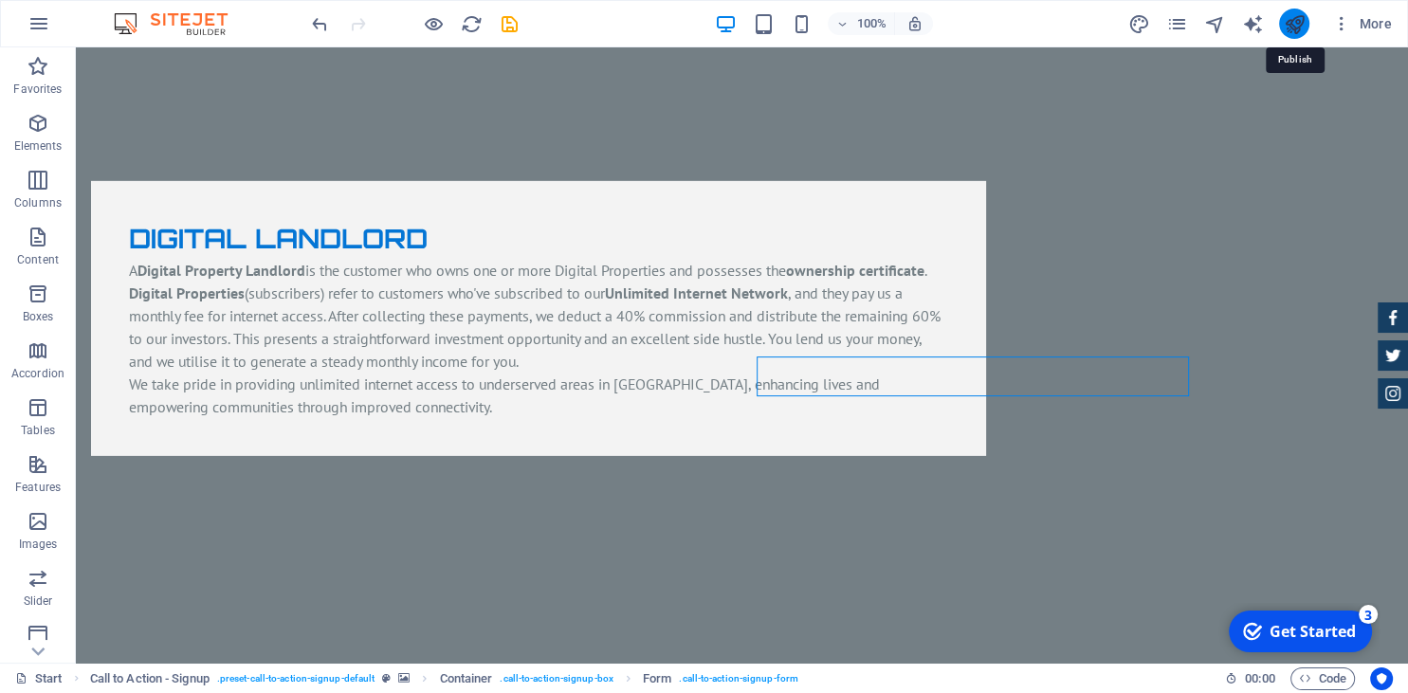
click at [1299, 20] on icon "publish" at bounding box center [1294, 24] width 22 height 22
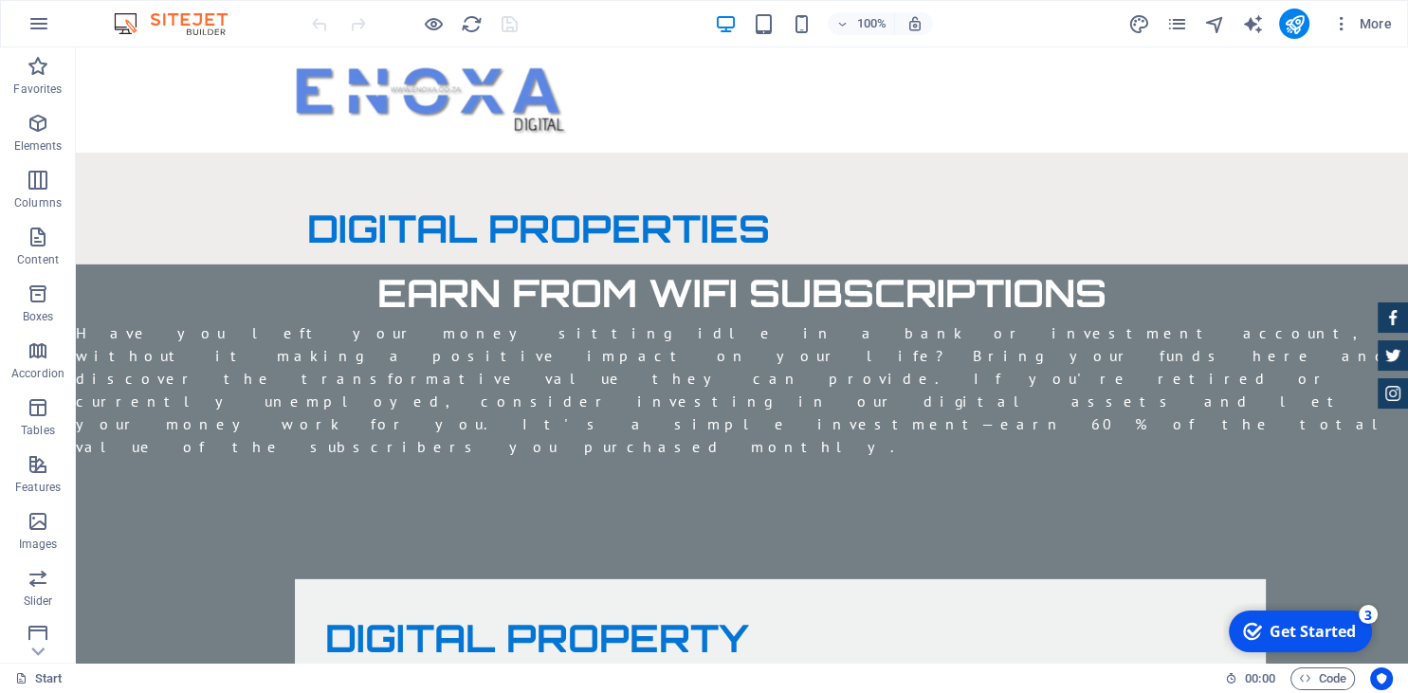
scroll to position [5829, 0]
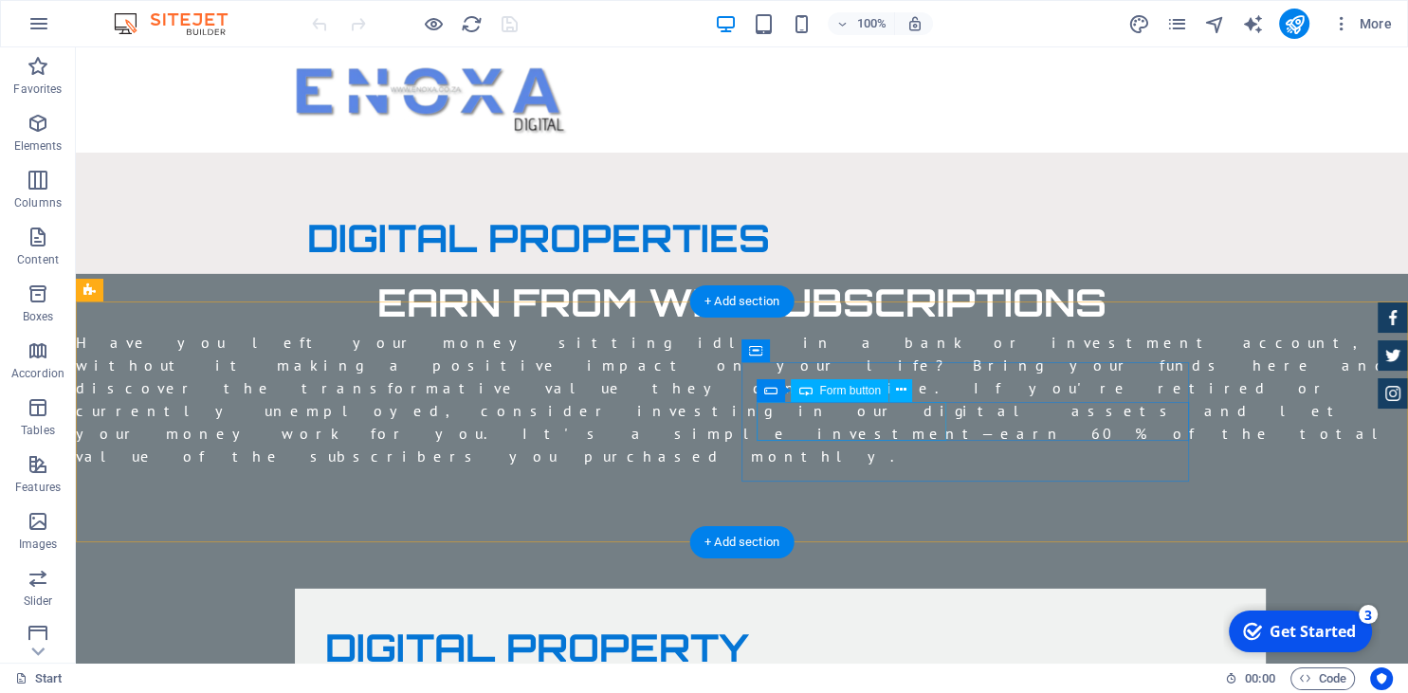
click div "PURCHASE NOW"
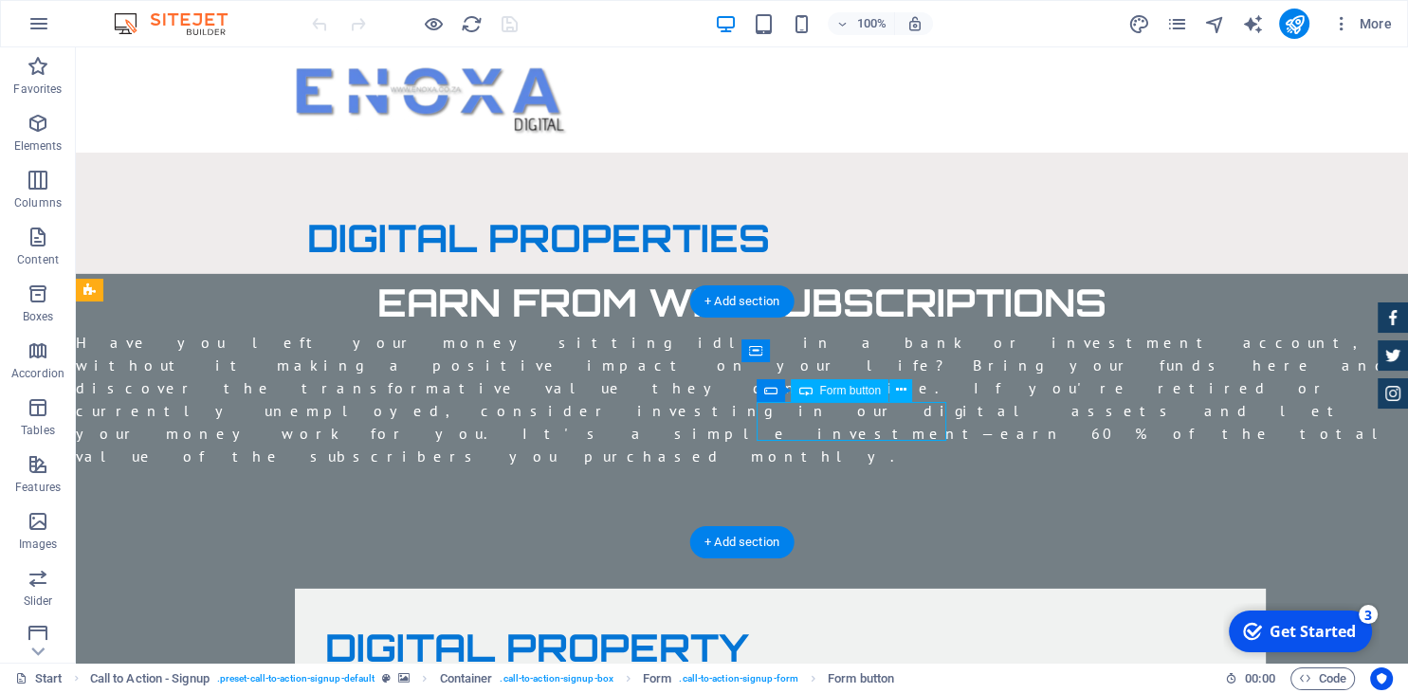
click div "PURCHASE NOW"
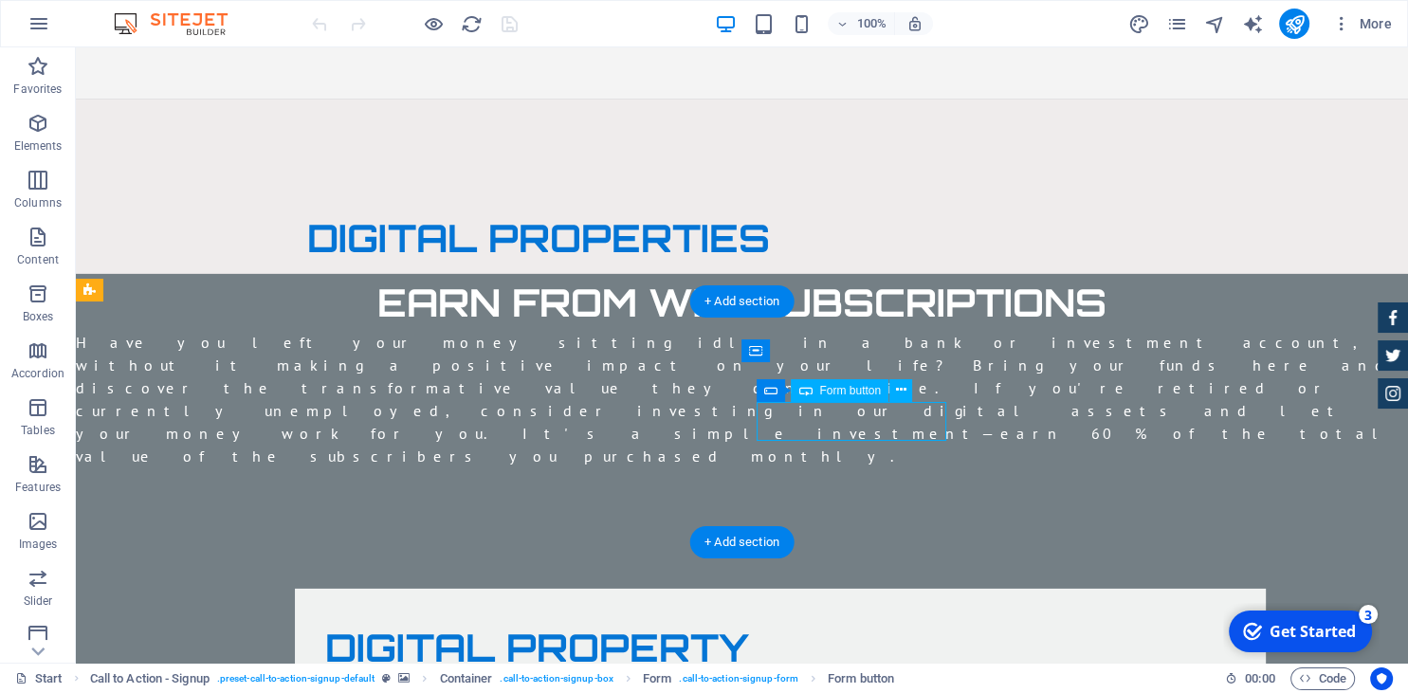
scroll to position [5742, 0]
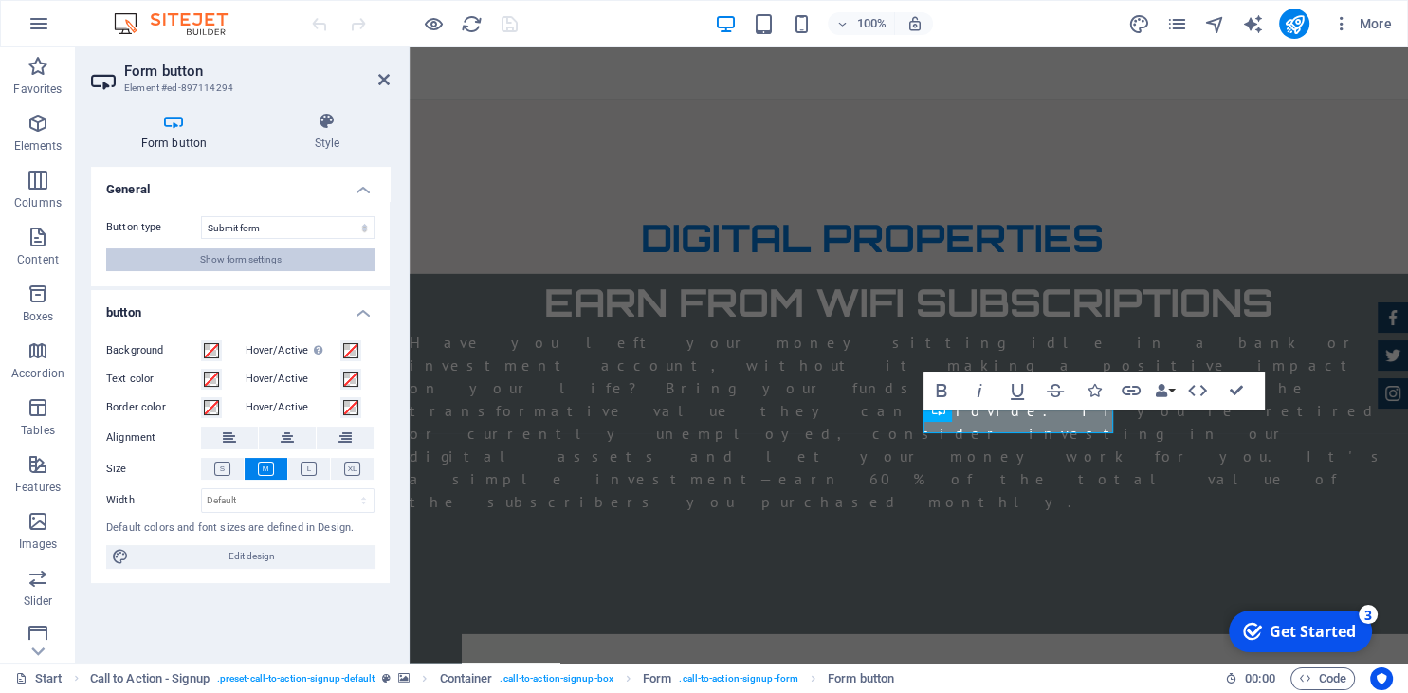
click at [355, 256] on button "Show form settings" at bounding box center [240, 259] width 268 height 23
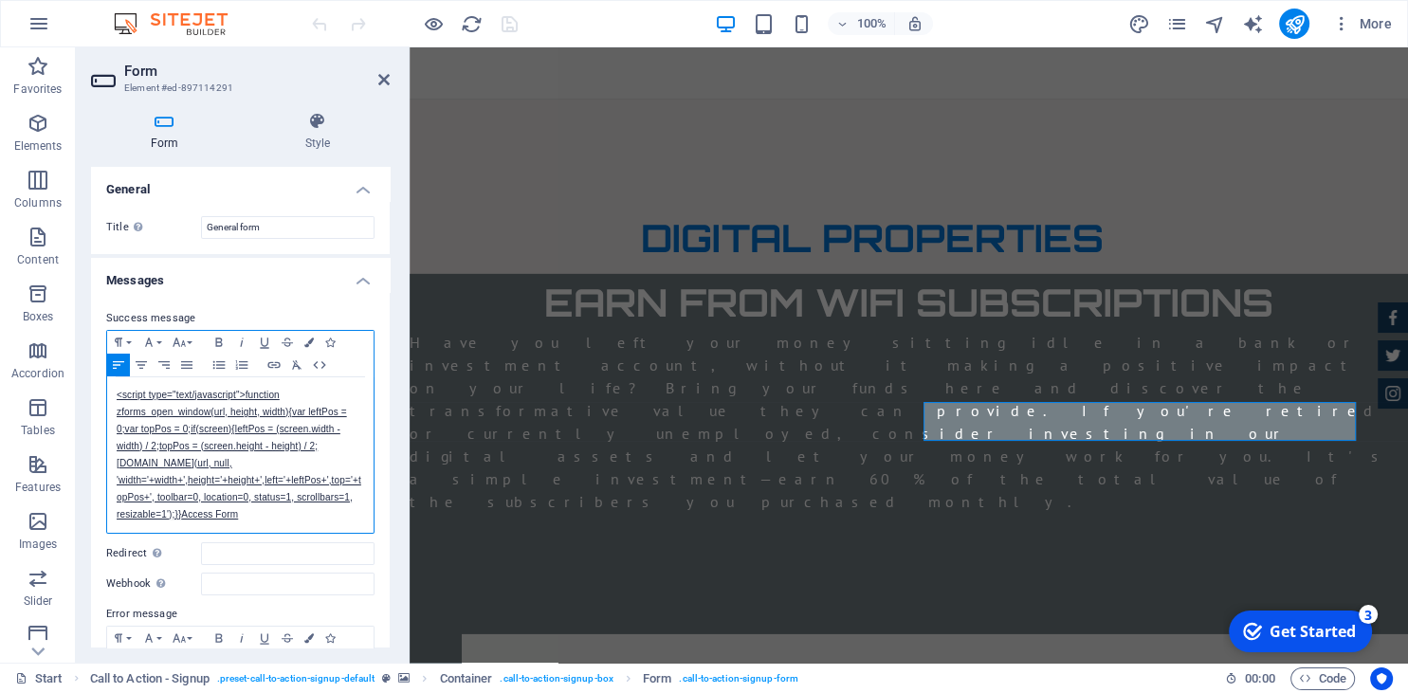
click at [309, 393] on p "<script type="text/javascript">function zforms_open_window(url, height, width){…" at bounding box center [240, 455] width 247 height 137
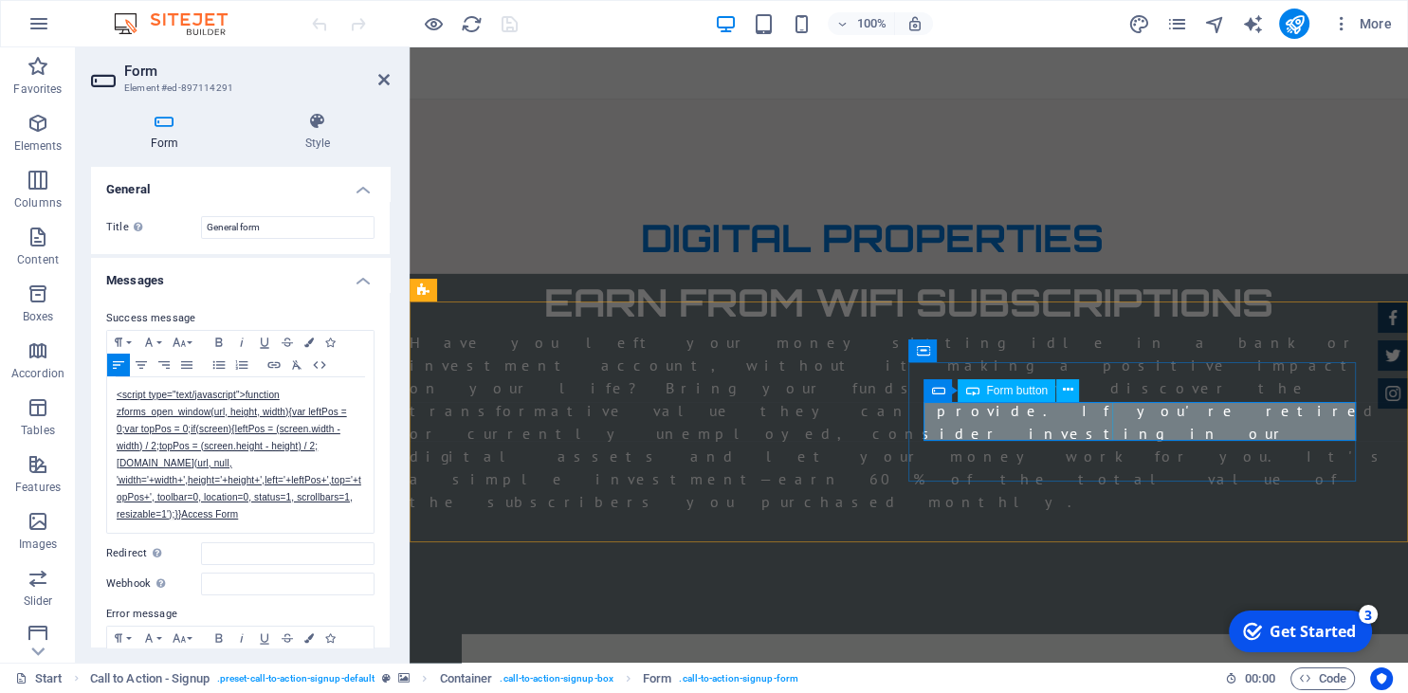
click div "PURCHASE NOW"
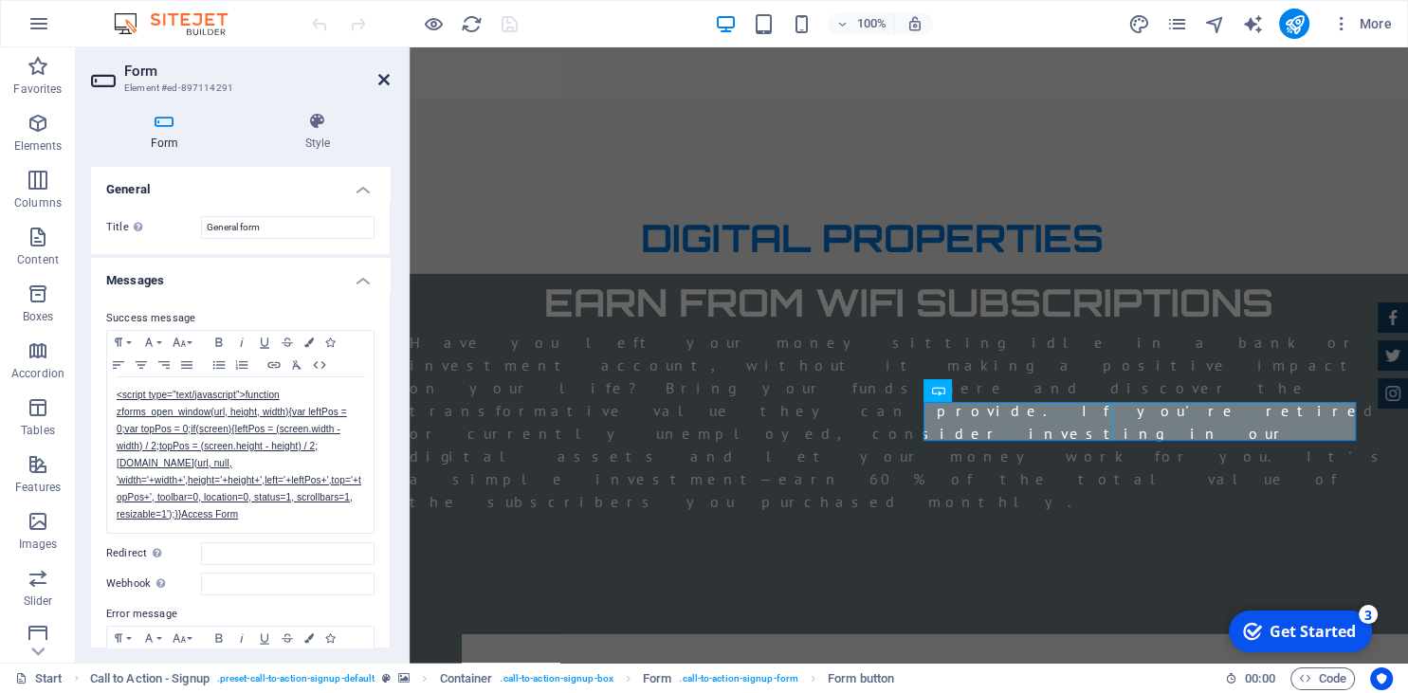
click at [380, 82] on icon at bounding box center [383, 79] width 11 height 15
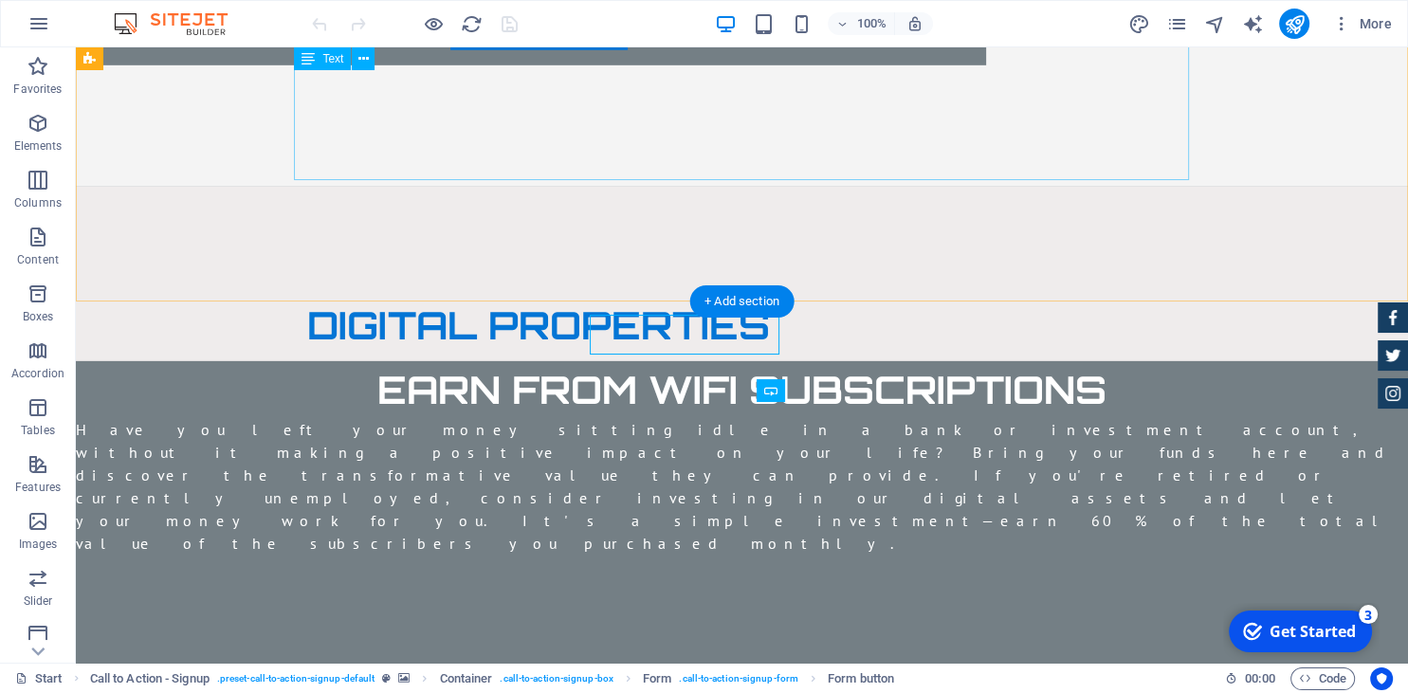
scroll to position [5829, 0]
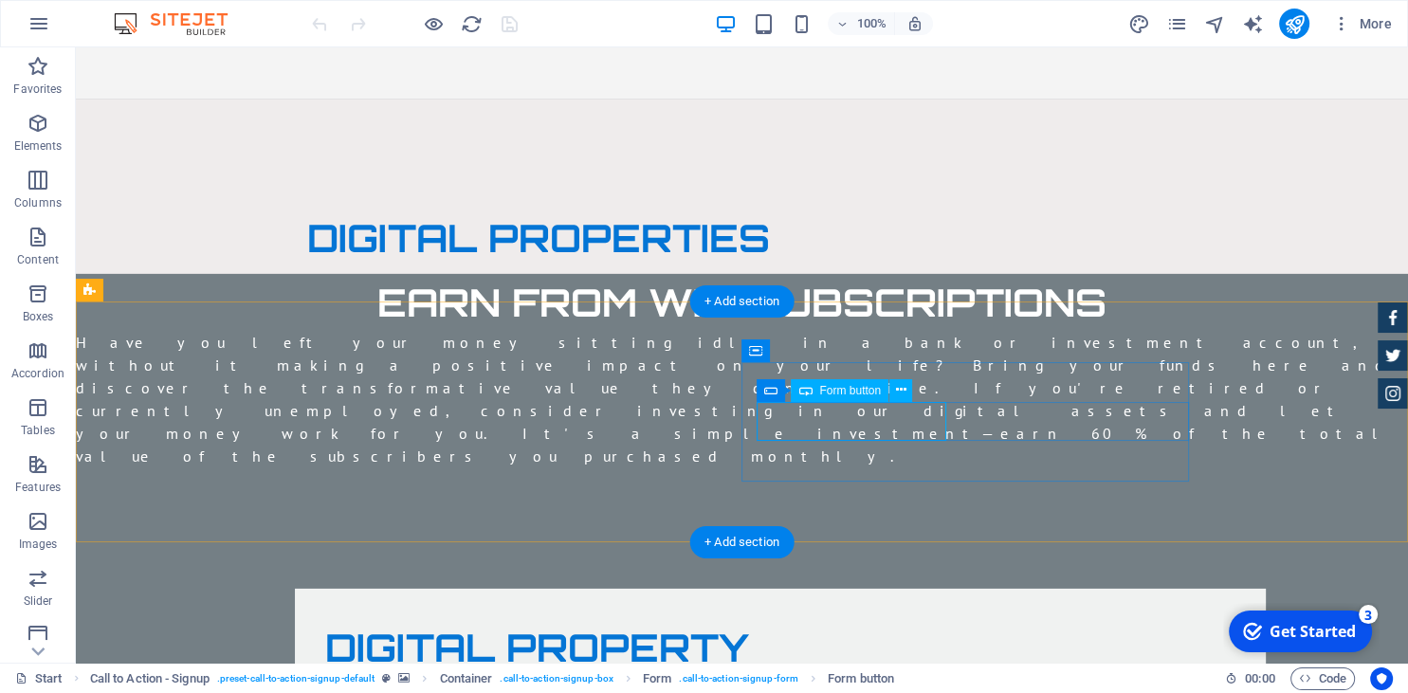
click div "PURCHASE NOW"
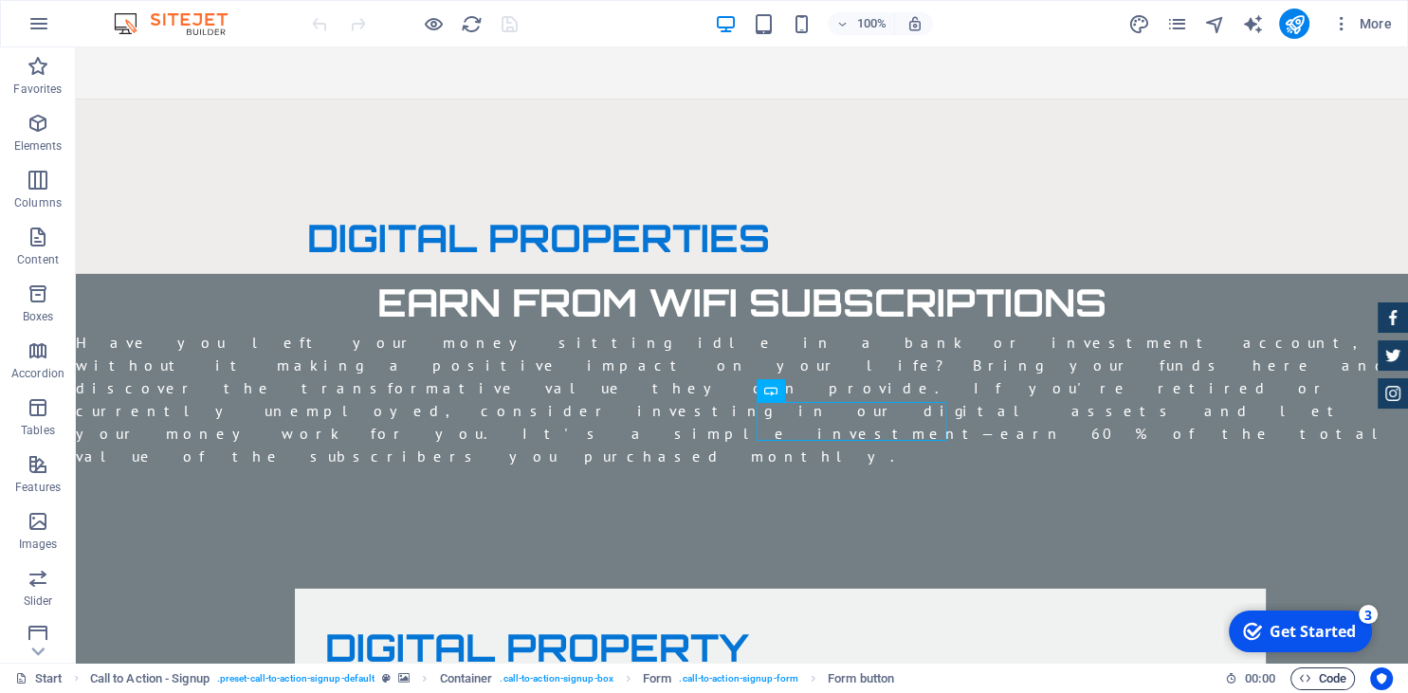
click at [1326, 680] on span "Code" at bounding box center [1322, 679] width 47 height 23
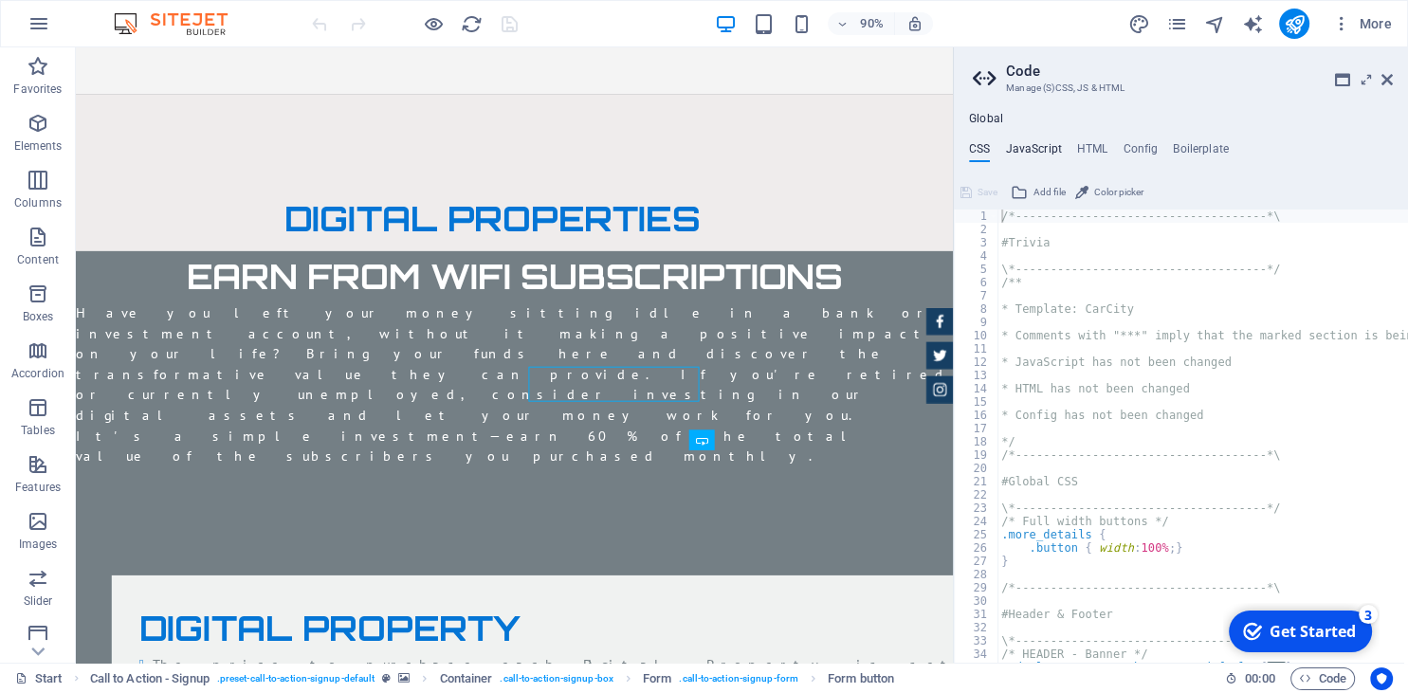
click at [1025, 143] on h4 "JavaScript" at bounding box center [1033, 152] width 56 height 21
type textarea "/* JS for preset "Menu V2" */"
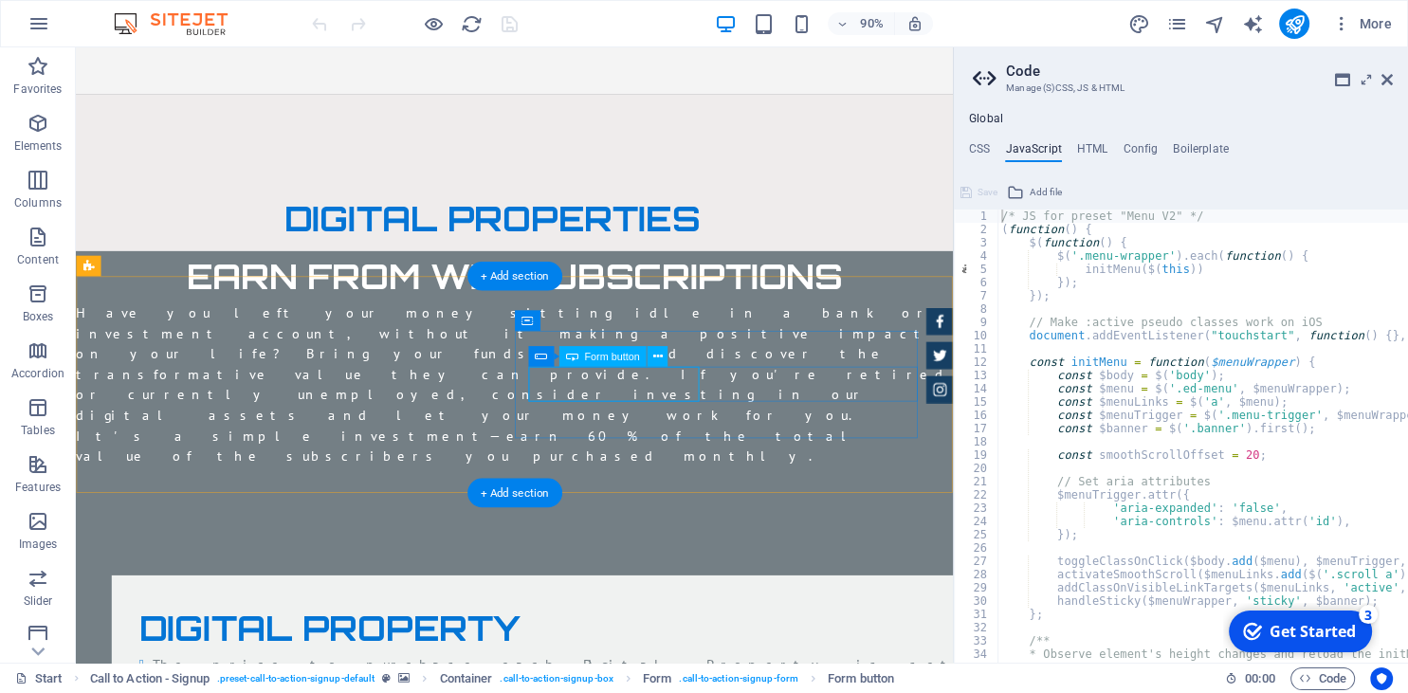
click div "PURCHASE NOW"
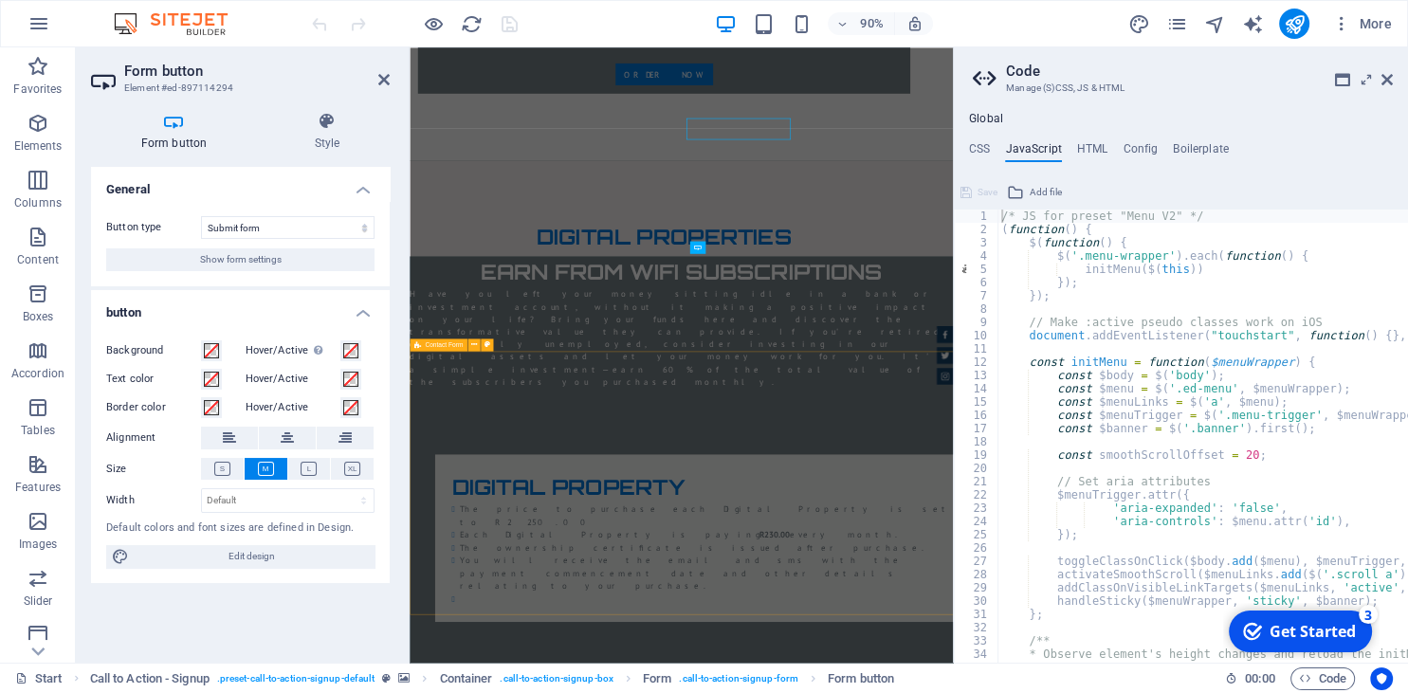
scroll to position [5963, 0]
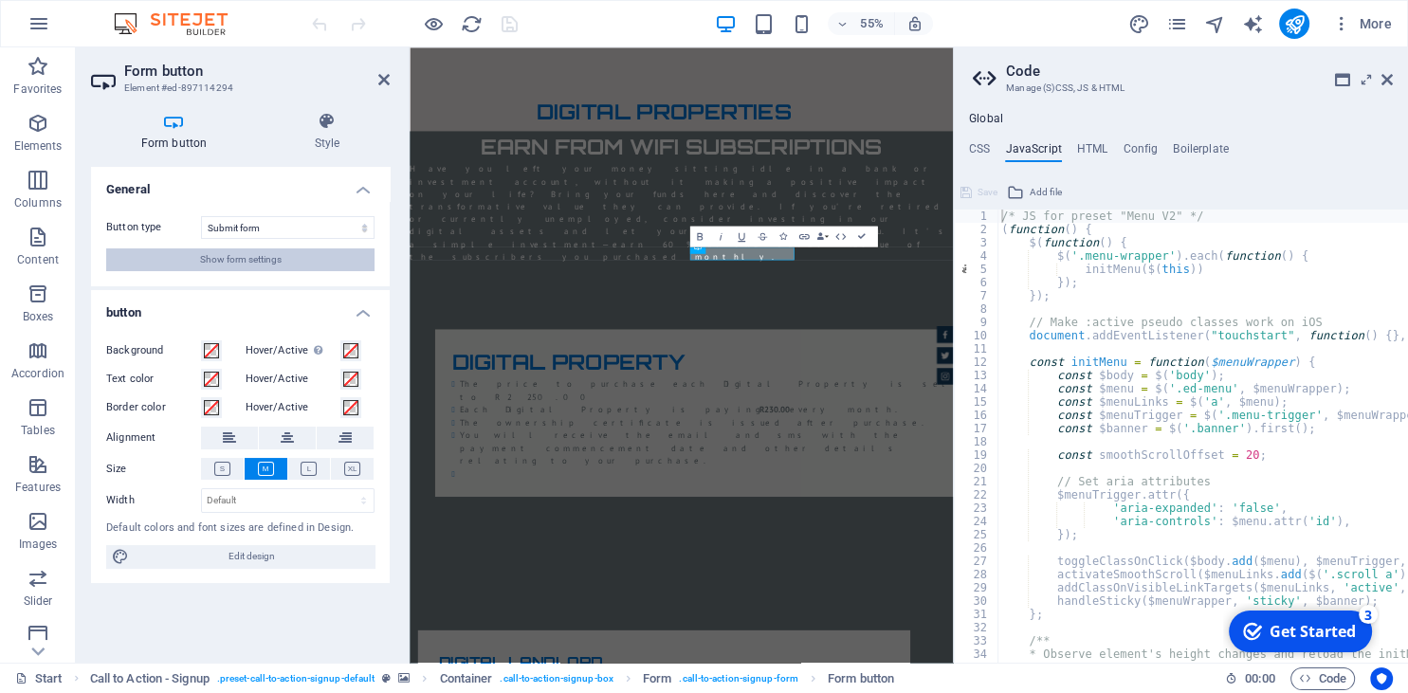
click at [229, 264] on span "Show form settings" at bounding box center [241, 259] width 82 height 23
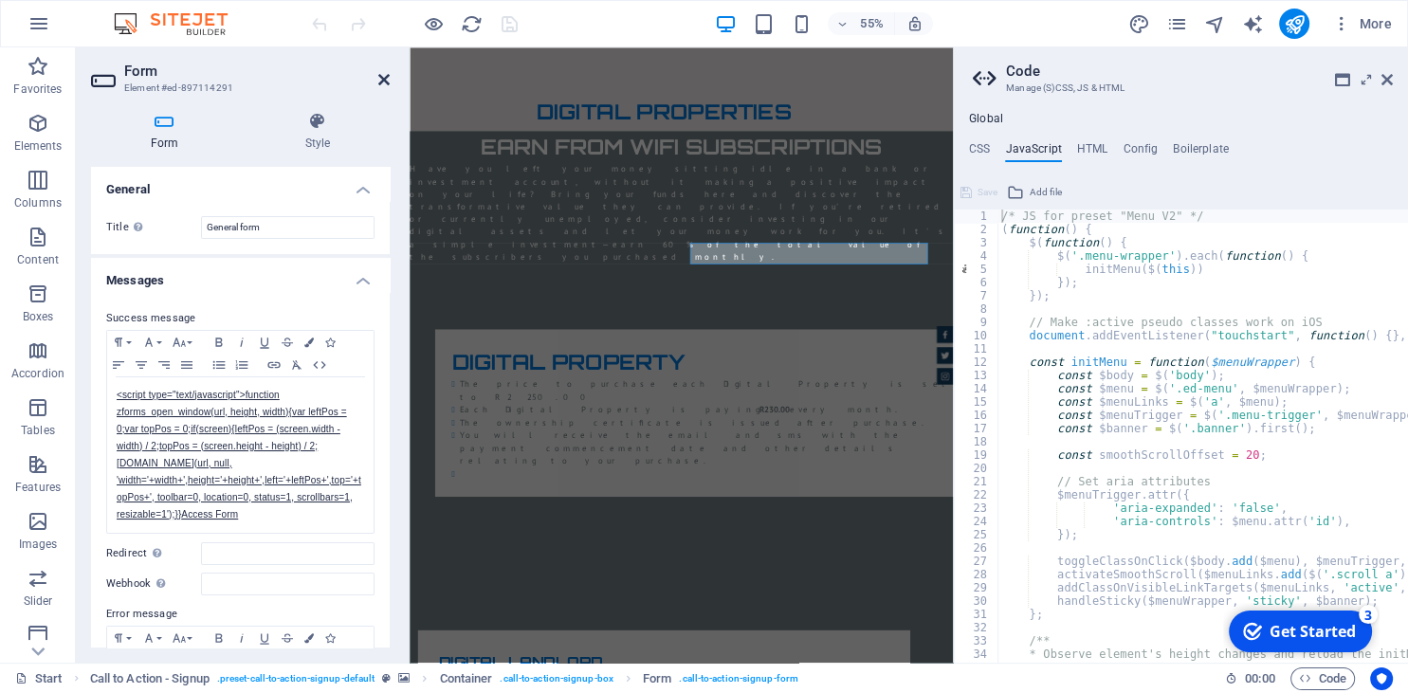
click at [382, 82] on icon at bounding box center [383, 79] width 11 height 15
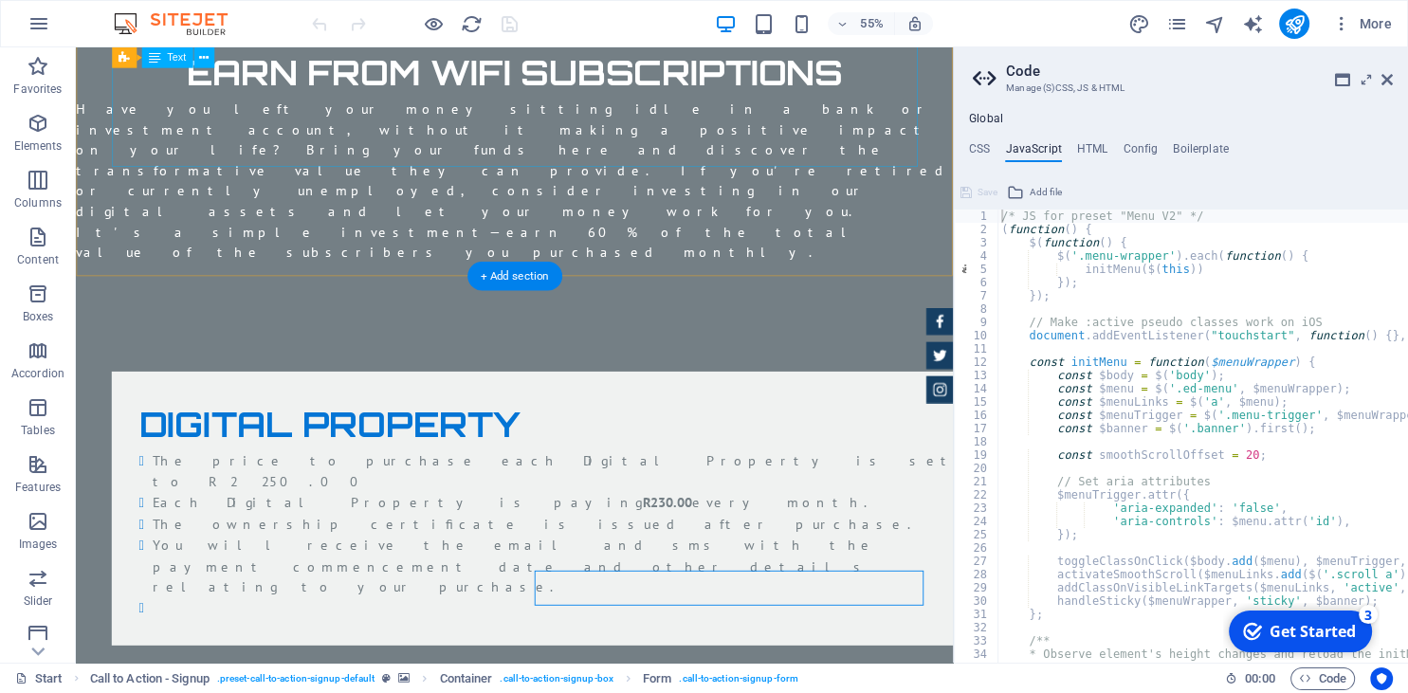
scroll to position [5736, 0]
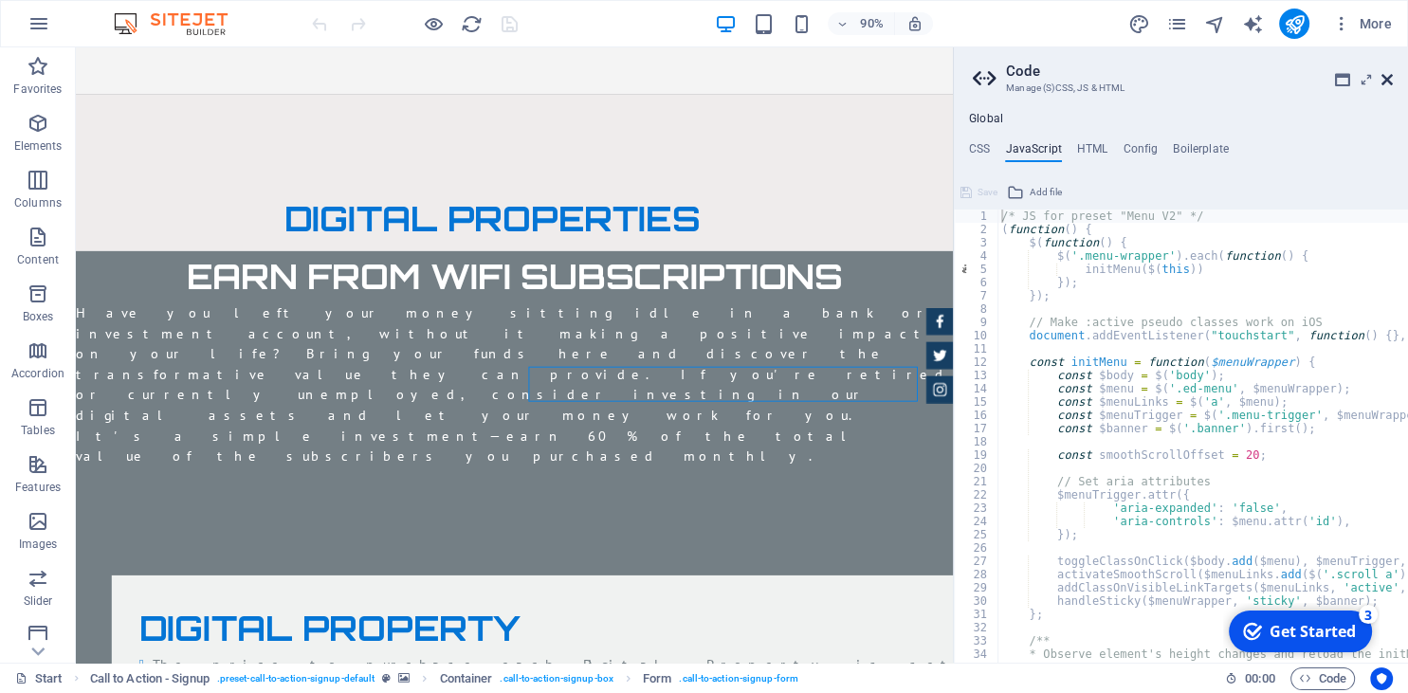
click at [1390, 75] on icon at bounding box center [1386, 79] width 11 height 15
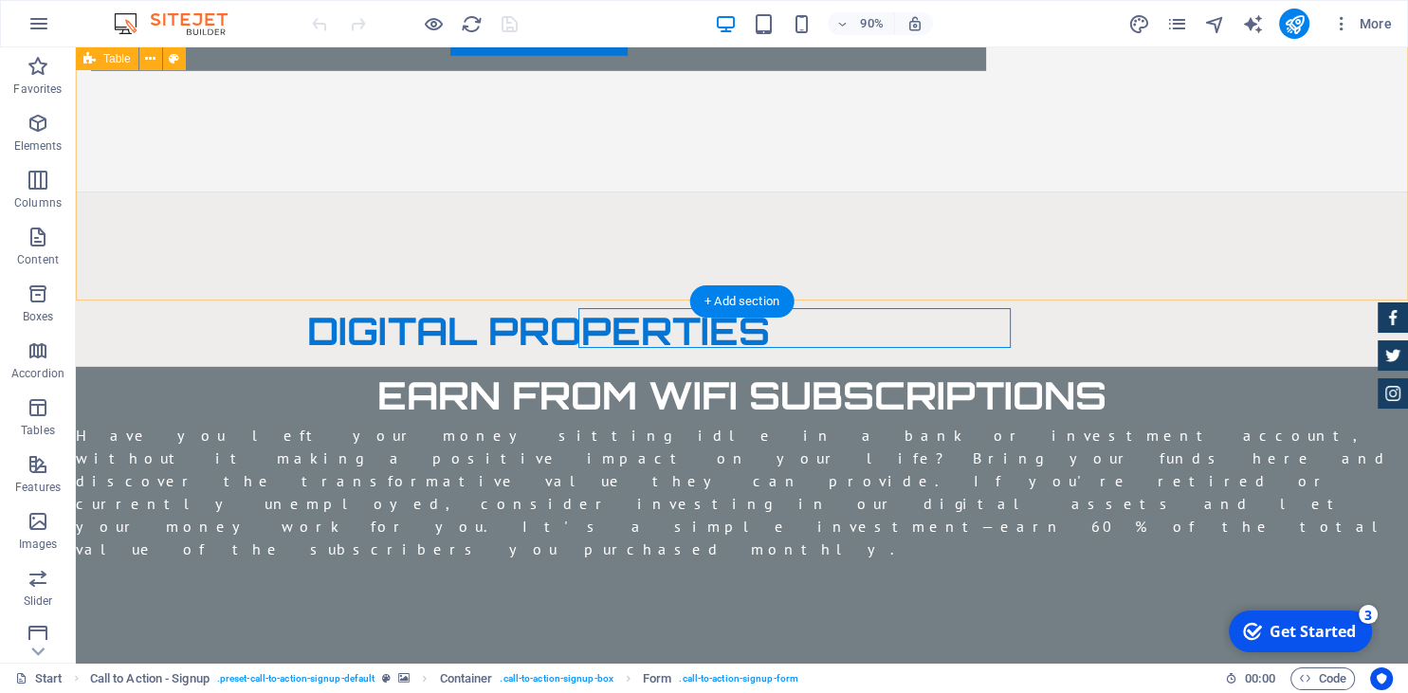
scroll to position [5829, 0]
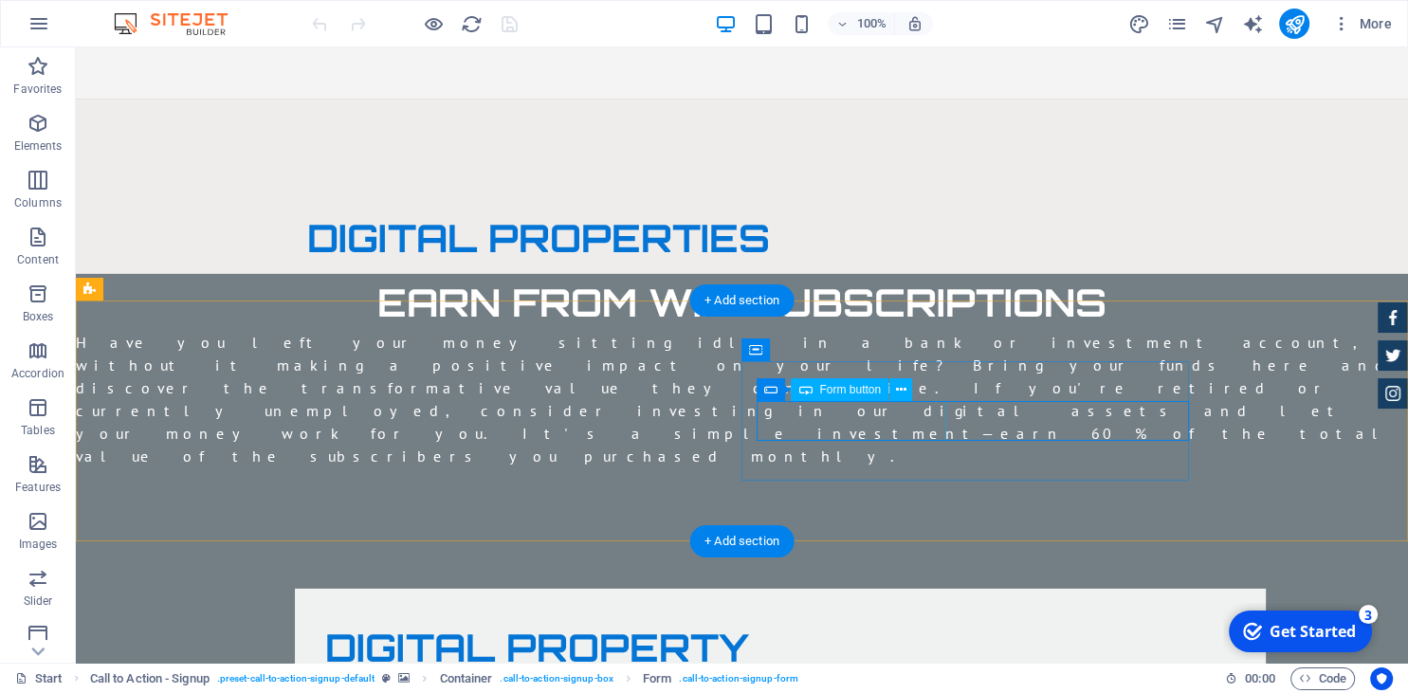
click div "PURCHASE NOW"
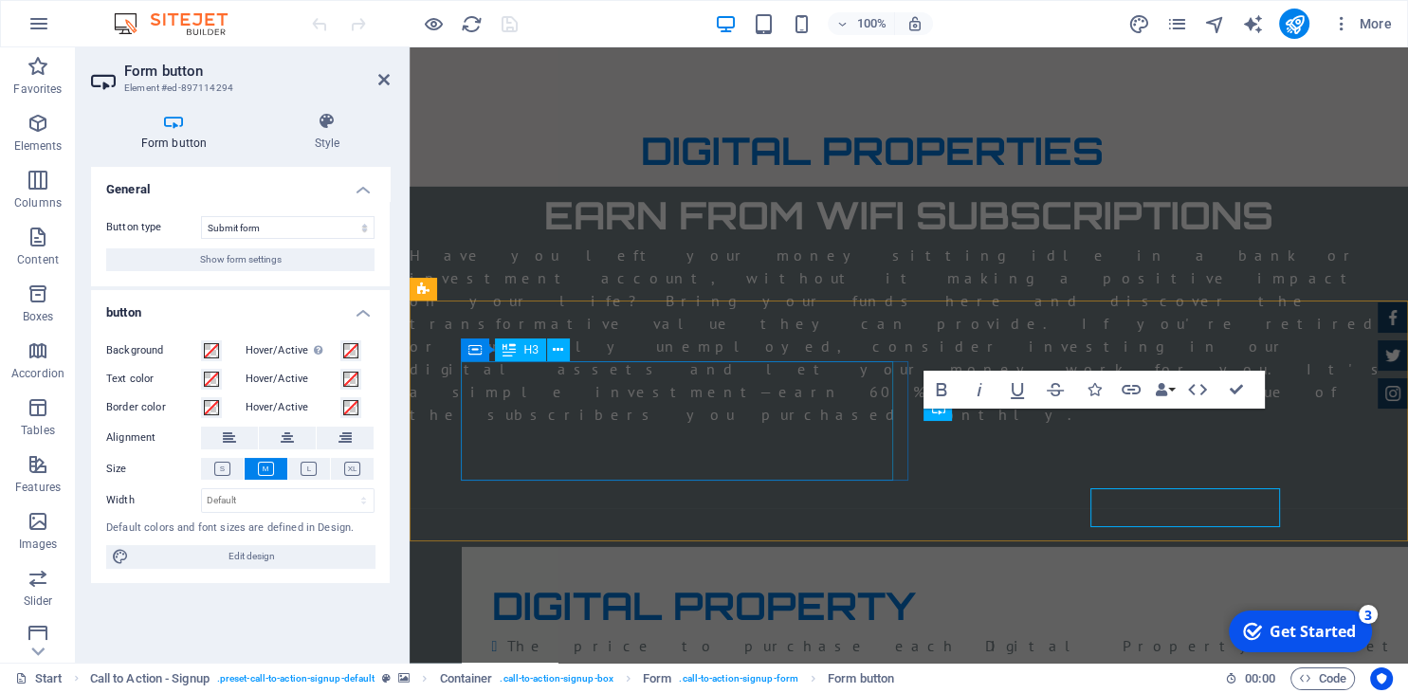
scroll to position [5742, 0]
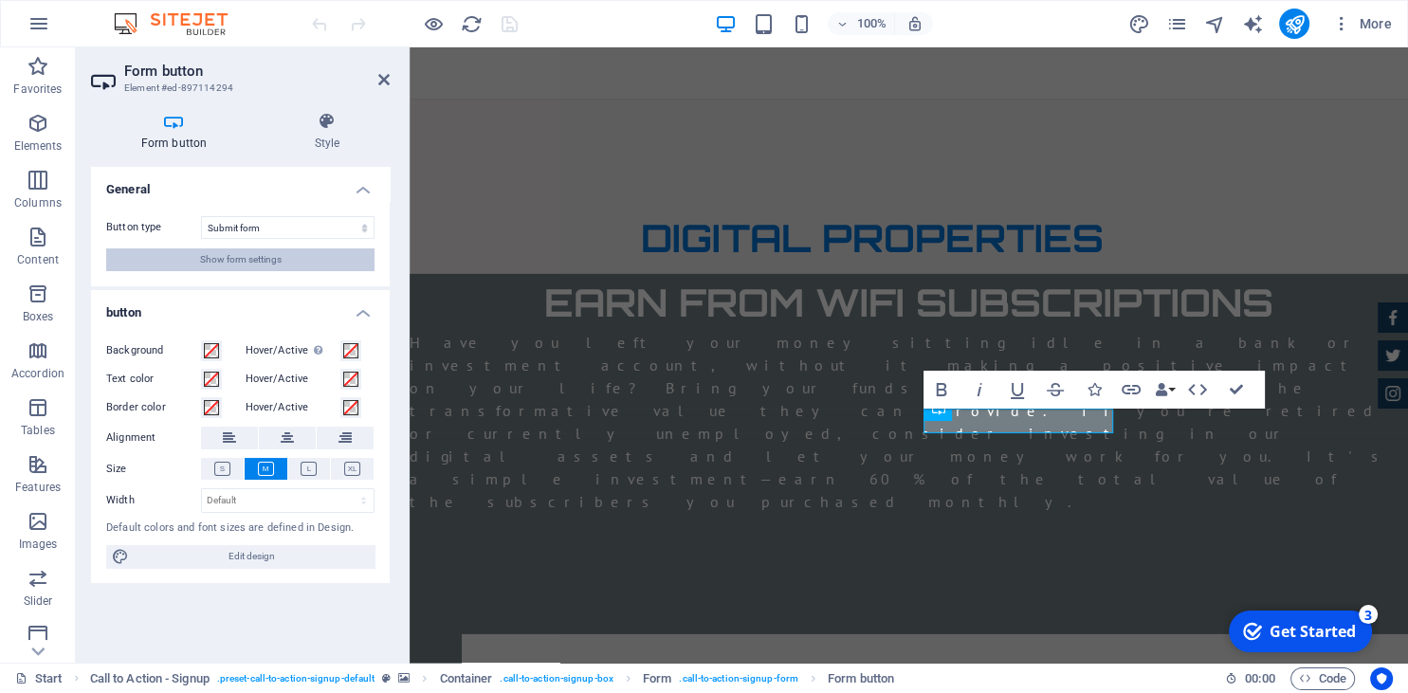
click at [245, 258] on span "Show form settings" at bounding box center [241, 259] width 82 height 23
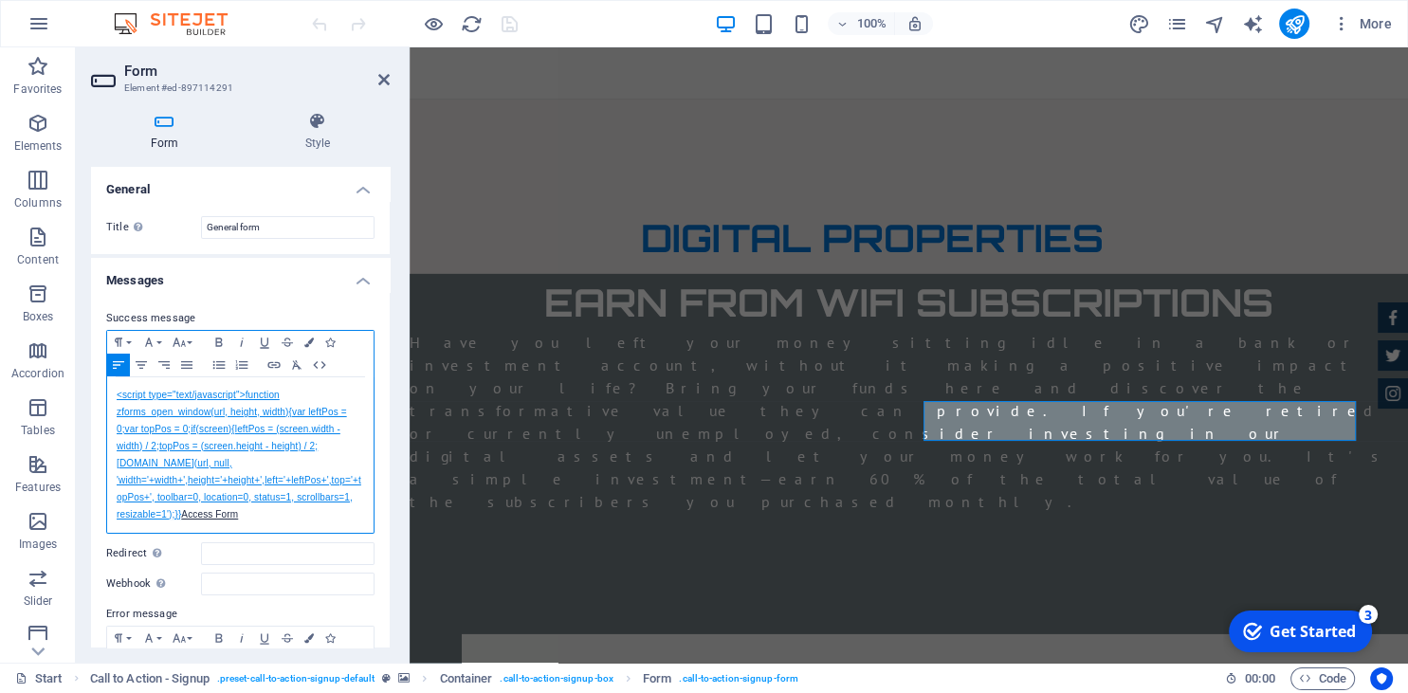
click at [171, 415] on link "<script type="text/javascript">function zforms_open_window(url, height, width){…" at bounding box center [239, 455] width 245 height 130
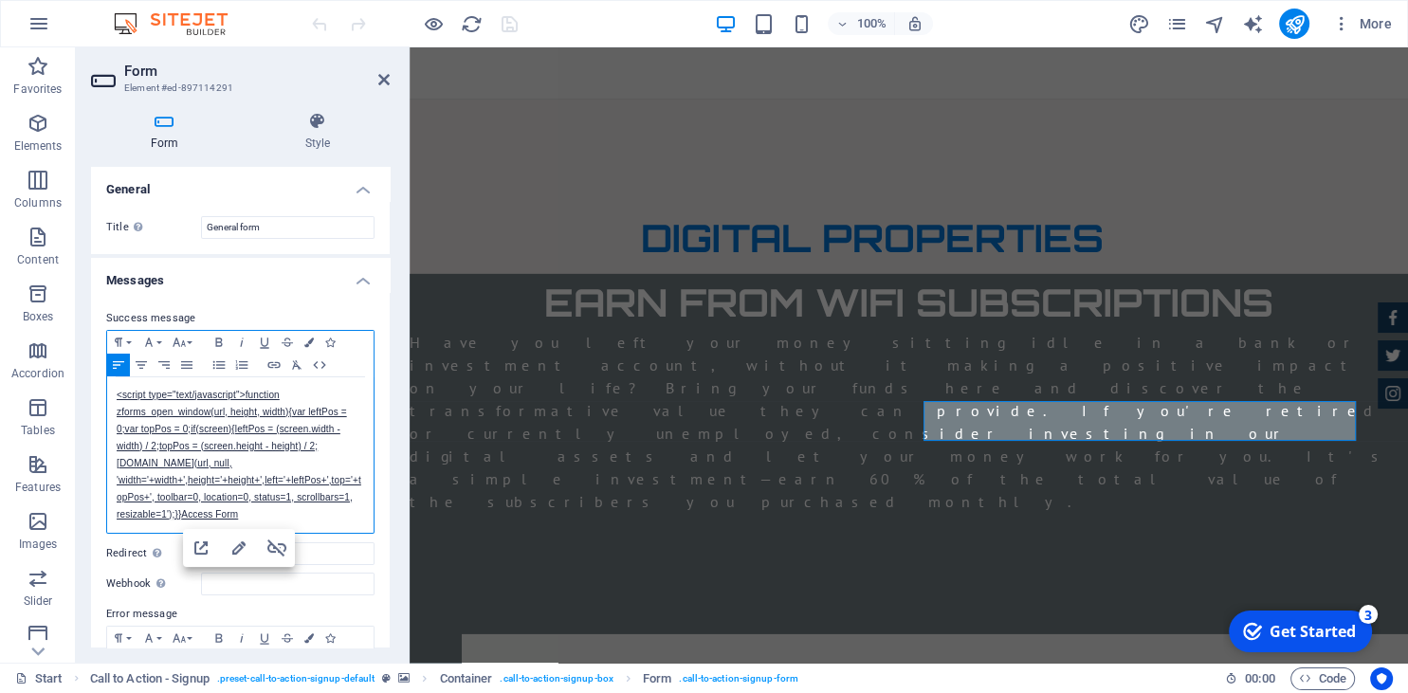
click at [110, 392] on div "<script type="text/javascript">function zforms_open_window(url, height, width){…" at bounding box center [240, 455] width 266 height 156
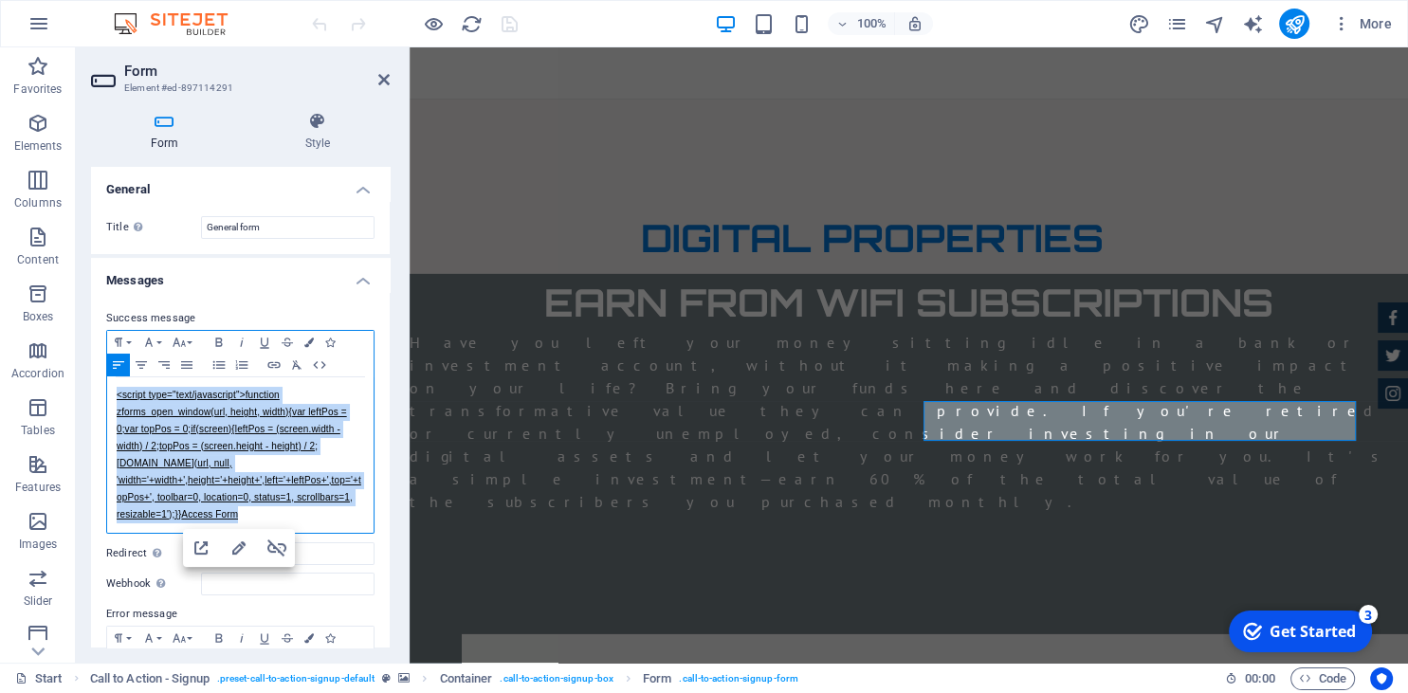
drag, startPoint x: 110, startPoint y: 392, endPoint x: 236, endPoint y: 536, distance: 191.5
click at [236, 533] on div "<script type="text/javascript">function zforms_open_window(url, height, width){…" at bounding box center [240, 455] width 266 height 156
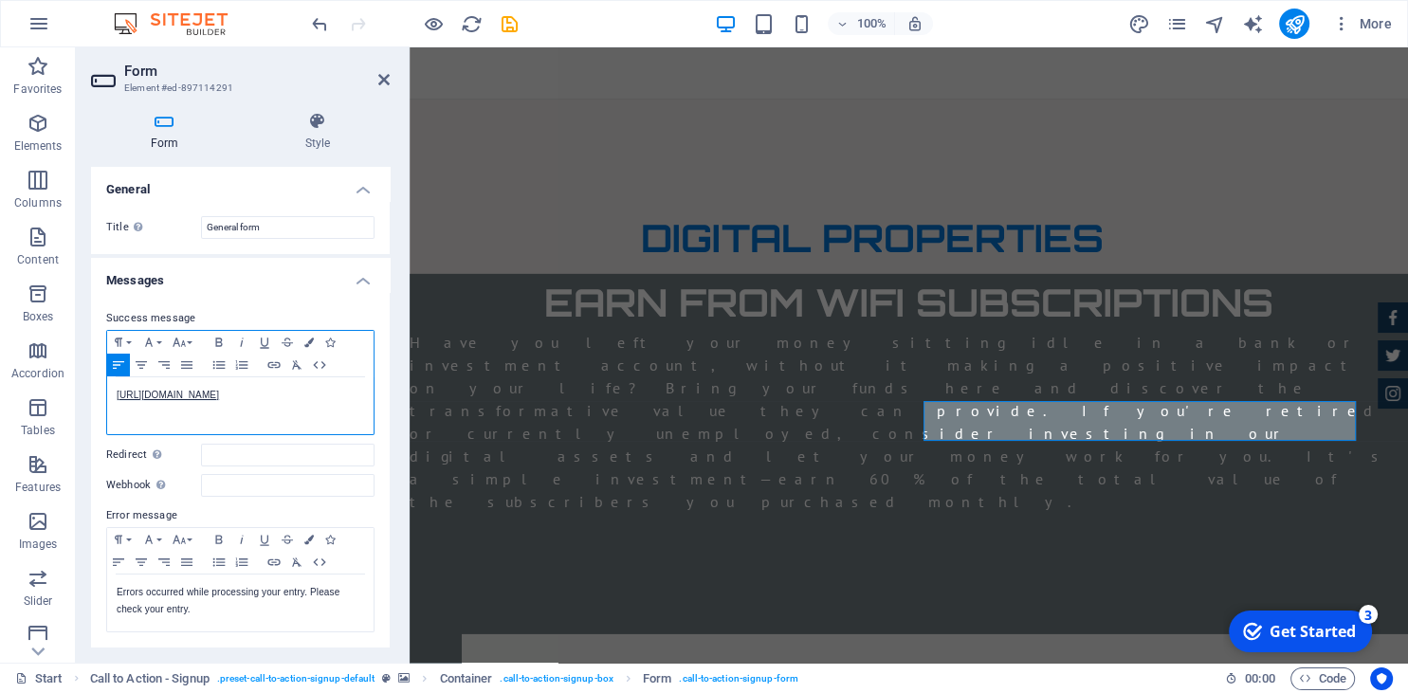
scroll to position [726, 2]
click at [381, 83] on icon at bounding box center [383, 79] width 11 height 15
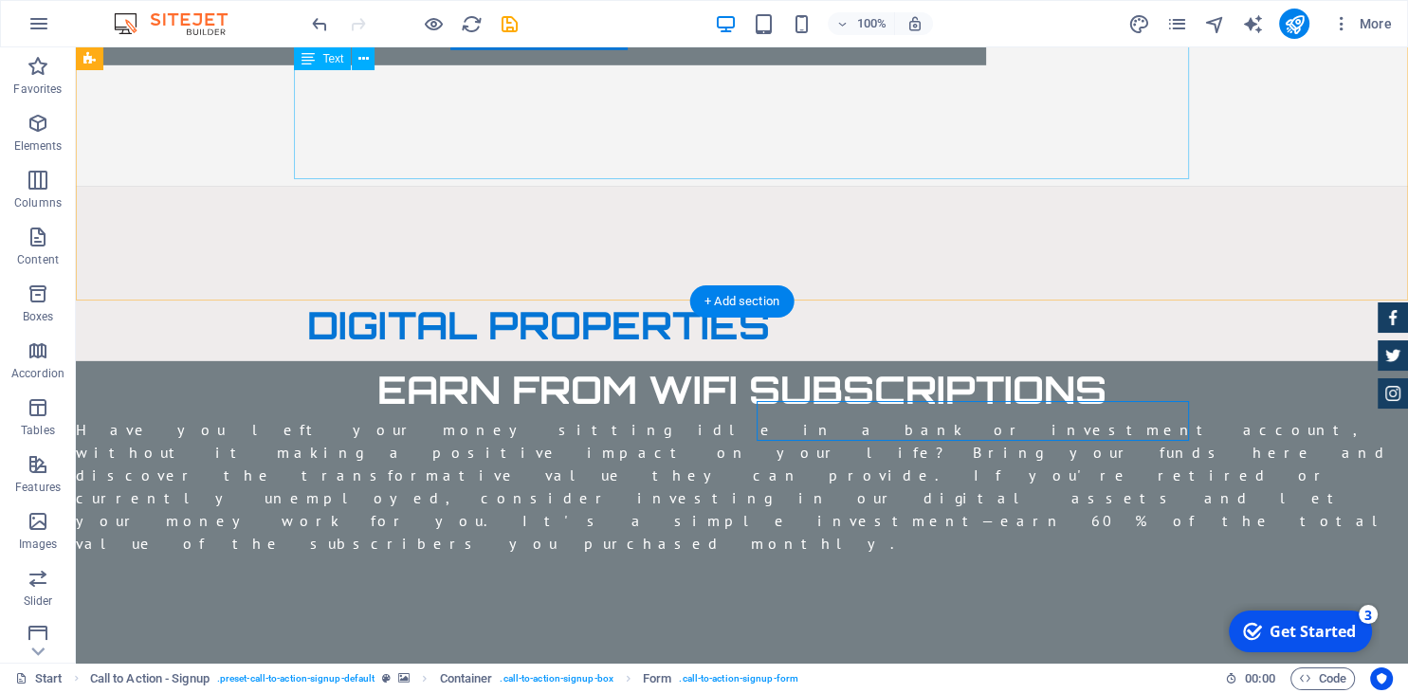
scroll to position [5829, 0]
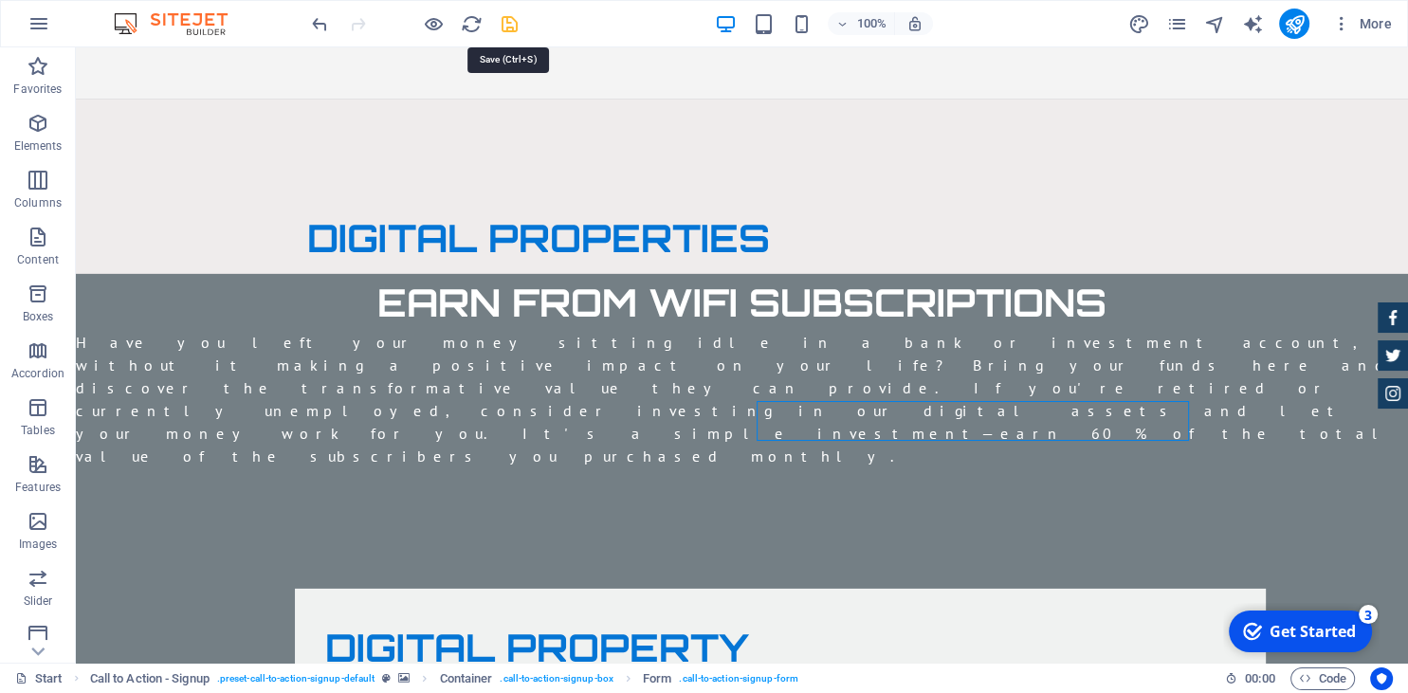
click at [511, 29] on icon "save" at bounding box center [510, 24] width 22 height 22
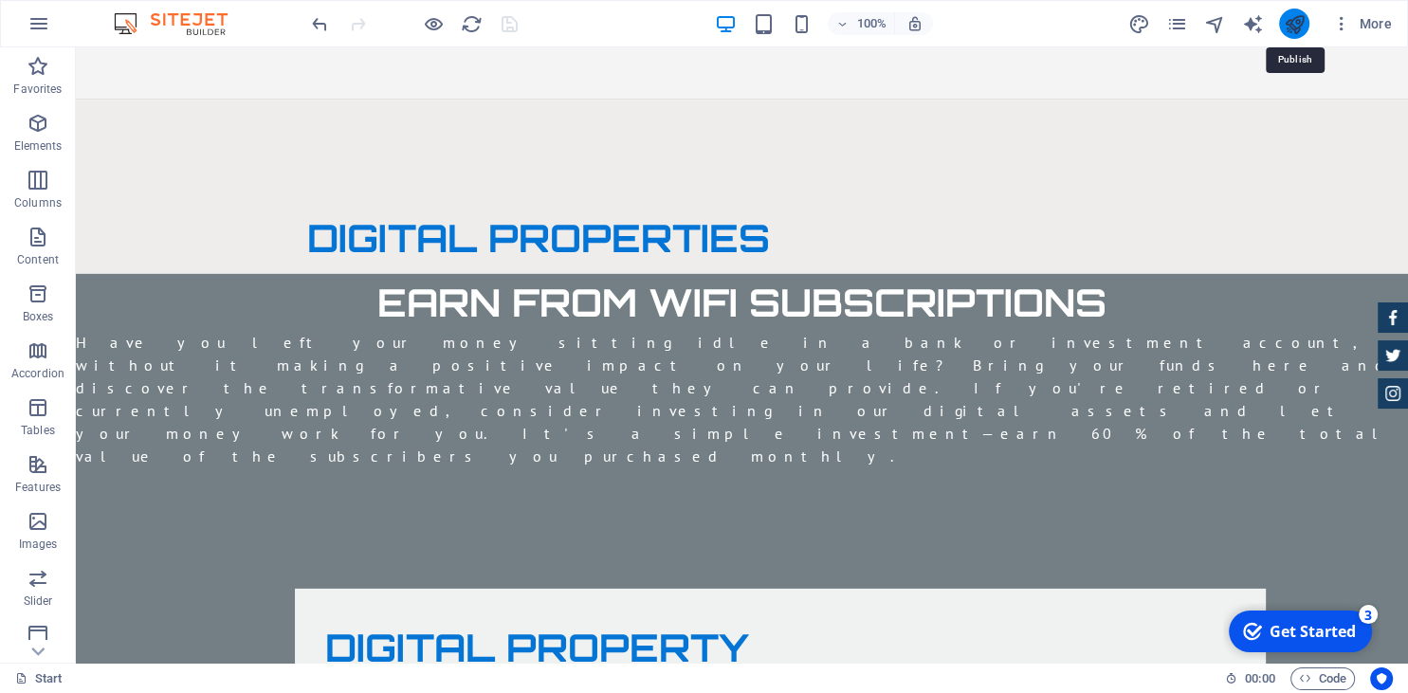
click at [1294, 22] on icon "publish" at bounding box center [1294, 24] width 22 height 22
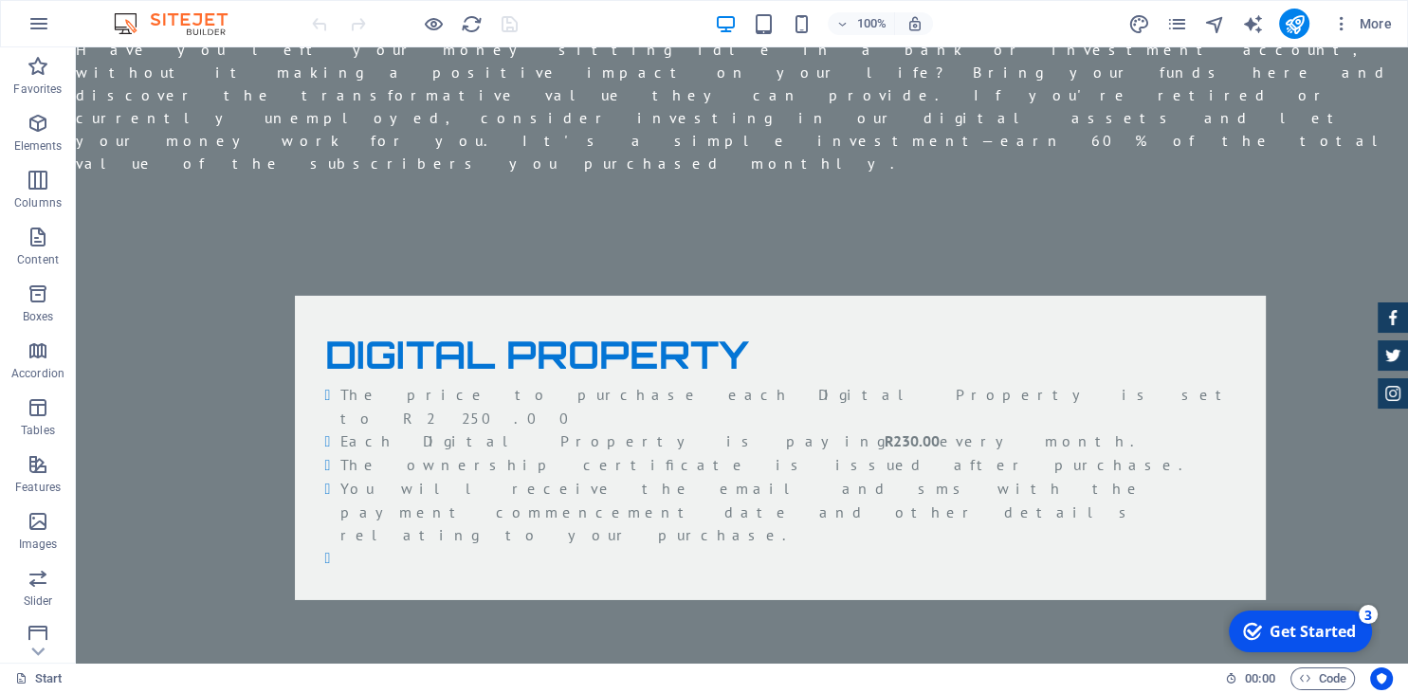
scroll to position [6144, 0]
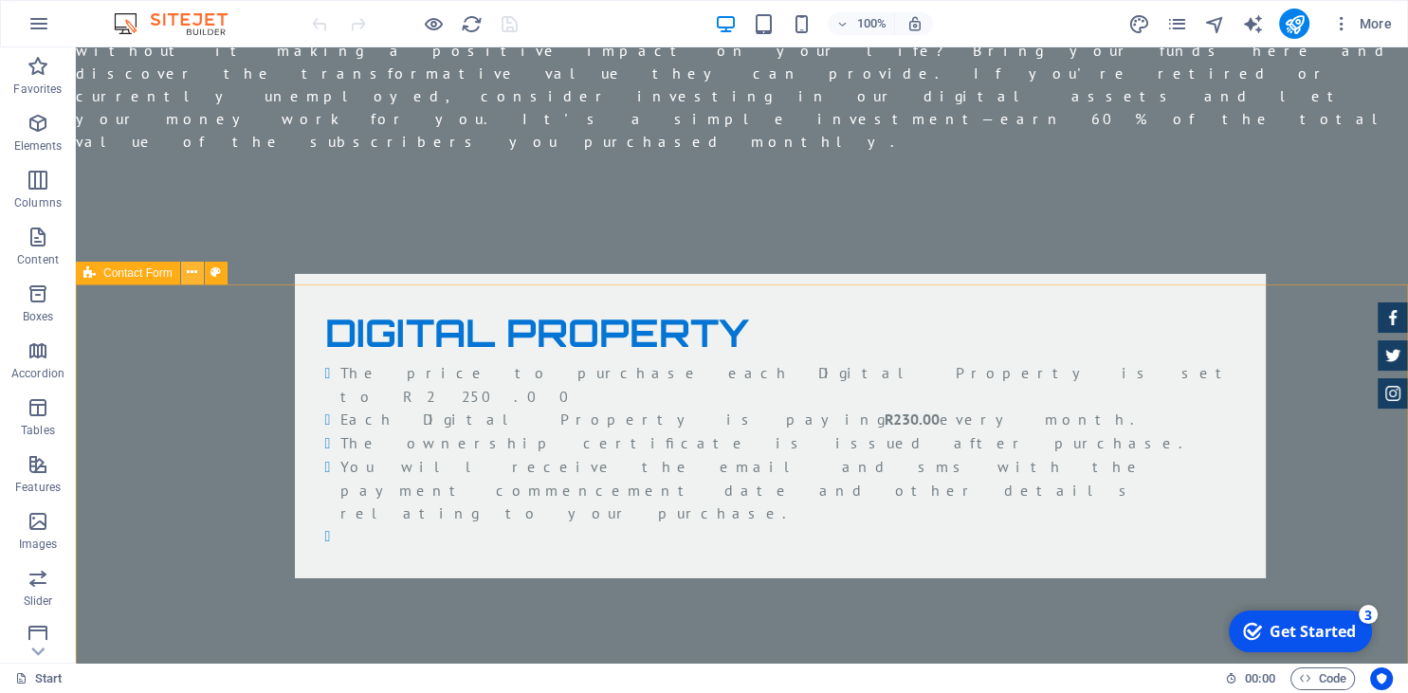
click at [188, 271] on icon at bounding box center [192, 273] width 10 height 20
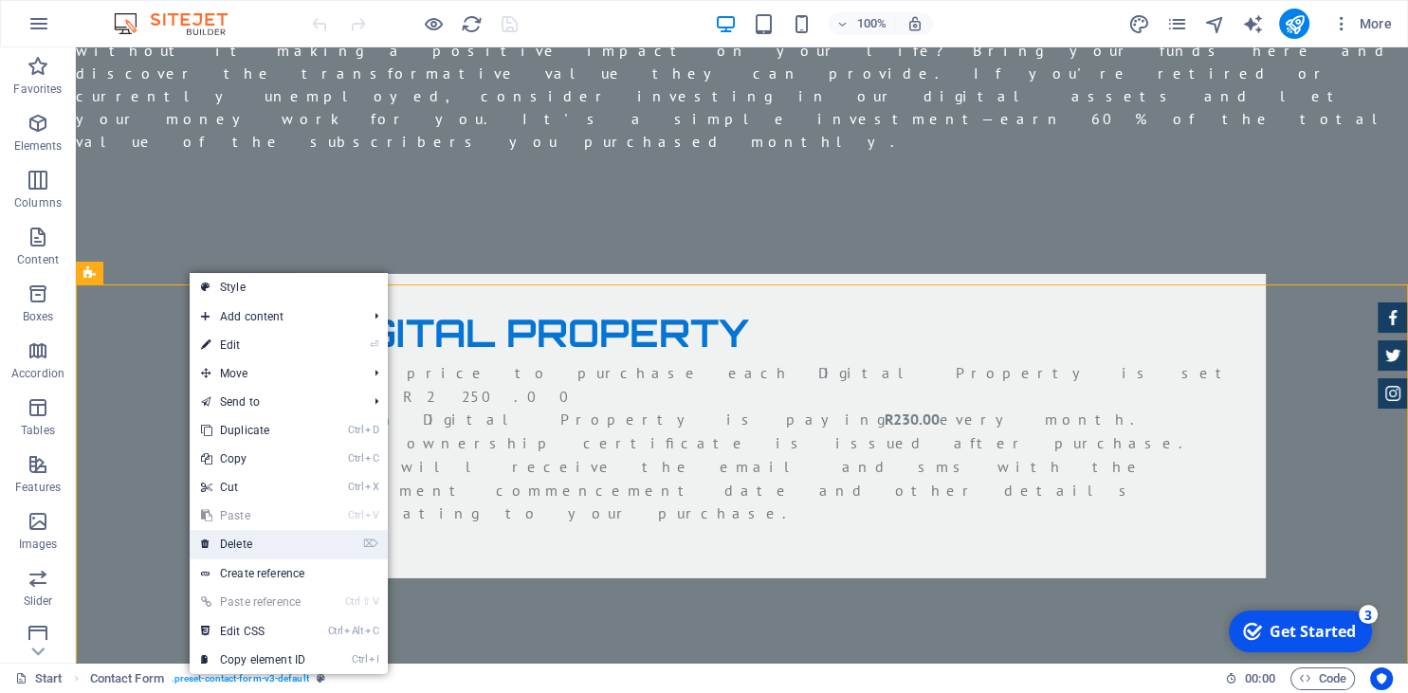
click at [235, 545] on link "⌦ Delete" at bounding box center [253, 544] width 127 height 28
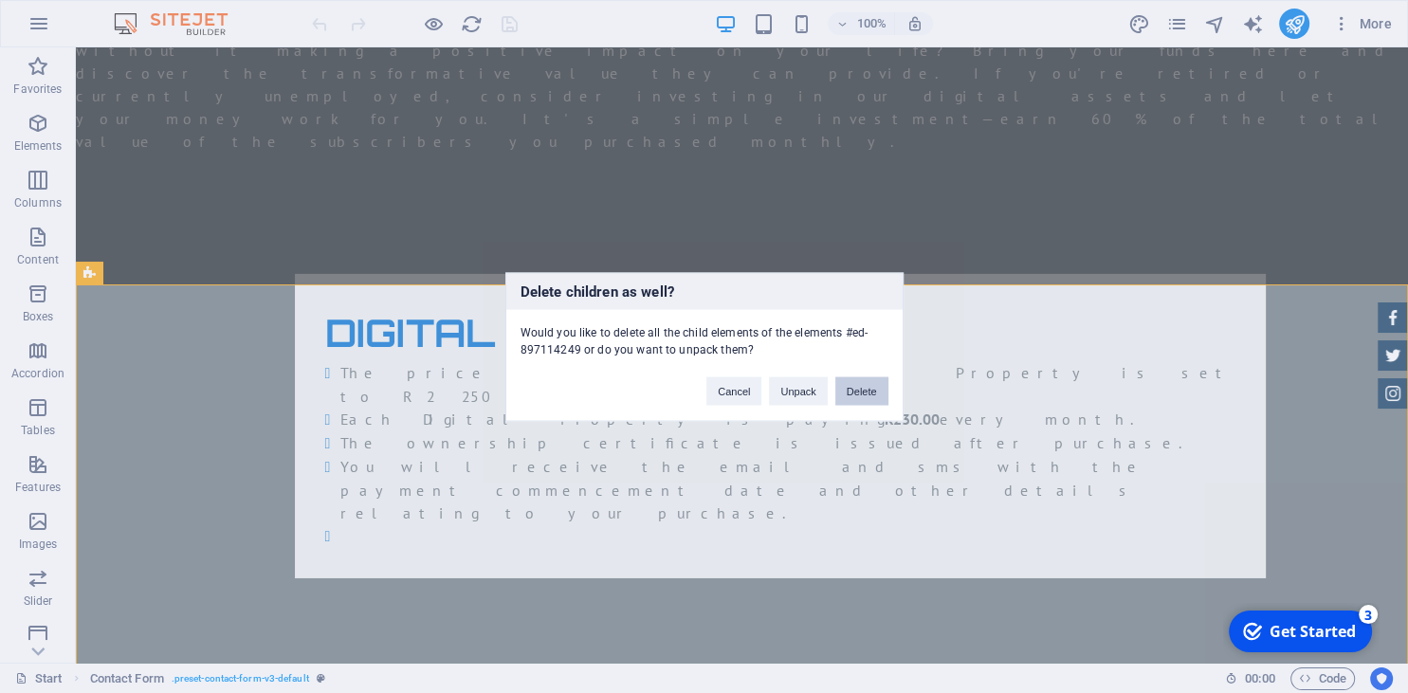
click at [854, 388] on button "Delete" at bounding box center [861, 390] width 53 height 28
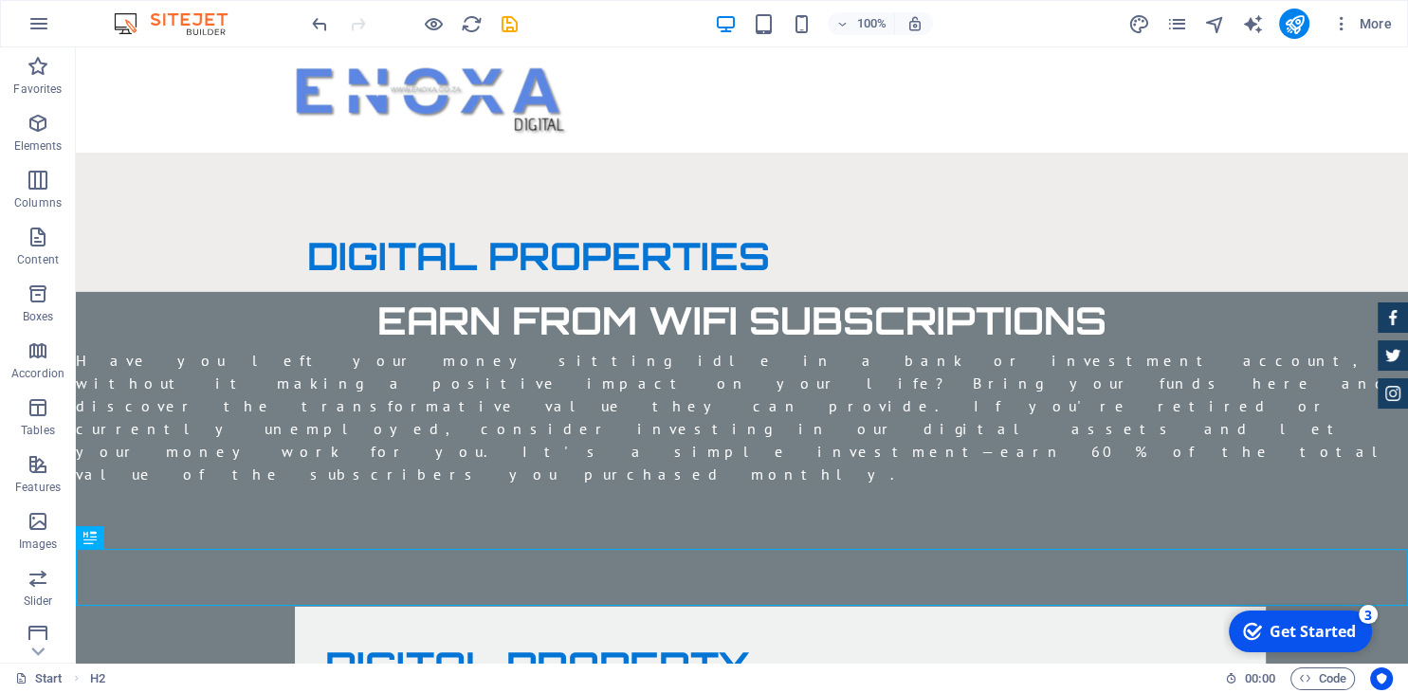
scroll to position [5791, 0]
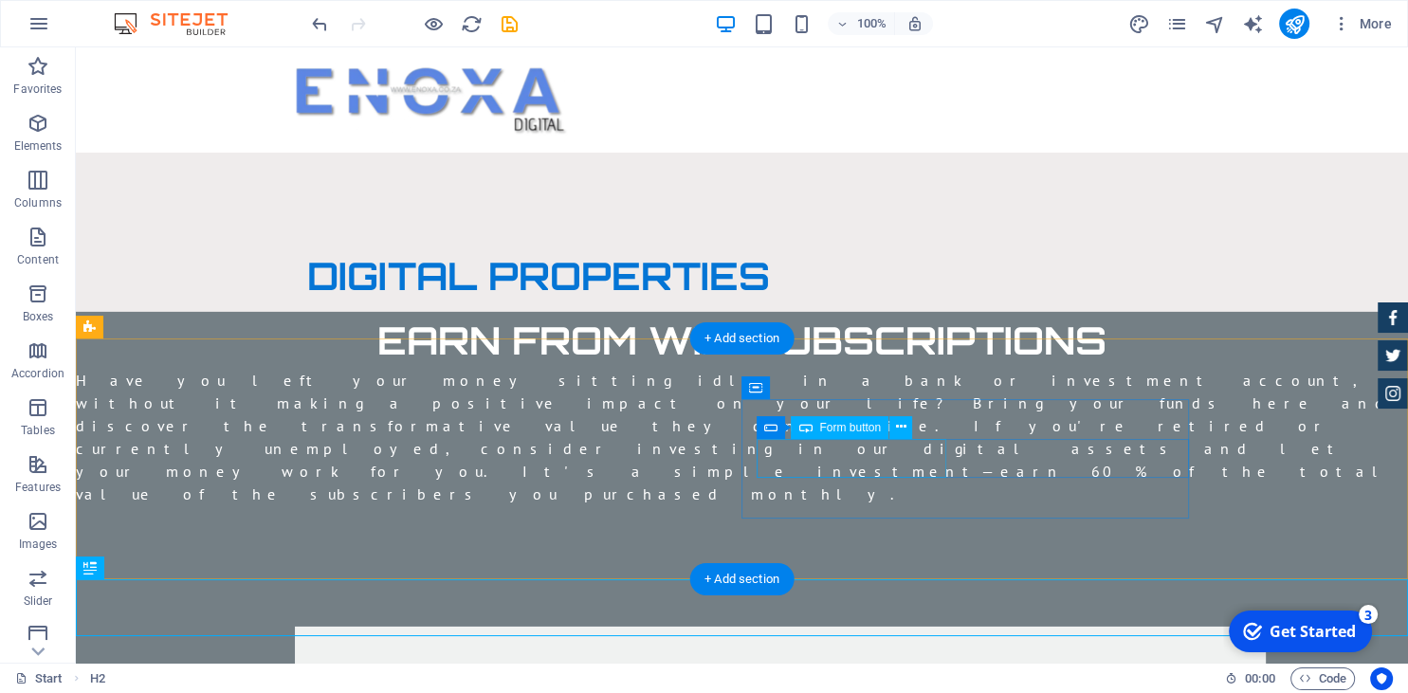
click div "PURCHASE NOW"
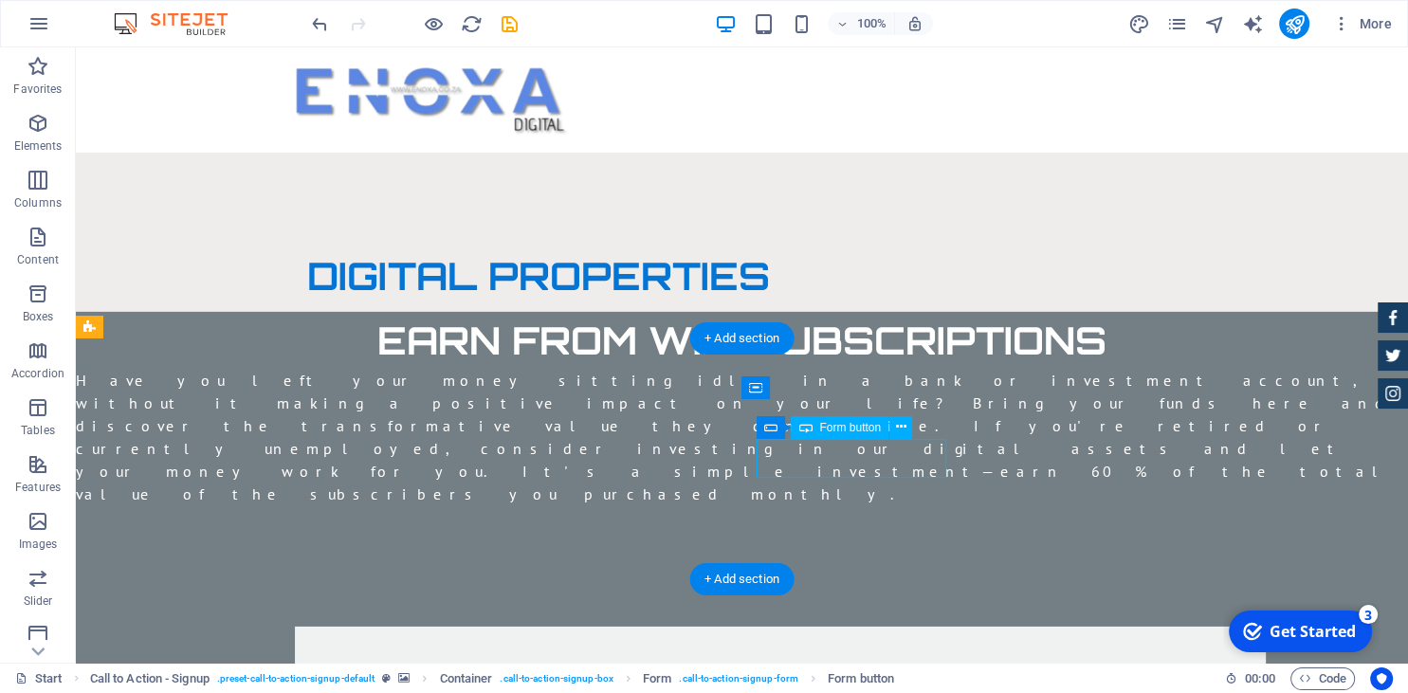
click div "PURCHASE NOW"
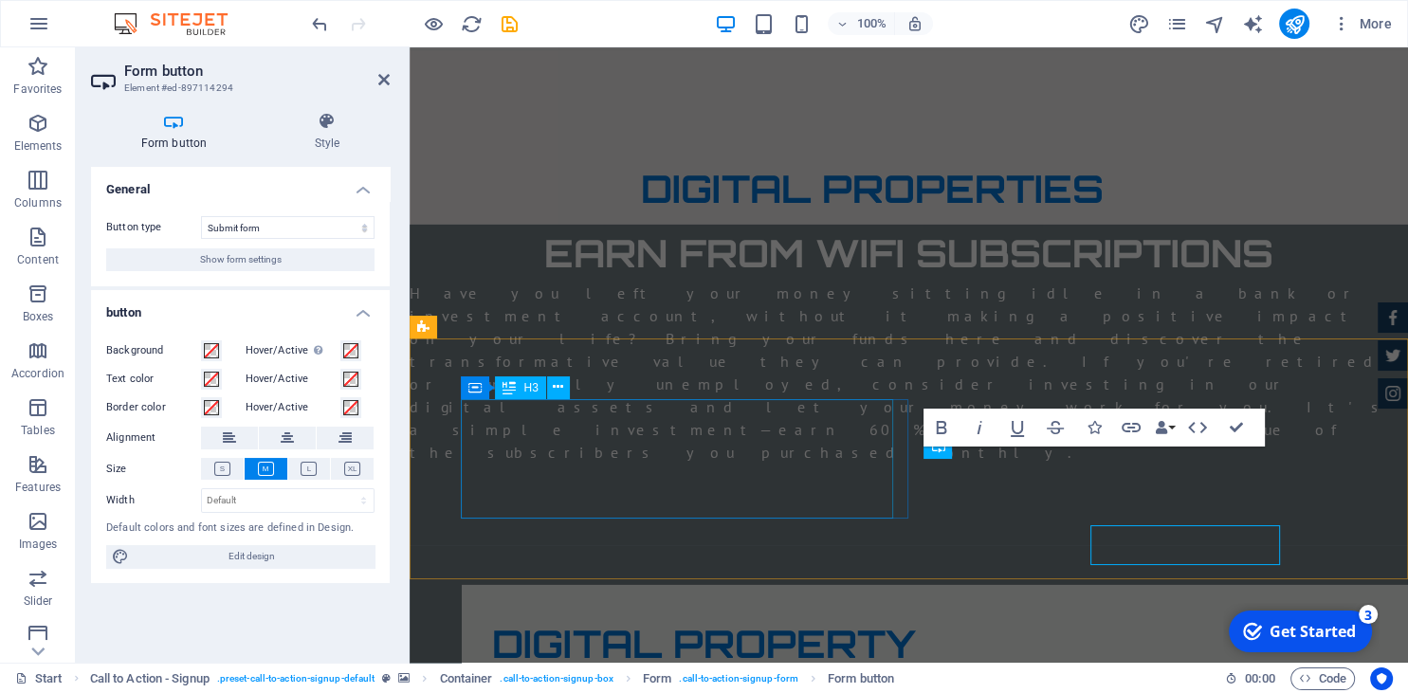
scroll to position [5705, 0]
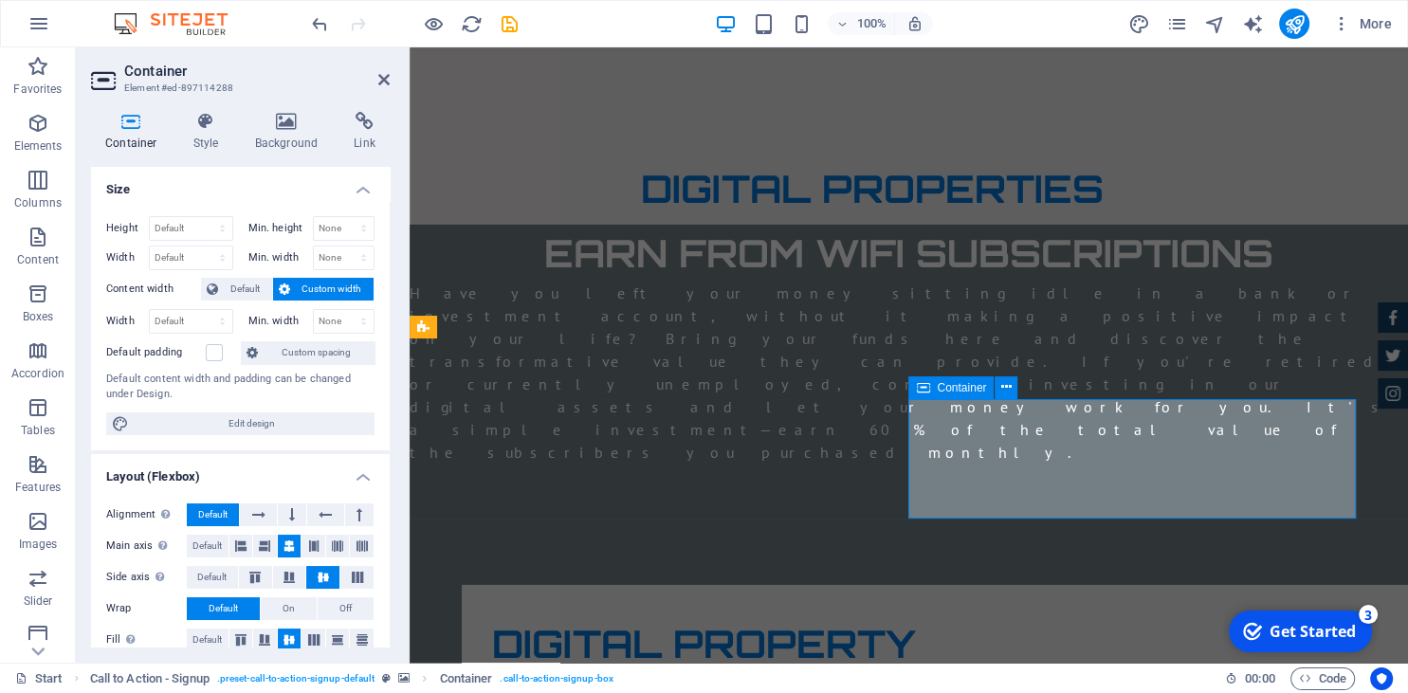
scroll to position [5705, 0]
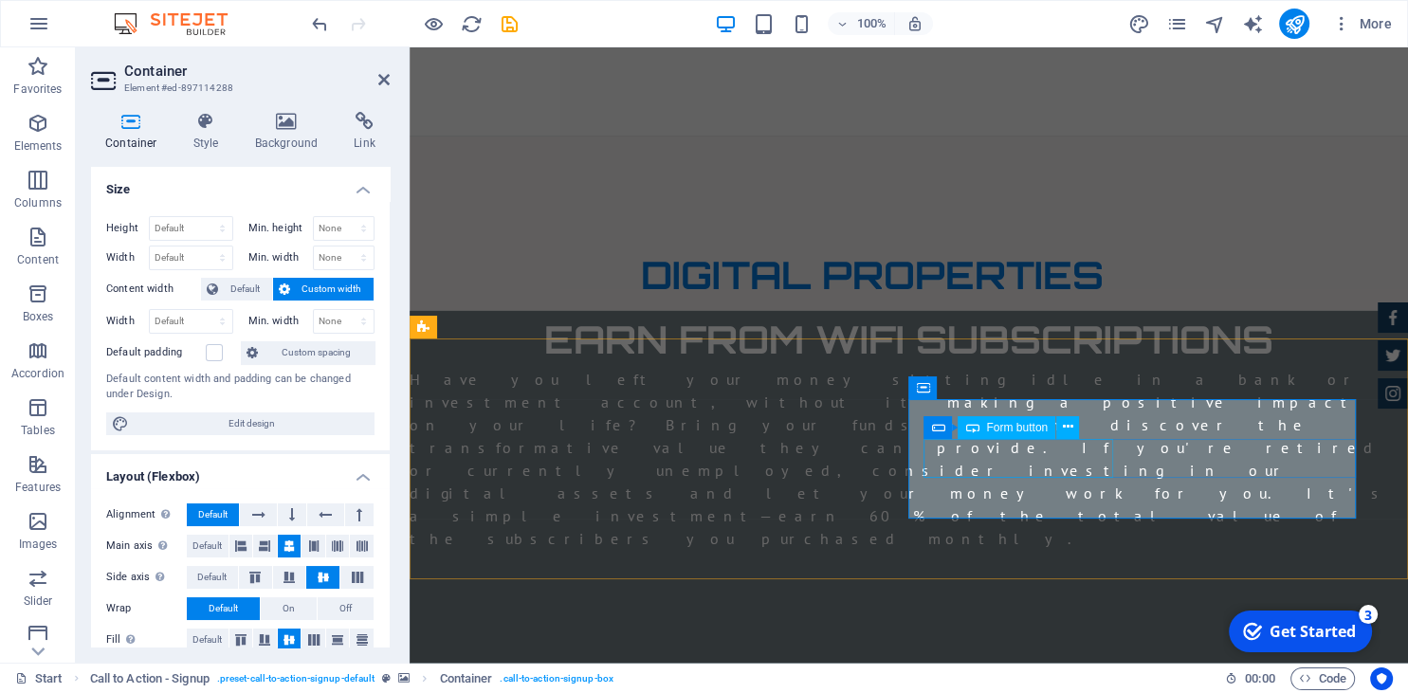
click div "PURCHASE NOW"
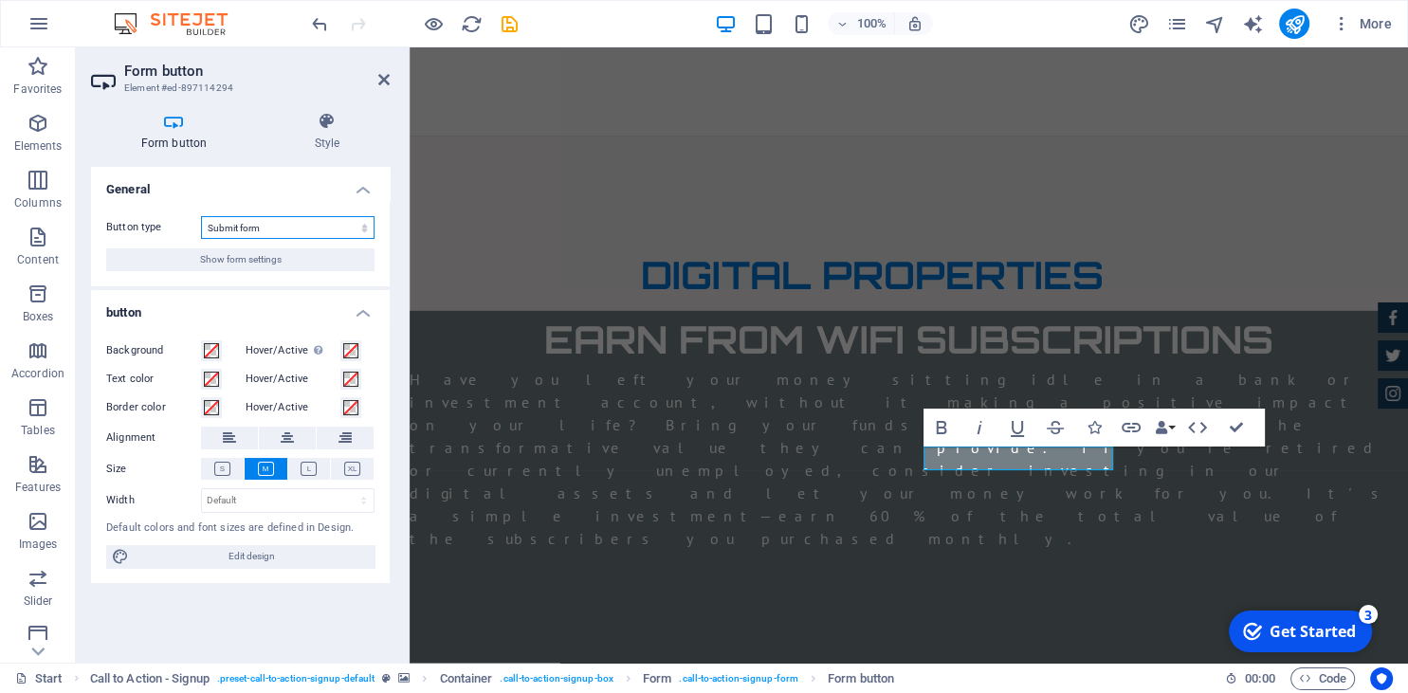
click at [363, 230] on select "Submit form Reset form No action" at bounding box center [288, 227] width 174 height 23
click at [236, 180] on h4 "General" at bounding box center [240, 184] width 299 height 34
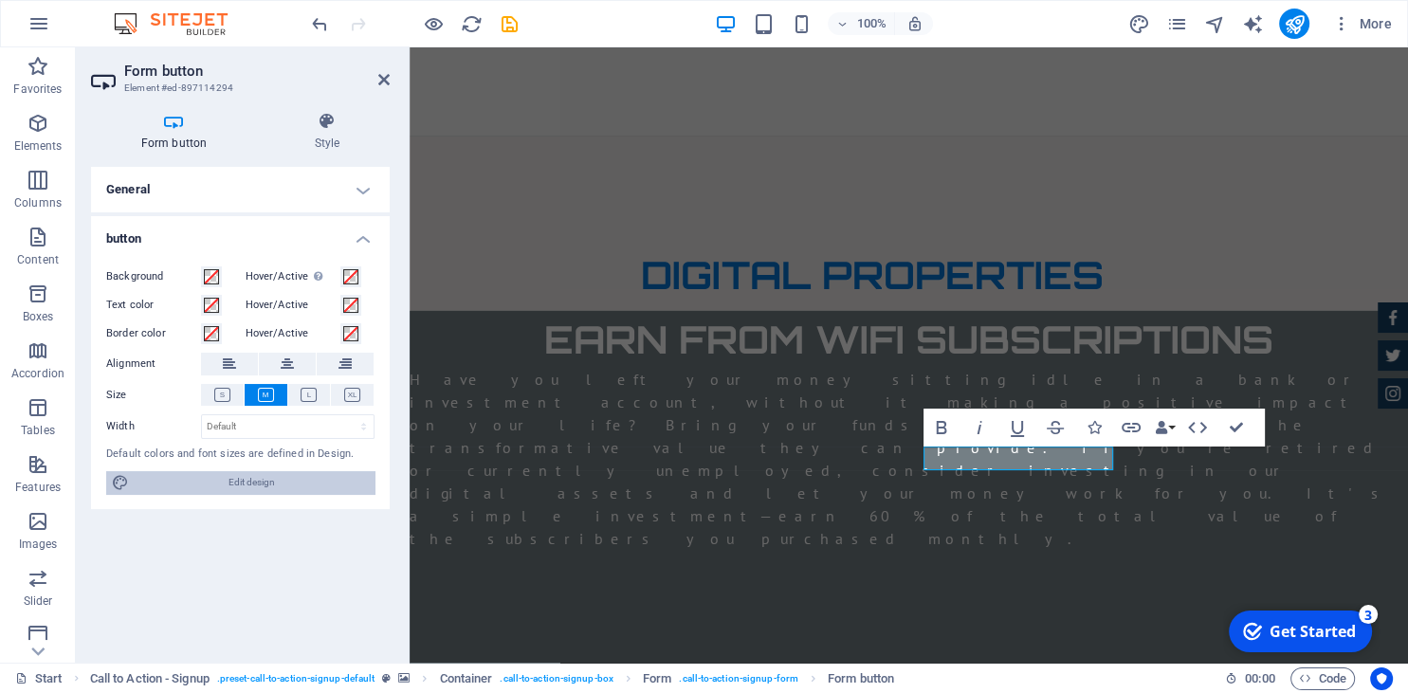
drag, startPoint x: 218, startPoint y: 487, endPoint x: 477, endPoint y: 350, distance: 293.1
click at [218, 487] on span "Edit design" at bounding box center [252, 482] width 234 height 23
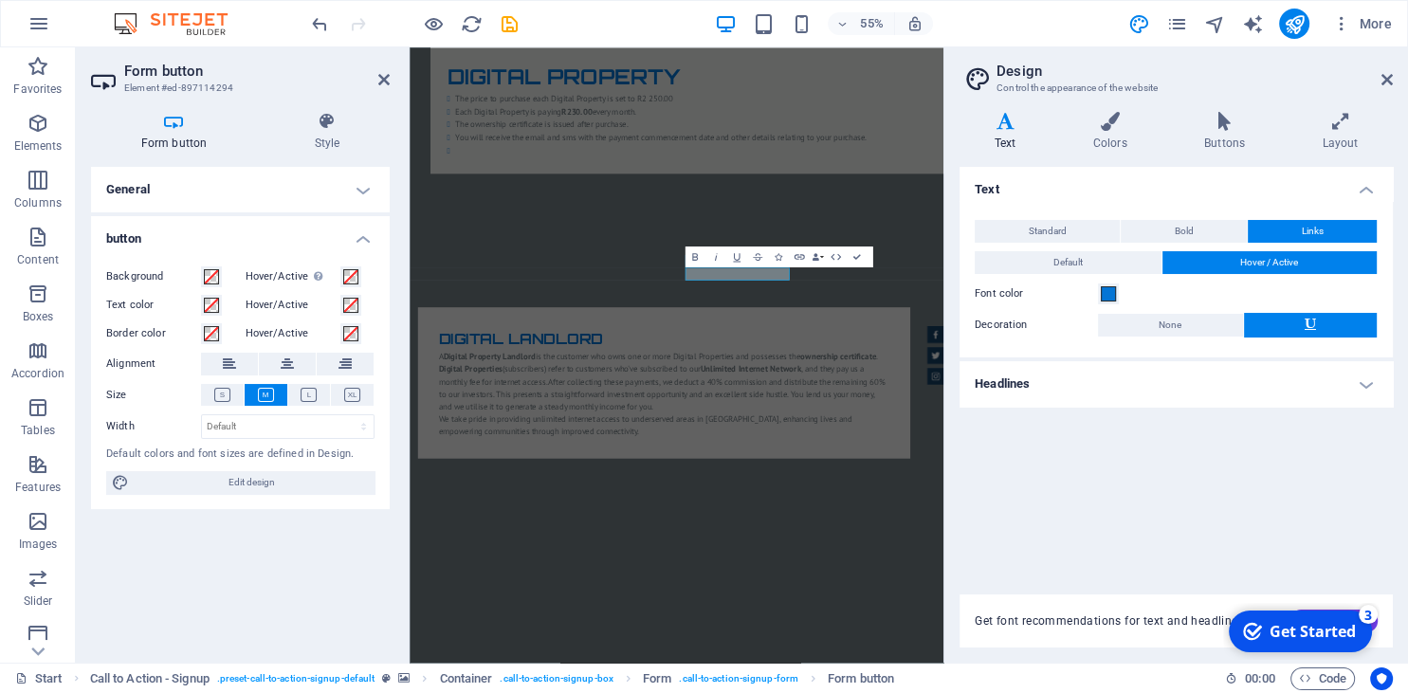
scroll to position [5921, 0]
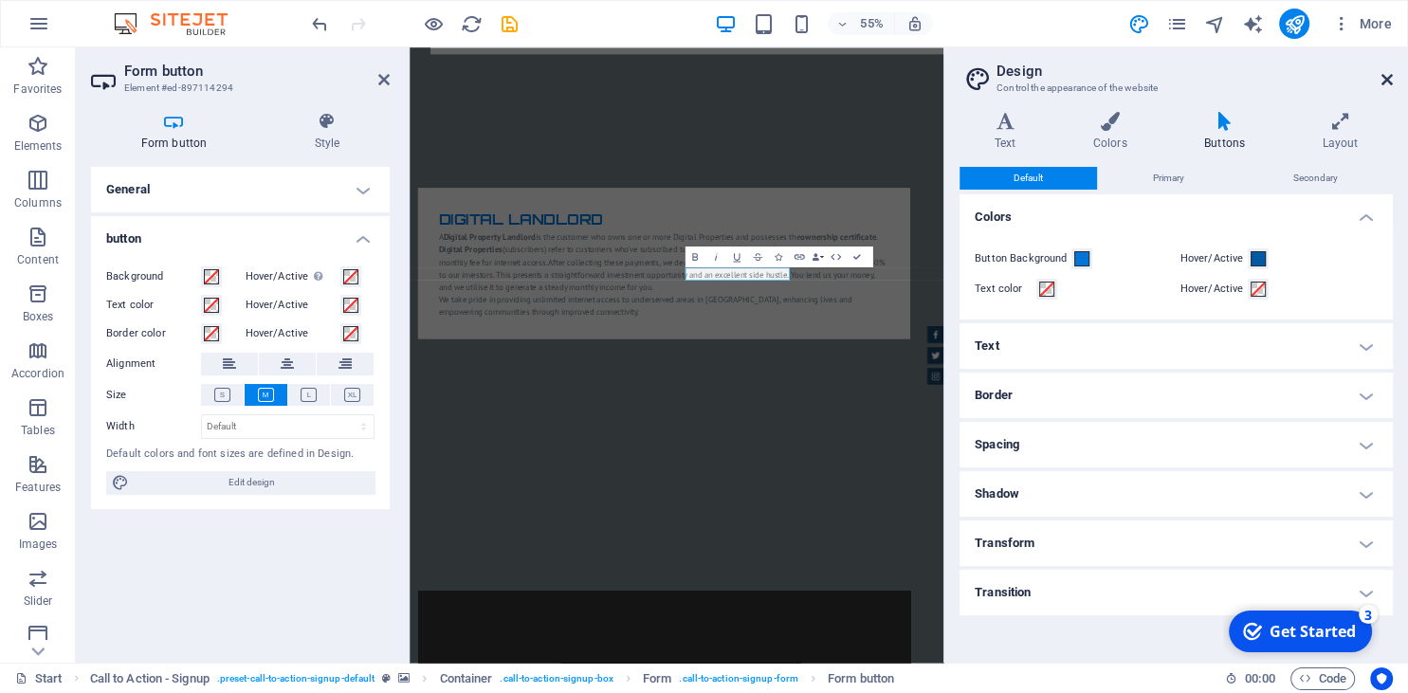
click at [1385, 78] on icon at bounding box center [1386, 79] width 11 height 15
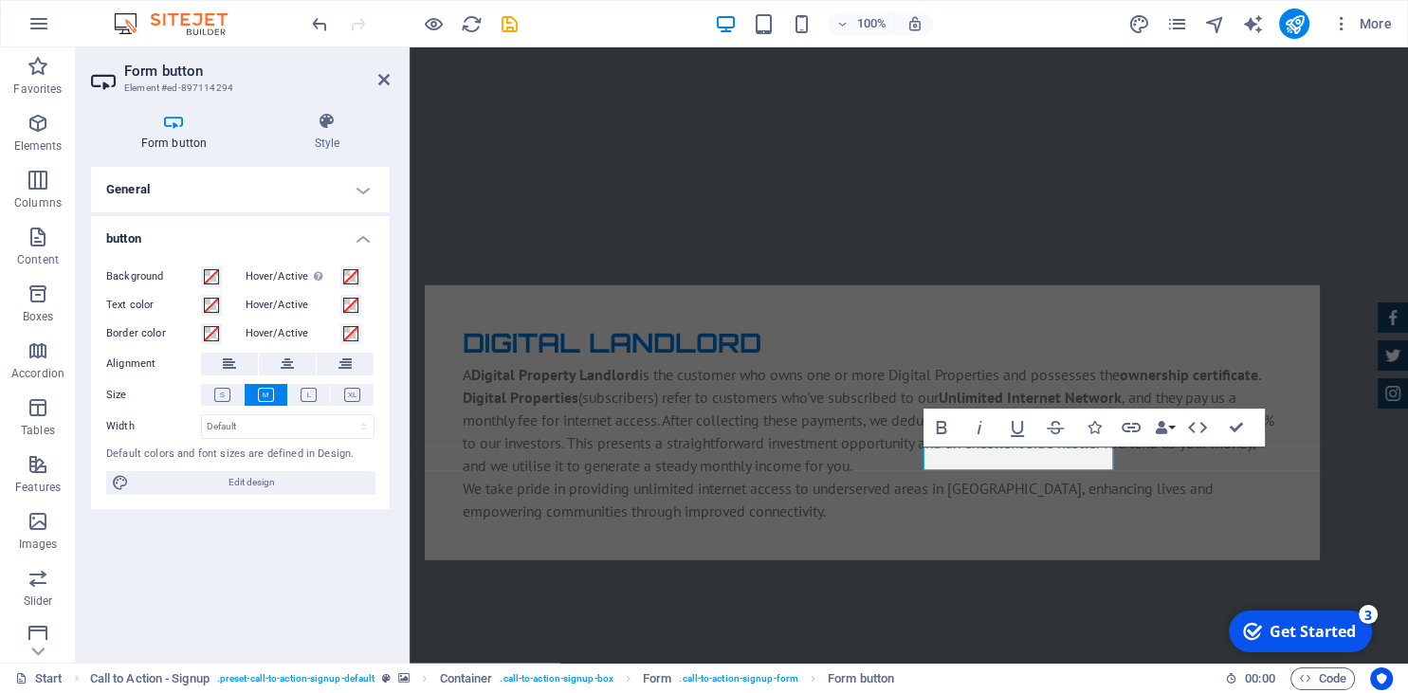
click at [377, 79] on h2 "Form button" at bounding box center [256, 71] width 265 height 17
click button "PURCHASE NOW"
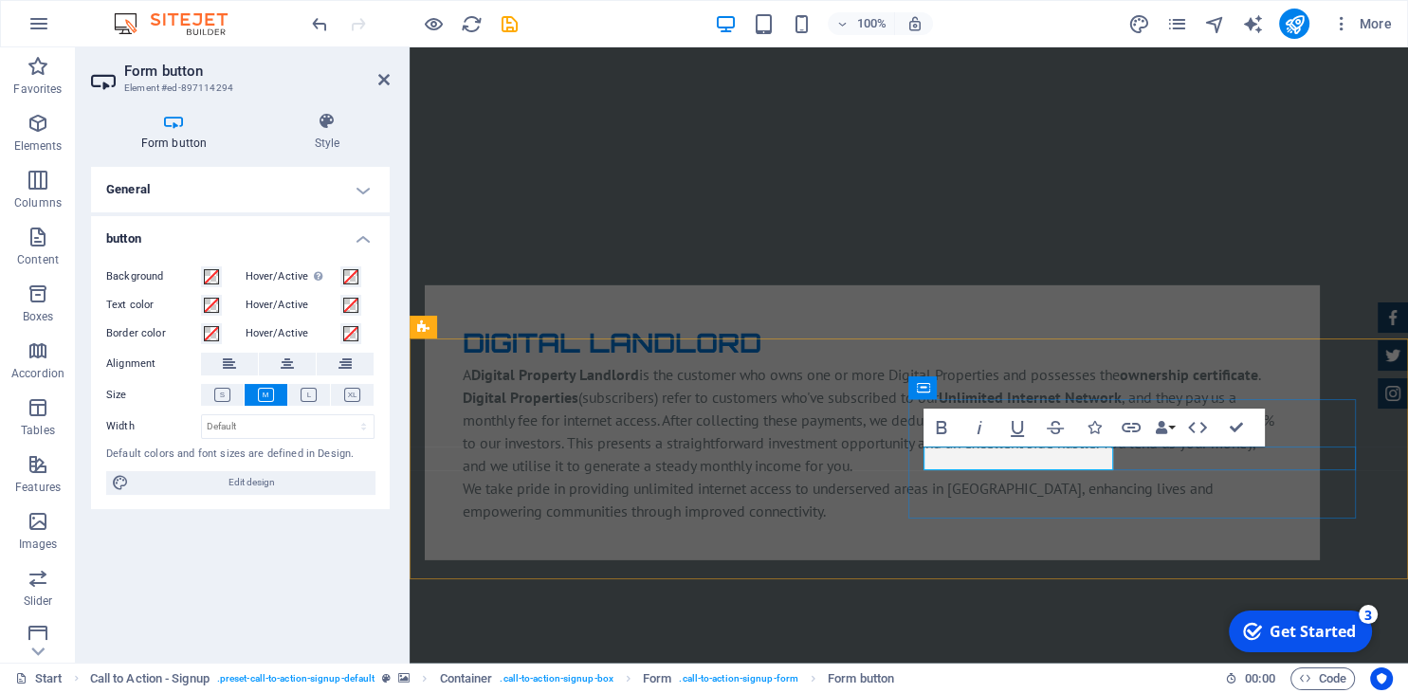
click button "PURCHASE NOW"
click at [383, 73] on icon at bounding box center [383, 79] width 11 height 15
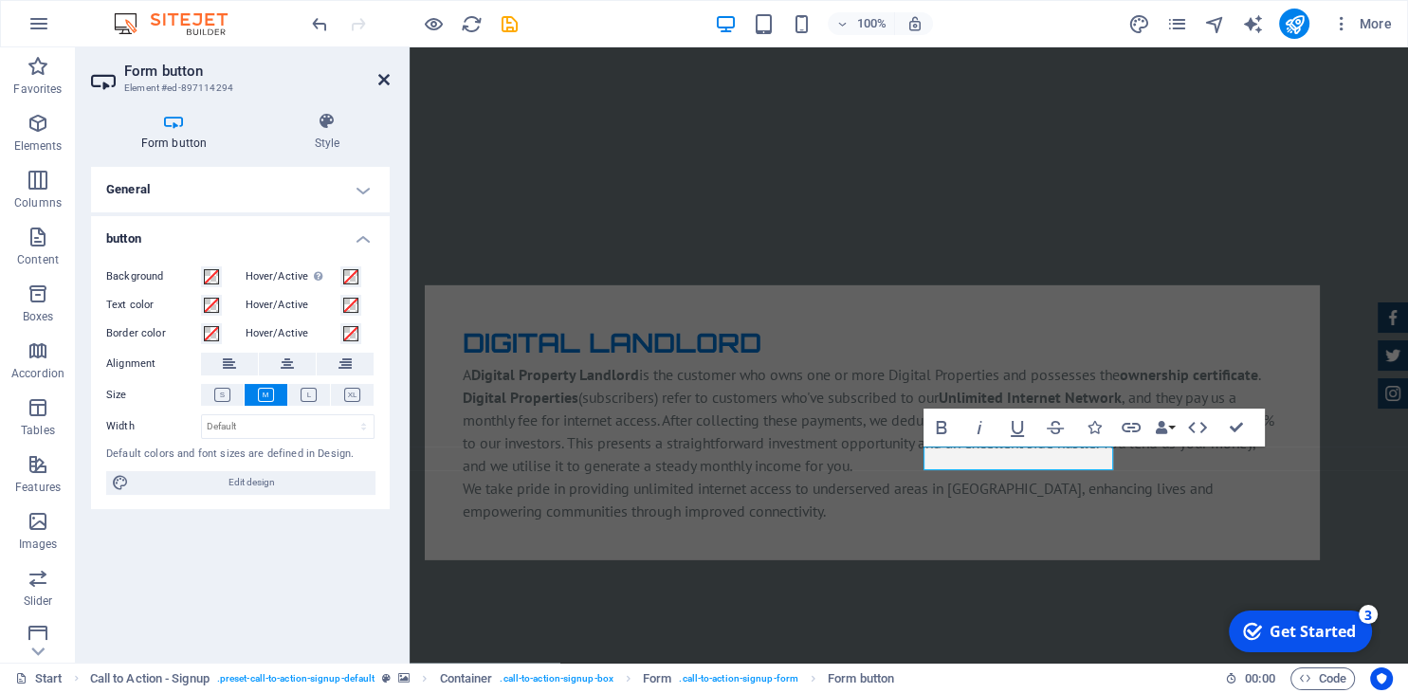
scroll to position [5791, 0]
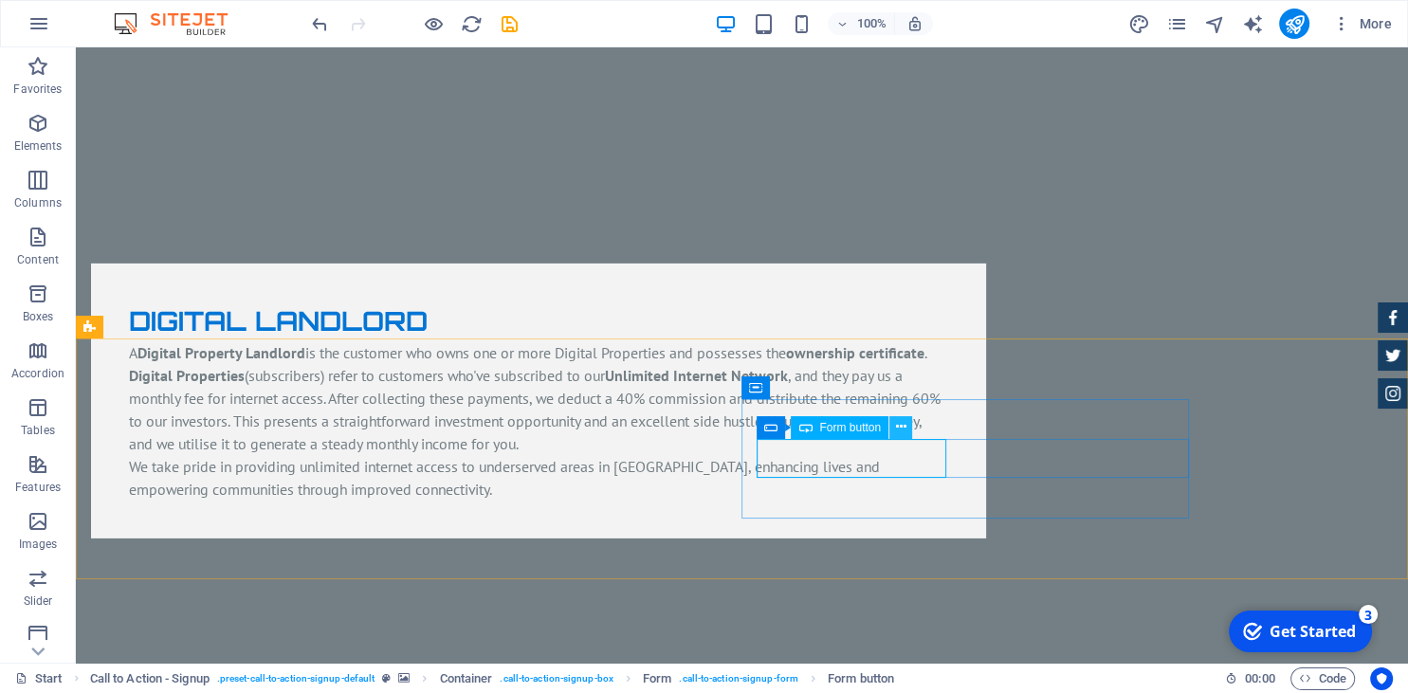
click at [905, 427] on icon at bounding box center [901, 427] width 10 height 20
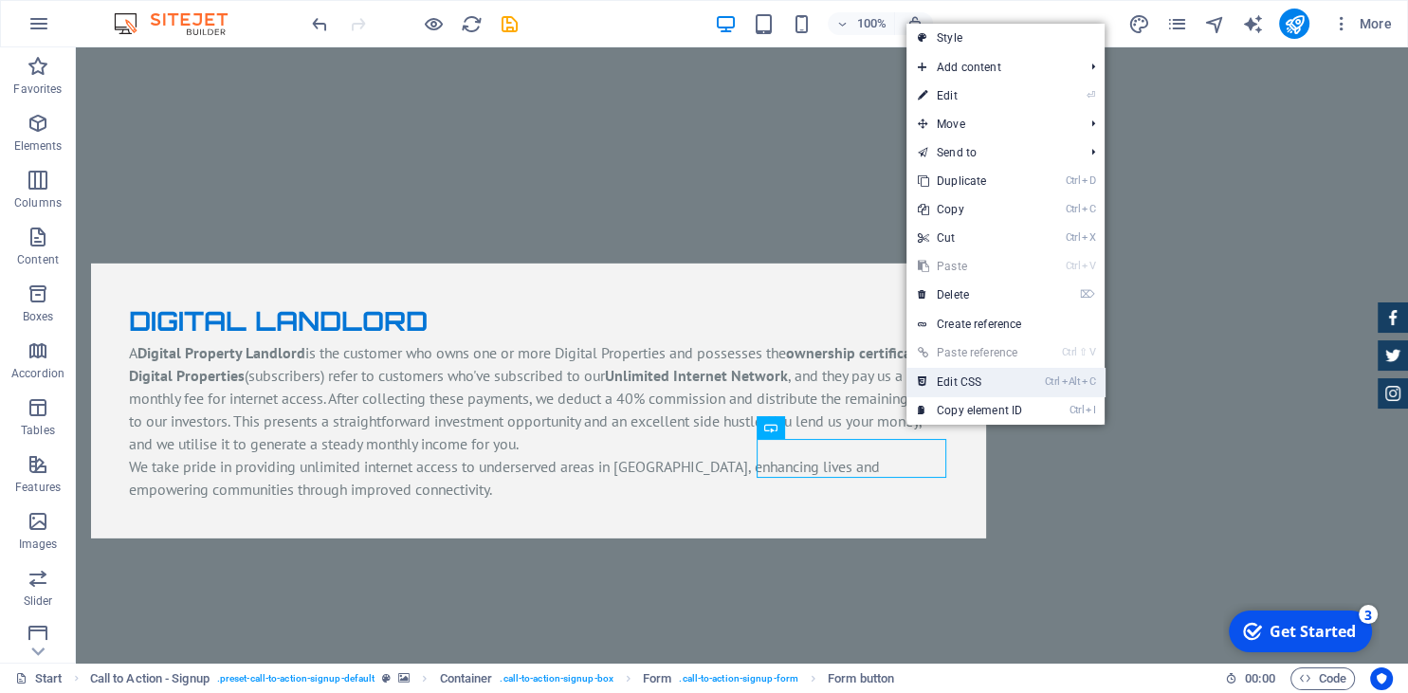
click at [945, 387] on link "Ctrl Alt C Edit CSS" at bounding box center [969, 382] width 127 height 28
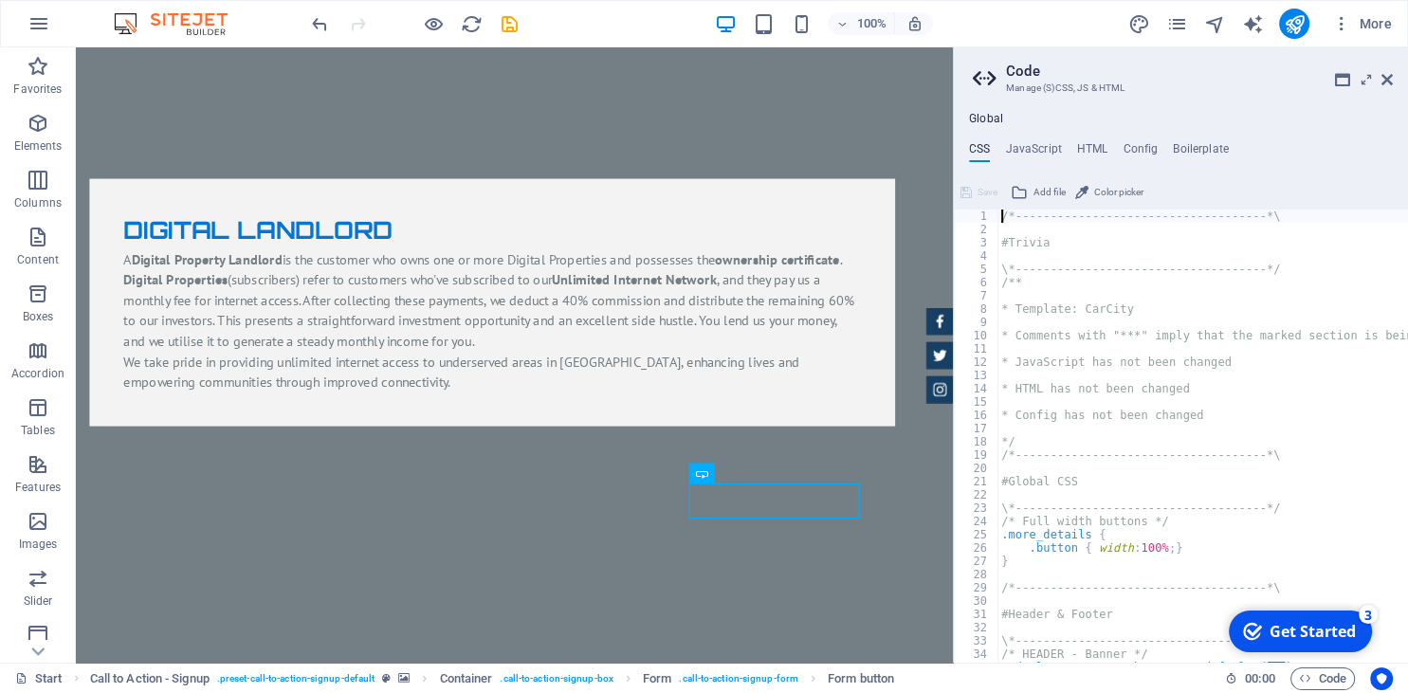
scroll to position [5699, 0]
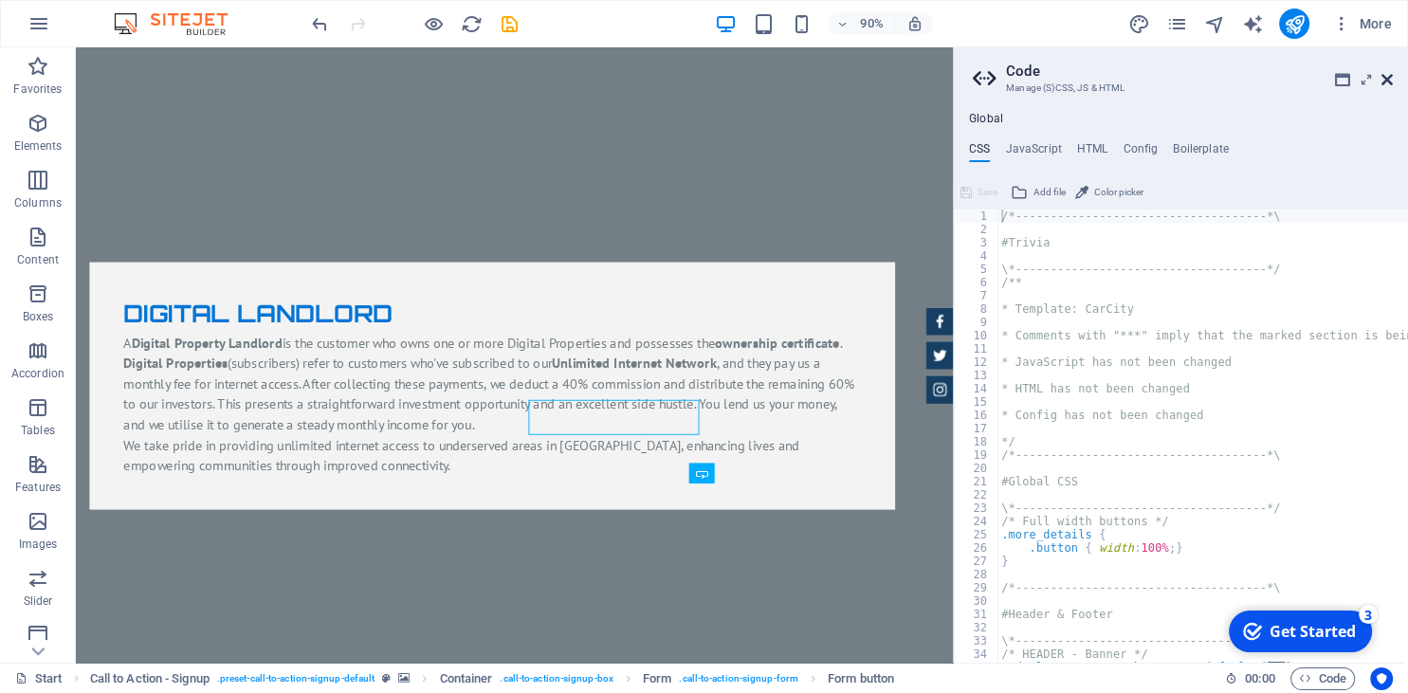
click at [1389, 77] on icon at bounding box center [1386, 79] width 11 height 15
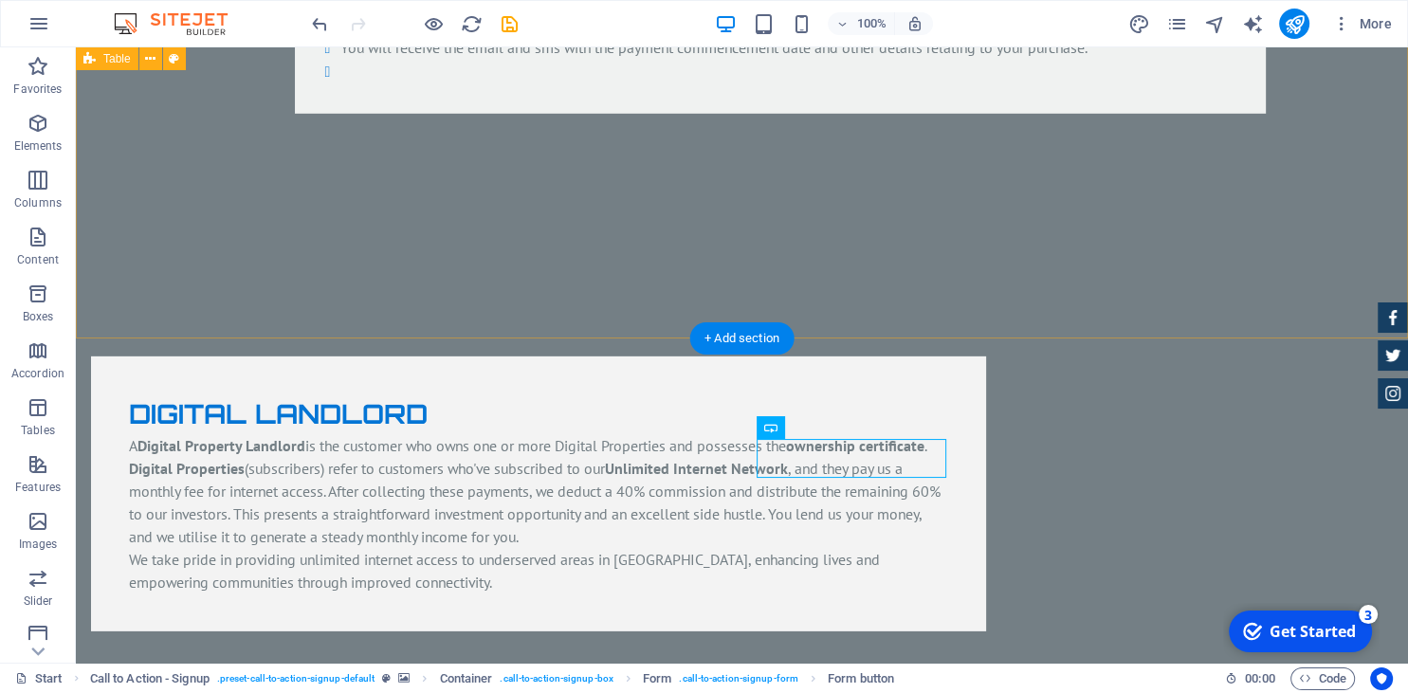
scroll to position [5791, 0]
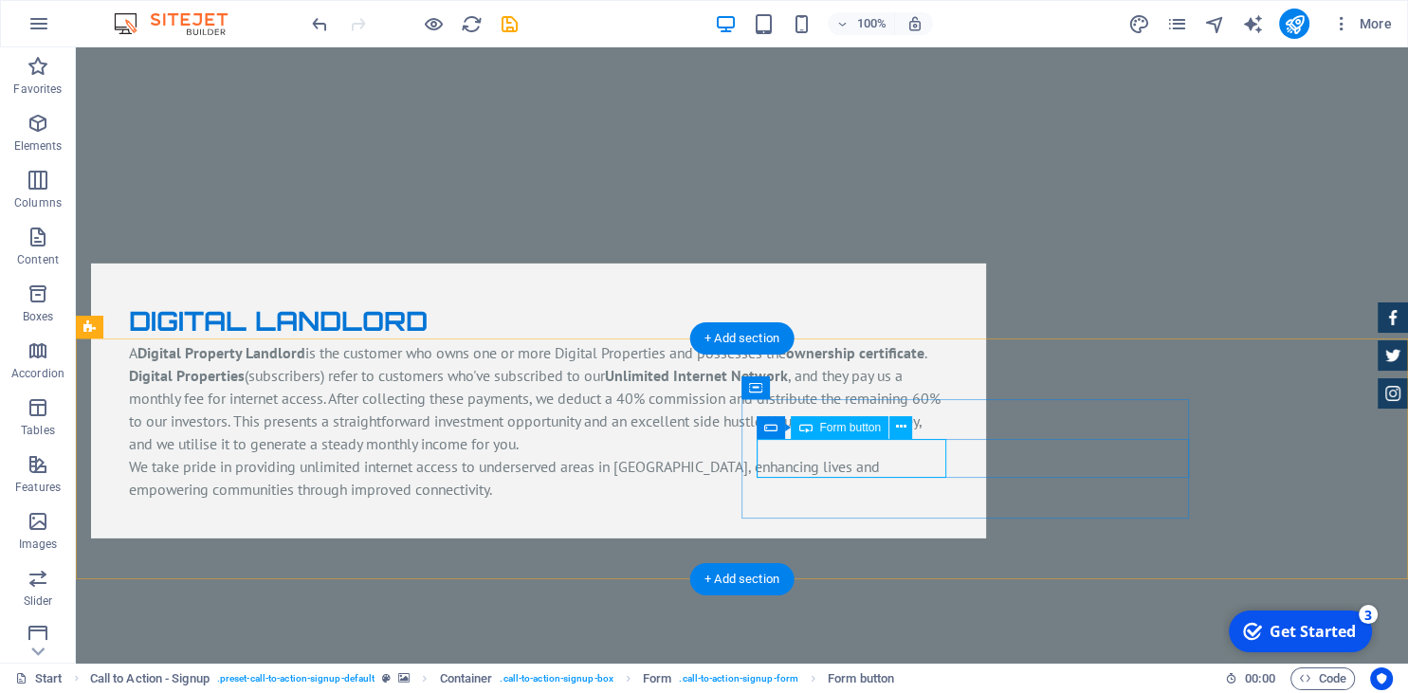
click div "PURCHASE NOW"
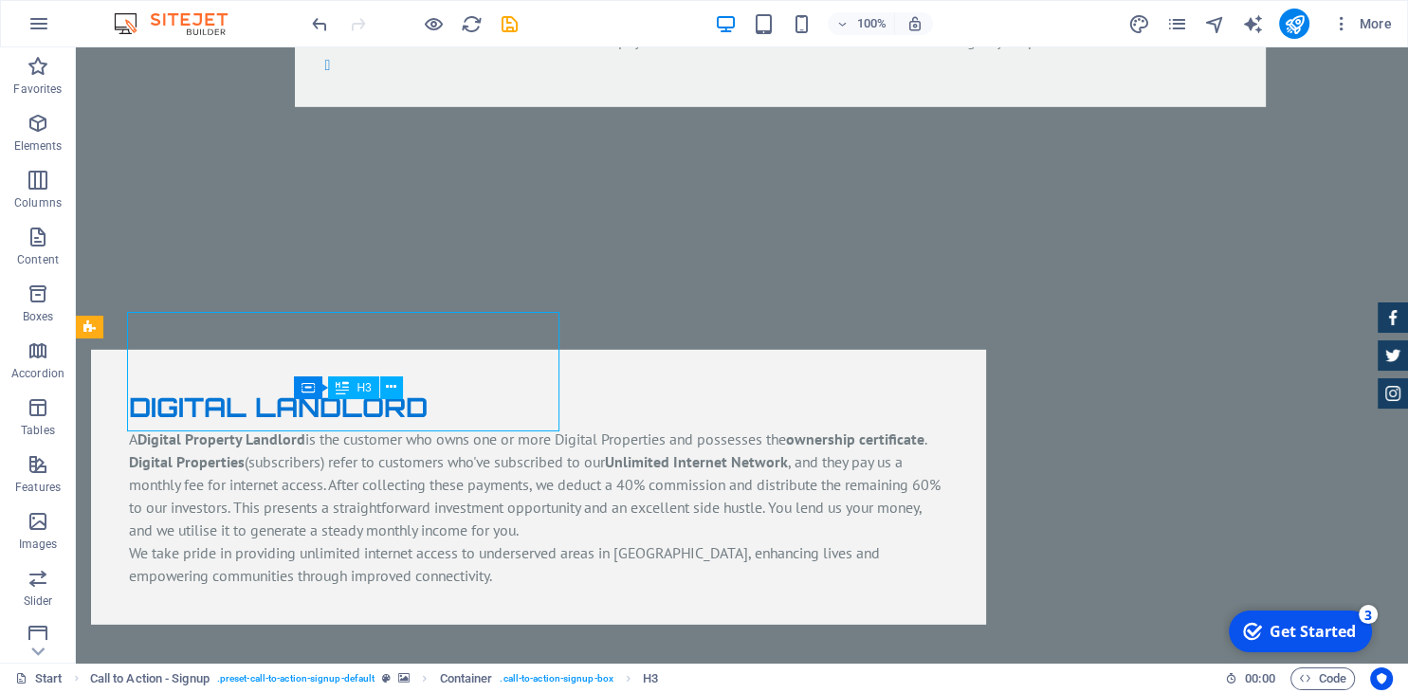
scroll to position [5791, 0]
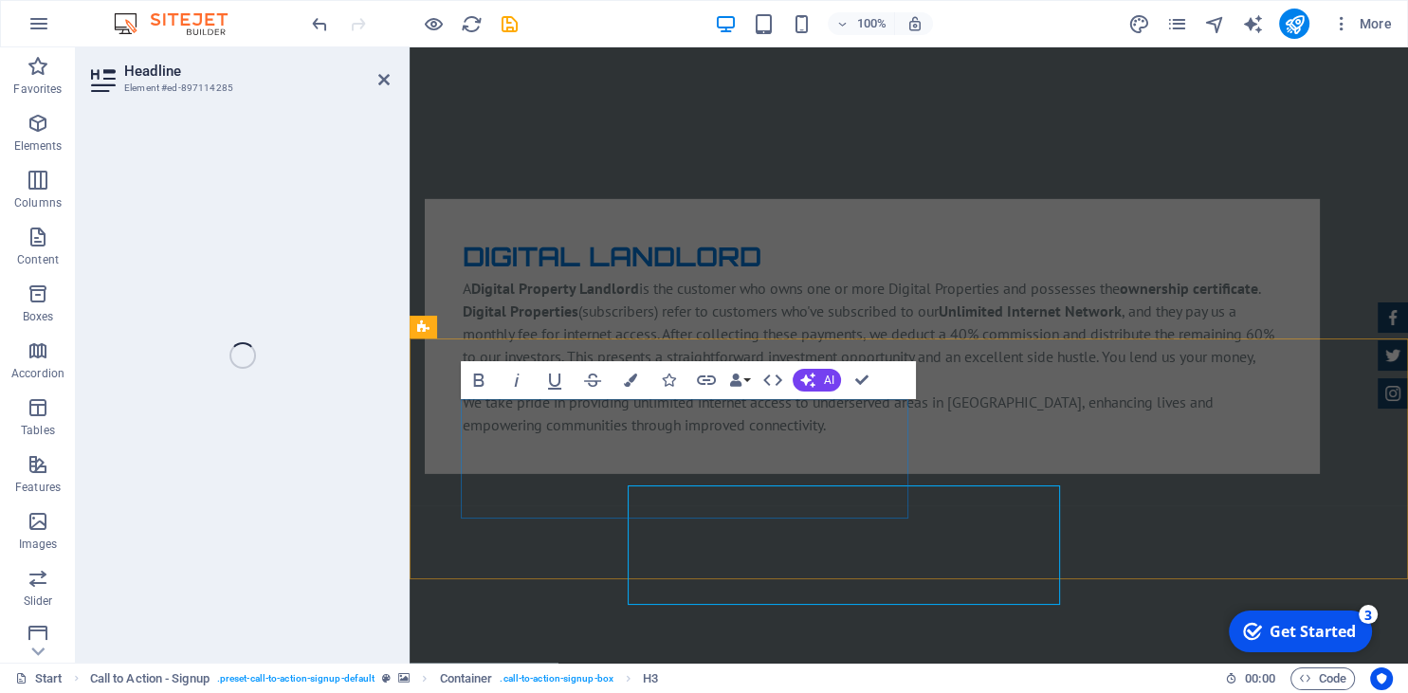
scroll to position [5705, 0]
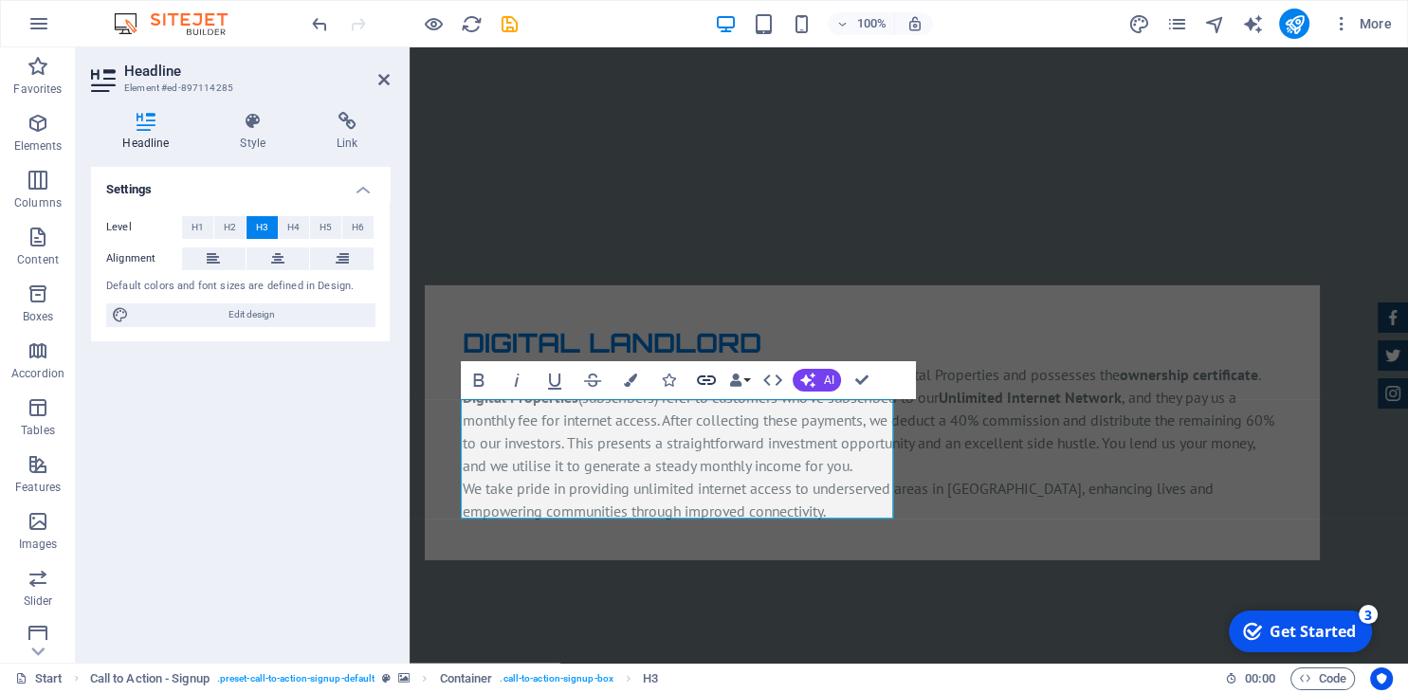
click at [702, 381] on icon "button" at bounding box center [706, 380] width 23 height 23
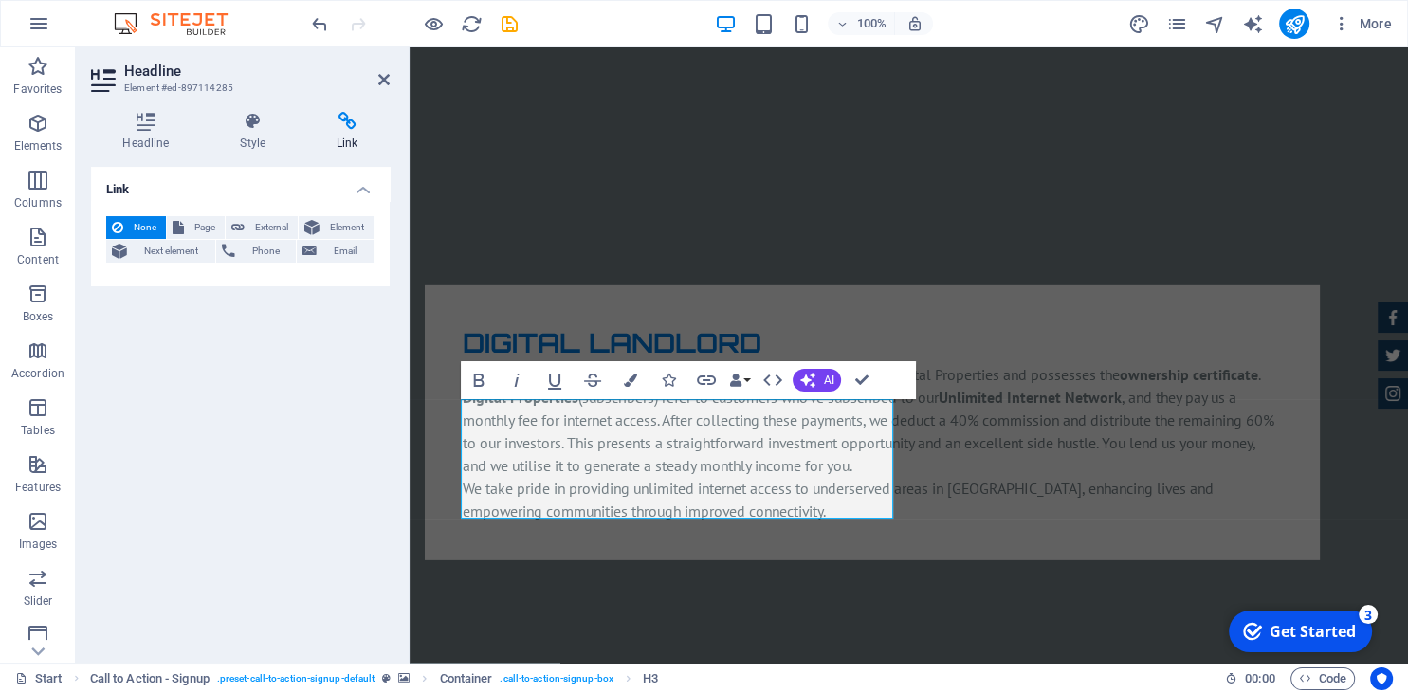
click at [351, 130] on icon at bounding box center [347, 121] width 84 height 19
click at [257, 222] on span "External" at bounding box center [271, 227] width 42 height 23
select select "blank"
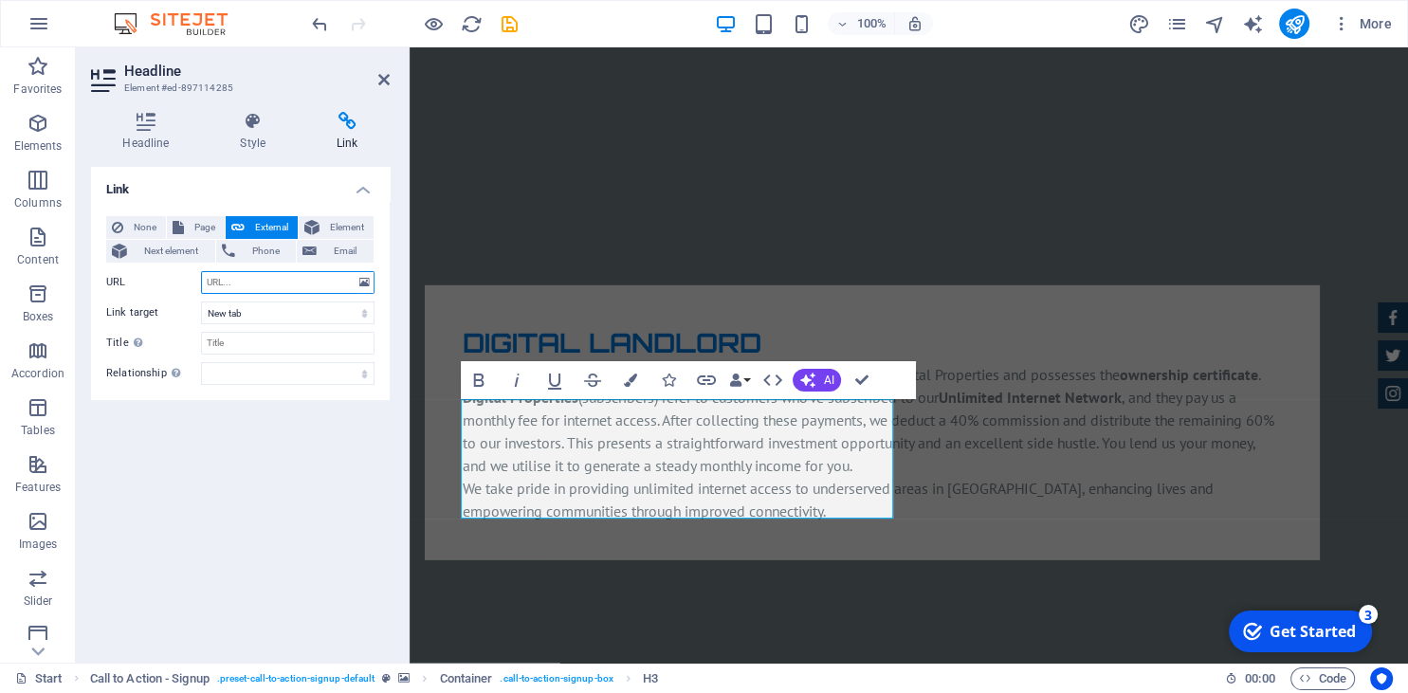
paste input "https://forms.zohopublic.com/lungilenkolisagm1/form/MembershipForm/formperma/KH…"
type input "https://forms.zohopublic.com/lungilenkolisagm1/form/MembershipForm/formperma/KH…"
click at [383, 71] on h2 "Headline" at bounding box center [256, 71] width 265 height 17
click at [381, 81] on icon at bounding box center [383, 79] width 11 height 15
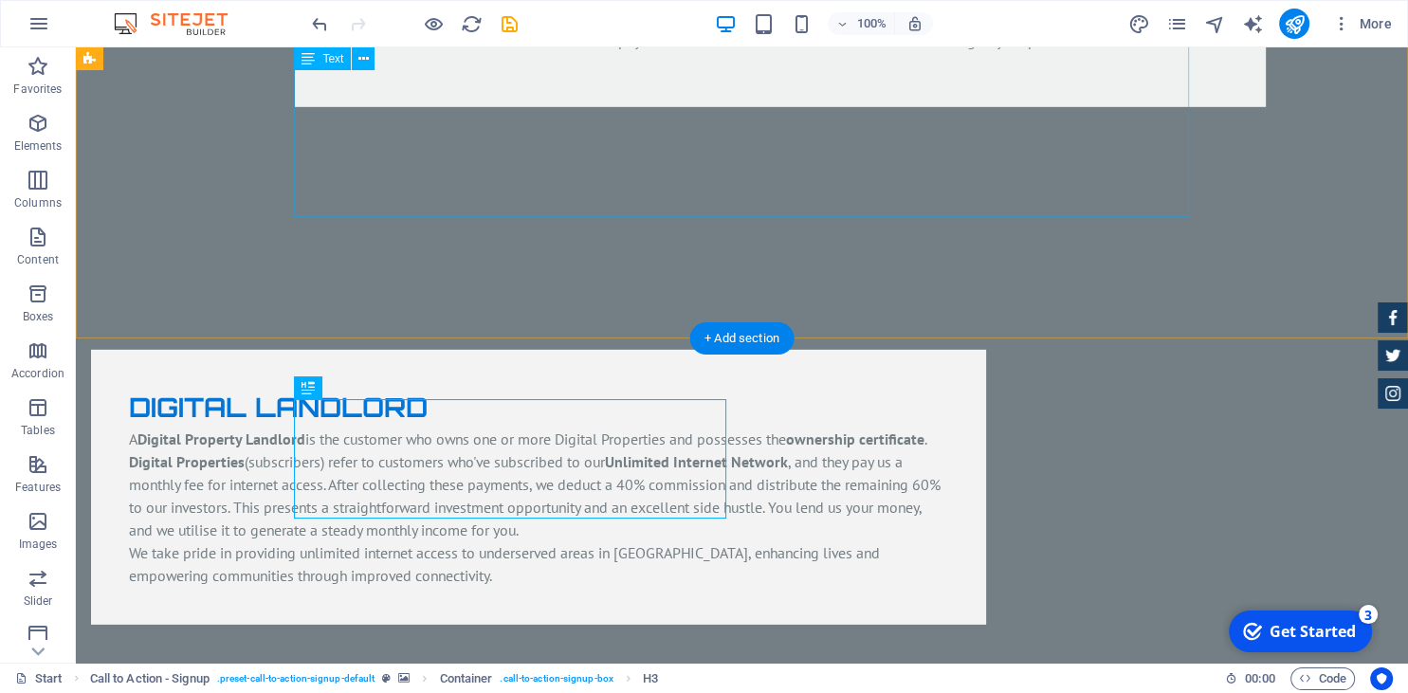
scroll to position [5791, 0]
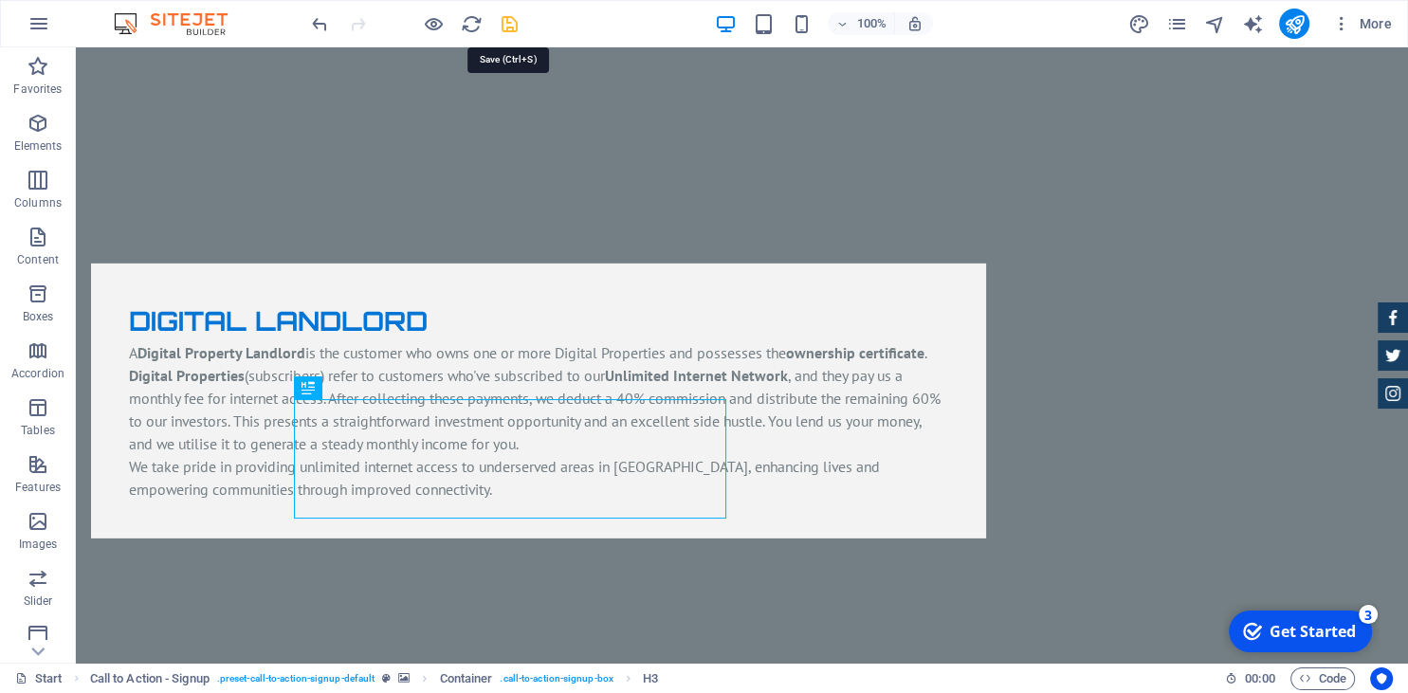
click at [512, 26] on icon "save" at bounding box center [510, 24] width 22 height 22
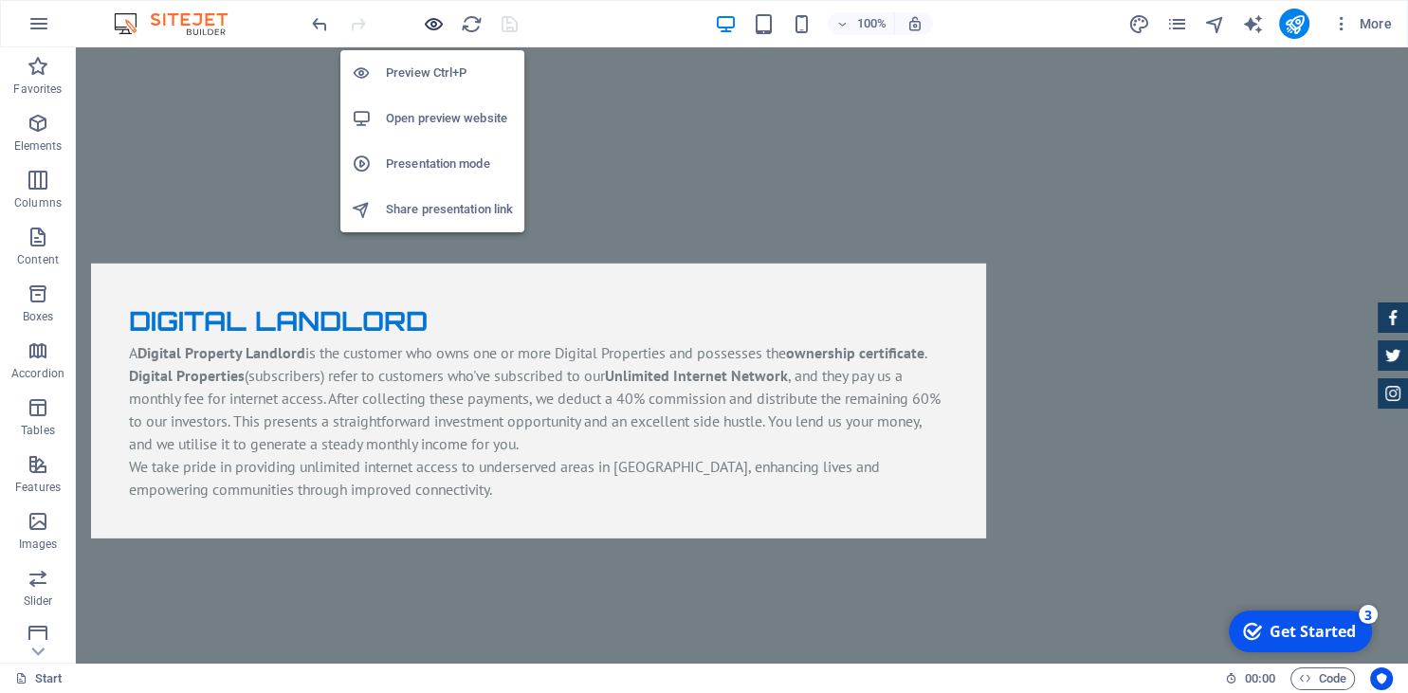
click at [433, 25] on icon "button" at bounding box center [434, 24] width 22 height 22
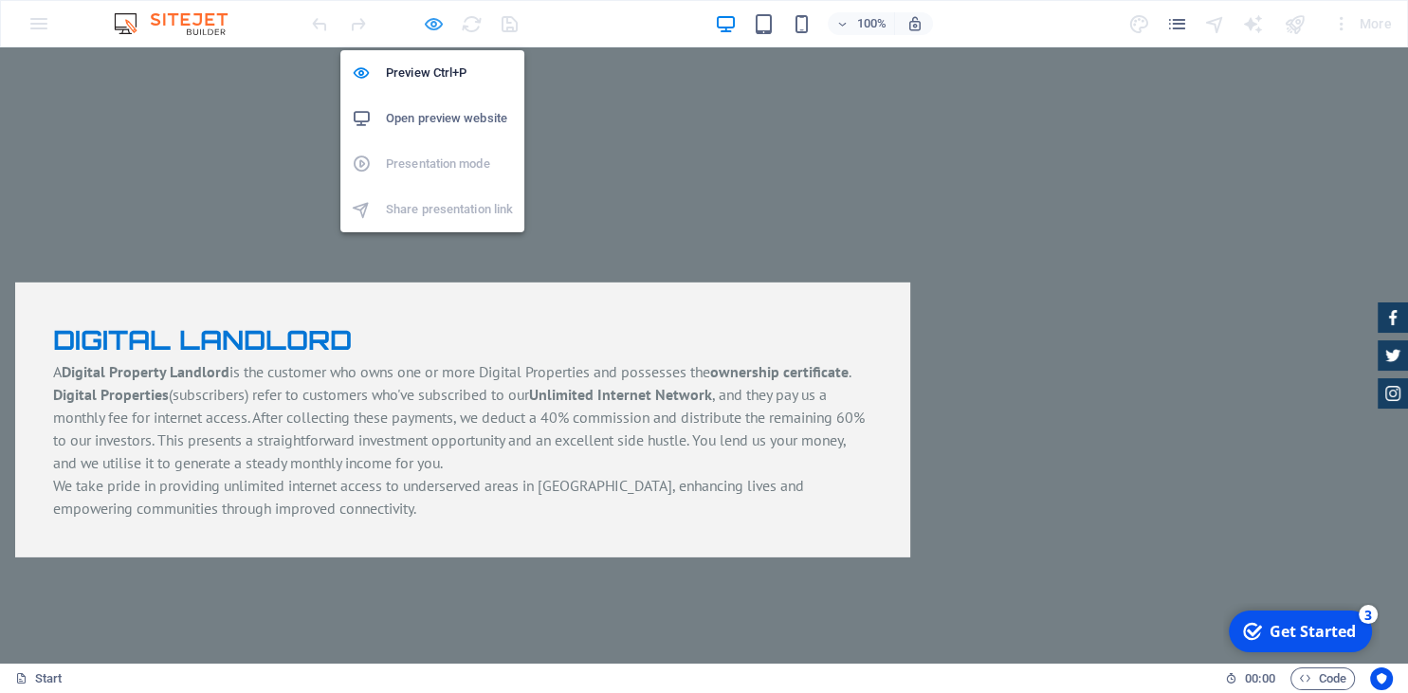
scroll to position [5770, 0]
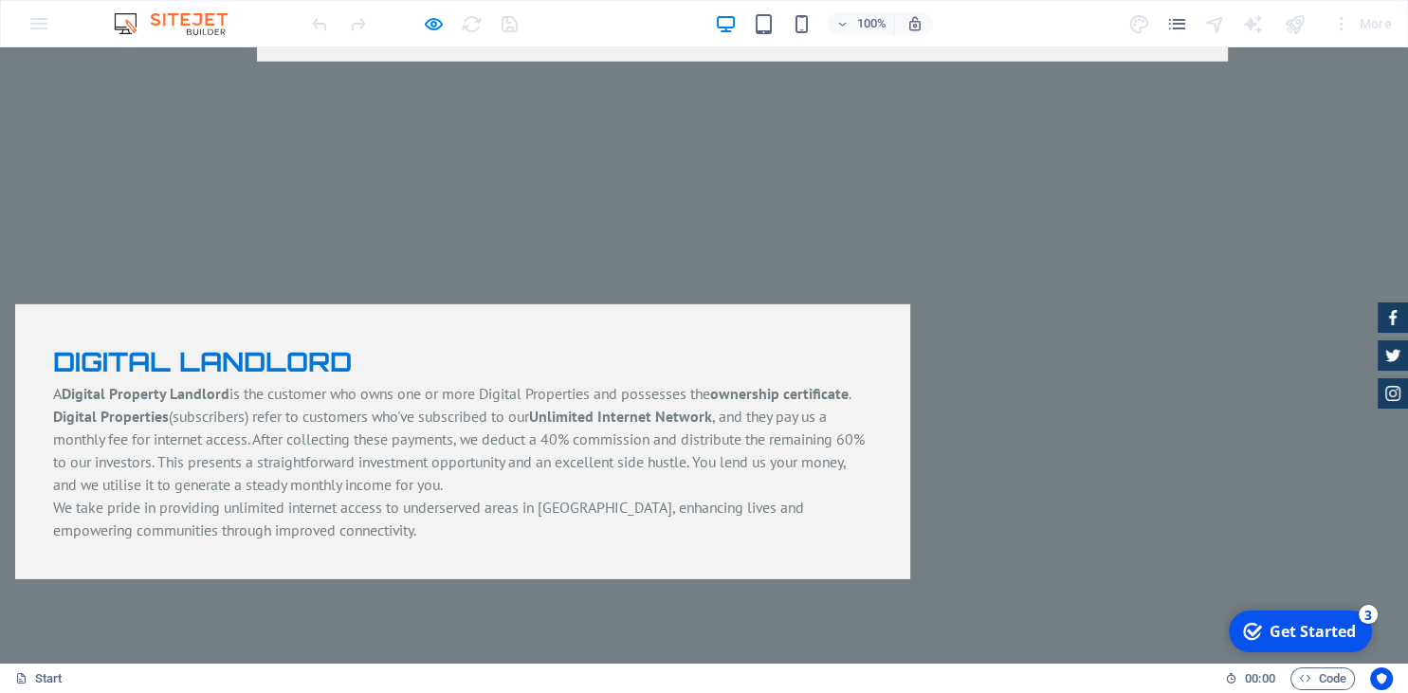
drag, startPoint x: 774, startPoint y: 410, endPoint x: 569, endPoint y: 274, distance: 245.6
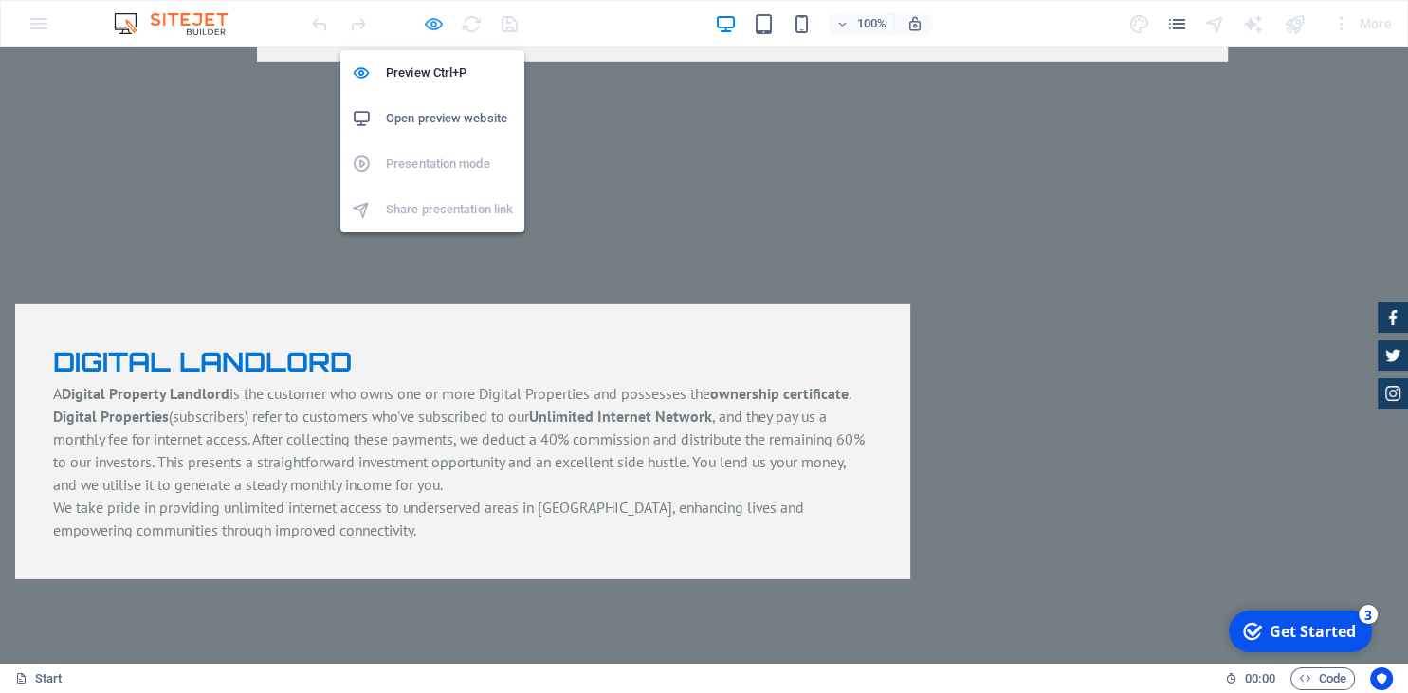
click at [432, 27] on icon "button" at bounding box center [434, 24] width 22 height 22
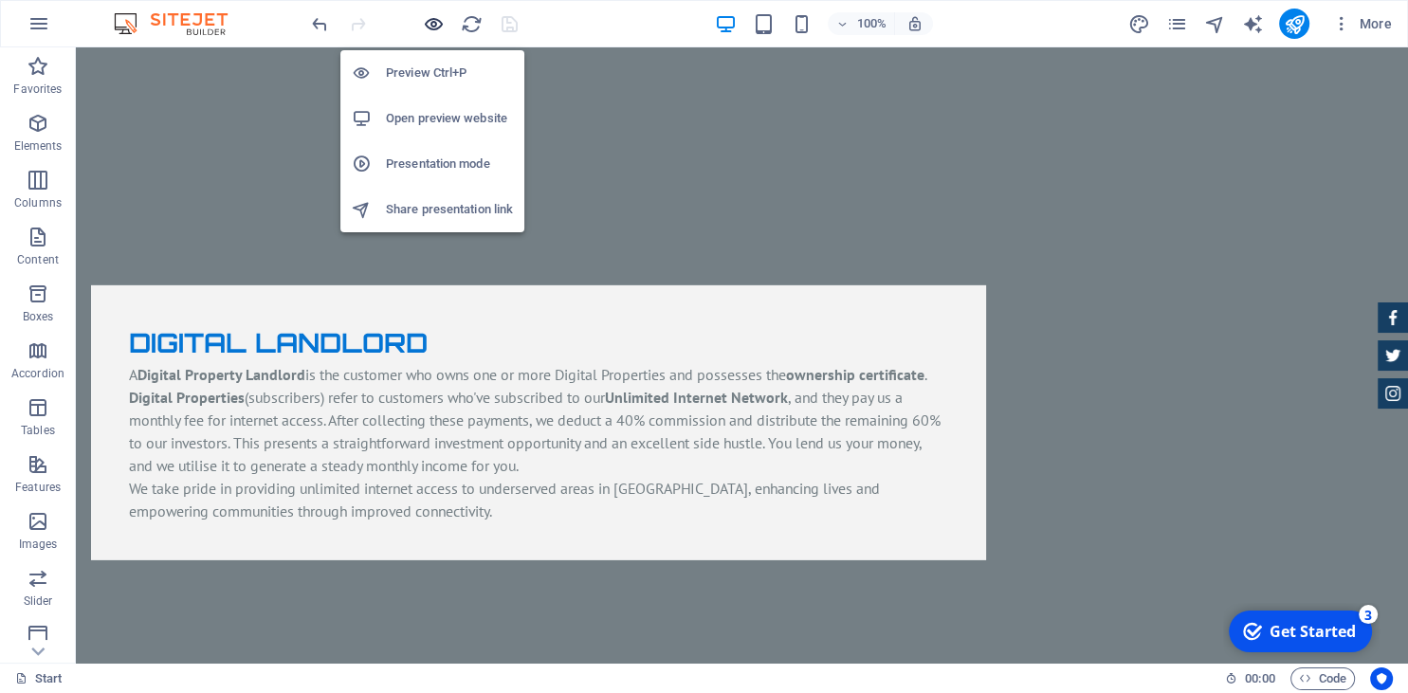
scroll to position [5791, 0]
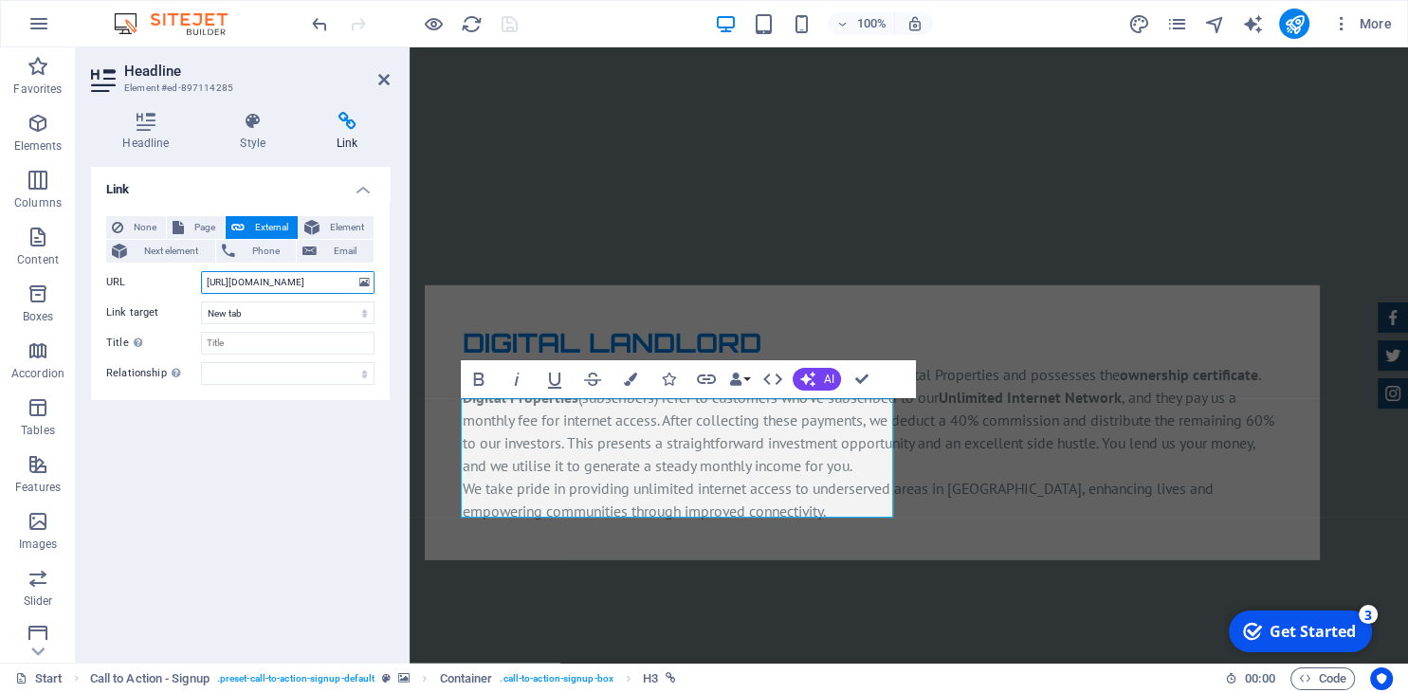
click at [228, 281] on input "https://forms.zohopublic.com/lungilenkolisagm1/form/MembershipForm/formperma/KH…" at bounding box center [288, 282] width 174 height 23
type input "<script type="text/javascript">function zforms_open_window(url, height, width){…"
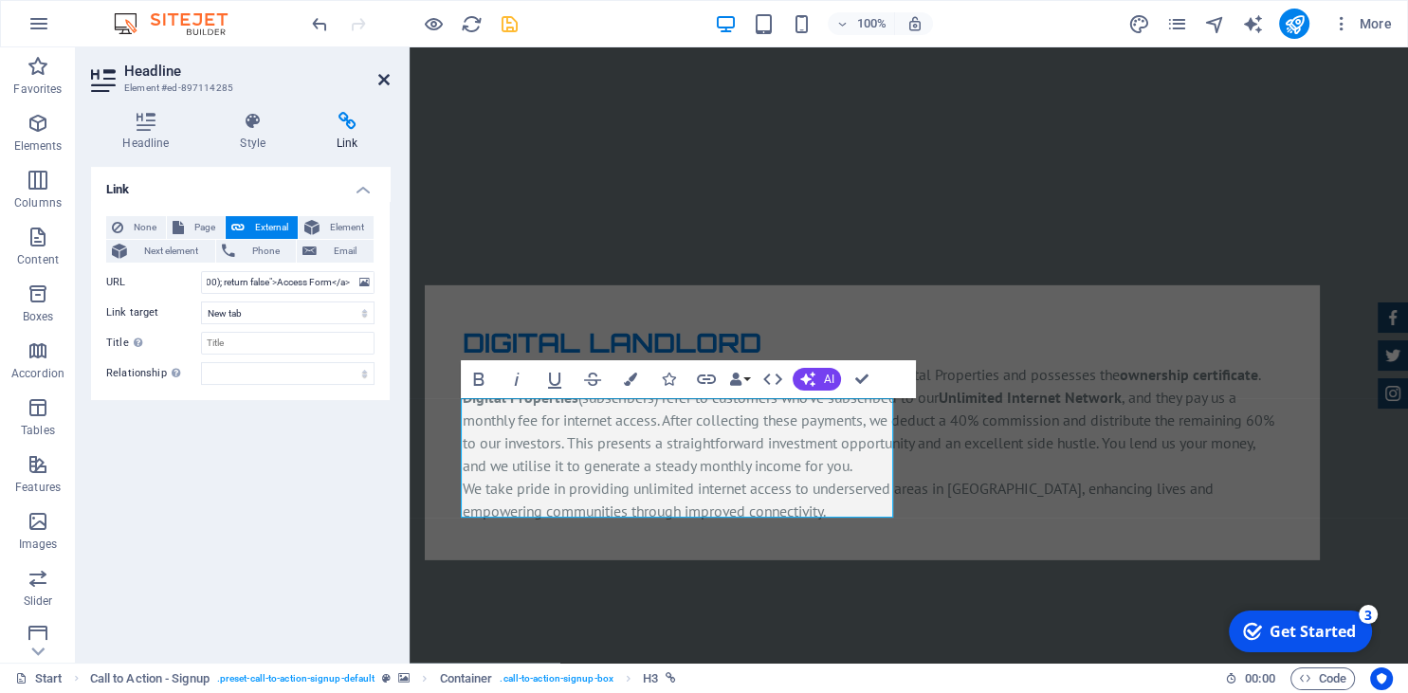
click at [385, 81] on icon at bounding box center [383, 79] width 11 height 15
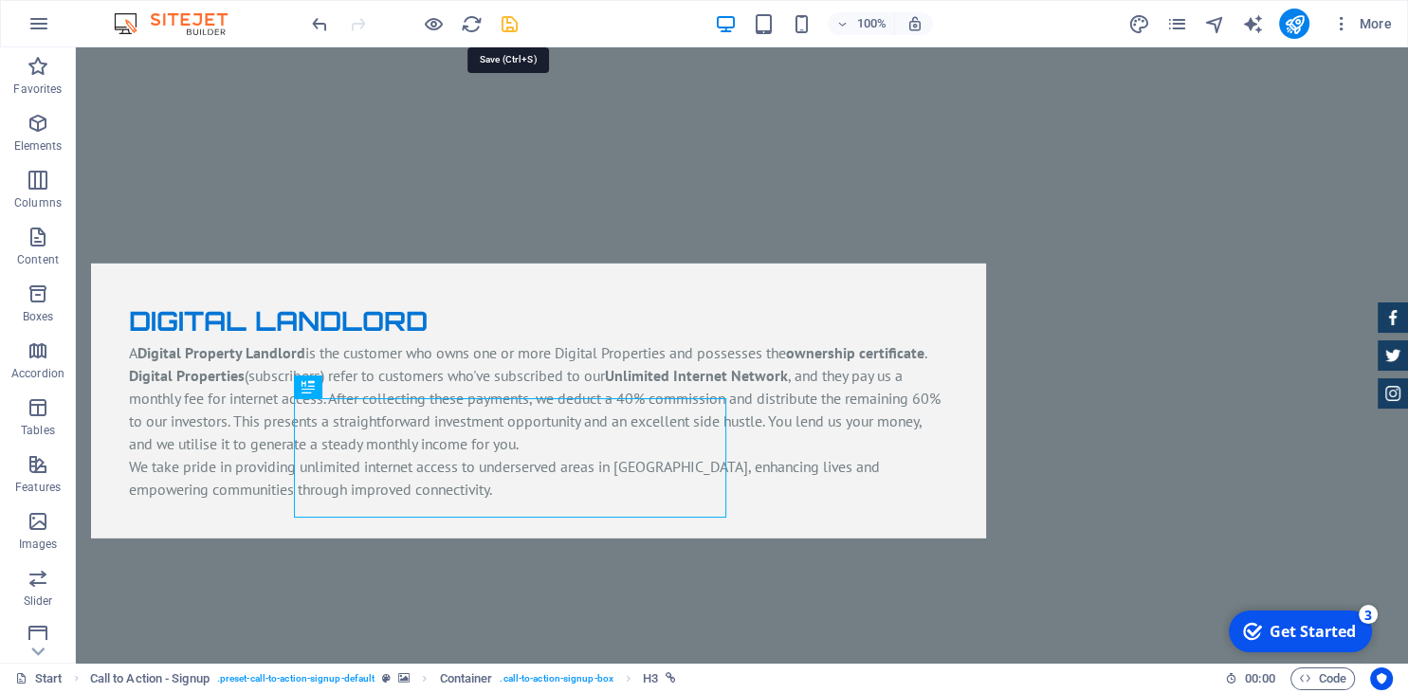
click at [504, 28] on icon "save" at bounding box center [510, 24] width 22 height 22
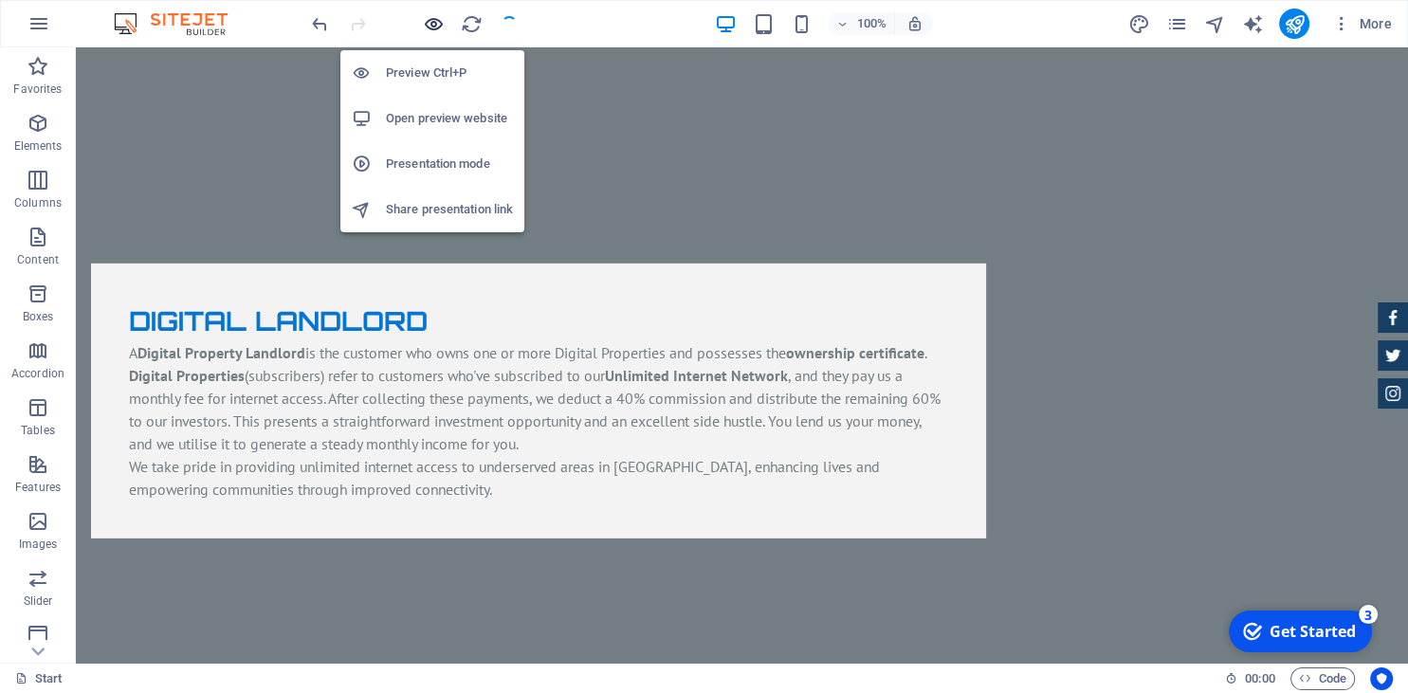
click at [434, 19] on icon "button" at bounding box center [434, 24] width 22 height 22
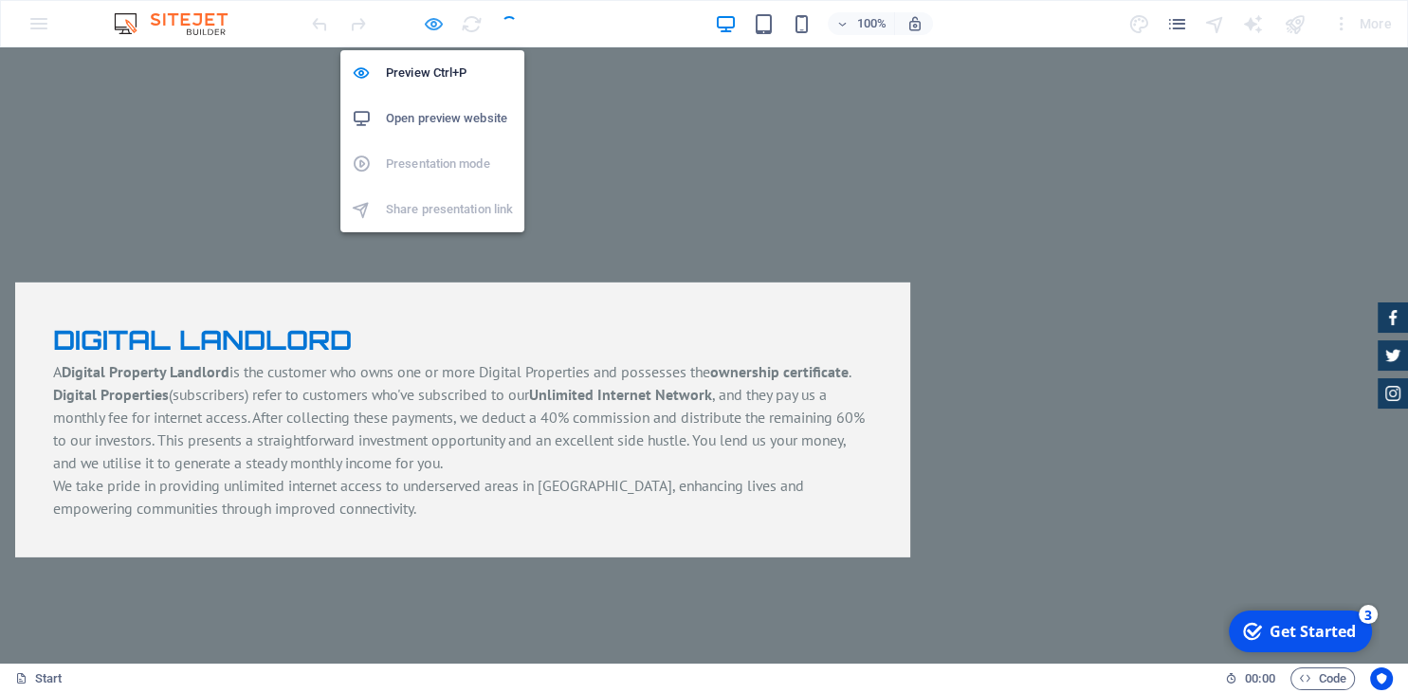
scroll to position [5770, 0]
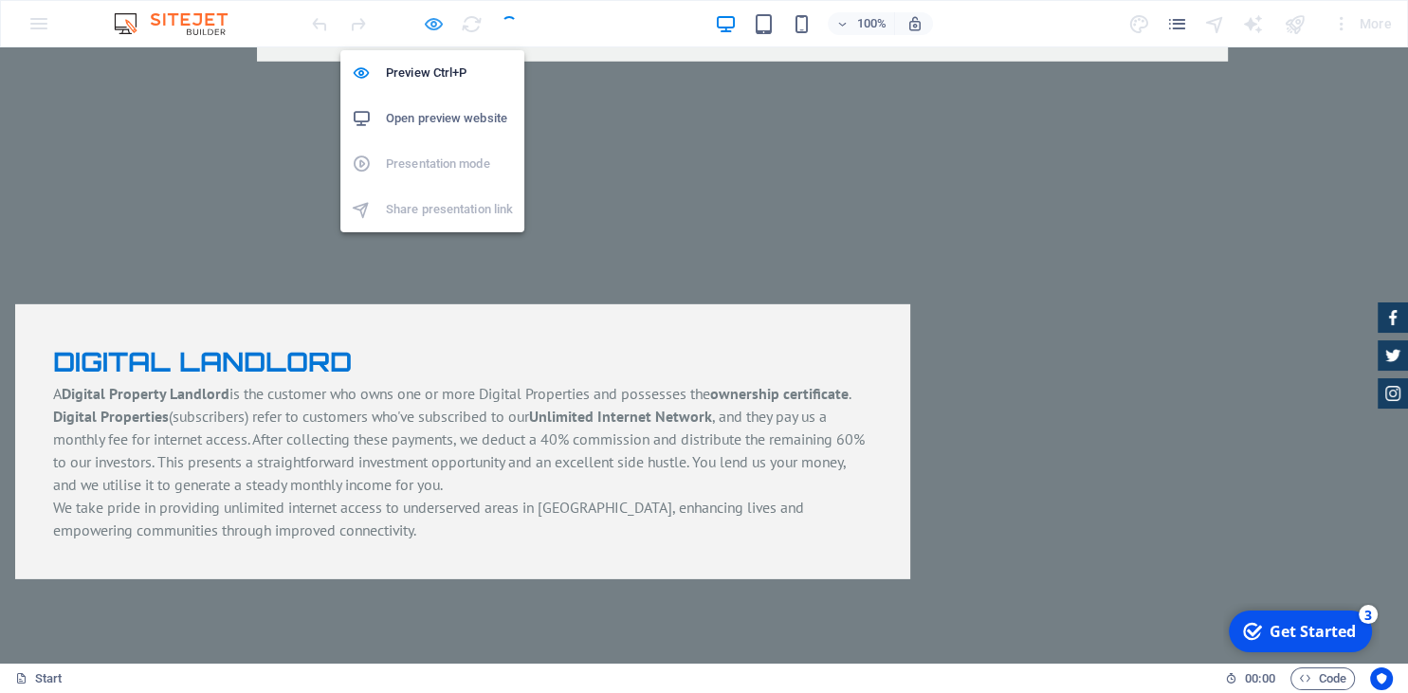
click at [430, 25] on icon "button" at bounding box center [434, 24] width 22 height 22
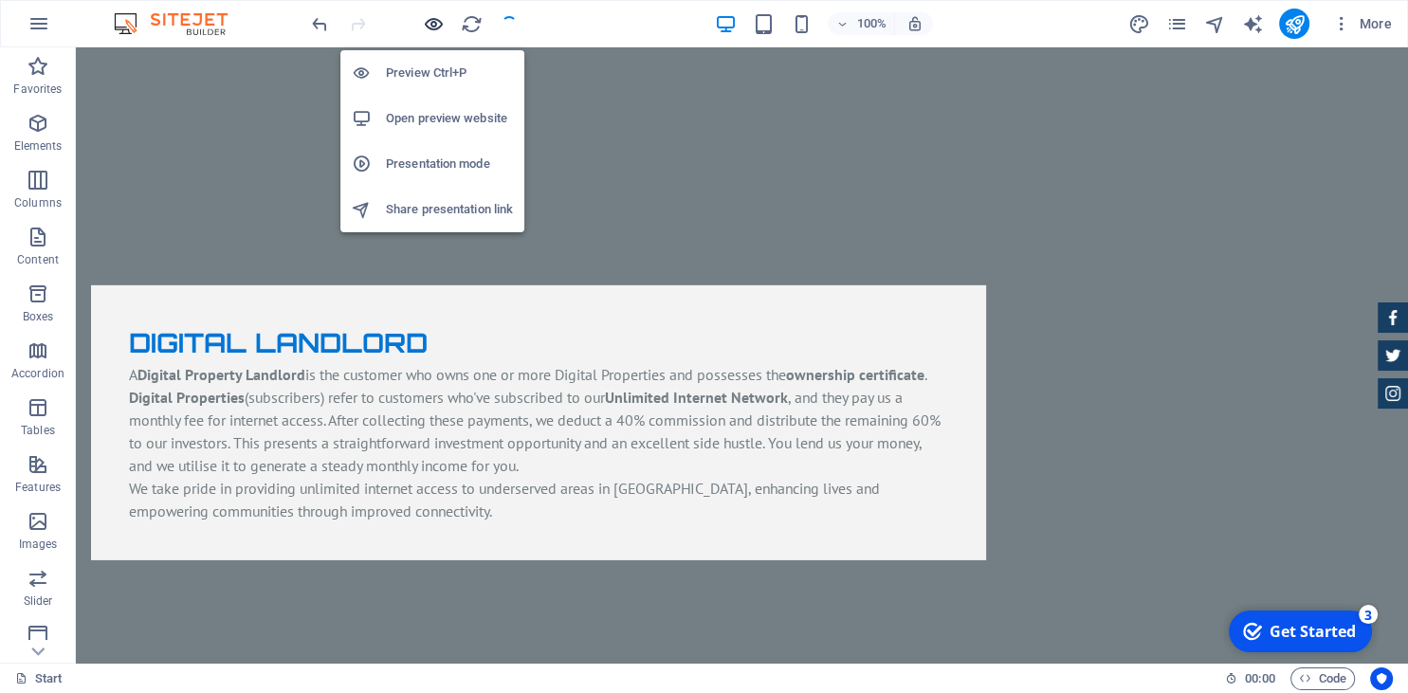
scroll to position [5791, 0]
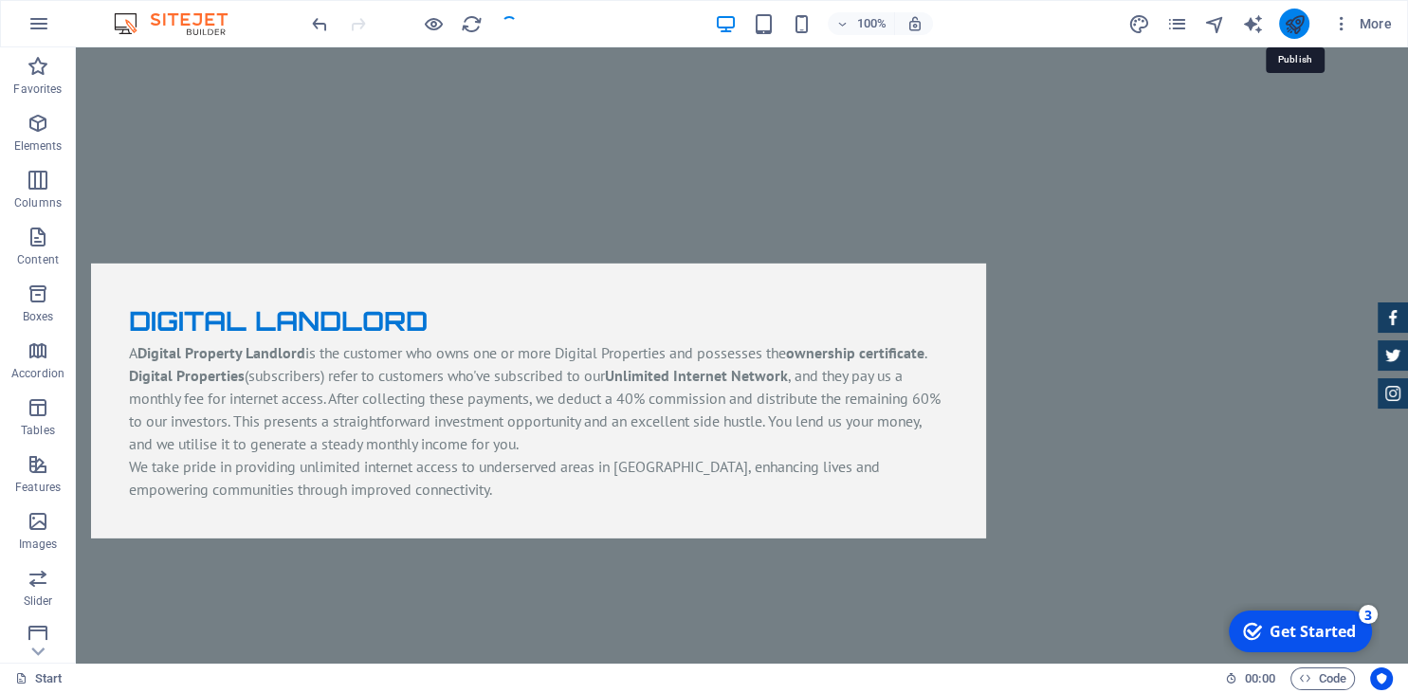
click at [1299, 21] on icon "publish" at bounding box center [1294, 24] width 22 height 22
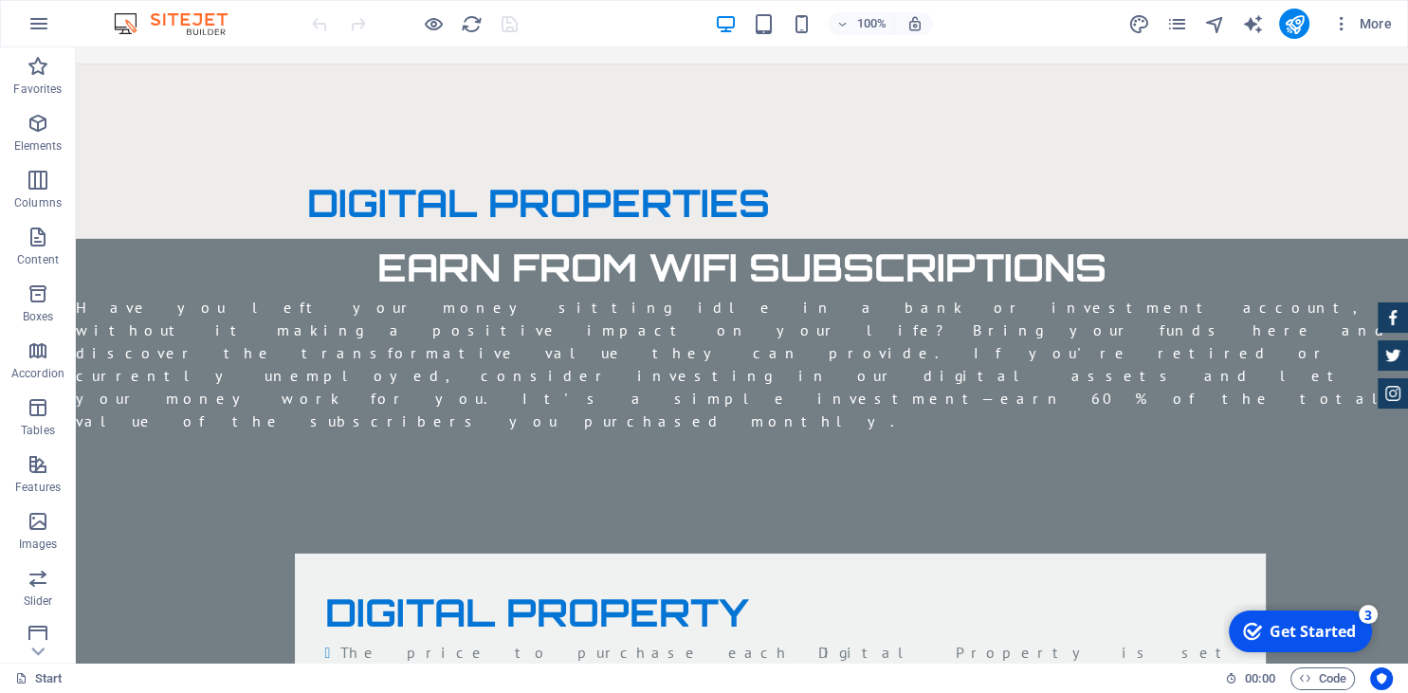
scroll to position [5865, 0]
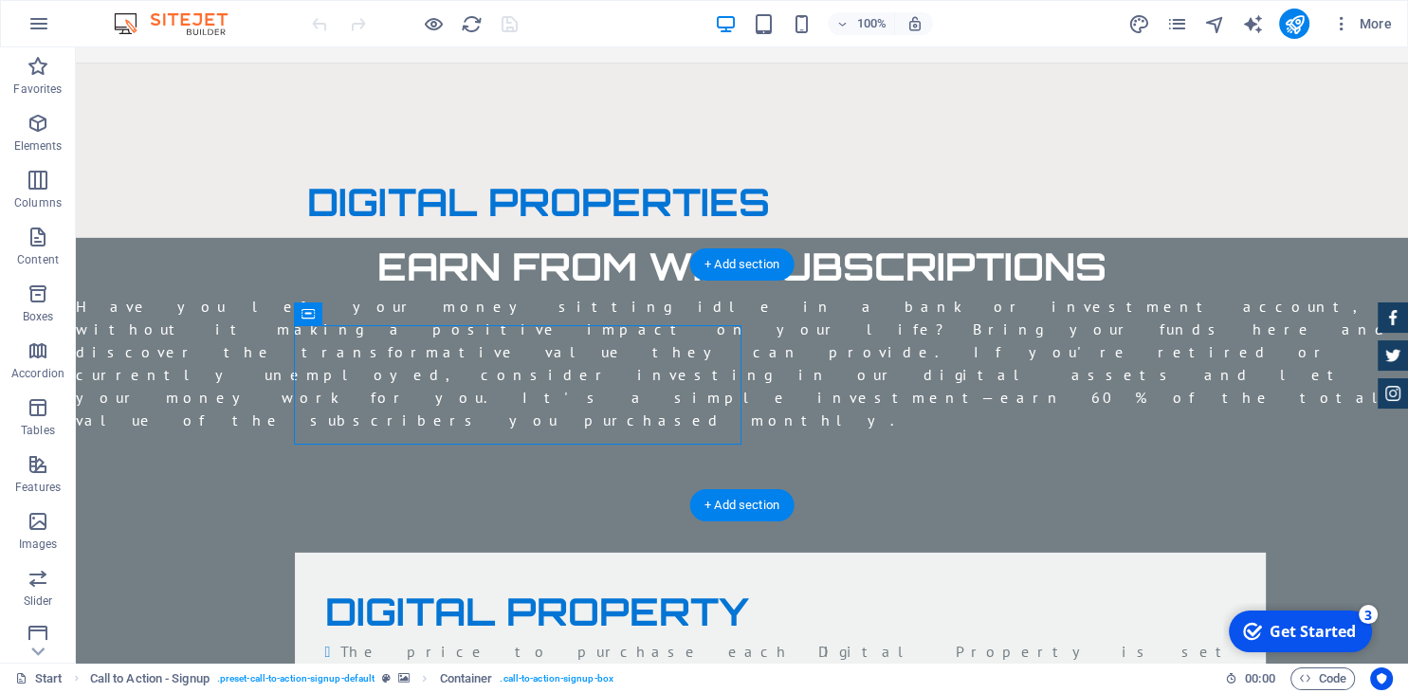
drag, startPoint x: 378, startPoint y: 355, endPoint x: 313, endPoint y: 330, distance: 69.9
click at [347, 345] on div "Drag here to replace the existing content. Press “Ctrl” if you want to create a…" at bounding box center [742, 354] width 1332 height 615
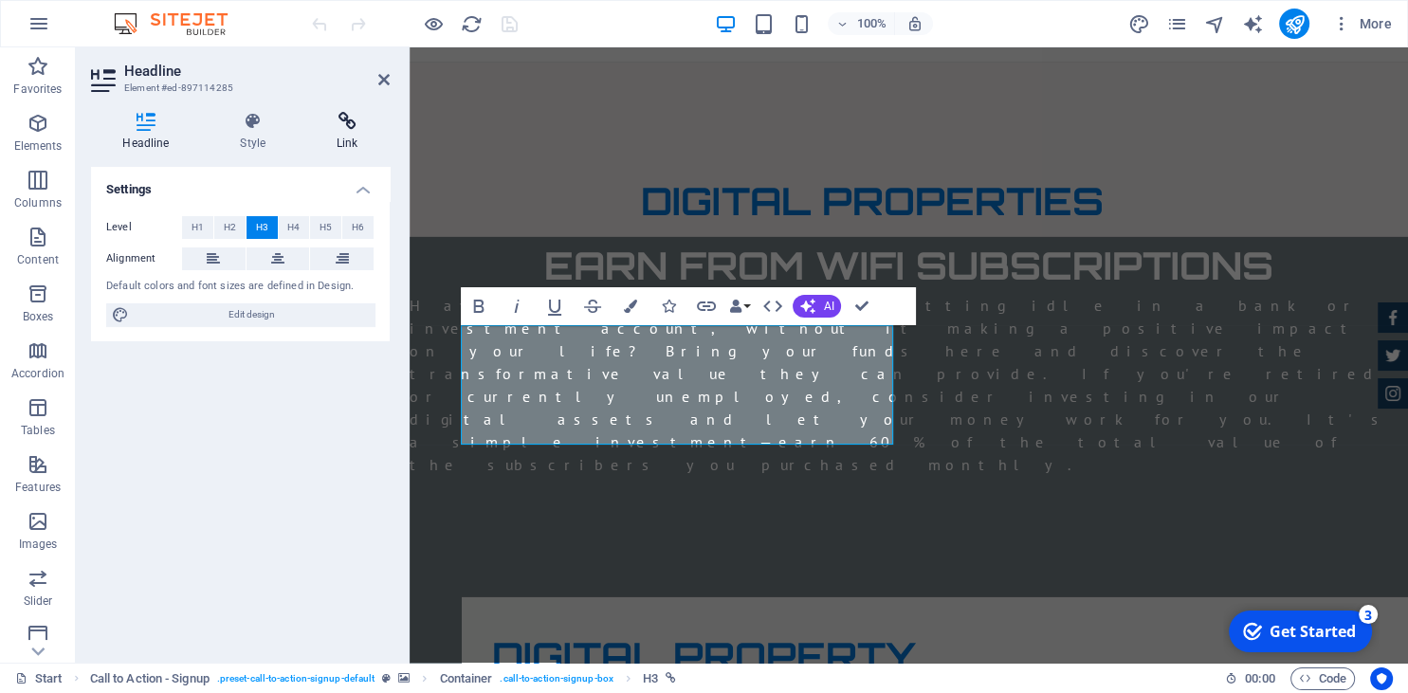
click at [344, 131] on icon at bounding box center [347, 121] width 84 height 19
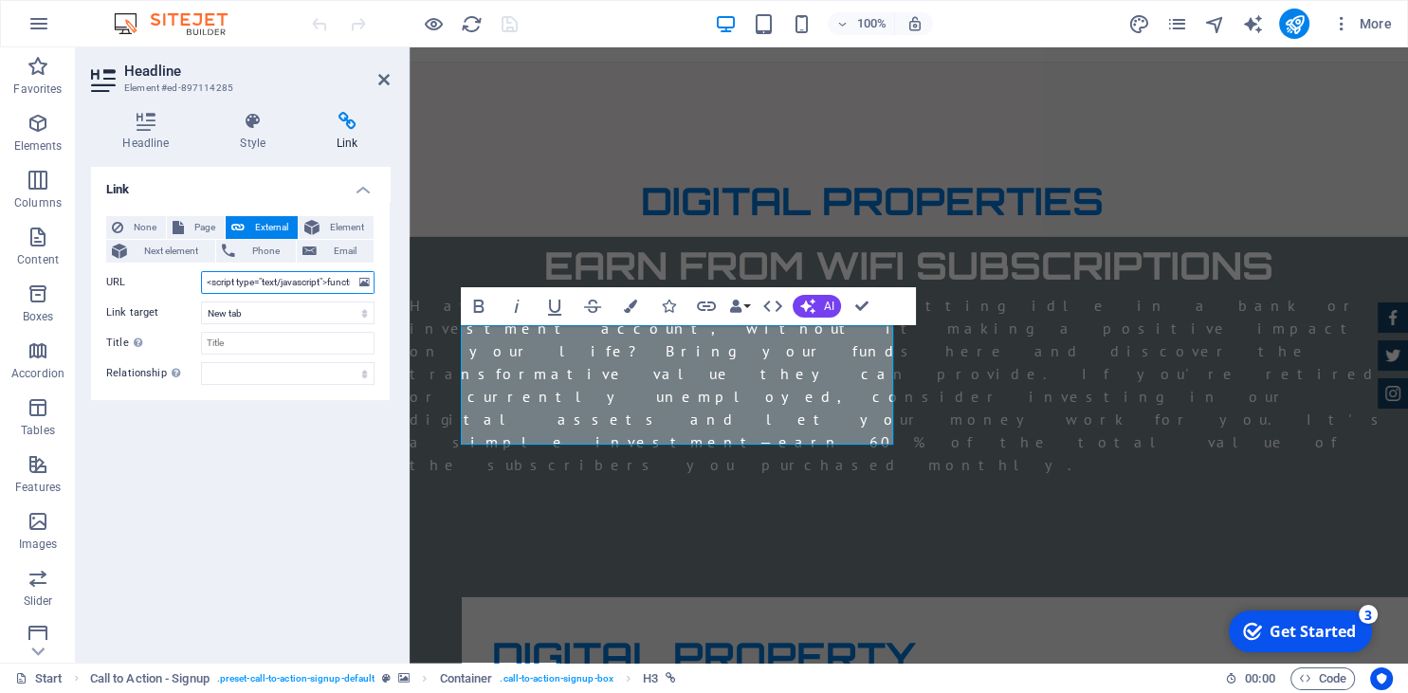
click at [245, 282] on input "<script type="text/javascript">function zforms_open_window(url, height, width){…" at bounding box center [288, 282] width 174 height 23
click at [201, 302] on select "New tab Same tab Overlay" at bounding box center [288, 313] width 174 height 23
select select "overlay"
click option "Overlay" at bounding box center [0, 0] width 0 height 0
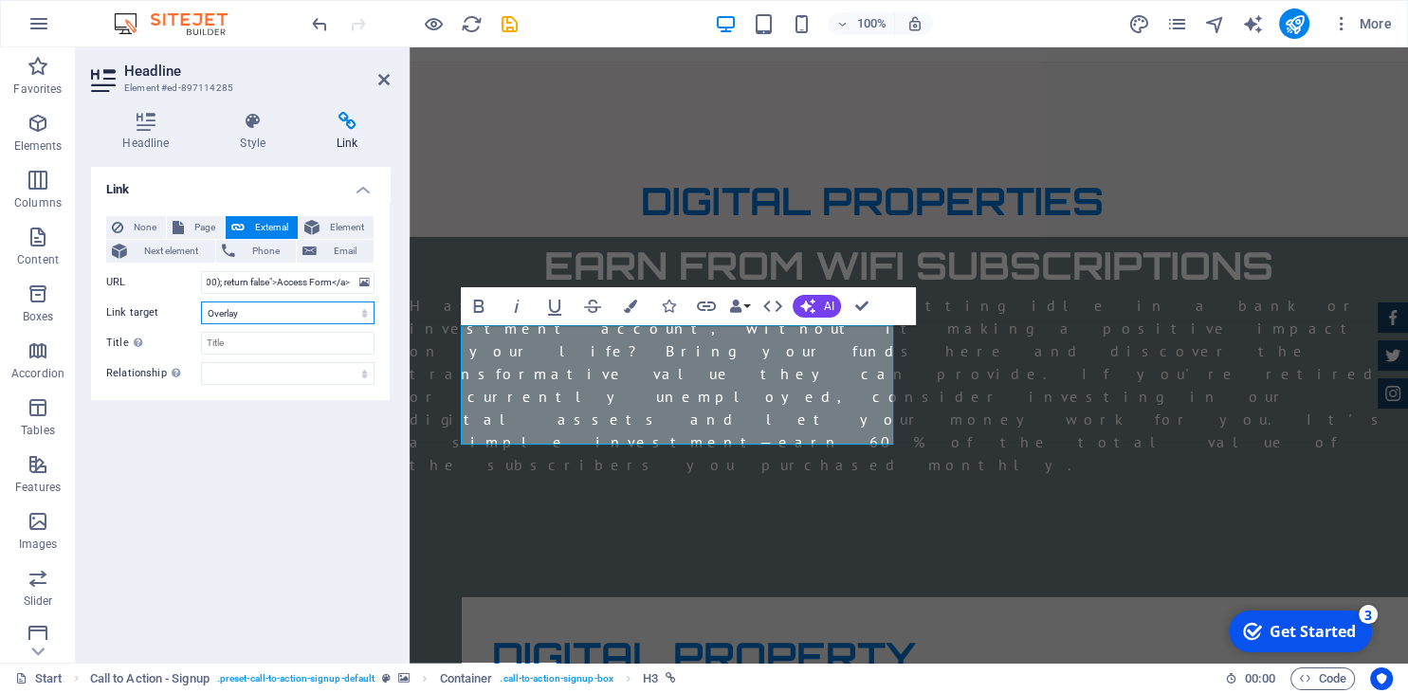
click at [201, 302] on select "New tab Same tab Overlay" at bounding box center [288, 313] width 174 height 23
click at [248, 319] on select "New tab Same tab Overlay" at bounding box center [288, 313] width 174 height 23
click at [201, 362] on select "alternate author bookmark external help license next nofollow noreferrer noopen…" at bounding box center [288, 373] width 174 height 23
click at [145, 356] on div "None Page External Element Next element Phone Email Page Start Subpage Legal No…" at bounding box center [240, 300] width 268 height 169
click at [507, 23] on icon "save" at bounding box center [510, 24] width 22 height 22
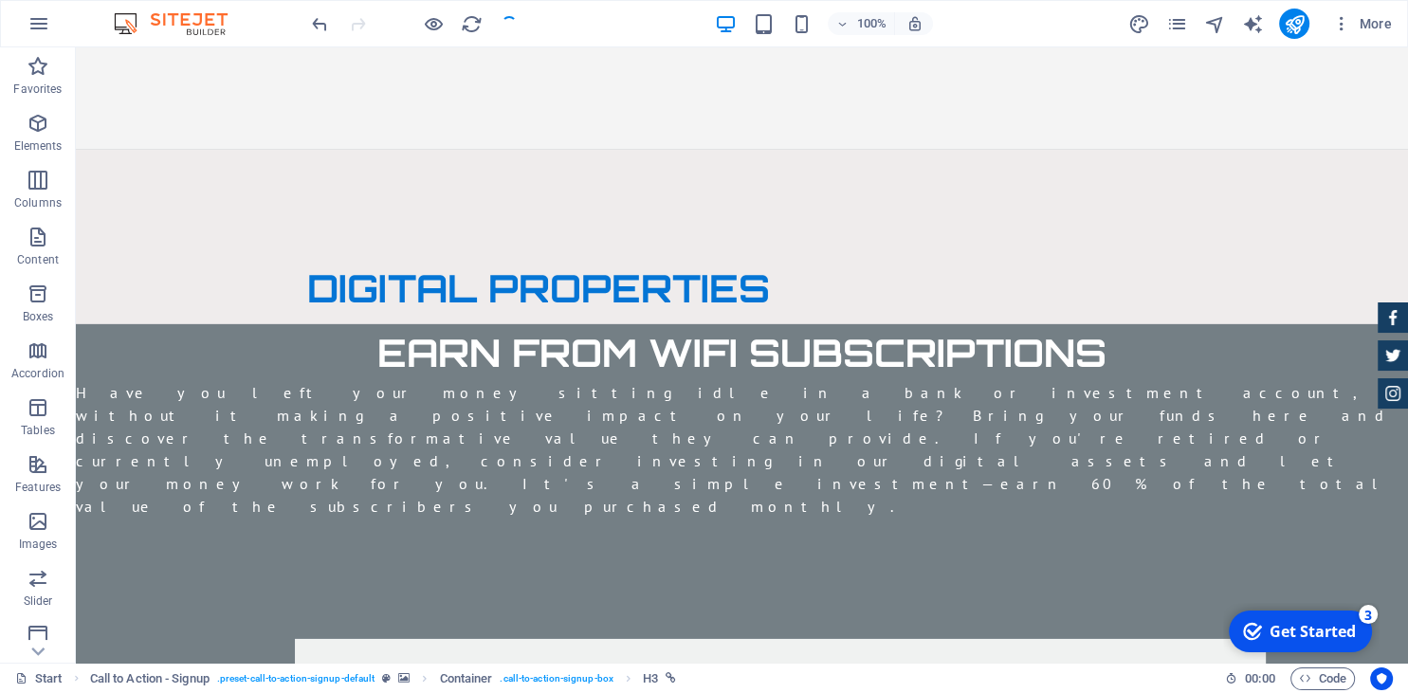
scroll to position [5865, 0]
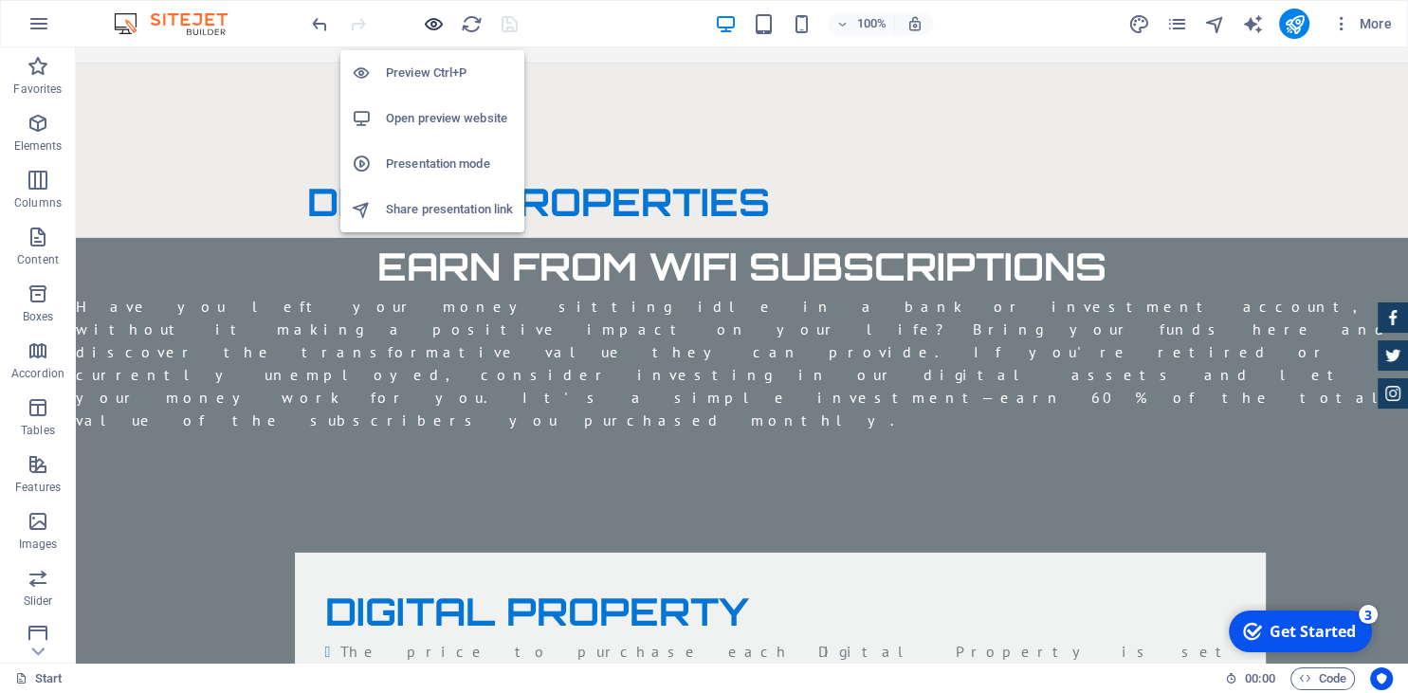
click at [432, 21] on icon "button" at bounding box center [434, 24] width 22 height 22
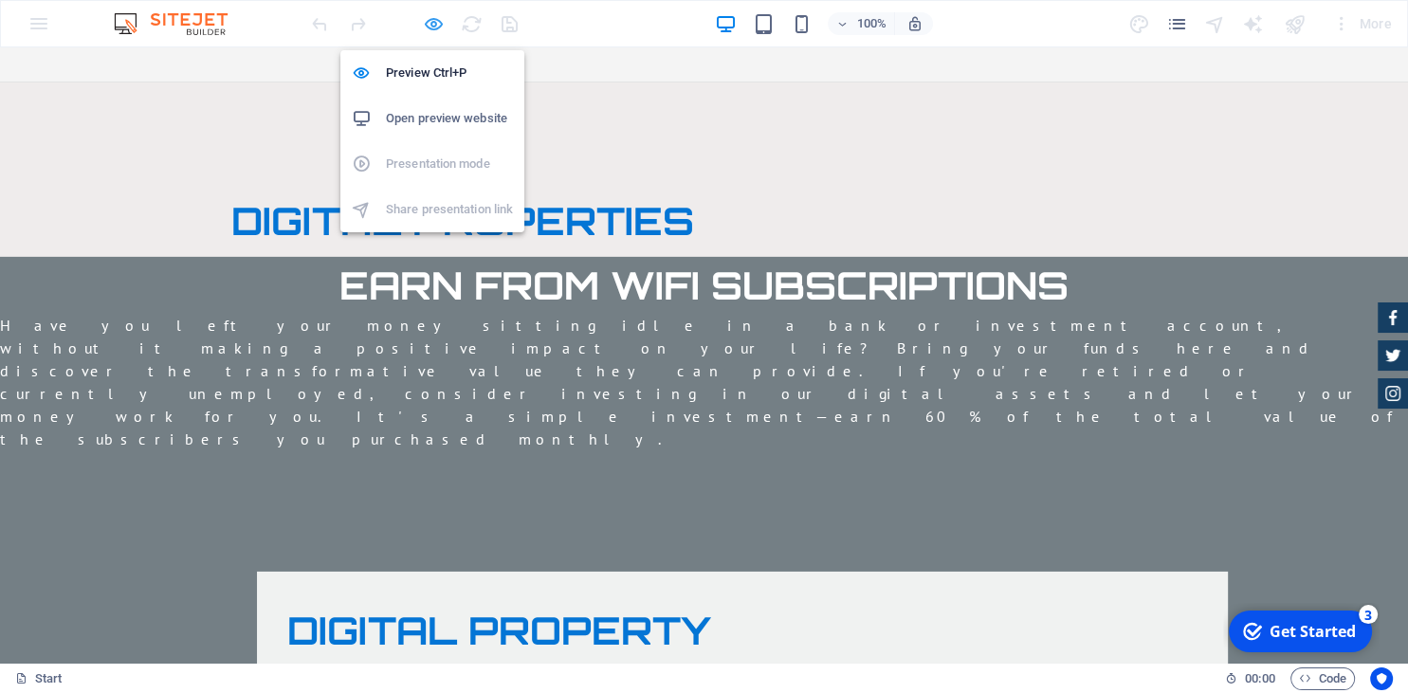
scroll to position [5844, 0]
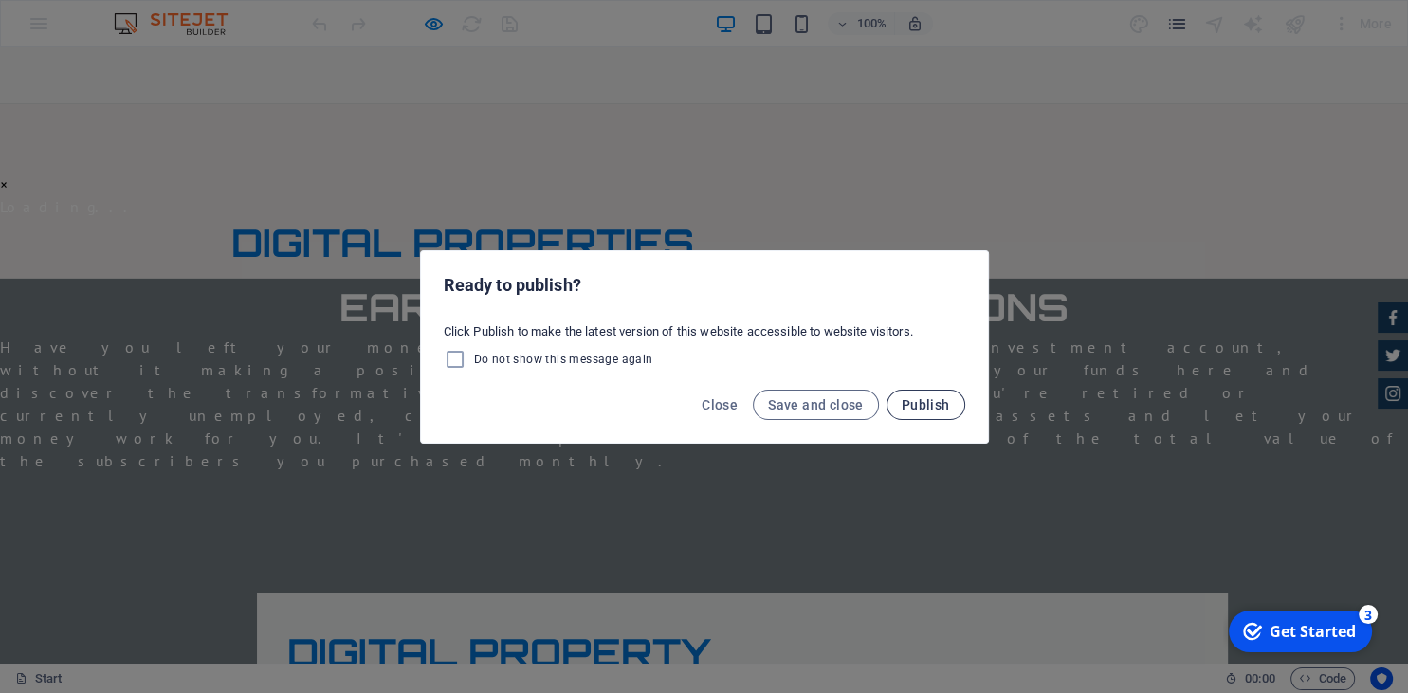
click at [935, 394] on button "Publish" at bounding box center [926, 405] width 79 height 30
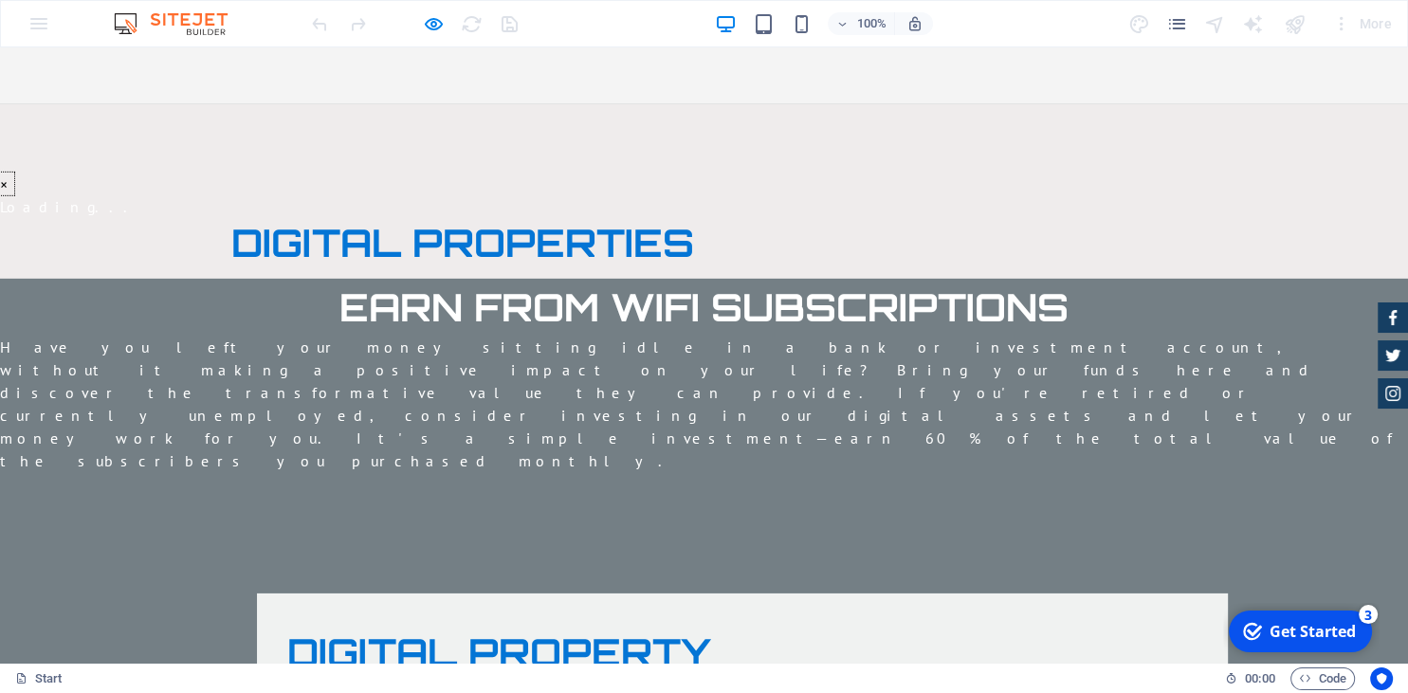
click at [14, 173] on button "×" at bounding box center [7, 184] width 14 height 23
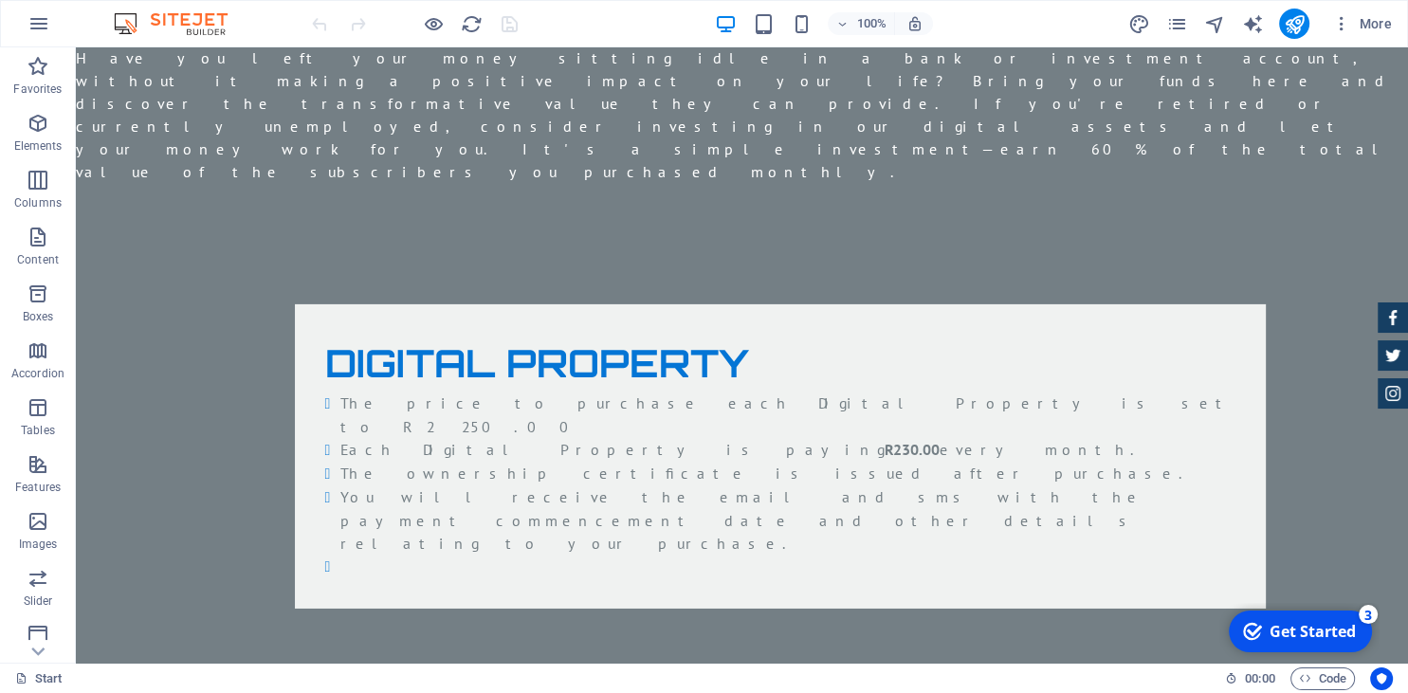
scroll to position [6115, 0]
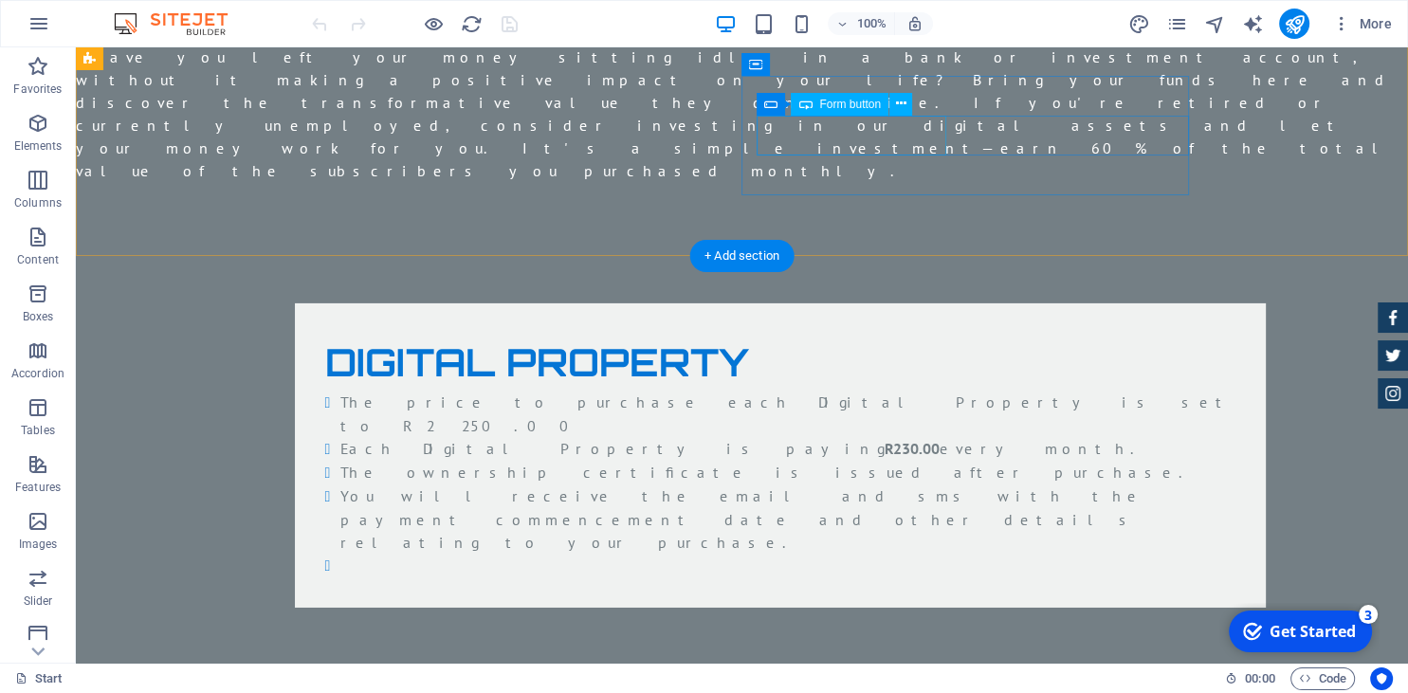
click div "PURCHASE NOW"
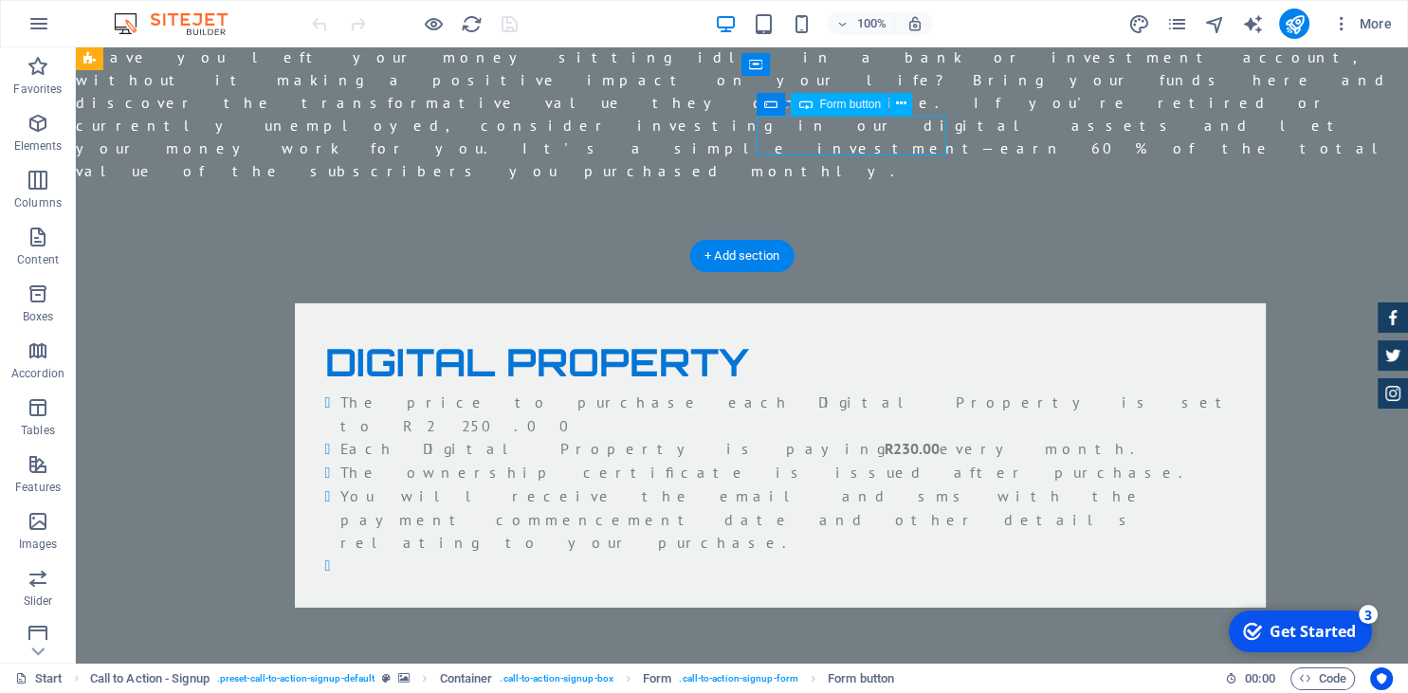
click div "PURCHASE NOW"
type button "Get my discount"
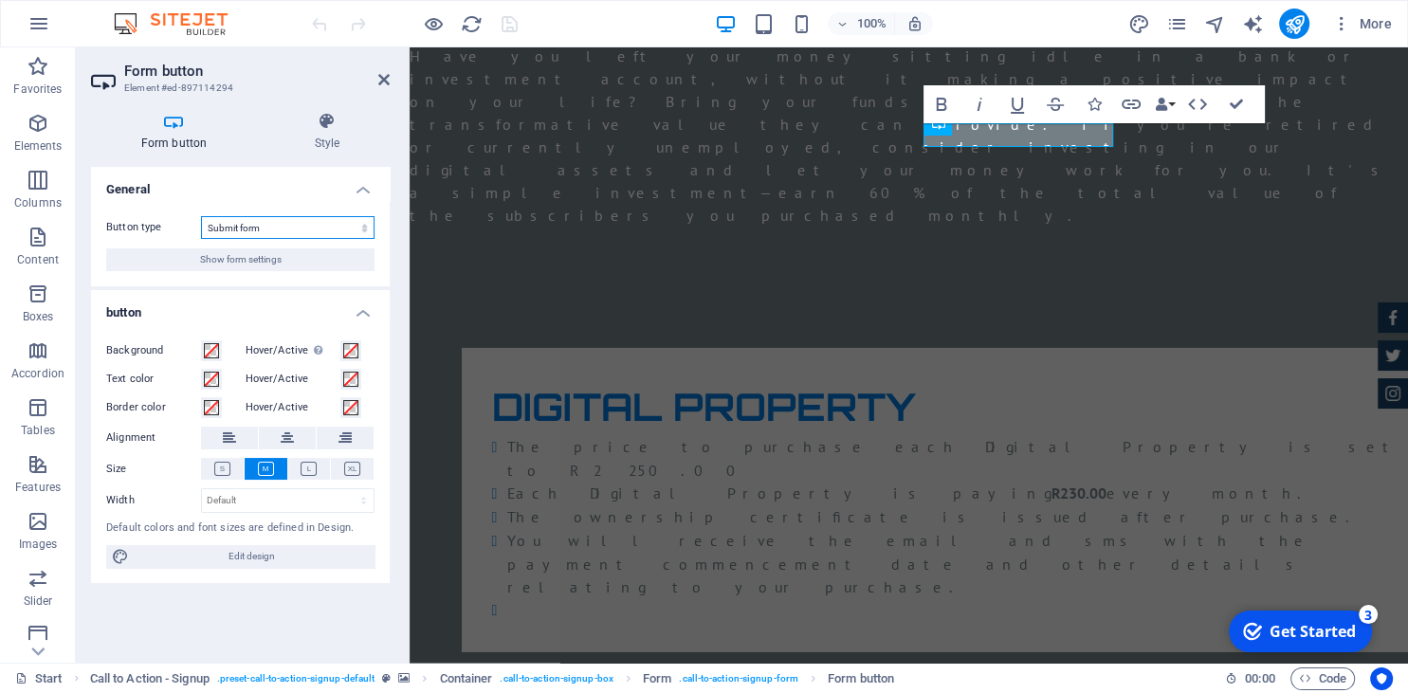
click at [201, 216] on select "Submit form Reset form No action" at bounding box center [288, 227] width 174 height 23
select select "button"
click option "No action" at bounding box center [0, 0] width 0 height 0
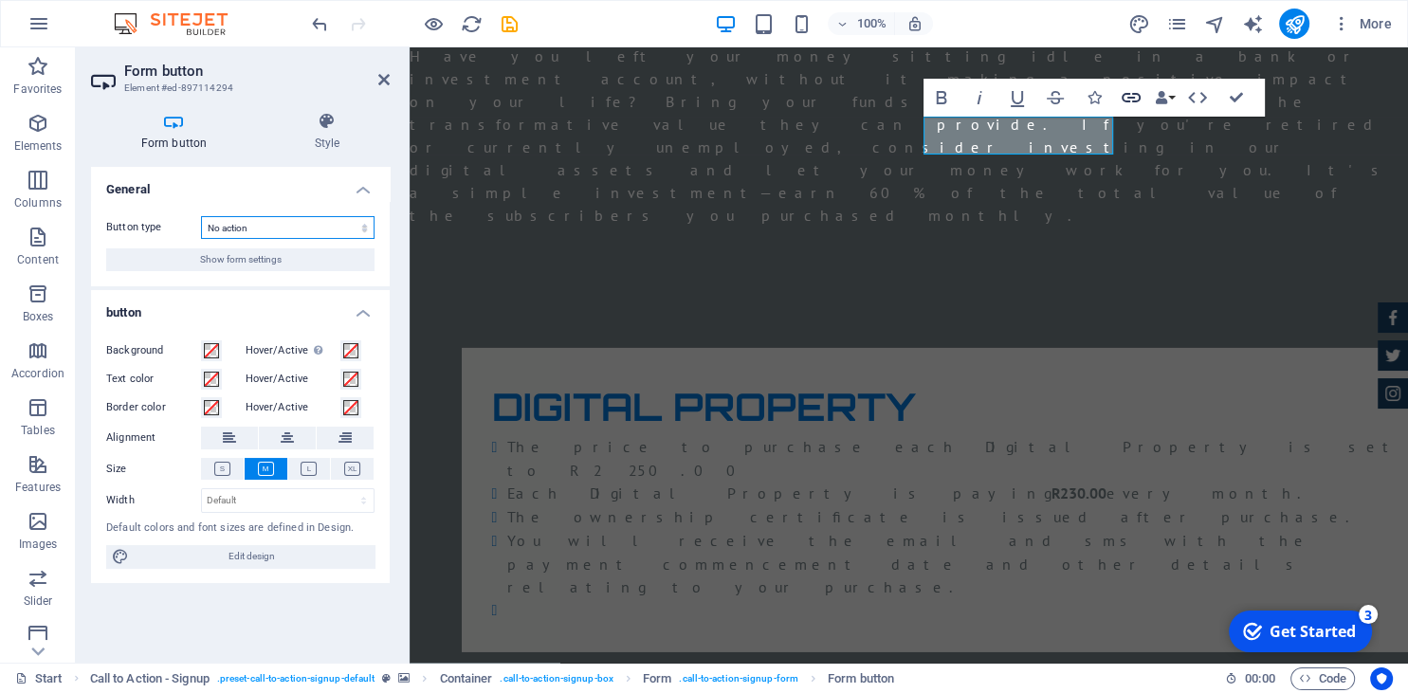
click at [1129, 95] on icon "button" at bounding box center [1131, 97] width 19 height 9
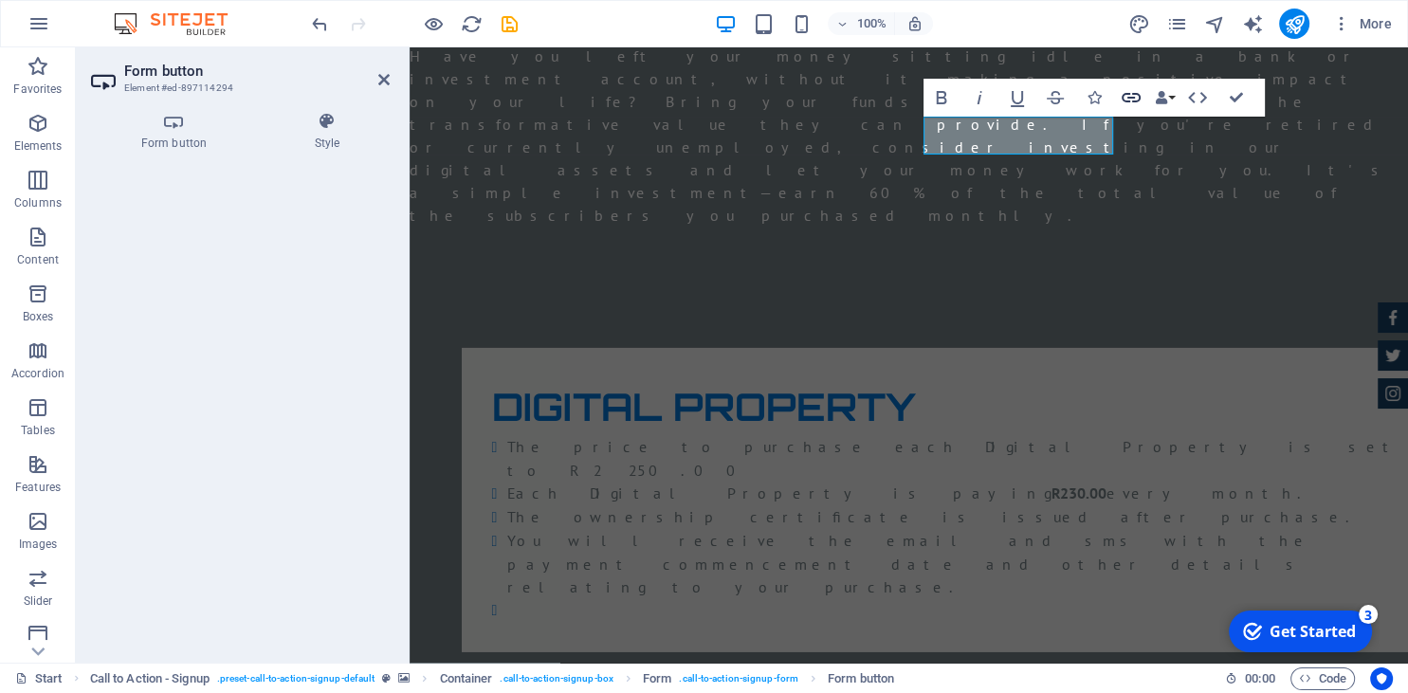
click at [1126, 97] on icon "button" at bounding box center [1131, 97] width 23 height 23
click at [376, 82] on header "Form button Element #ed-897114294" at bounding box center [240, 71] width 299 height 49
click at [379, 82] on icon at bounding box center [383, 79] width 11 height 15
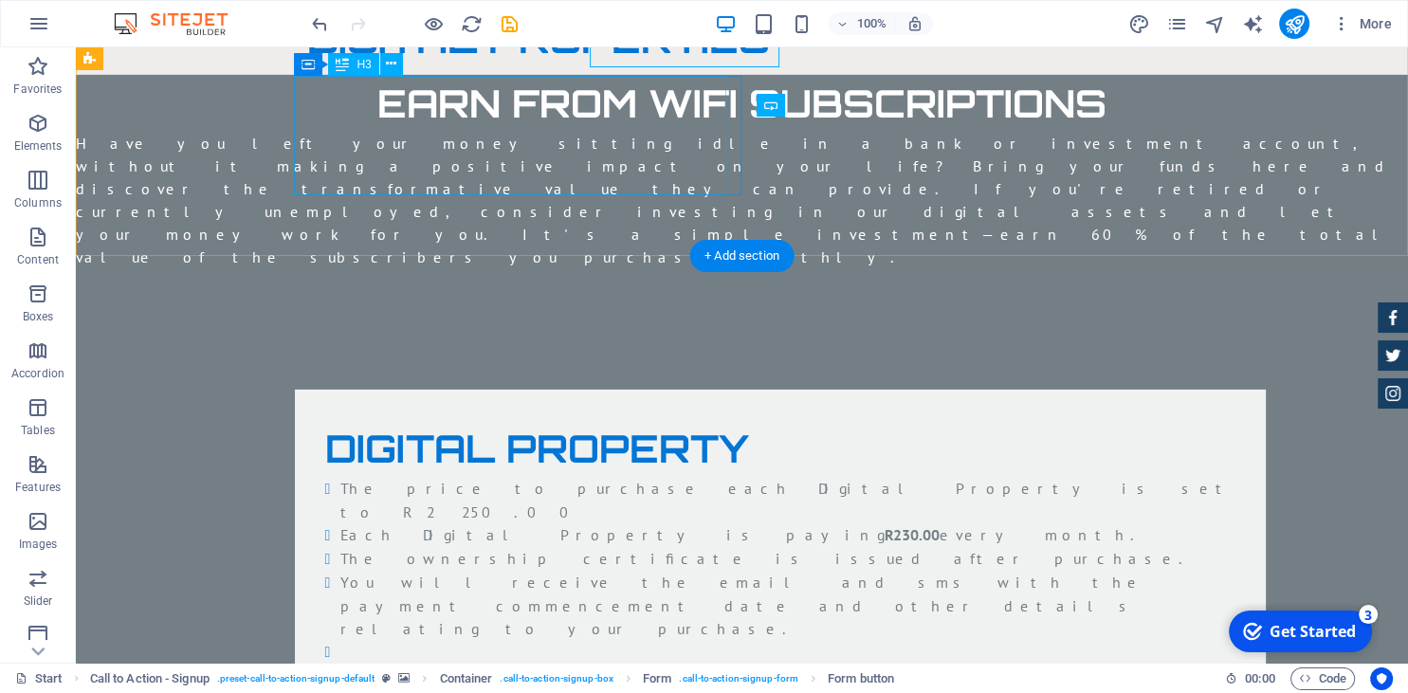
scroll to position [6115, 0]
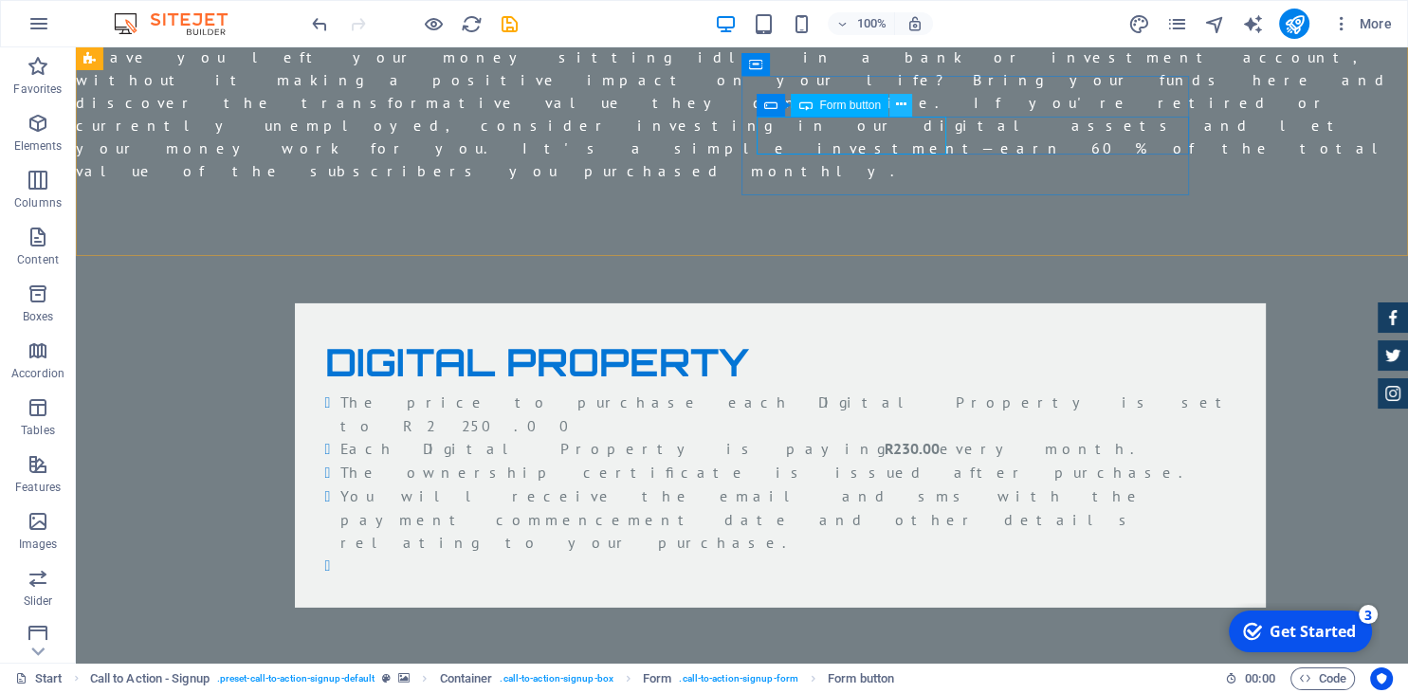
click at [897, 108] on icon at bounding box center [901, 105] width 10 height 20
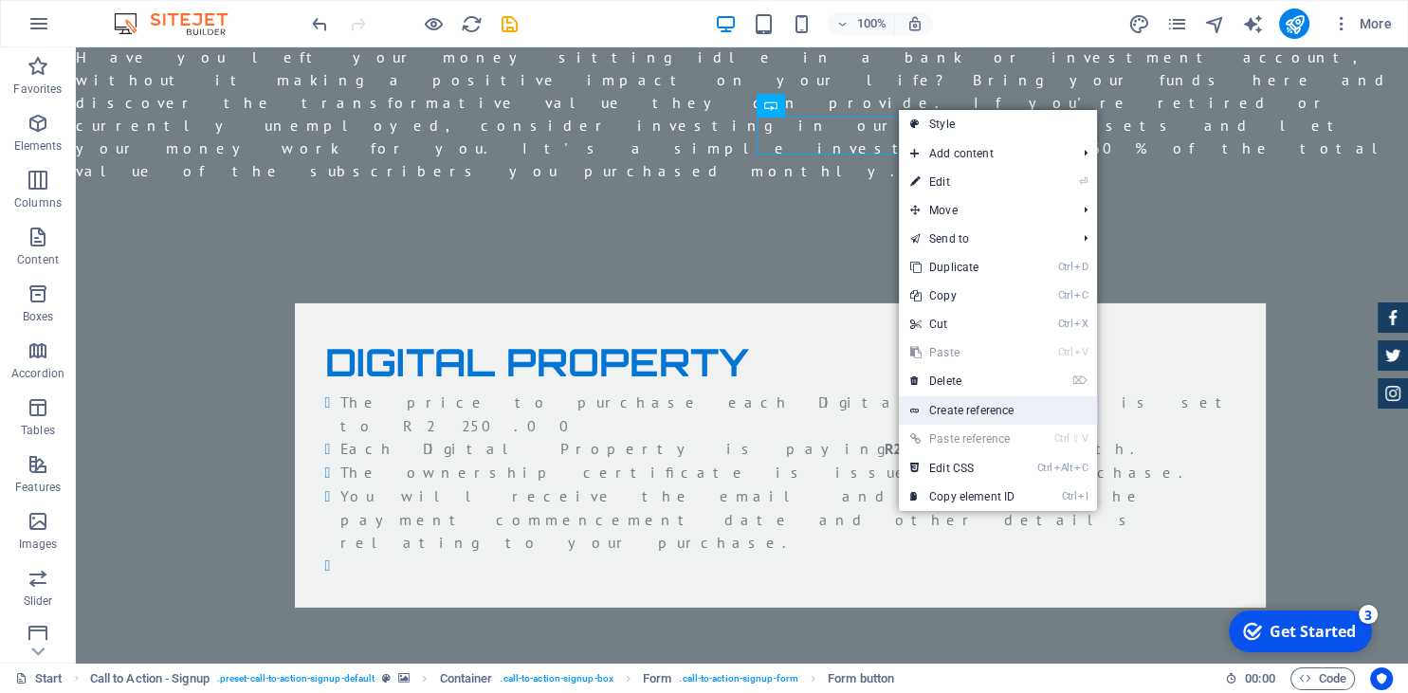
click at [968, 412] on link "Create reference" at bounding box center [998, 410] width 198 height 28
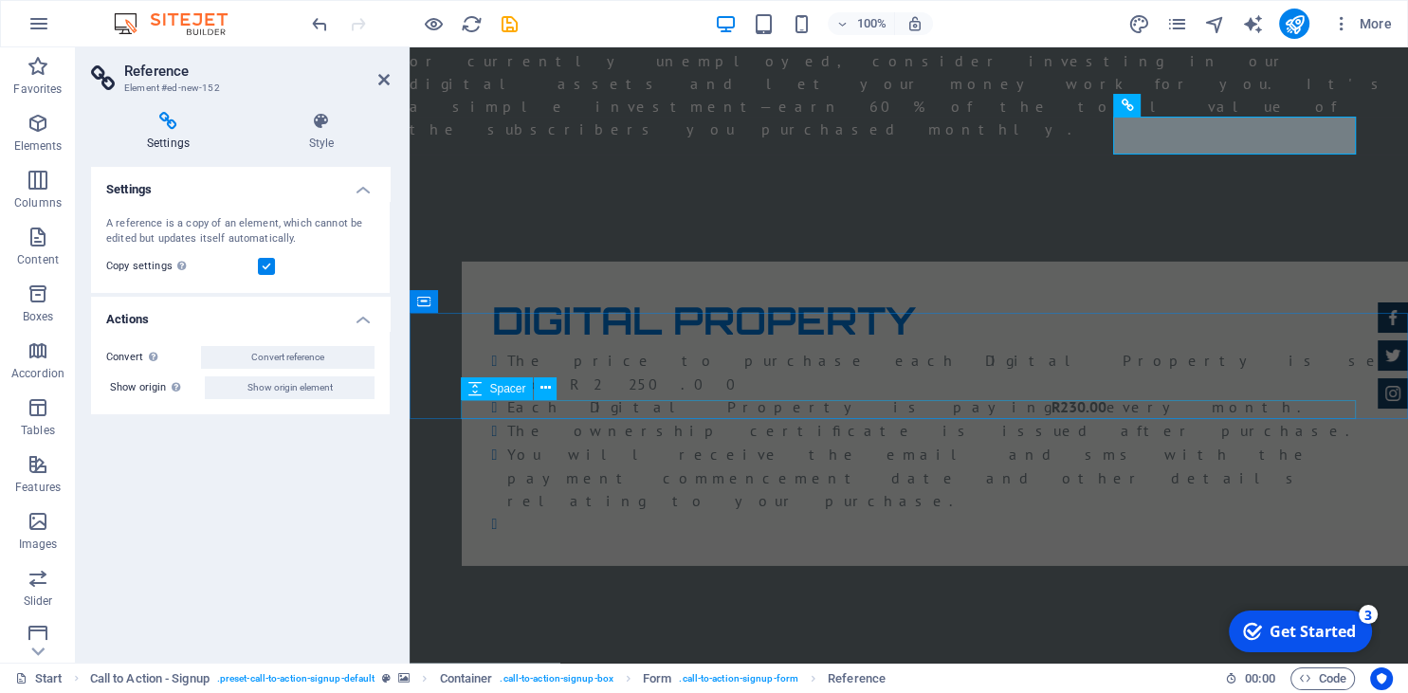
scroll to position [6029, 0]
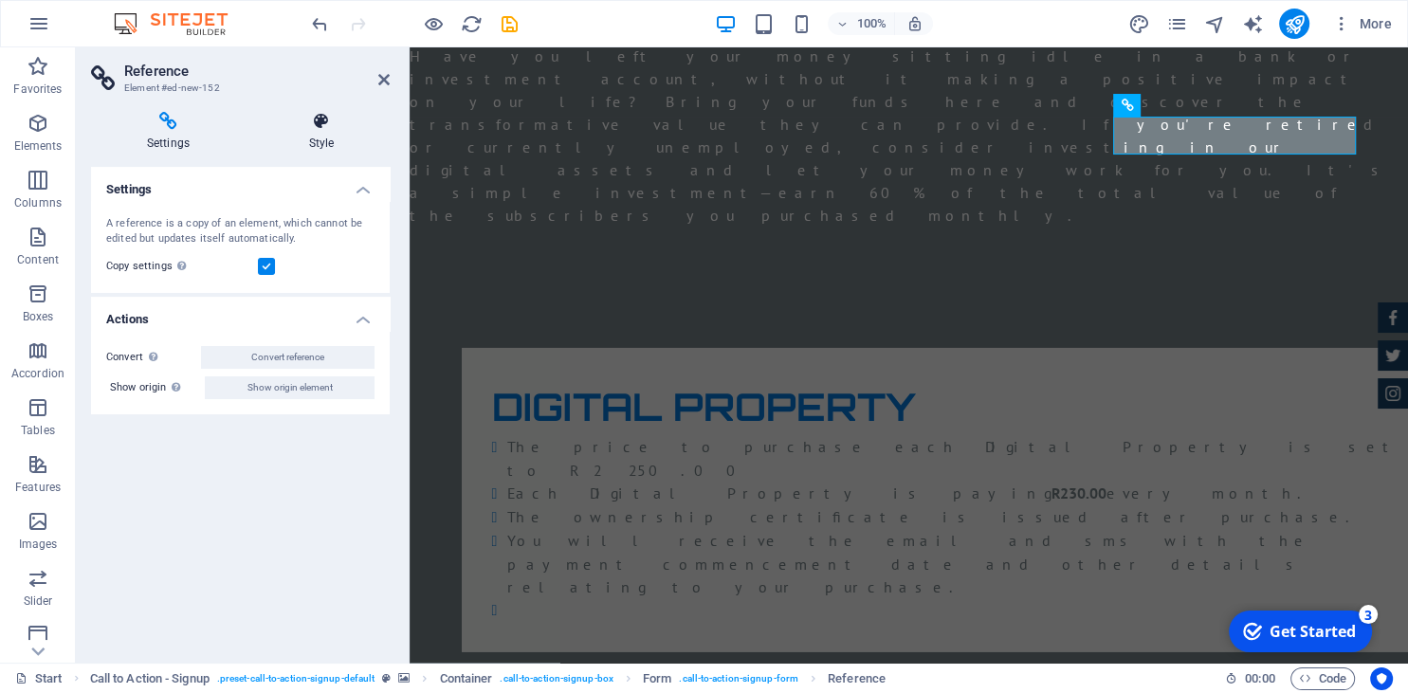
click at [322, 137] on h4 "Style" at bounding box center [321, 132] width 137 height 40
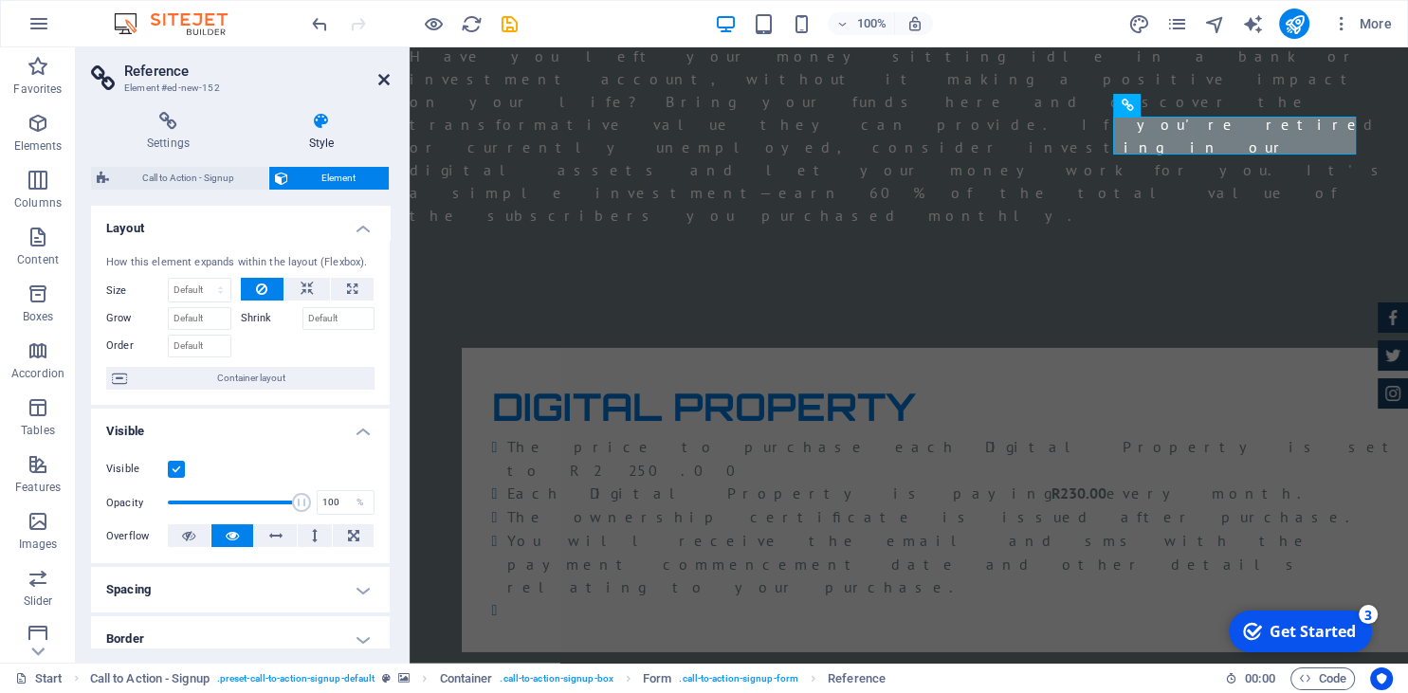
click at [381, 80] on icon at bounding box center [383, 79] width 11 height 15
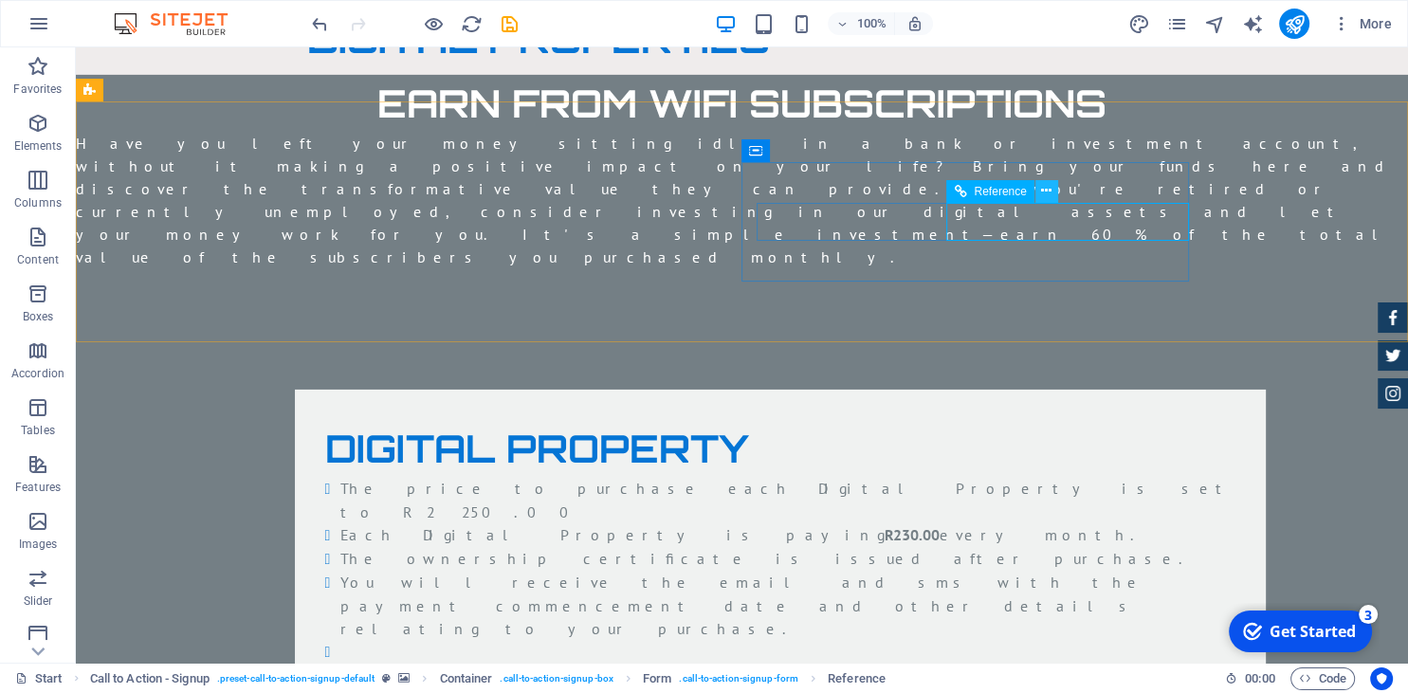
click at [1047, 193] on icon at bounding box center [1046, 191] width 10 height 20
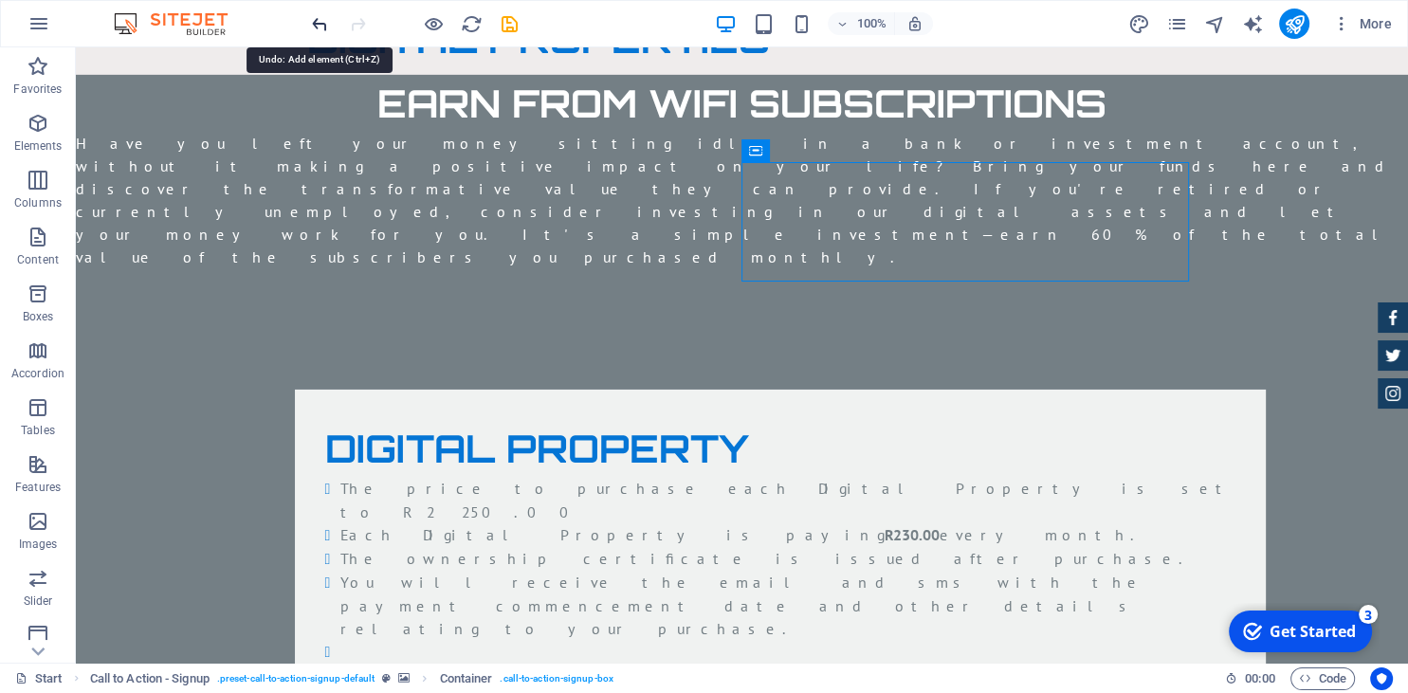
click at [318, 26] on icon "undo" at bounding box center [320, 24] width 22 height 22
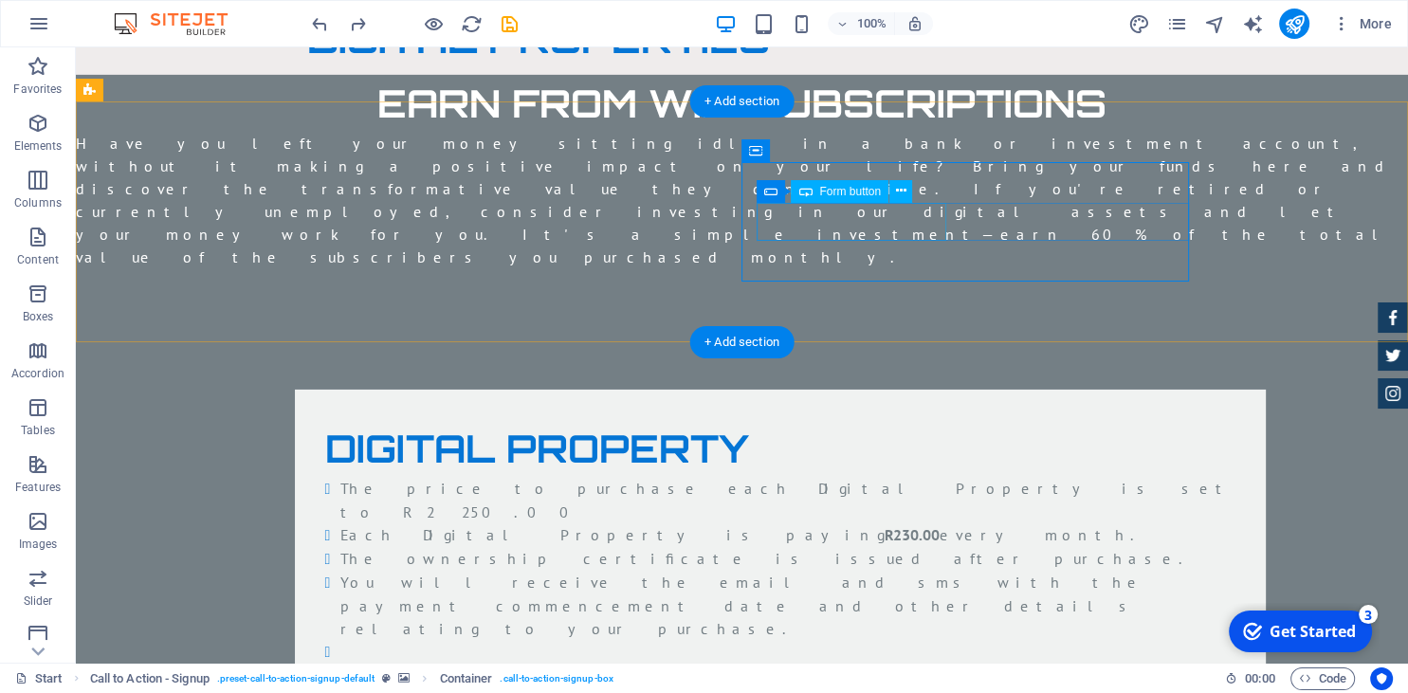
click div "PURCHASE NOW"
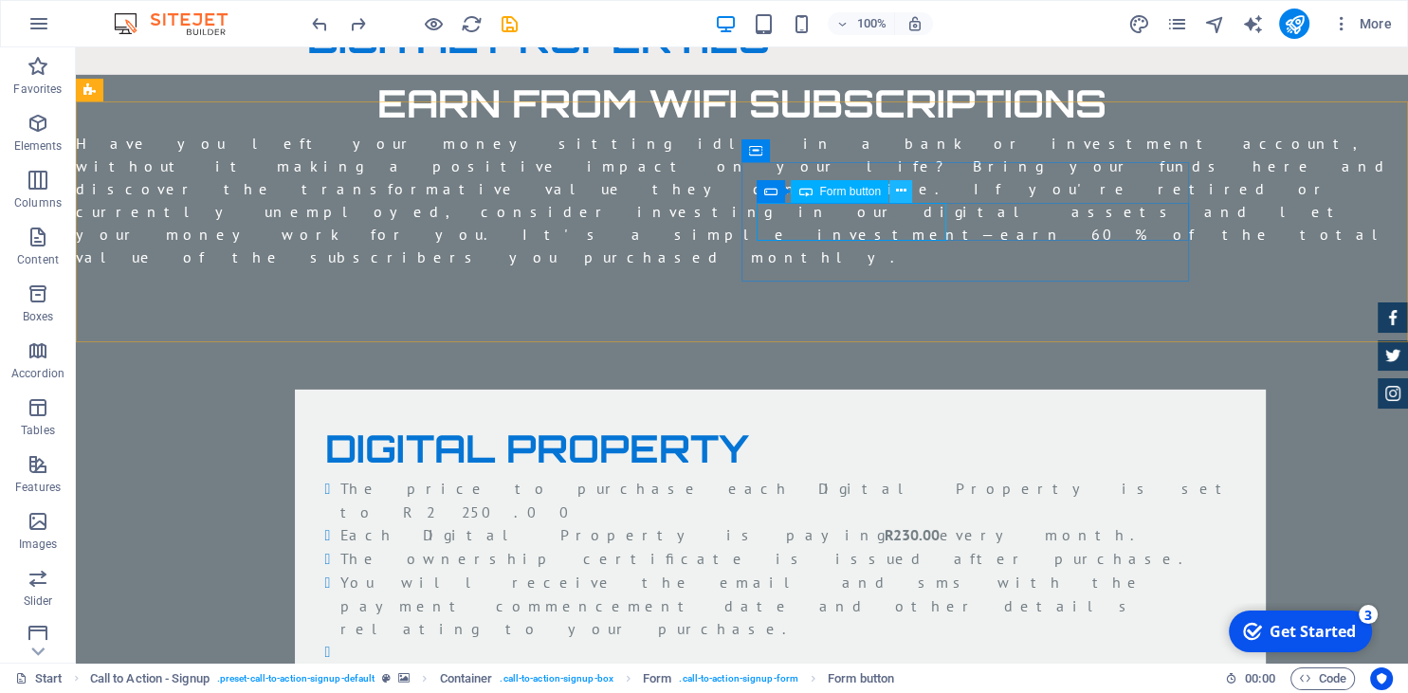
click at [904, 192] on icon at bounding box center [901, 191] width 10 height 20
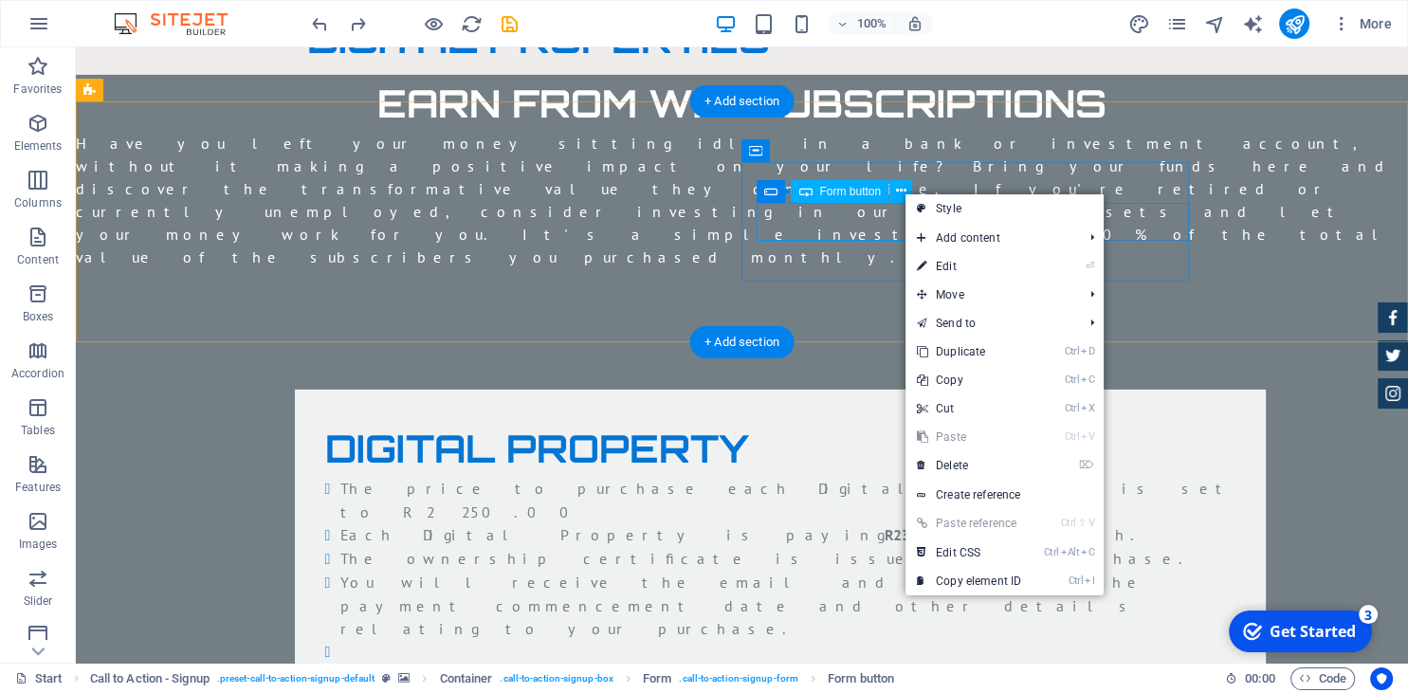
click div "PURCHASE NOW"
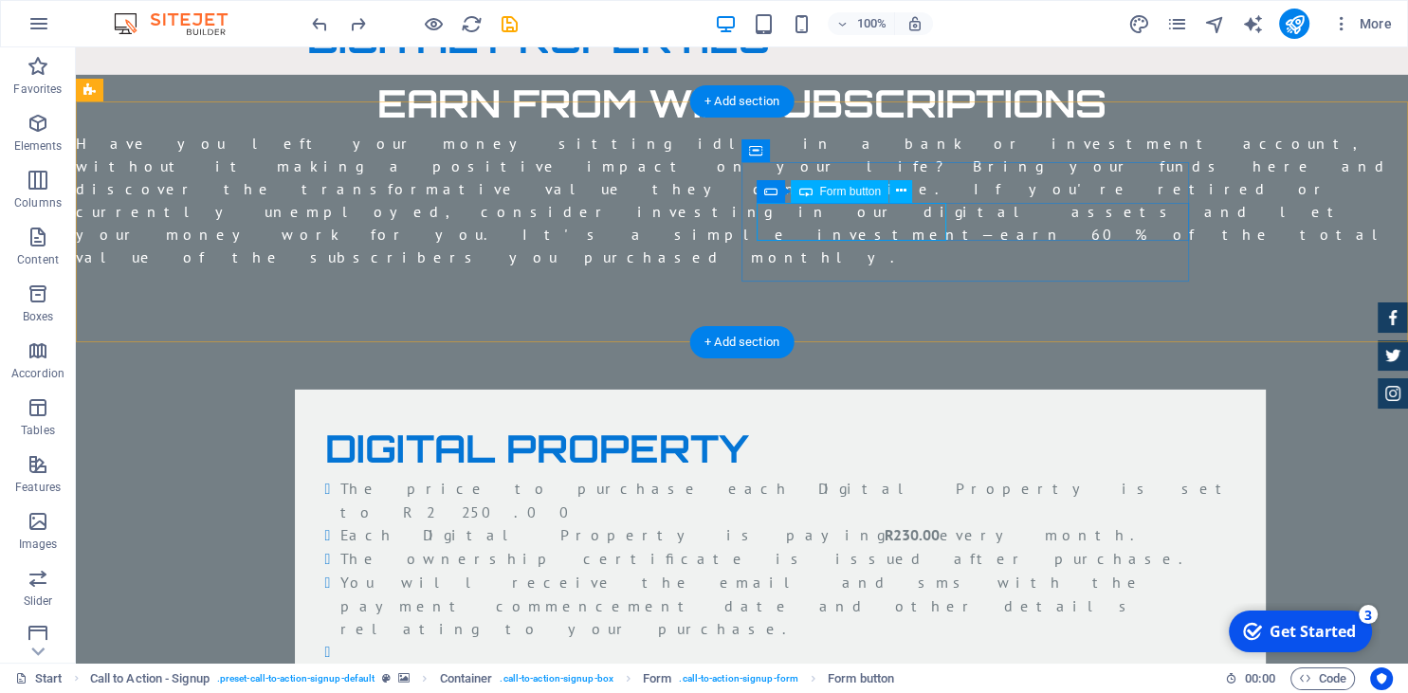
click div "PURCHASE NOW"
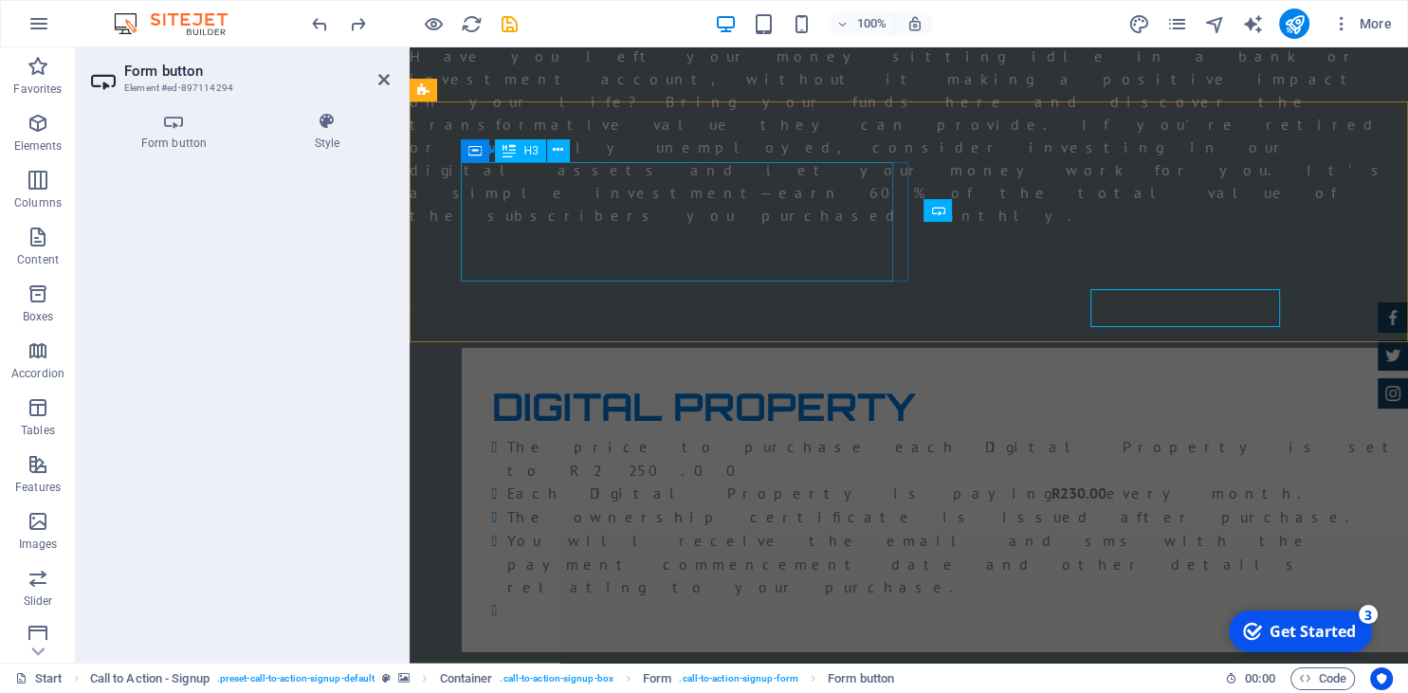
scroll to position [5941, 0]
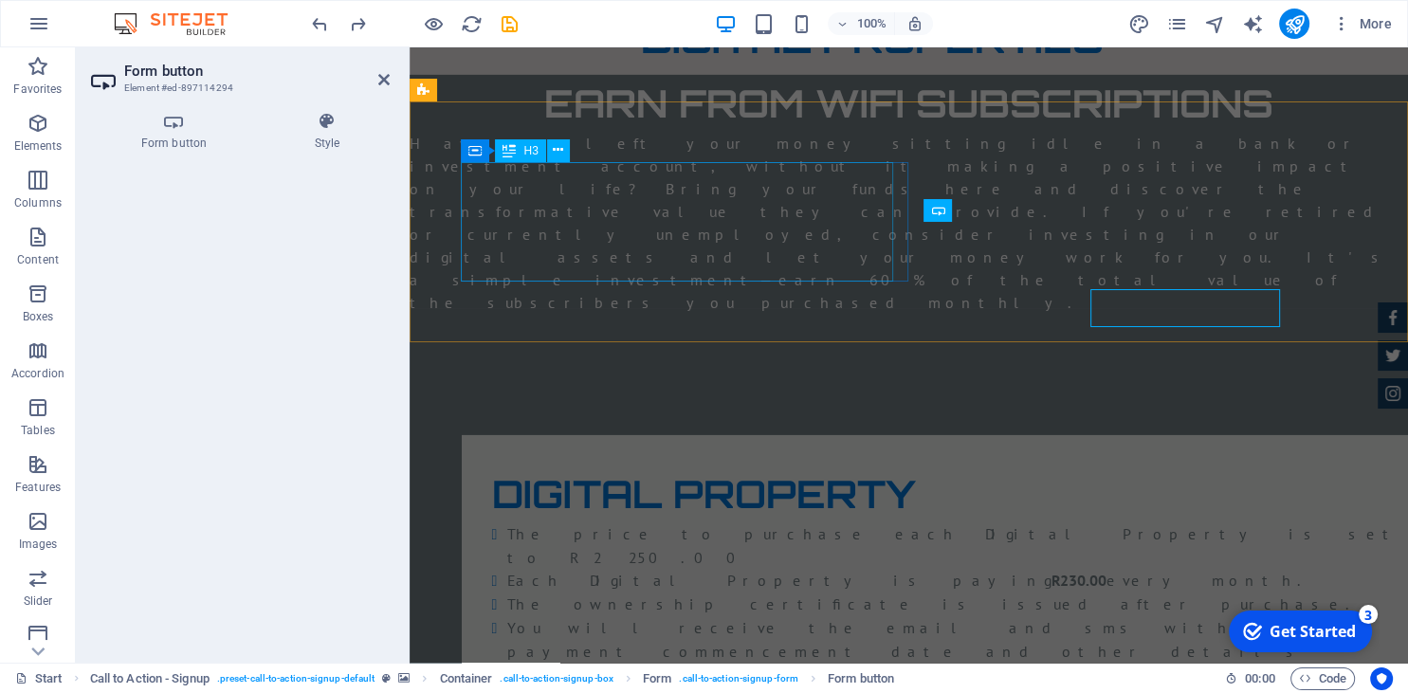
type button "Get my discount"
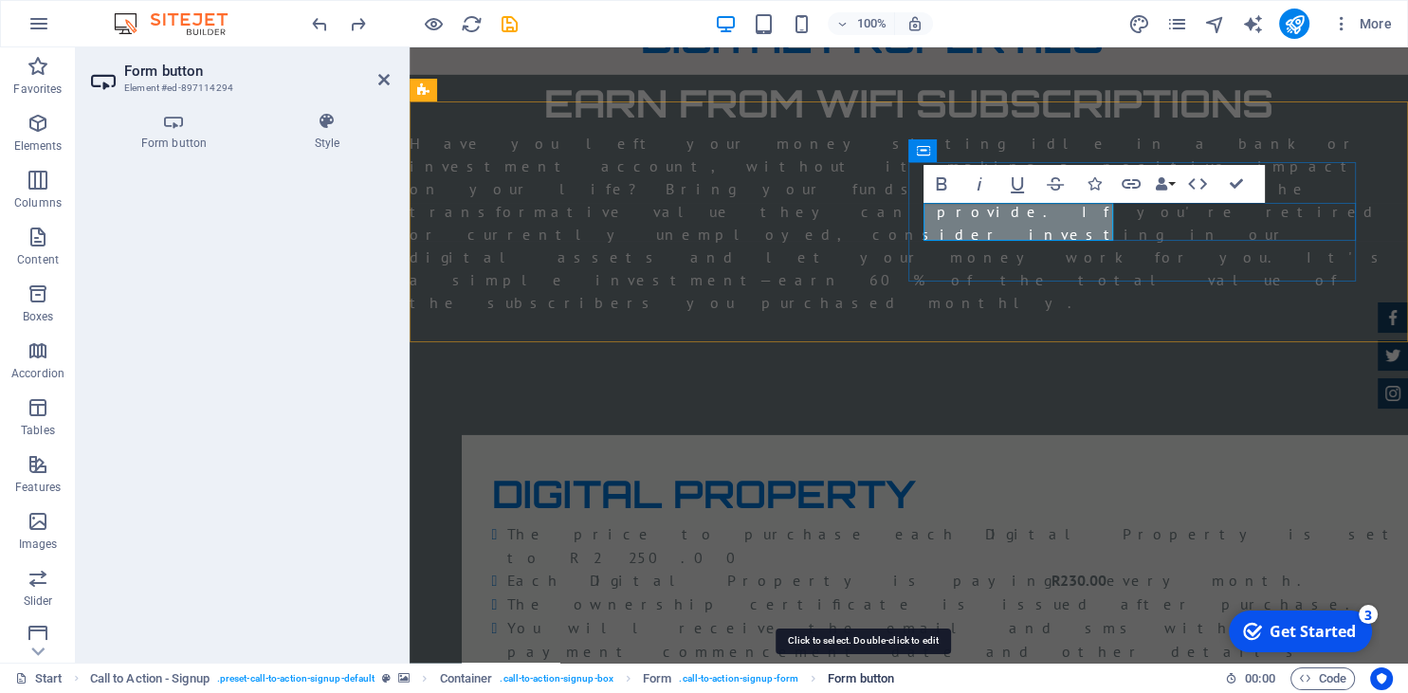
click at [851, 674] on span "Form button" at bounding box center [861, 679] width 66 height 23
click at [726, 682] on span ". call-to-action-signup-form" at bounding box center [738, 679] width 119 height 23
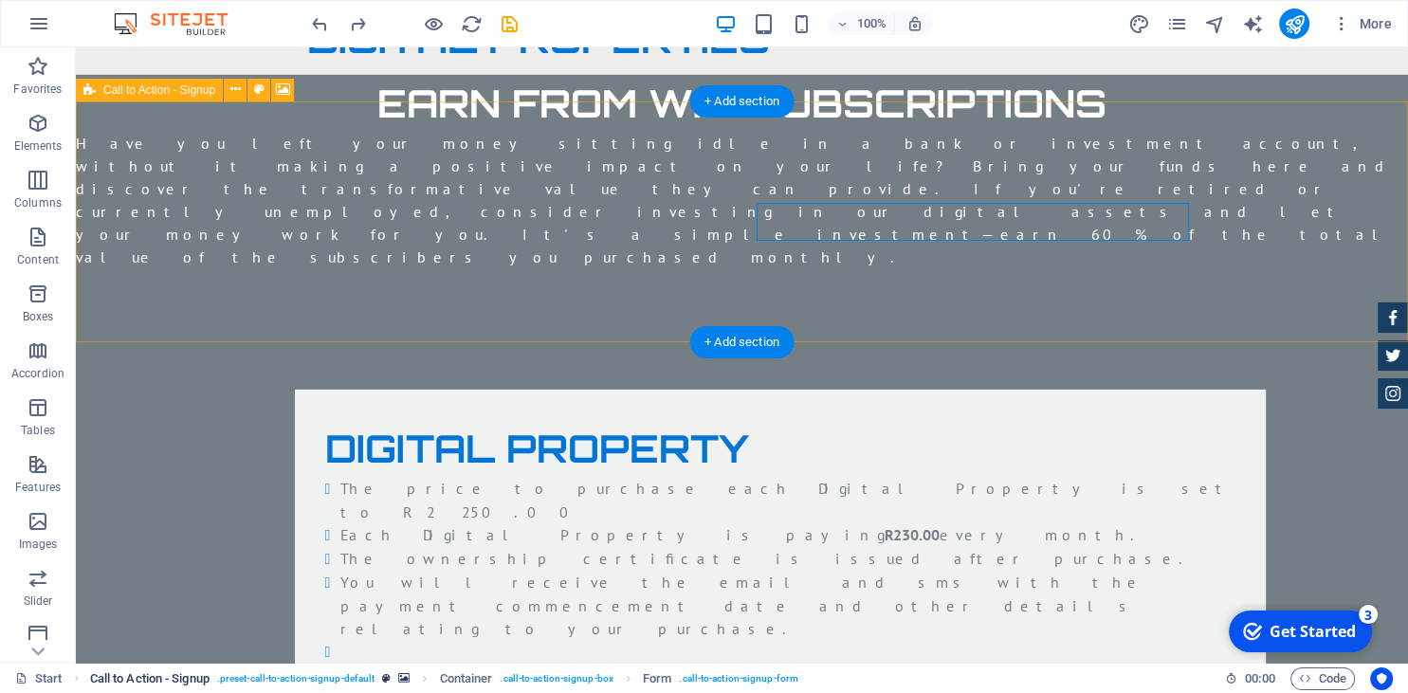
click at [308, 681] on span ". preset-call-to-action-signup-default" at bounding box center [295, 679] width 157 height 23
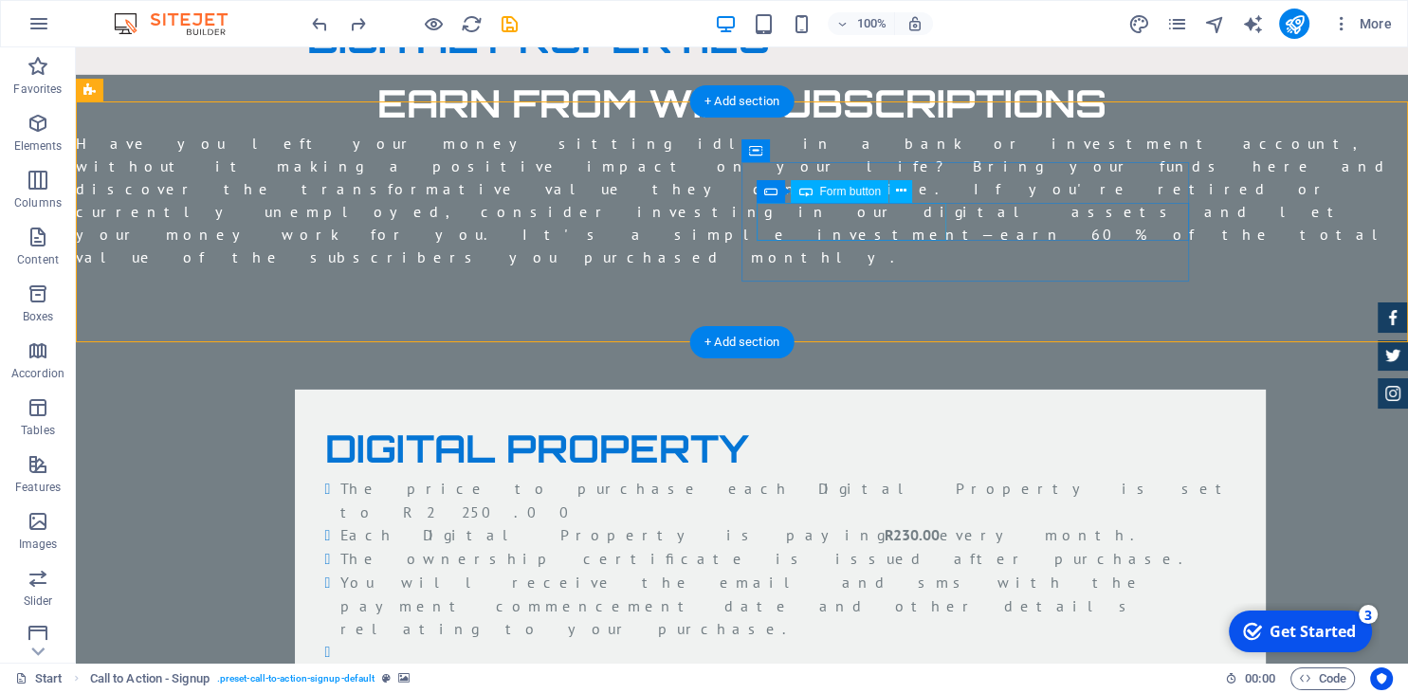
click div "PURCHASE NOW"
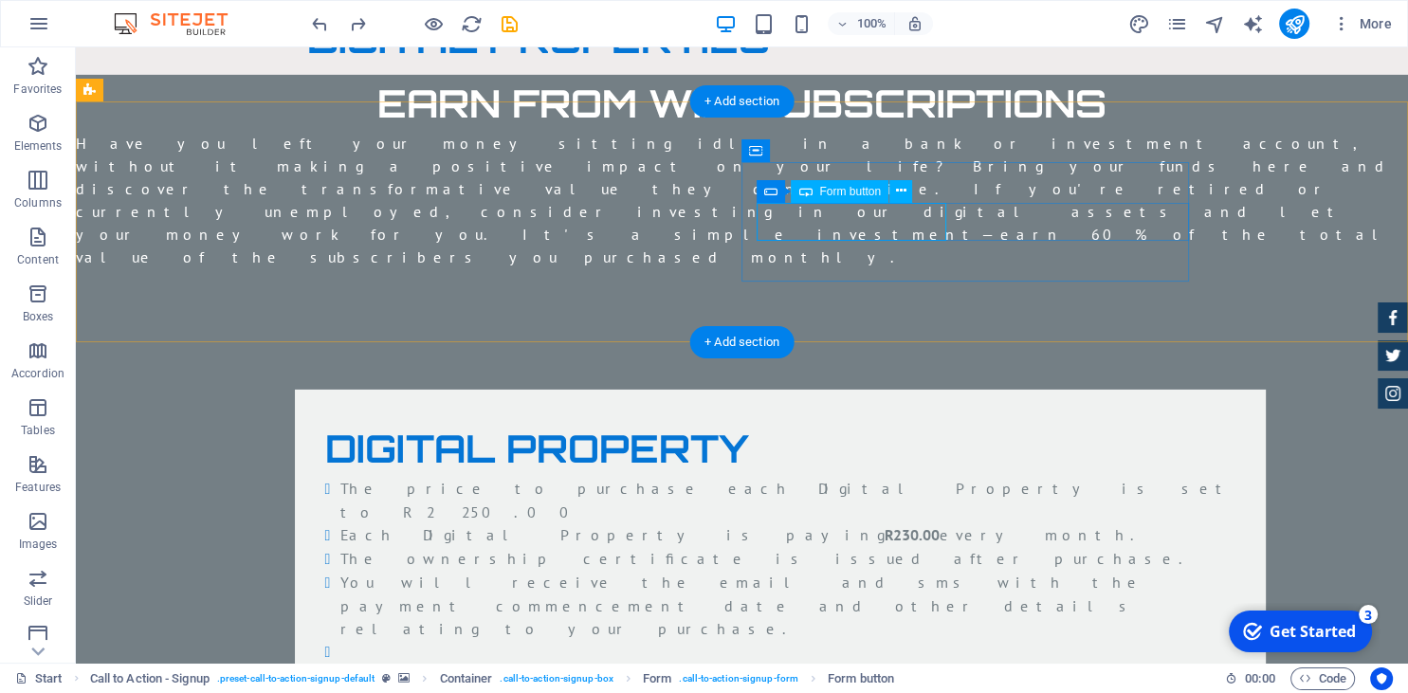
click div "PURCHASE NOW"
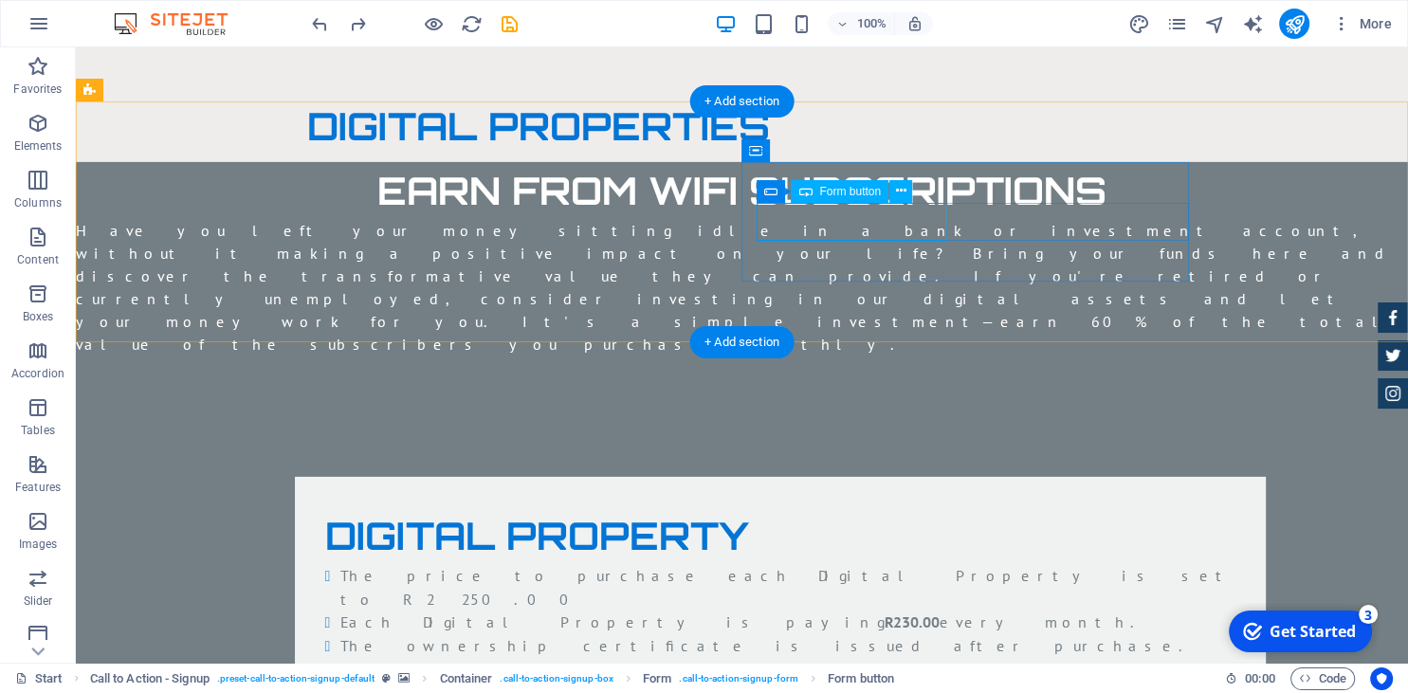
select select "button"
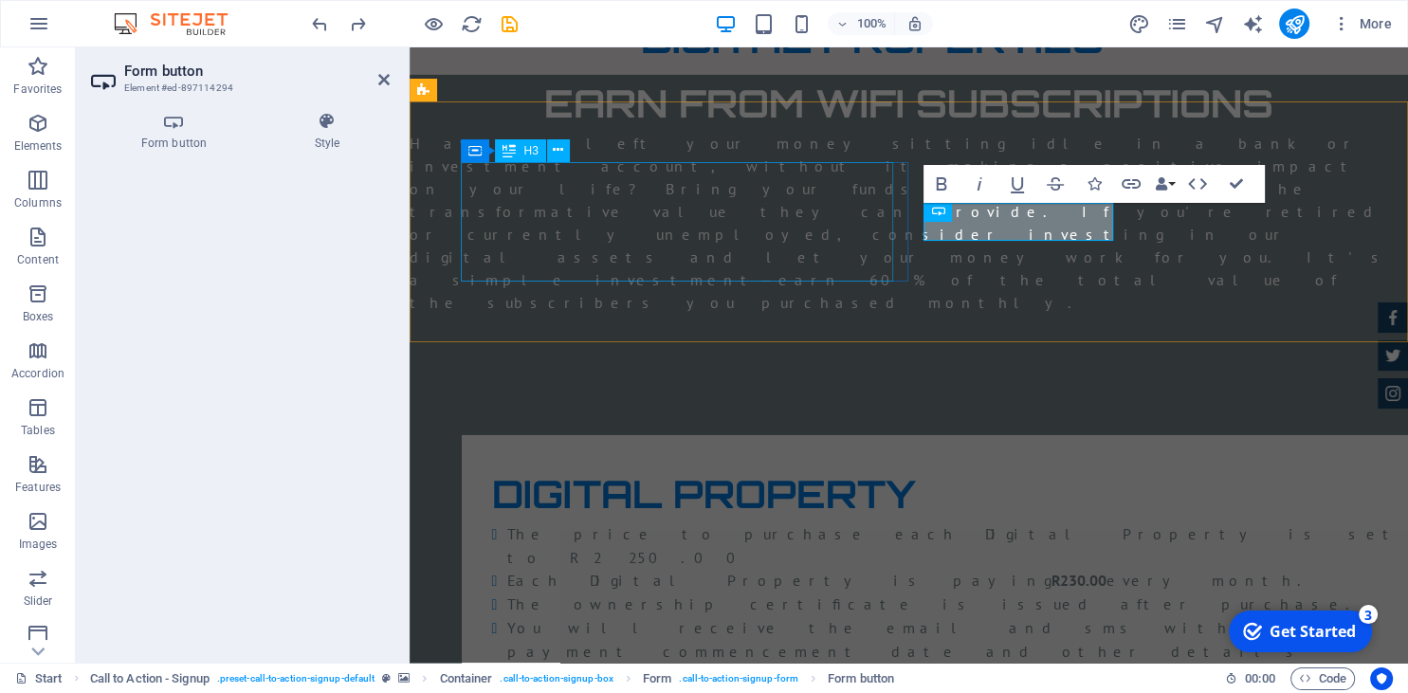
type button "Get my discount"
click at [192, 141] on h4 "Form button" at bounding box center [178, 132] width 174 height 40
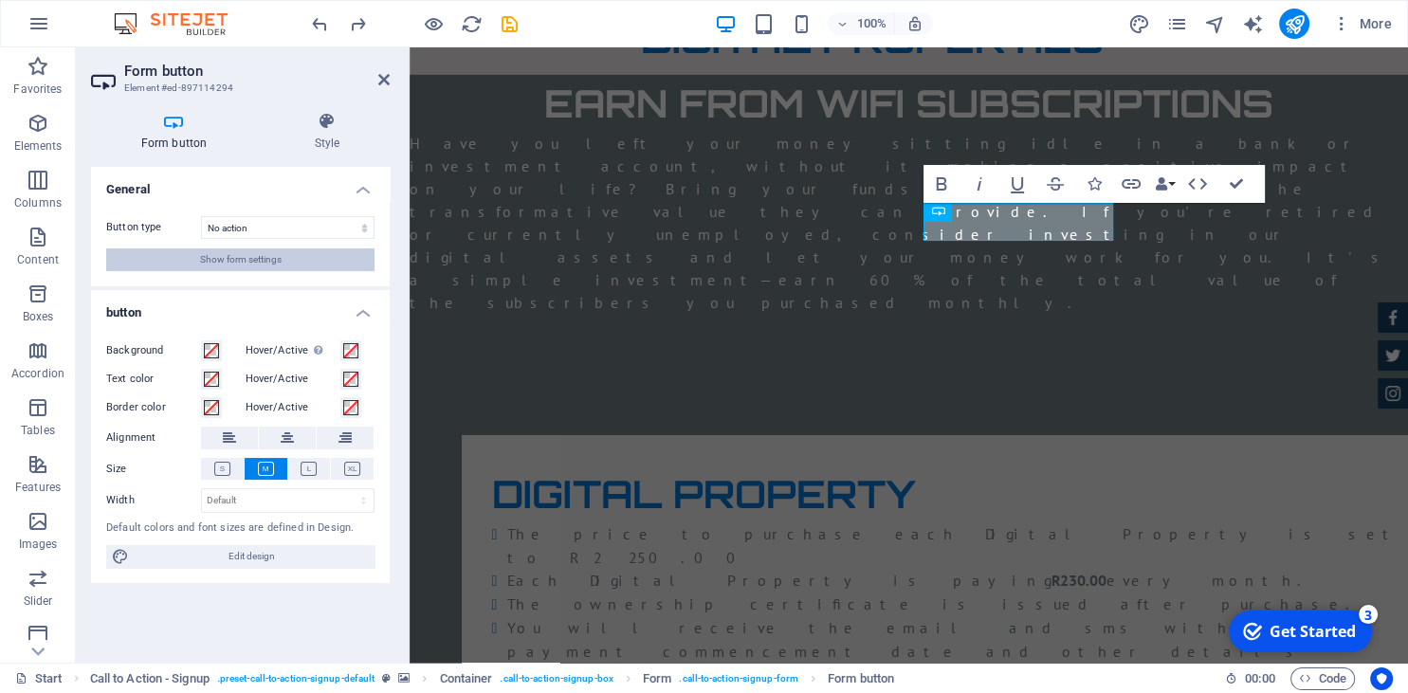
click at [224, 257] on span "Show form settings" at bounding box center [241, 259] width 82 height 23
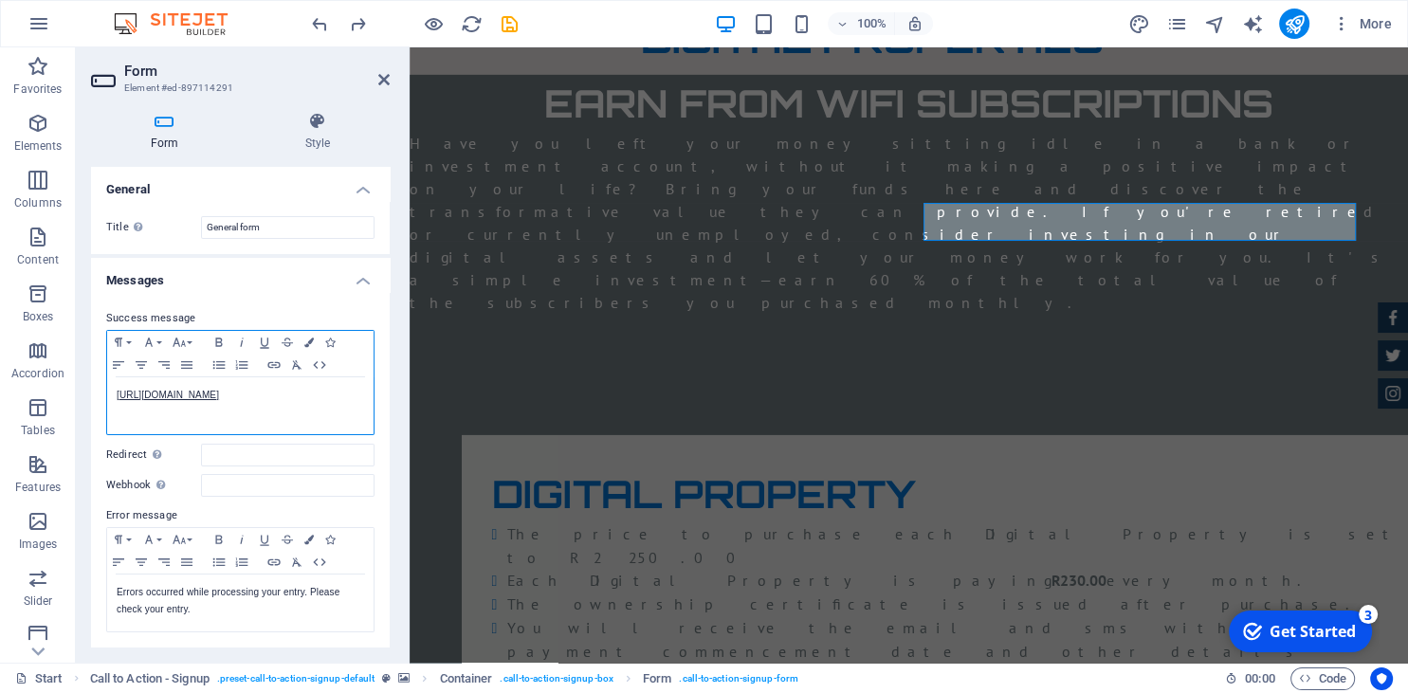
click at [368, 428] on div "[URL][DOMAIN_NAME]" at bounding box center [240, 405] width 266 height 57
click at [389, 80] on icon at bounding box center [383, 79] width 11 height 15
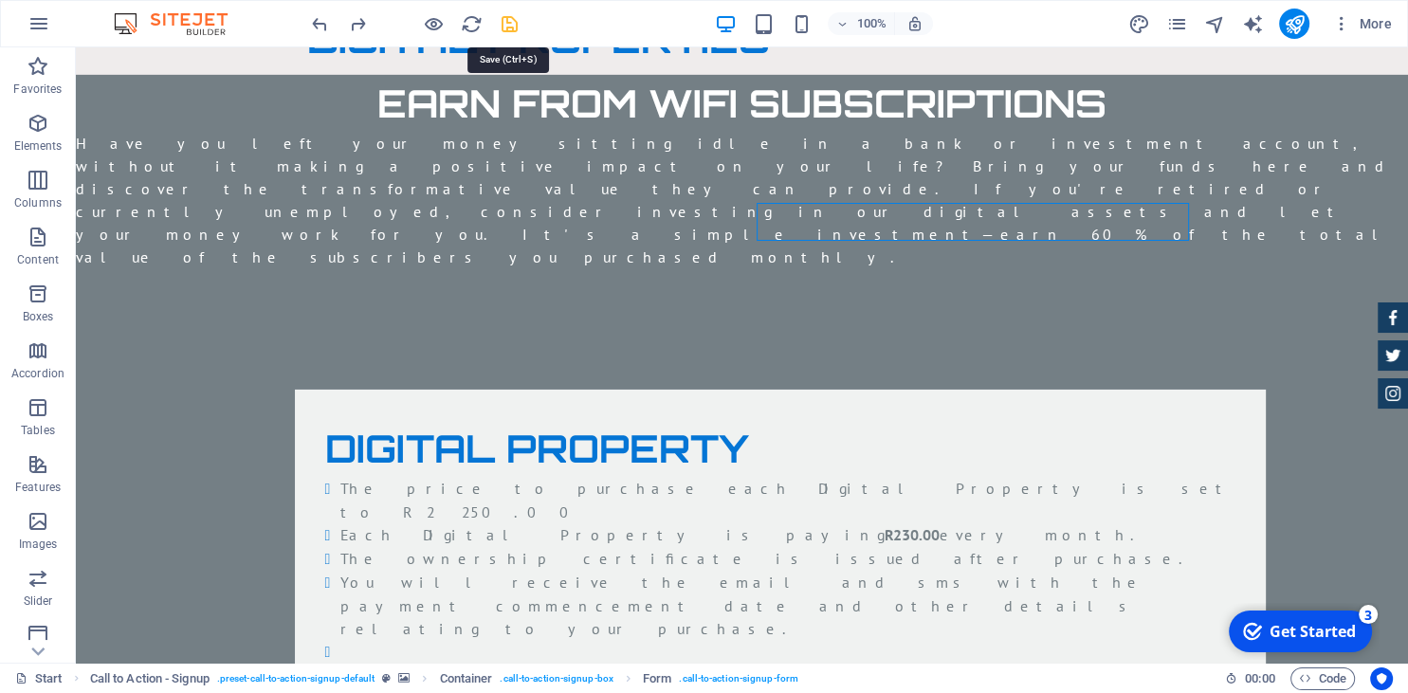
click at [518, 23] on icon "save" at bounding box center [510, 24] width 22 height 22
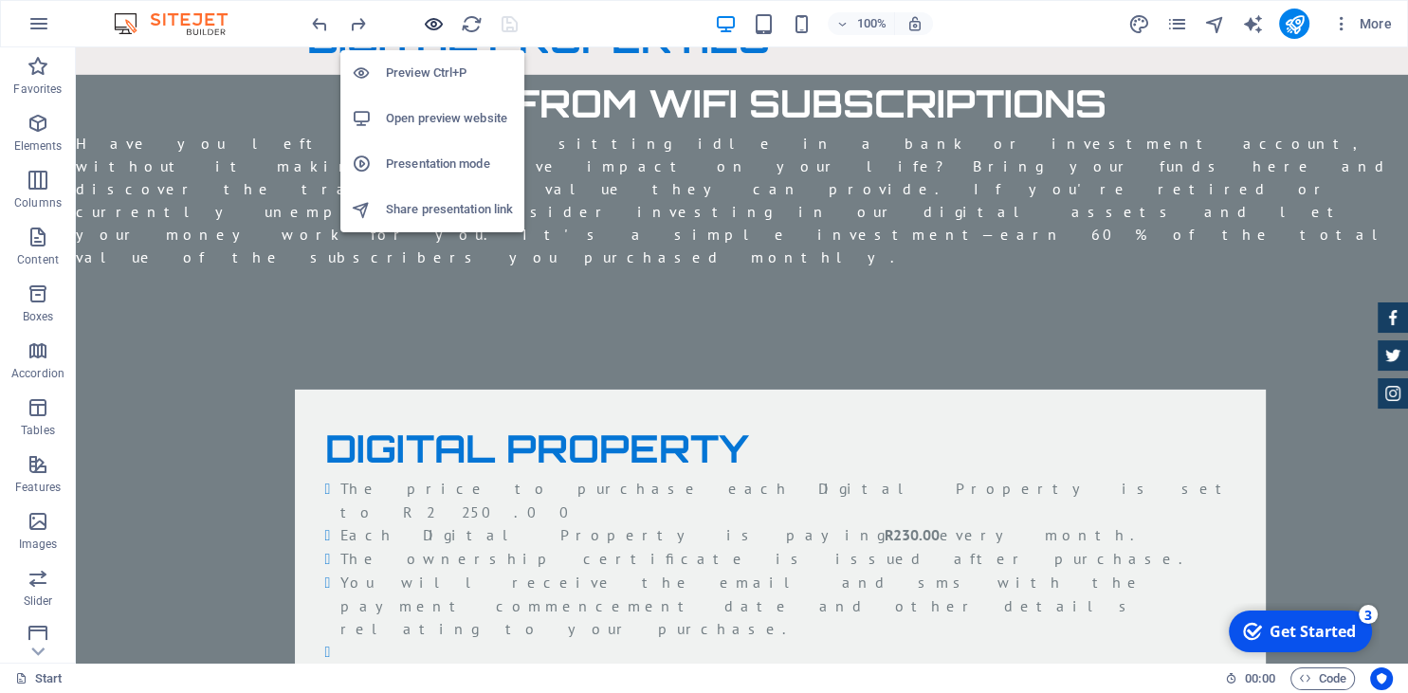
click at [438, 27] on icon "button" at bounding box center [434, 24] width 22 height 22
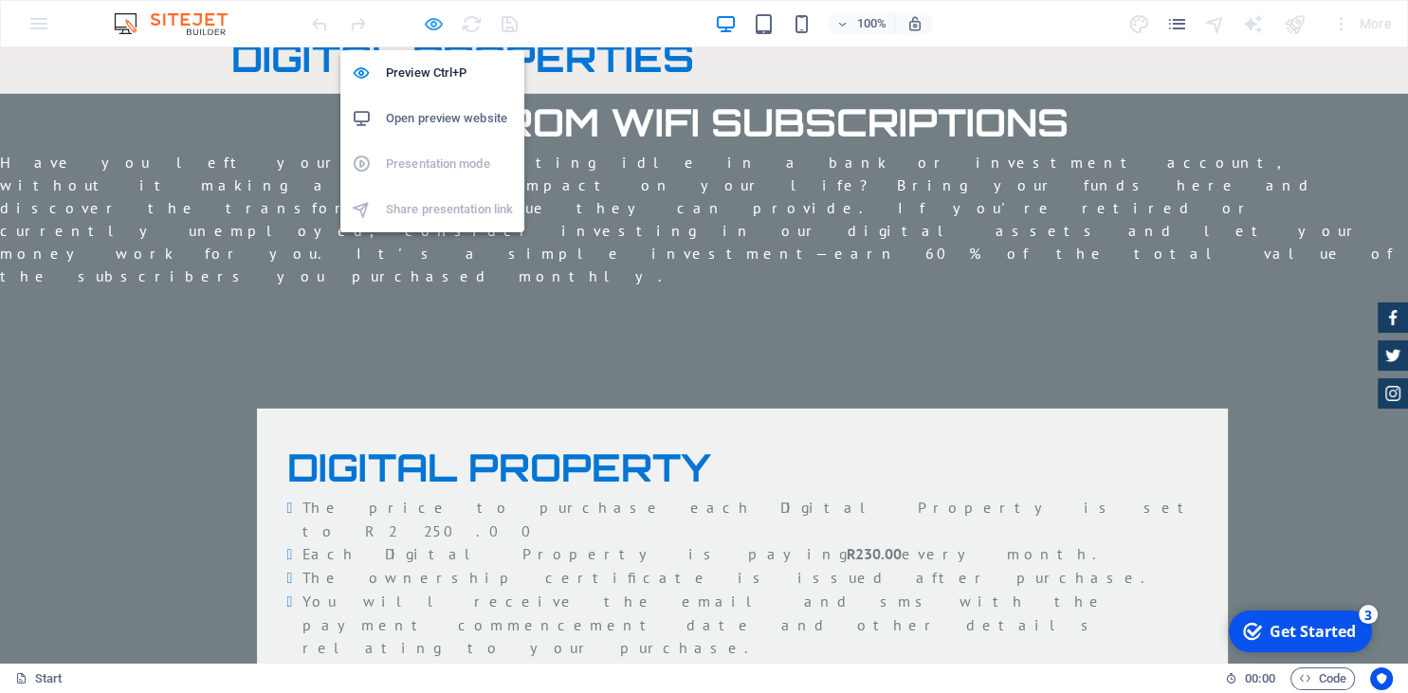
scroll to position [6007, 0]
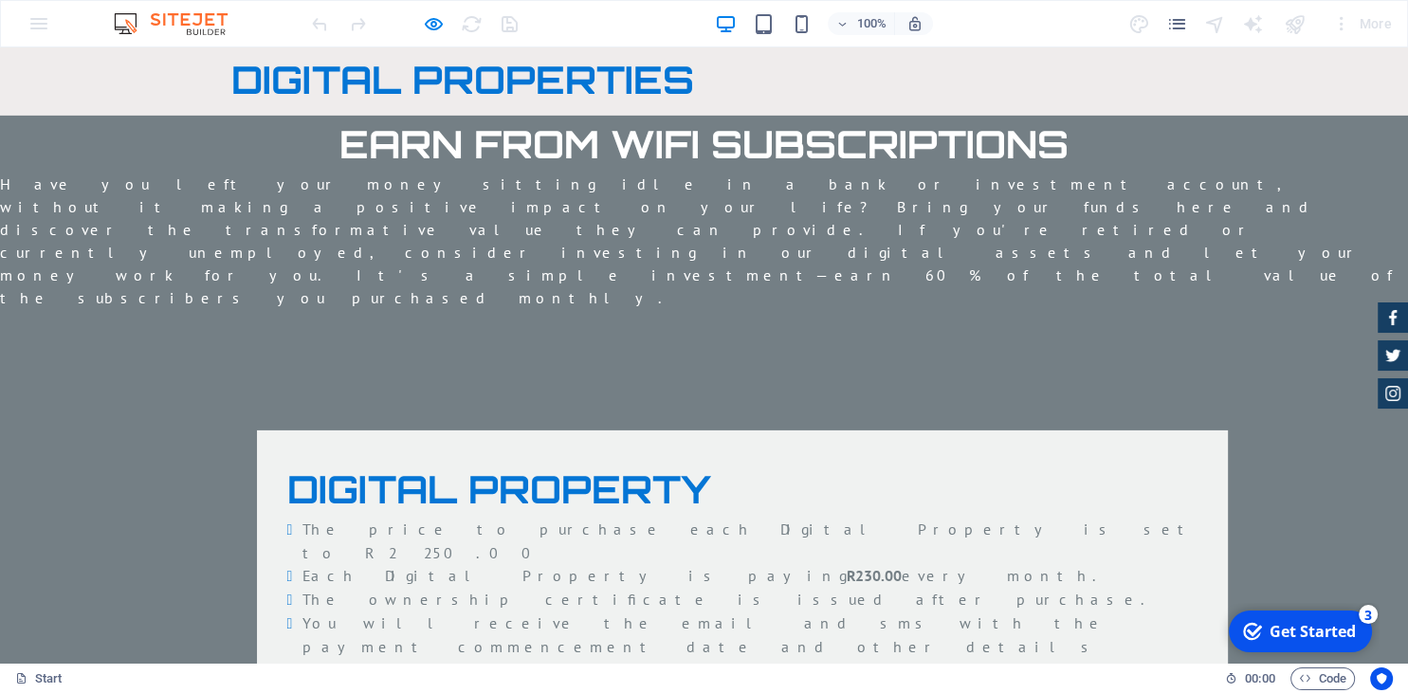
click button "PURCHASE NOW"
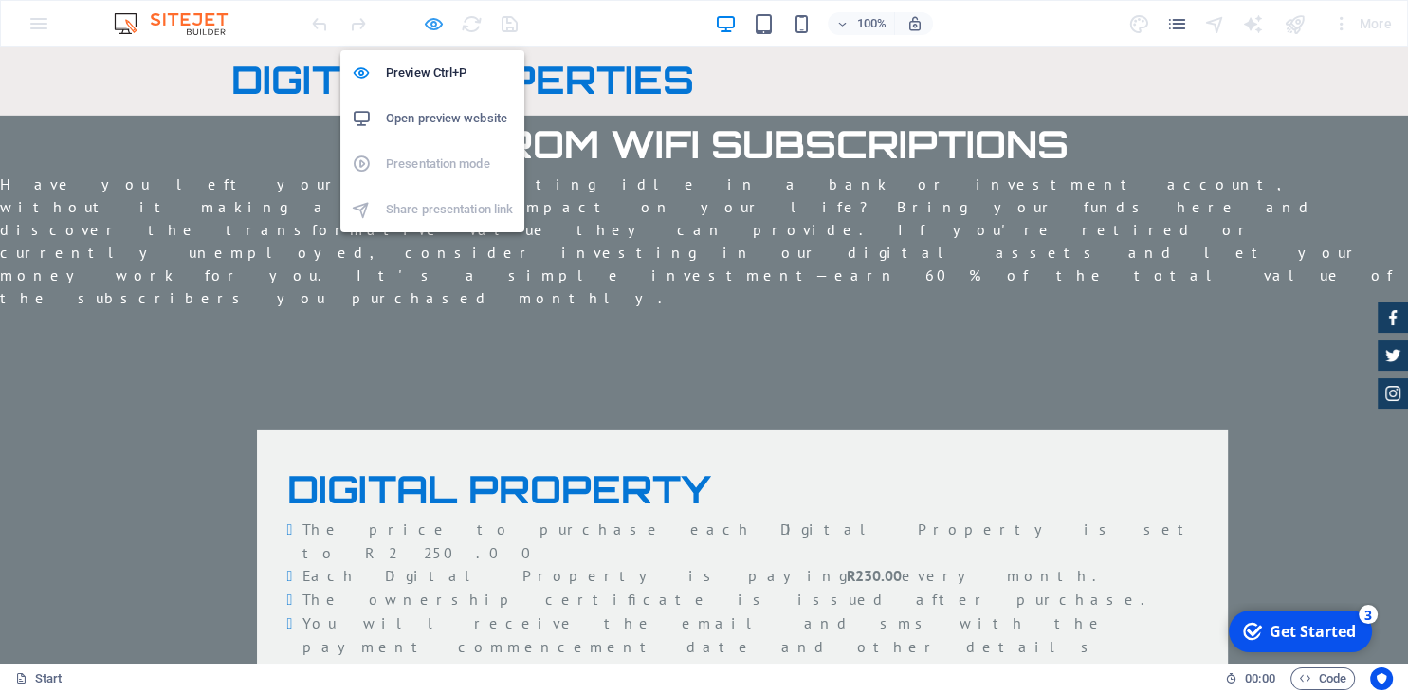
click at [430, 20] on icon "button" at bounding box center [434, 24] width 22 height 22
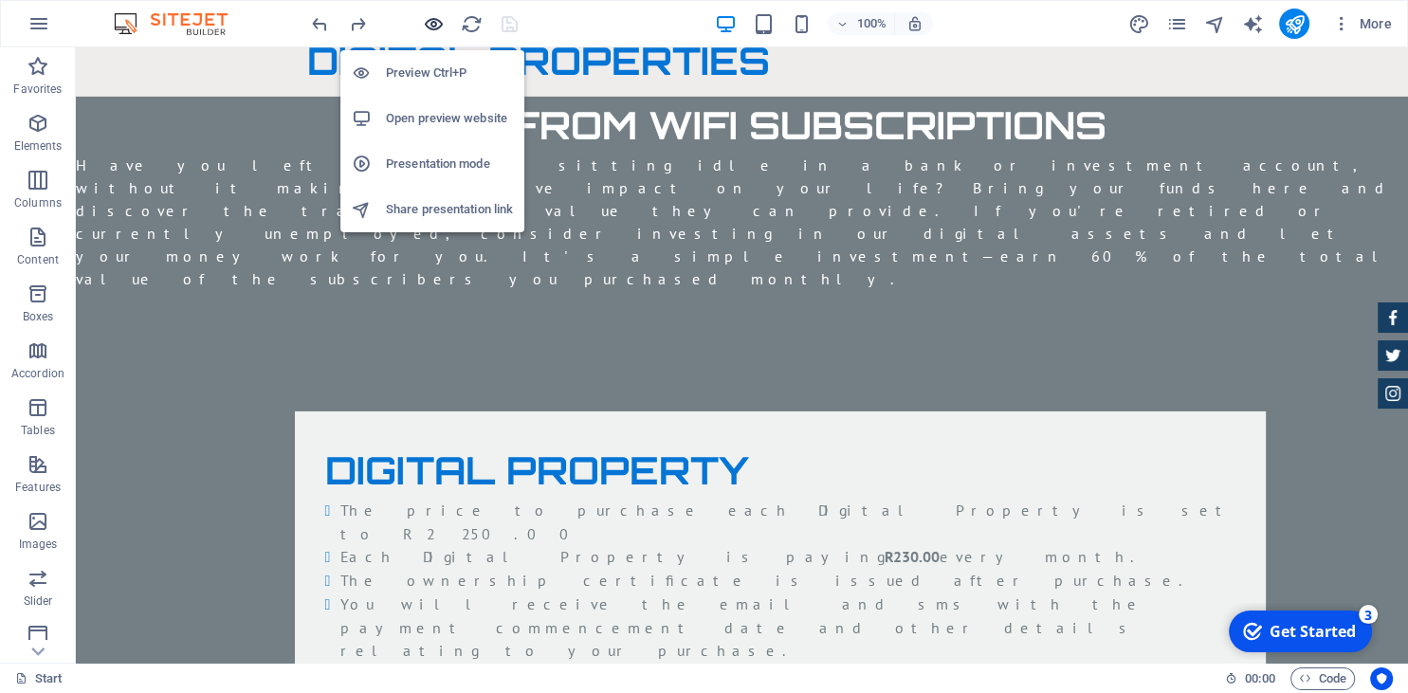
scroll to position [6029, 0]
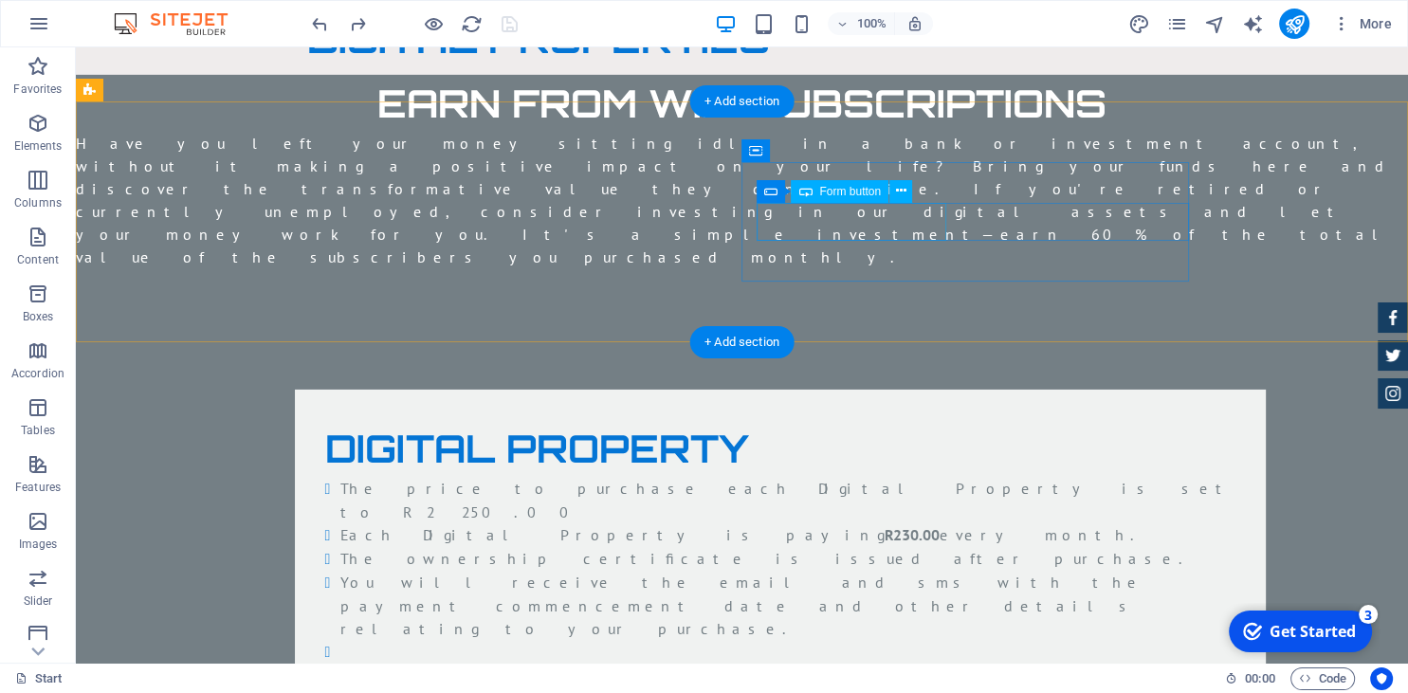
click div "PURCHASE NOW"
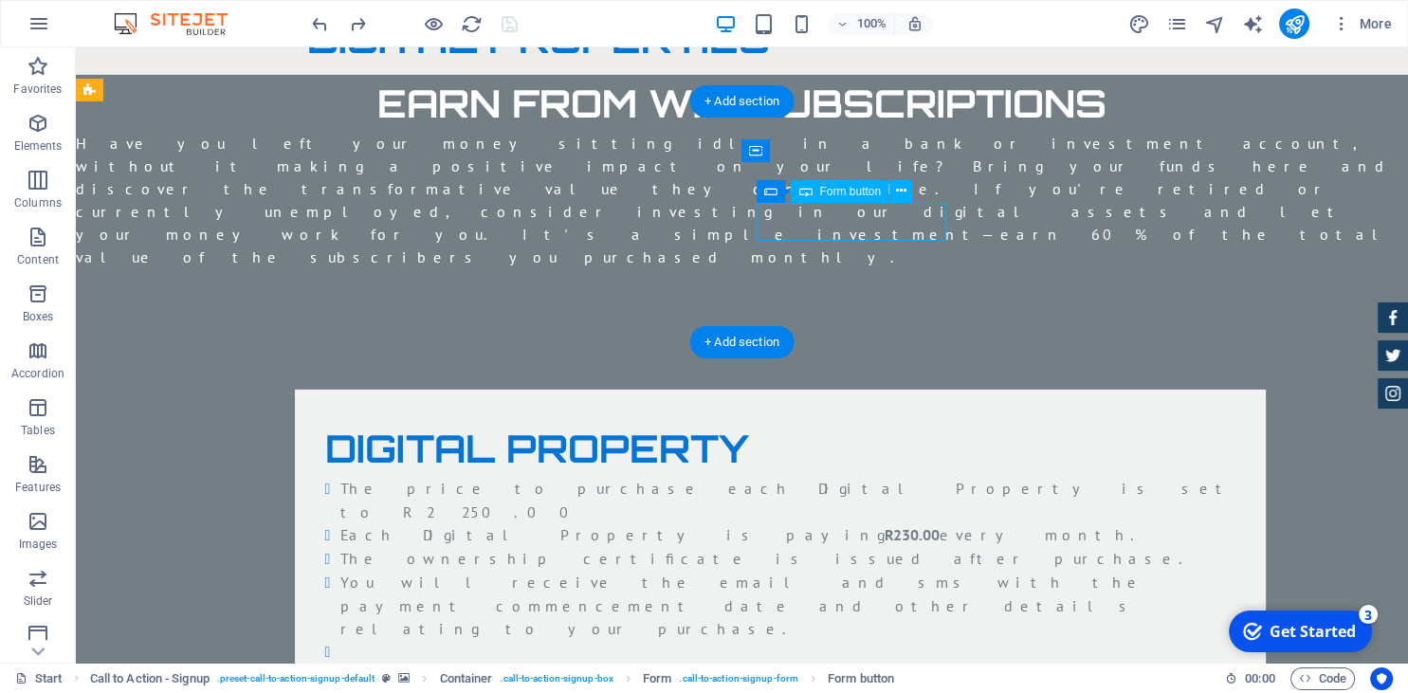
click div "PURCHASE NOW"
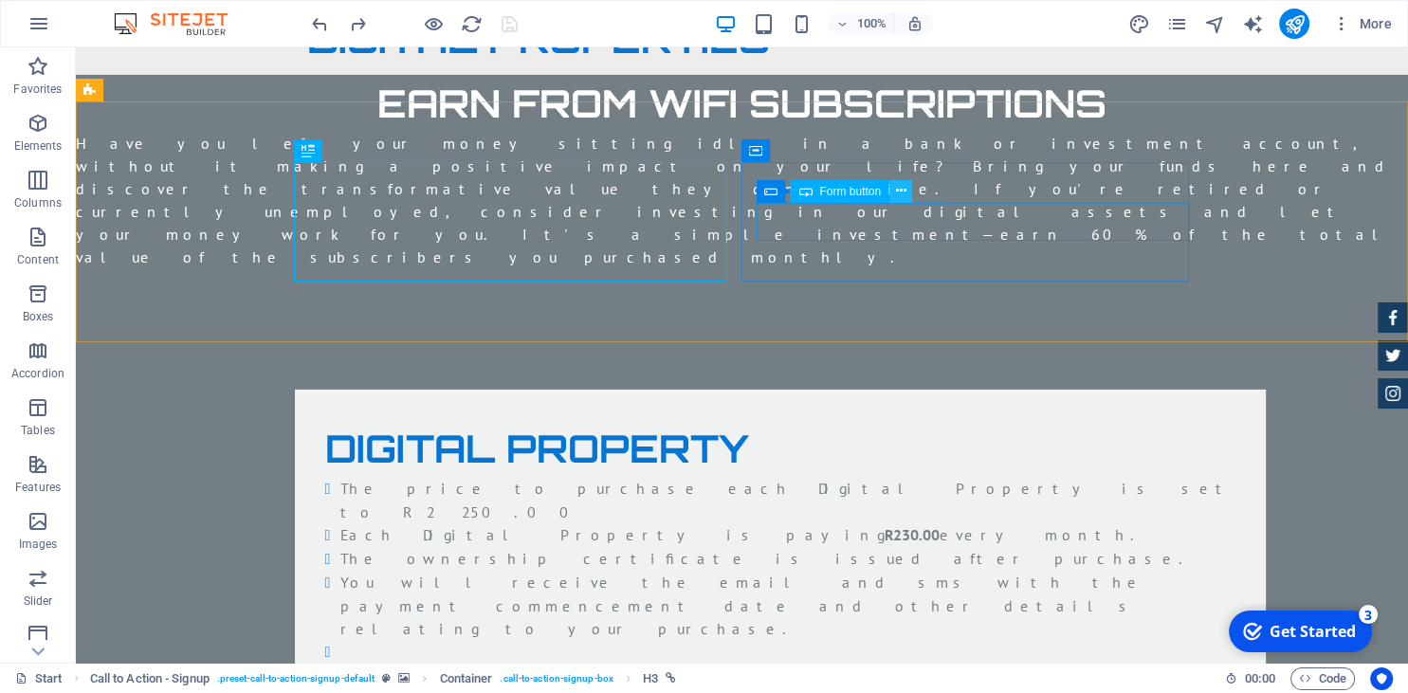
click at [906, 192] on icon at bounding box center [901, 191] width 10 height 20
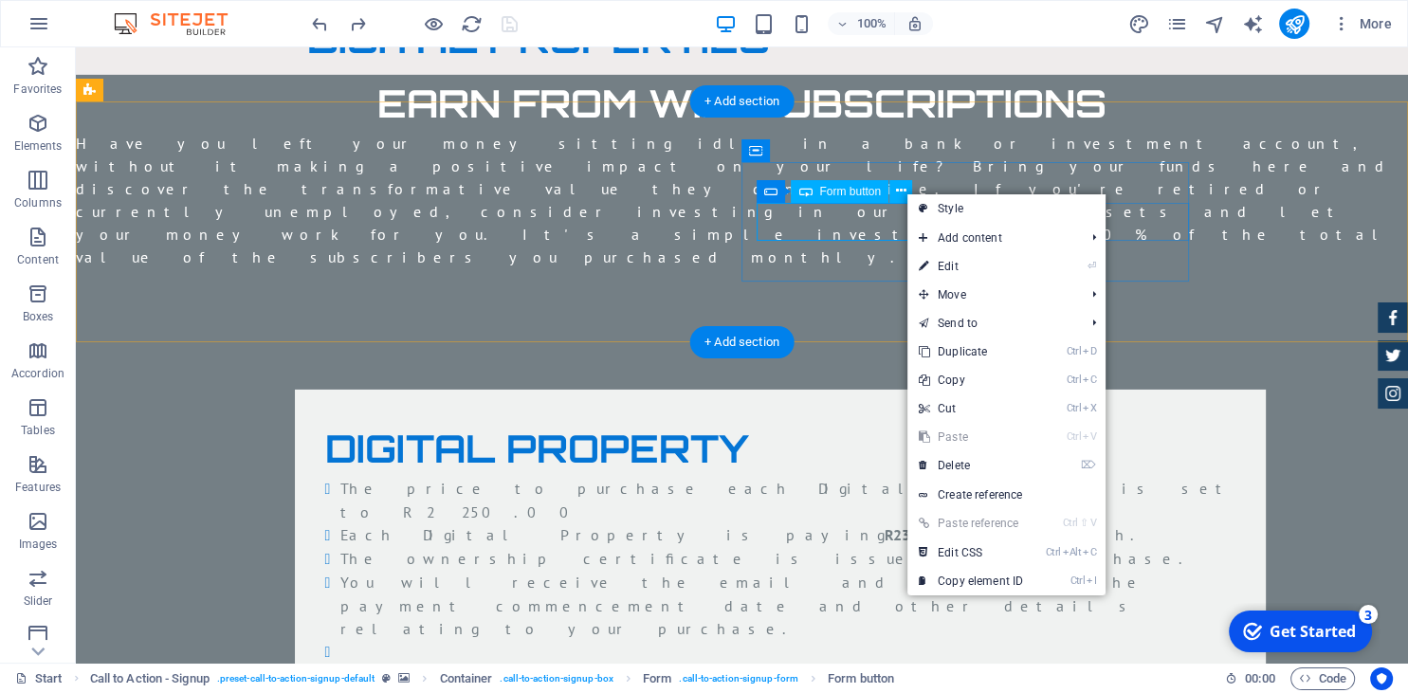
click div "PURCHASE NOW"
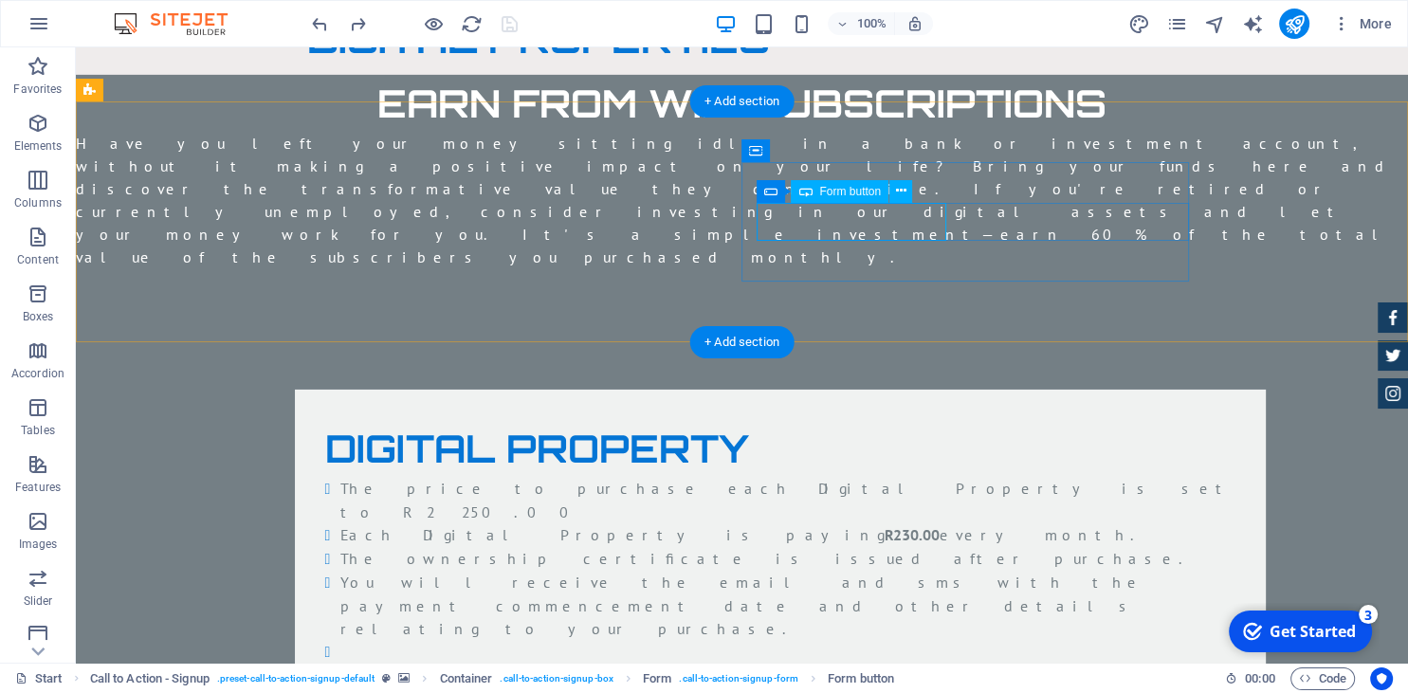
click div "PURCHASE NOW"
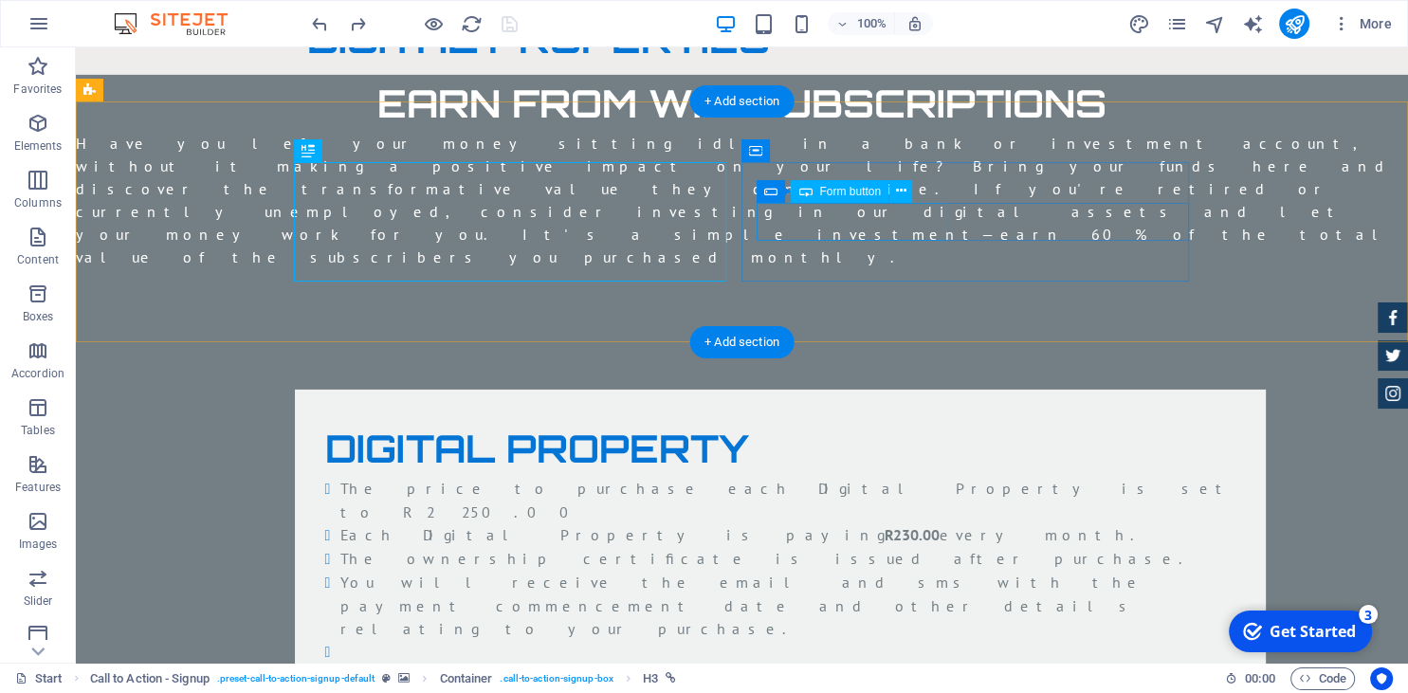
click div "PURCHASE NOW"
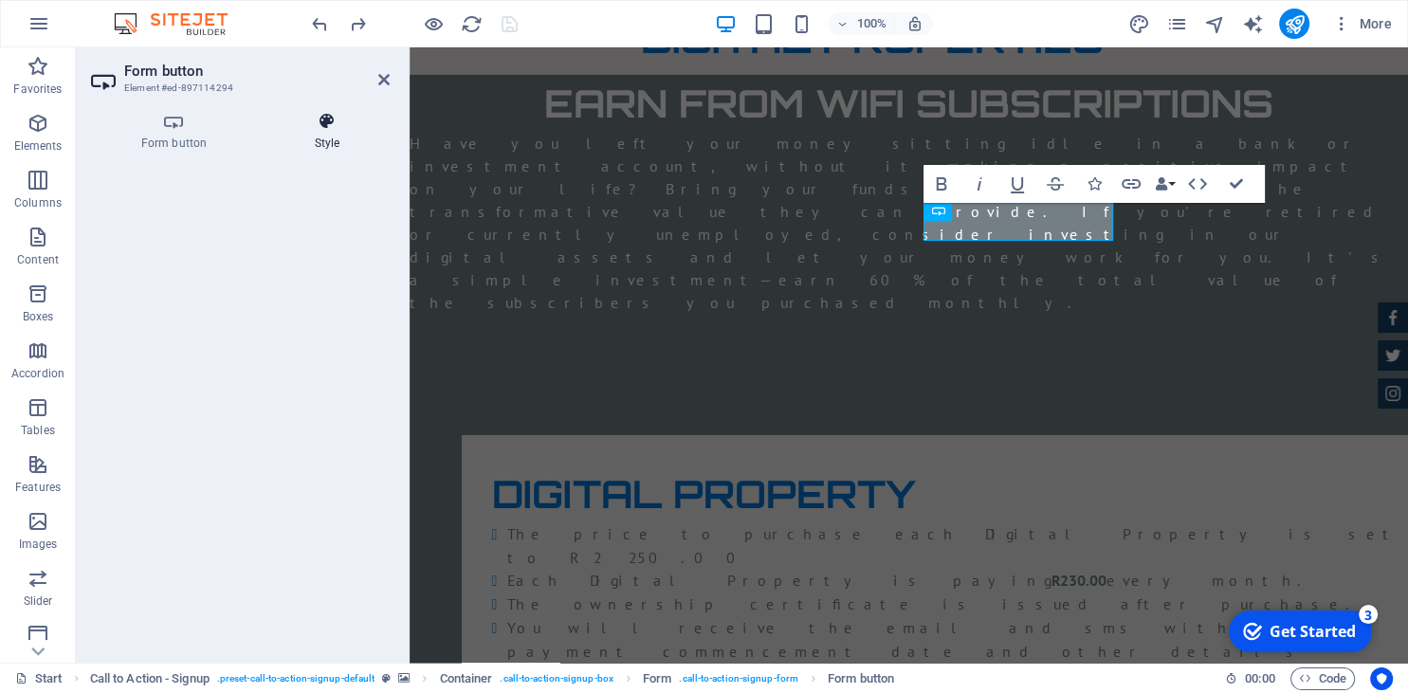
click at [328, 137] on h4 "Style" at bounding box center [327, 132] width 125 height 40
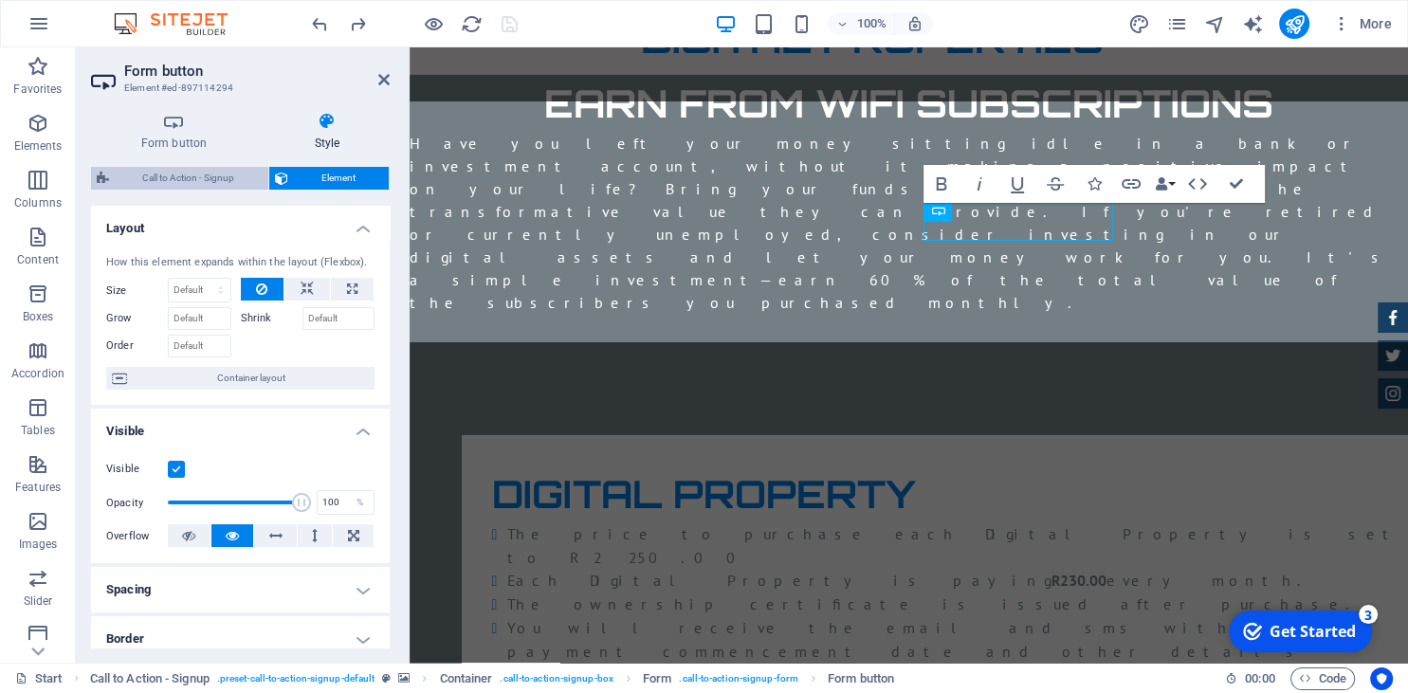
click at [228, 175] on span "Call to Action - Signup" at bounding box center [189, 178] width 148 height 23
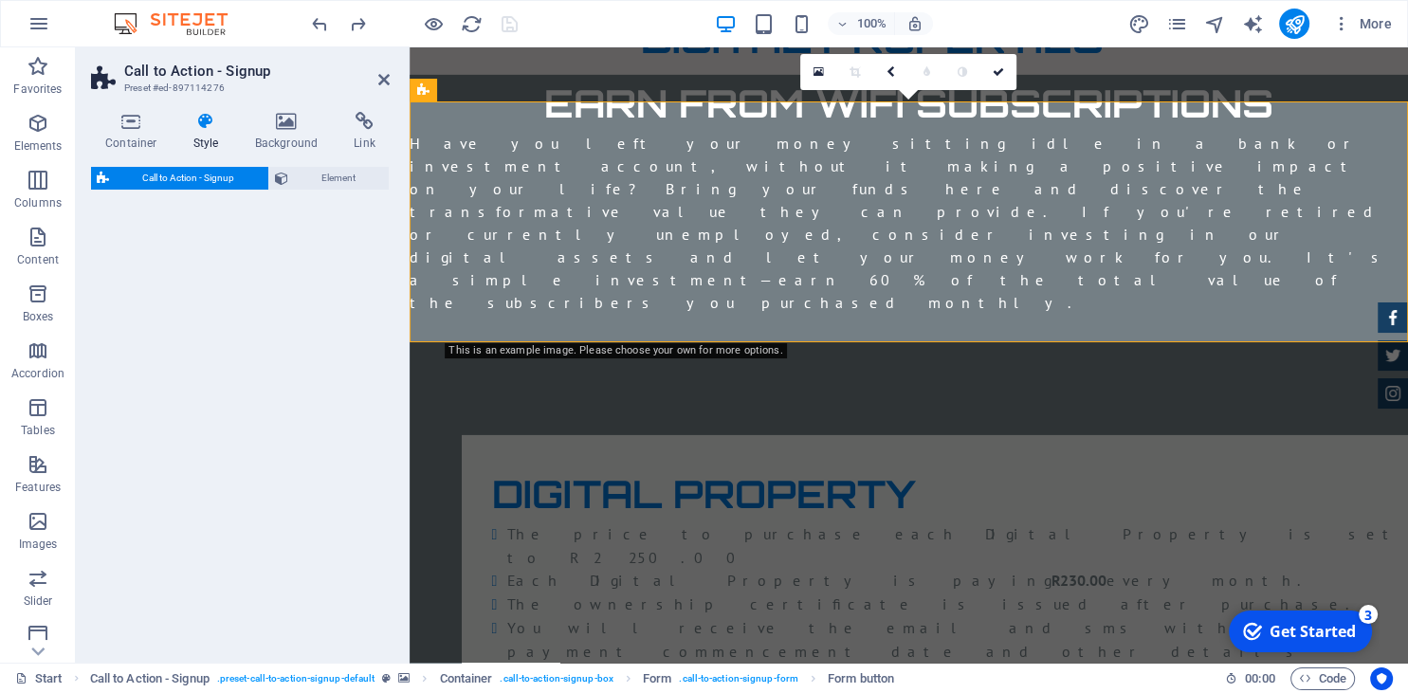
select select "rem"
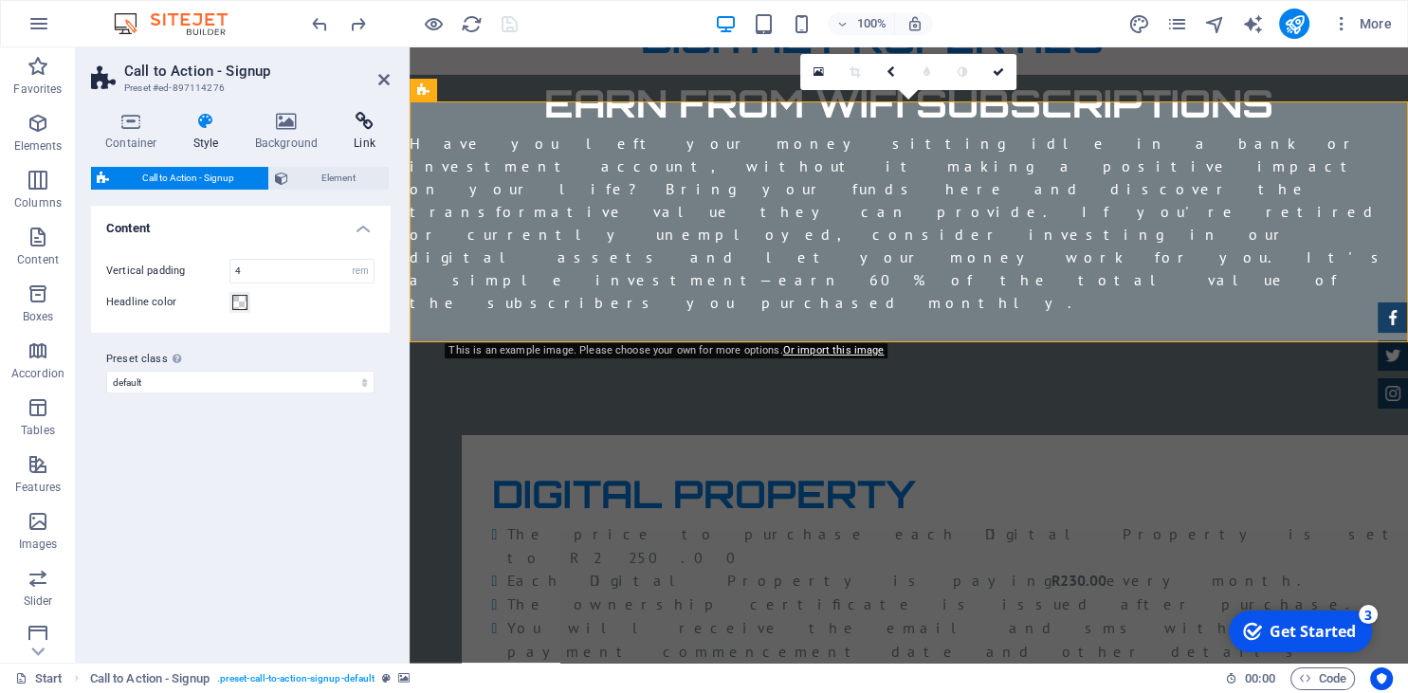
click at [364, 137] on h4 "Link" at bounding box center [364, 132] width 50 height 40
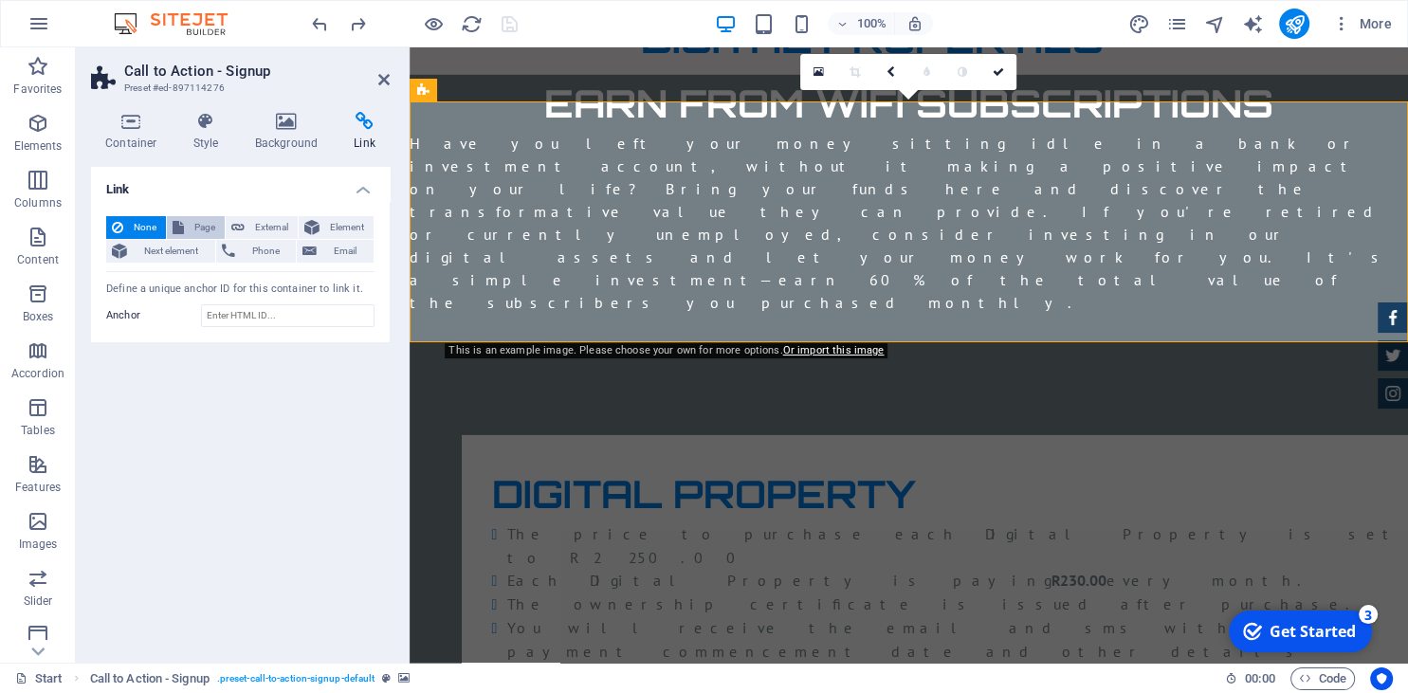
click at [202, 223] on span "Page" at bounding box center [204, 227] width 29 height 23
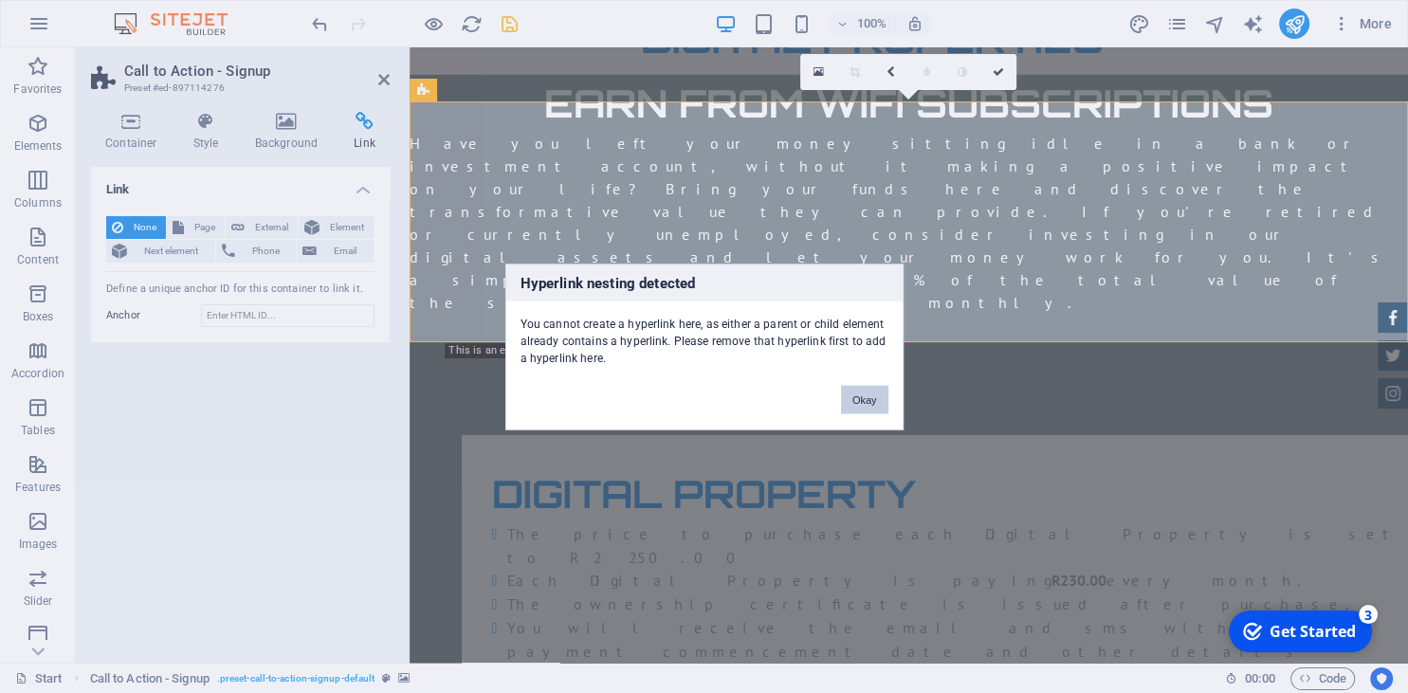
click at [857, 396] on button "Okay" at bounding box center [864, 399] width 47 height 28
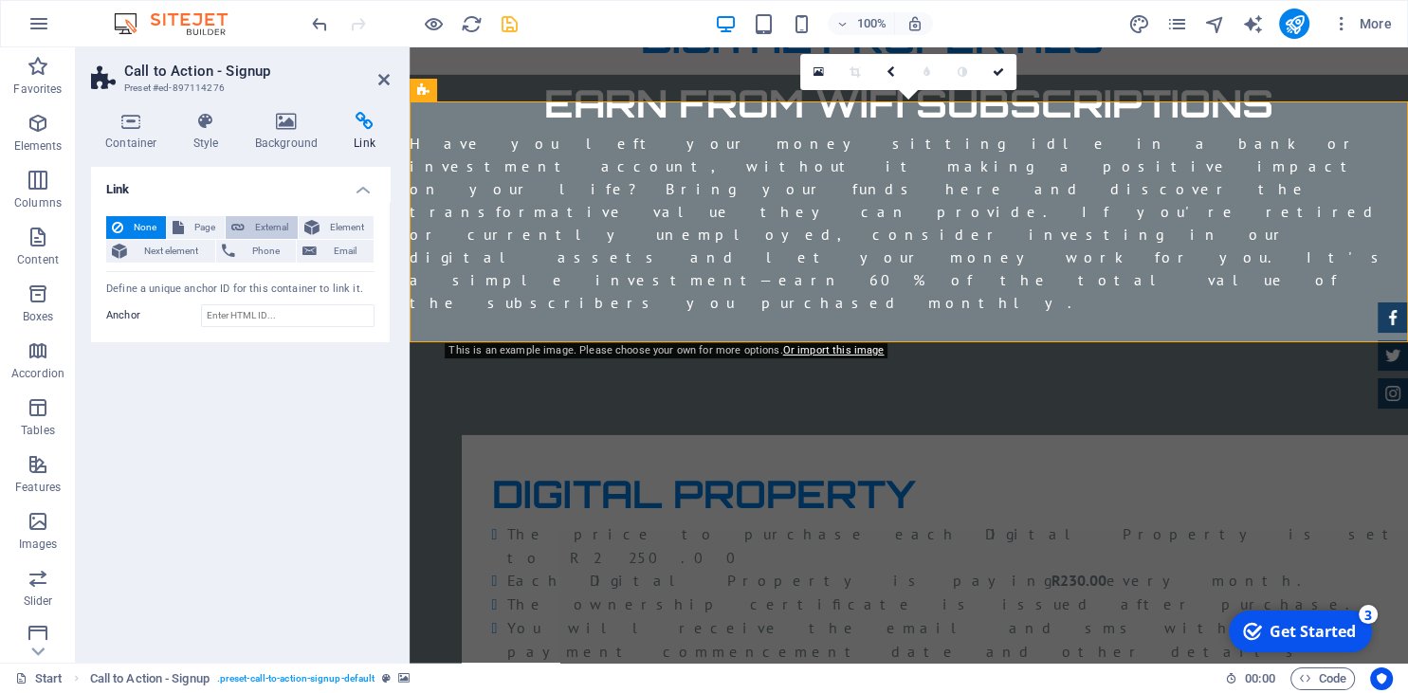
click at [261, 219] on span "External" at bounding box center [271, 227] width 42 height 23
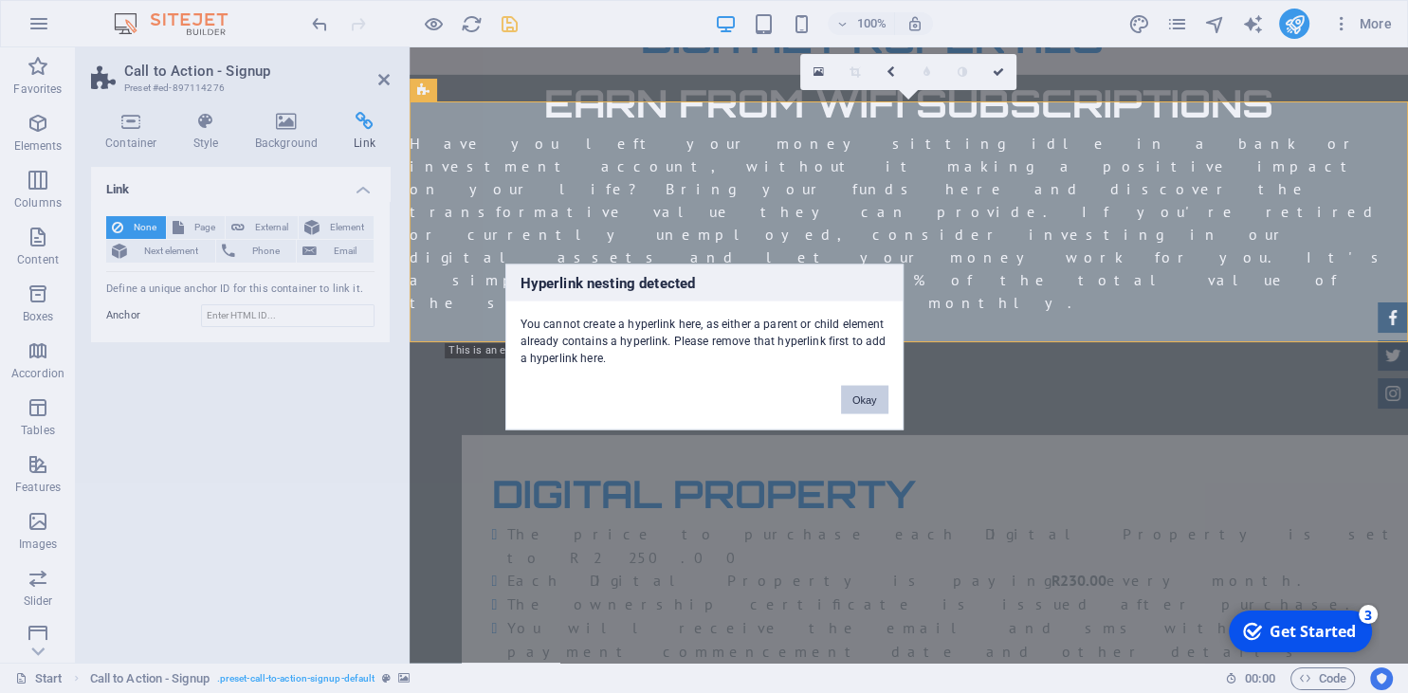
click at [869, 397] on button "Okay" at bounding box center [864, 399] width 47 height 28
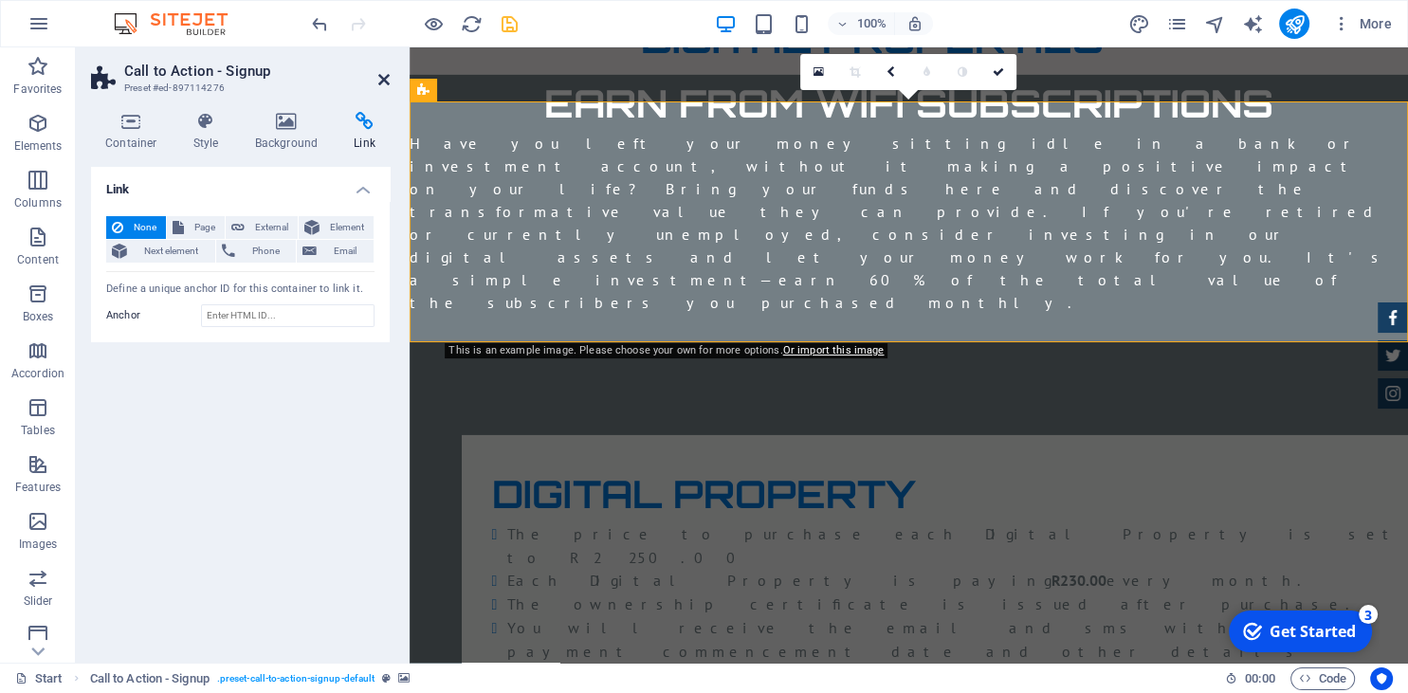
click at [381, 81] on icon at bounding box center [383, 79] width 11 height 15
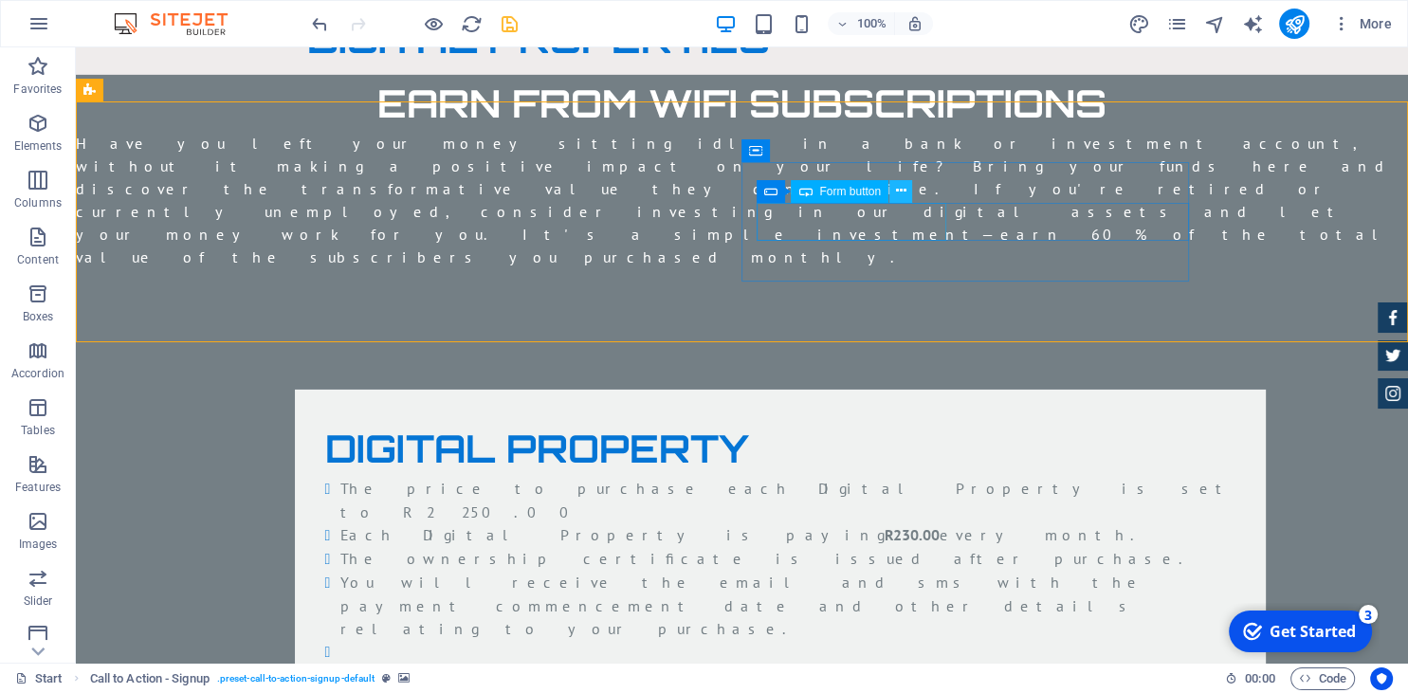
click at [906, 192] on icon at bounding box center [901, 191] width 10 height 20
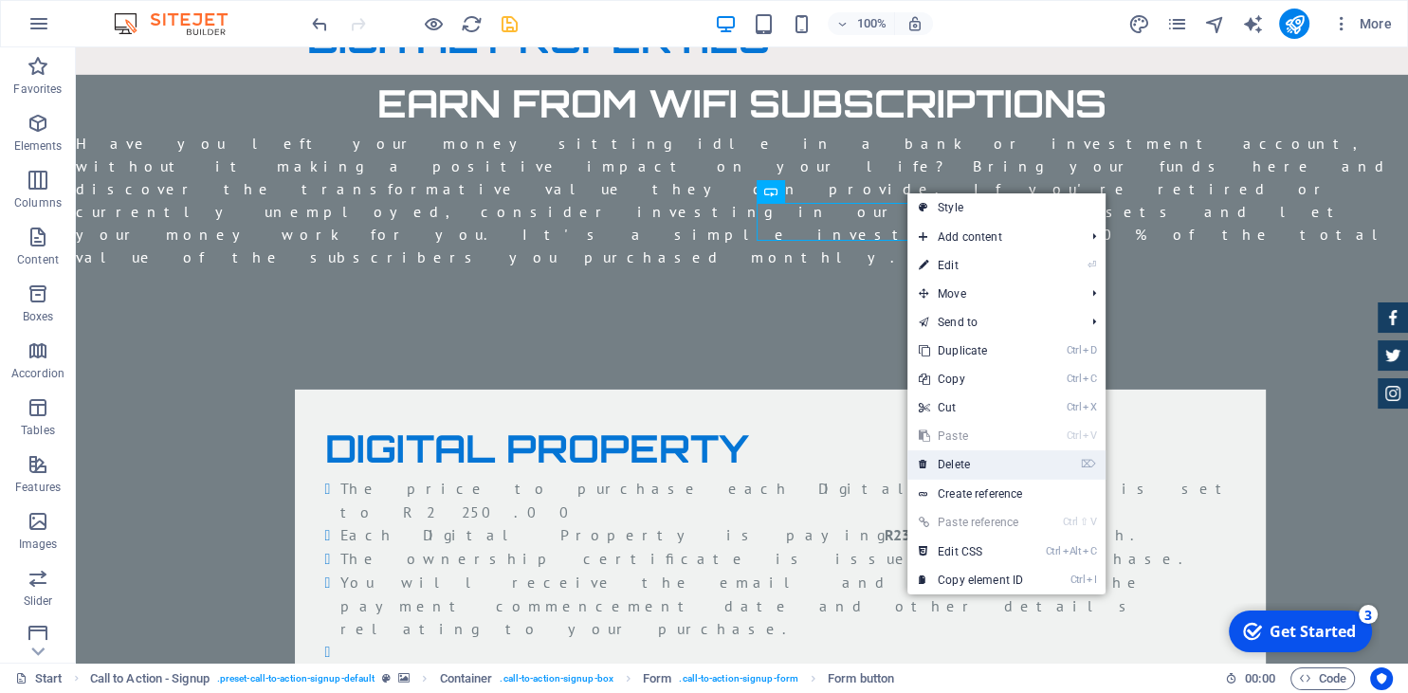
click at [964, 455] on link "⌦ Delete" at bounding box center [970, 464] width 127 height 28
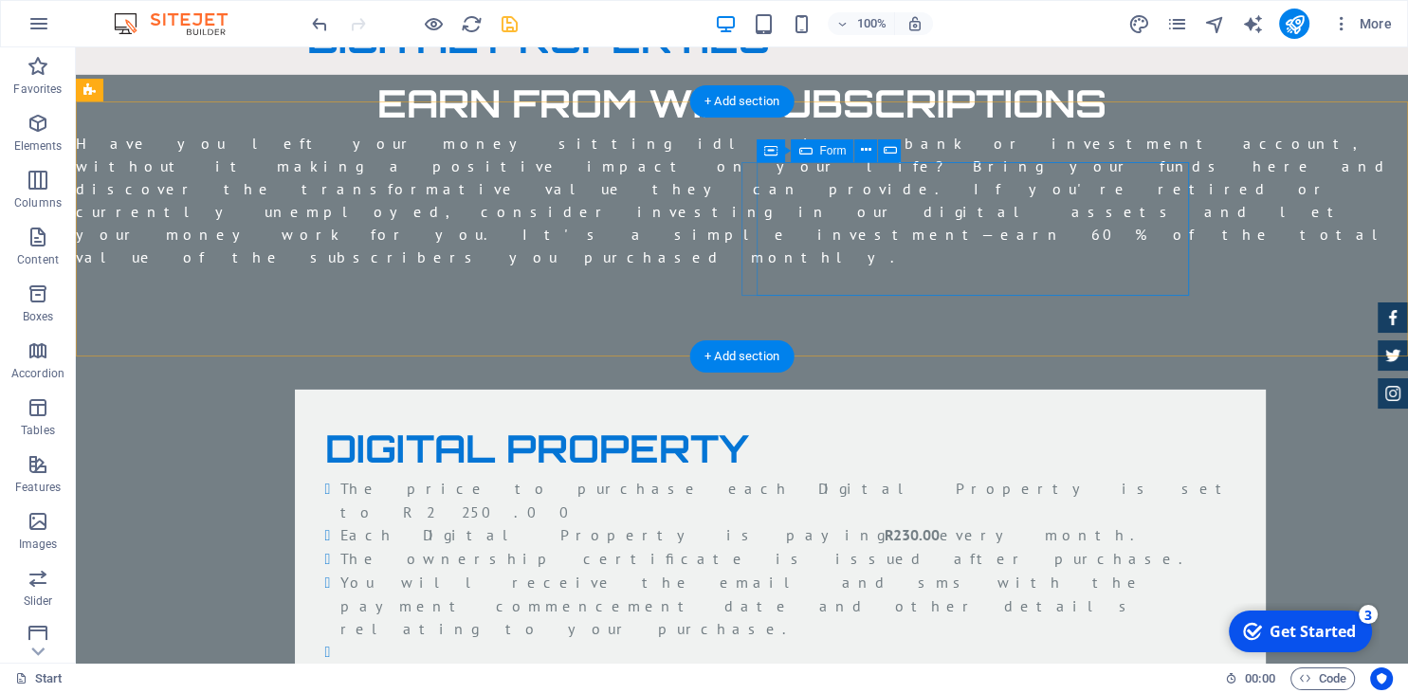
click span "Add elements"
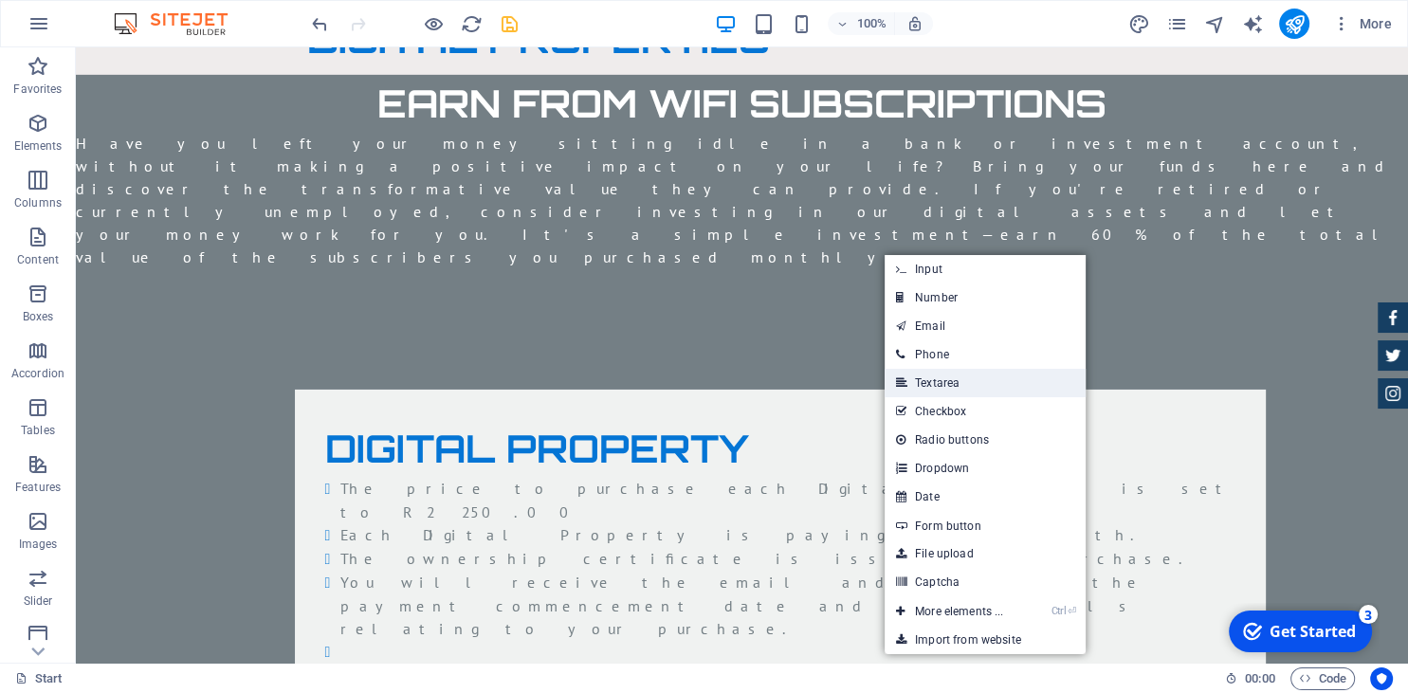
click at [924, 387] on link "Textarea" at bounding box center [985, 383] width 201 height 28
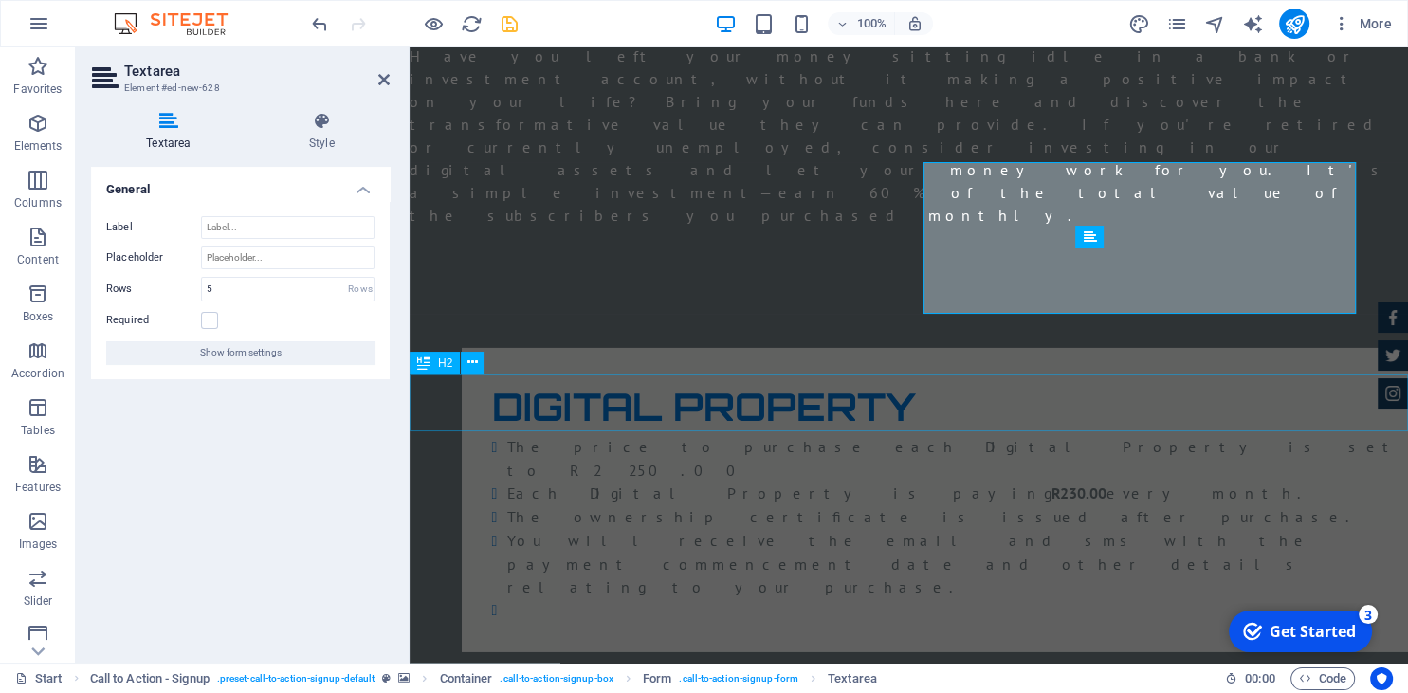
scroll to position [5941, 0]
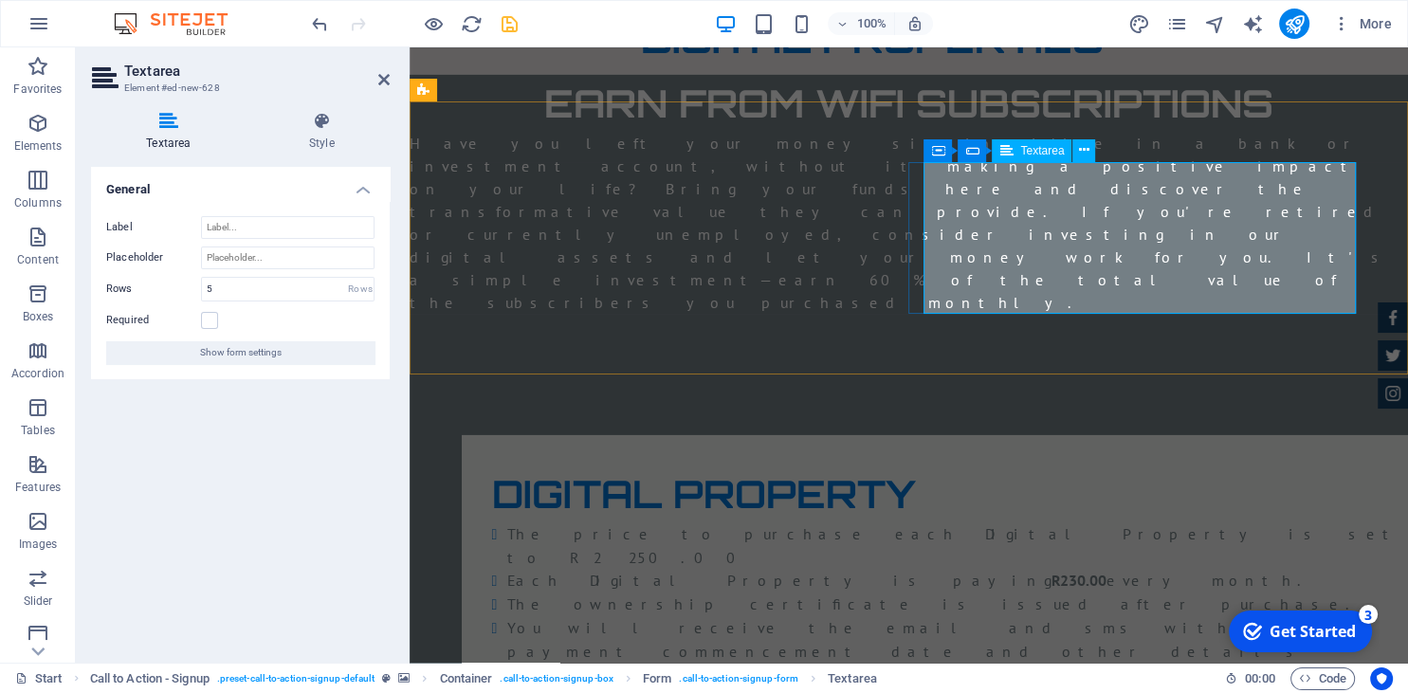
click textarea
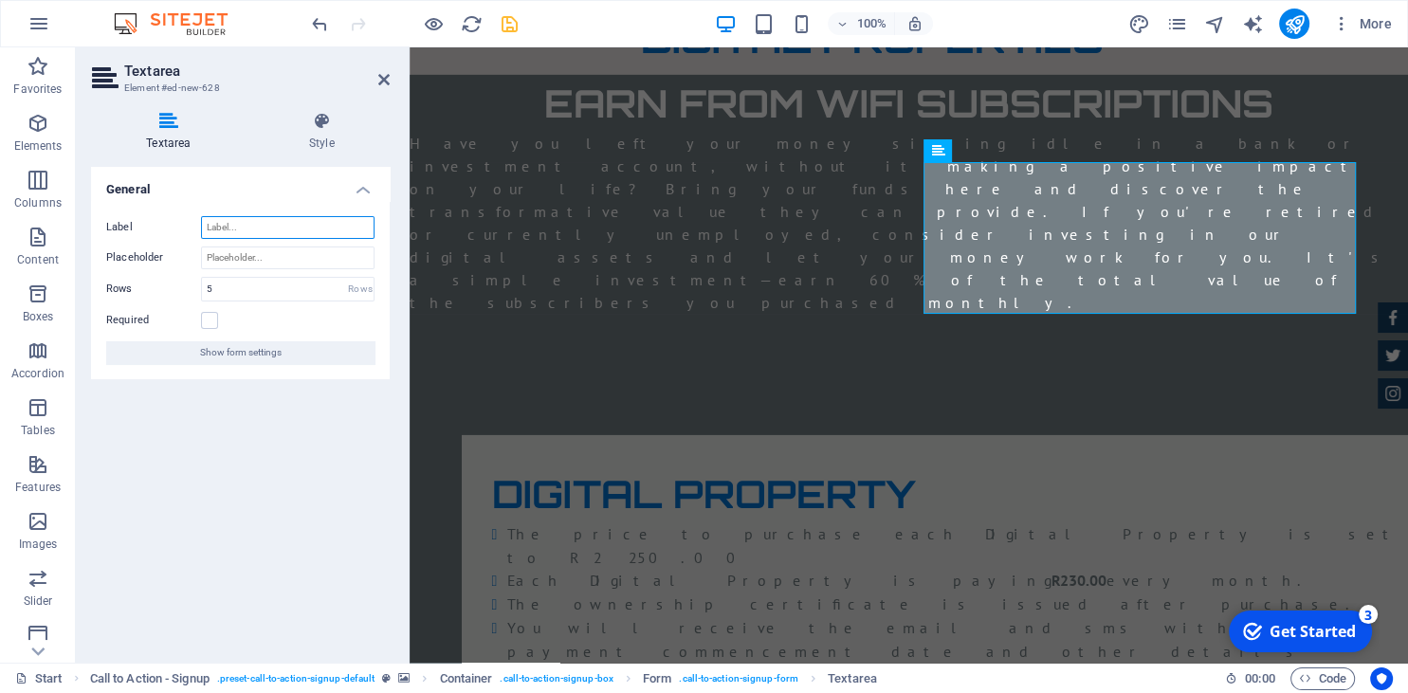
click at [260, 217] on input "Label" at bounding box center [288, 227] width 174 height 23
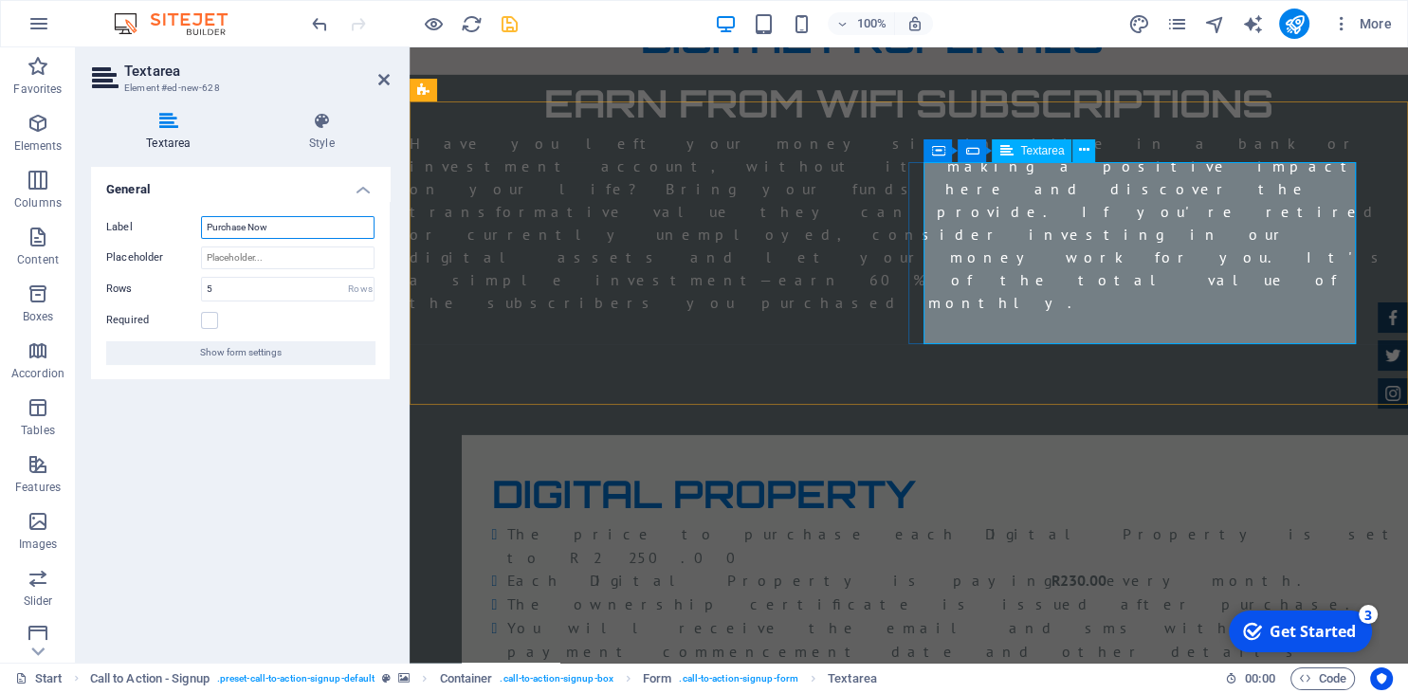
type input "Purchase Now"
click textarea
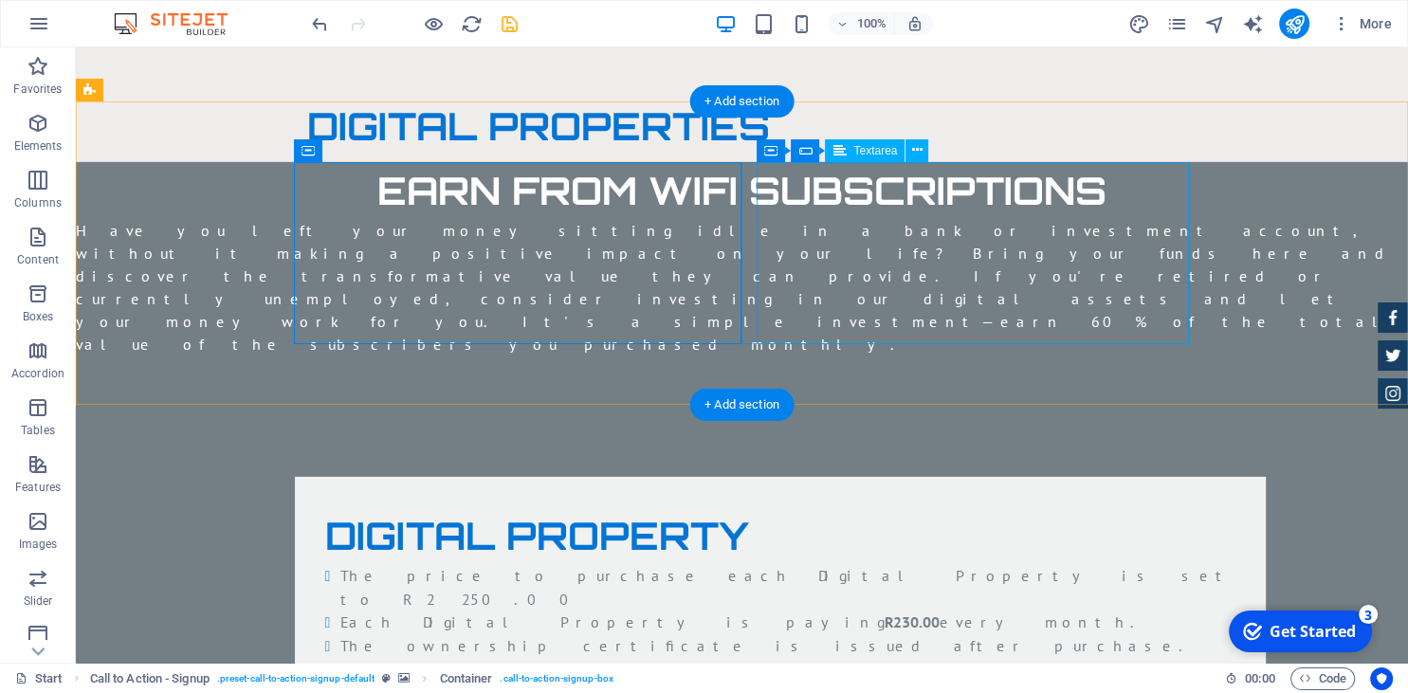
scroll to position [6029, 0]
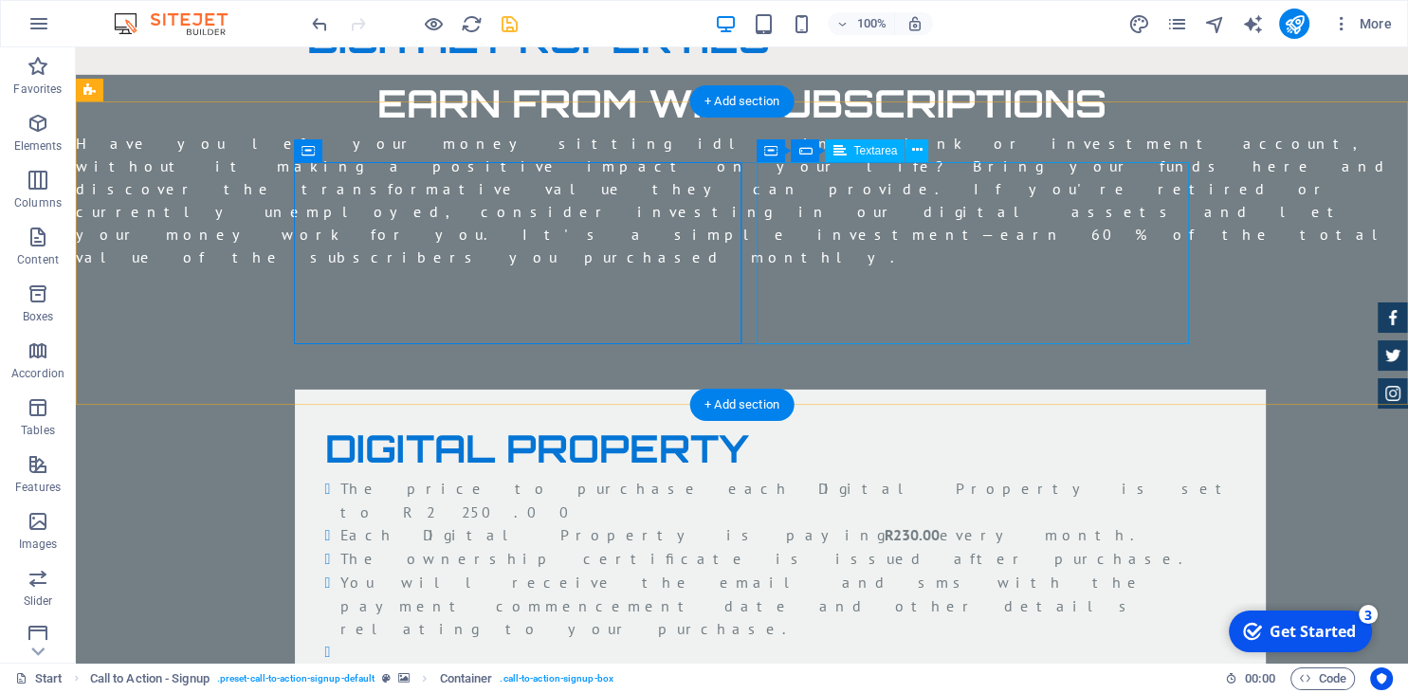
click div "Purchase Now"
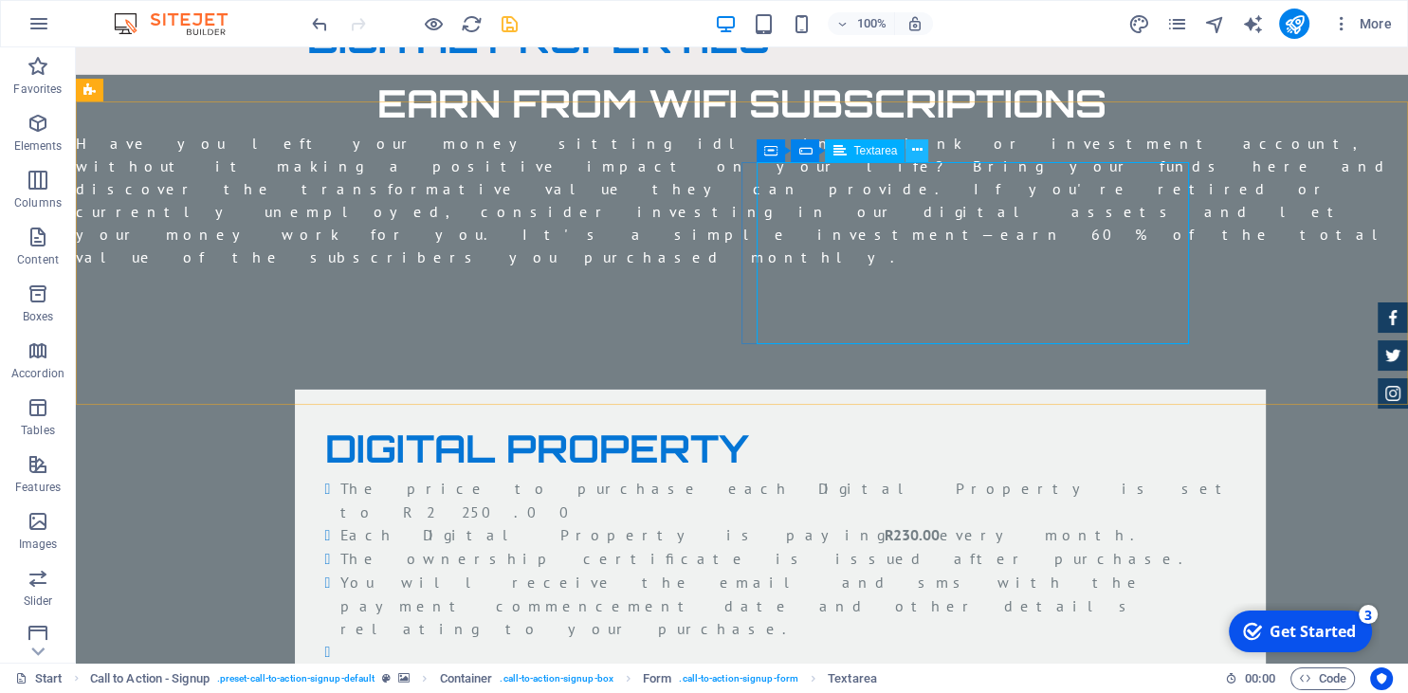
click at [920, 154] on icon at bounding box center [917, 150] width 10 height 20
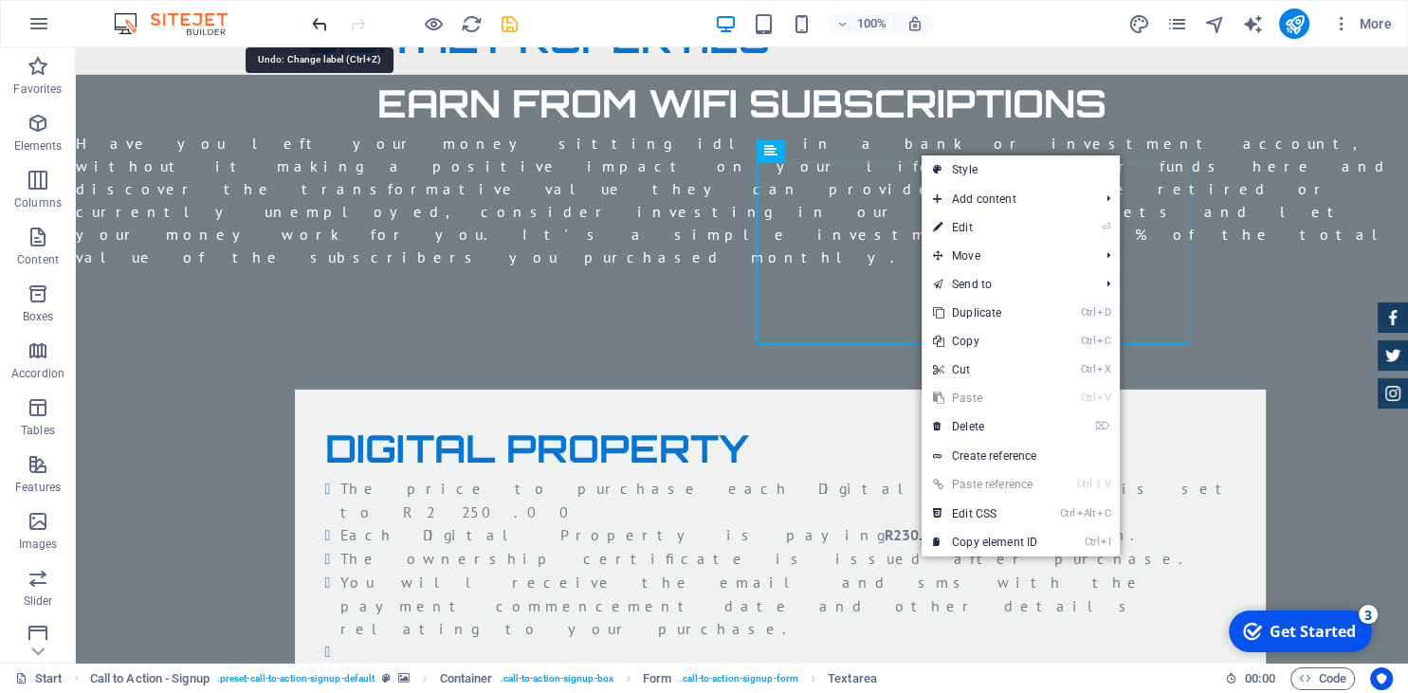
click at [320, 15] on icon "undo" at bounding box center [320, 24] width 22 height 22
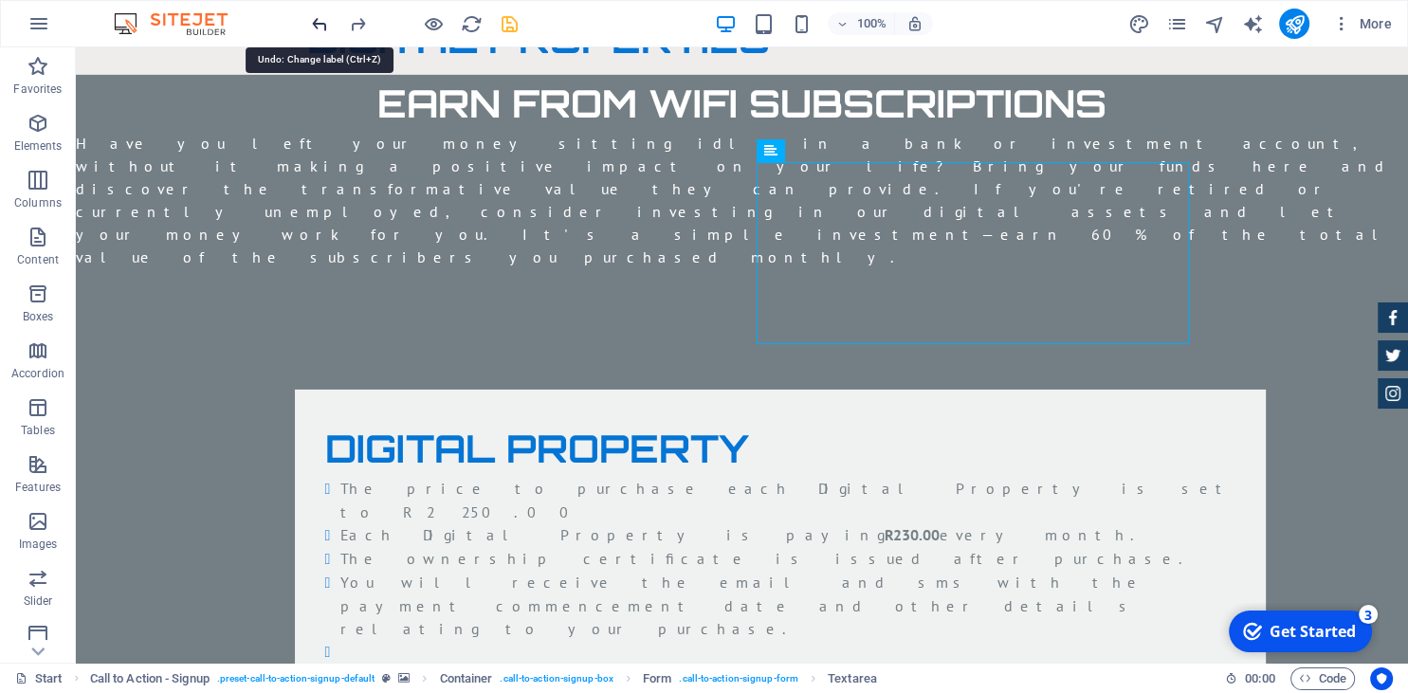
click at [320, 15] on icon "undo" at bounding box center [320, 24] width 22 height 22
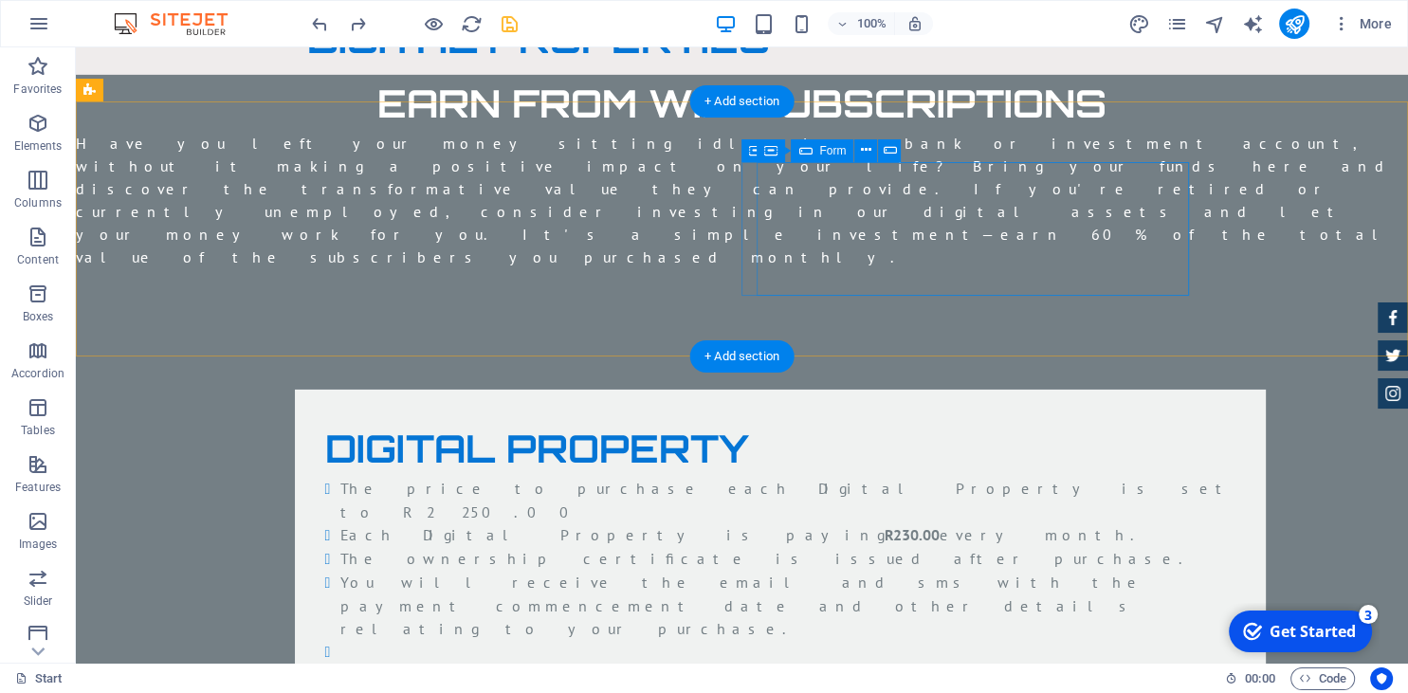
click span "Add elements"
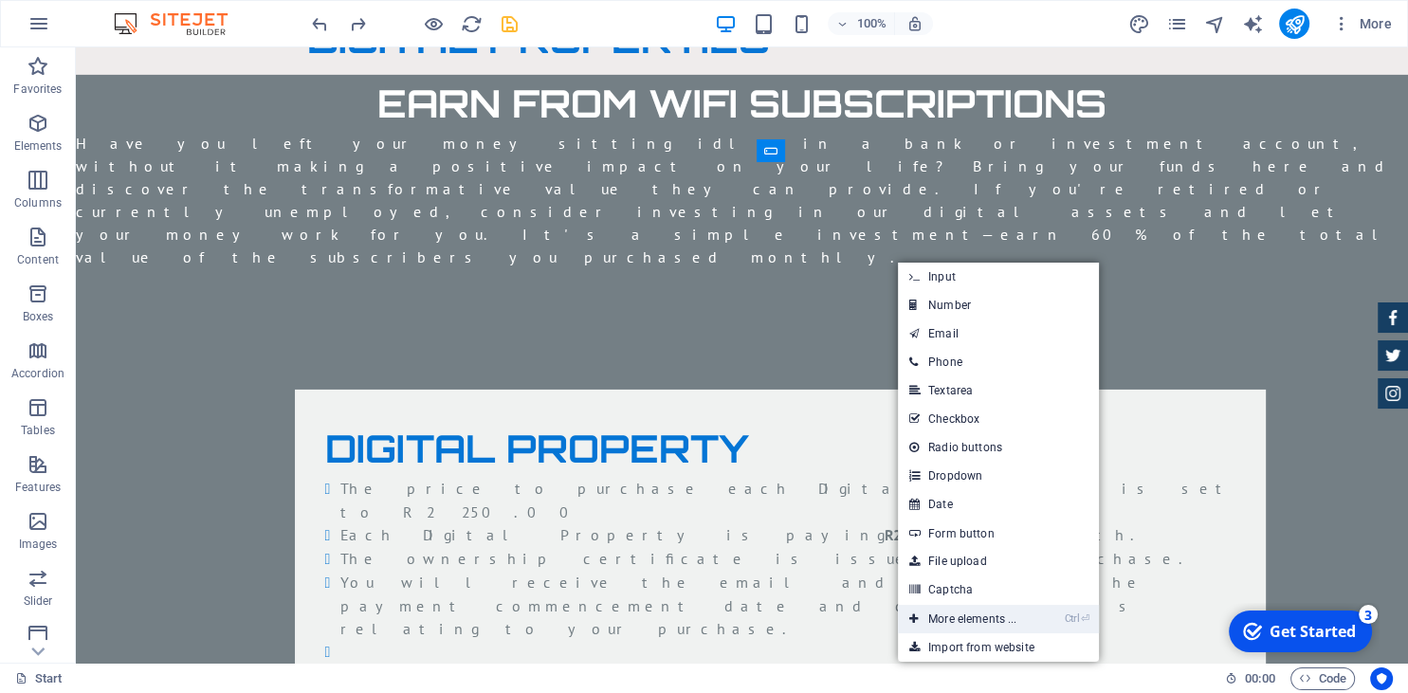
click at [916, 622] on icon at bounding box center [913, 619] width 9 height 28
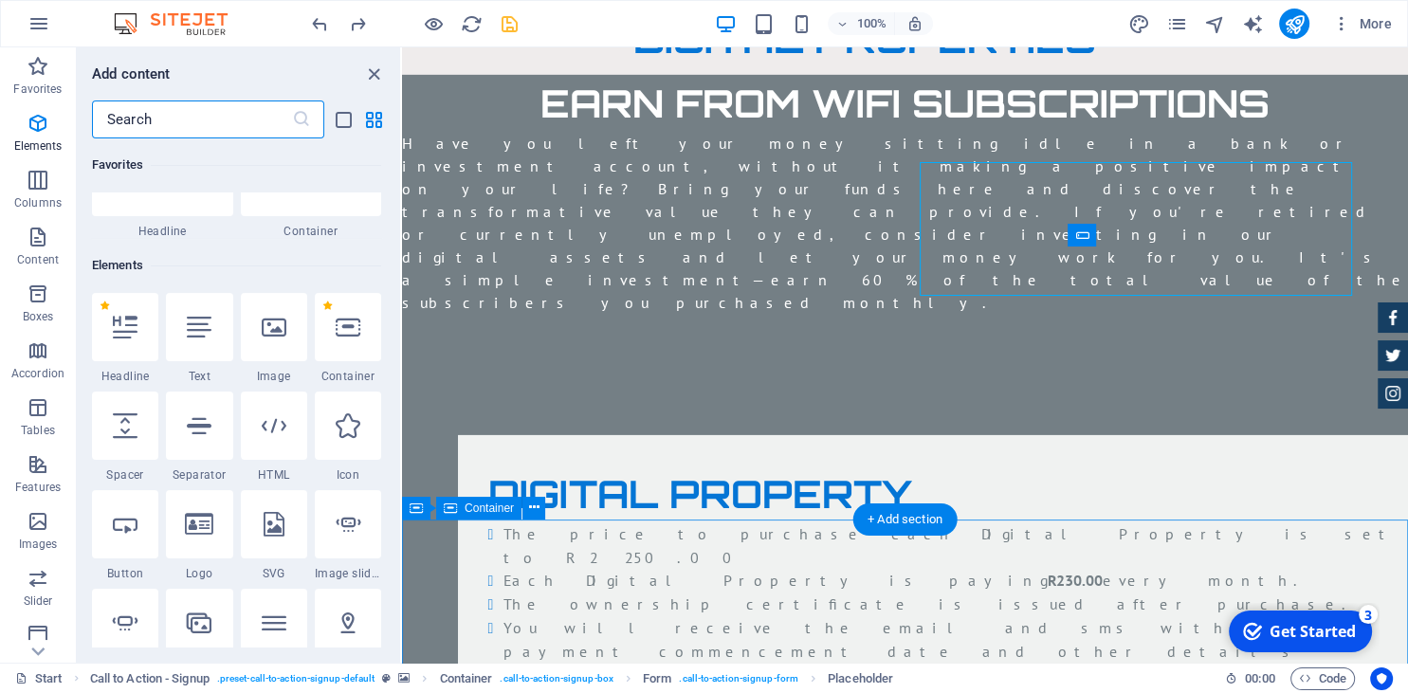
scroll to position [201, 0]
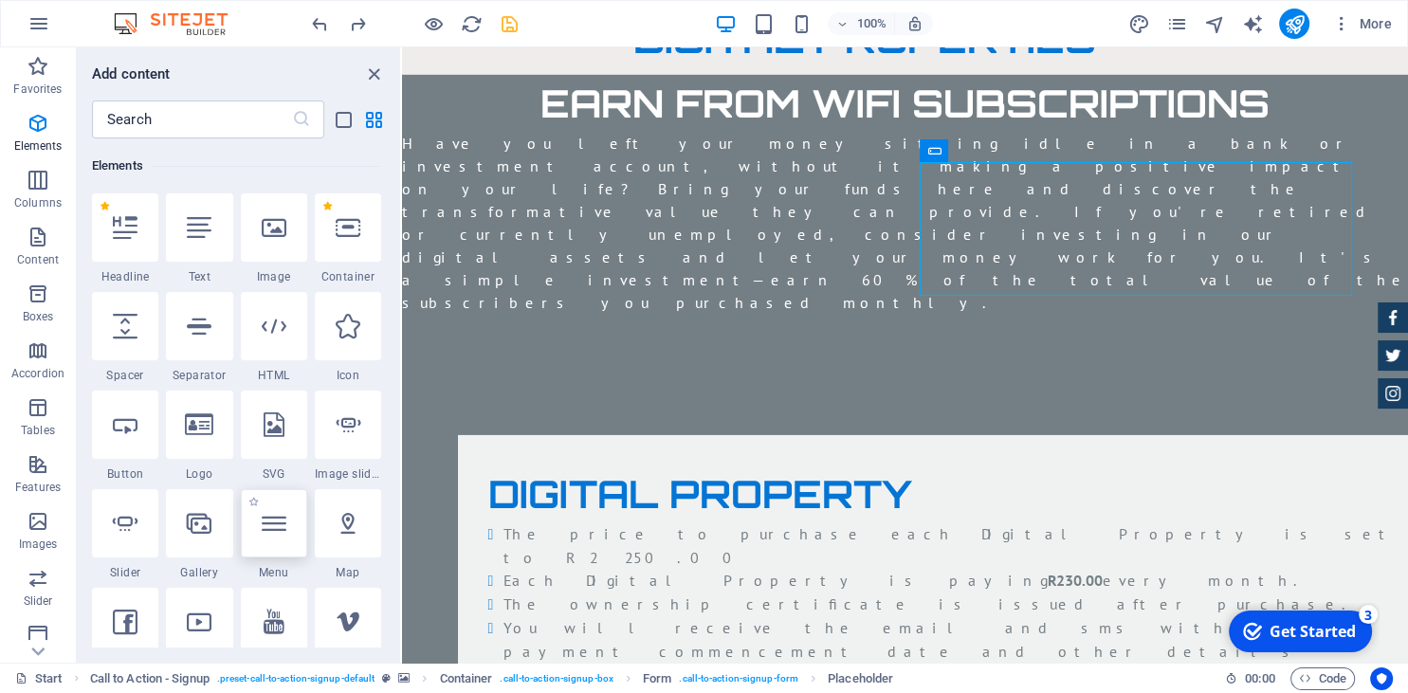
click at [264, 536] on div at bounding box center [274, 523] width 66 height 68
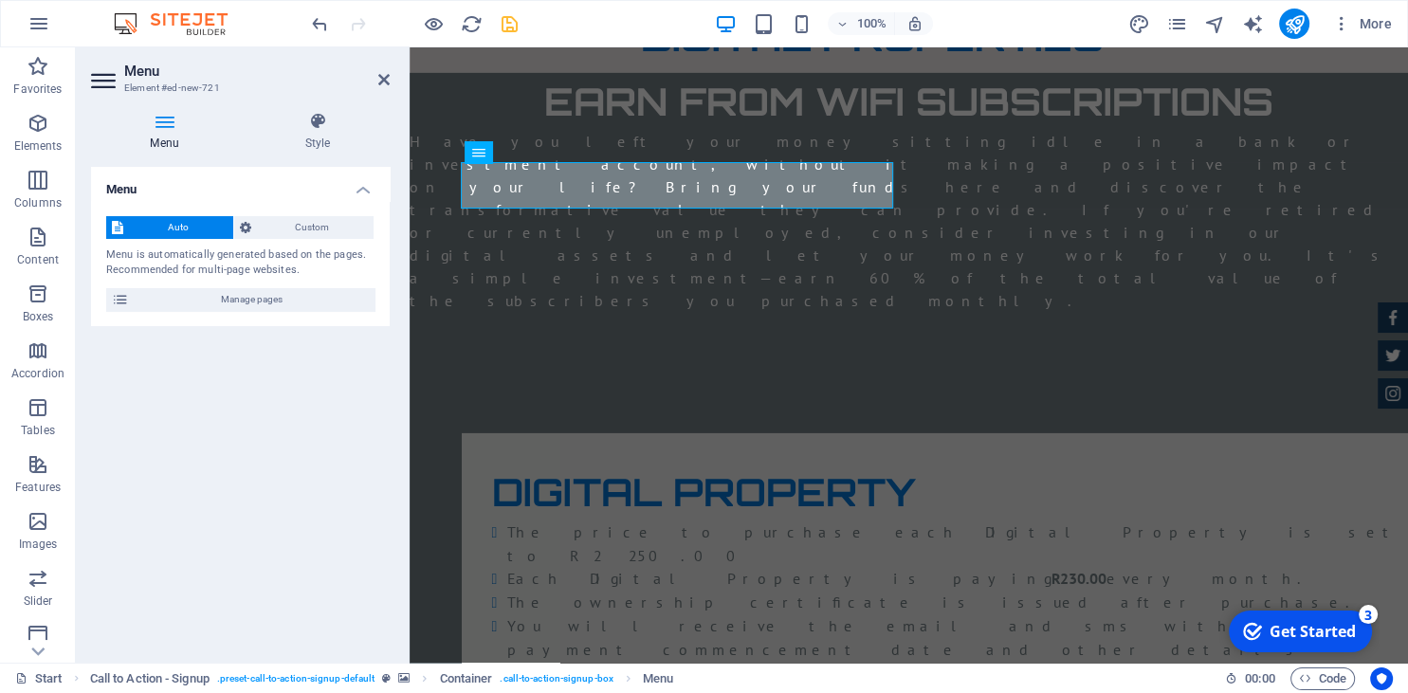
scroll to position [5941, 0]
click at [320, 27] on icon "undo" at bounding box center [320, 24] width 22 height 22
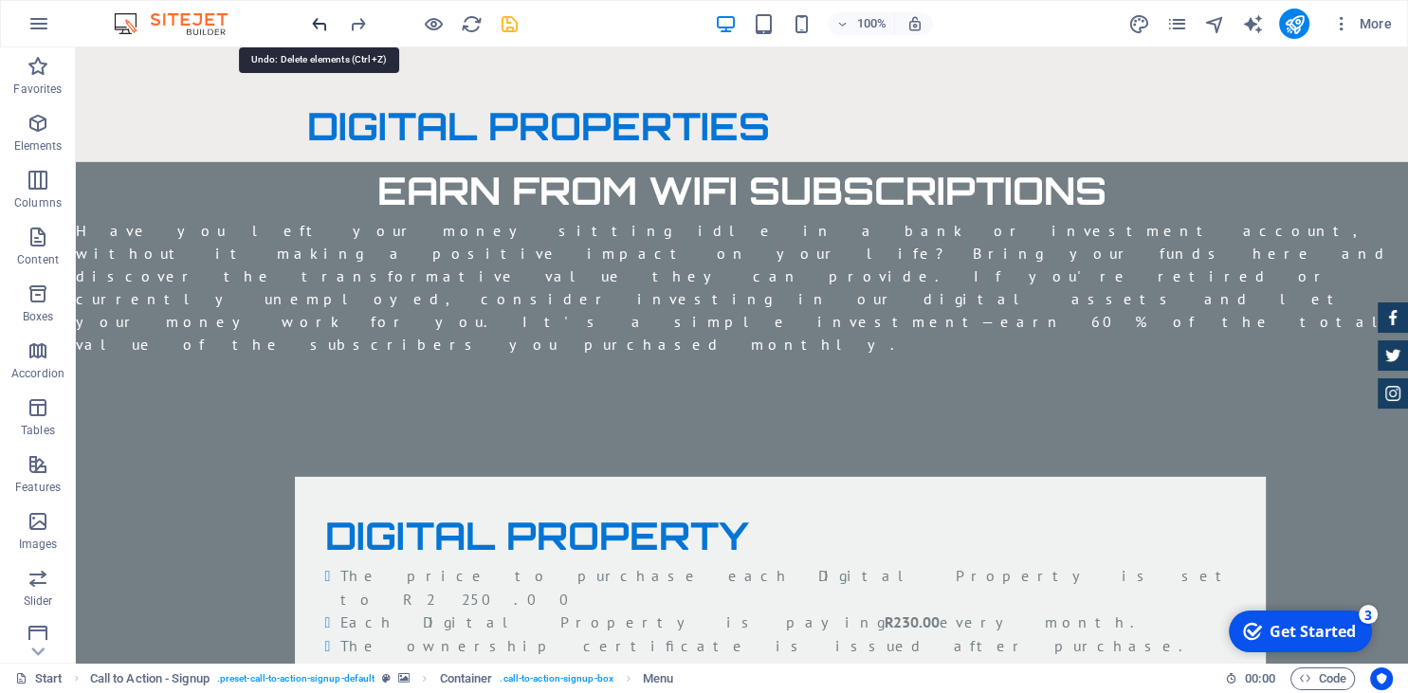
scroll to position [6029, 0]
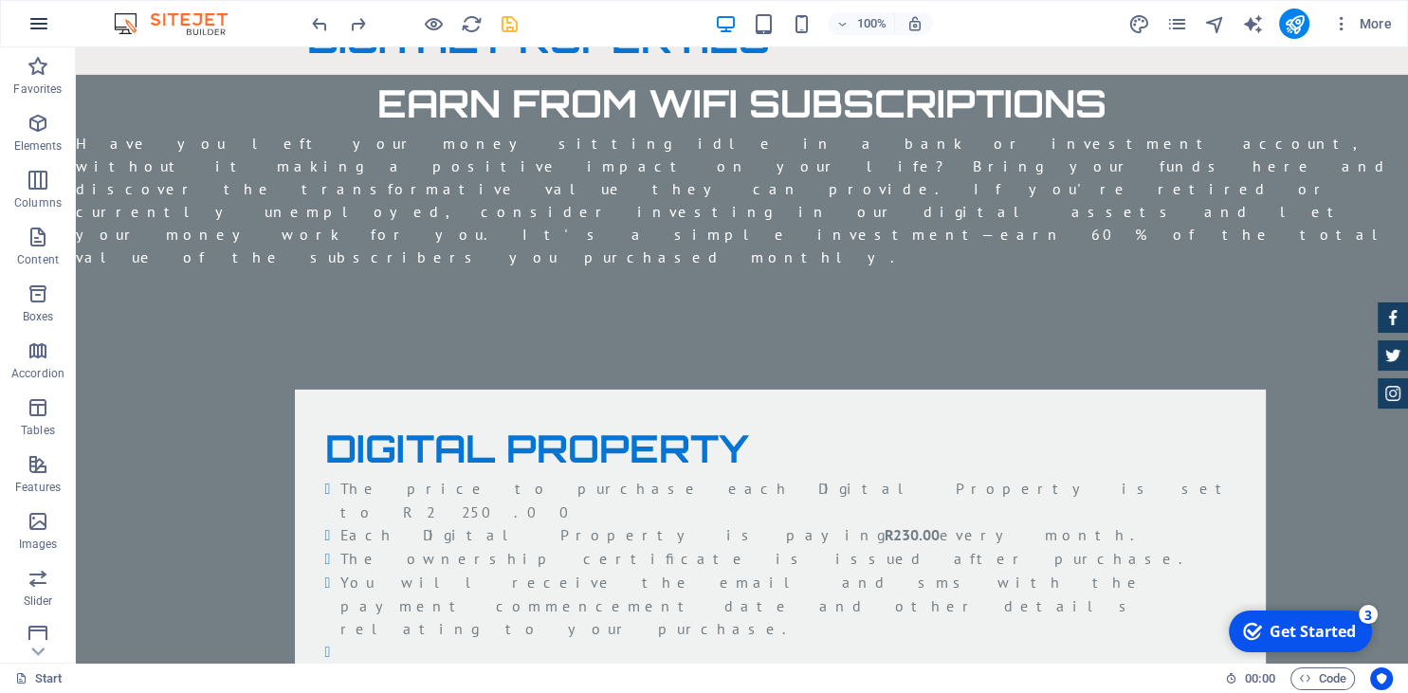
click at [37, 21] on icon "button" at bounding box center [38, 23] width 23 height 23
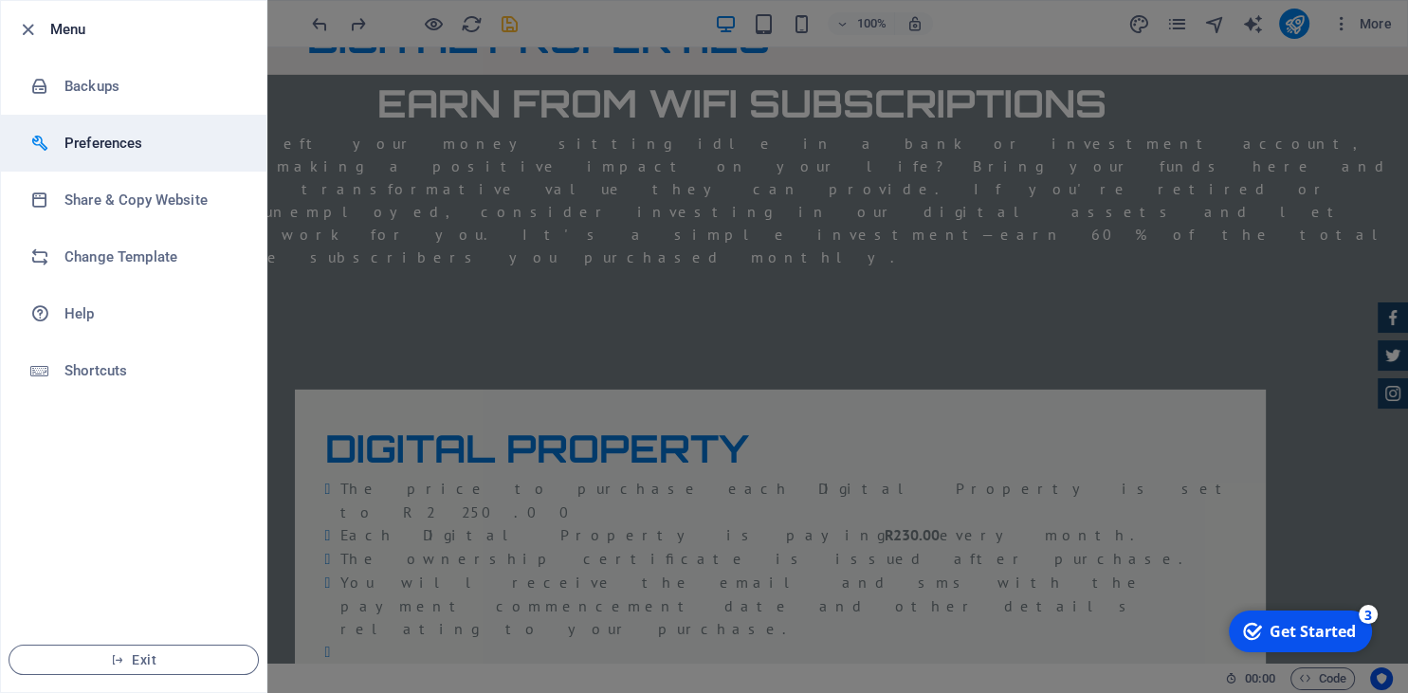
click at [103, 143] on h6 "Preferences" at bounding box center [151, 143] width 175 height 23
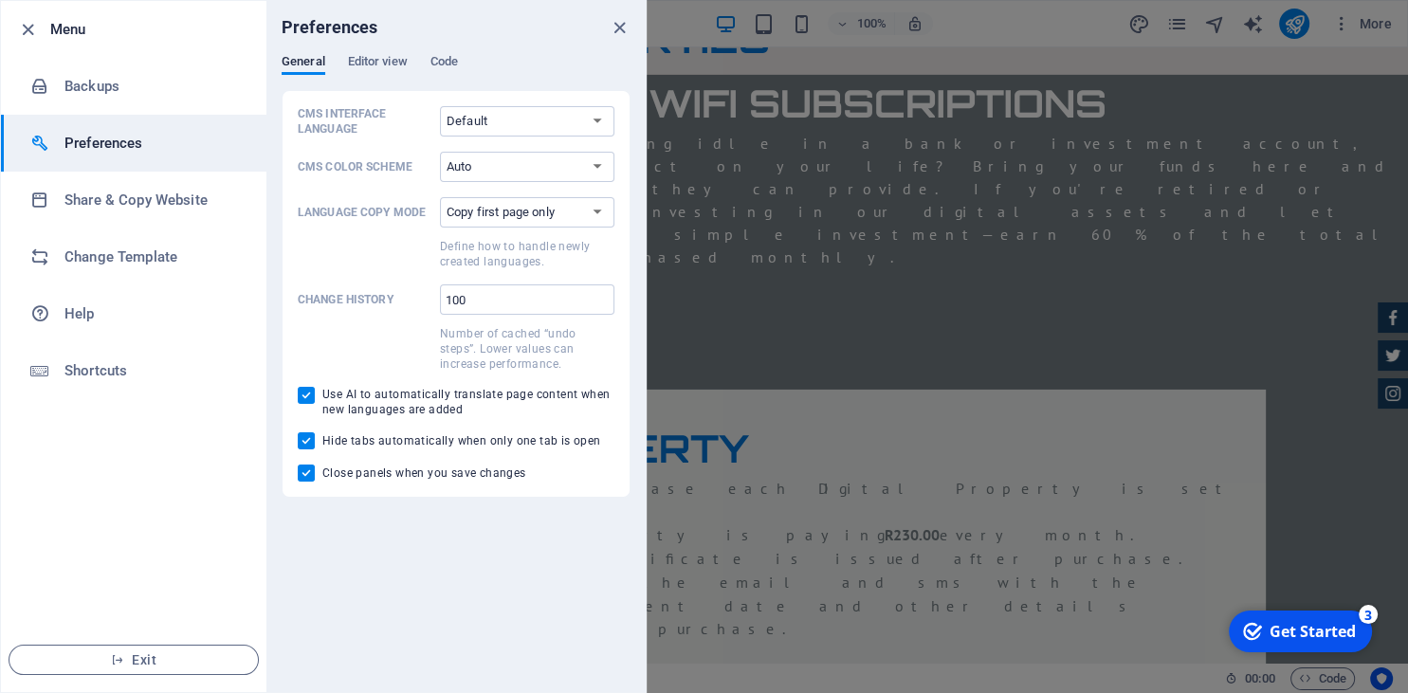
click at [874, 451] on div at bounding box center [704, 346] width 1408 height 693
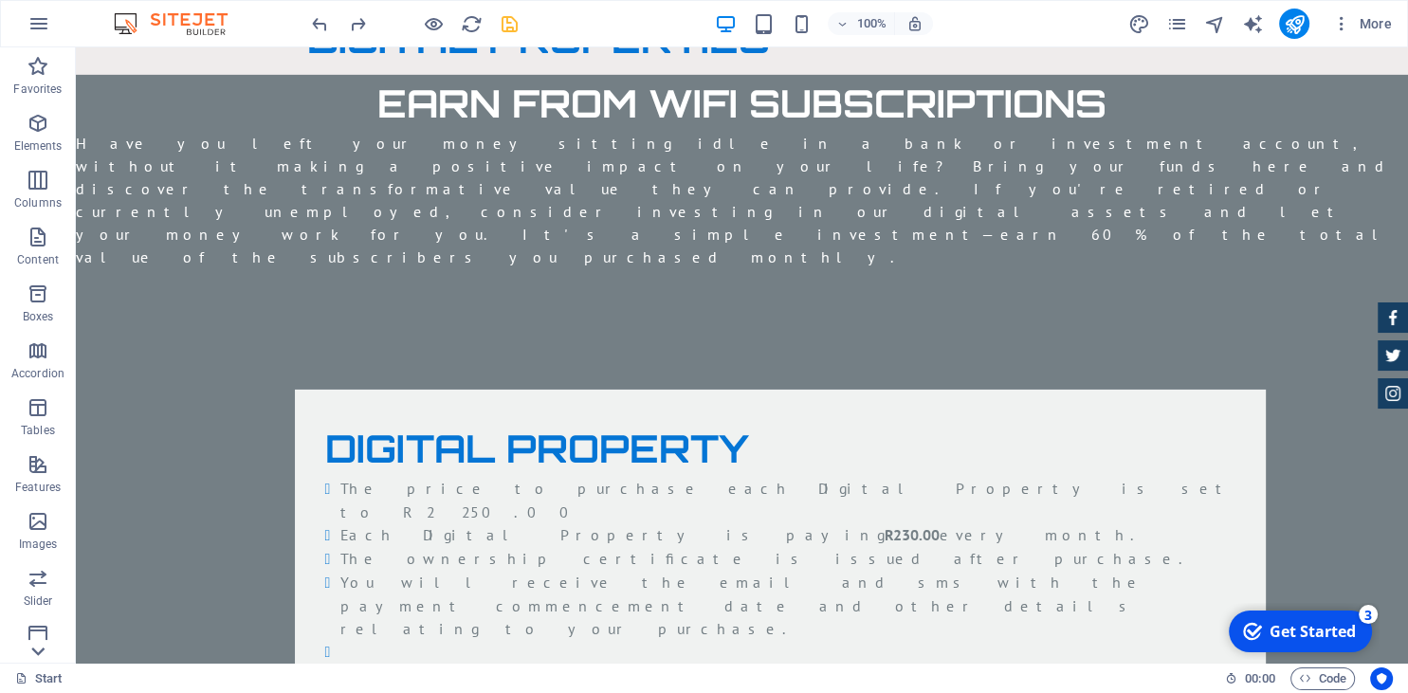
click at [35, 72] on icon at bounding box center [38, 59] width 27 height 27
click at [35, 654] on div "Favorites Elements Columns Content Boxes Accordion Tables Features Images Slide…" at bounding box center [38, 354] width 76 height 615
click at [35, 654] on p "Collections" at bounding box center [38, 647] width 58 height 15
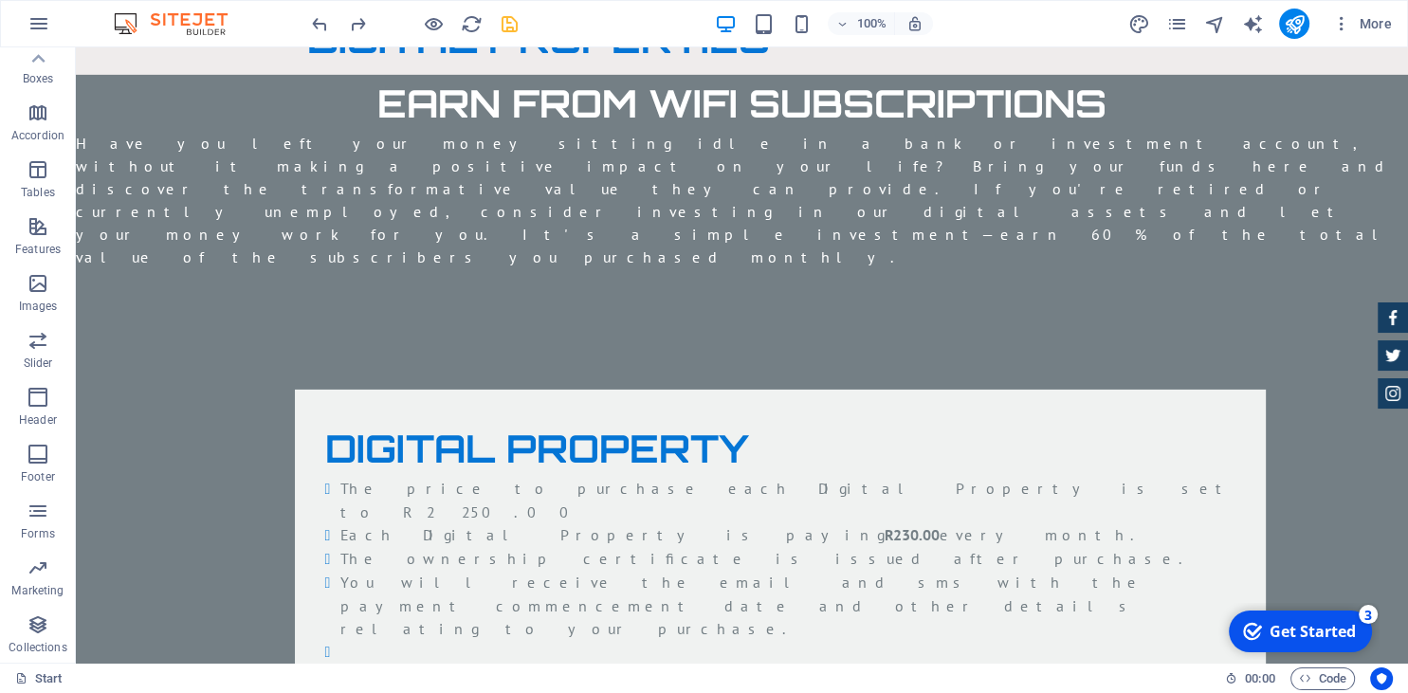
click at [35, 654] on p "Collections" at bounding box center [38, 647] width 58 height 15
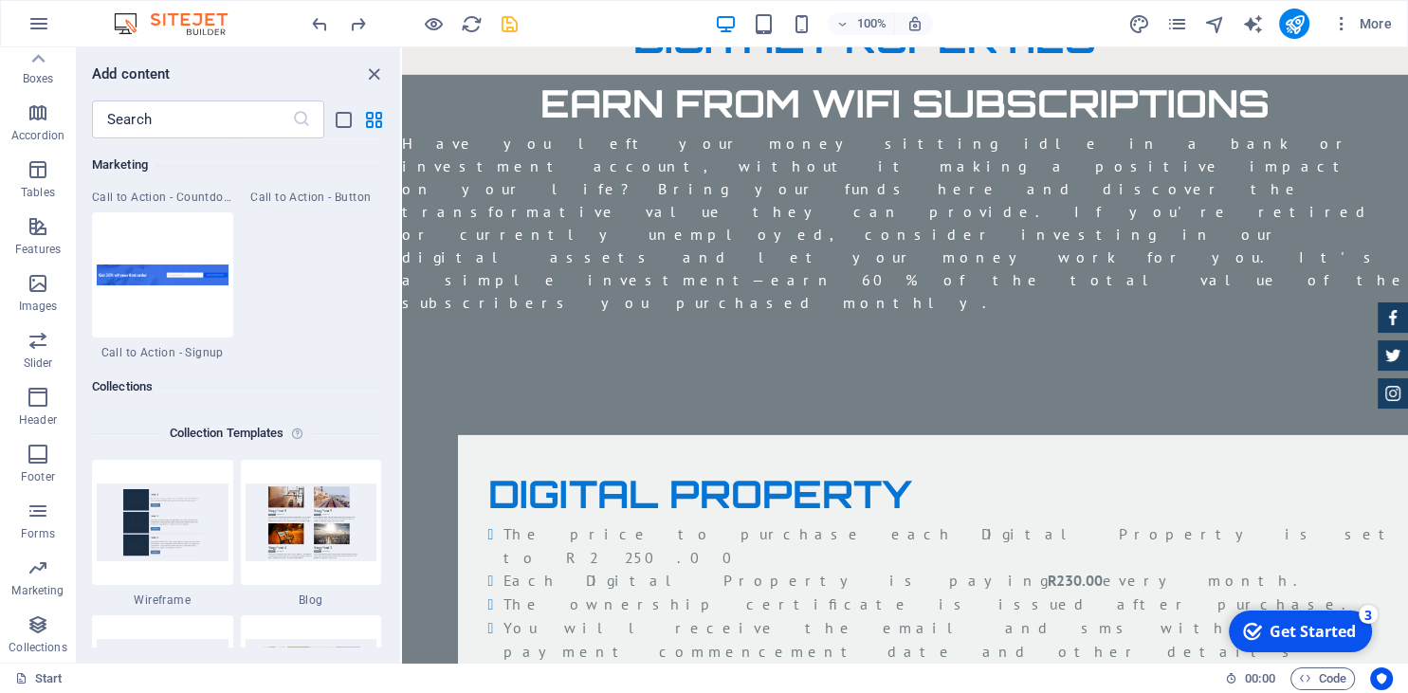
scroll to position [17356, 0]
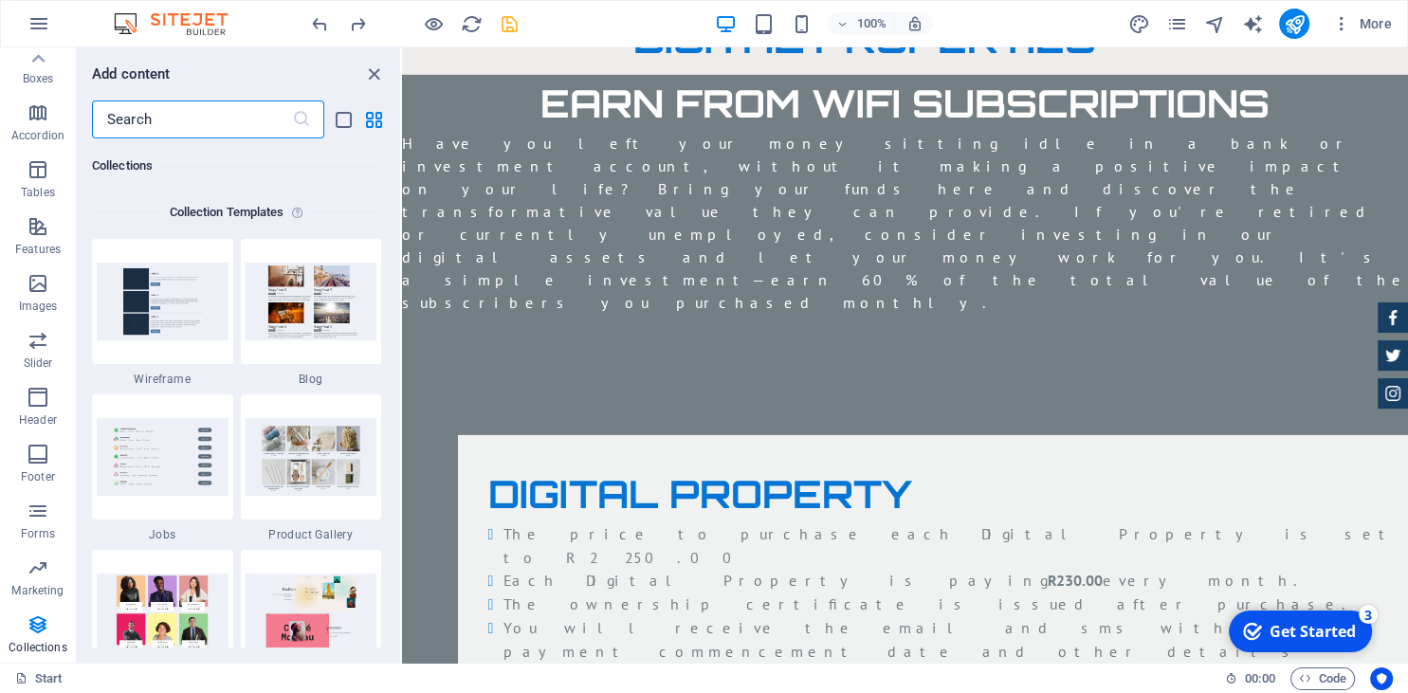
click at [189, 117] on input "text" at bounding box center [192, 120] width 200 height 38
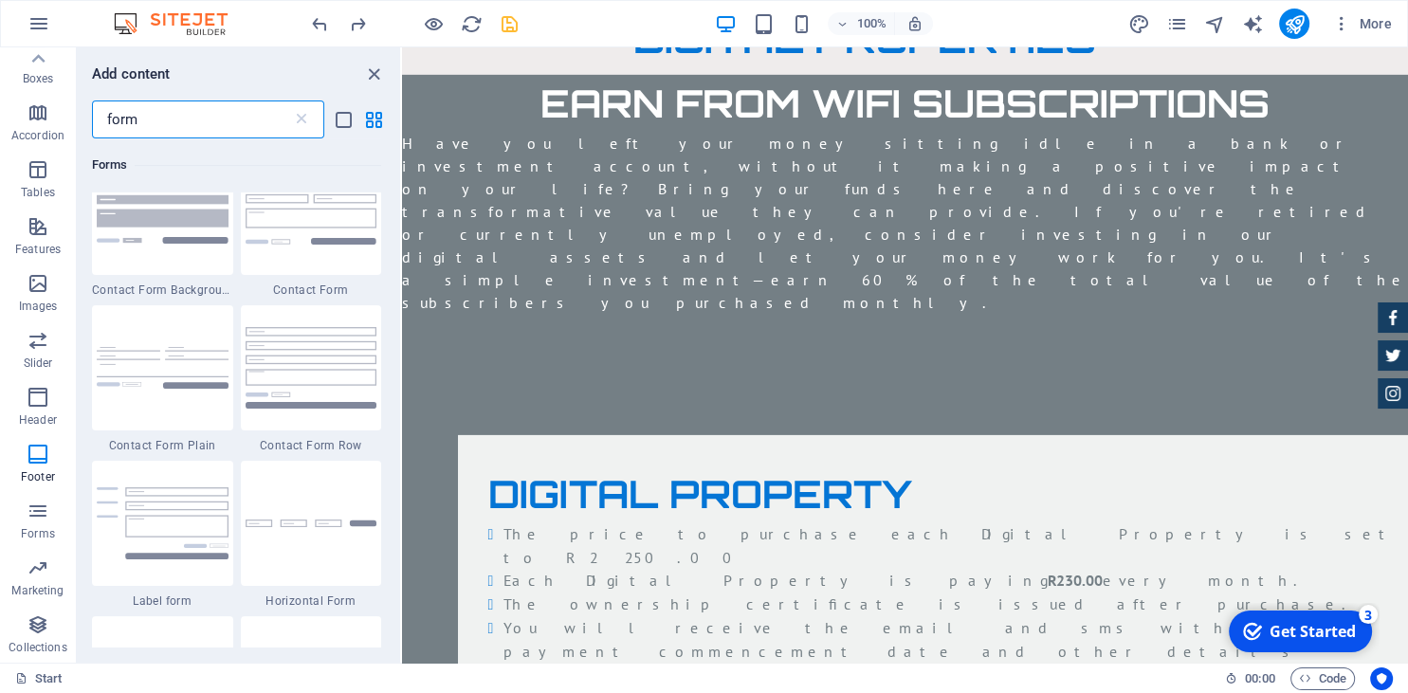
scroll to position [664, 0]
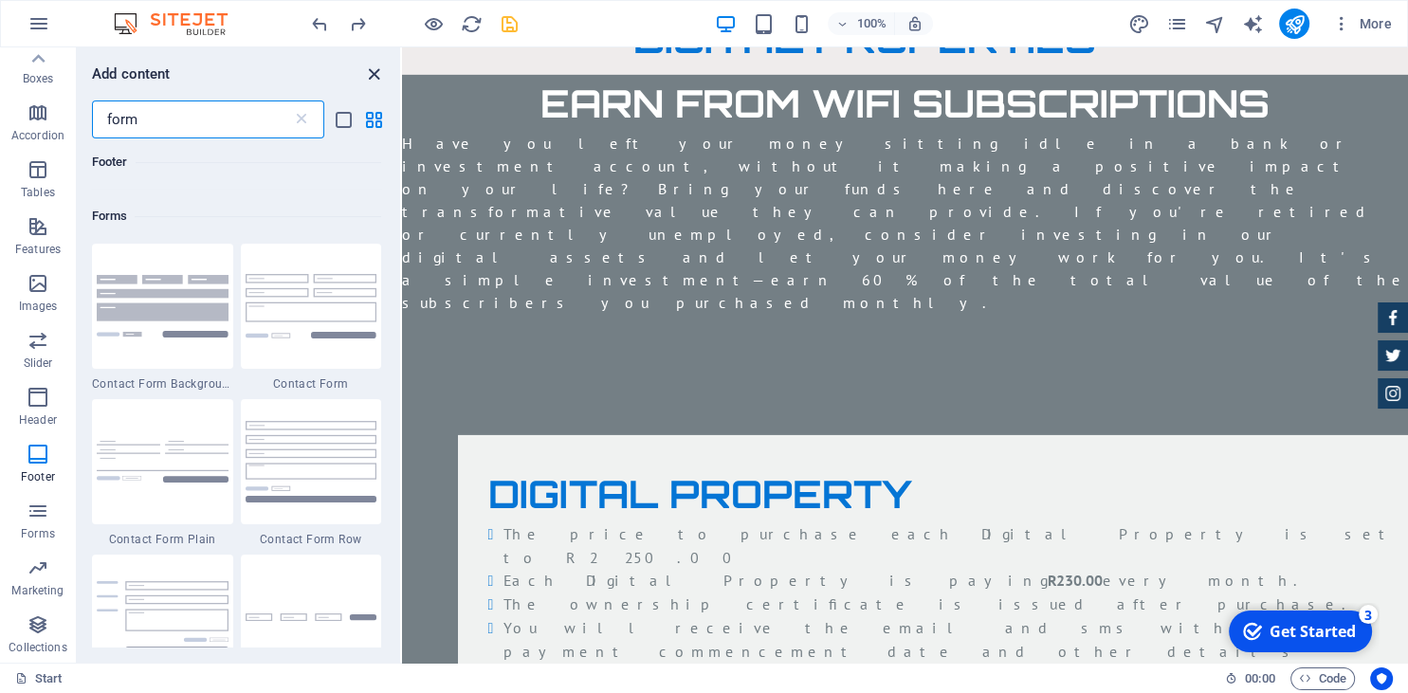
type input "form"
click at [371, 68] on icon "close panel" at bounding box center [374, 75] width 22 height 22
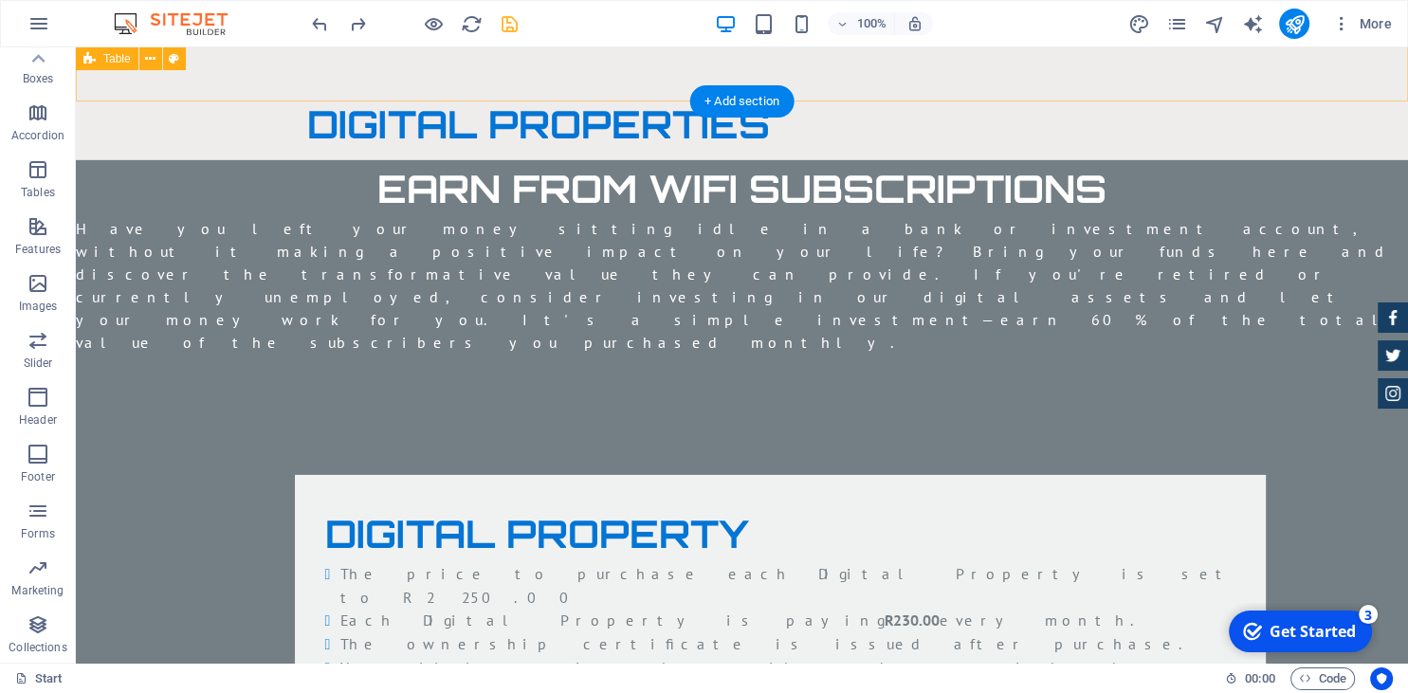
scroll to position [6029, 0]
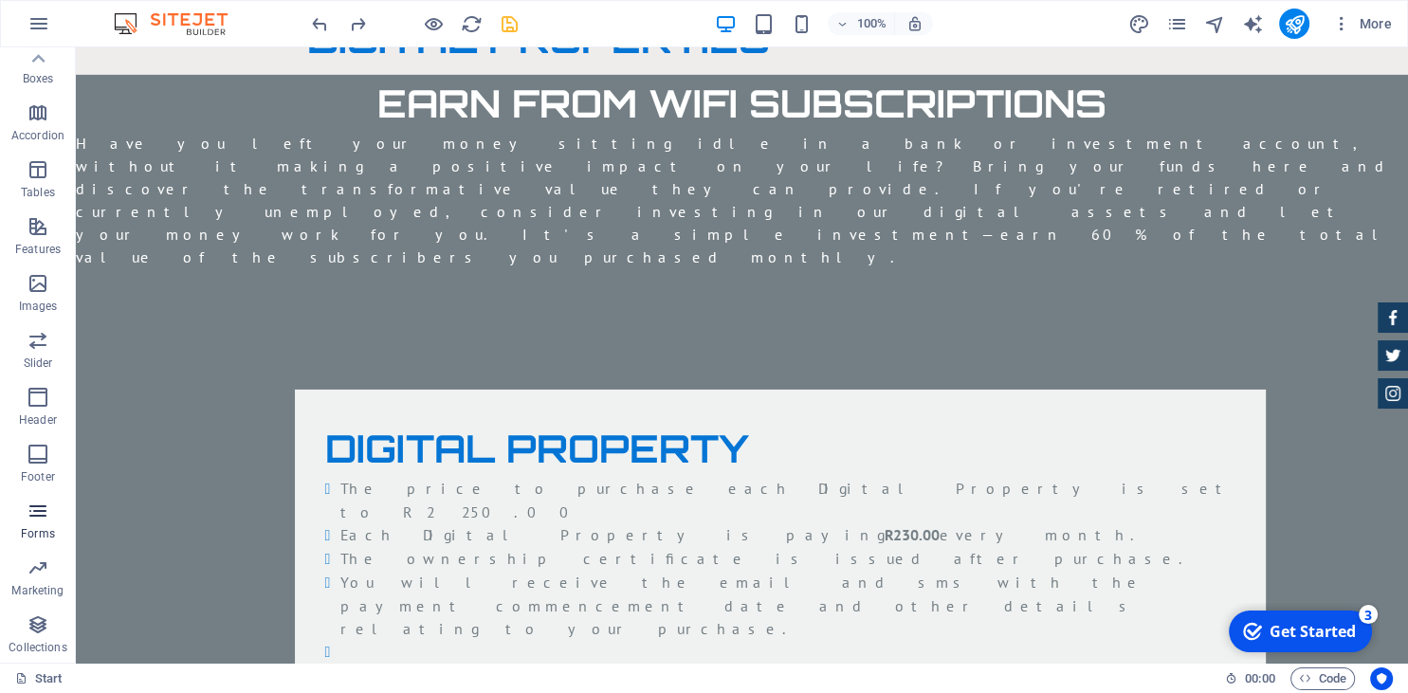
click at [35, 525] on span "Forms" at bounding box center [38, 523] width 76 height 46
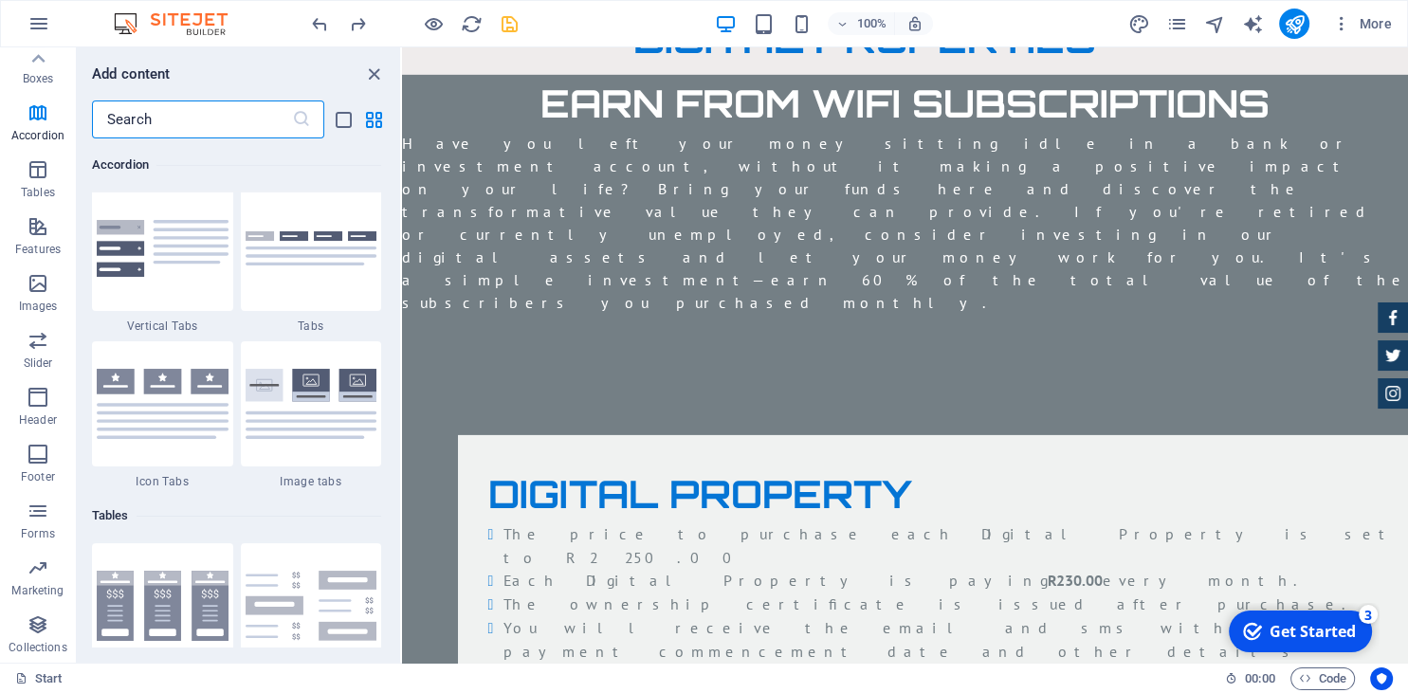
scroll to position [6246, 0]
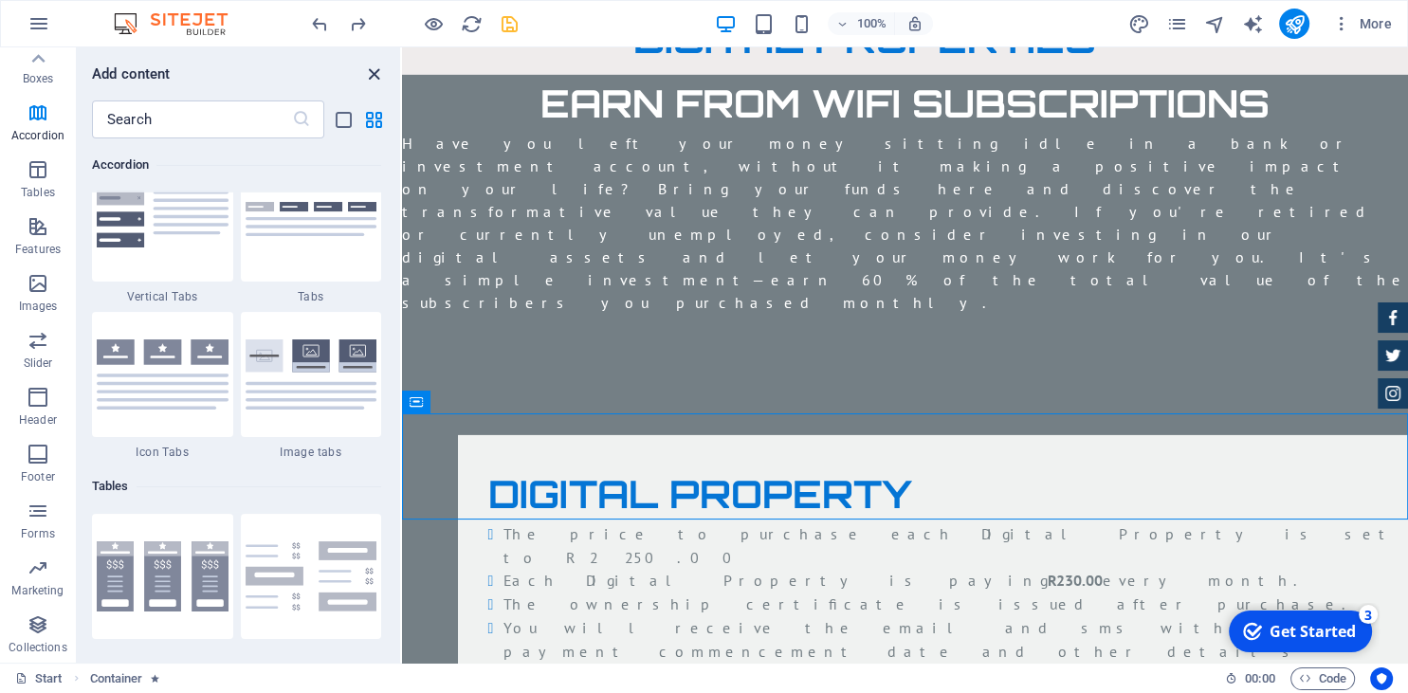
click at [373, 72] on icon "close panel" at bounding box center [374, 75] width 22 height 22
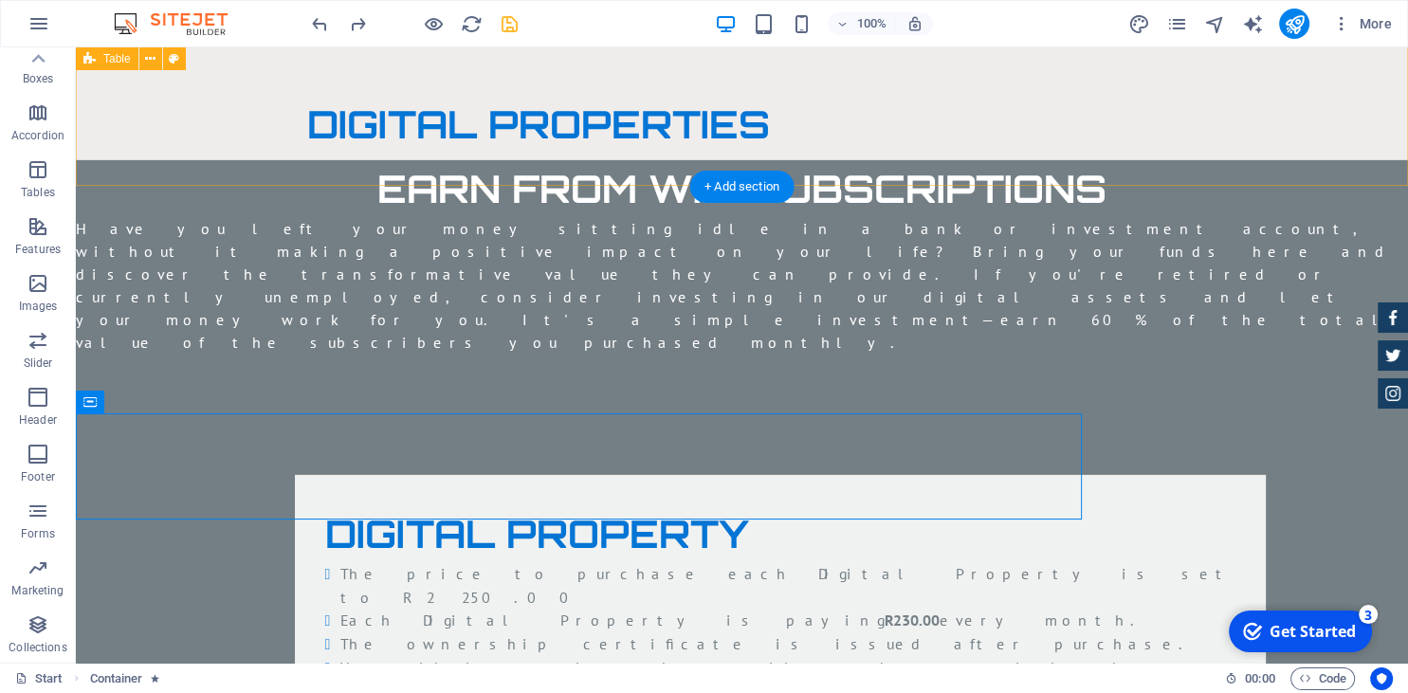
scroll to position [6029, 0]
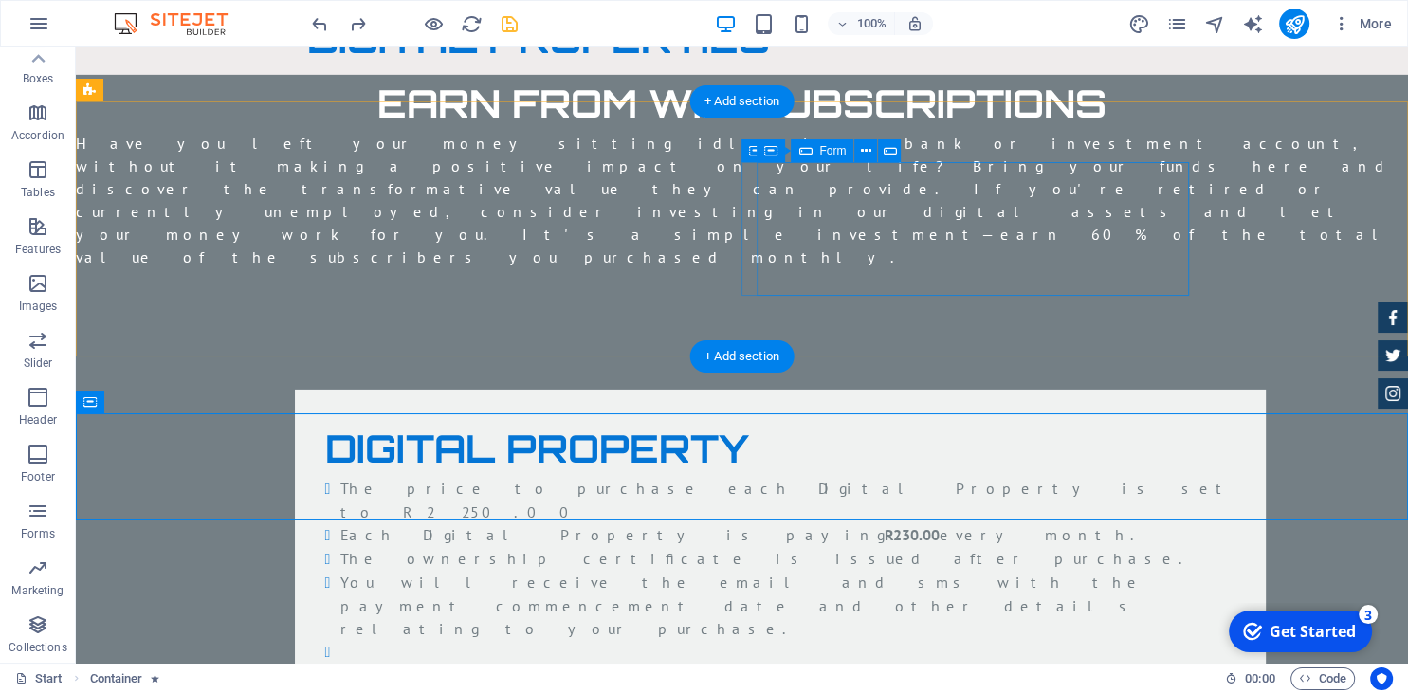
click span "Add elements"
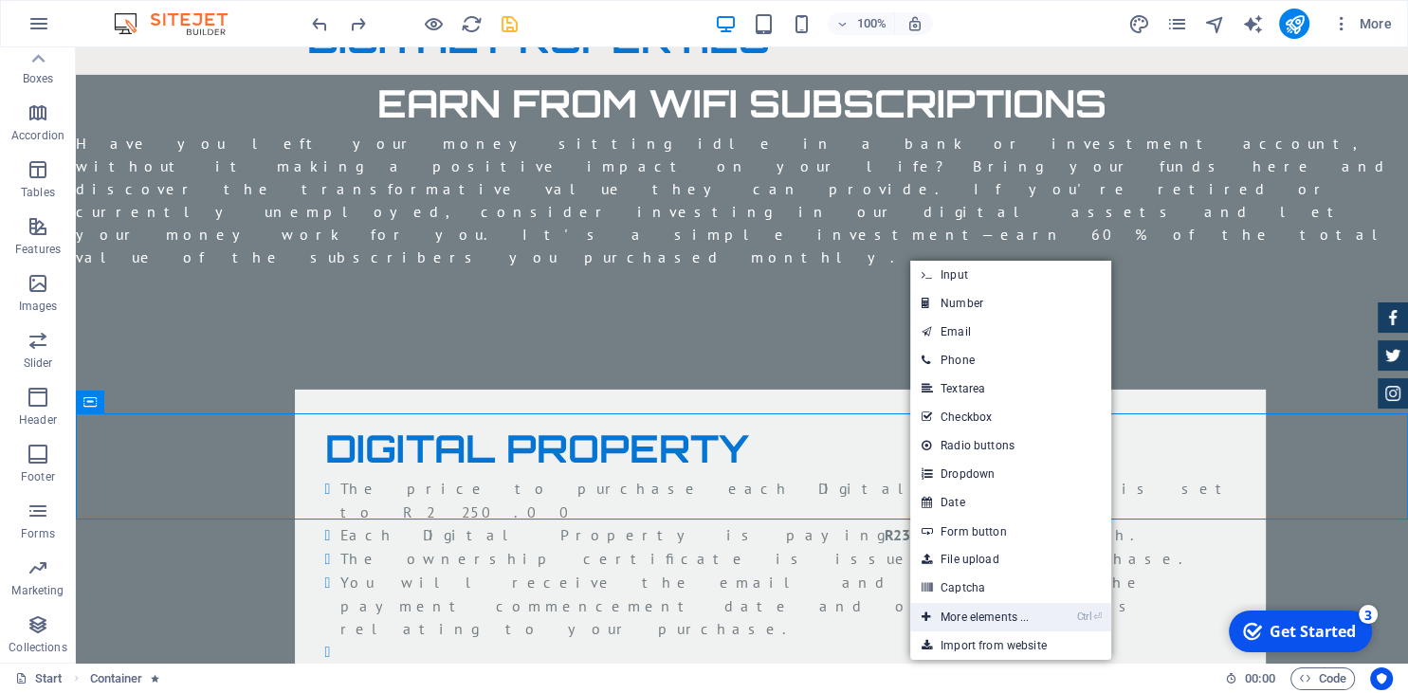
click at [968, 608] on link "Ctrl ⏎ More elements ..." at bounding box center [975, 617] width 130 height 28
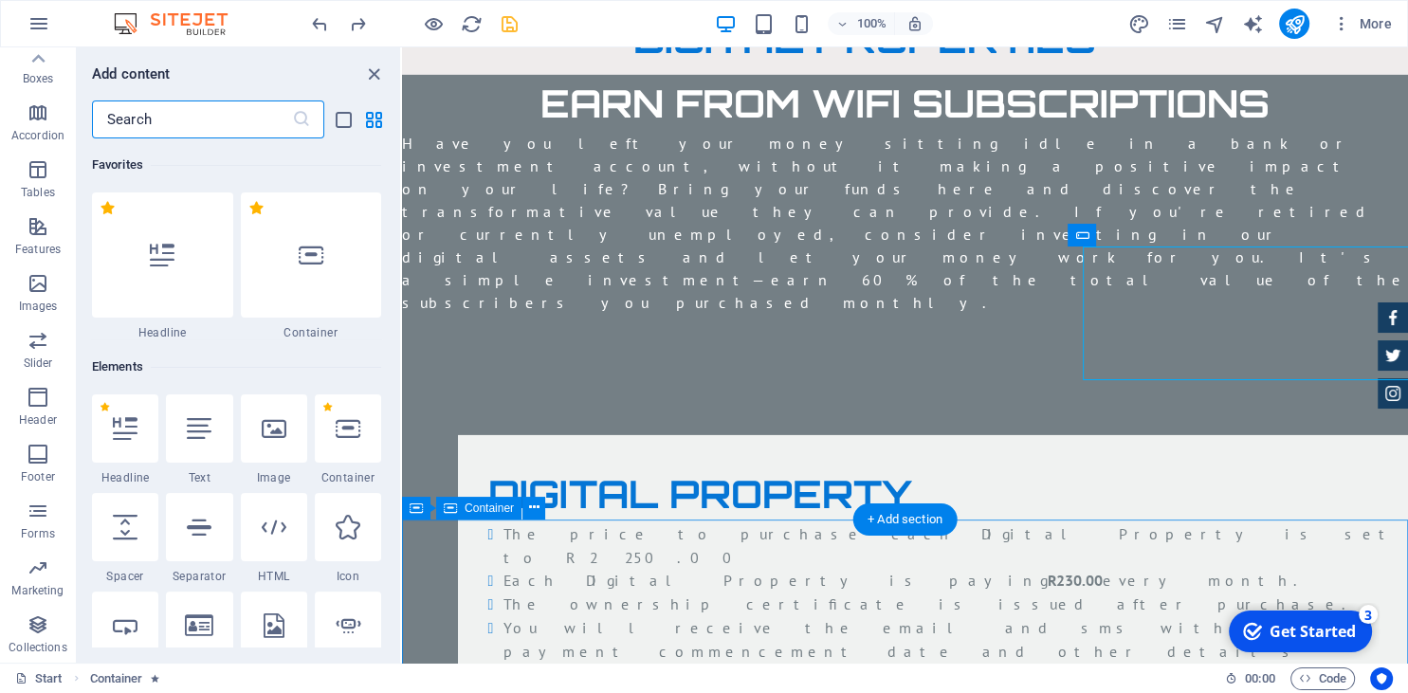
scroll to position [0, 0]
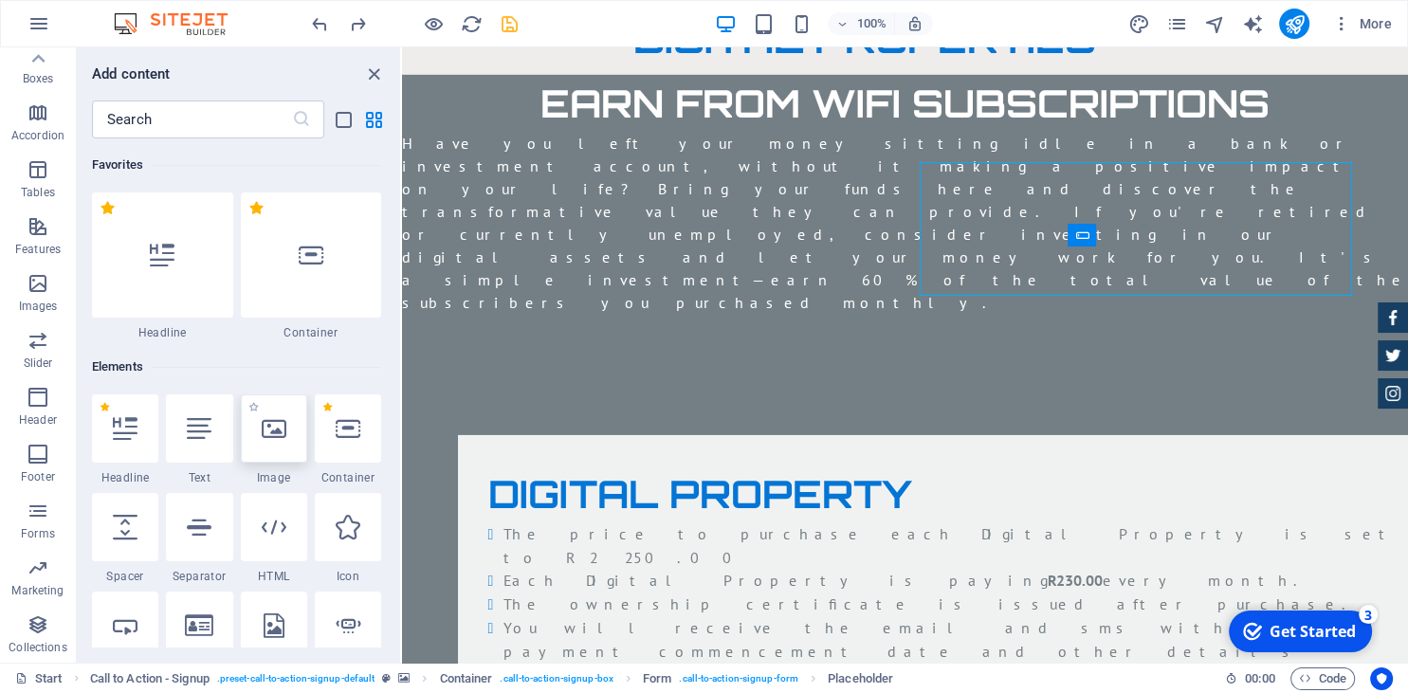
click at [276, 435] on icon at bounding box center [274, 428] width 25 height 25
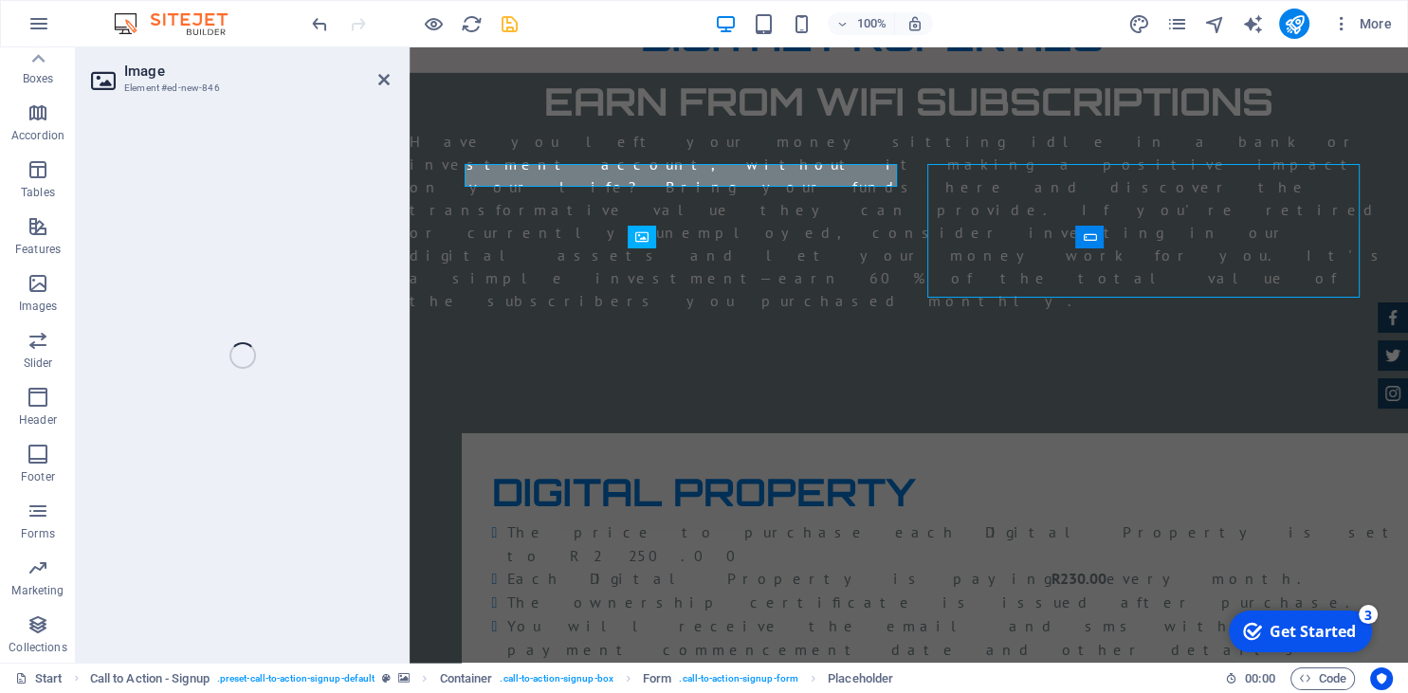
scroll to position [5941, 0]
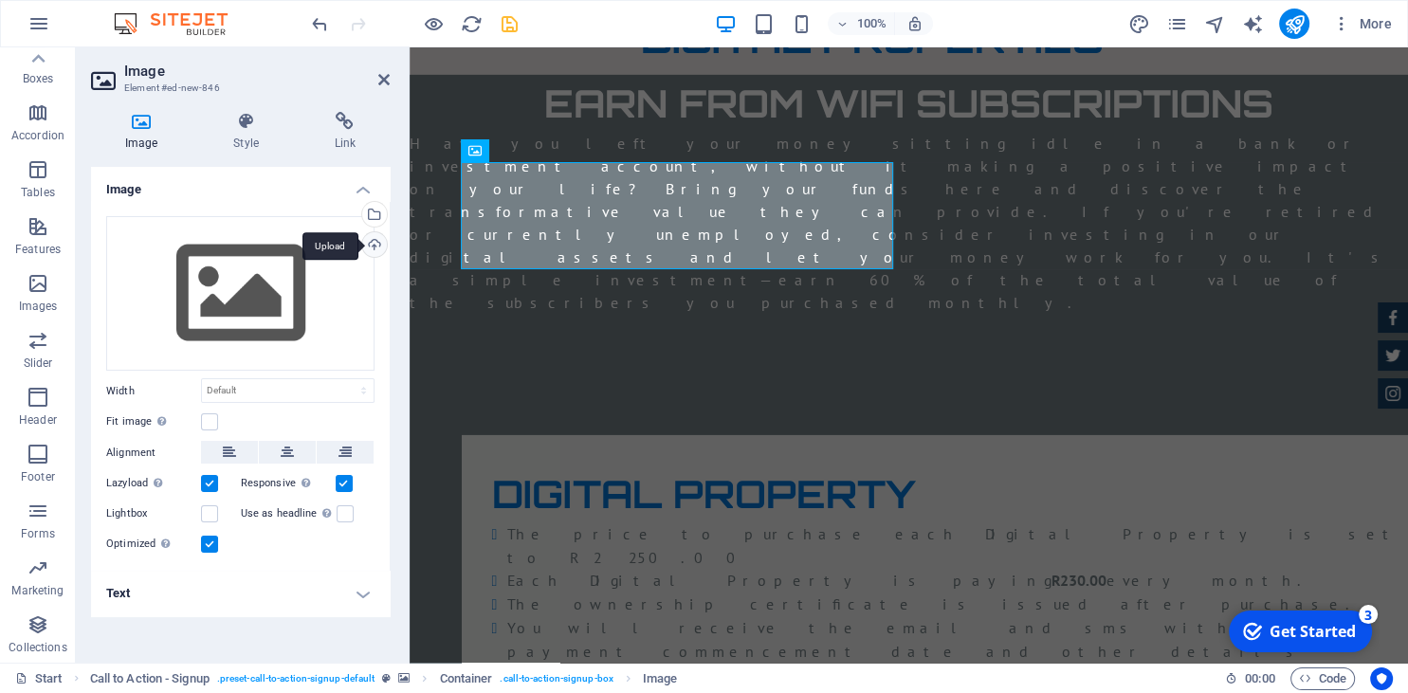
click at [371, 245] on div "Upload" at bounding box center [372, 246] width 28 height 28
click at [386, 83] on icon at bounding box center [383, 79] width 11 height 15
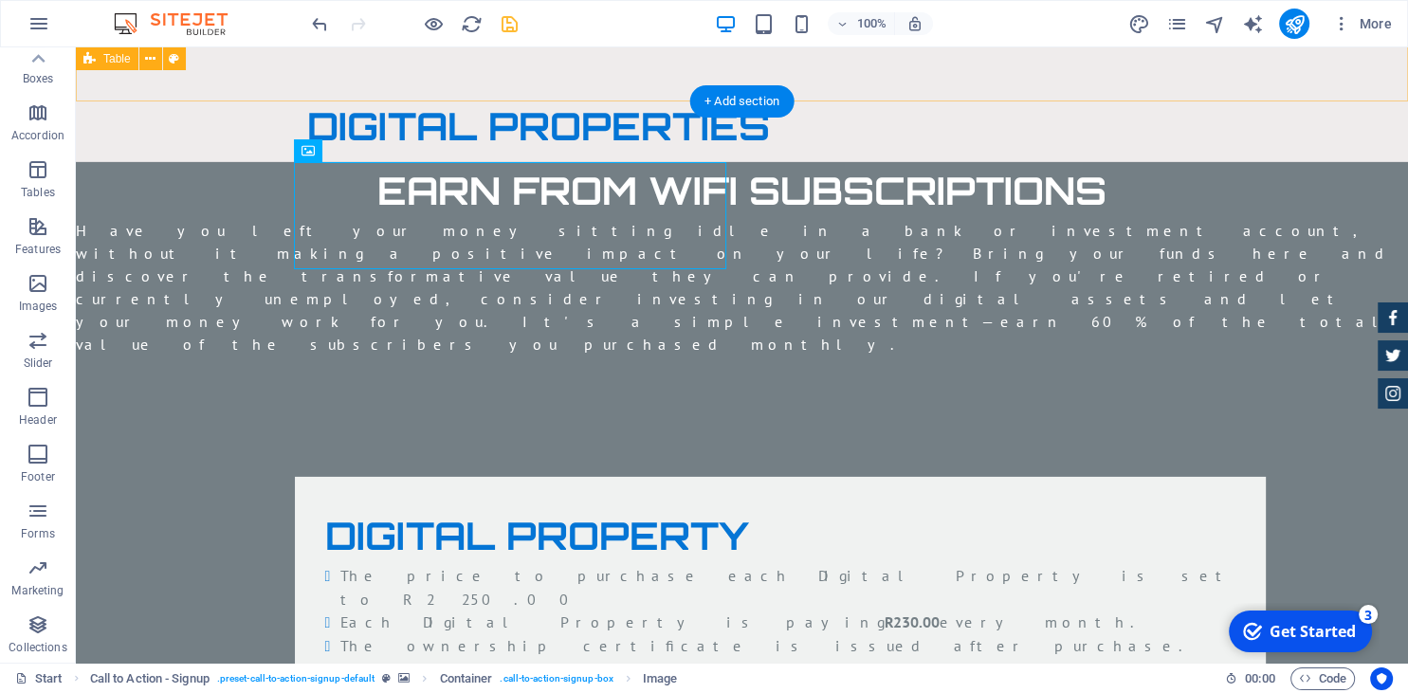
scroll to position [6029, 0]
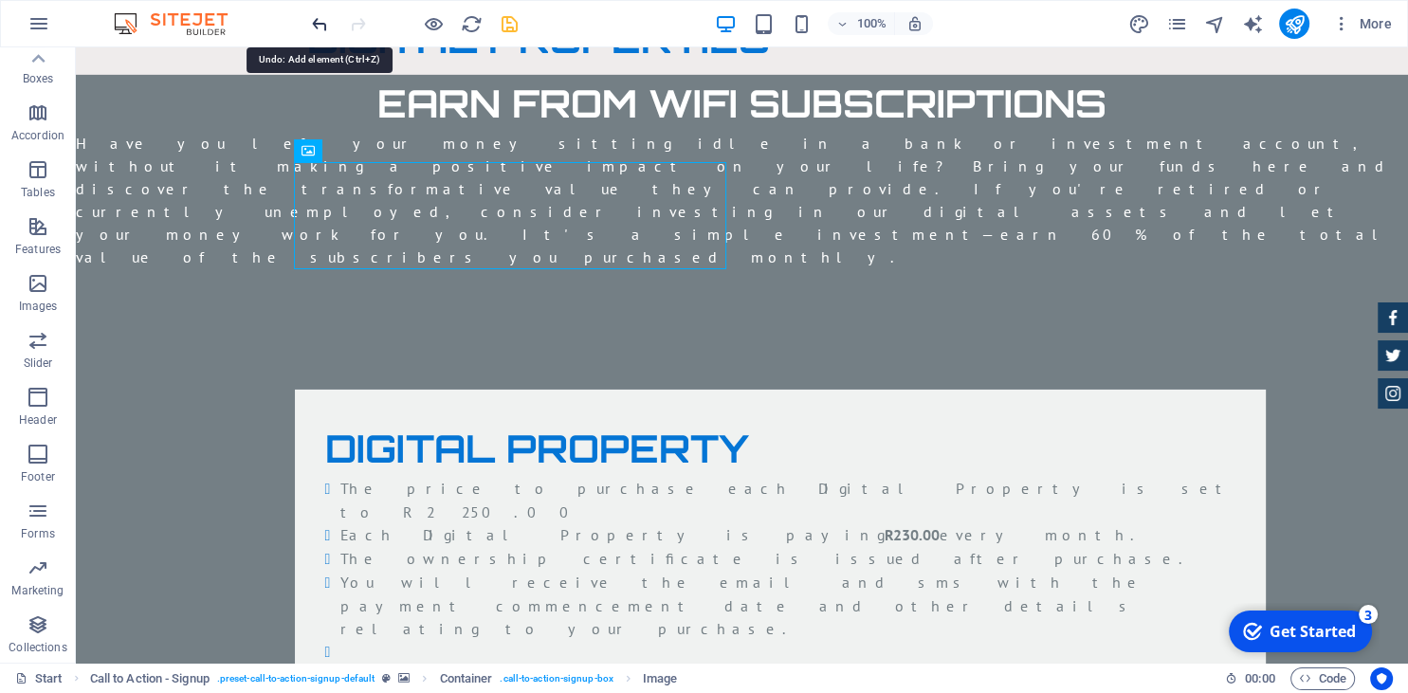
click at [320, 27] on icon "undo" at bounding box center [320, 24] width 22 height 22
